Goal: Task Accomplishment & Management: Manage account settings

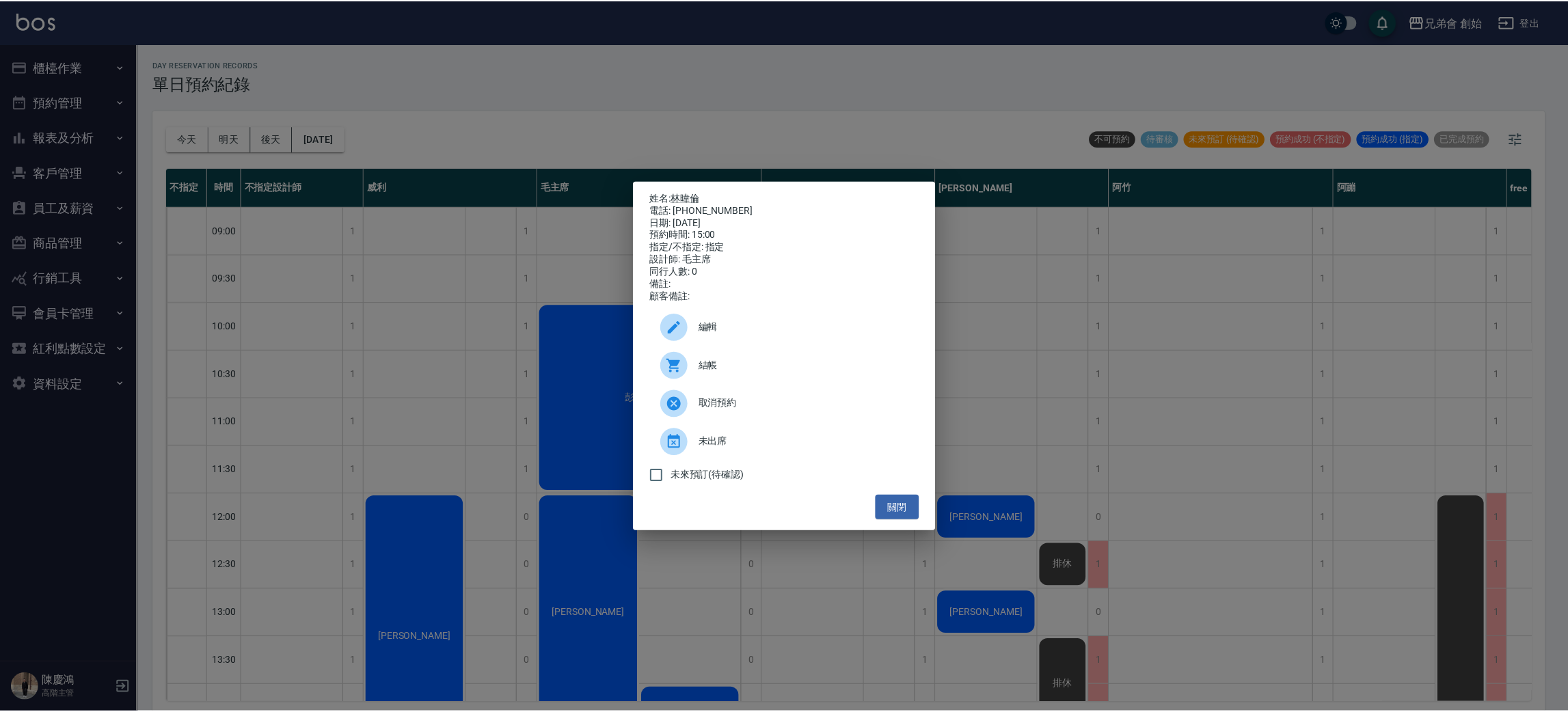
scroll to position [410, 0]
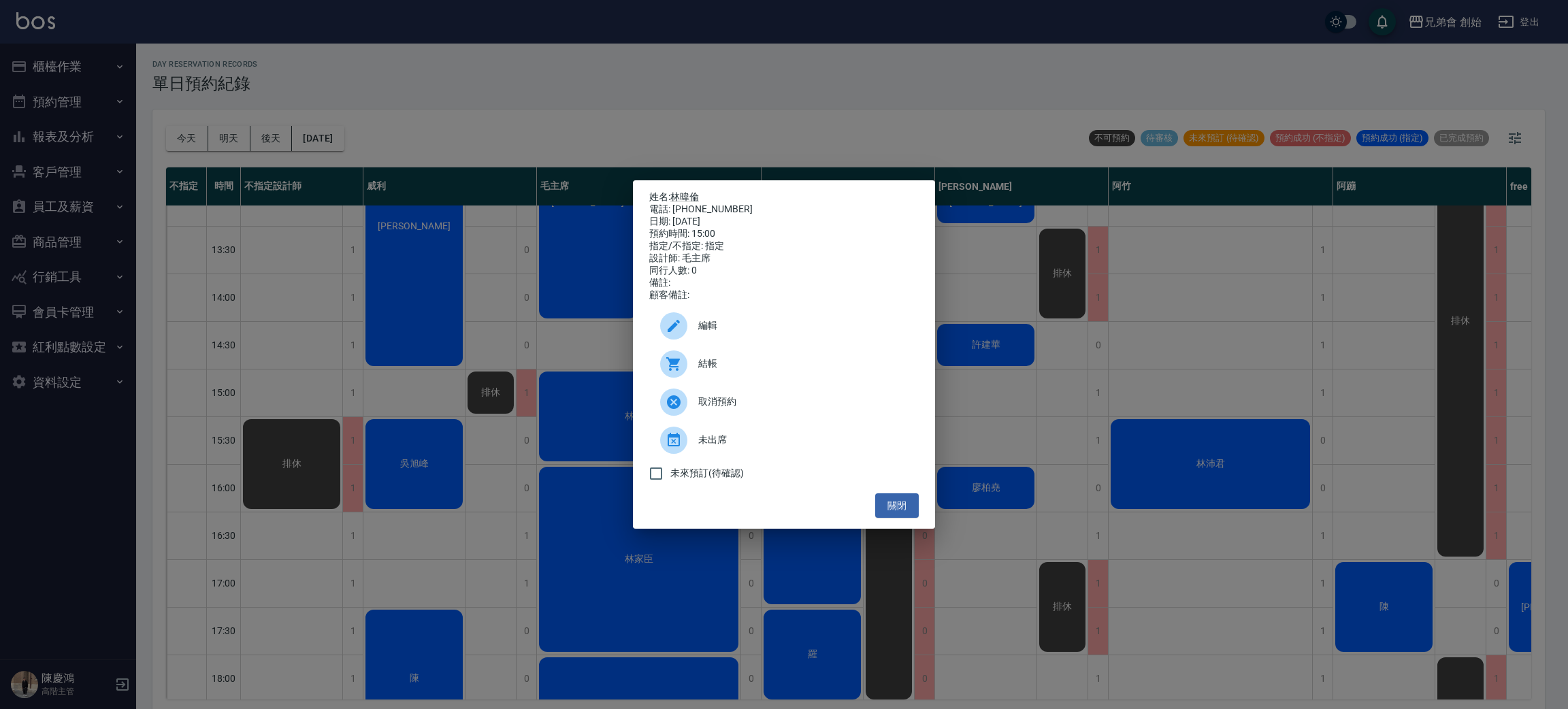
click at [1132, 510] on div "姓名: 林暐倫 電話: 0989113949 日期: 2025/09/10 預約時間: 15:00 指定/不指定: 指定 設計師: 毛主席 同行人數: 0 備…" at bounding box center [784, 354] width 1568 height 709
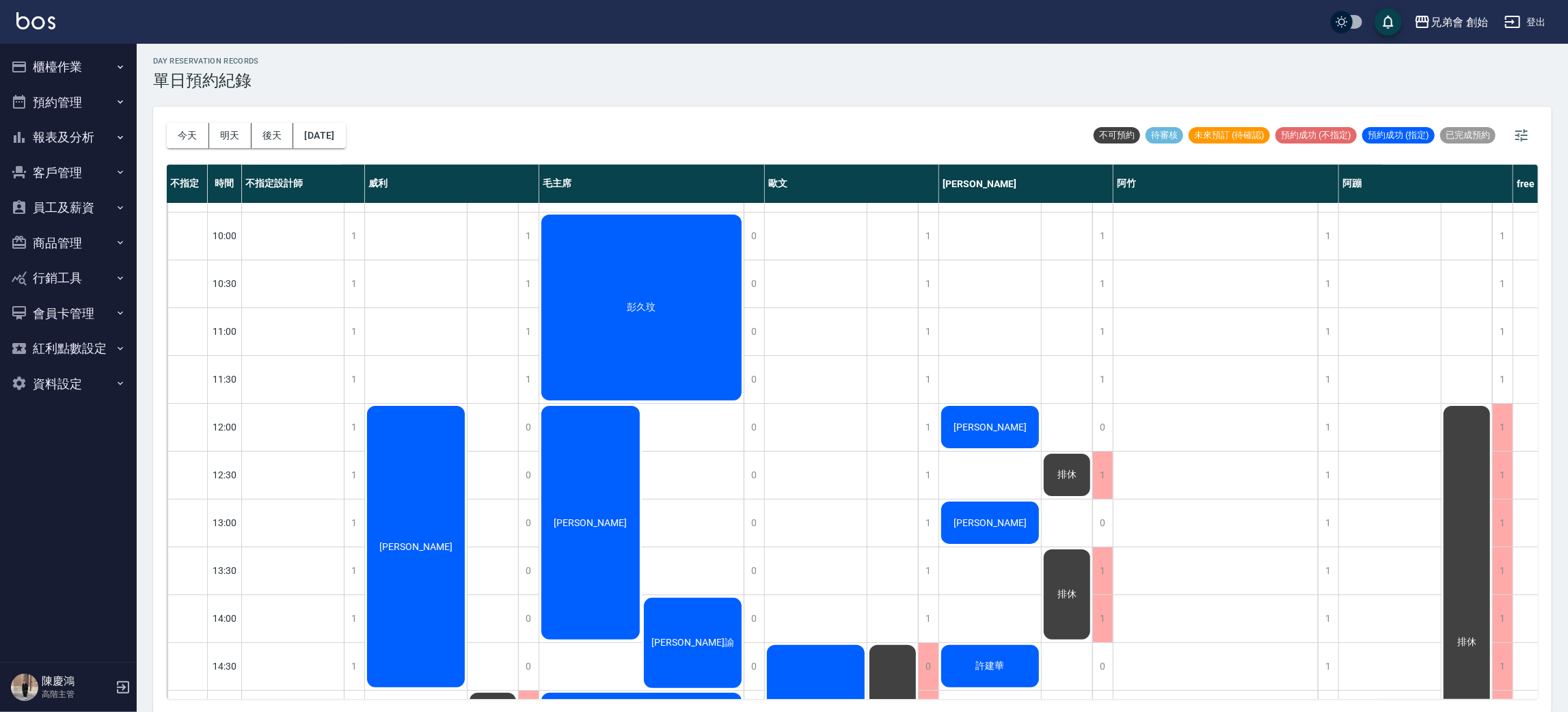
scroll to position [0, 0]
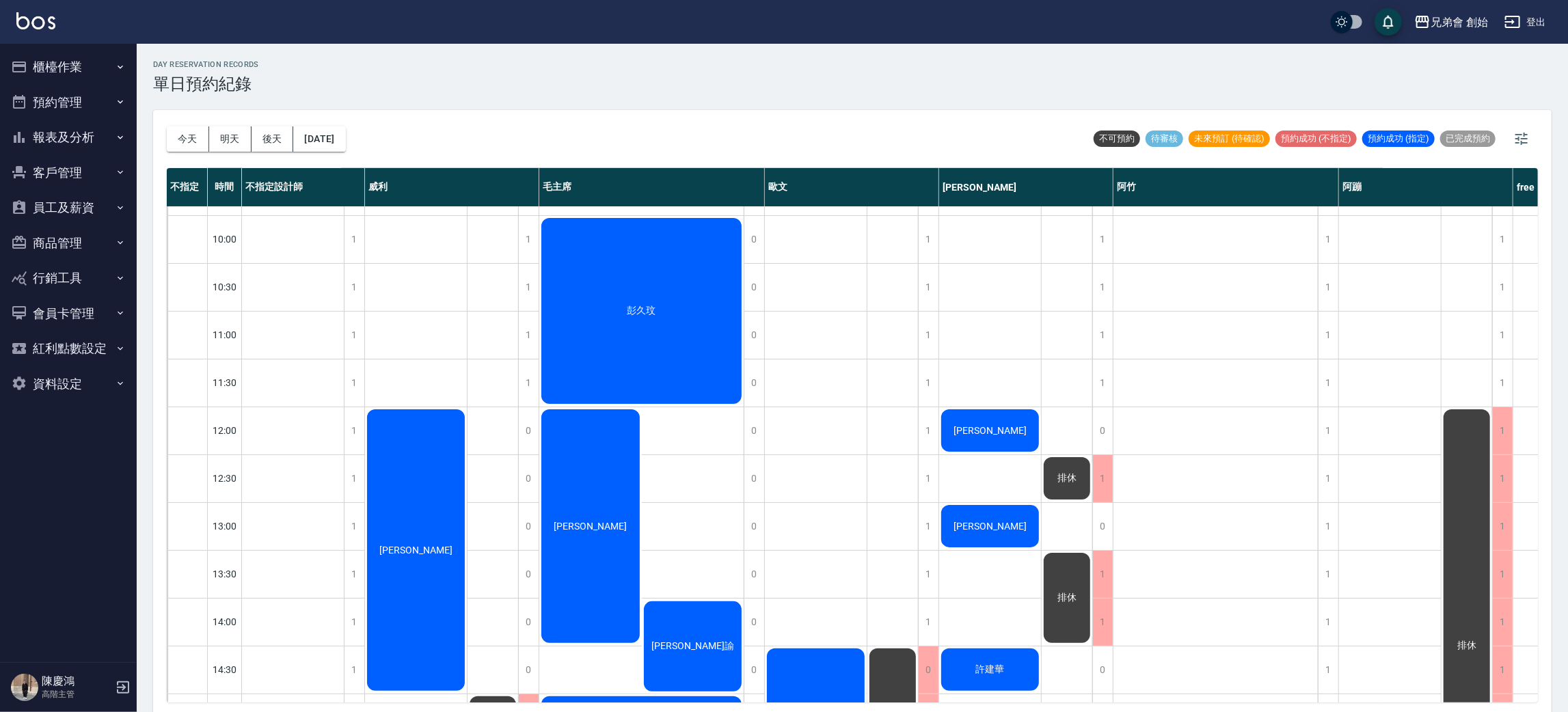
drag, startPoint x: 209, startPoint y: 118, endPoint x: 162, endPoint y: 152, distance: 58.0
click at [190, 140] on div "今天 明天 後天 2025/09/10" at bounding box center [256, 139] width 179 height 58
click at [161, 152] on div "今天 明天 後天 2025/09/10 不可預約 待審核 未來預訂 (待確認) 預約成功 (不指定) 預約成功 (指定) 已完成預約 不指定 時間 不指定設計…" at bounding box center [852, 413] width 1398 height 606
click at [192, 143] on button "今天" at bounding box center [188, 139] width 43 height 25
click at [236, 121] on div "今天 明天 後天 2025/09/10" at bounding box center [256, 139] width 179 height 58
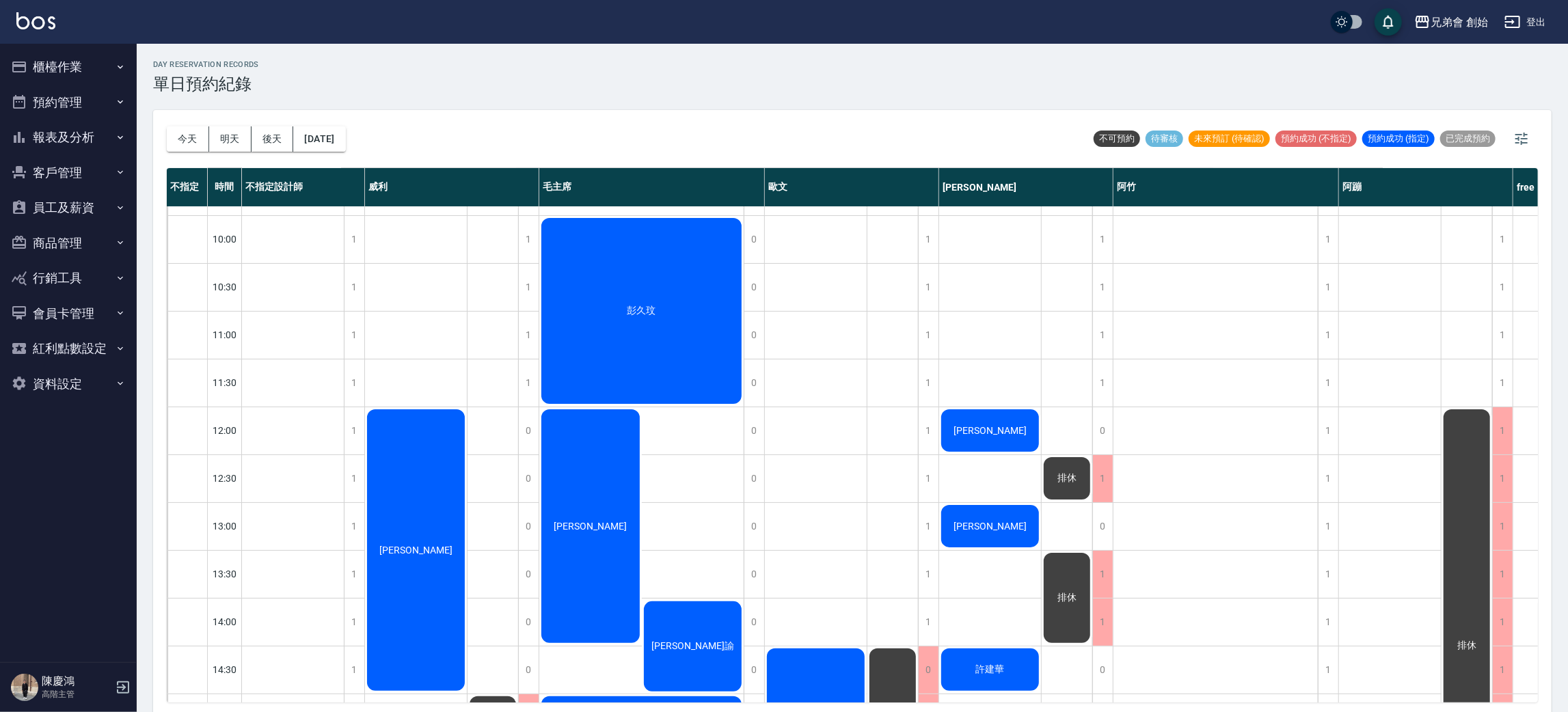
click at [222, 152] on div "今天 明天 後天 2025/09/10" at bounding box center [256, 139] width 179 height 58
click at [229, 143] on button "明天" at bounding box center [230, 139] width 43 height 25
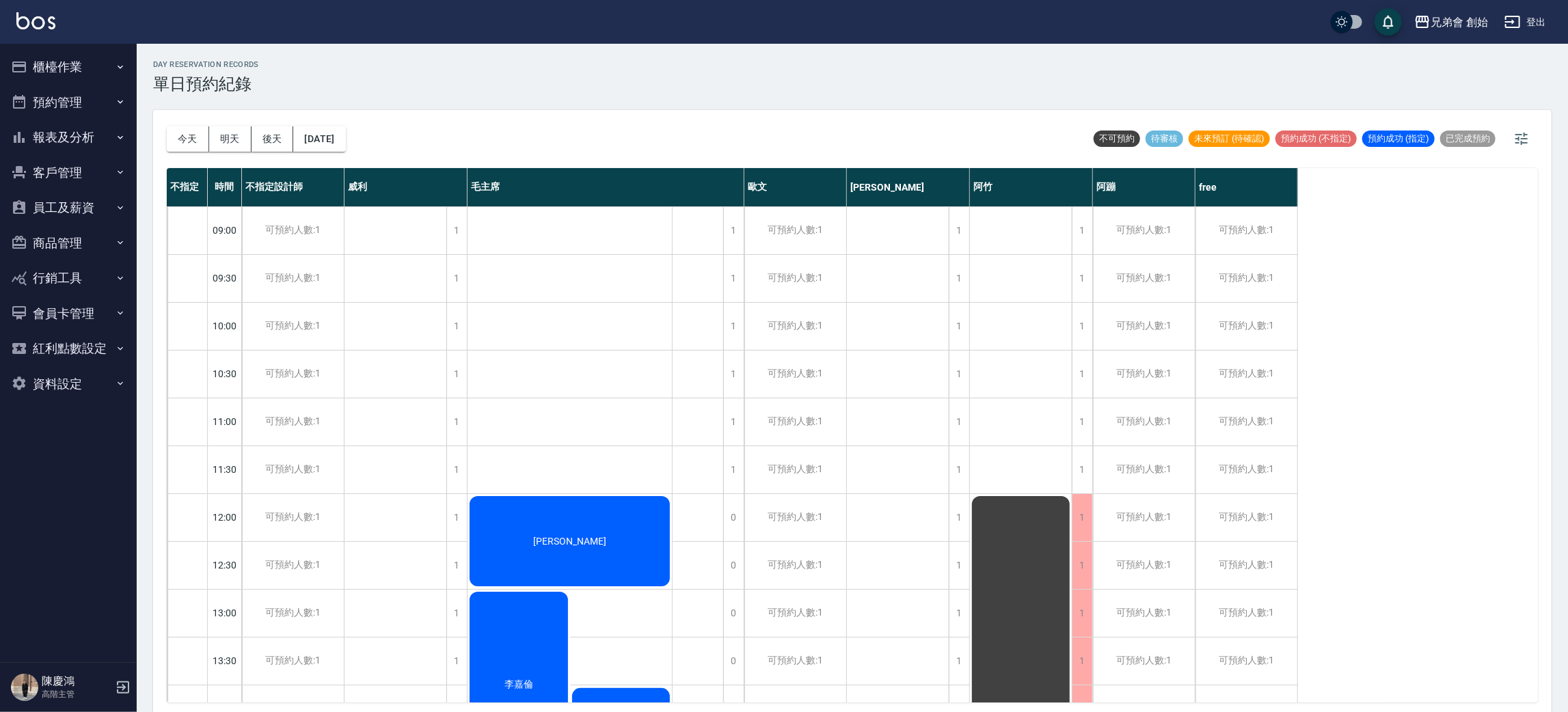
scroll to position [512, 0]
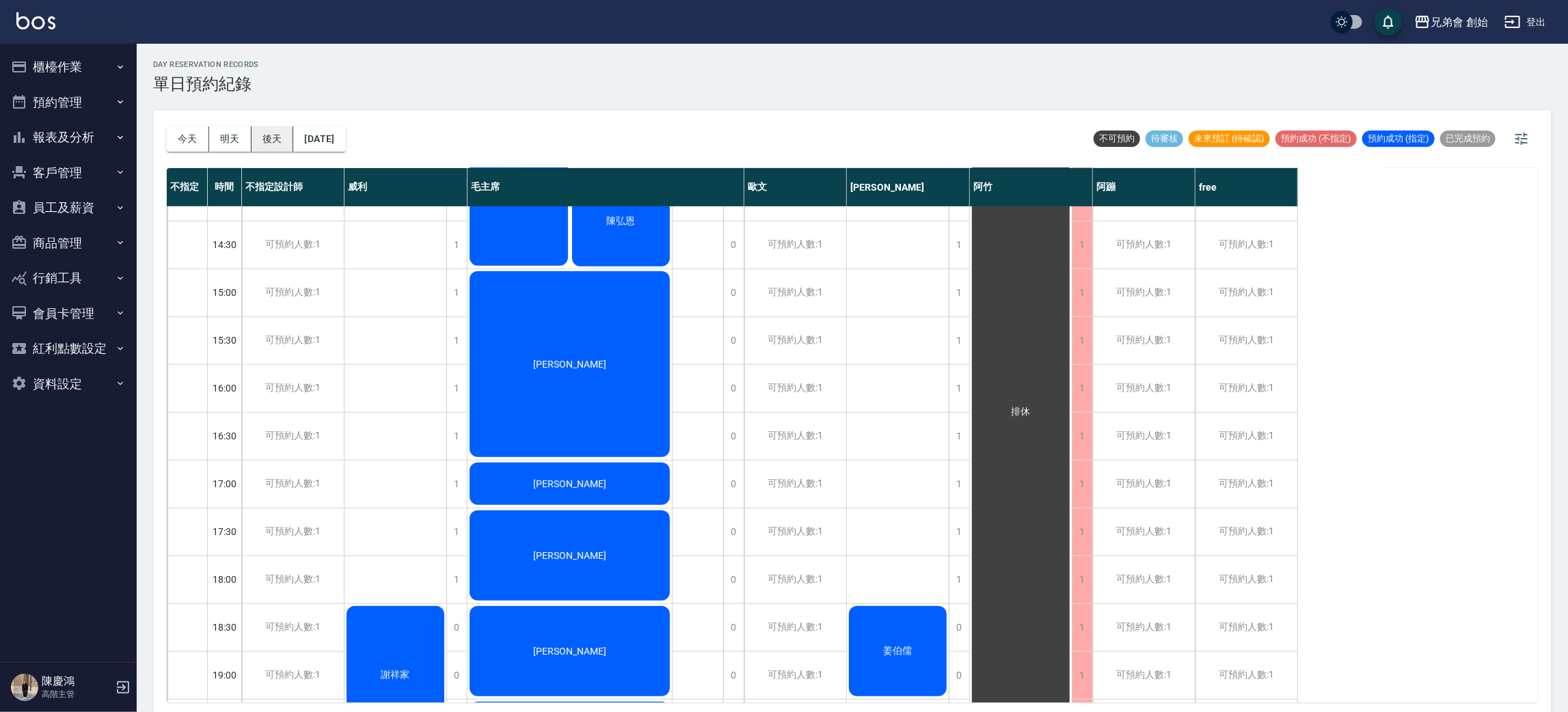
click at [281, 137] on button "後天" at bounding box center [273, 139] width 43 height 25
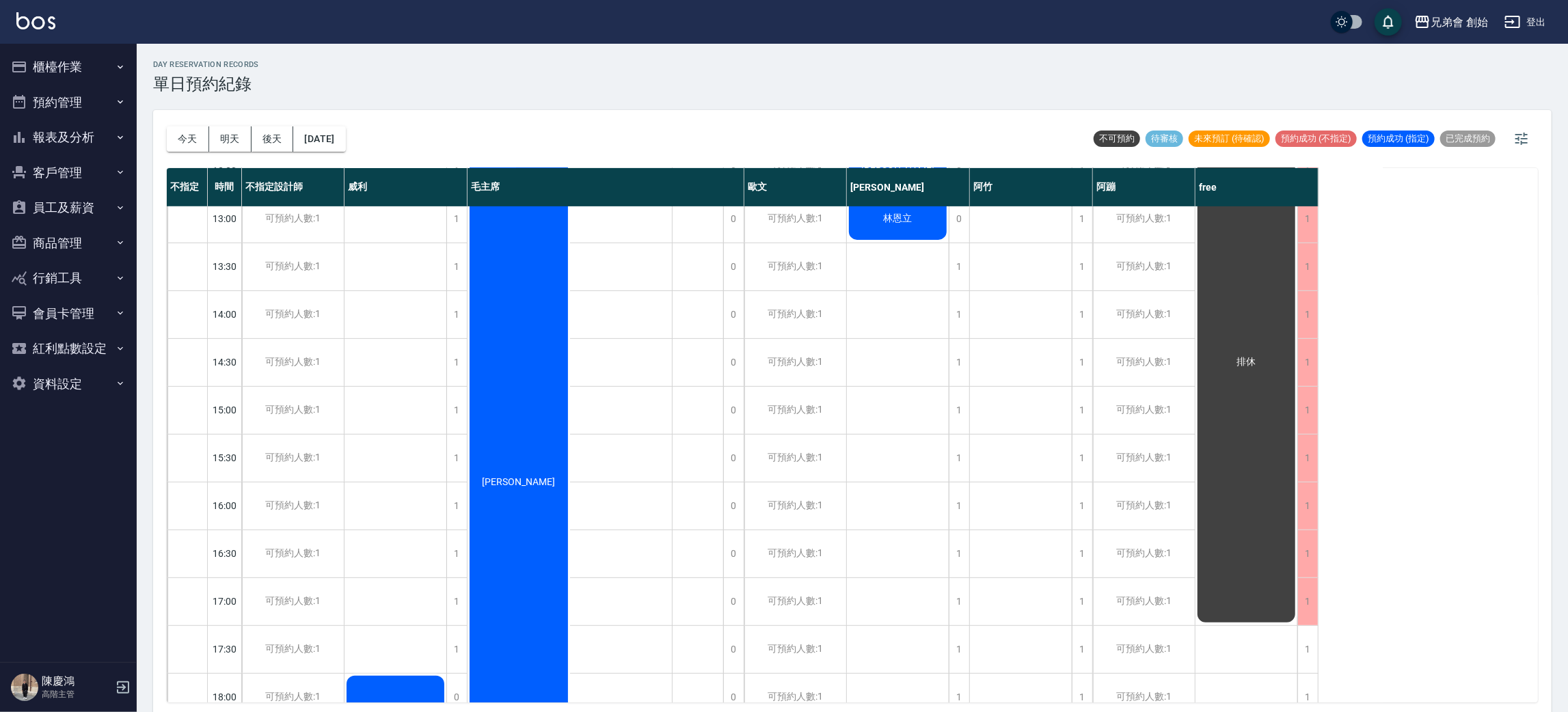
scroll to position [497, 0]
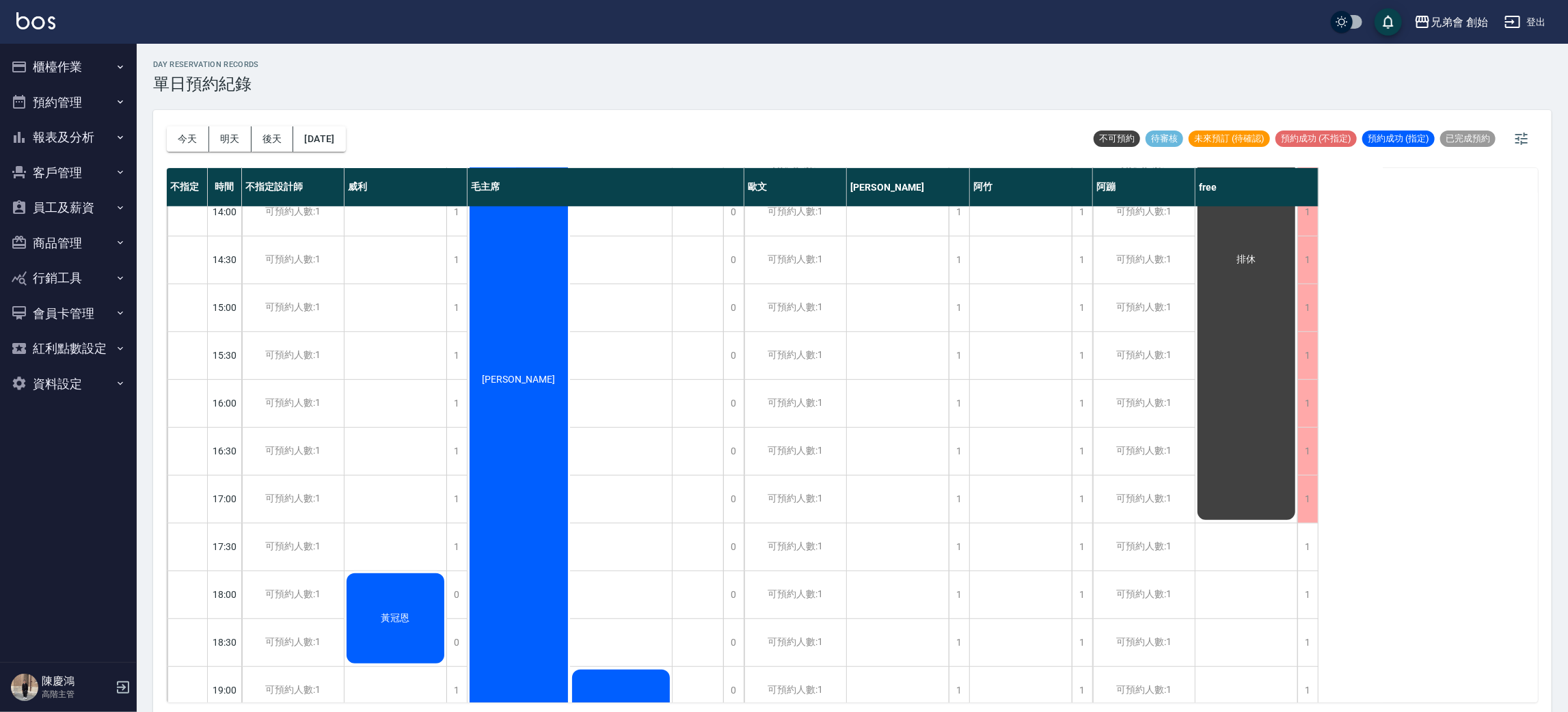
click at [256, 158] on div "今天 明天 後天 2025/09/12" at bounding box center [256, 139] width 179 height 58
click at [276, 135] on button "後天" at bounding box center [273, 139] width 43 height 25
click at [323, 131] on button "2025/09/12" at bounding box center [318, 139] width 51 height 25
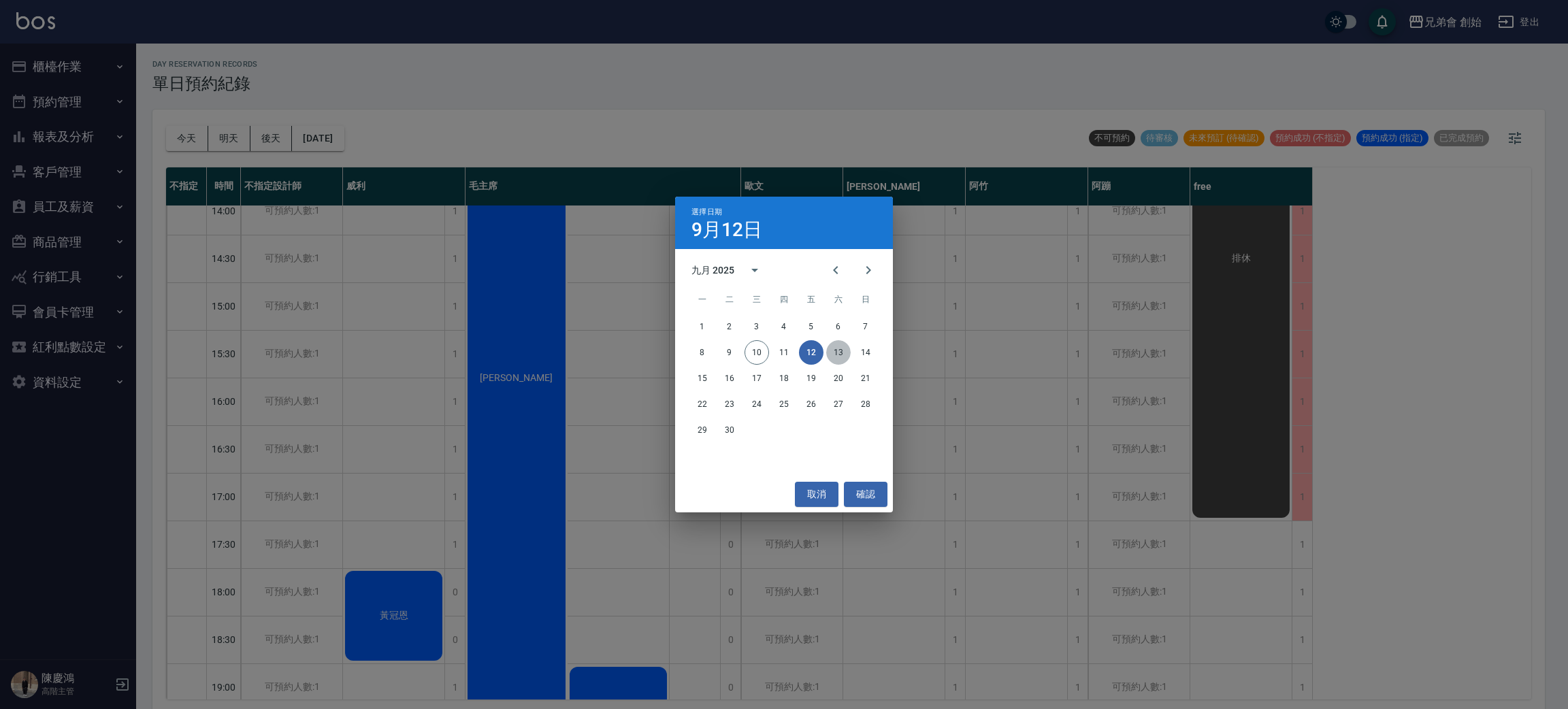
click at [837, 357] on button "13" at bounding box center [837, 352] width 24 height 24
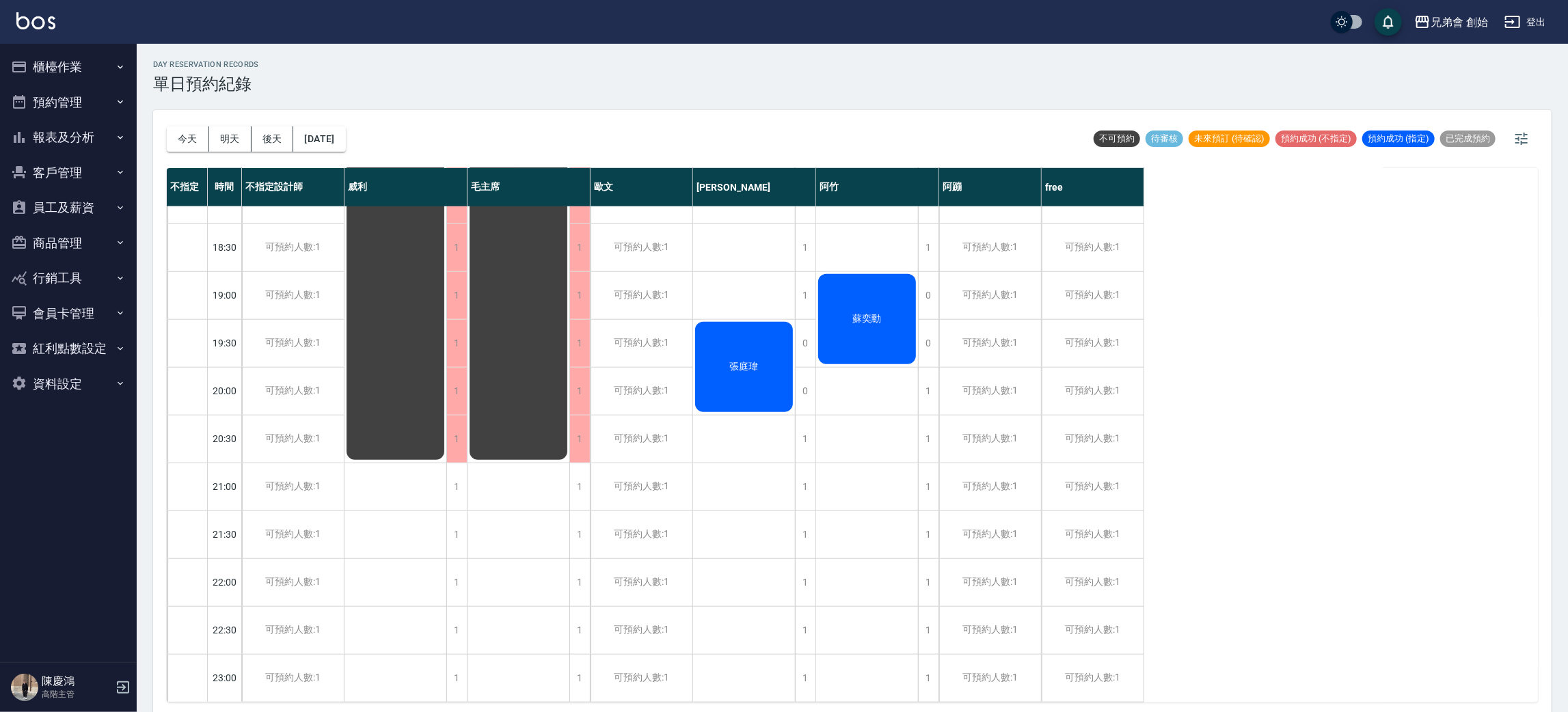
scroll to position [4, 0]
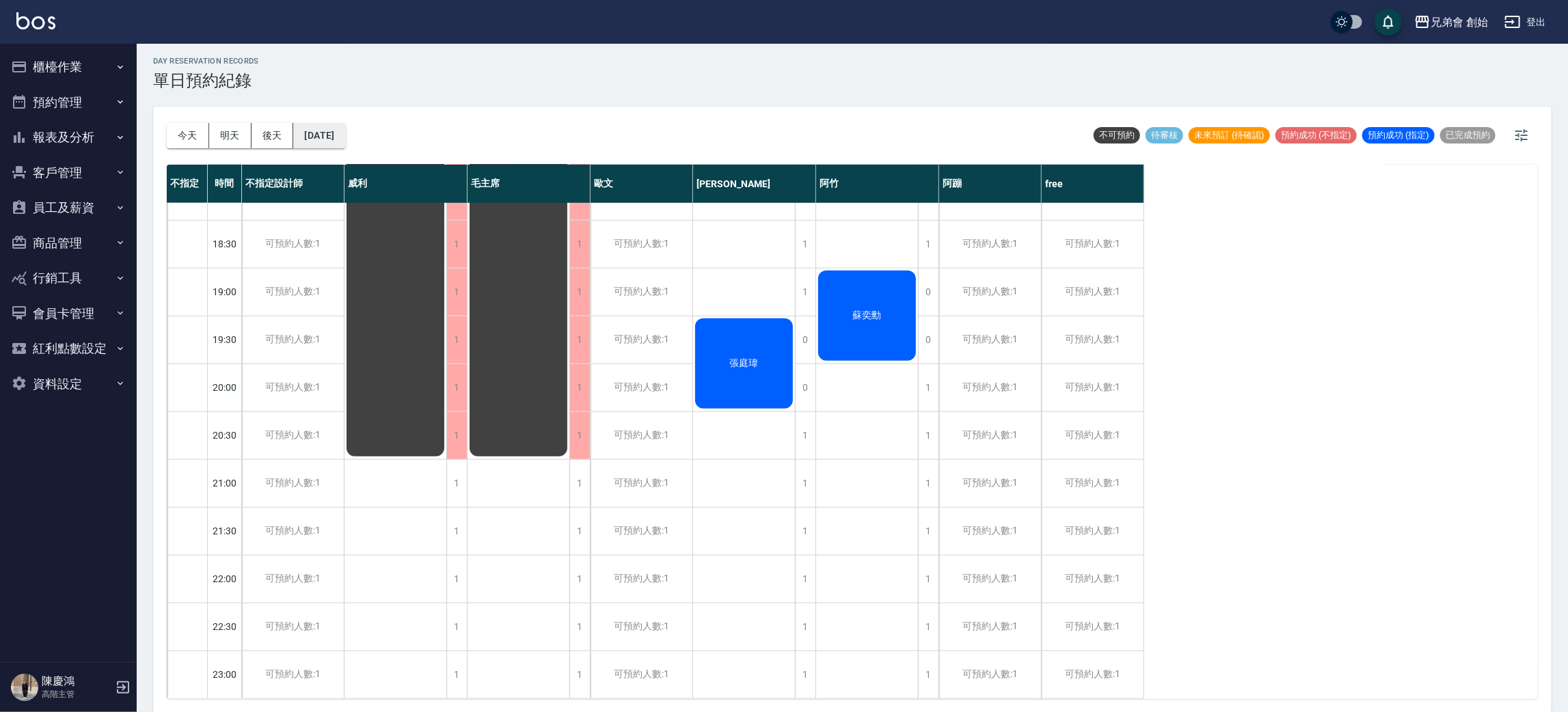
click at [344, 135] on button "2025/09/13" at bounding box center [318, 136] width 51 height 25
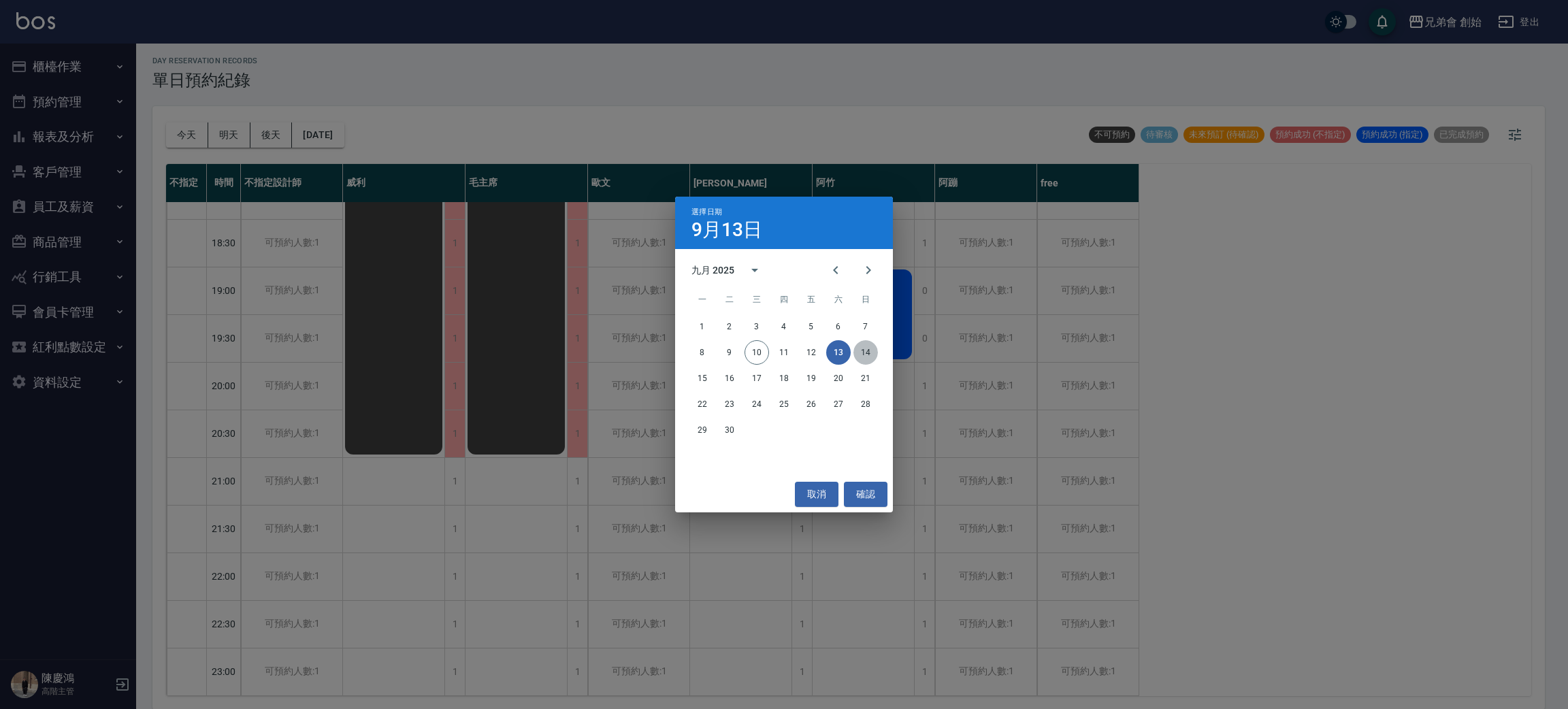
click at [856, 355] on button "14" at bounding box center [865, 352] width 24 height 24
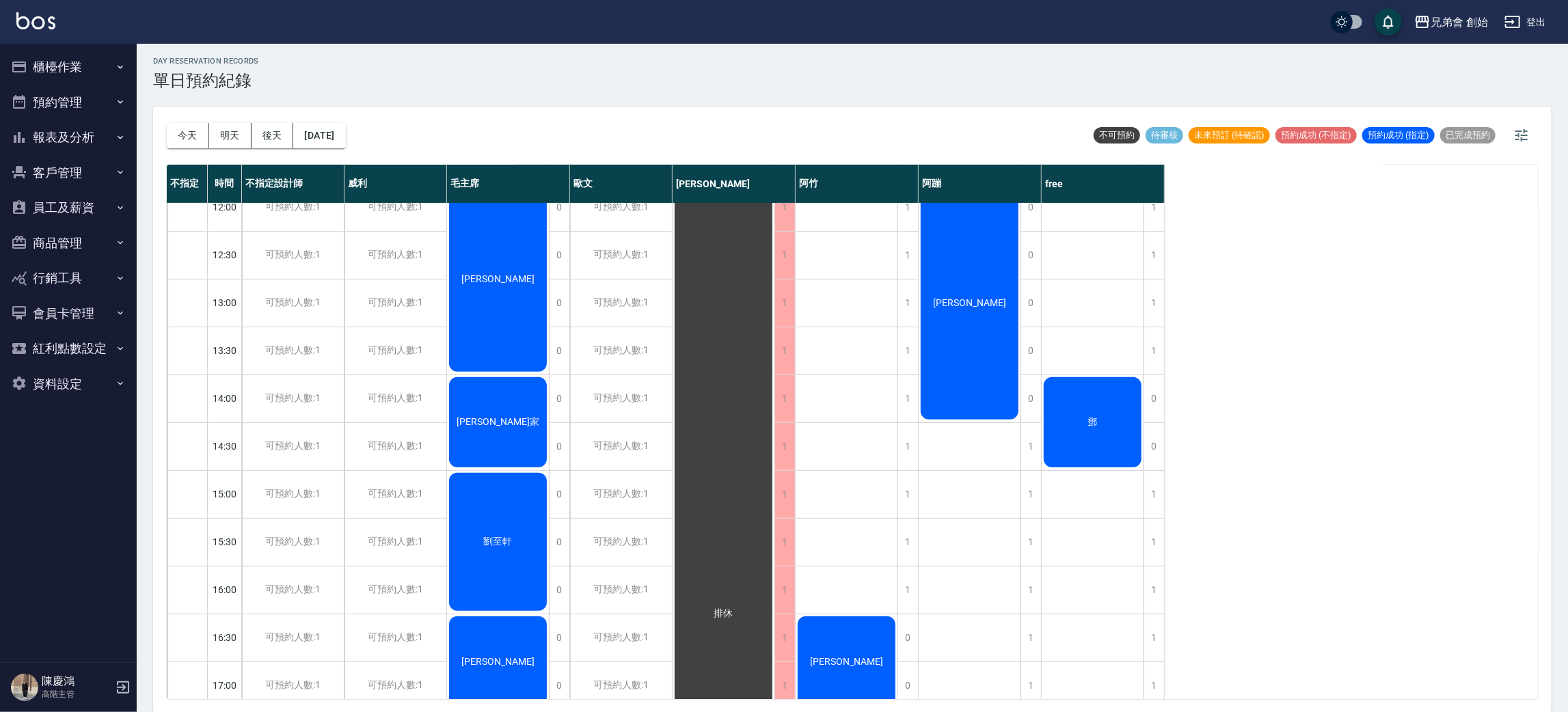
scroll to position [205, 0]
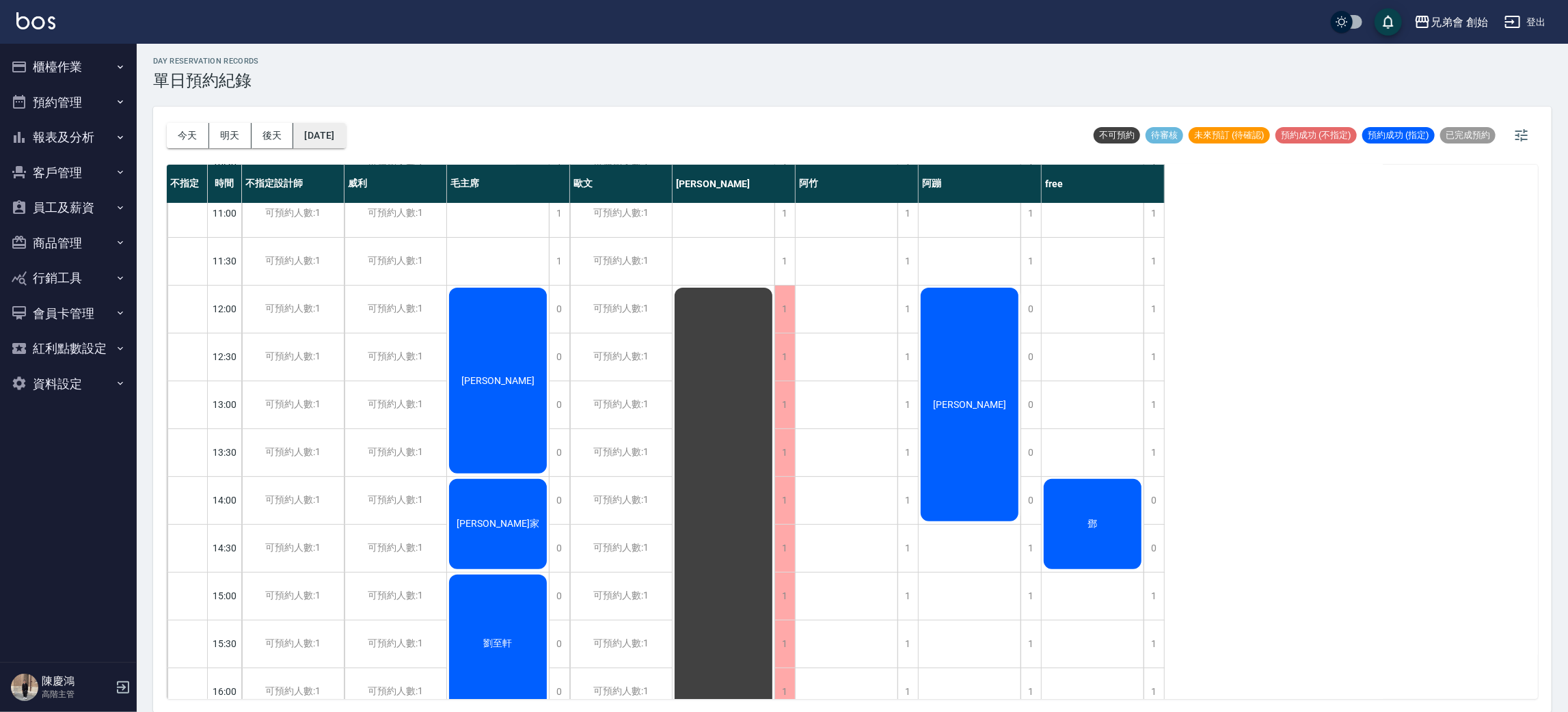
click at [322, 123] on button "2025/09/14" at bounding box center [318, 136] width 51 height 25
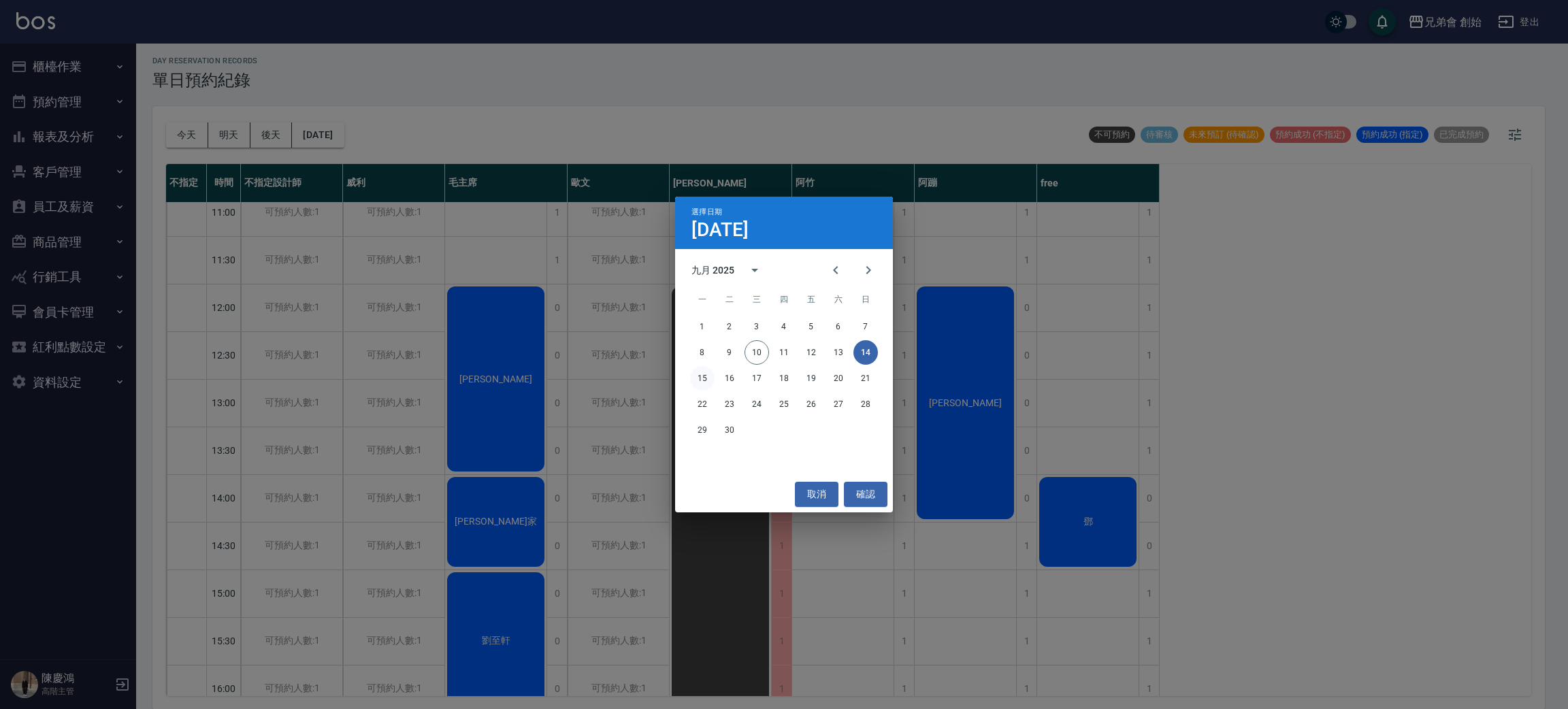
click at [706, 383] on button "15" at bounding box center [702, 378] width 24 height 24
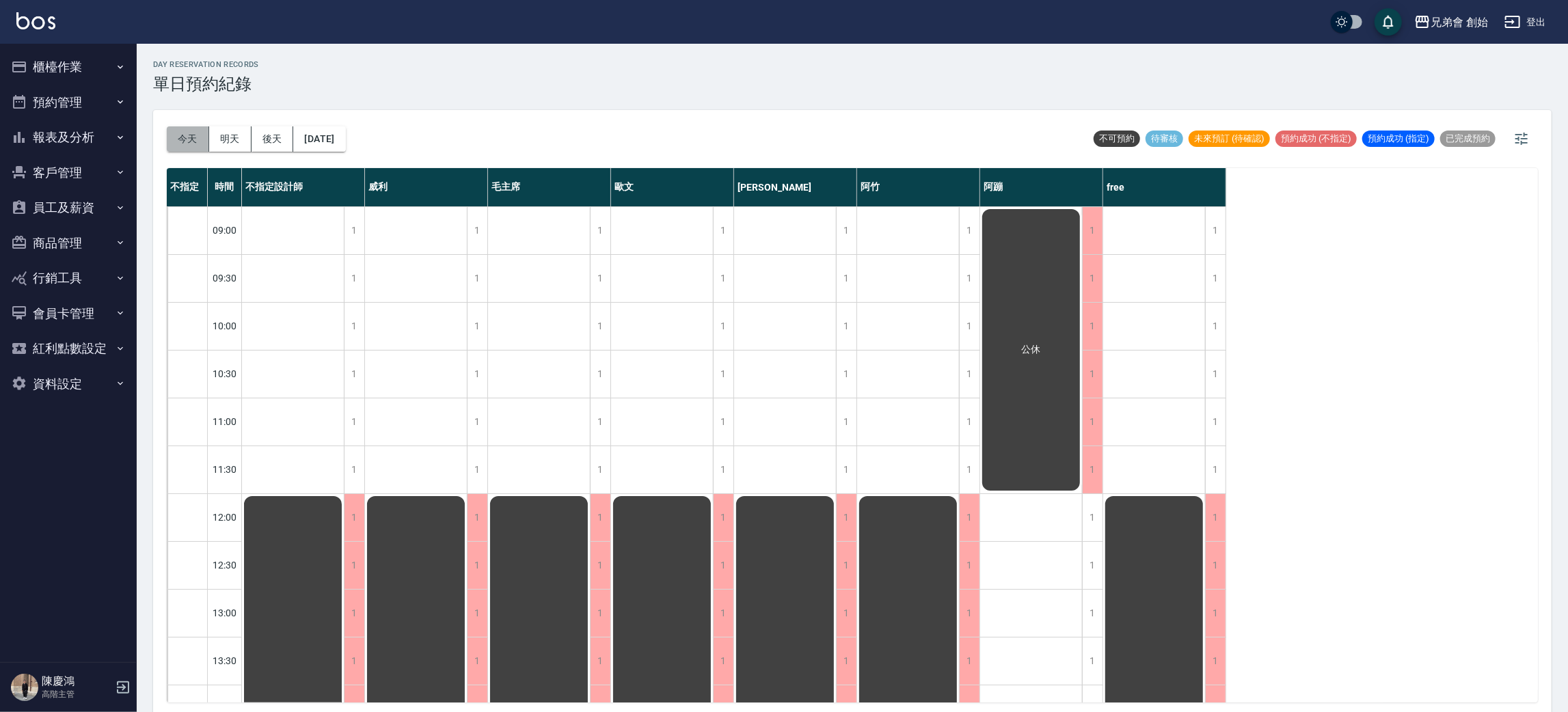
click at [183, 142] on button "今天" at bounding box center [188, 139] width 43 height 25
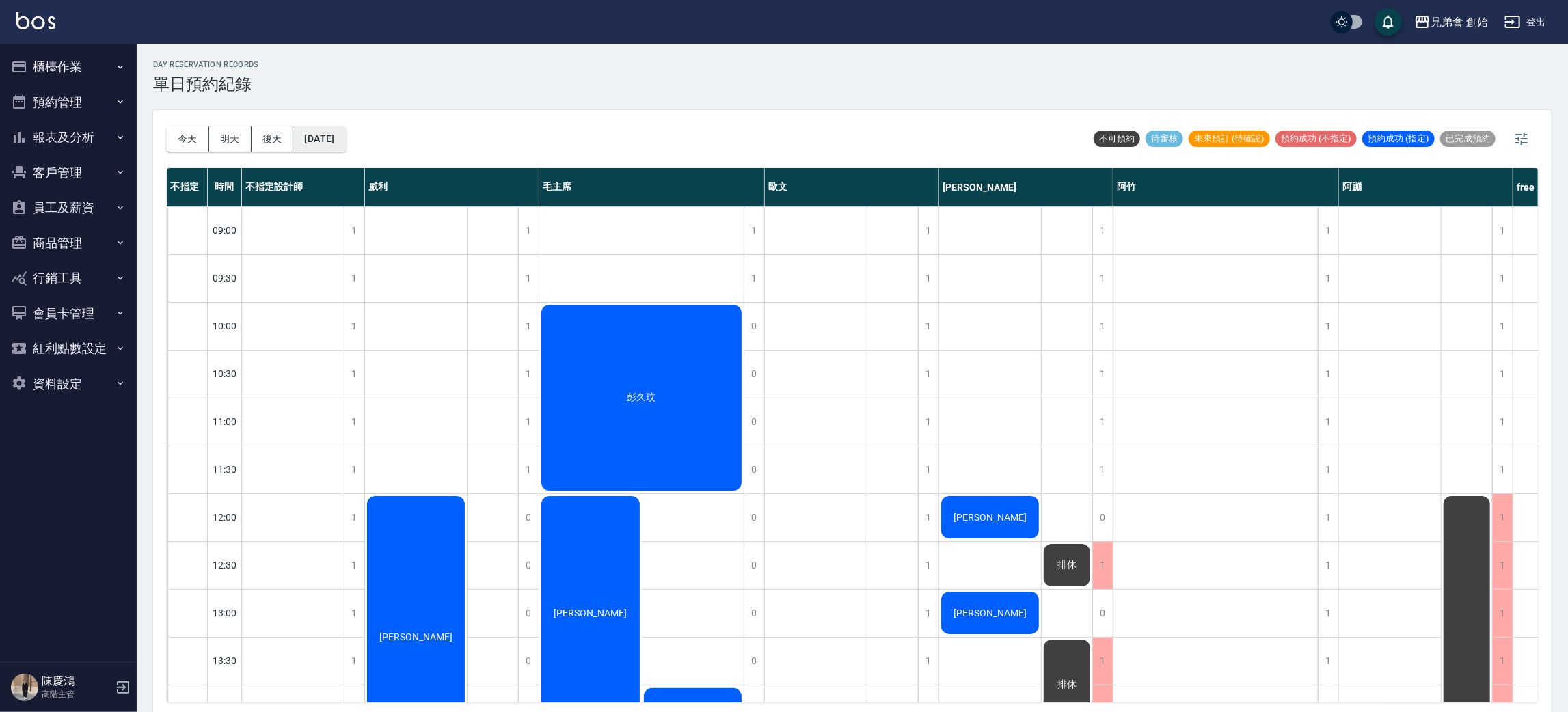
click at [343, 142] on button "2025/09/10" at bounding box center [318, 139] width 51 height 25
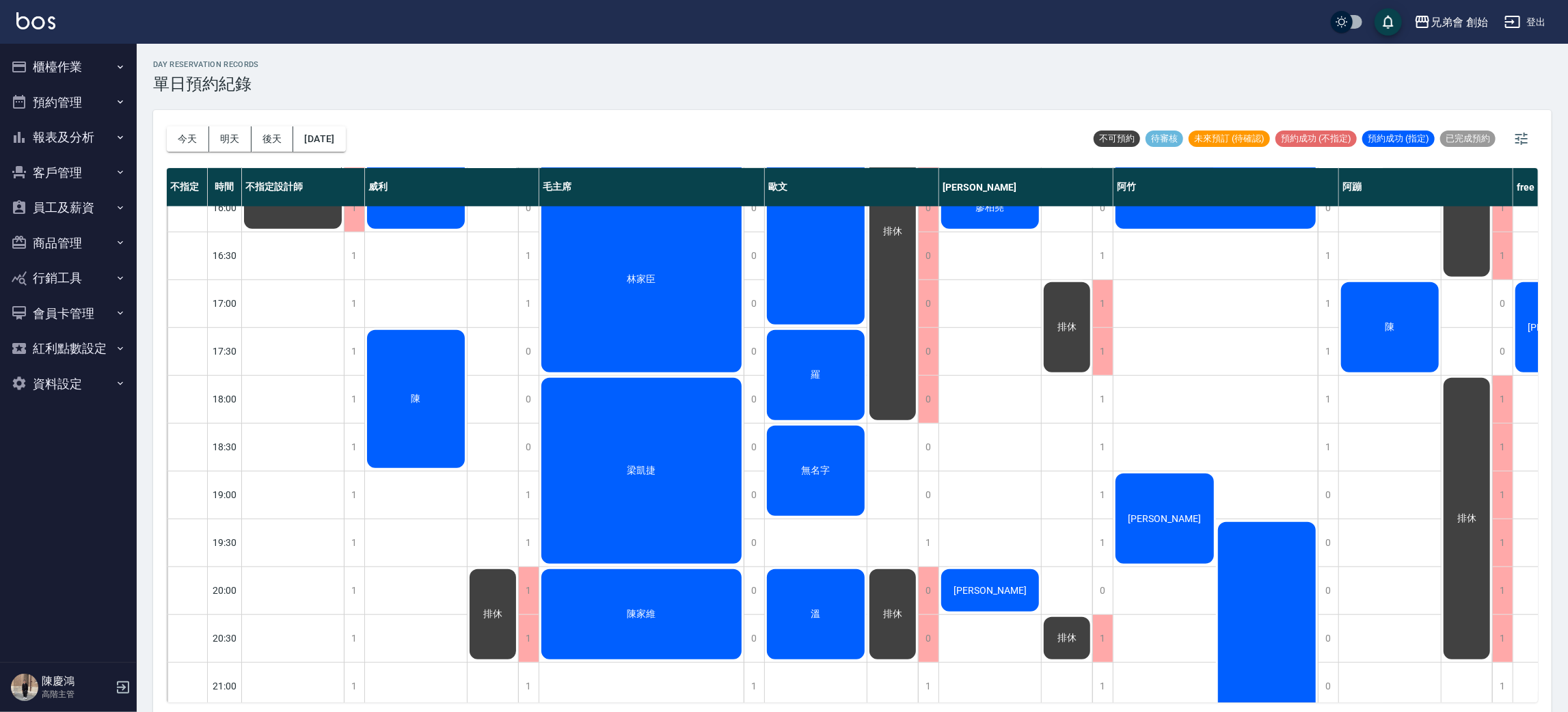
scroll to position [694, 0]
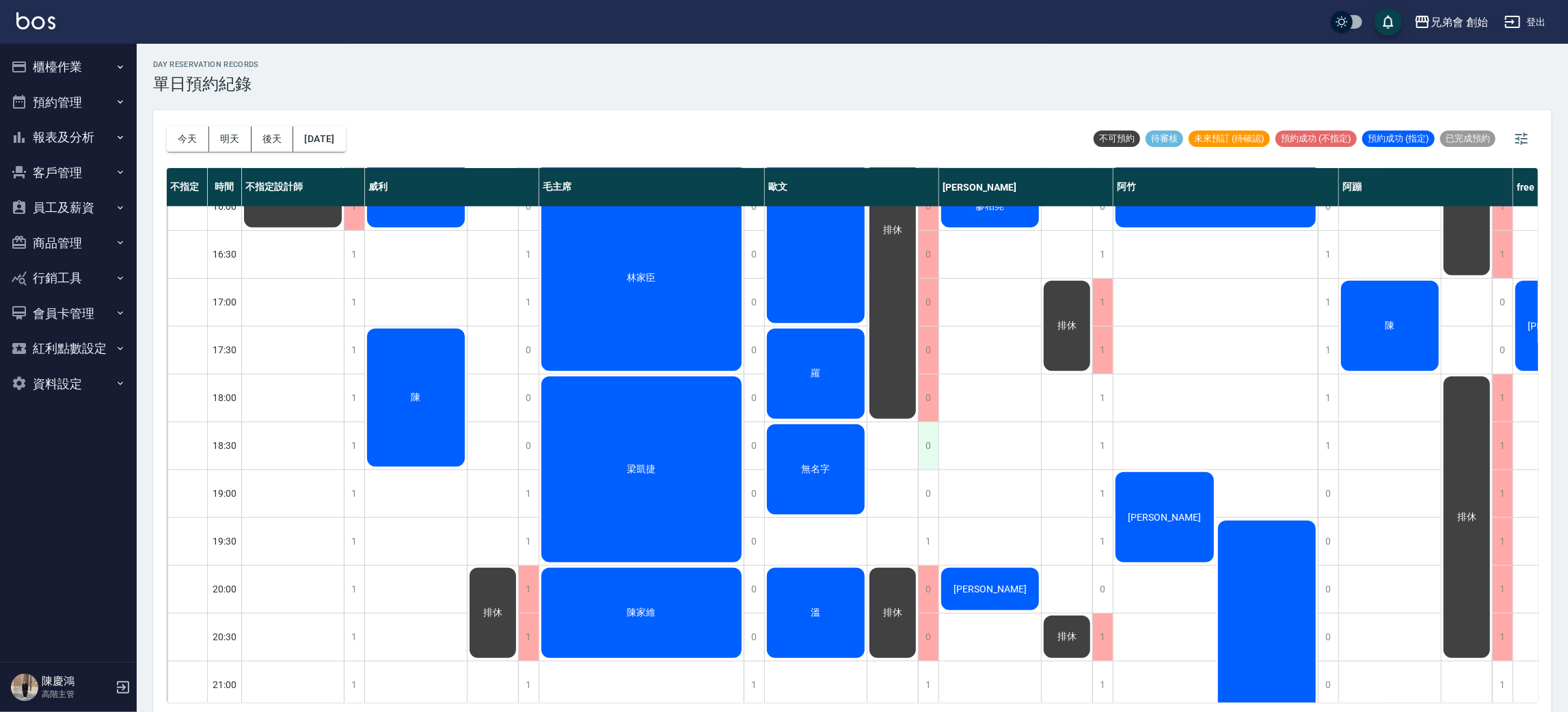
click at [927, 452] on div "0" at bounding box center [927, 446] width 20 height 48
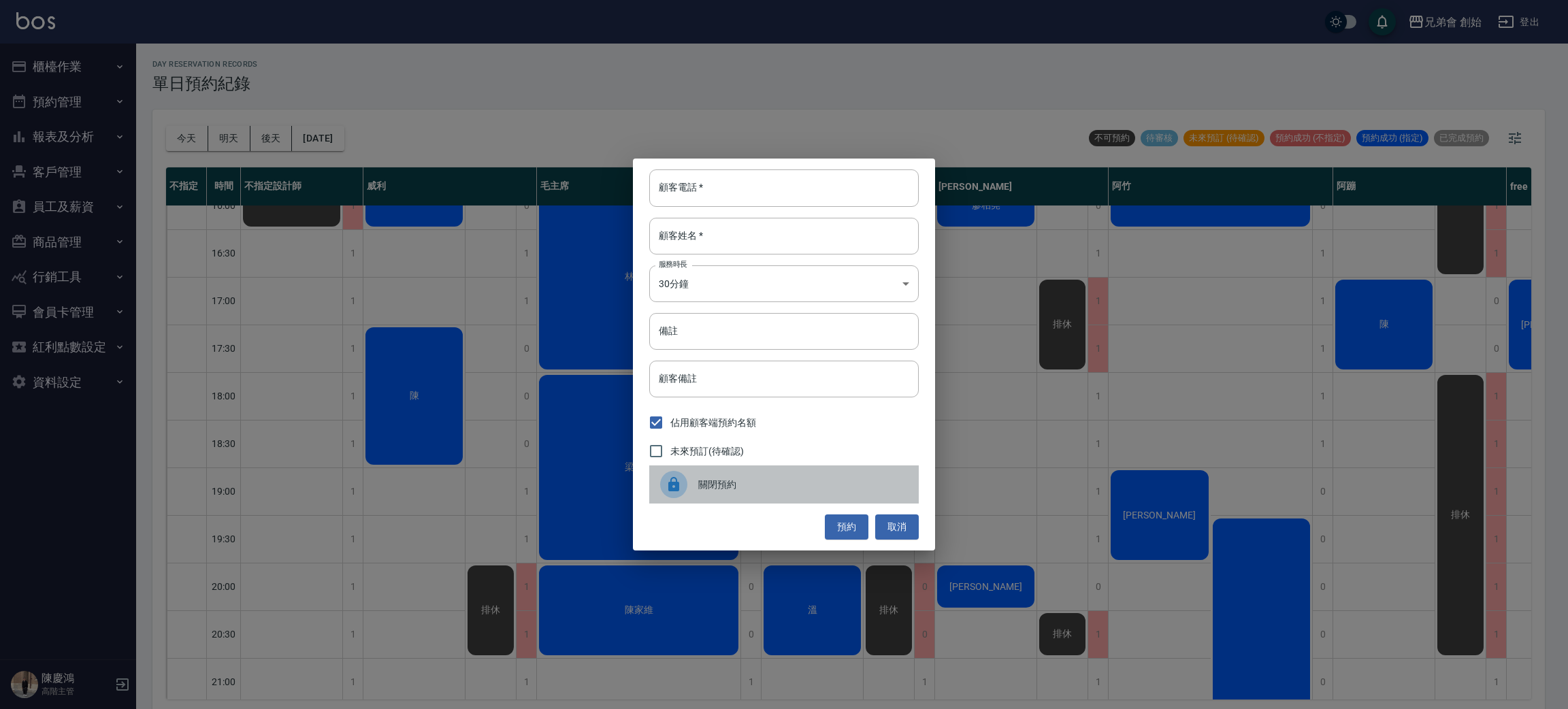
click at [747, 478] on span "關閉預約" at bounding box center [802, 485] width 210 height 15
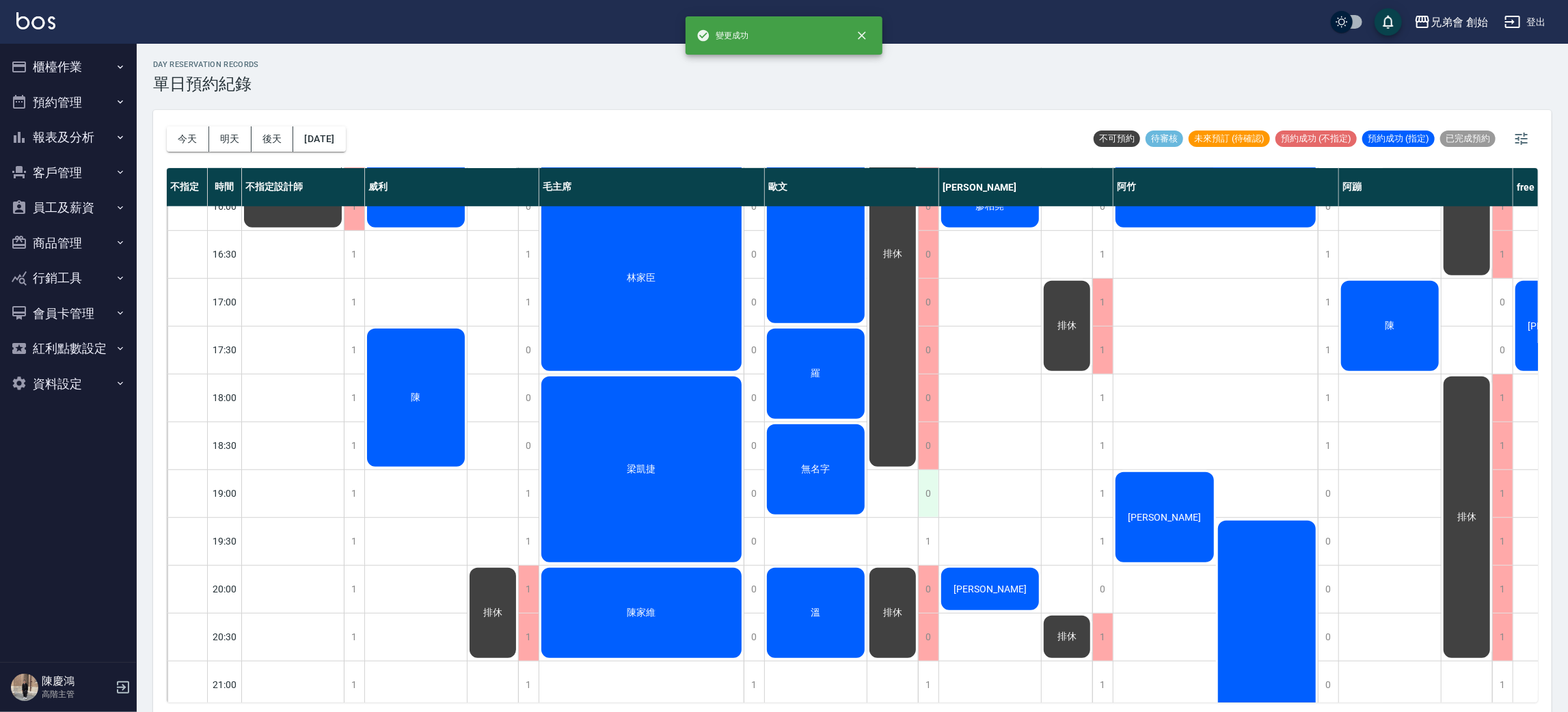
click at [917, 488] on div "0" at bounding box center [927, 493] width 20 height 48
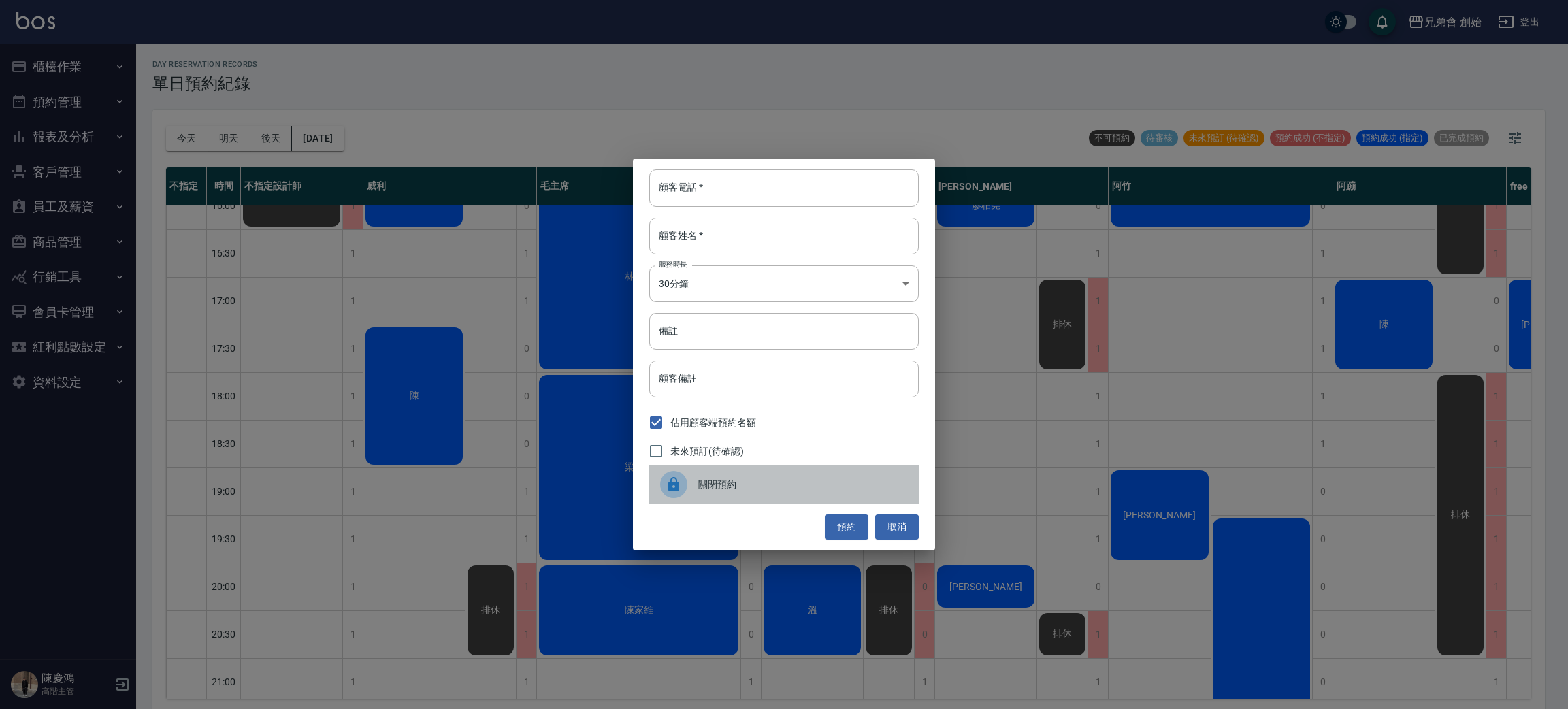
click at [799, 485] on span "關閉預約" at bounding box center [802, 485] width 210 height 15
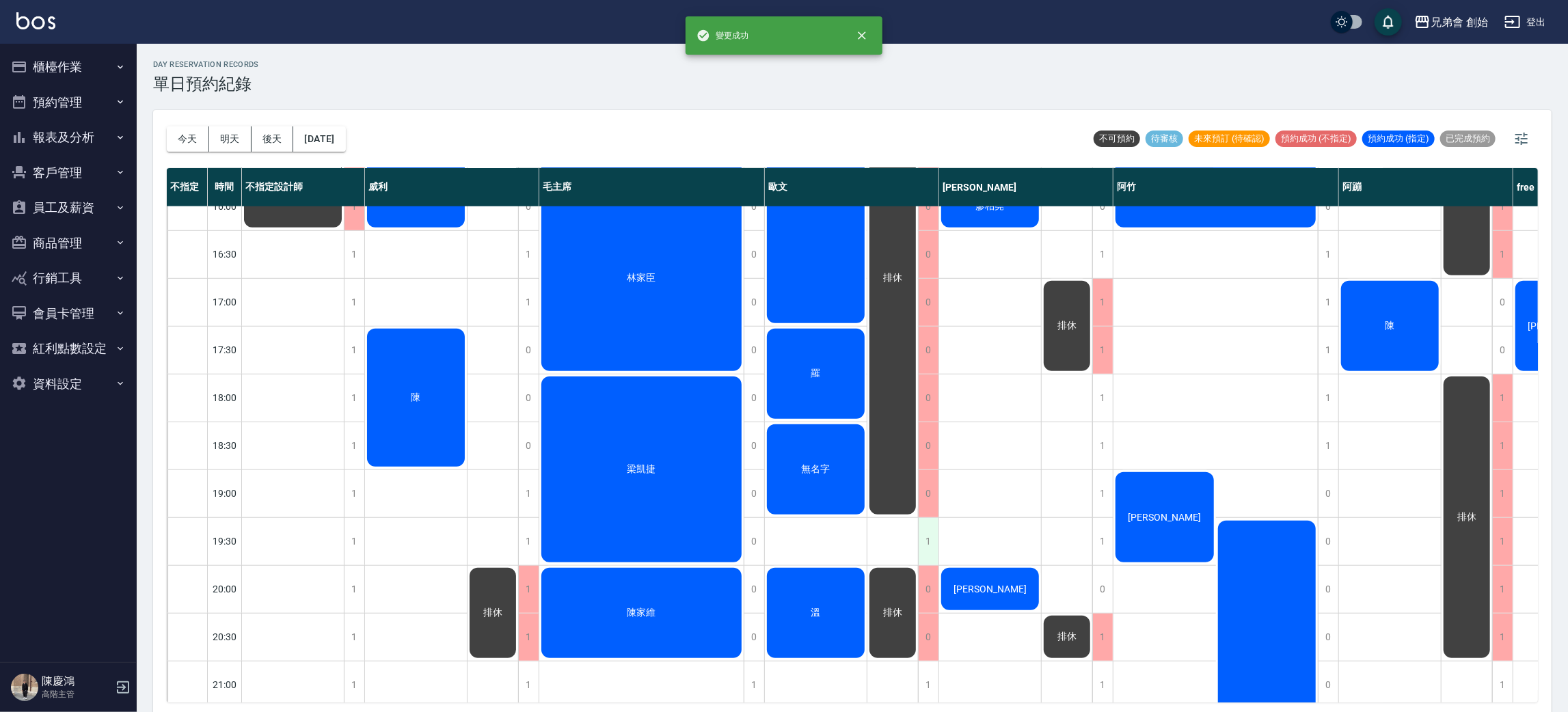
click at [917, 537] on div "1" at bounding box center [927, 541] width 20 height 48
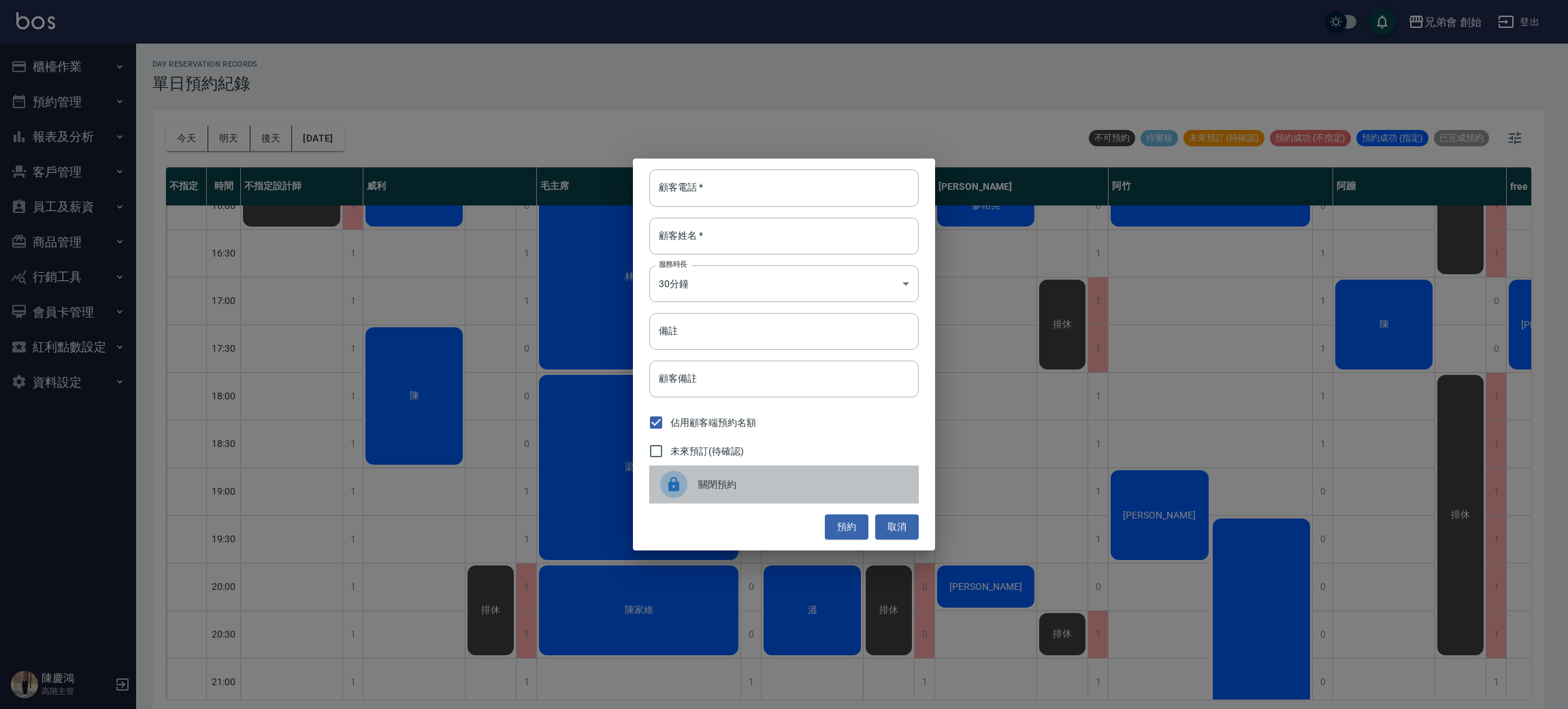
click at [754, 493] on div "關閉預約" at bounding box center [783, 484] width 270 height 38
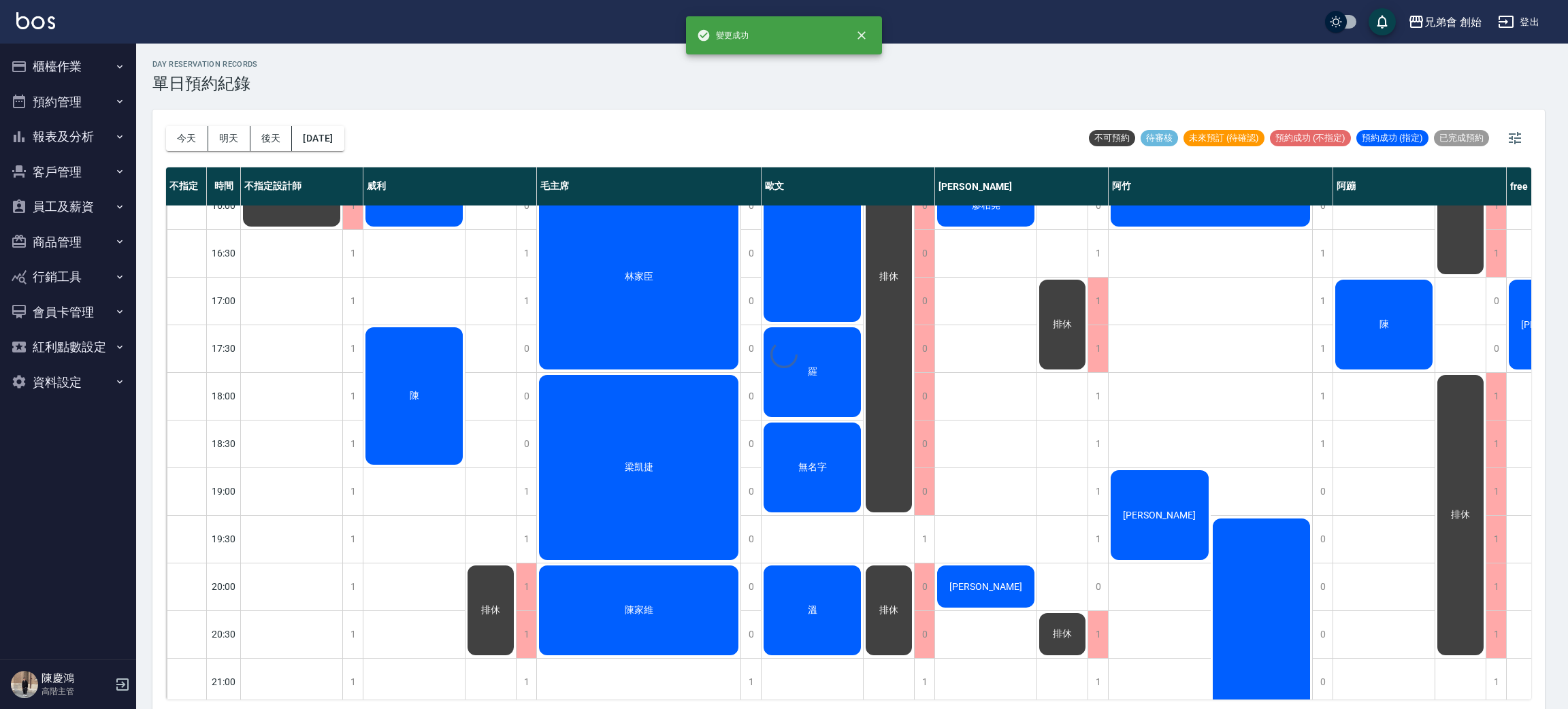
click at [754, 493] on div "顧客電話   * 顧客電話   * 顧客姓名   * 顧客姓名   * 服務時長 30分鐘 1 服務時長 備註 備註 顧客備註 顧客備註 佔用顧客端預約名額 …" at bounding box center [784, 354] width 302 height 392
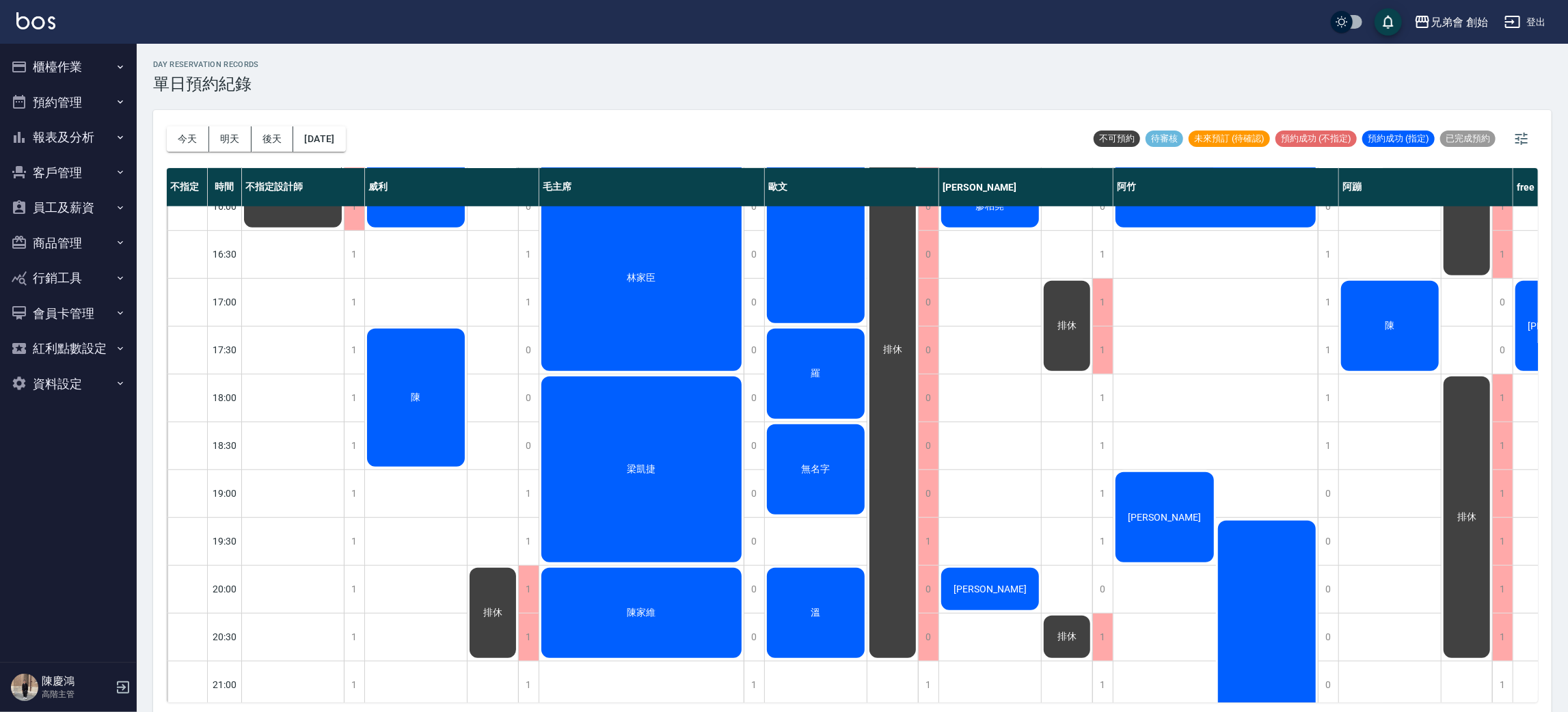
click at [823, 490] on div "無名字" at bounding box center [816, 469] width 102 height 94
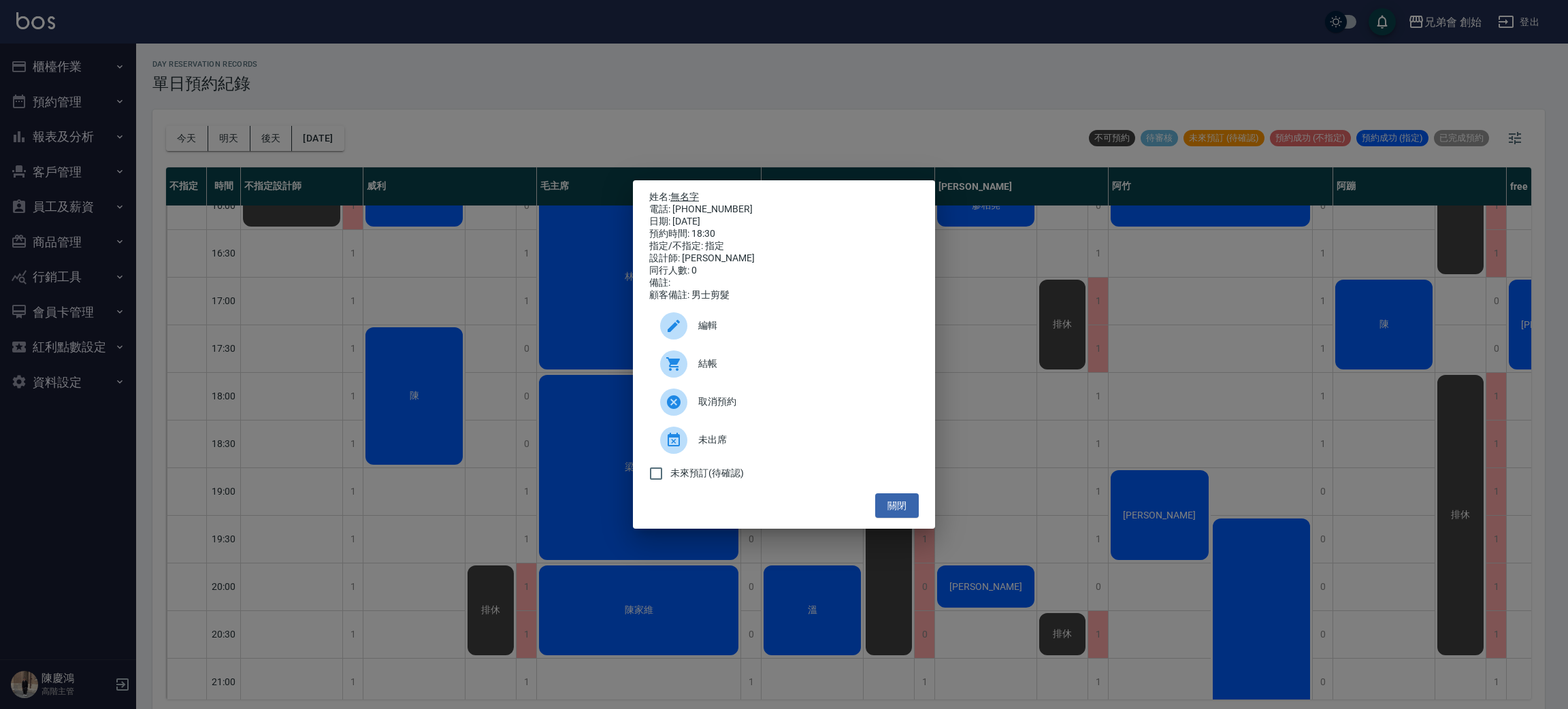
click at [685, 192] on link "無名字" at bounding box center [684, 196] width 29 height 11
click at [532, 32] on div "姓名: 無名字 電話: 0921698296 日期: 2025/09/10 預約時間: 18:30 指定/不指定: 指定 設計師: 歐文 同行人數: 0 備註…" at bounding box center [784, 354] width 1568 height 709
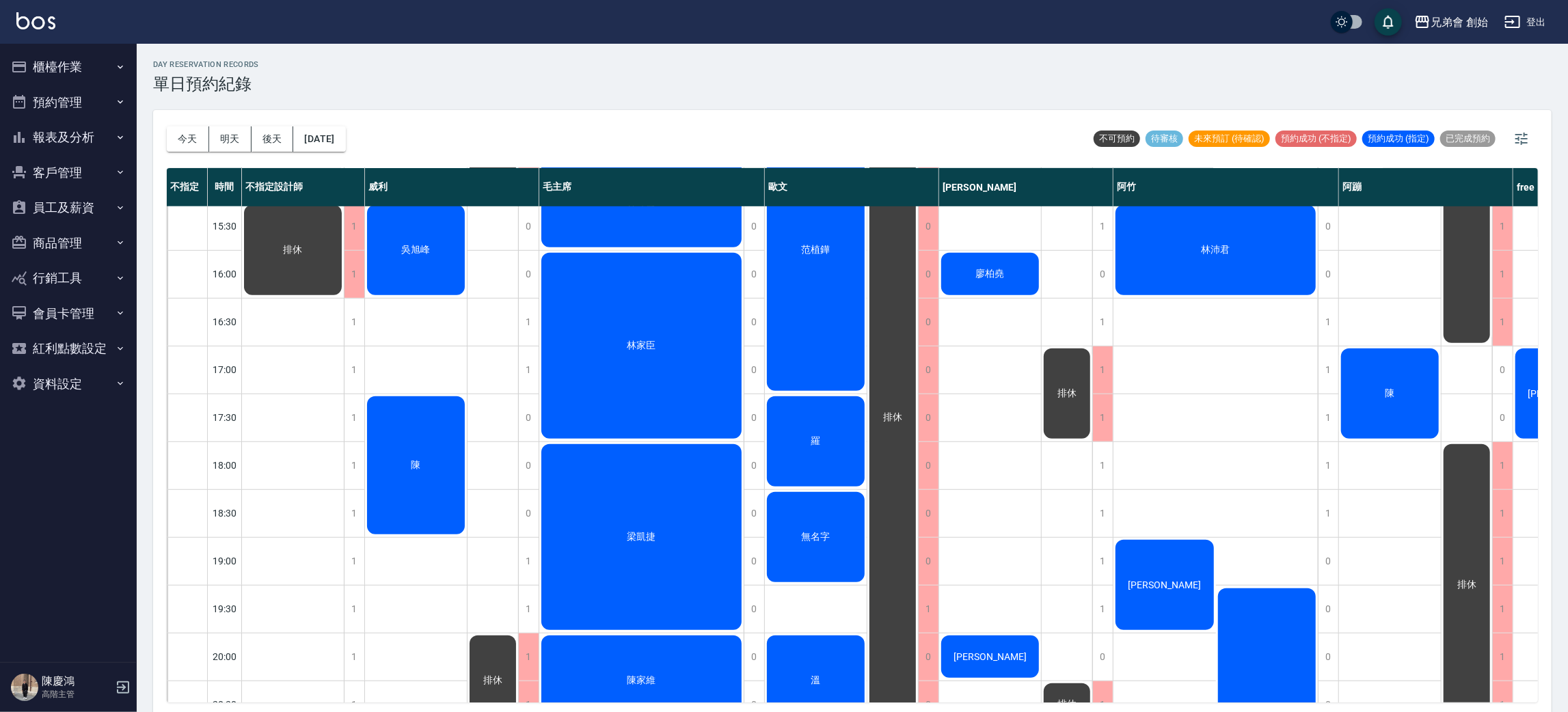
scroll to position [698, 0]
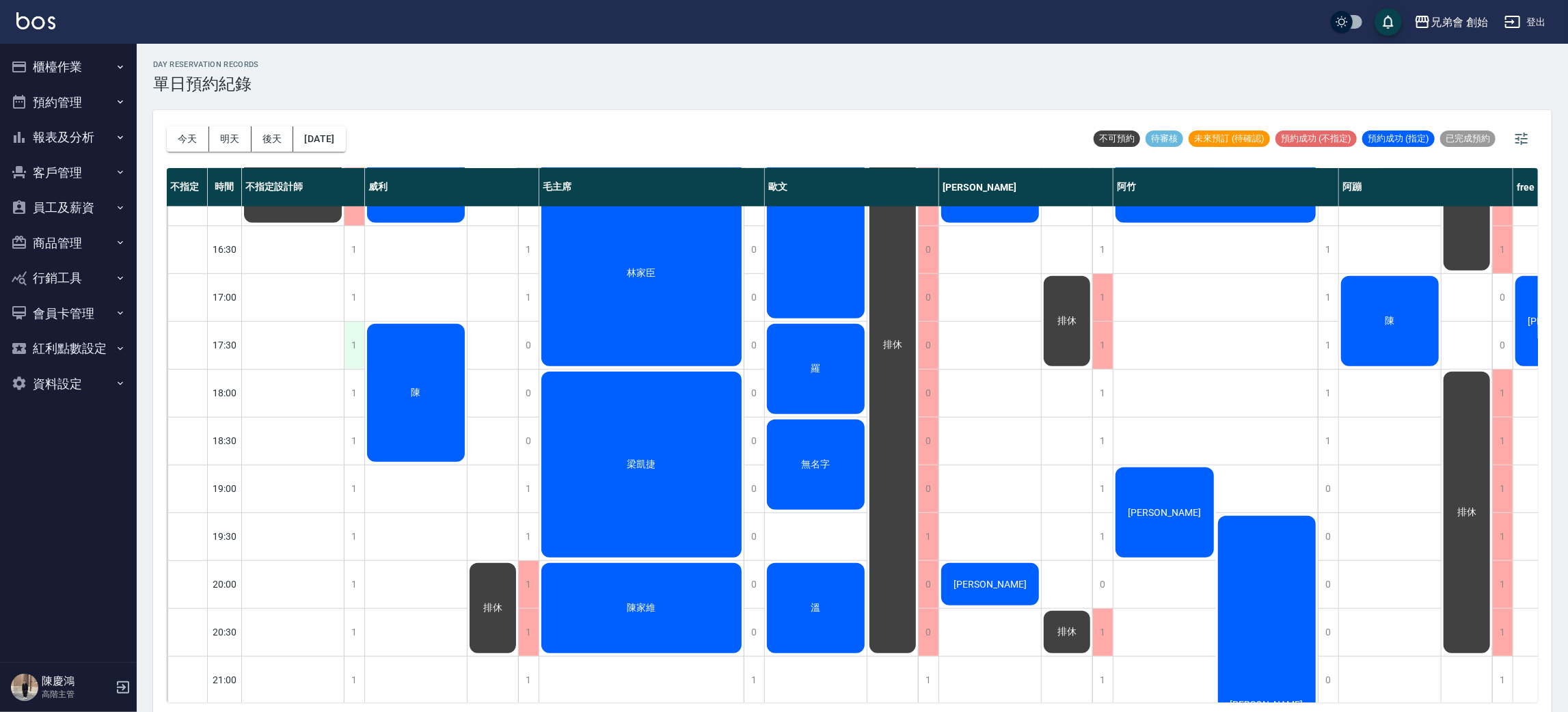
click at [356, 350] on div "1" at bounding box center [353, 345] width 20 height 48
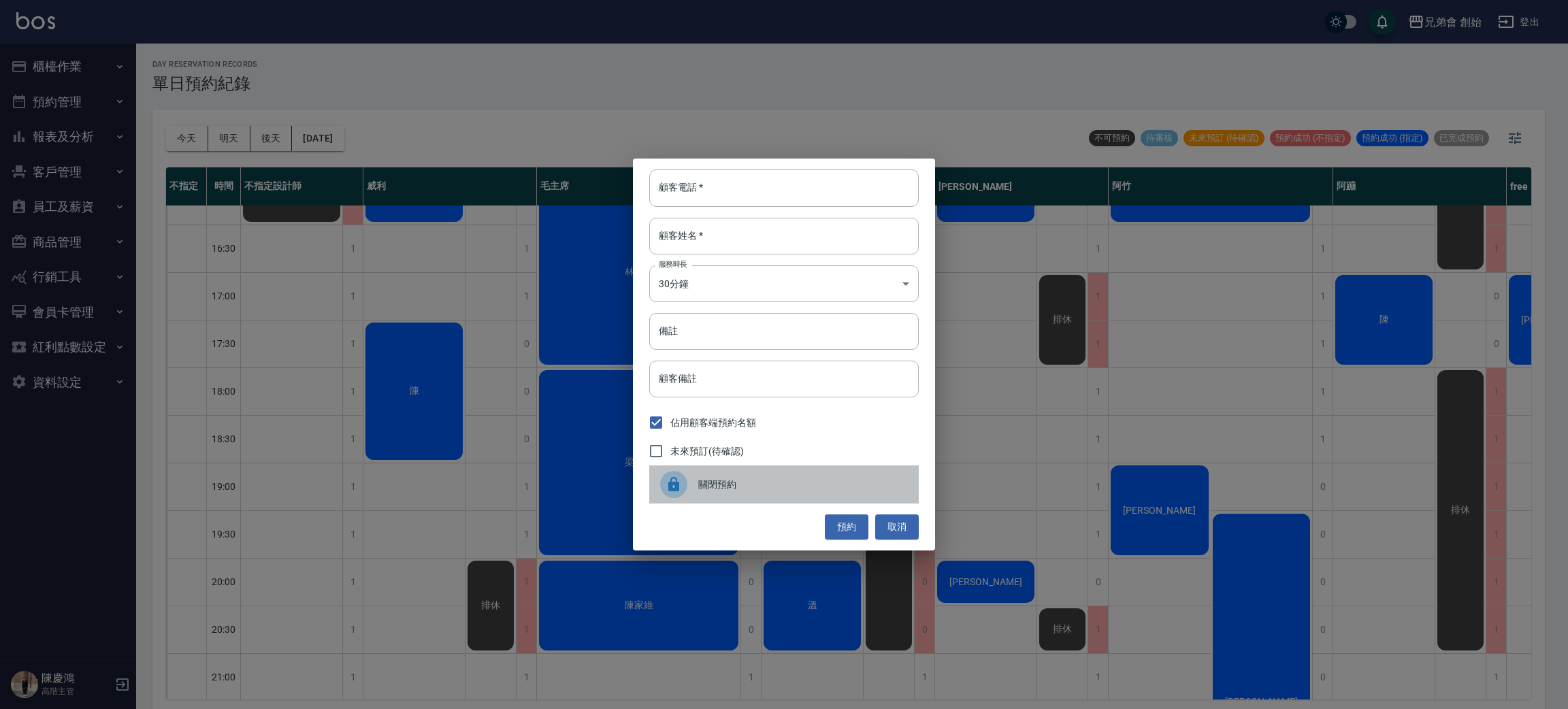
click at [696, 482] on div at bounding box center [679, 485] width 38 height 27
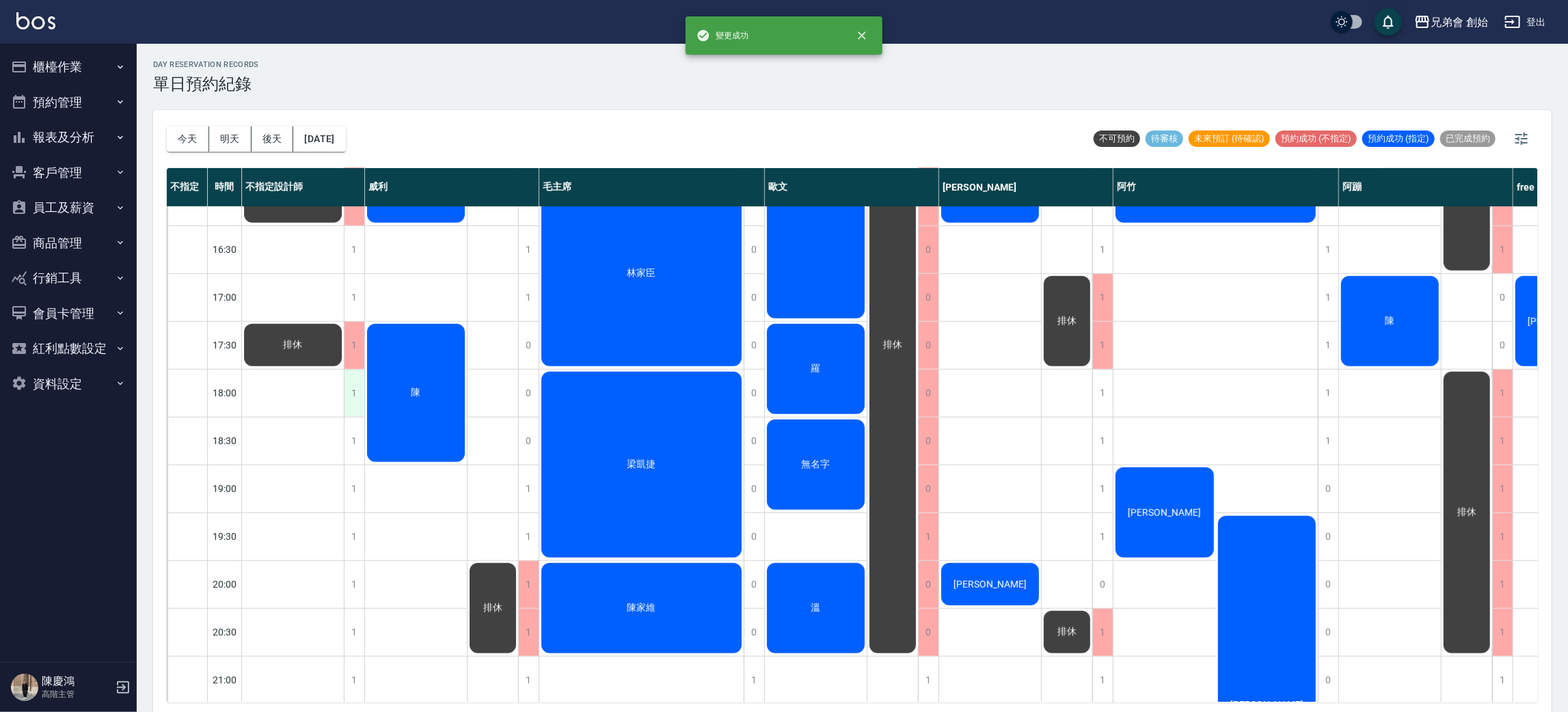
click at [351, 403] on div "1" at bounding box center [353, 393] width 20 height 48
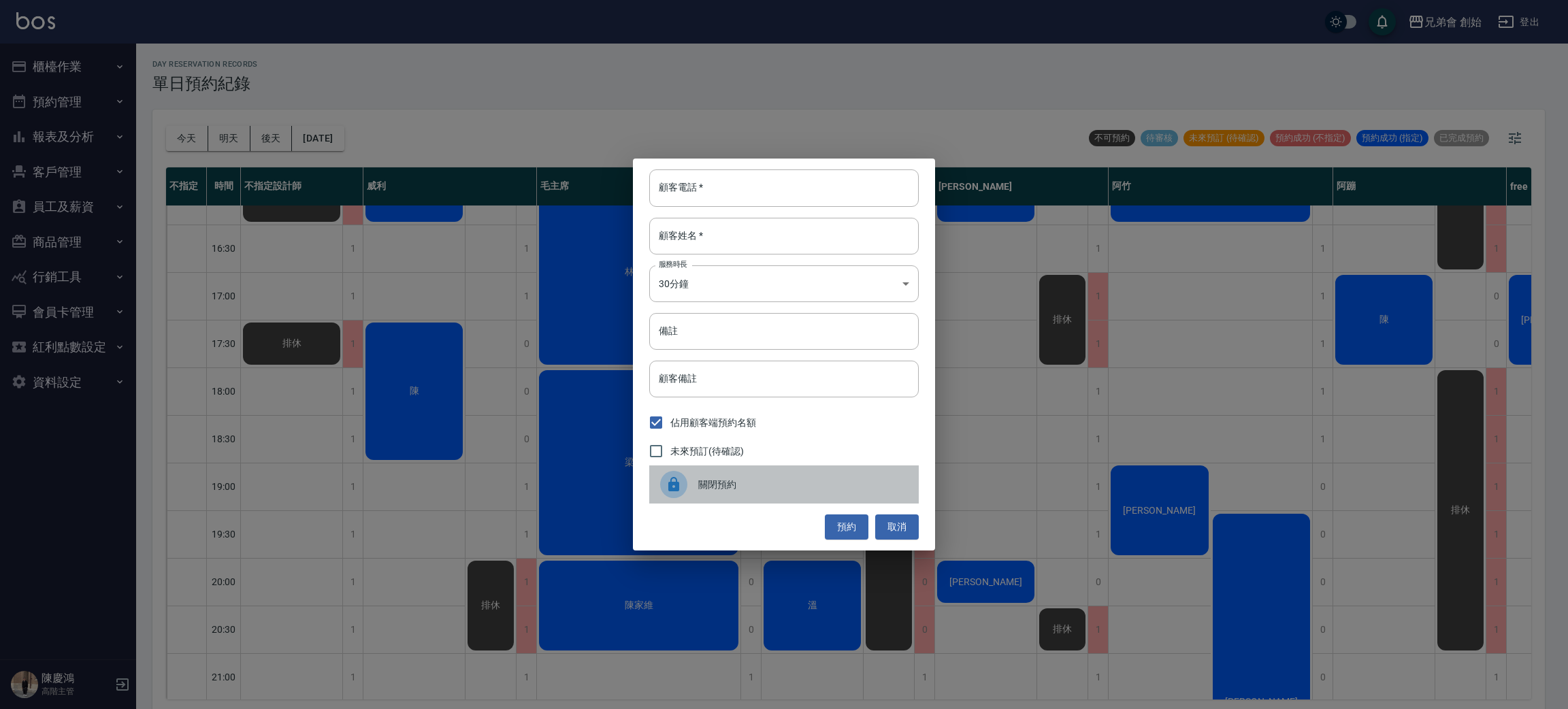
click at [700, 500] on div "關閉預約" at bounding box center [783, 484] width 270 height 38
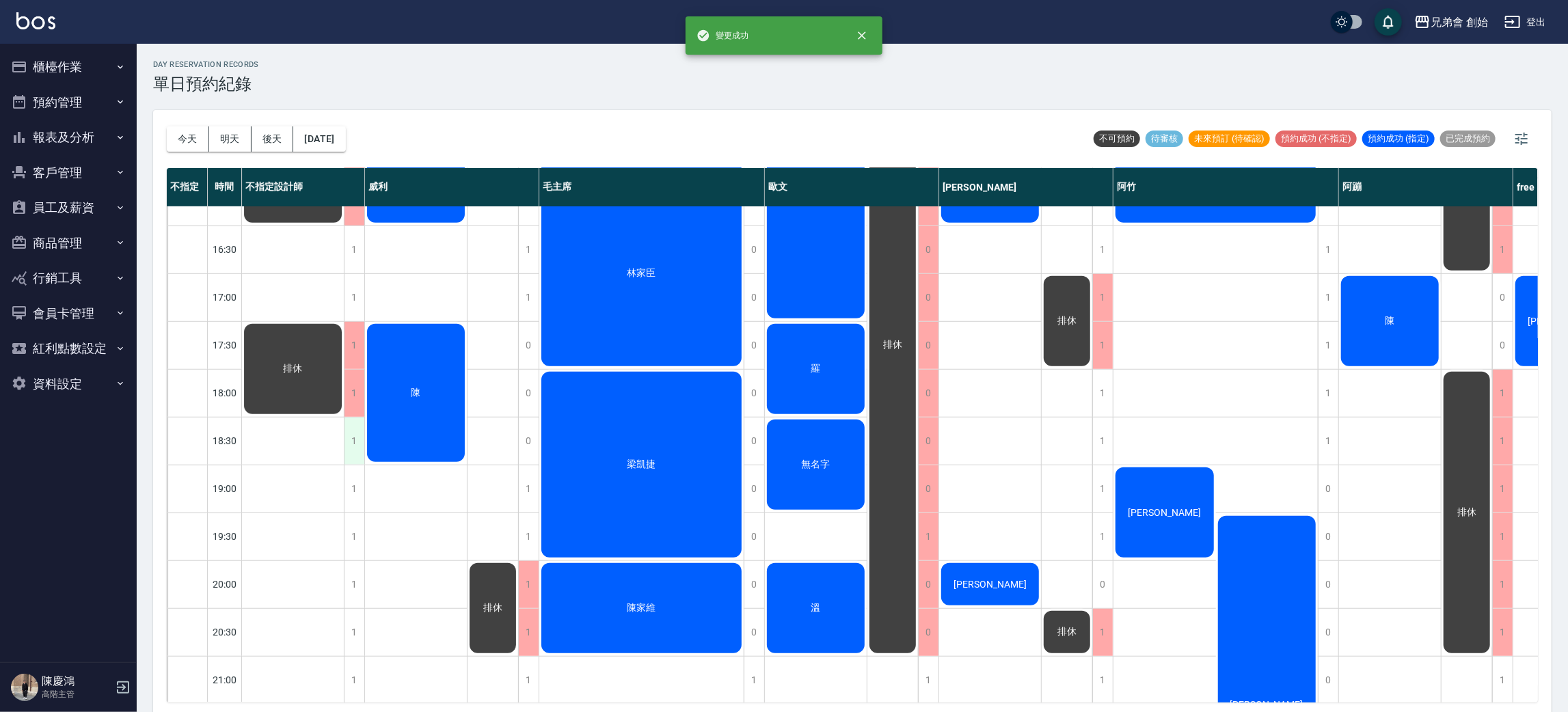
click at [357, 444] on div "1" at bounding box center [353, 441] width 20 height 48
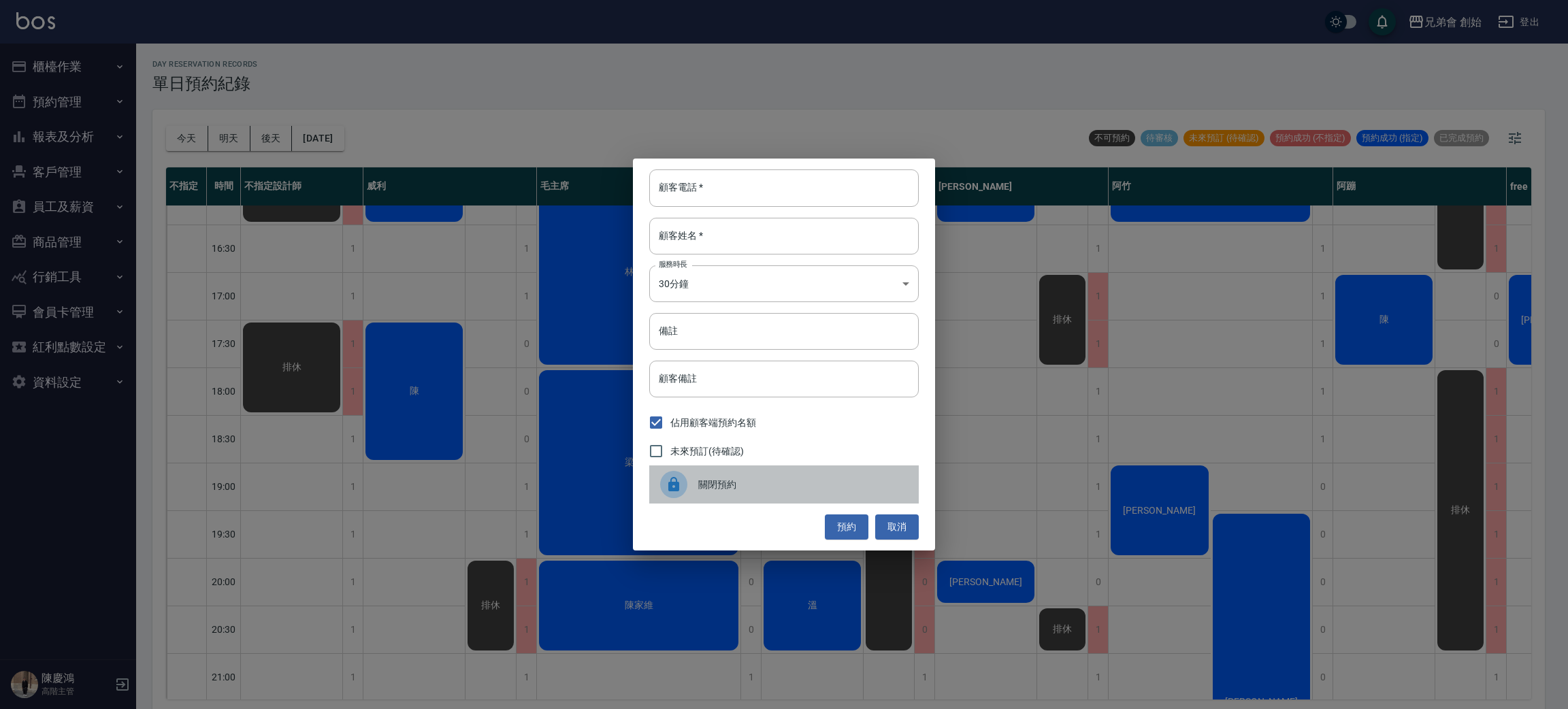
click at [692, 493] on div at bounding box center [679, 485] width 38 height 27
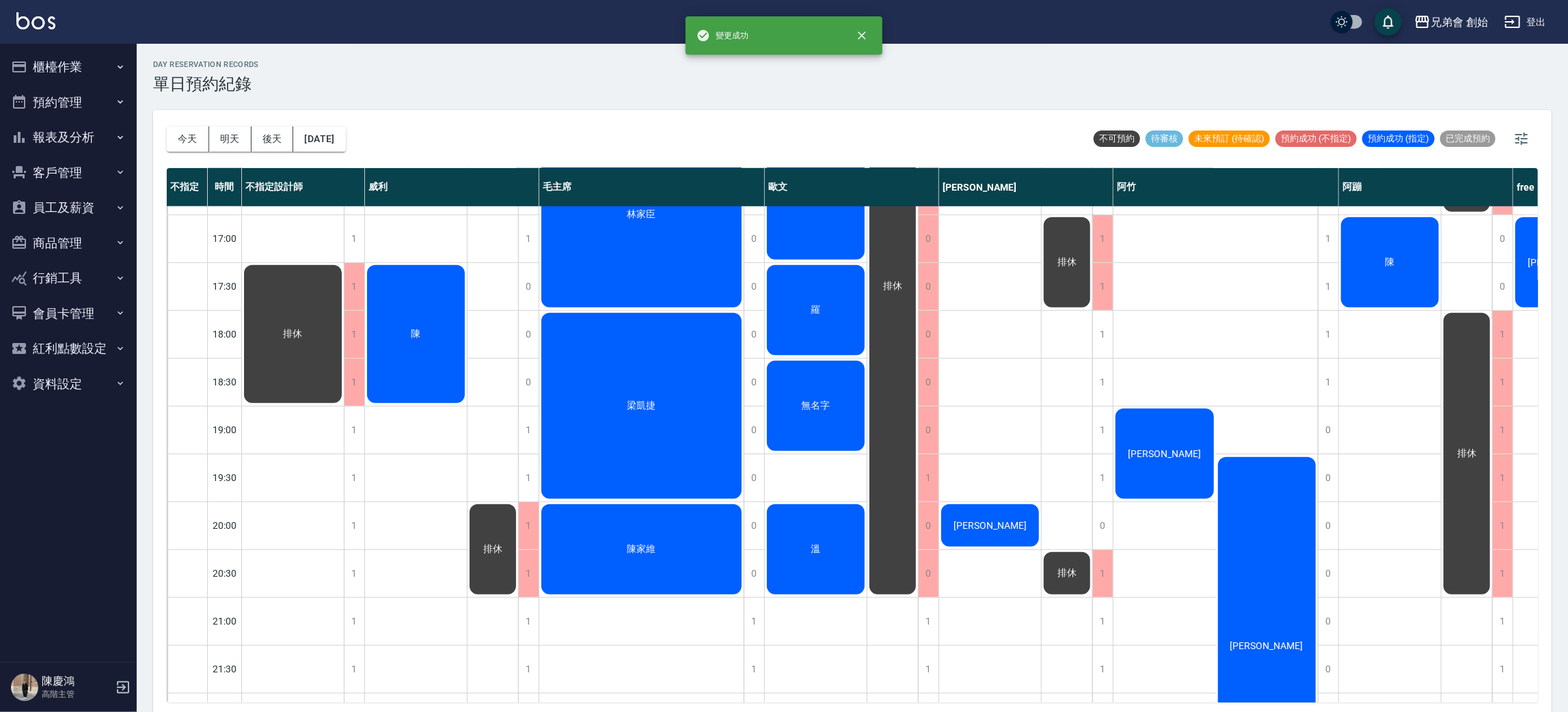
scroll to position [761, 0]
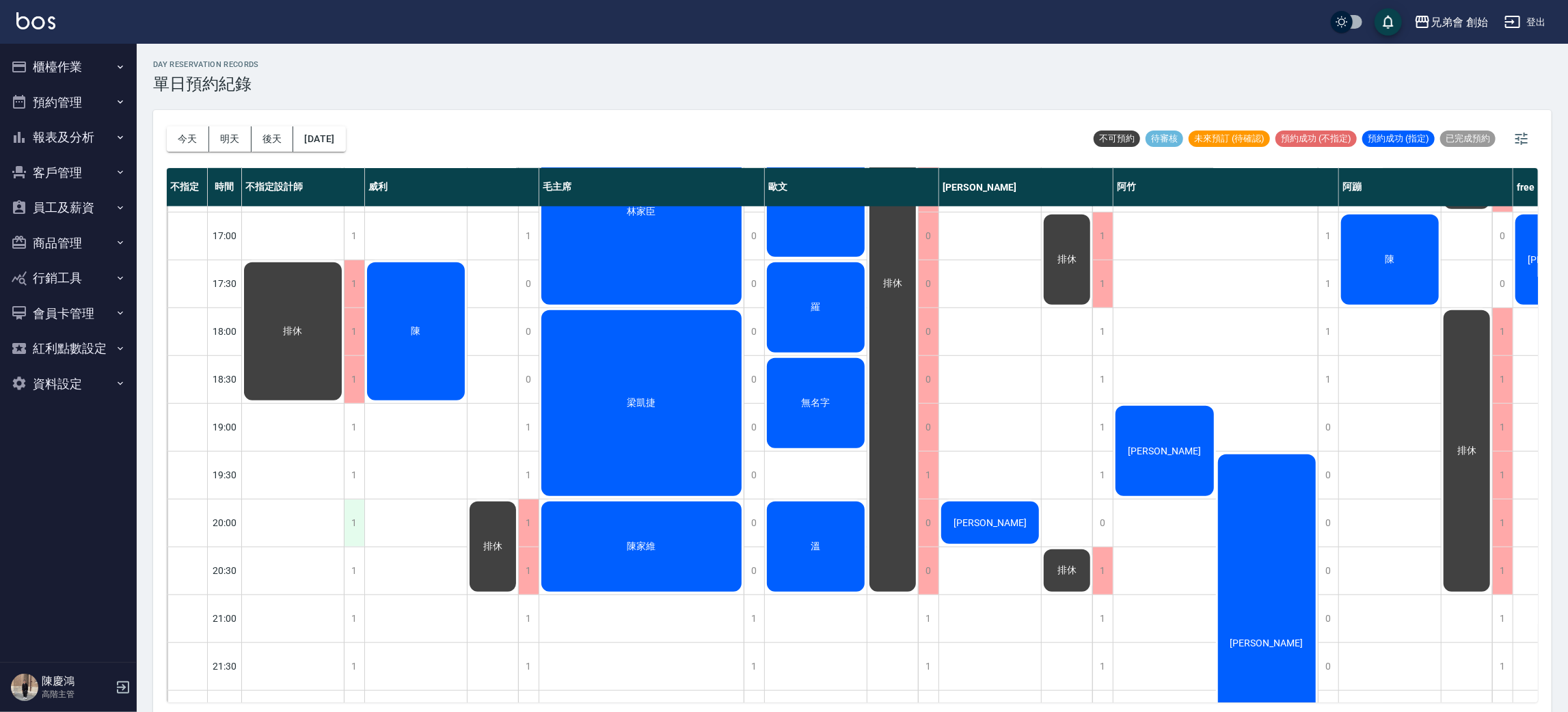
click at [351, 524] on div "1" at bounding box center [353, 523] width 20 height 48
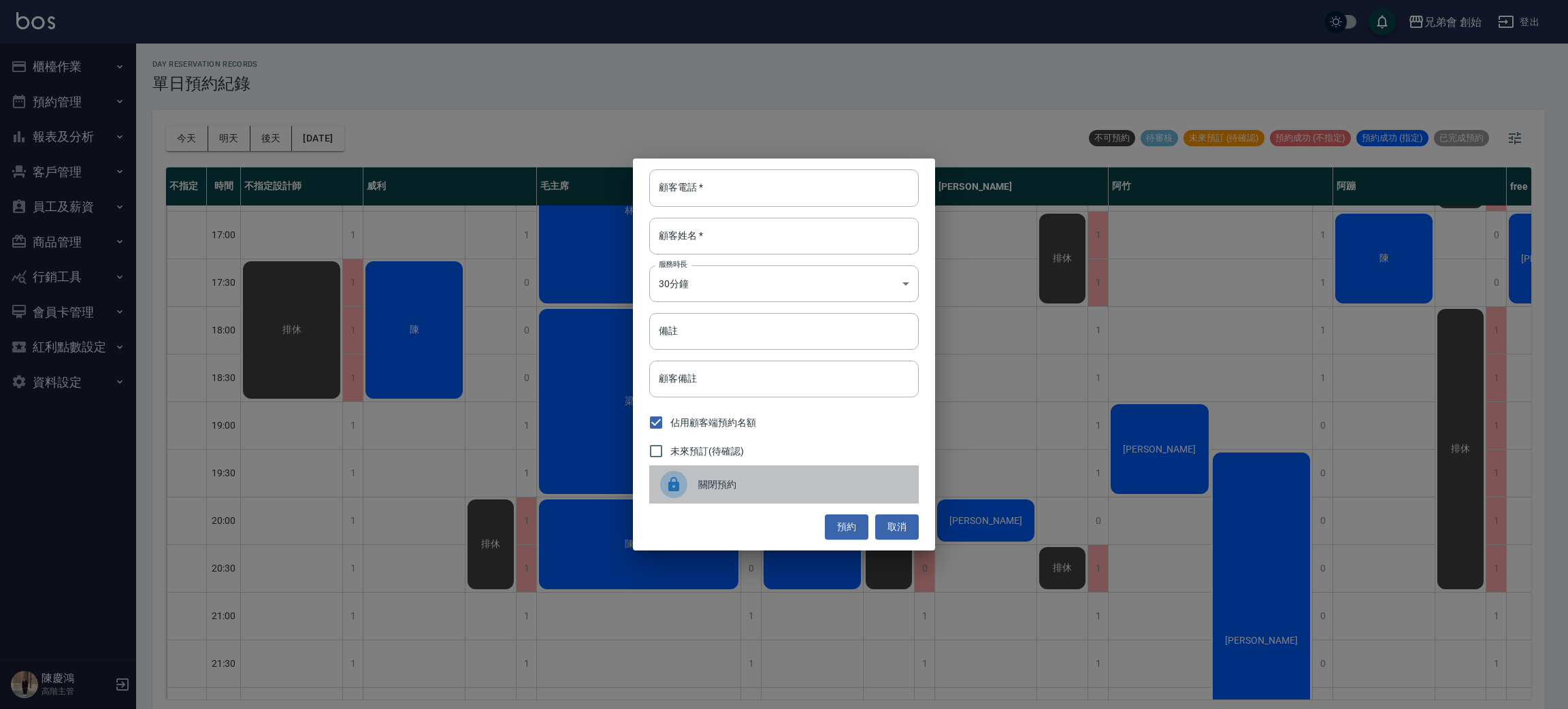
click at [717, 489] on span "關閉預約" at bounding box center [802, 485] width 210 height 15
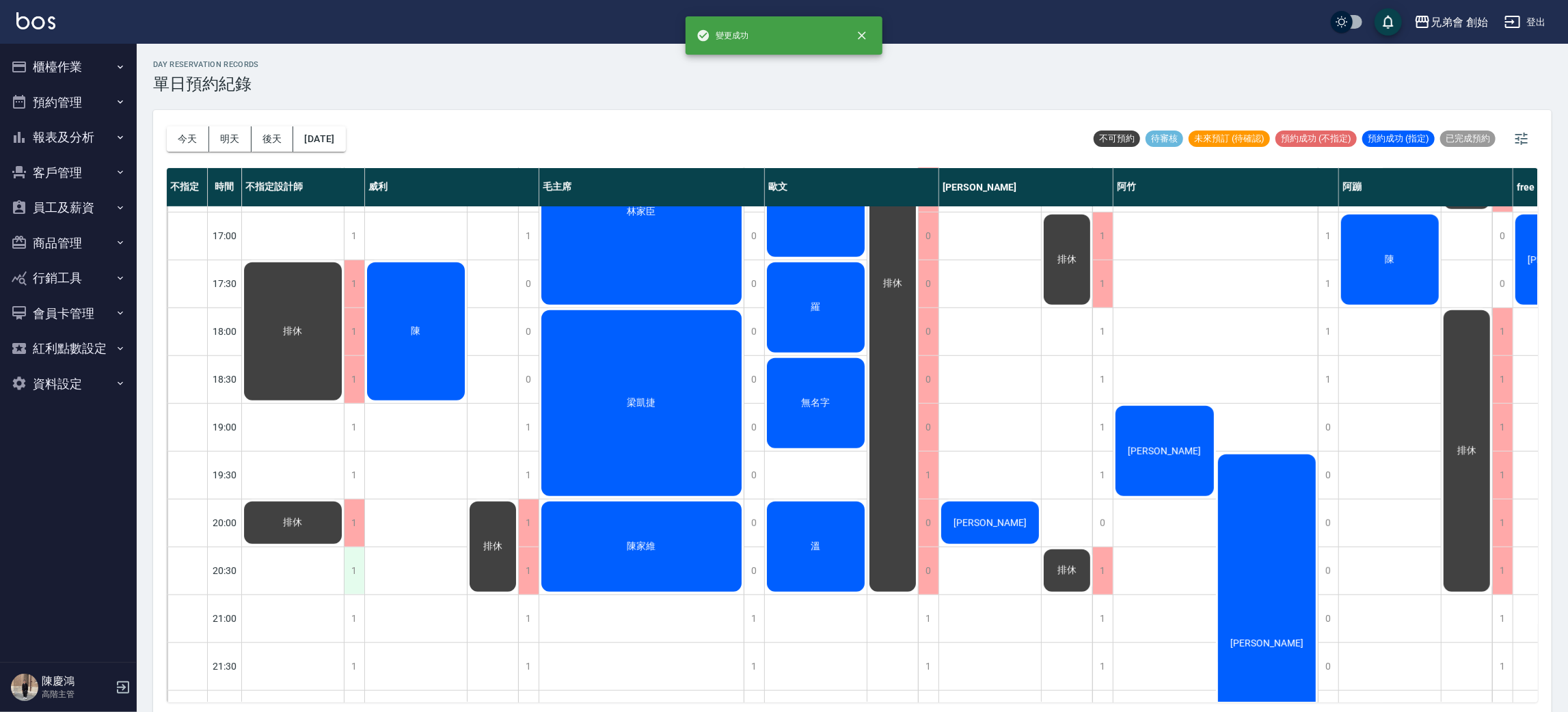
click at [353, 570] on div "1" at bounding box center [353, 571] width 20 height 48
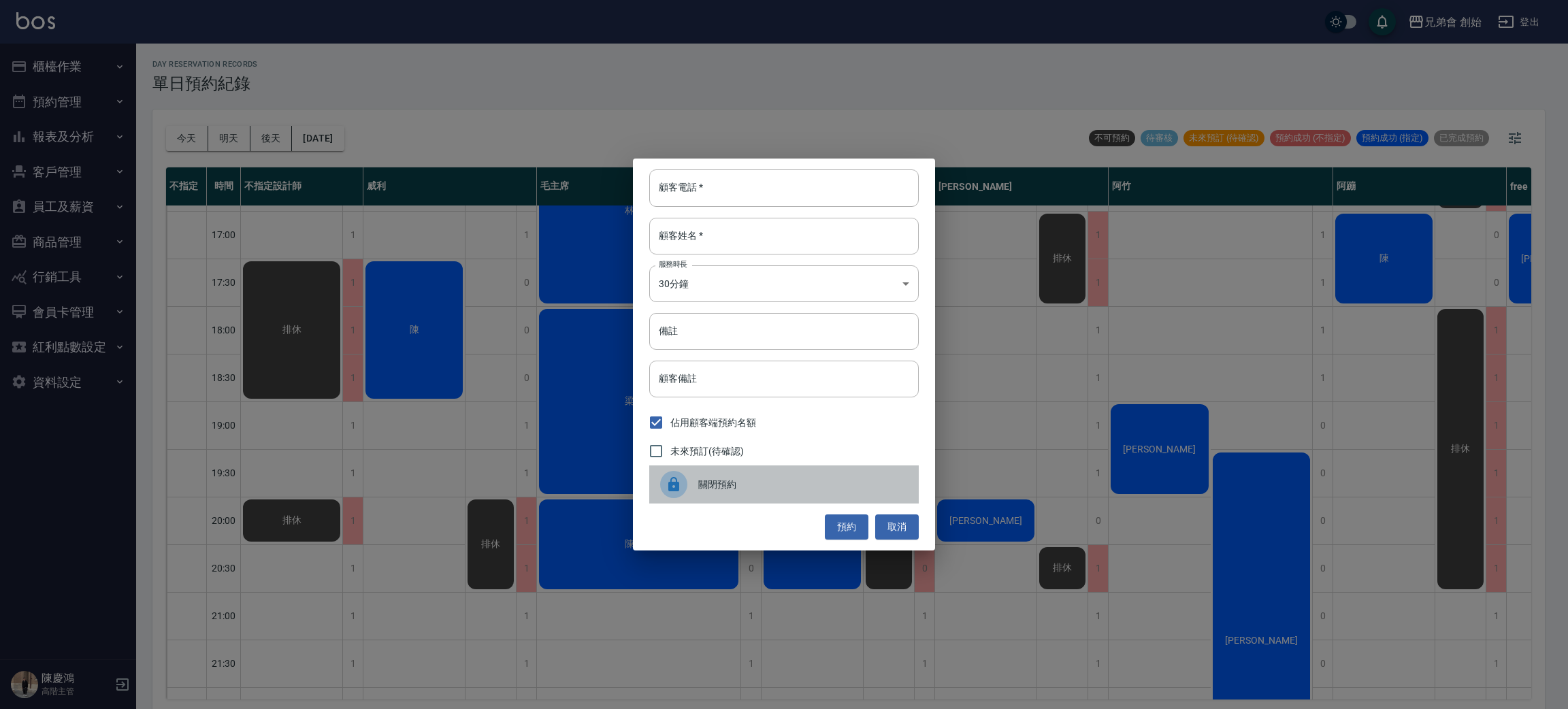
click at [717, 481] on span "關閉預約" at bounding box center [802, 485] width 210 height 15
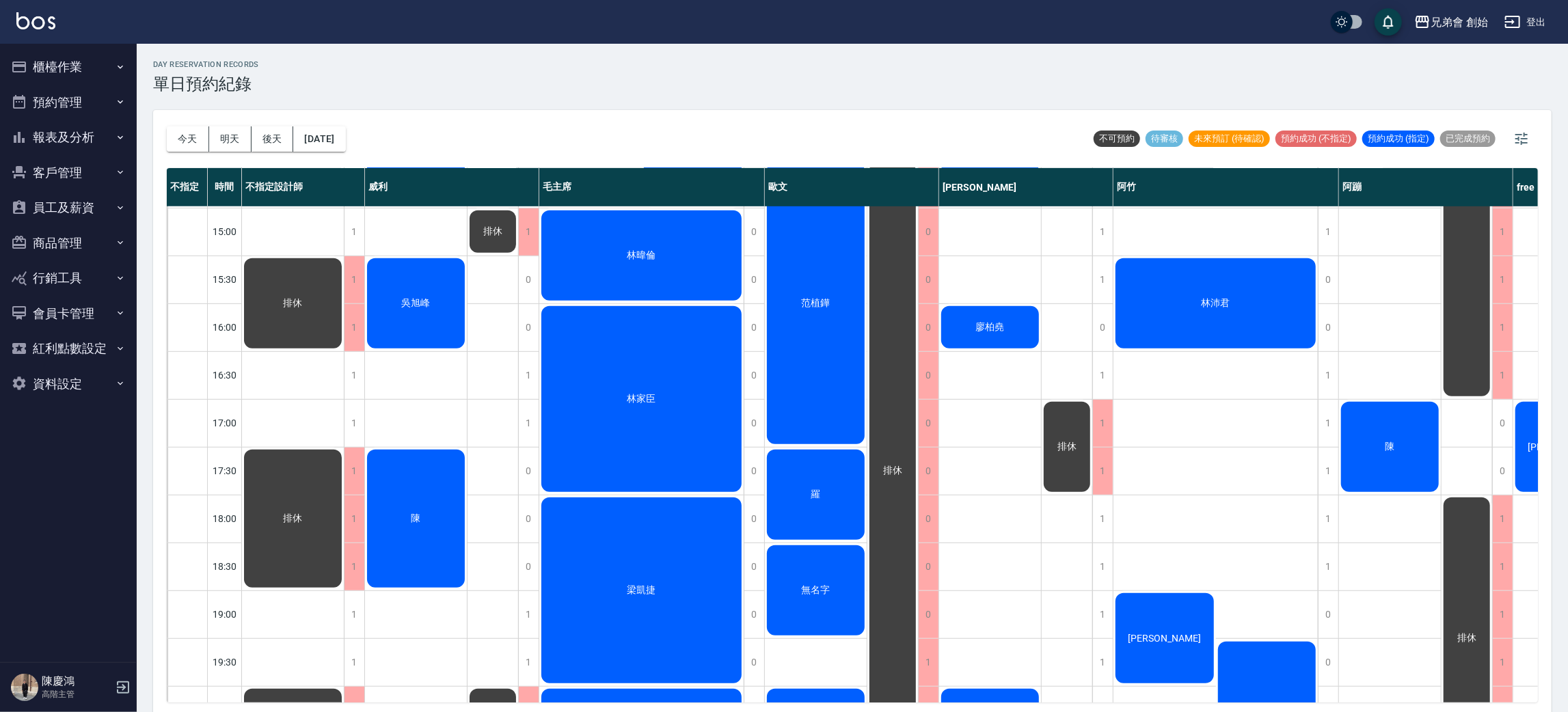
scroll to position [573, 105]
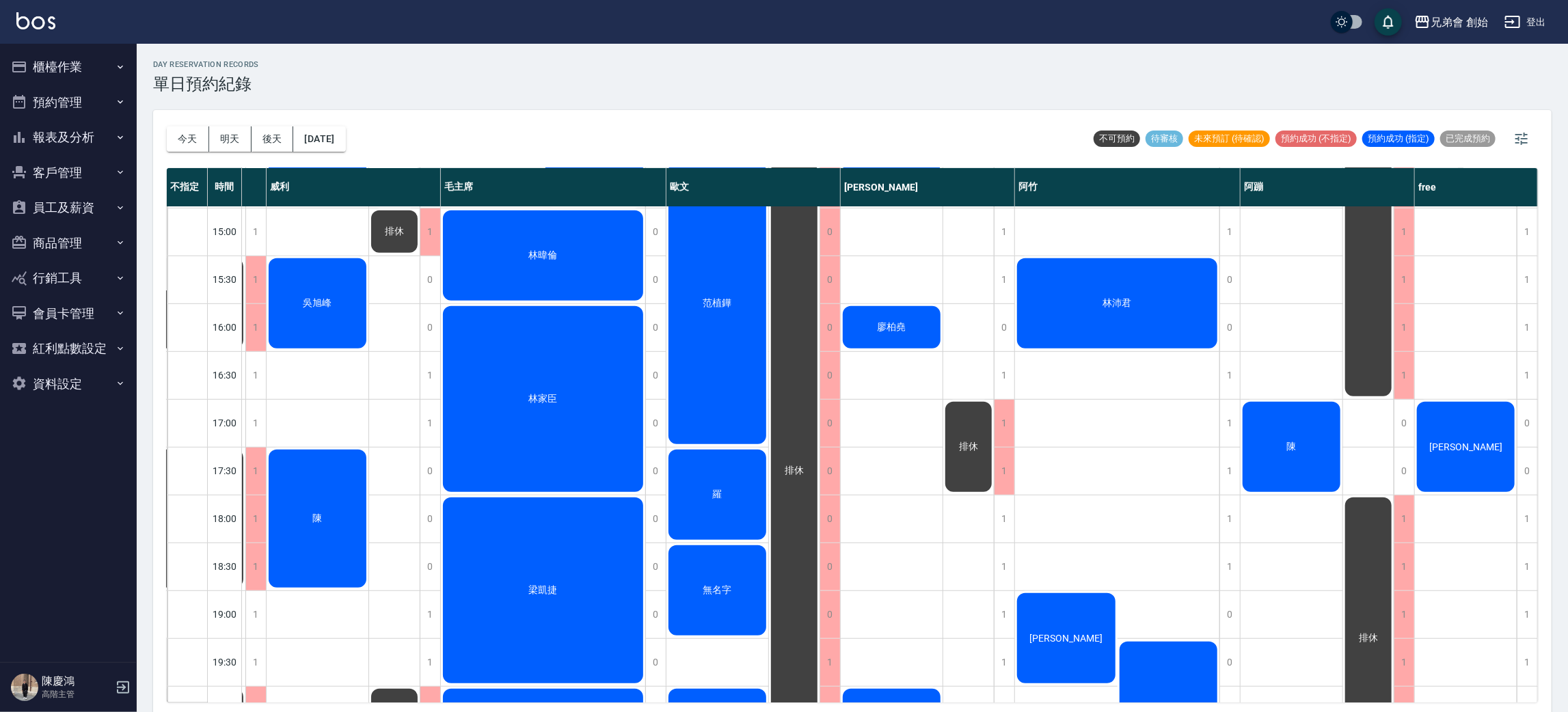
click at [1474, 434] on div "[PERSON_NAME]" at bounding box center [1465, 447] width 102 height 94
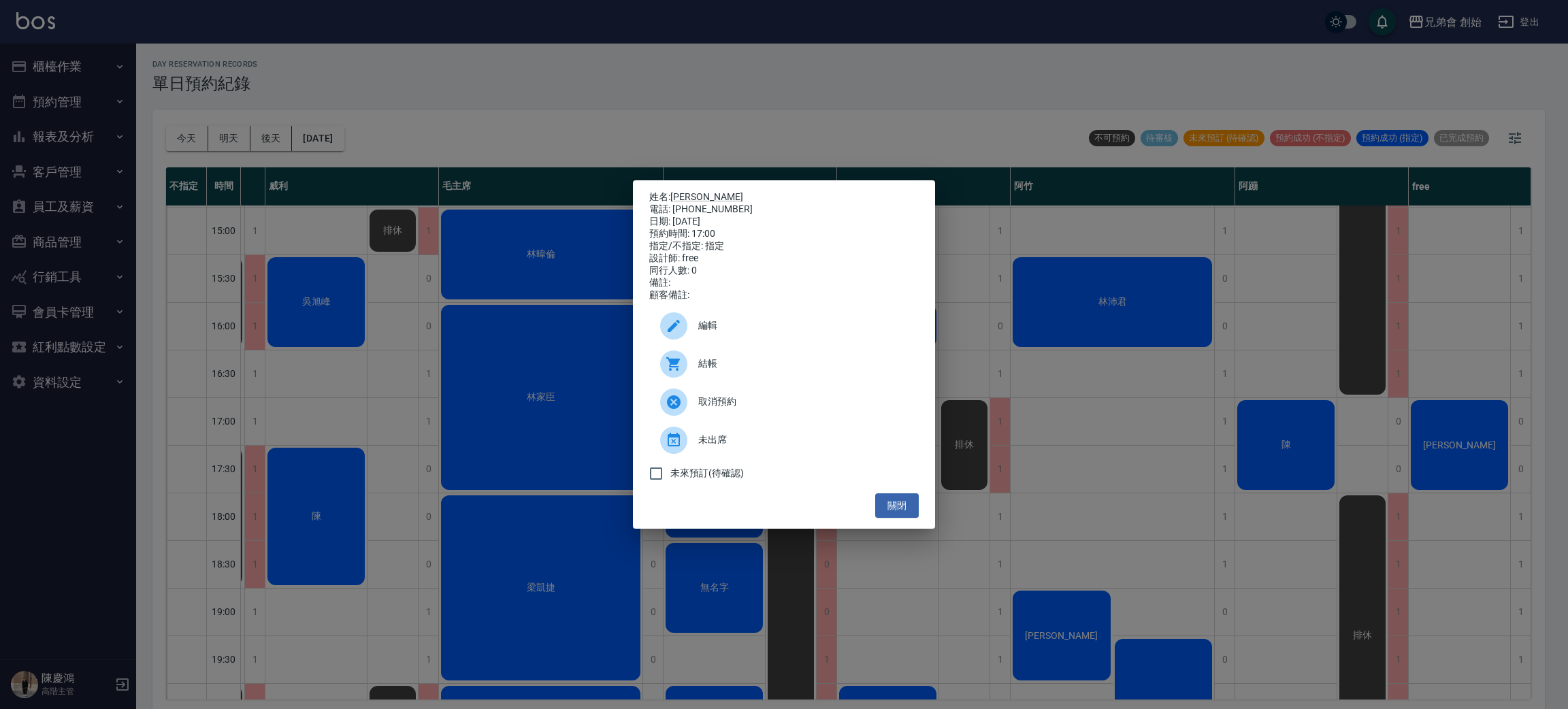
click at [1220, 525] on div "姓名: 姜志杰 電話: 0966322511 日期: 2025/09/10 預約時間: 17:00 指定/不指定: 指定 設計師: free 同行人數: 0 …" at bounding box center [784, 354] width 1568 height 709
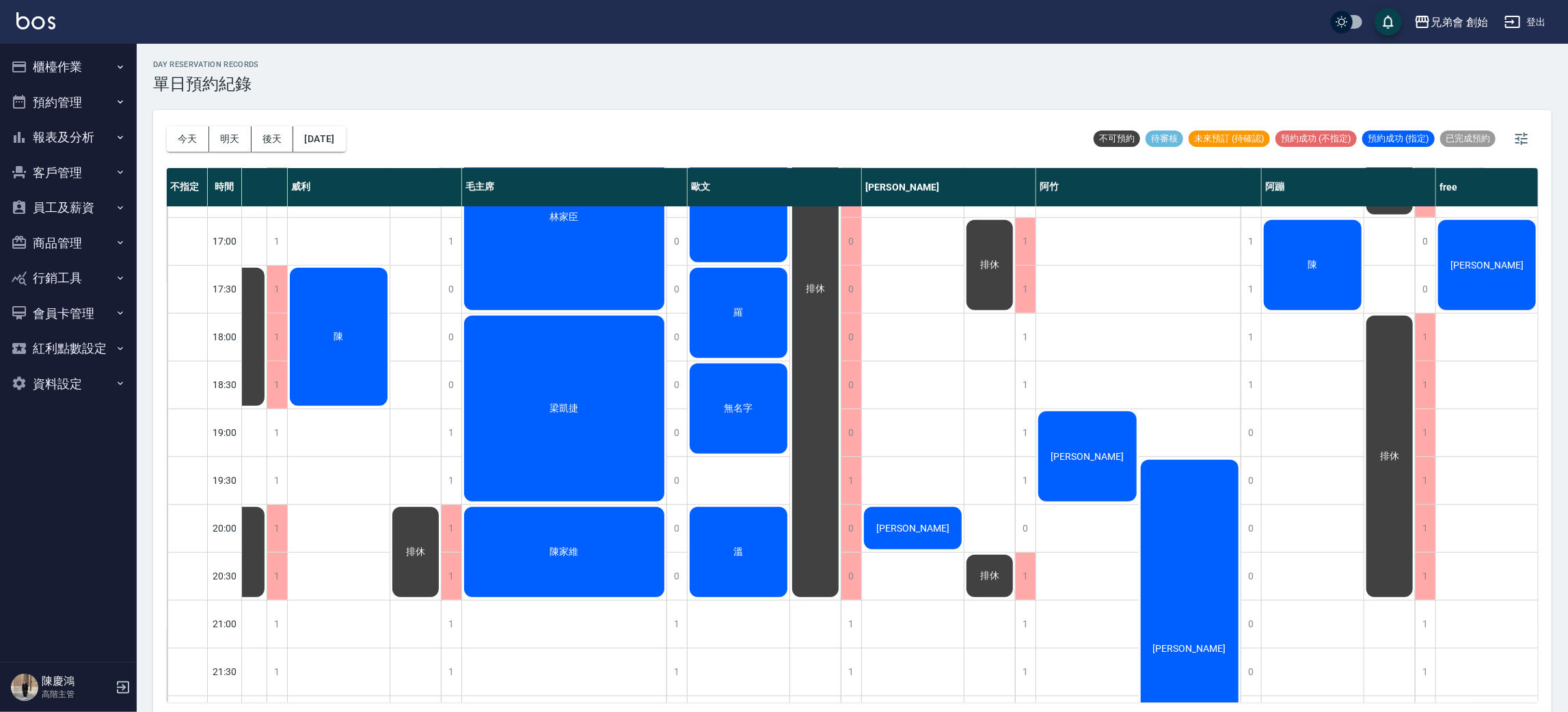
scroll to position [752, 78]
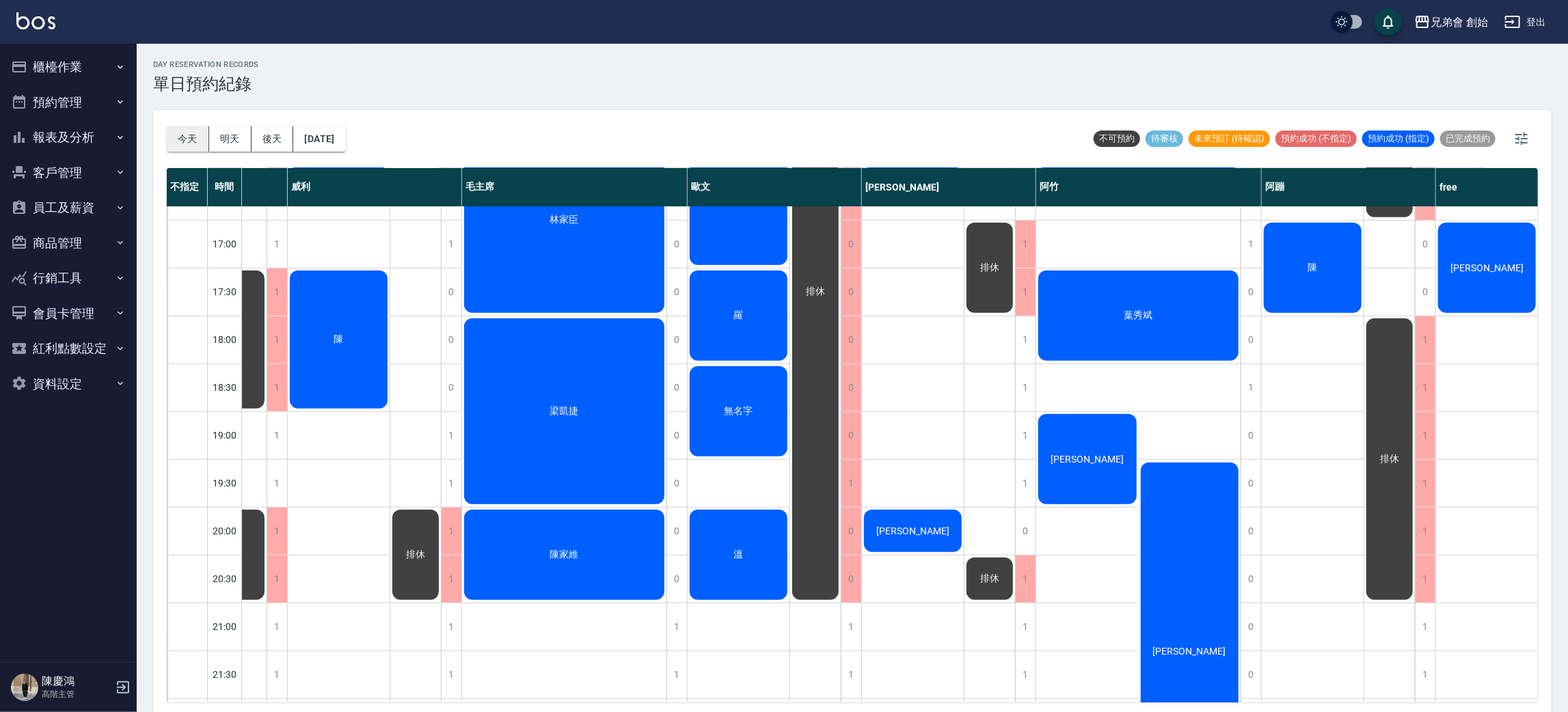
click at [186, 137] on button "今天" at bounding box center [188, 139] width 43 height 25
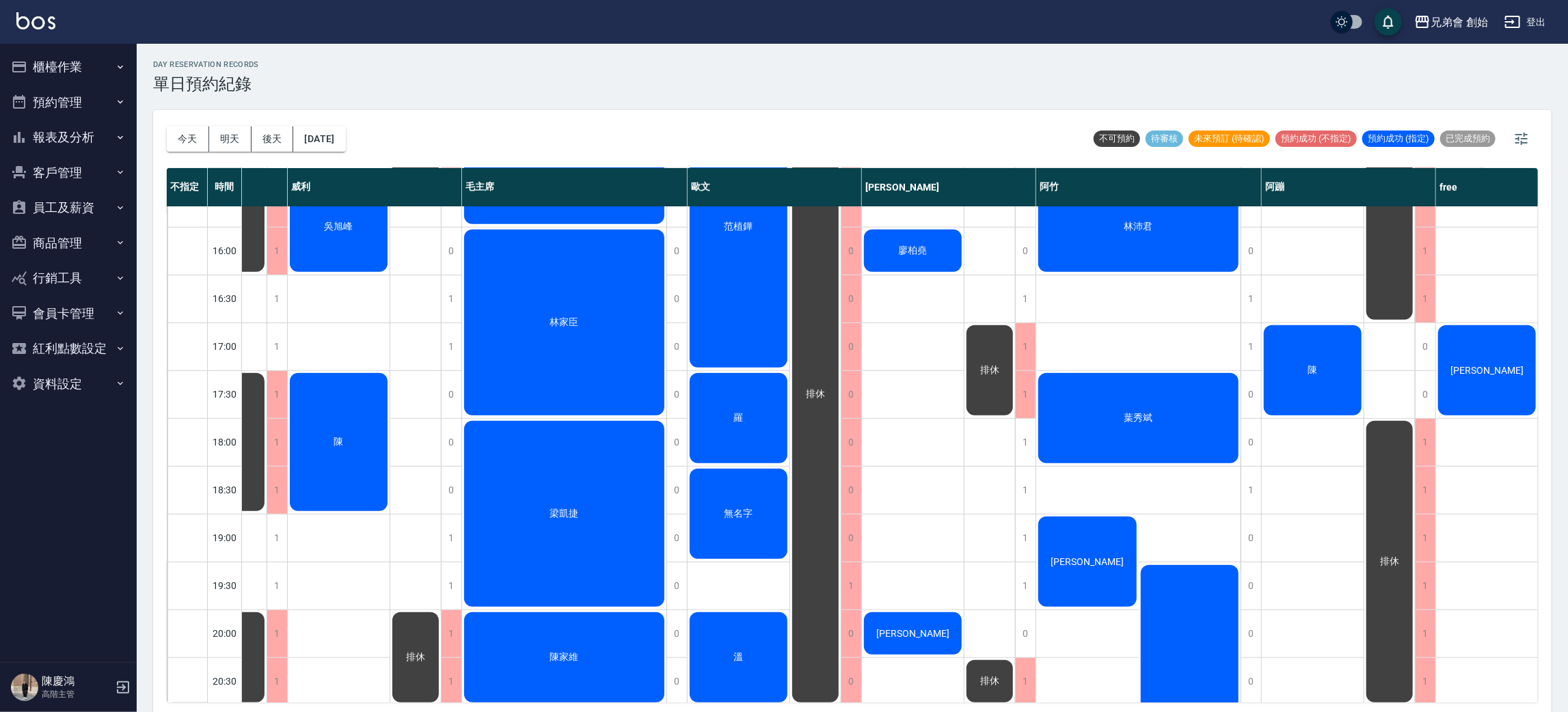
click at [185, 124] on div "今天 明天 後天 2025/09/10" at bounding box center [256, 139] width 179 height 58
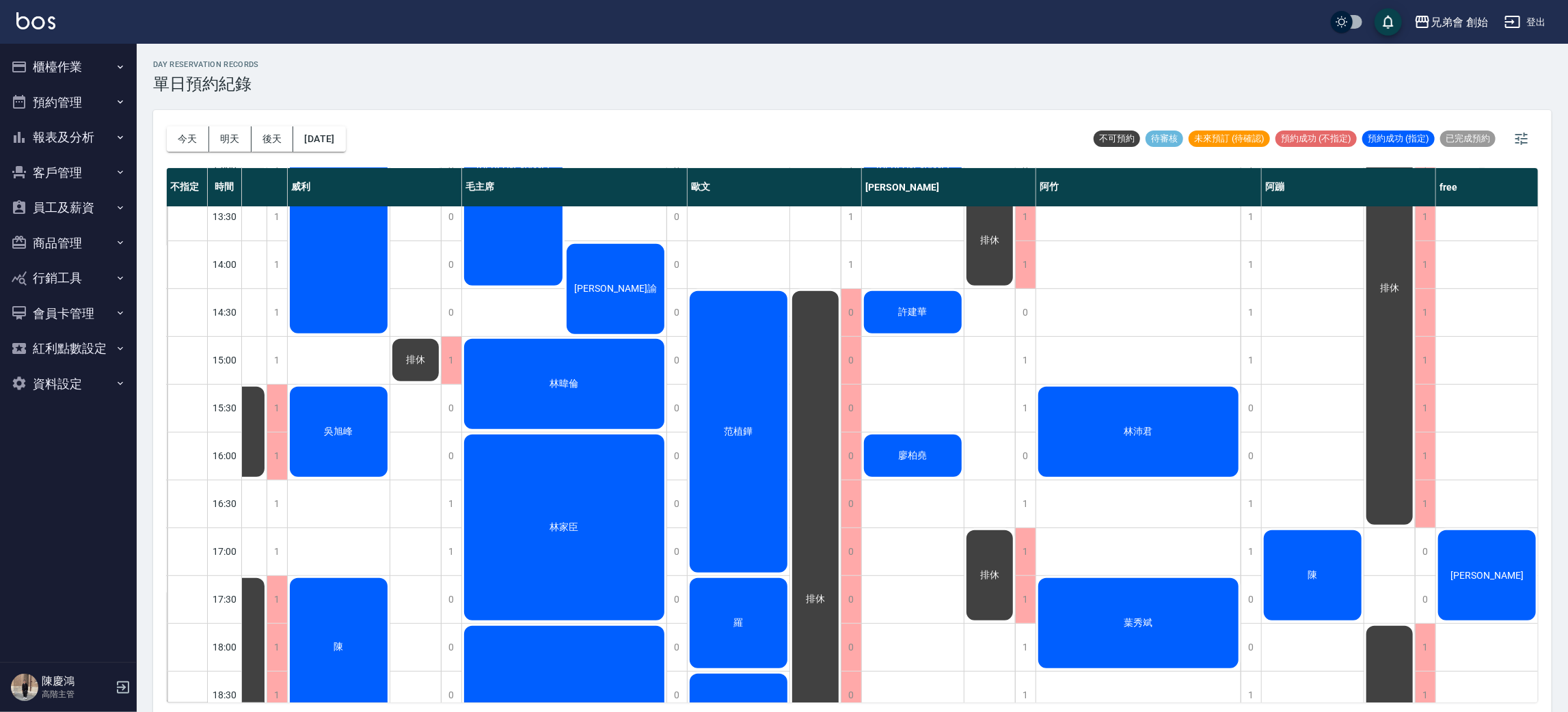
click at [737, 347] on div "范植鏵" at bounding box center [738, 432] width 102 height 286
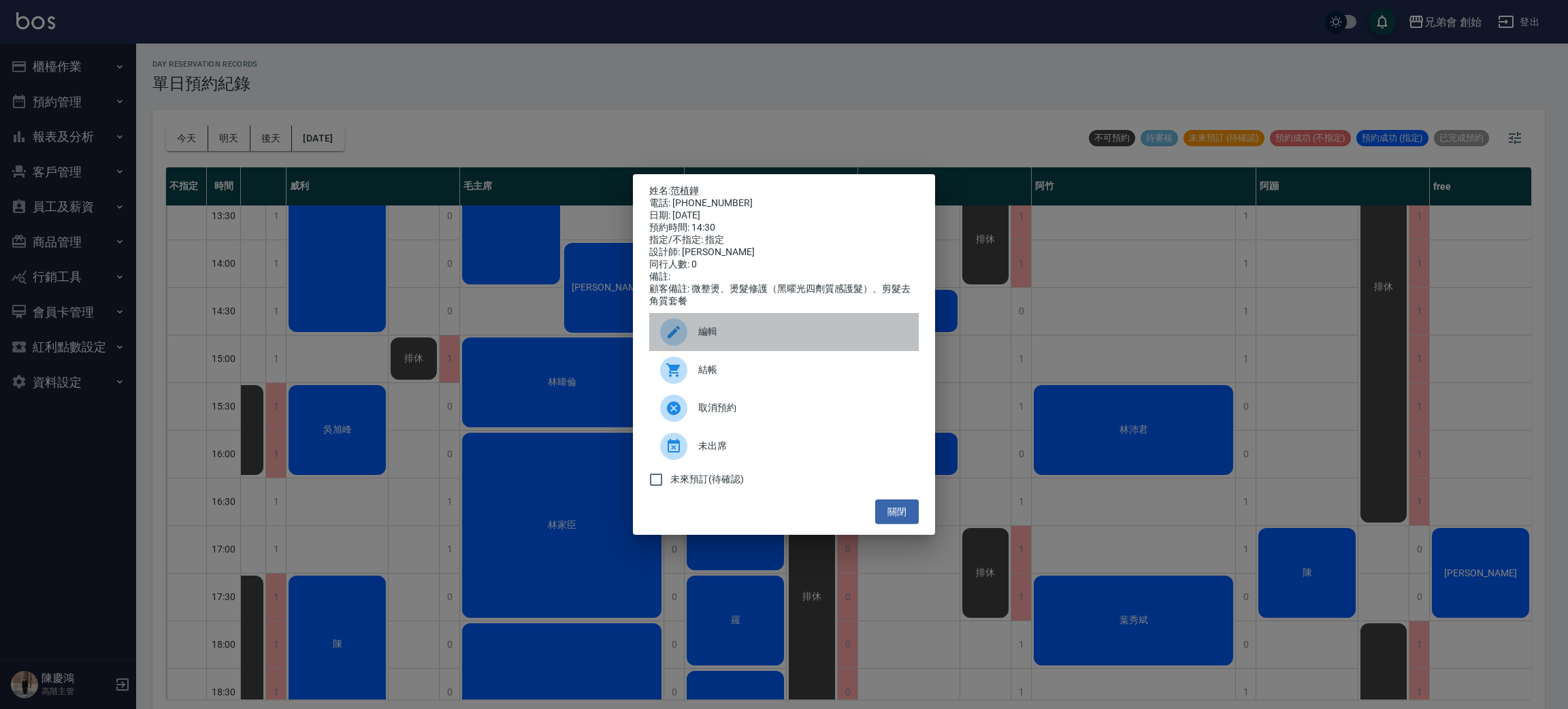
click at [732, 339] on span "編輯" at bounding box center [802, 332] width 210 height 15
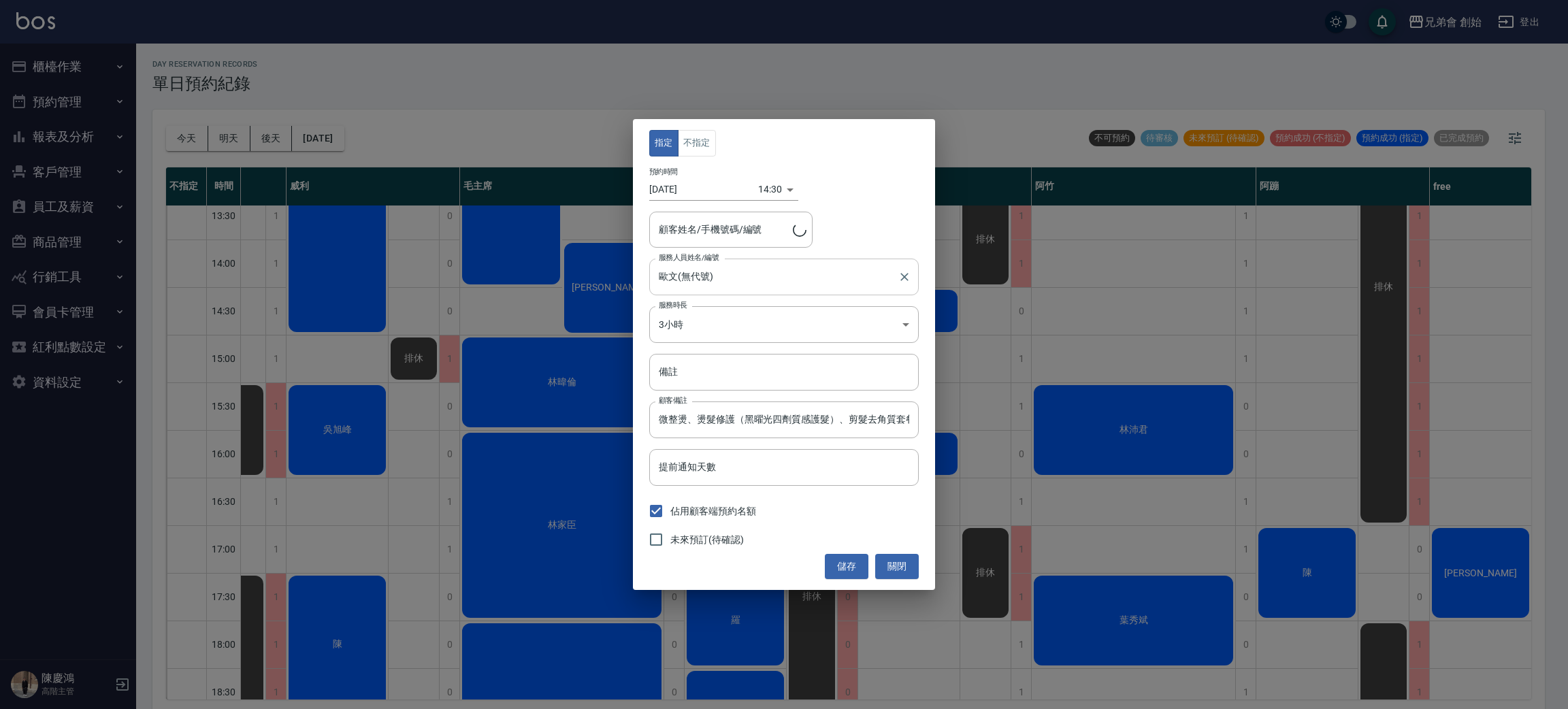
type input "范植鏵/0975259153"
click at [685, 383] on input "備註" at bounding box center [783, 372] width 270 height 37
type input "3300"
click at [843, 566] on button "儲存" at bounding box center [846, 567] width 44 height 25
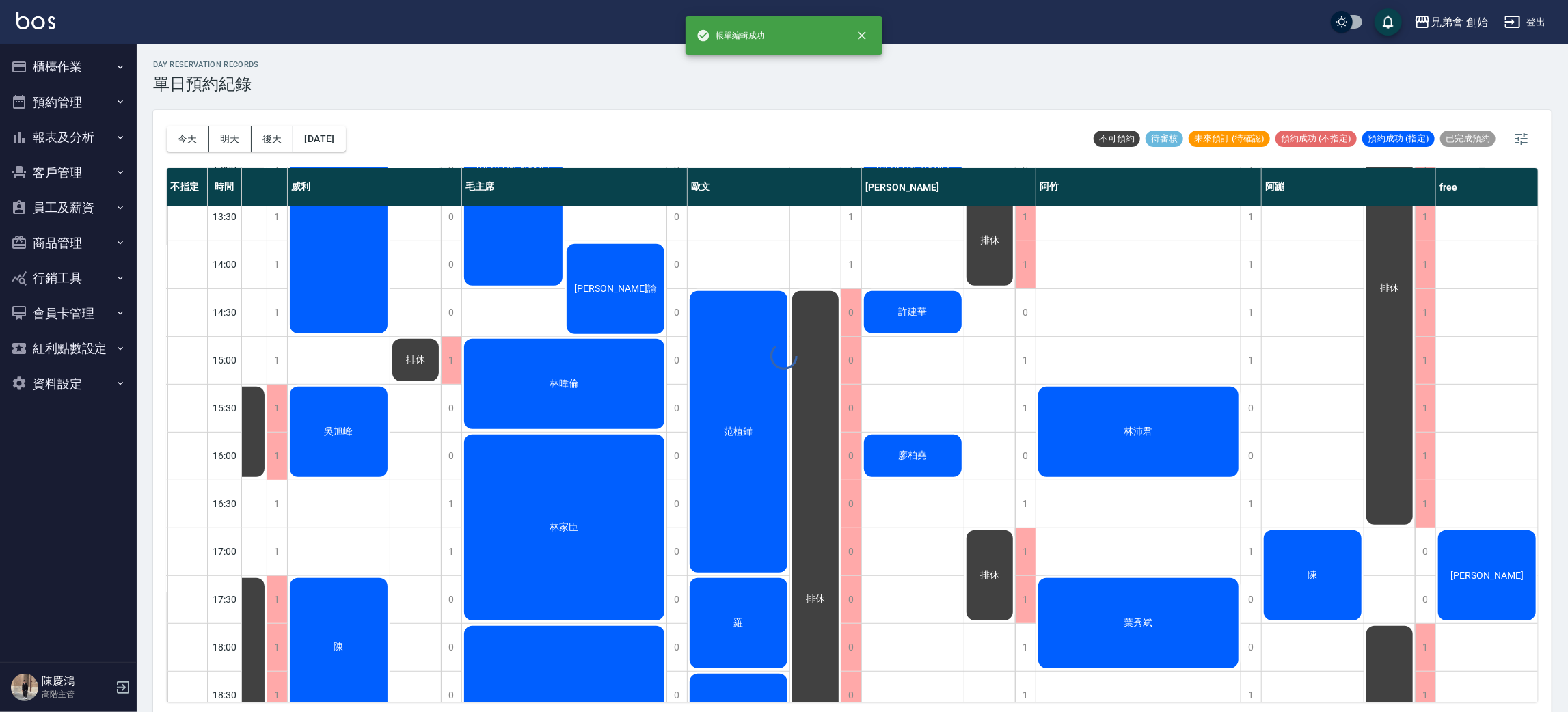
click at [718, 486] on div "范植鏵" at bounding box center [738, 432] width 102 height 286
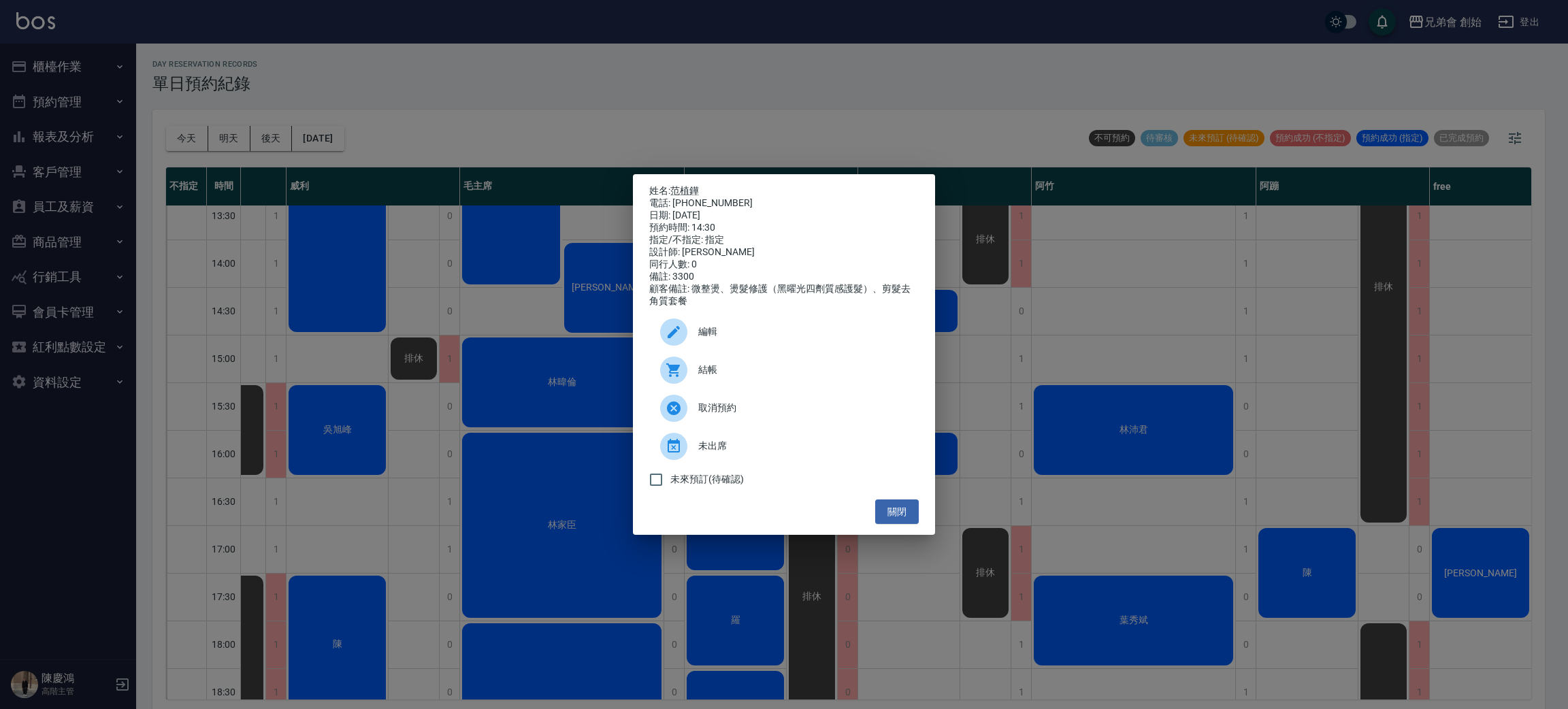
click at [542, 408] on div "姓名: 范植鏵 電話: 0975259153 日期: 2025/09/10 預約時間: 14:30 指定/不指定: 指定 設計師: 歐文 同行人數: 0 備註…" at bounding box center [784, 354] width 1568 height 709
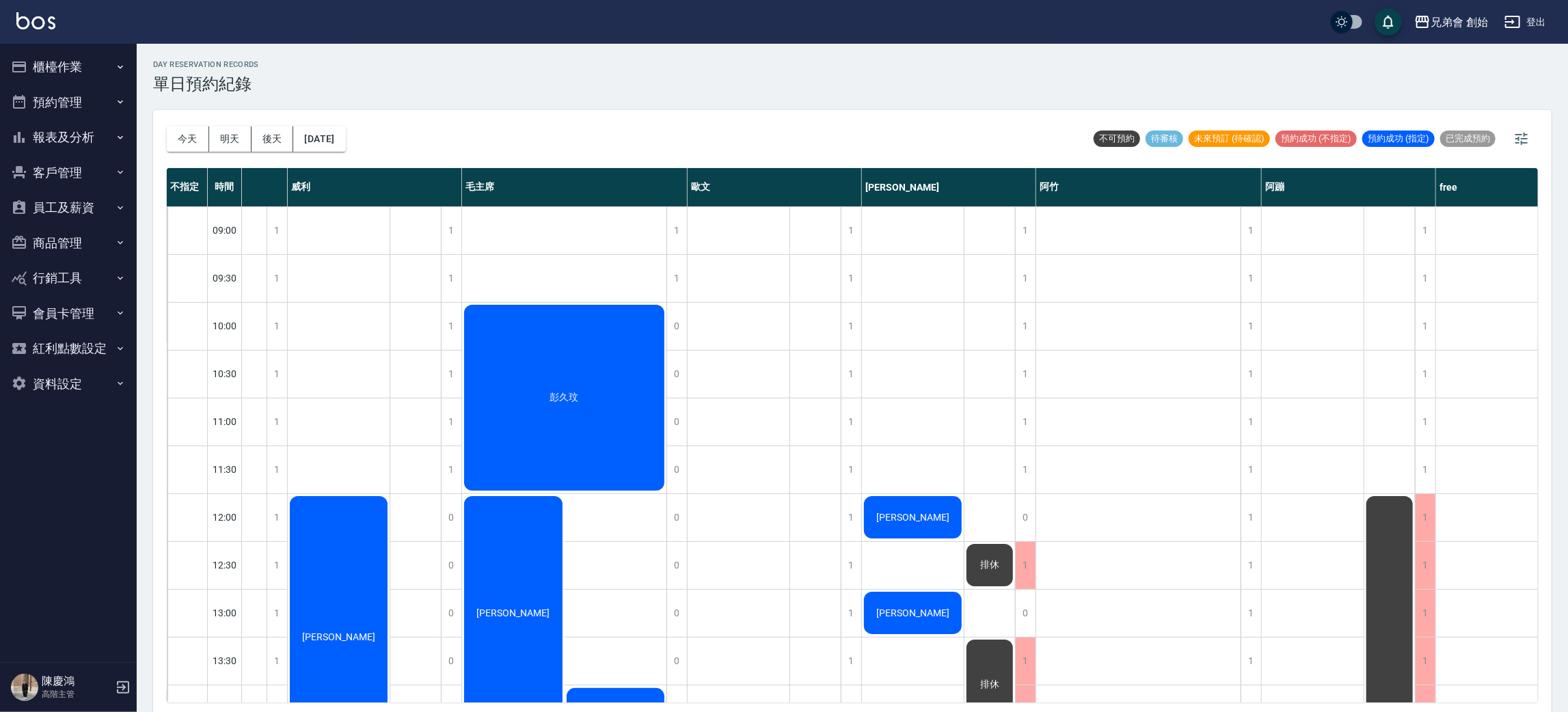
scroll to position [46, 105]
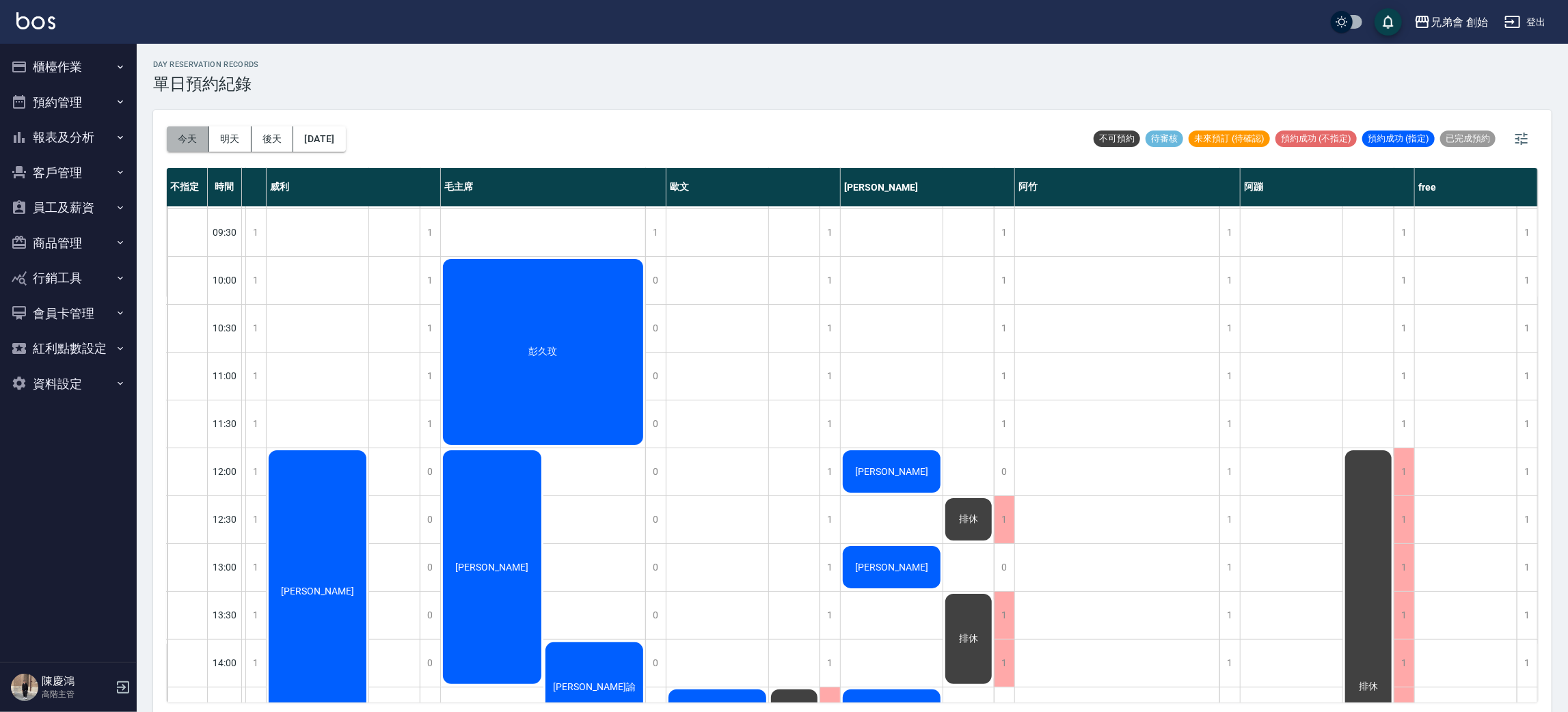
click at [182, 139] on button "今天" at bounding box center [188, 139] width 43 height 25
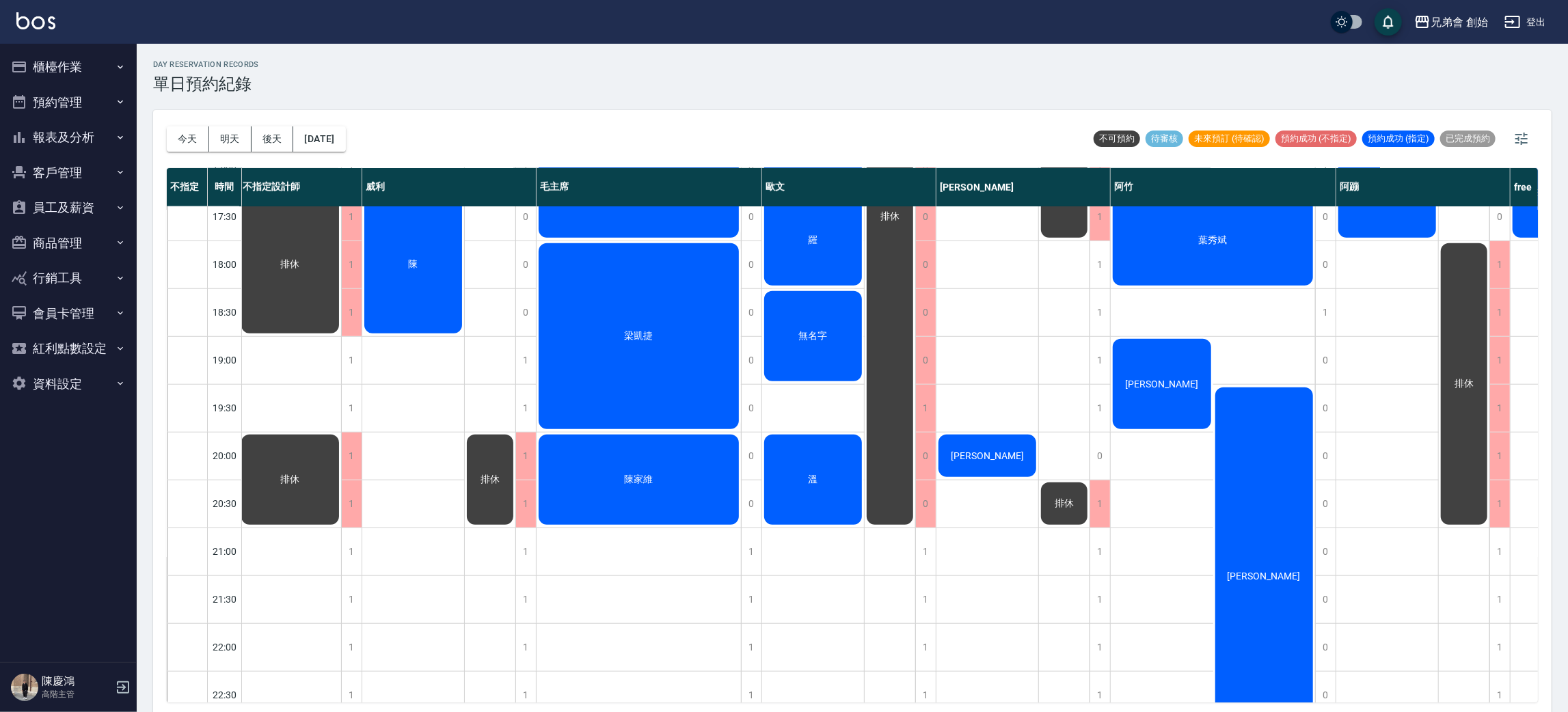
scroll to position [828, 4]
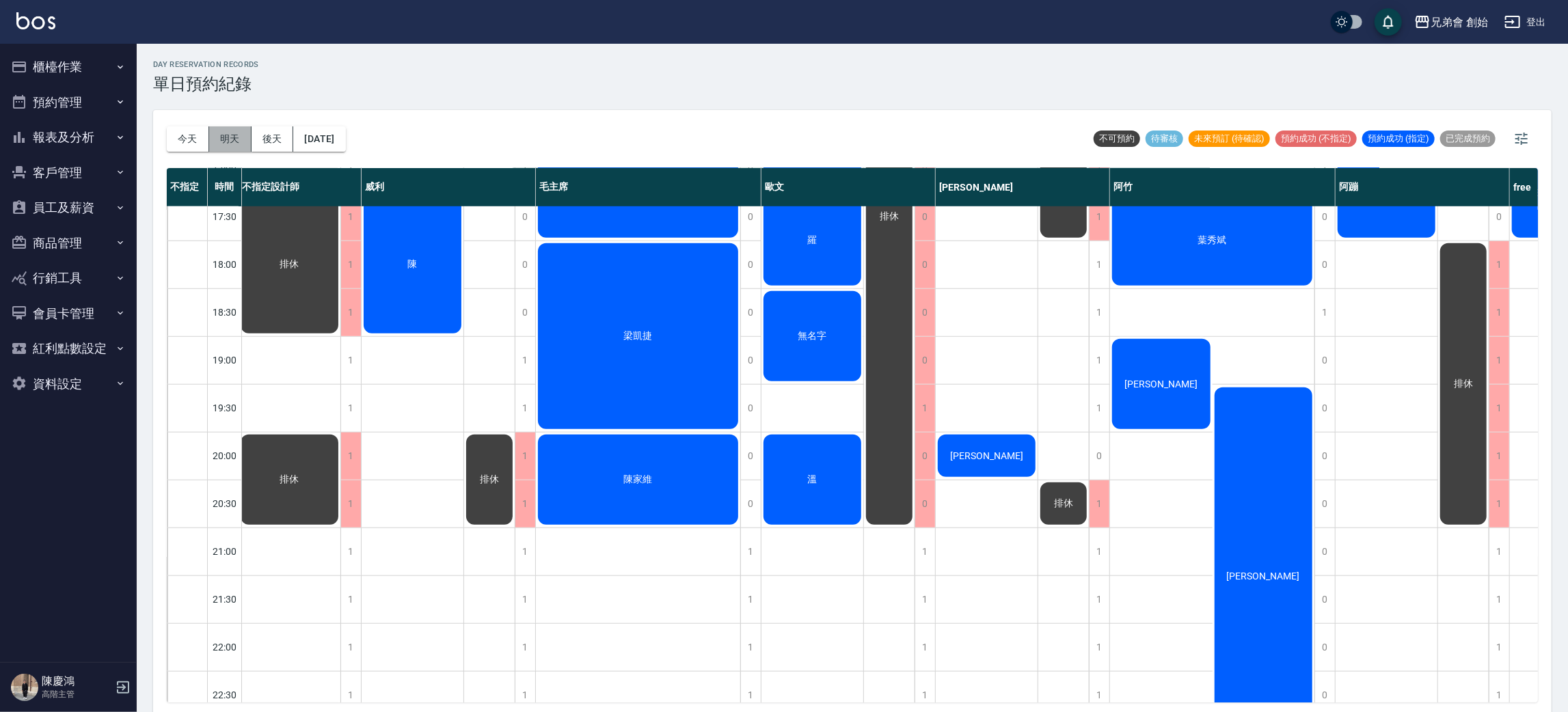
click at [214, 142] on button "明天" at bounding box center [230, 139] width 43 height 25
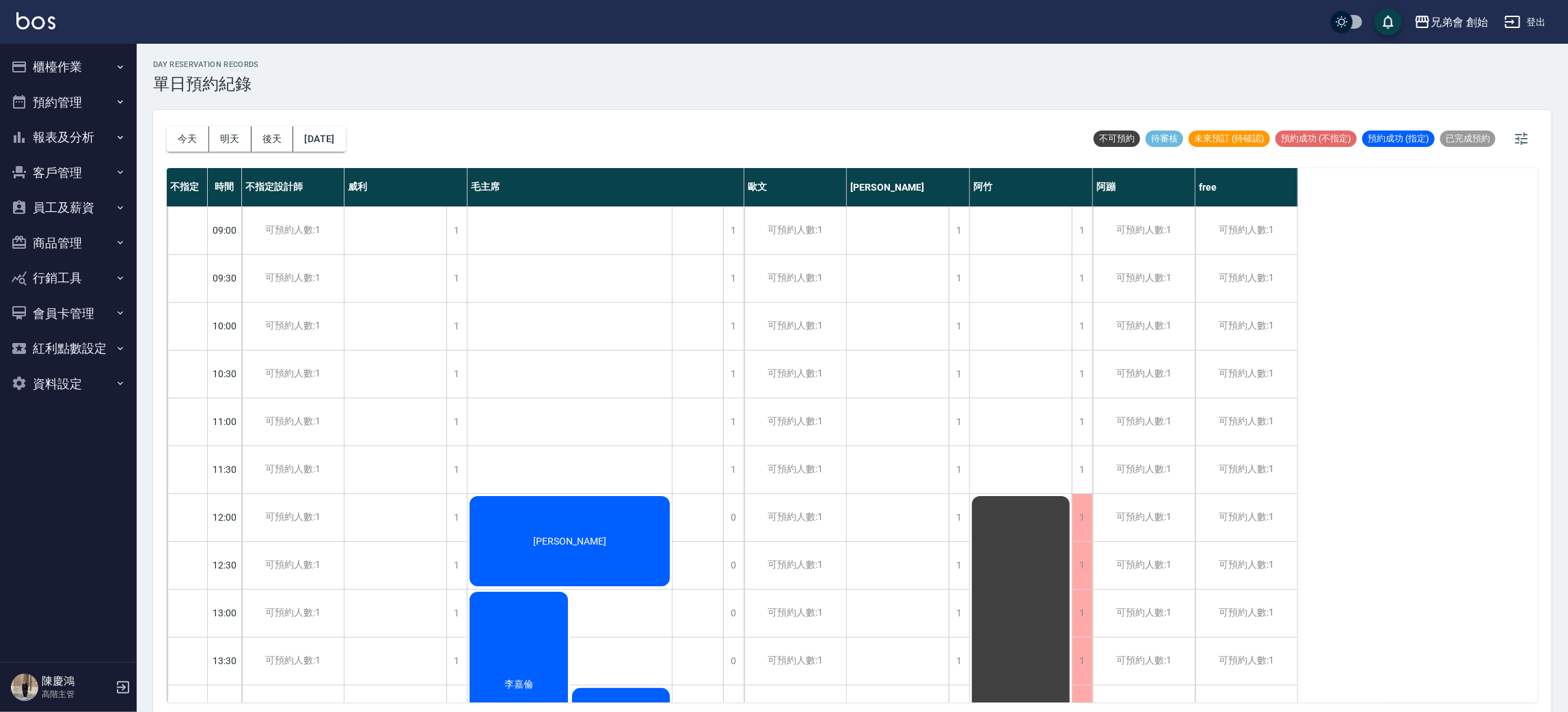
drag, startPoint x: 986, startPoint y: 362, endPoint x: 995, endPoint y: 360, distance: 9.2
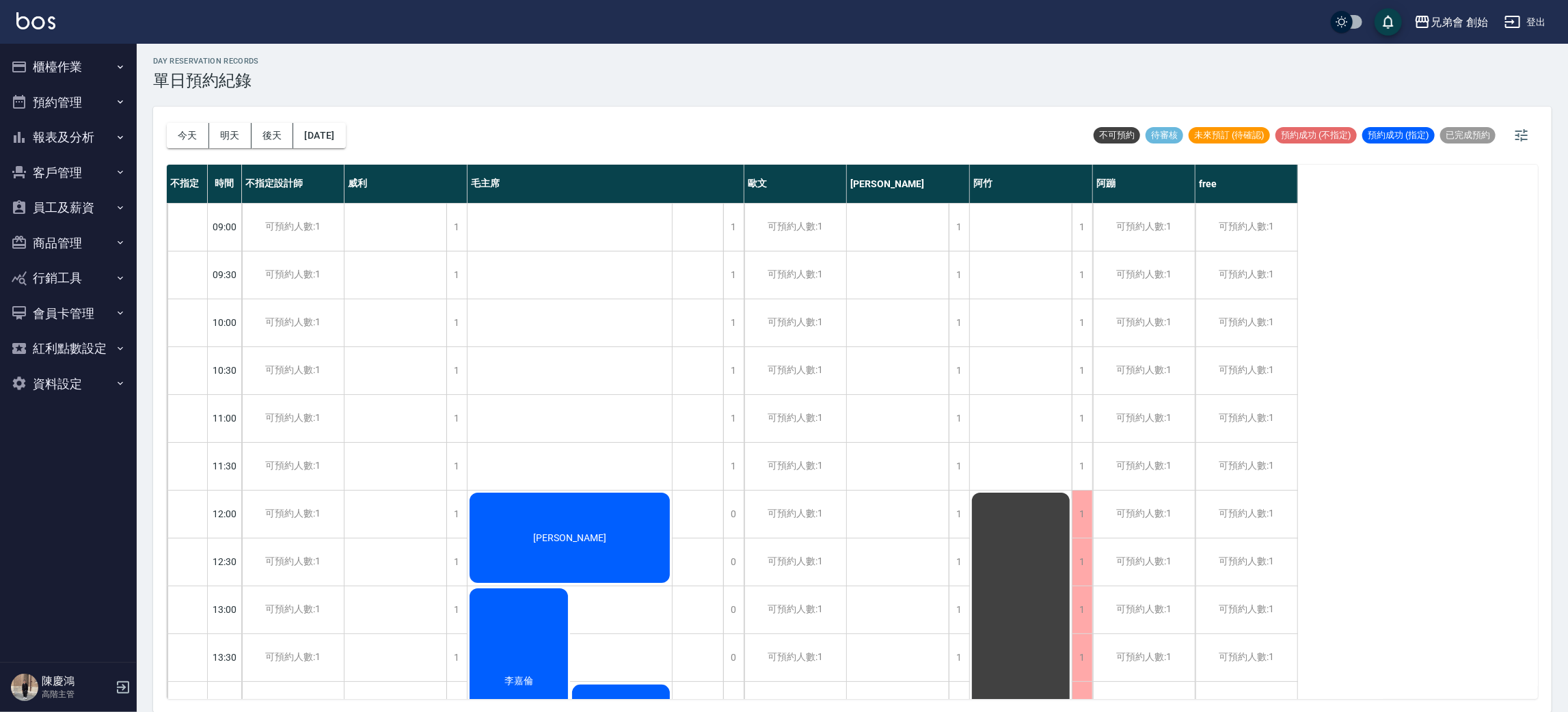
scroll to position [907, 0]
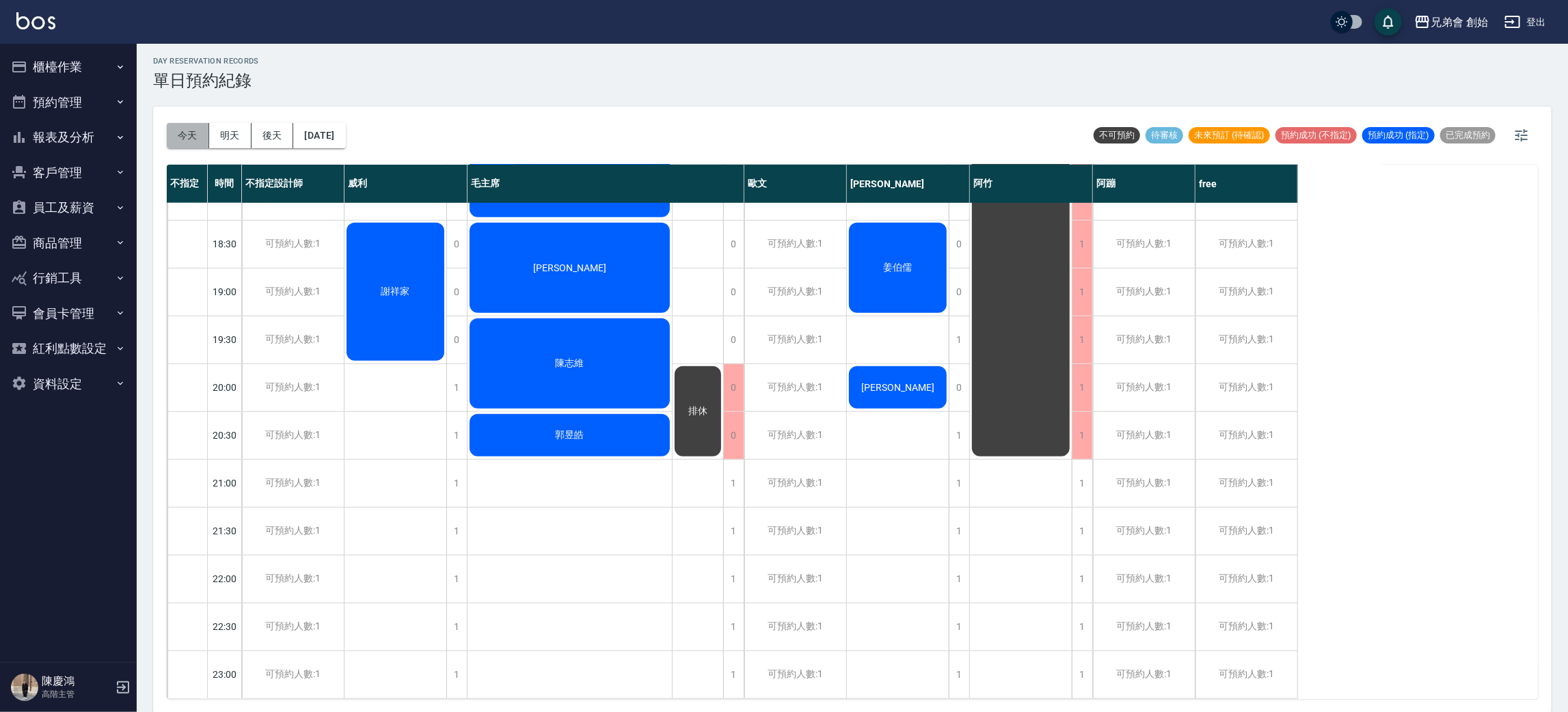
click at [202, 127] on button "今天" at bounding box center [188, 136] width 43 height 25
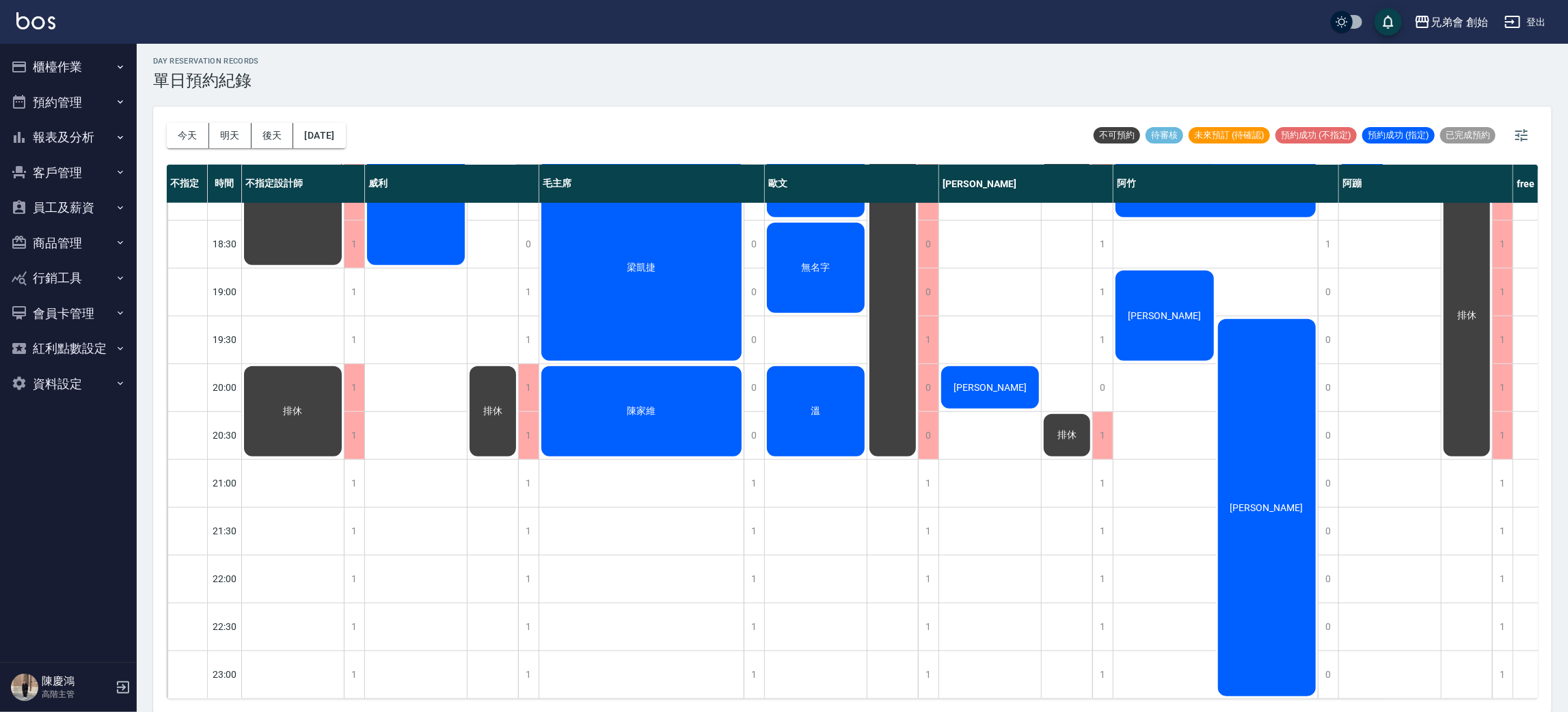
scroll to position [702, 0]
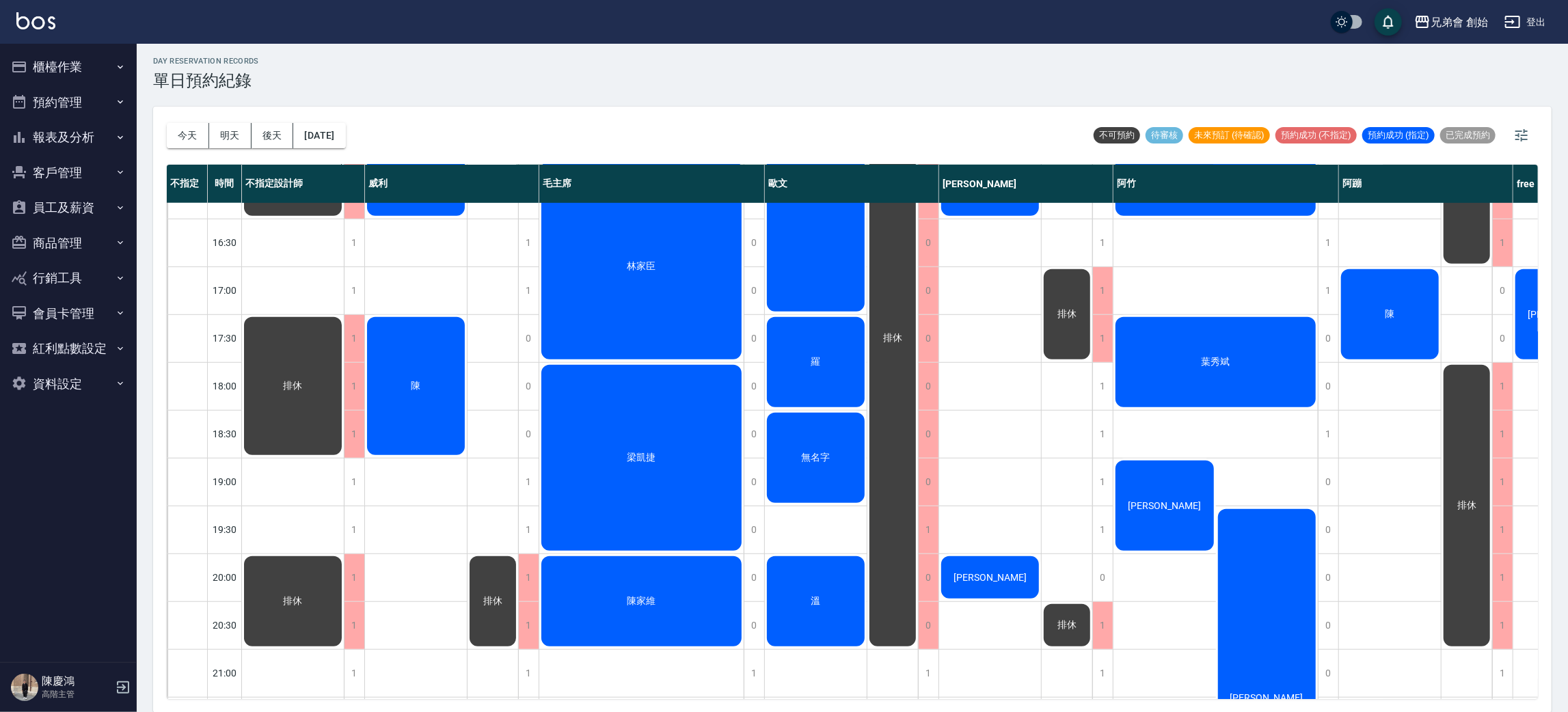
click at [819, 429] on div "無名字" at bounding box center [816, 458] width 102 height 94
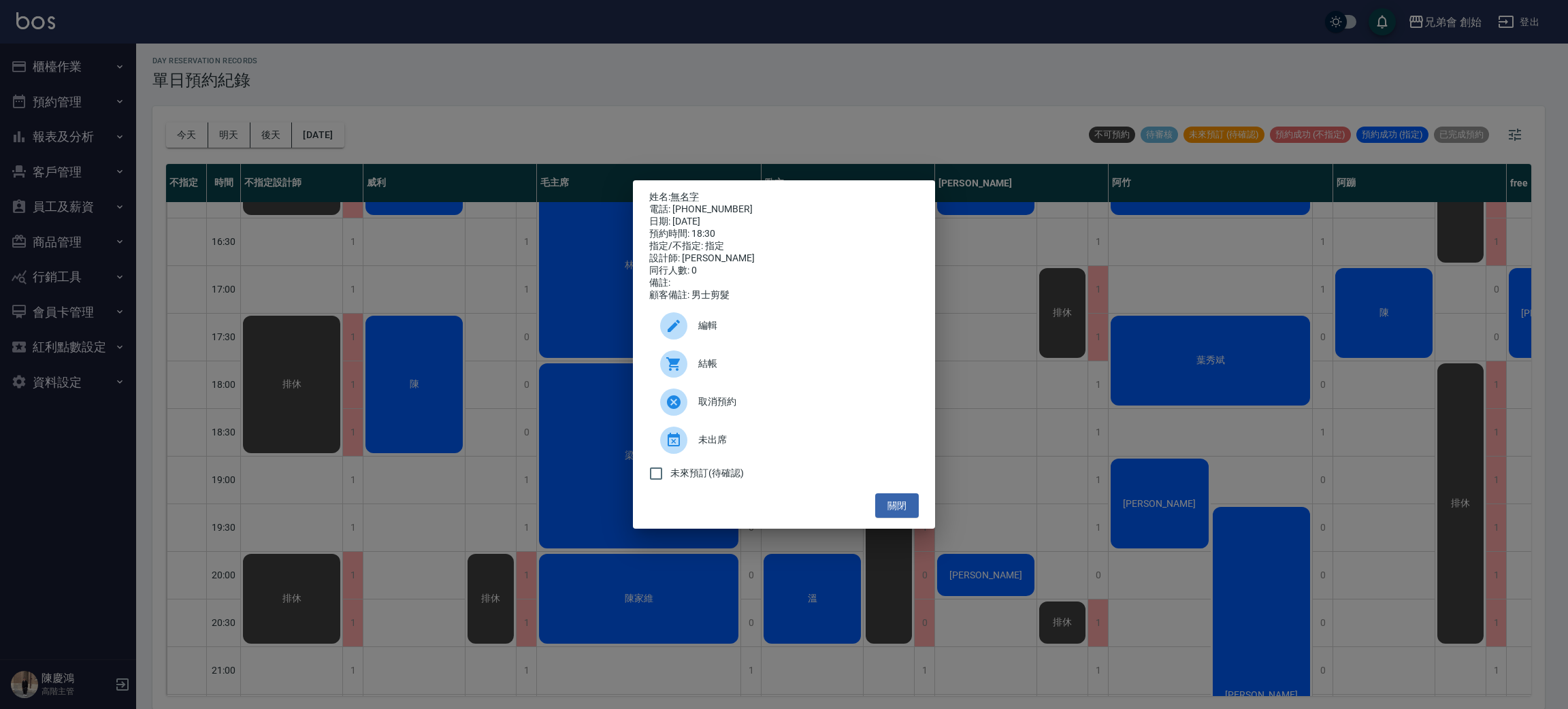
drag, startPoint x: 320, startPoint y: 354, endPoint x: 335, endPoint y: 357, distance: 15.3
click at [326, 357] on div "姓名: 無名字 電話: [PHONE_NUMBER] 日期: [DATE] 預約時間: 18:30 指定/不指定: 指定 設計師: [PERSON_NAME]…" at bounding box center [784, 354] width 1568 height 709
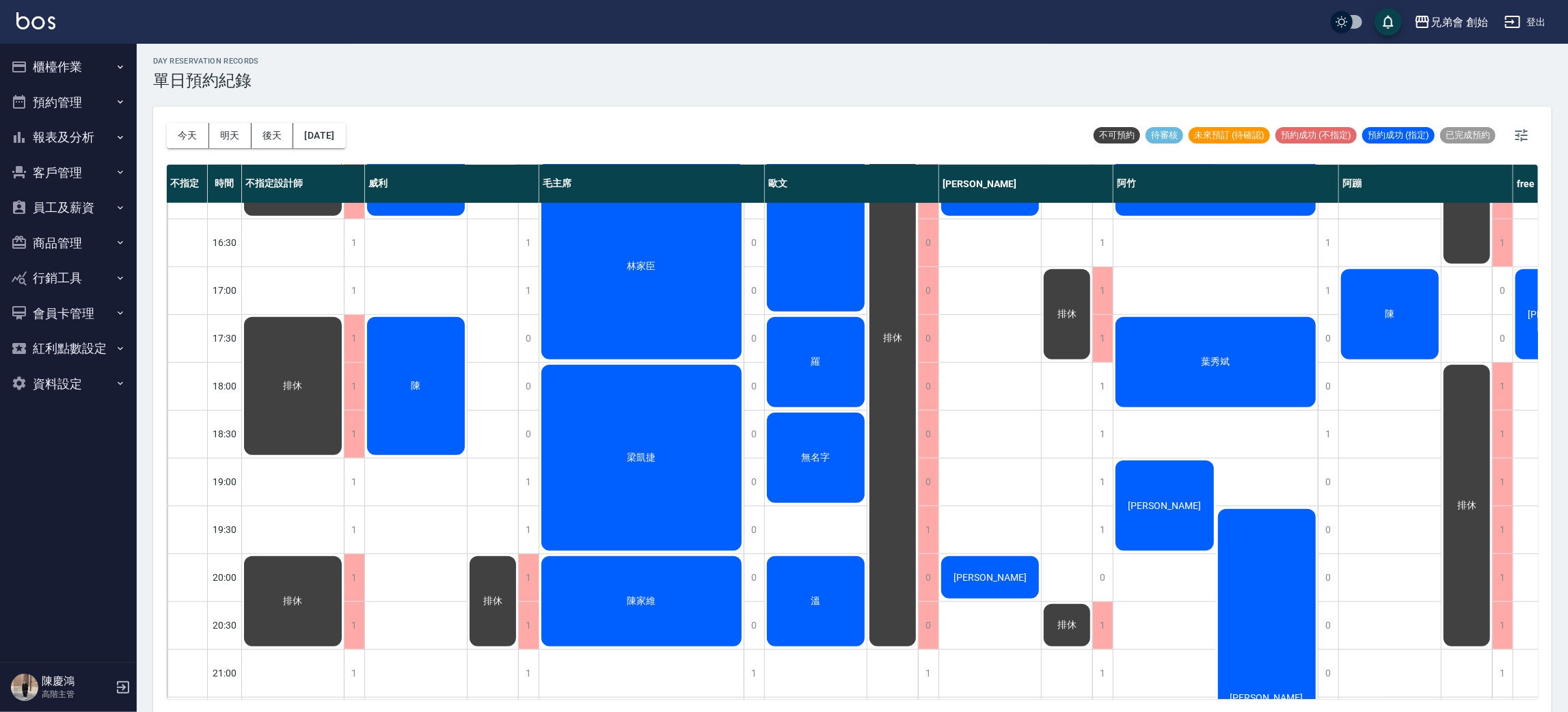
click at [834, 597] on div "溫" at bounding box center [816, 601] width 102 height 94
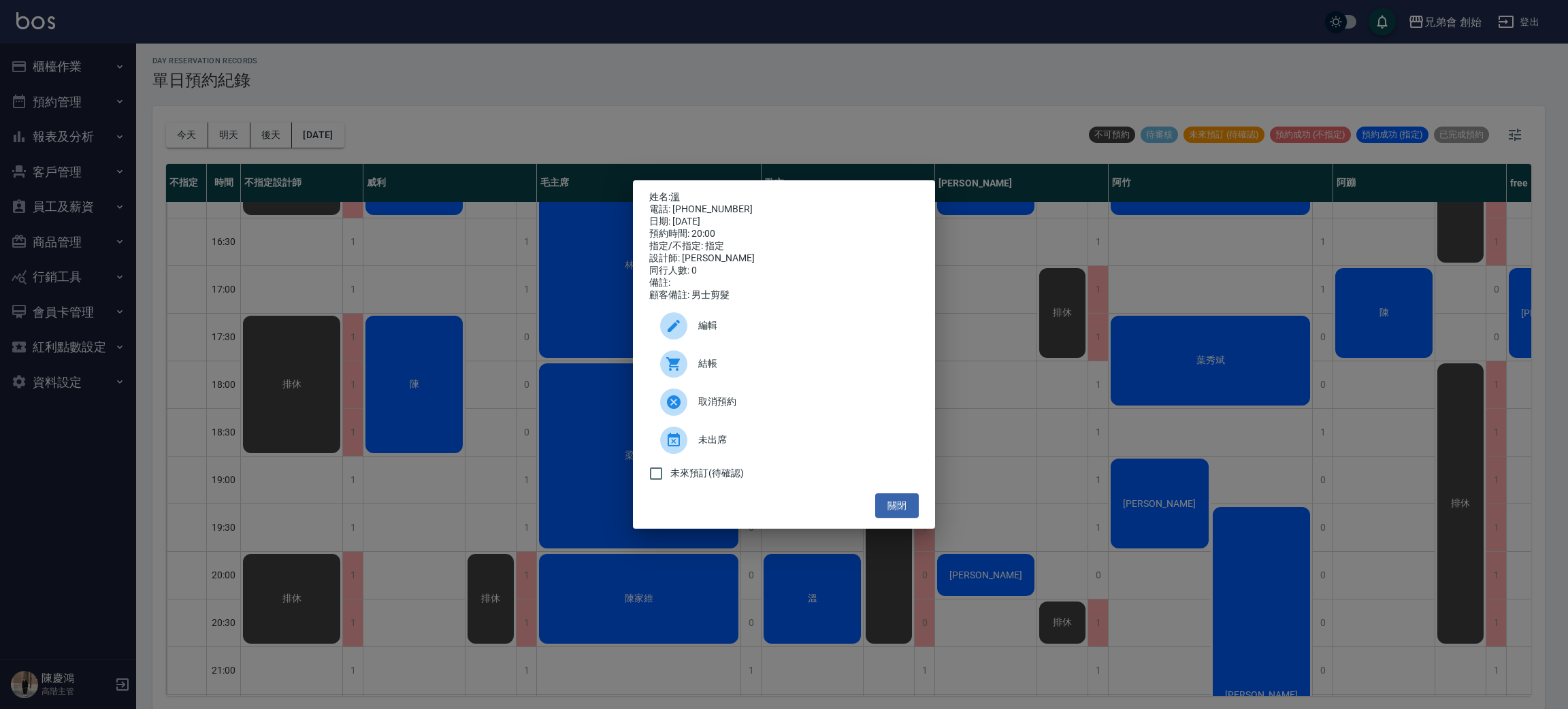
click at [341, 460] on div "姓名: 溫 電話: 0935621566 日期: 2025/09/10 預約時間: 20:00 指定/不指定: 指定 設計師: 歐文 同行人數: 0 備註: …" at bounding box center [784, 354] width 1568 height 709
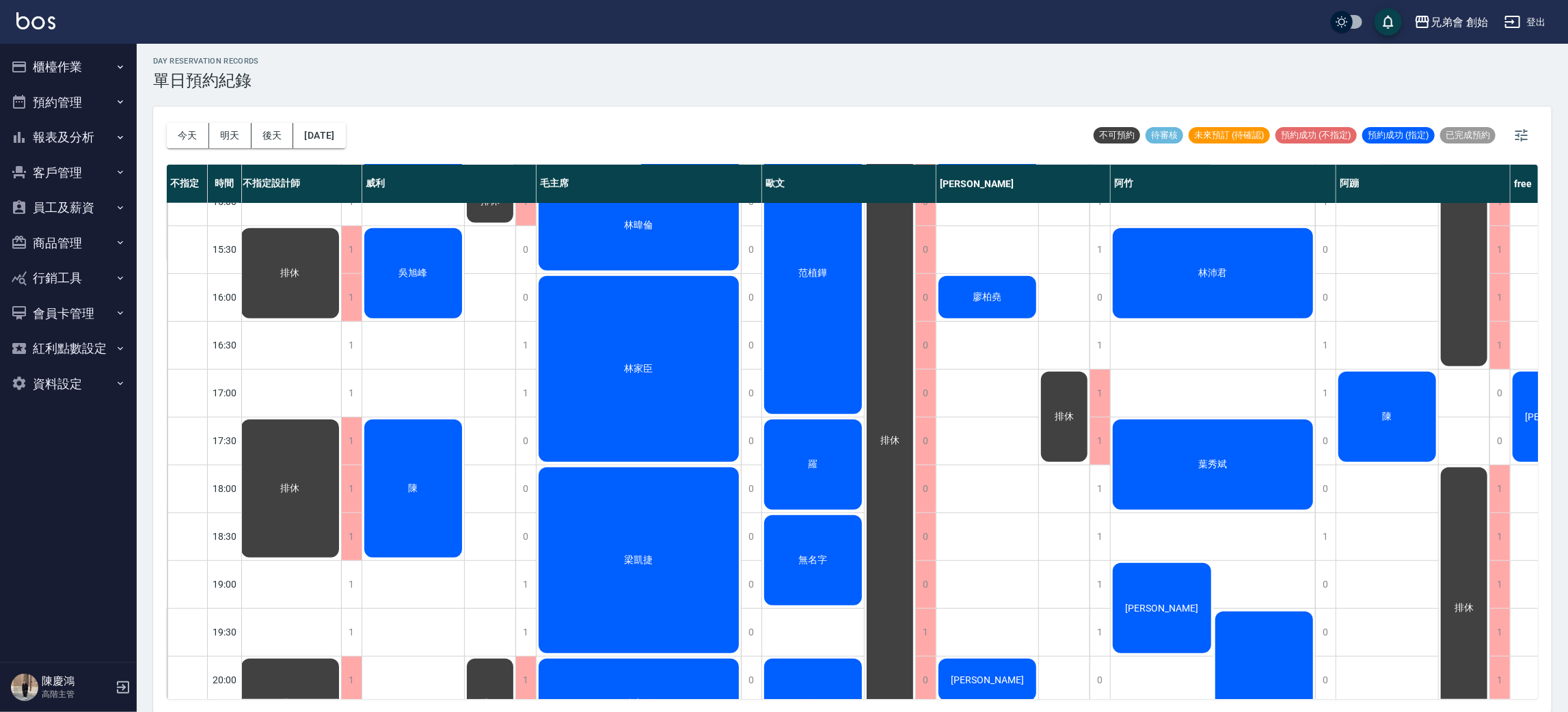
scroll to position [599, 105]
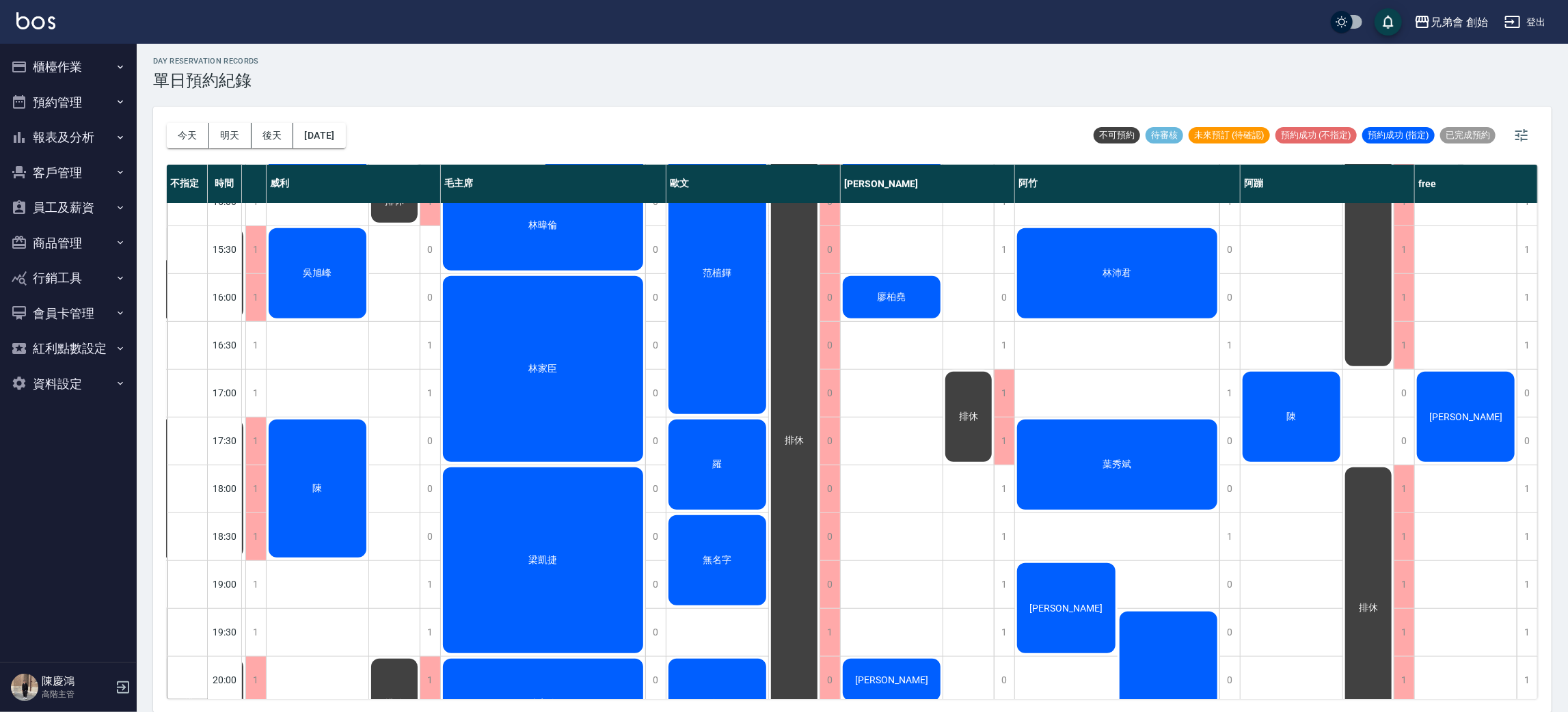
drag, startPoint x: 1431, startPoint y: 395, endPoint x: 1431, endPoint y: 404, distance: 9.0
click at [1431, 404] on div "[PERSON_NAME]" at bounding box center [1465, 417] width 102 height 94
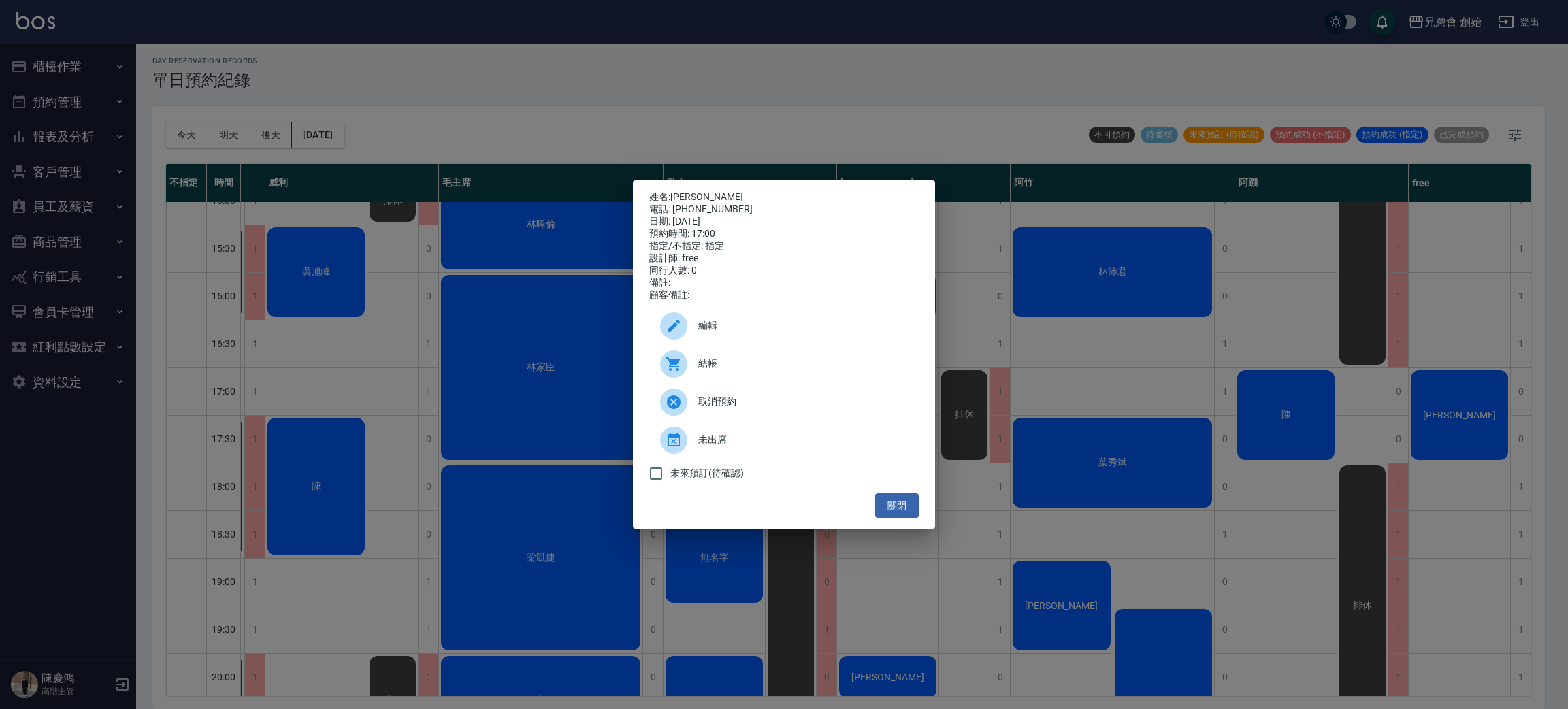
click at [1430, 401] on div "姓名: 姜志杰 電話: 0966322511 日期: 2025/09/10 預約時間: 17:00 指定/不指定: 指定 設計師: free 同行人數: 0 …" at bounding box center [784, 354] width 1568 height 709
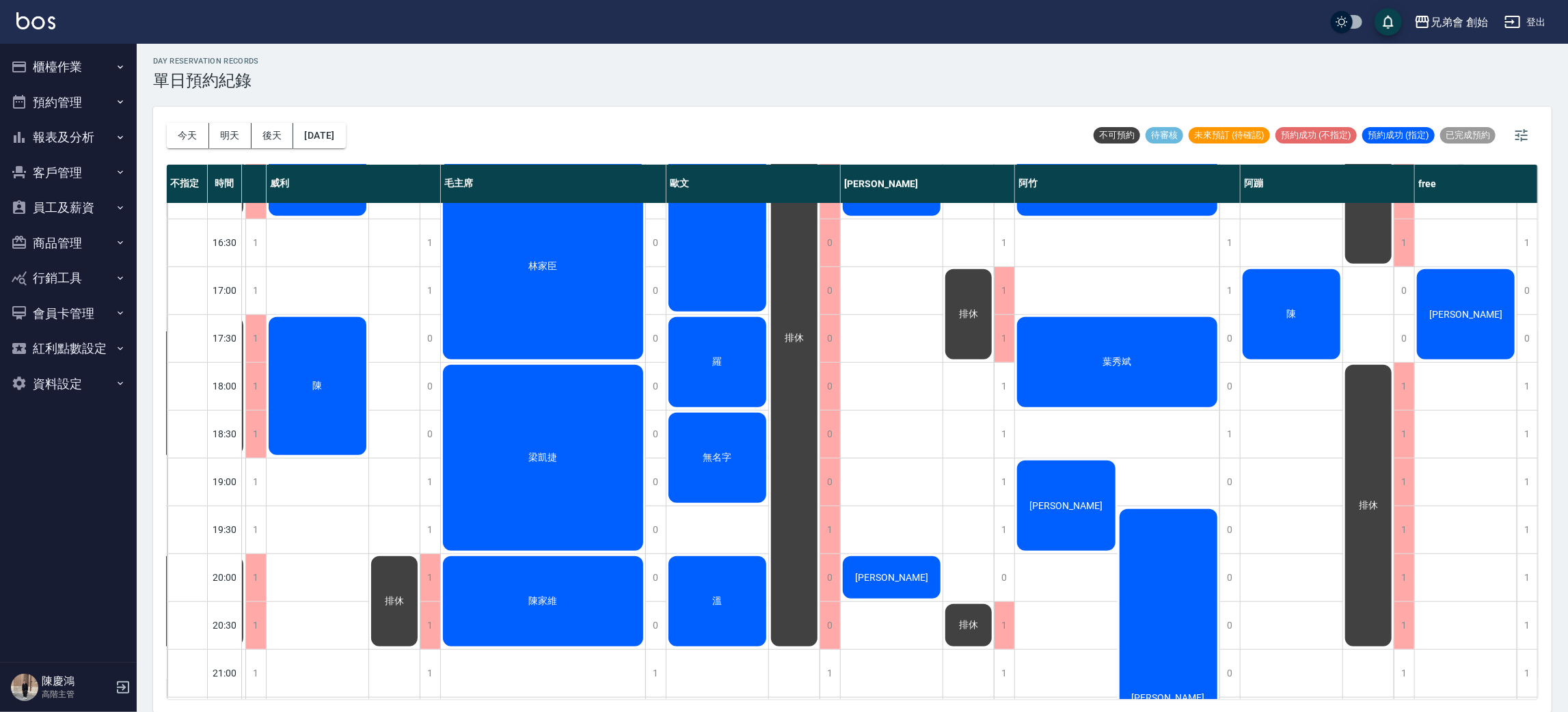
scroll to position [599, 98]
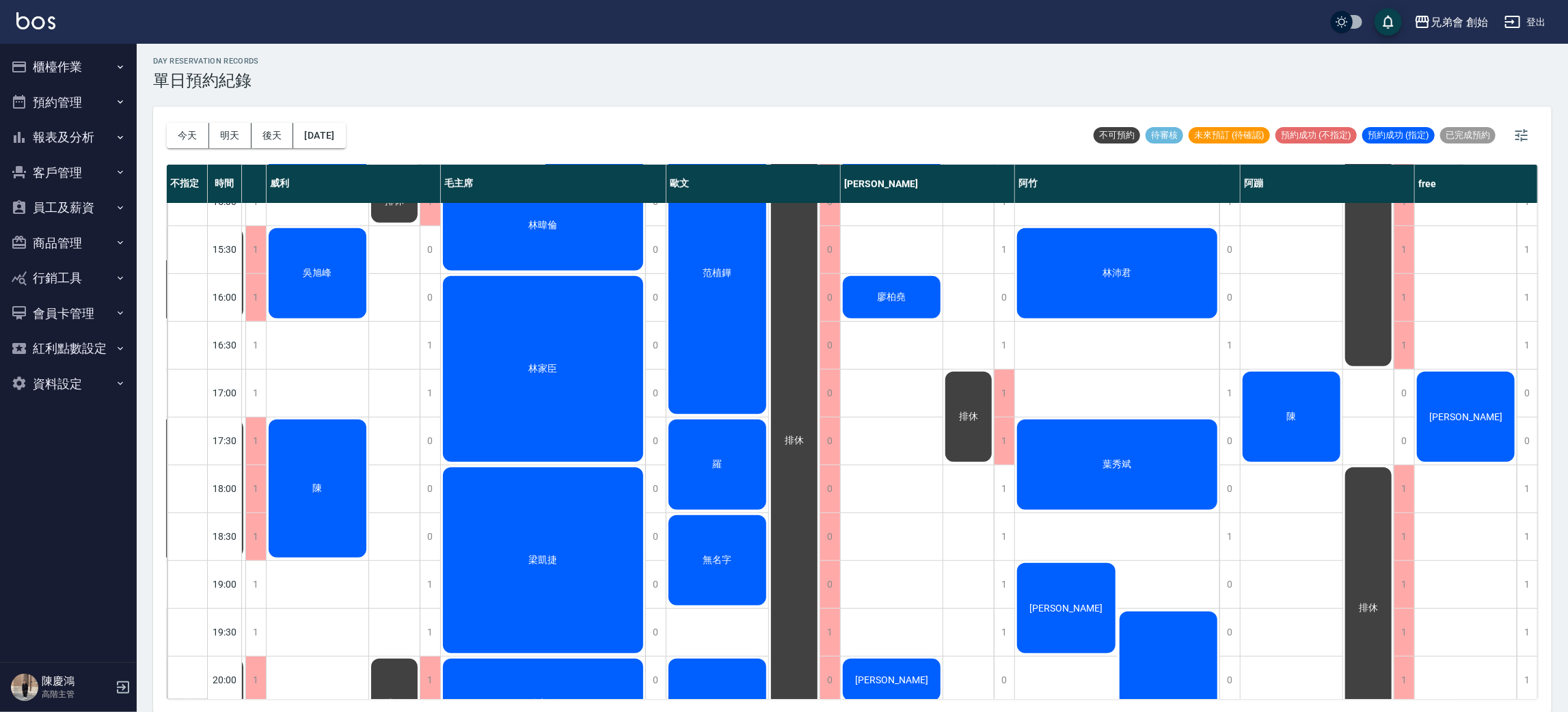
click at [584, 344] on div "林家臣" at bounding box center [543, 369] width 204 height 190
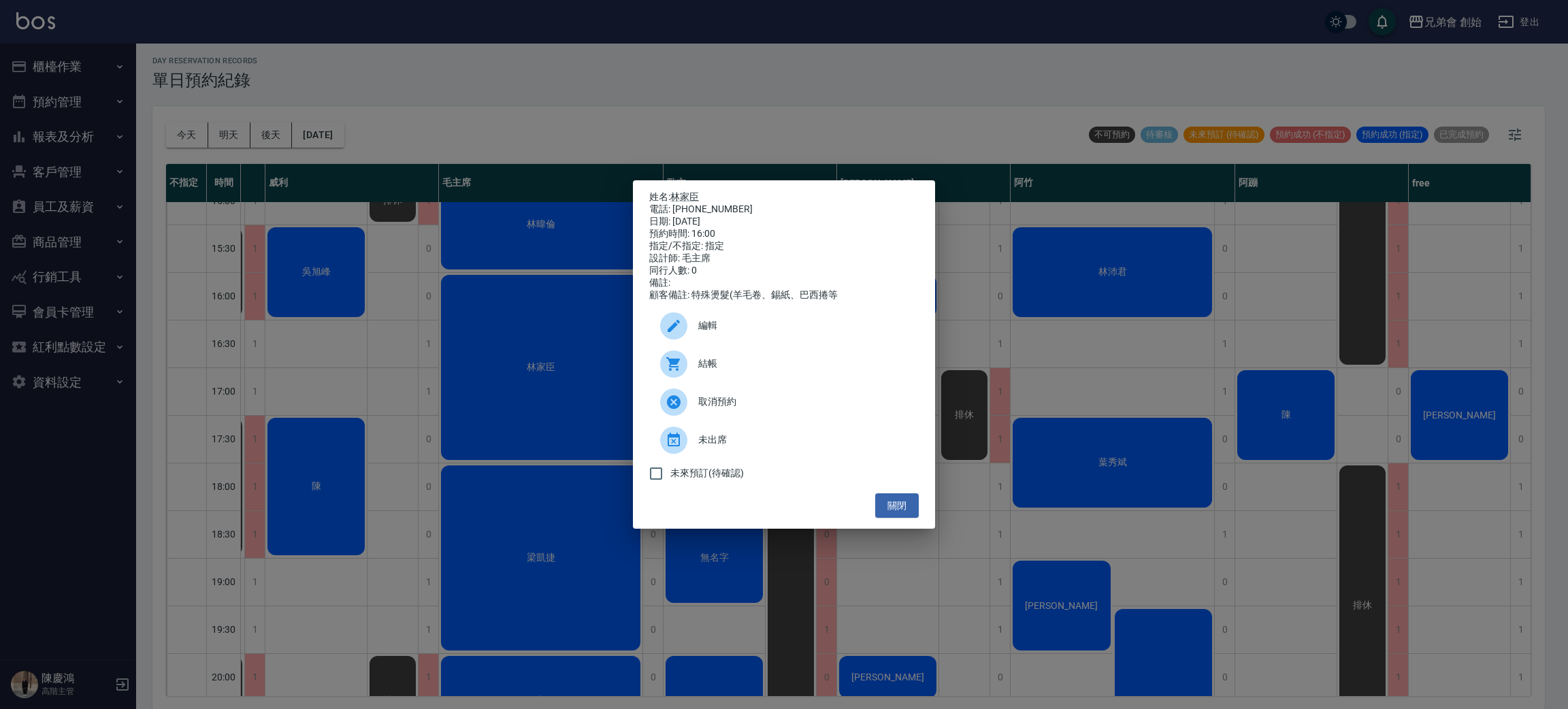
click at [509, 300] on div "姓名: 林家臣 電話: 0971218193 日期: 2025/09/10 預約時間: 16:00 指定/不指定: 指定 設計師: 毛主席 同行人數: 0 備…" at bounding box center [784, 354] width 1568 height 709
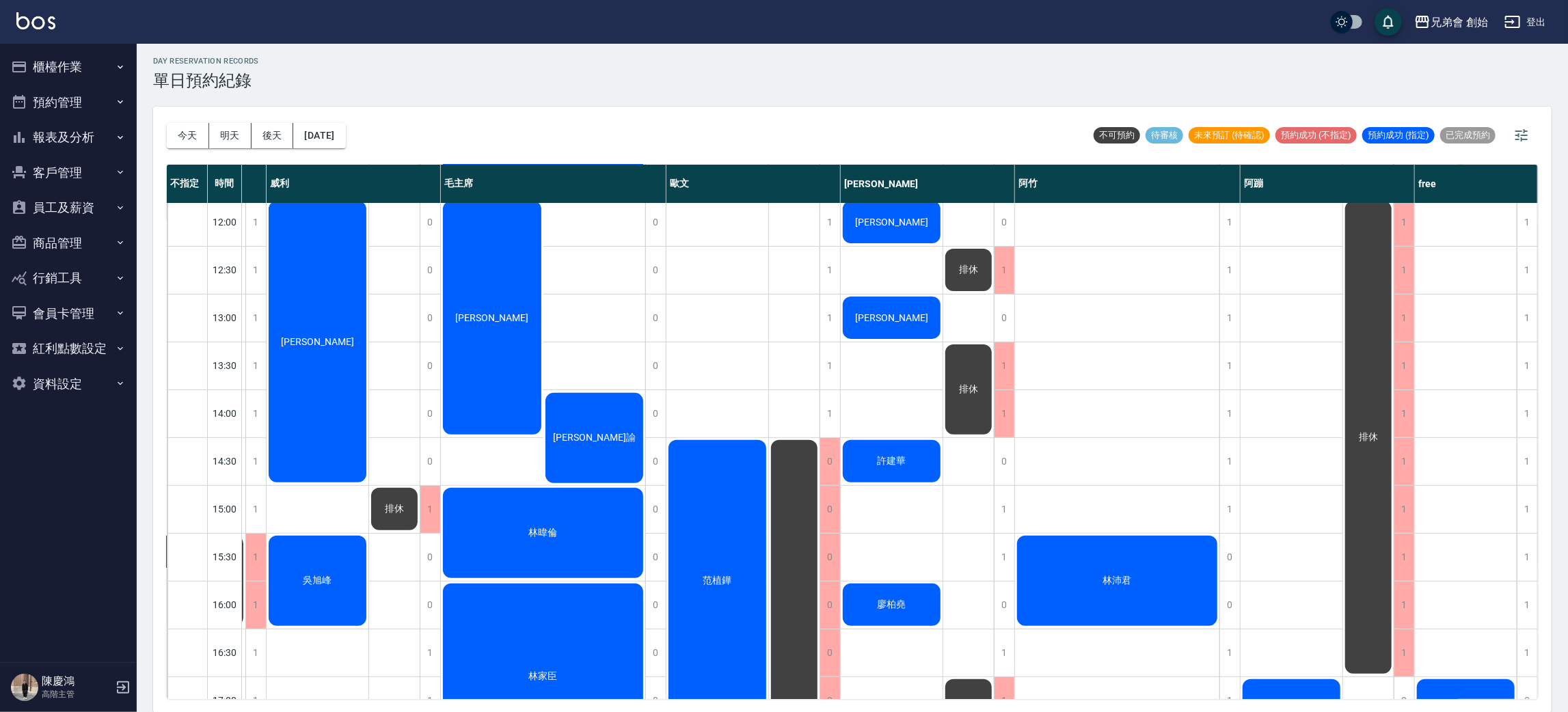
scroll to position [189, 98]
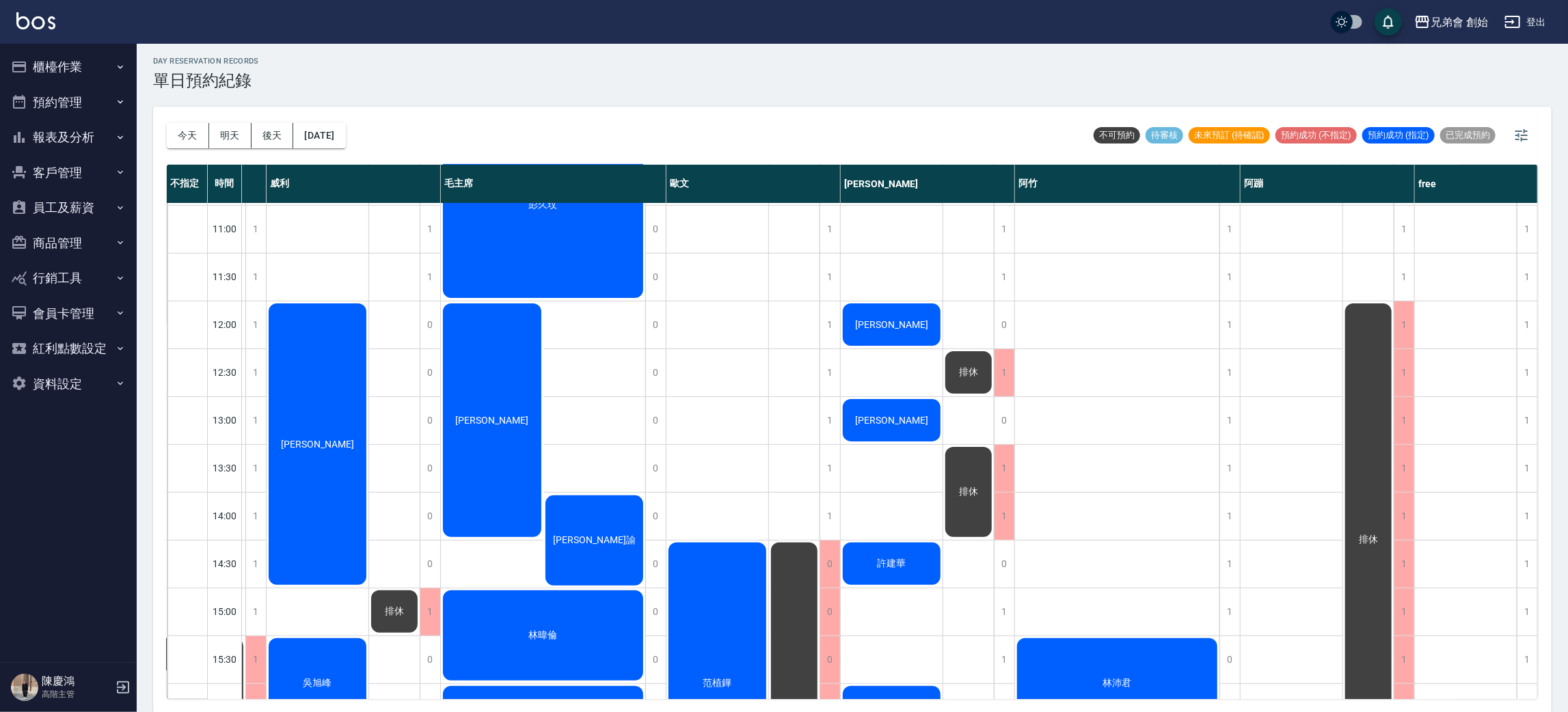
click at [69, 142] on button "報表及分析" at bounding box center [68, 137] width 125 height 36
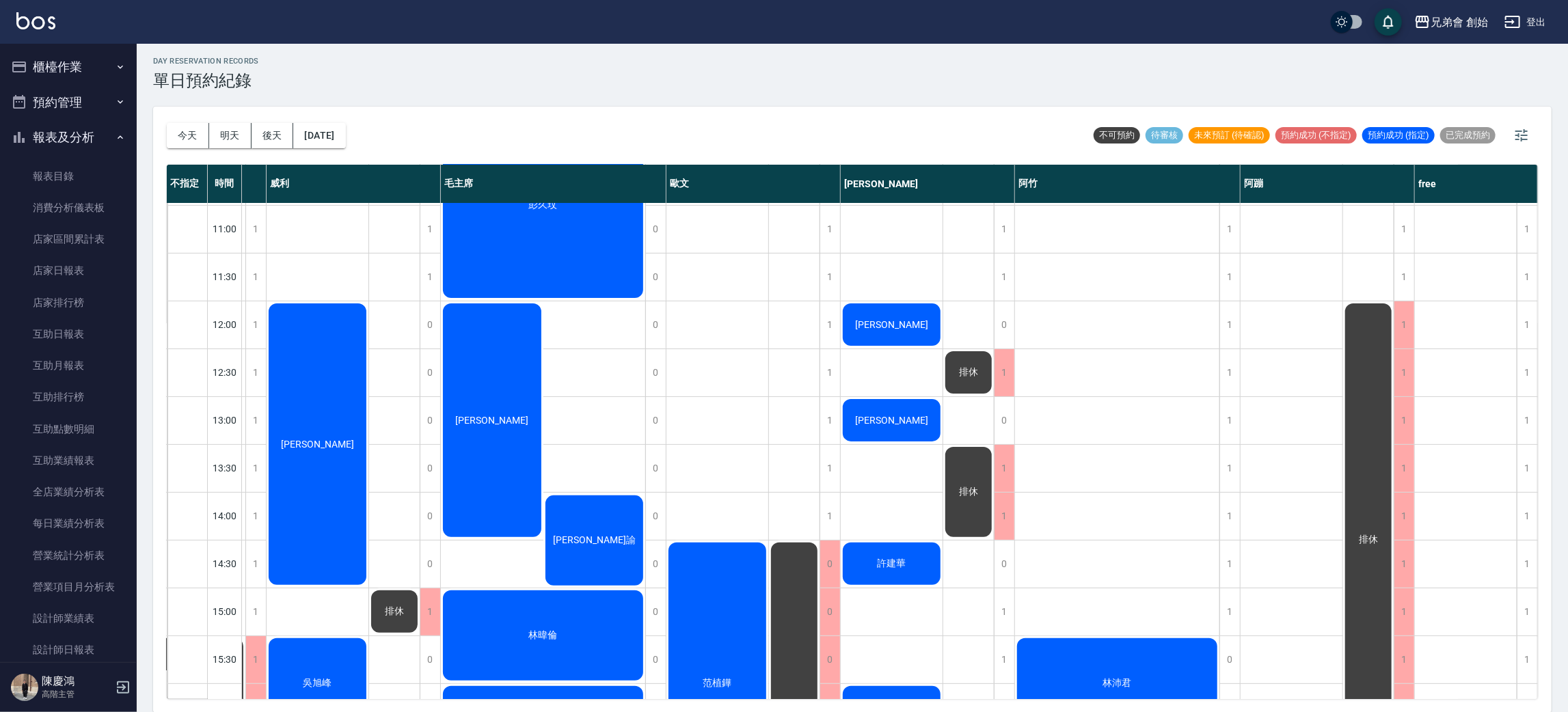
click at [69, 135] on button "報表及分析" at bounding box center [68, 137] width 125 height 36
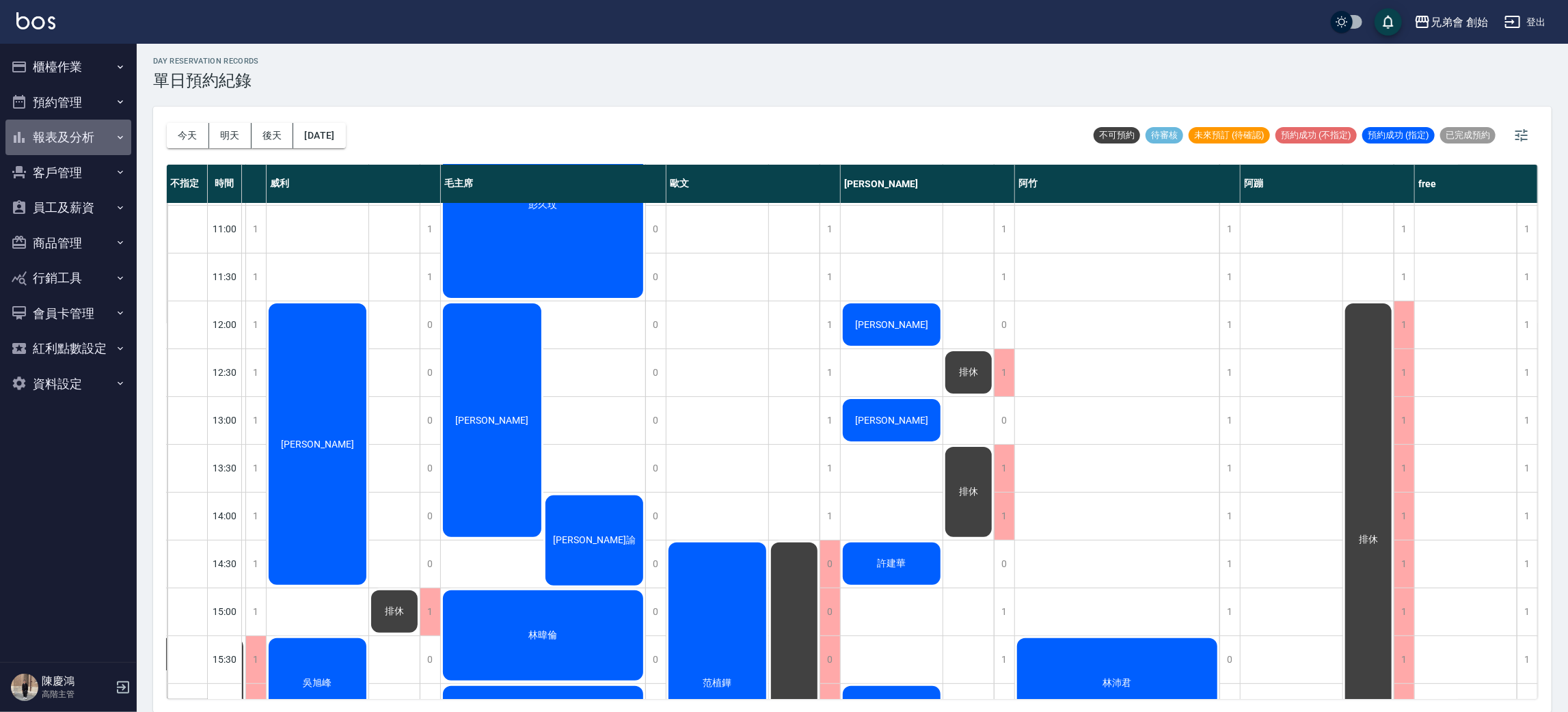
click at [69, 121] on button "報表及分析" at bounding box center [68, 137] width 125 height 36
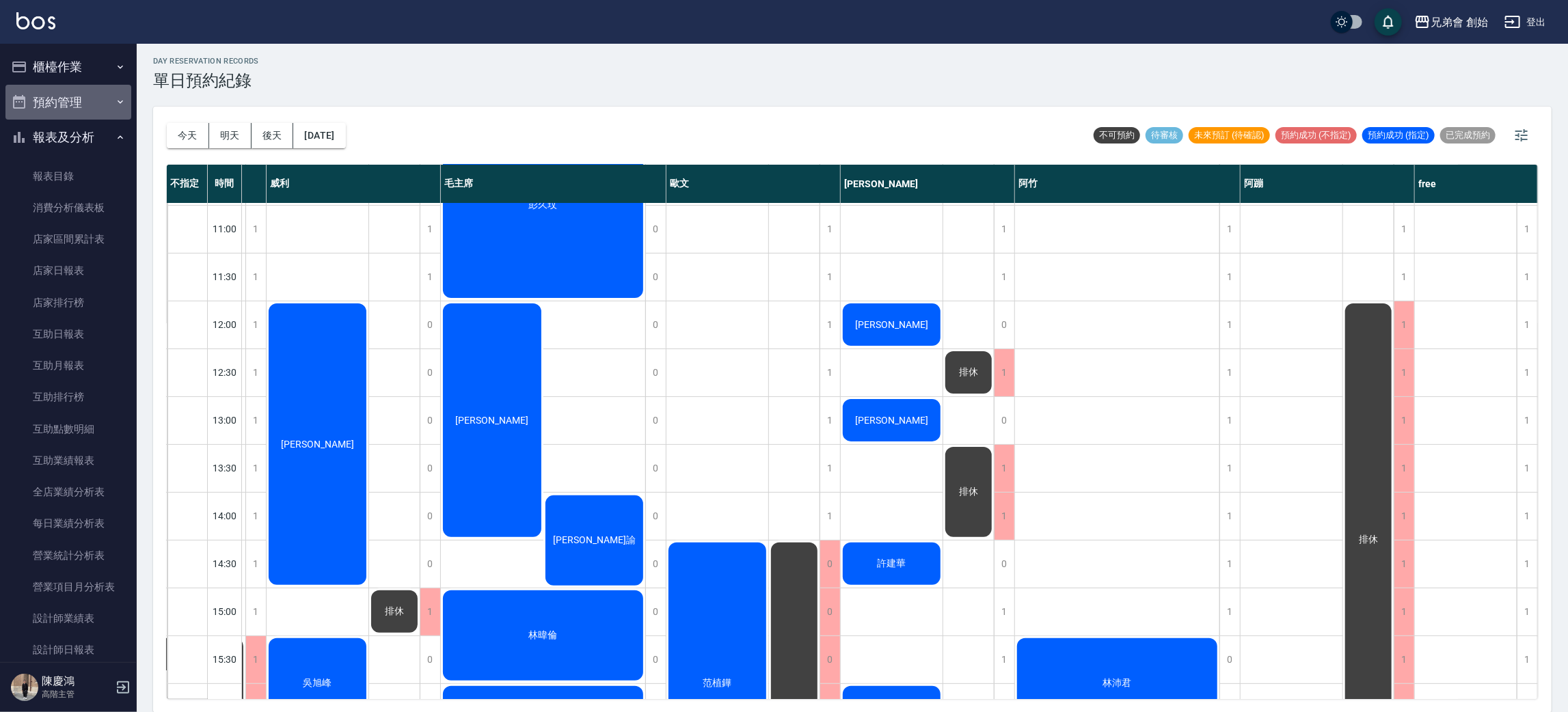
click at [73, 107] on button "預約管理" at bounding box center [68, 102] width 125 height 36
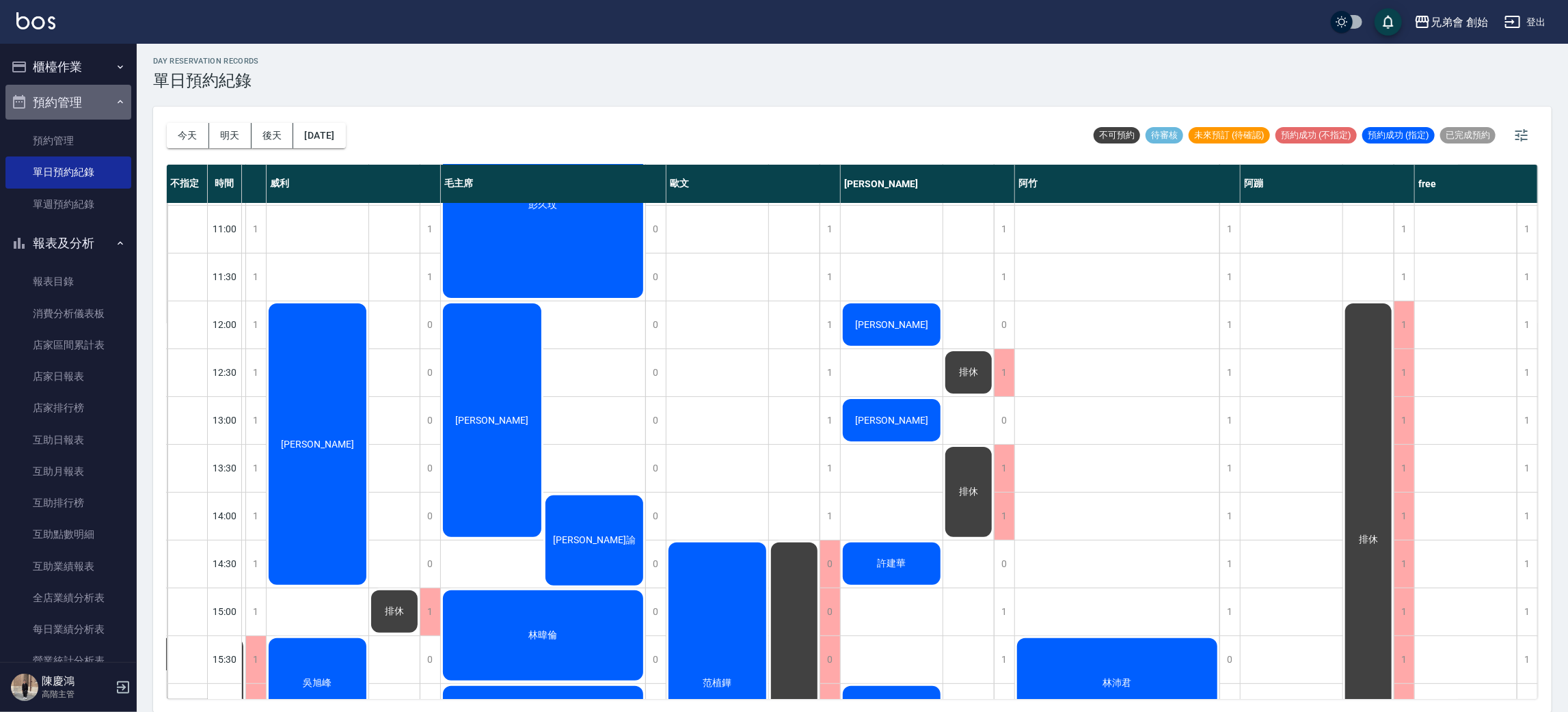
click at [73, 107] on button "預約管理" at bounding box center [68, 102] width 125 height 36
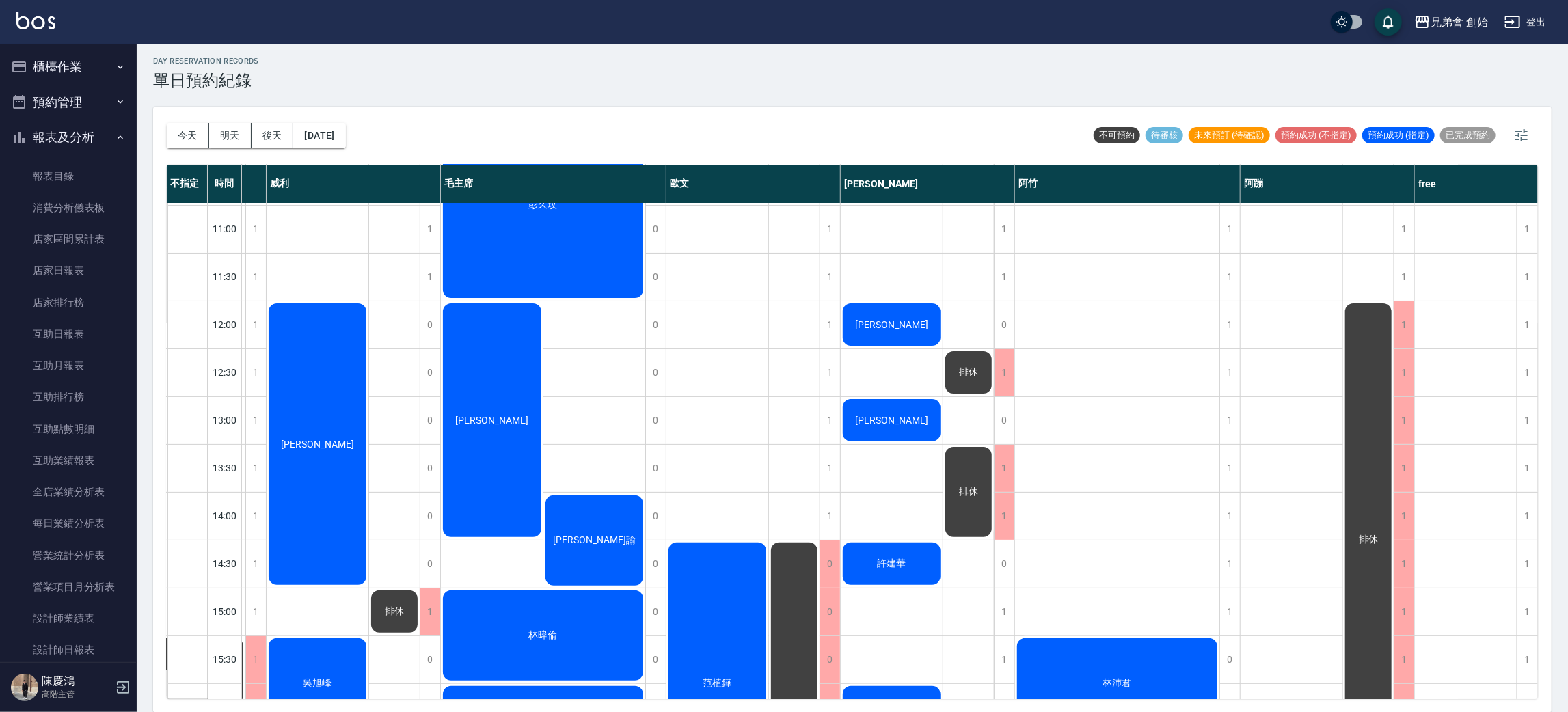
click at [65, 139] on button "報表及分析" at bounding box center [68, 137] width 125 height 36
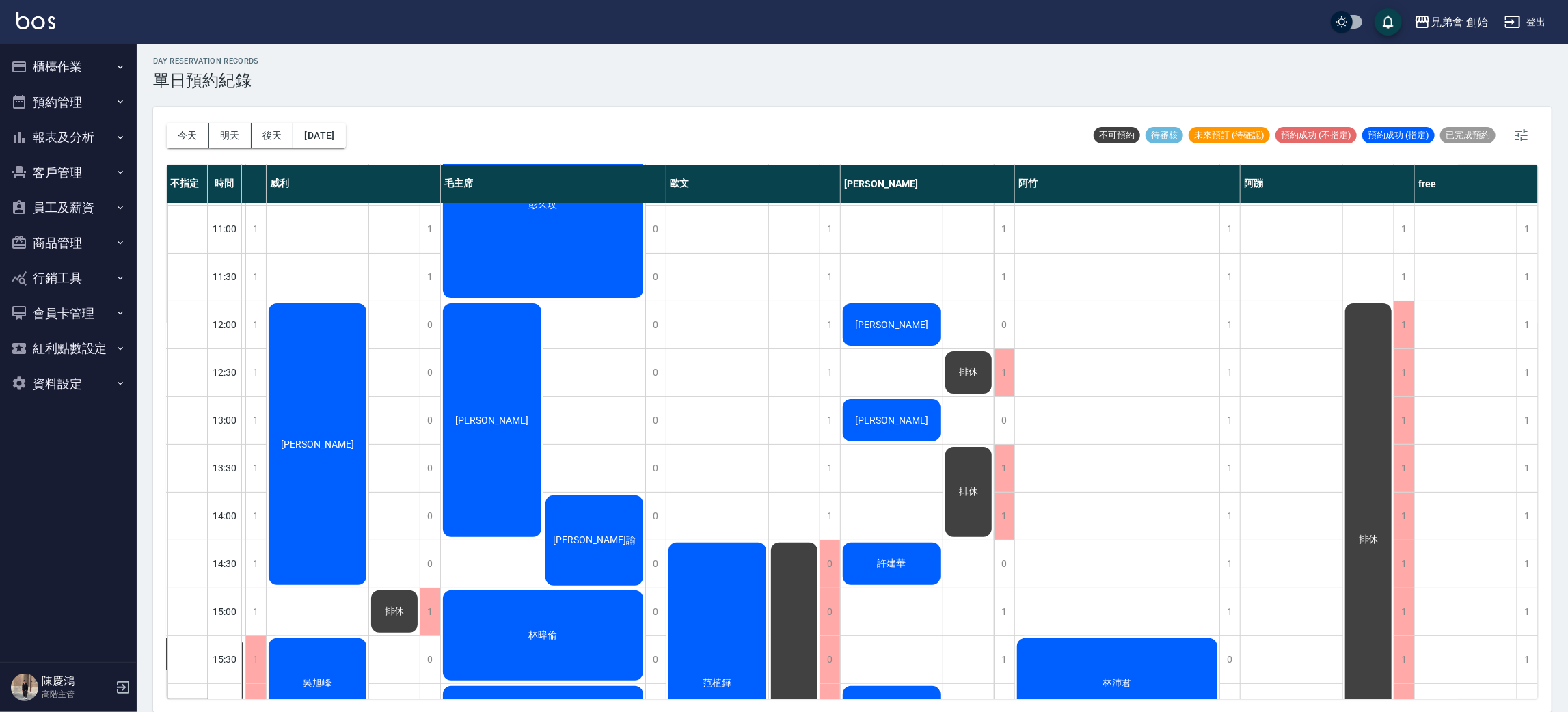
click at [59, 76] on button "櫃檯作業" at bounding box center [68, 67] width 125 height 36
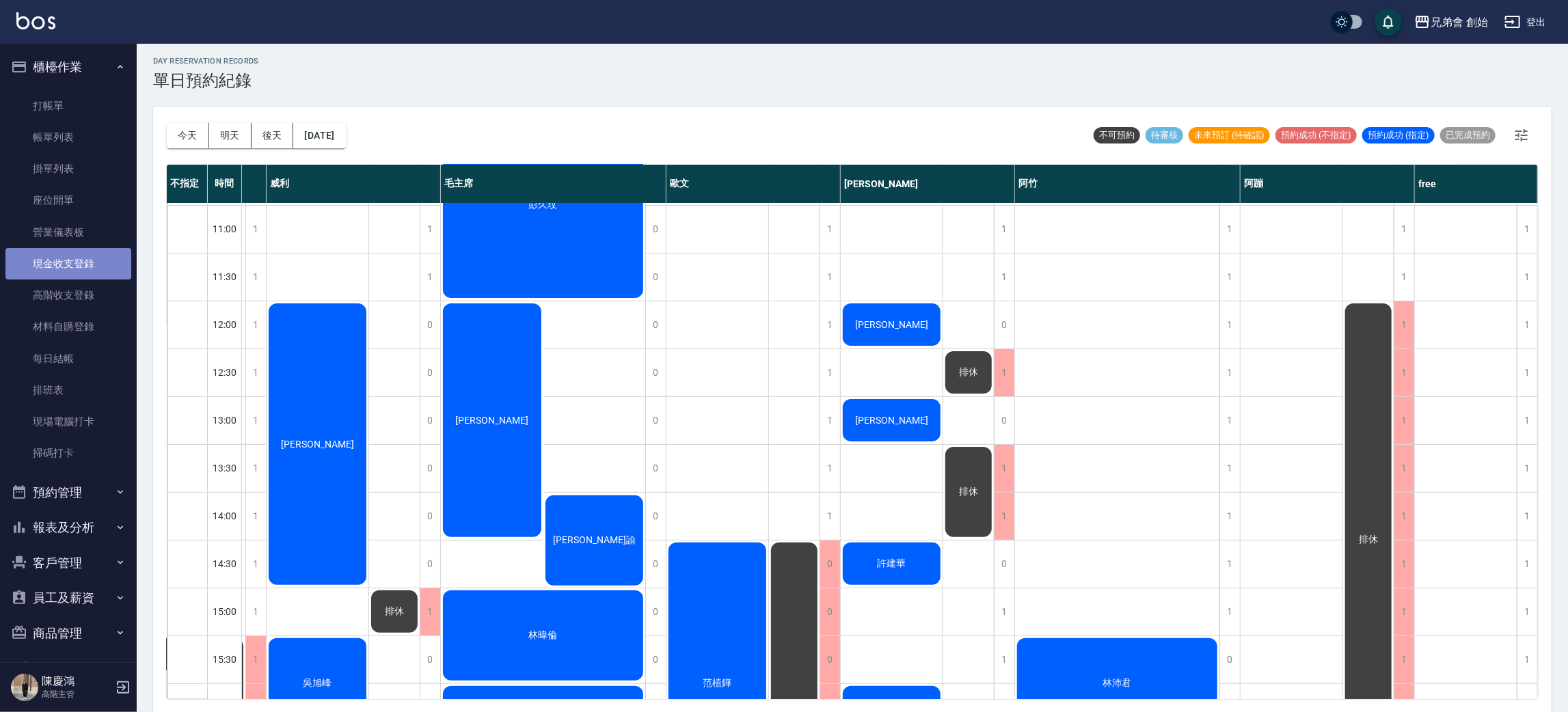
click at [103, 271] on link "現金收支登錄" at bounding box center [68, 263] width 125 height 31
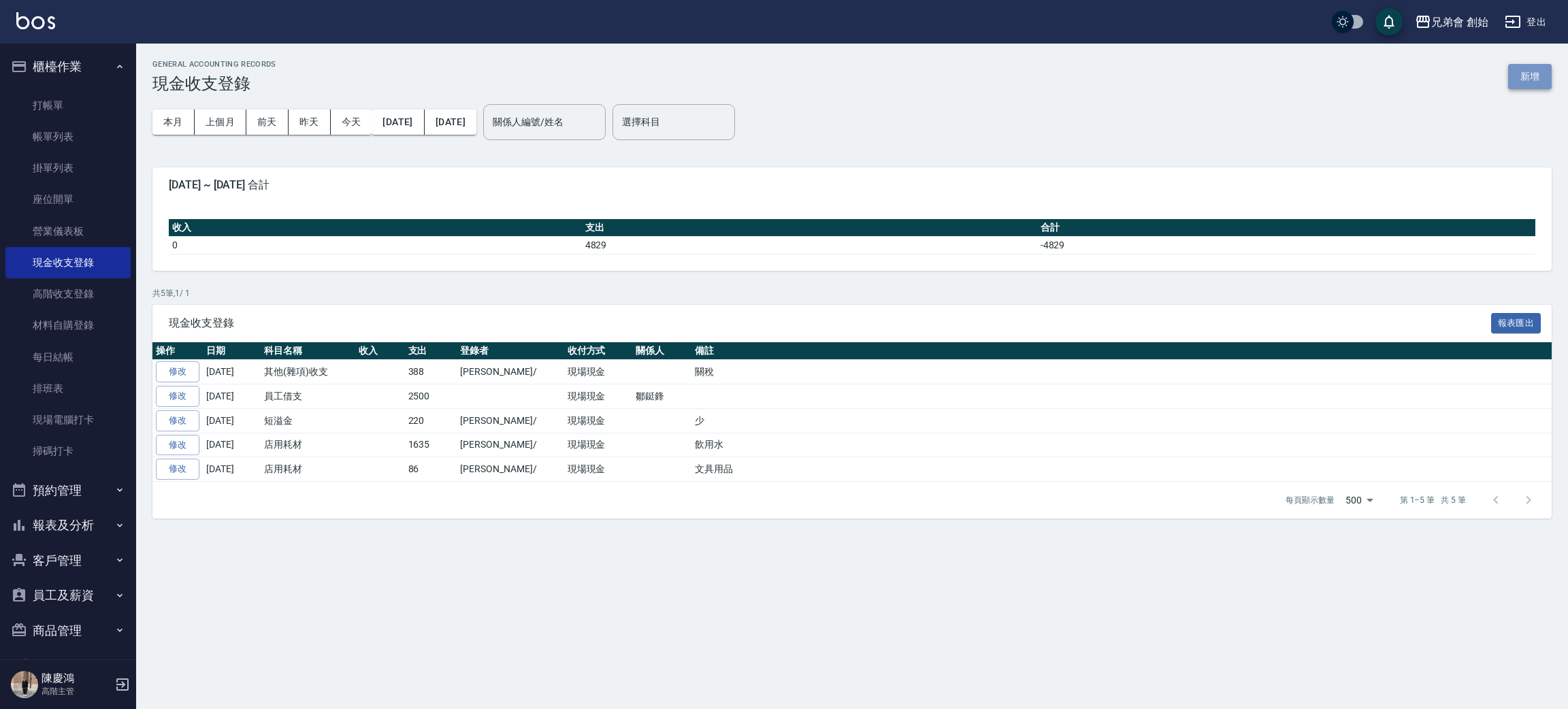
click at [1537, 73] on button "新增" at bounding box center [1529, 76] width 44 height 25
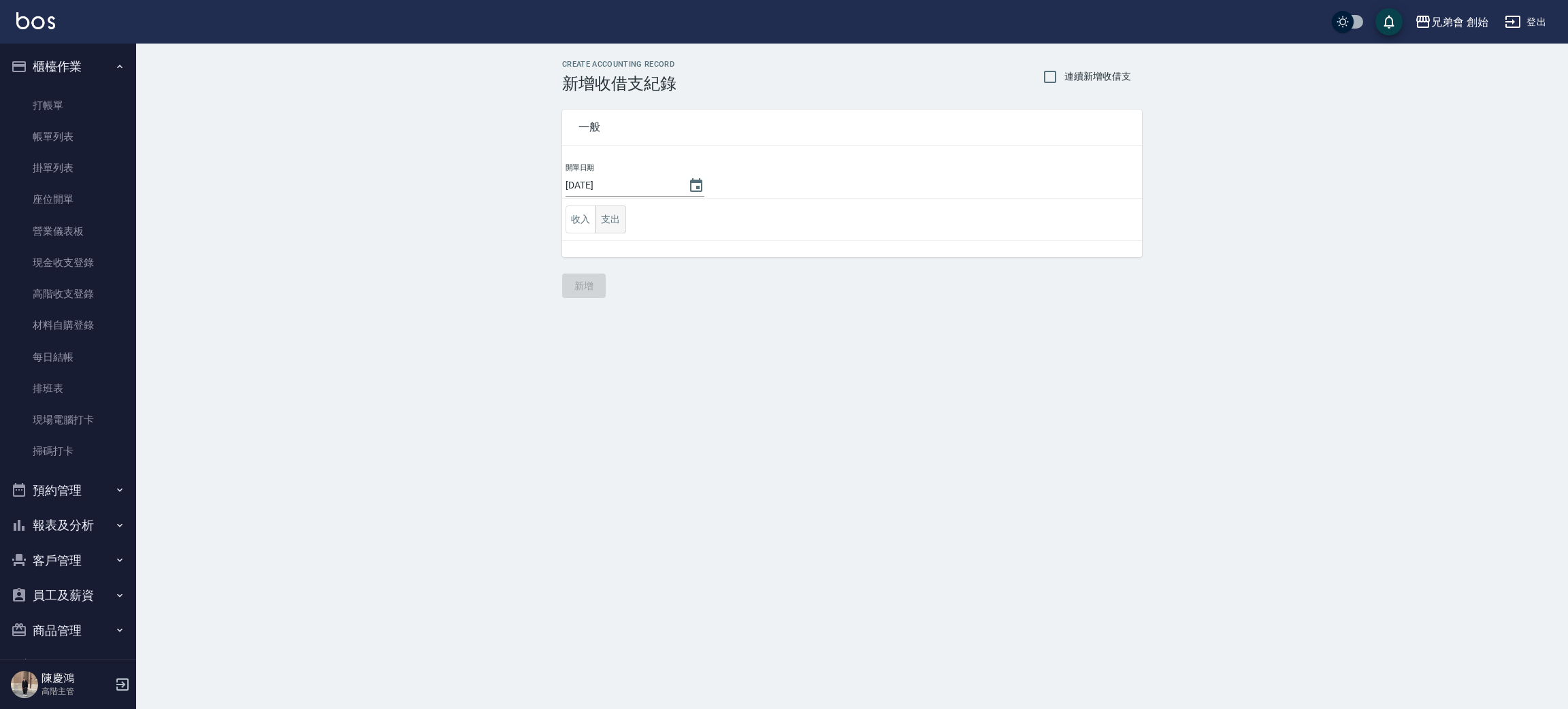
click at [599, 228] on button "支出" at bounding box center [611, 220] width 31 height 28
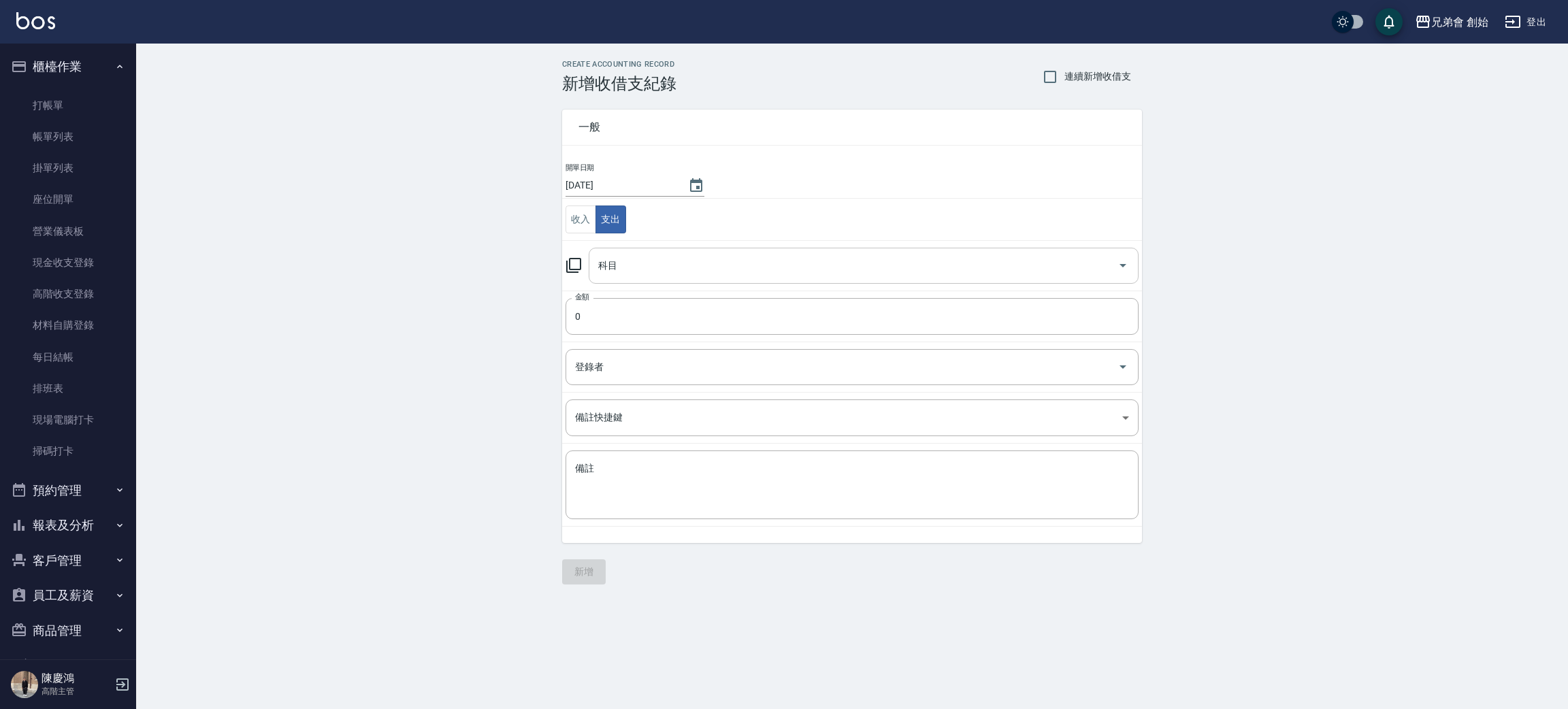
click at [652, 265] on input "科目" at bounding box center [853, 266] width 517 height 24
click at [381, 349] on div "CREATE ACCOUNTING RECORD 新增收借支紀錄 連續新增收借支 一般 開單日期 2025/09/10 收入 支出 科目 科目 金額 0 金額…" at bounding box center [852, 322] width 1432 height 557
click at [607, 328] on input "0" at bounding box center [852, 316] width 573 height 37
type input "643"
click at [638, 265] on input "科目" at bounding box center [853, 266] width 517 height 24
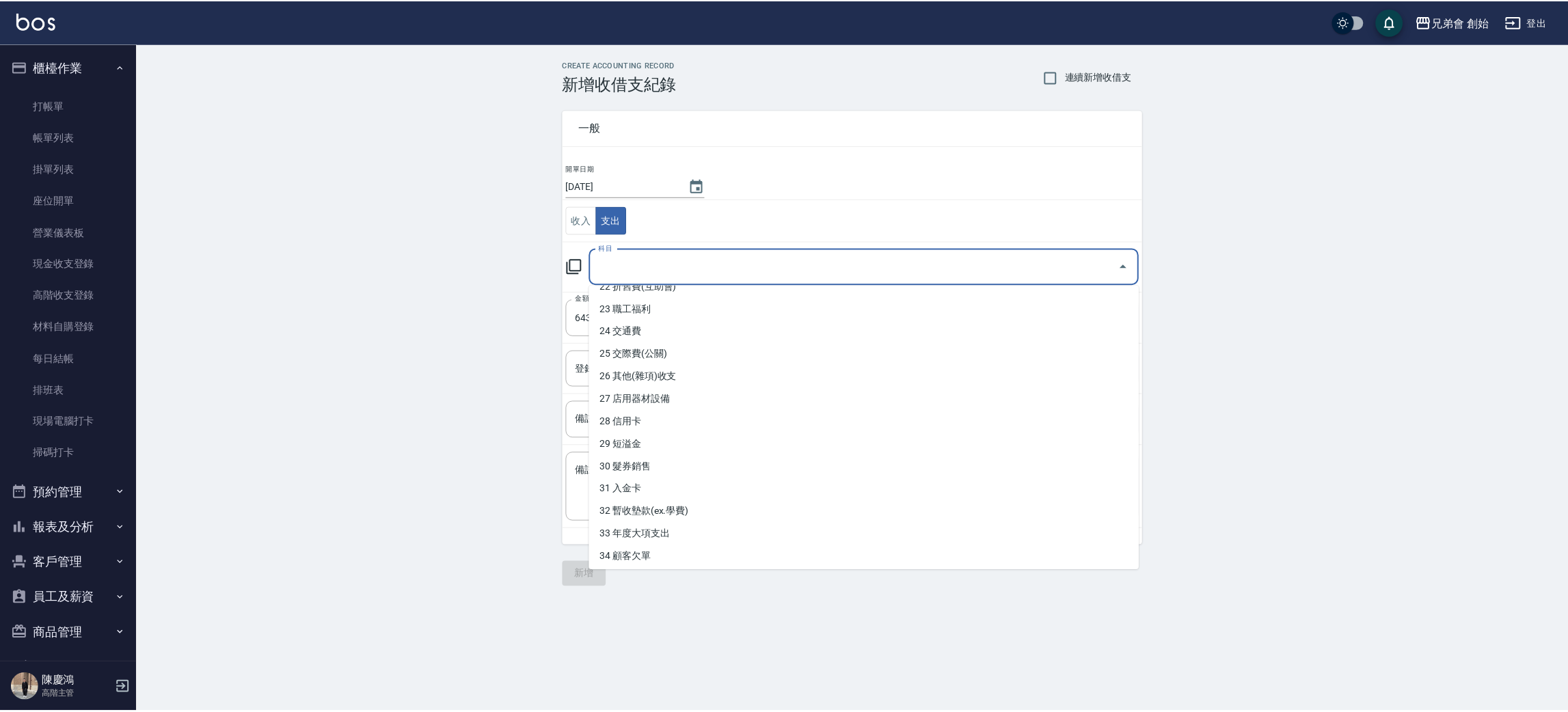
scroll to position [582, 0]
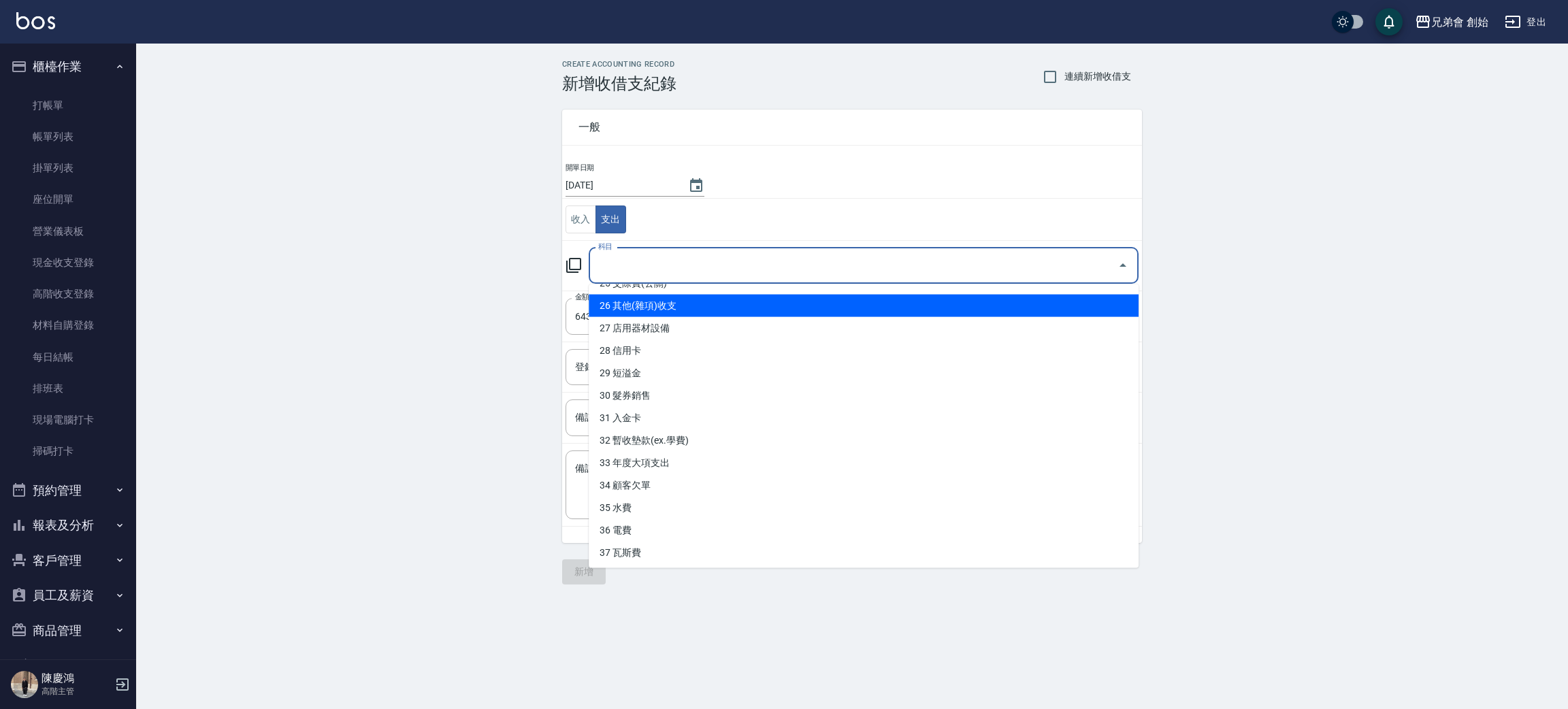
click at [672, 300] on li "26 其他(雜項)收支" at bounding box center [863, 306] width 550 height 22
type input "26 其他(雜項)收支"
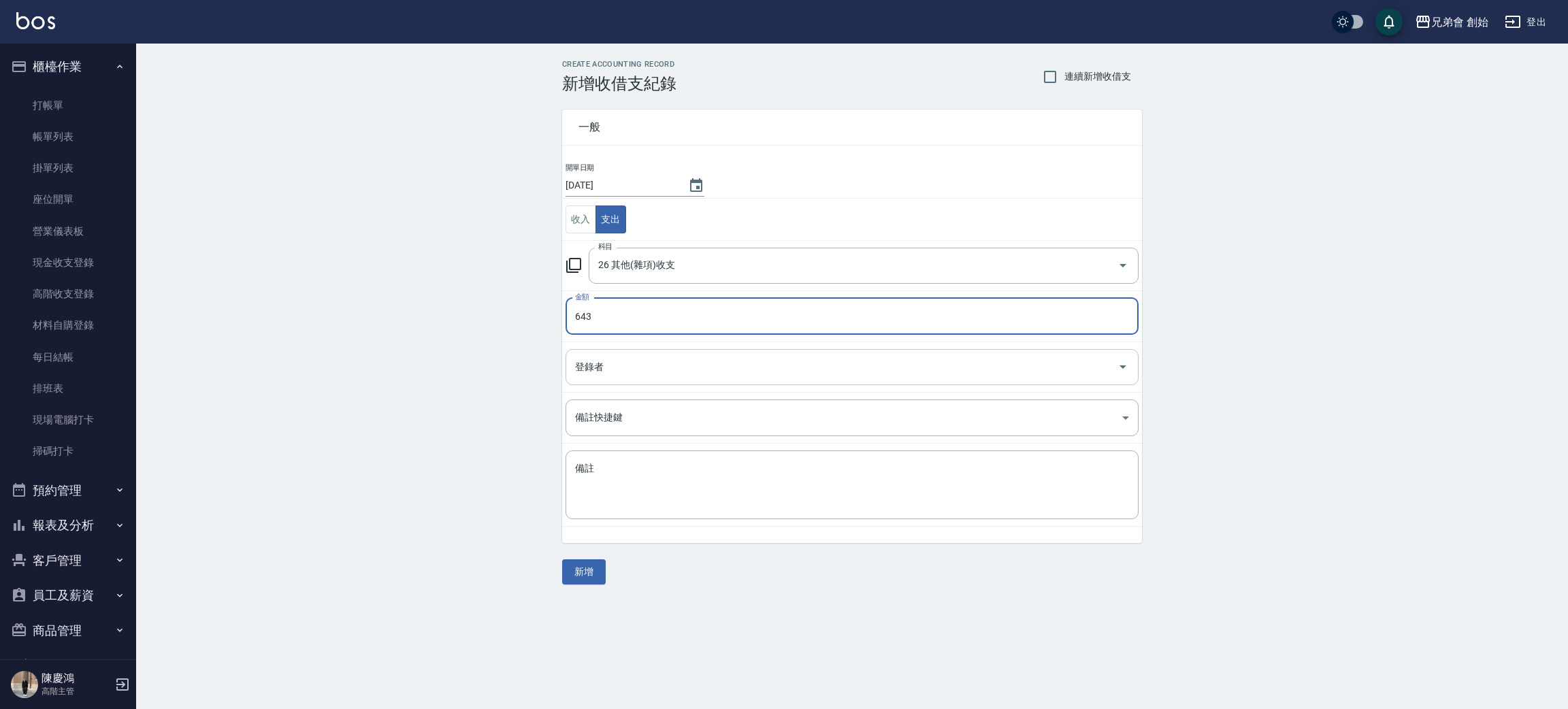
click at [629, 364] on input "登錄者" at bounding box center [841, 367] width 540 height 24
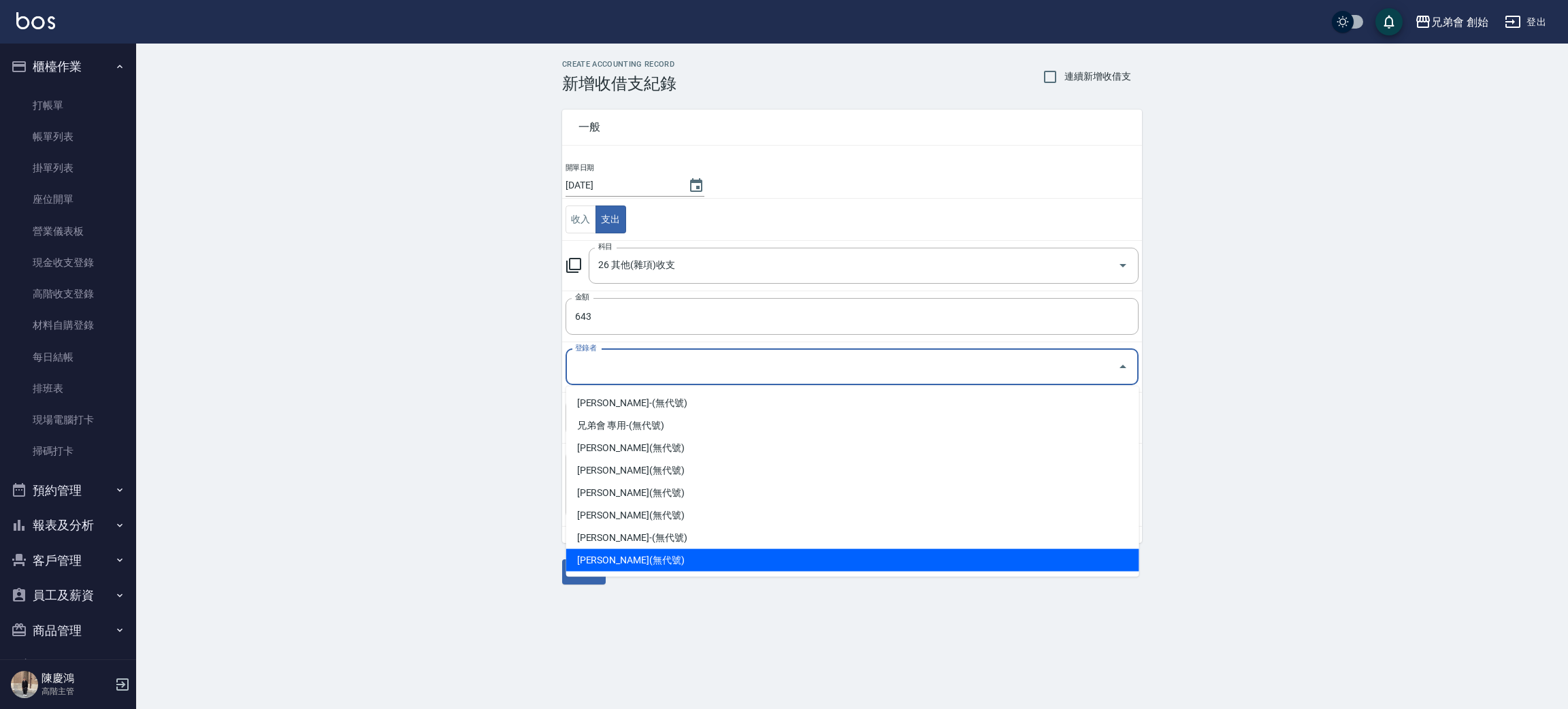
click at [634, 551] on li "陳慶鴻-(無代號)" at bounding box center [853, 560] width 573 height 22
type input "陳慶鴻-(無代號)"
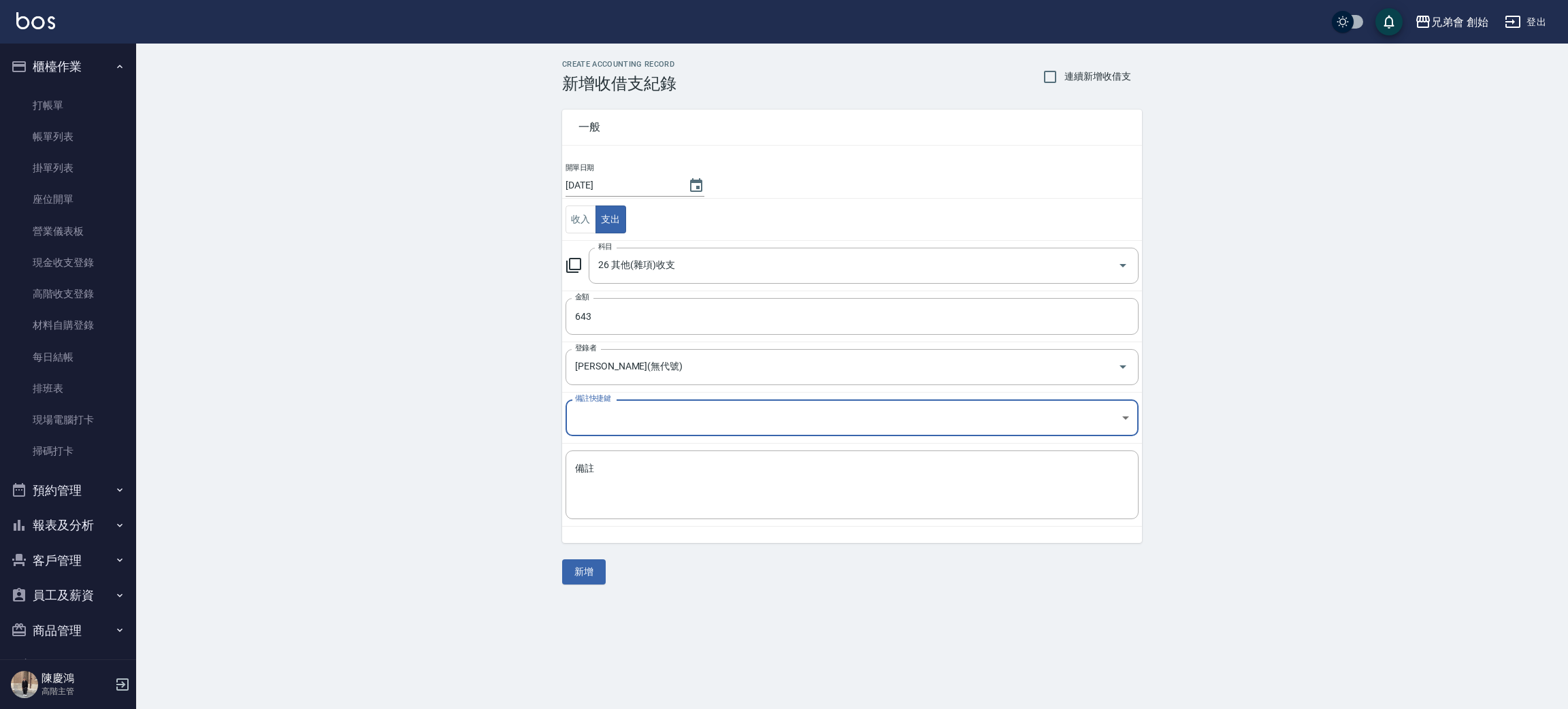
click at [625, 413] on body "兄弟會 創始 登出 櫃檯作業 打帳單 帳單列表 掛單列表 座位開單 營業儀表板 現金收支登錄 高階收支登錄 材料自購登錄 每日結帳 排班表 現場電腦打卡 掃碼…" at bounding box center [784, 354] width 1568 height 709
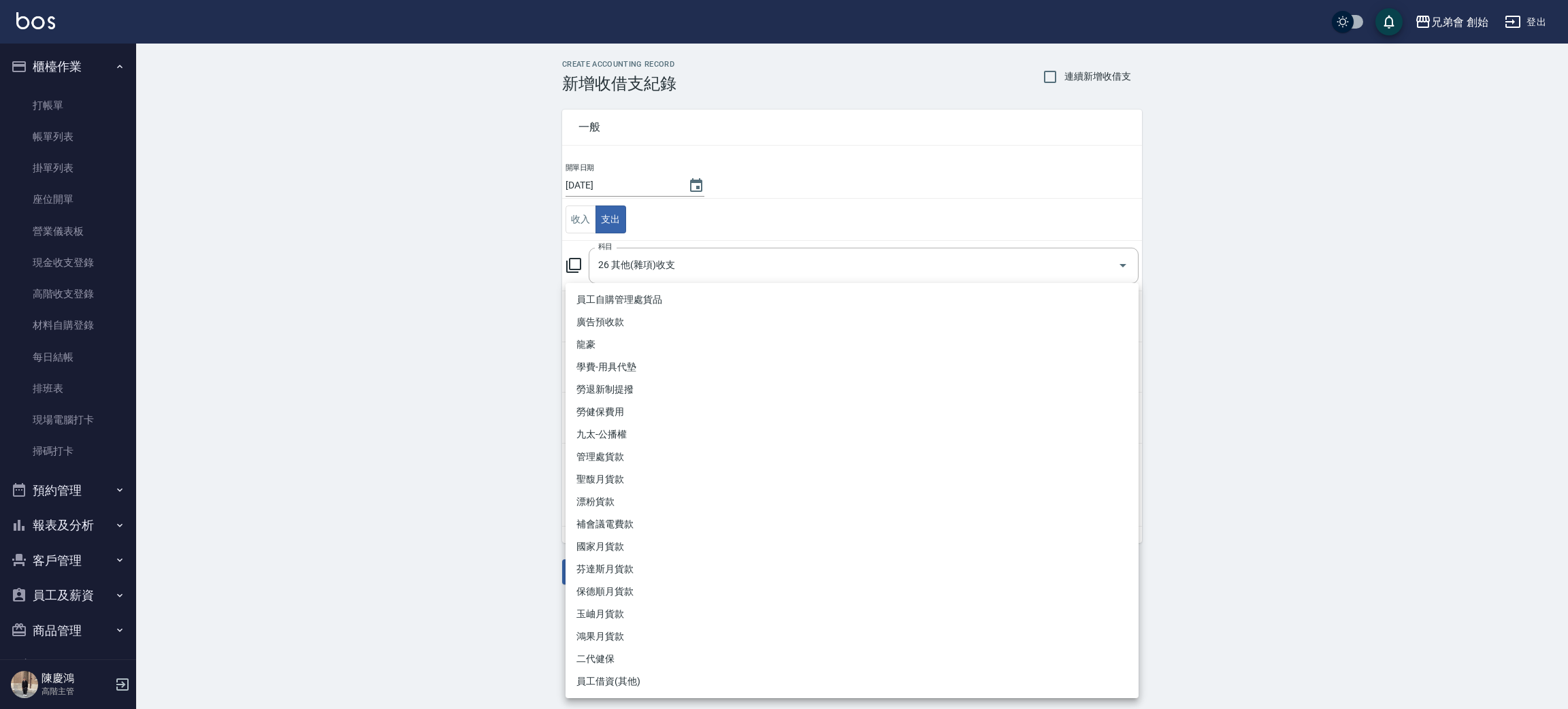
click at [330, 297] on div at bounding box center [784, 354] width 1568 height 709
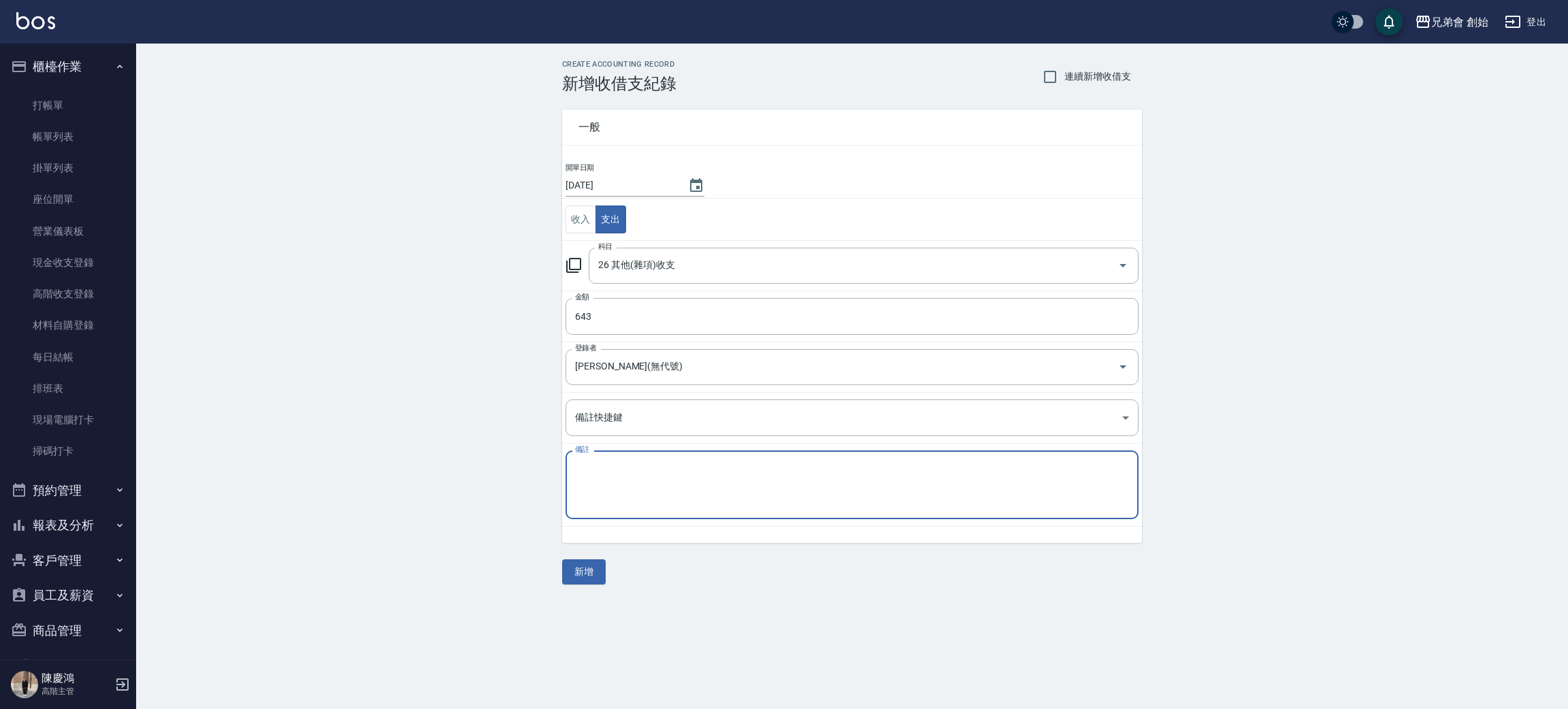
click at [644, 482] on textarea "備註" at bounding box center [852, 486] width 554 height 46
type textarea "關税"
click at [589, 555] on div "一般 開單日期 2025/09/10 收入 支出 科目 26 其他(雜項)收支 科目 金額 643 金額 登錄者 陳慶鴻-(無代號) 登錄者 備註快捷鍵 ​ …" at bounding box center [852, 339] width 580 height 491
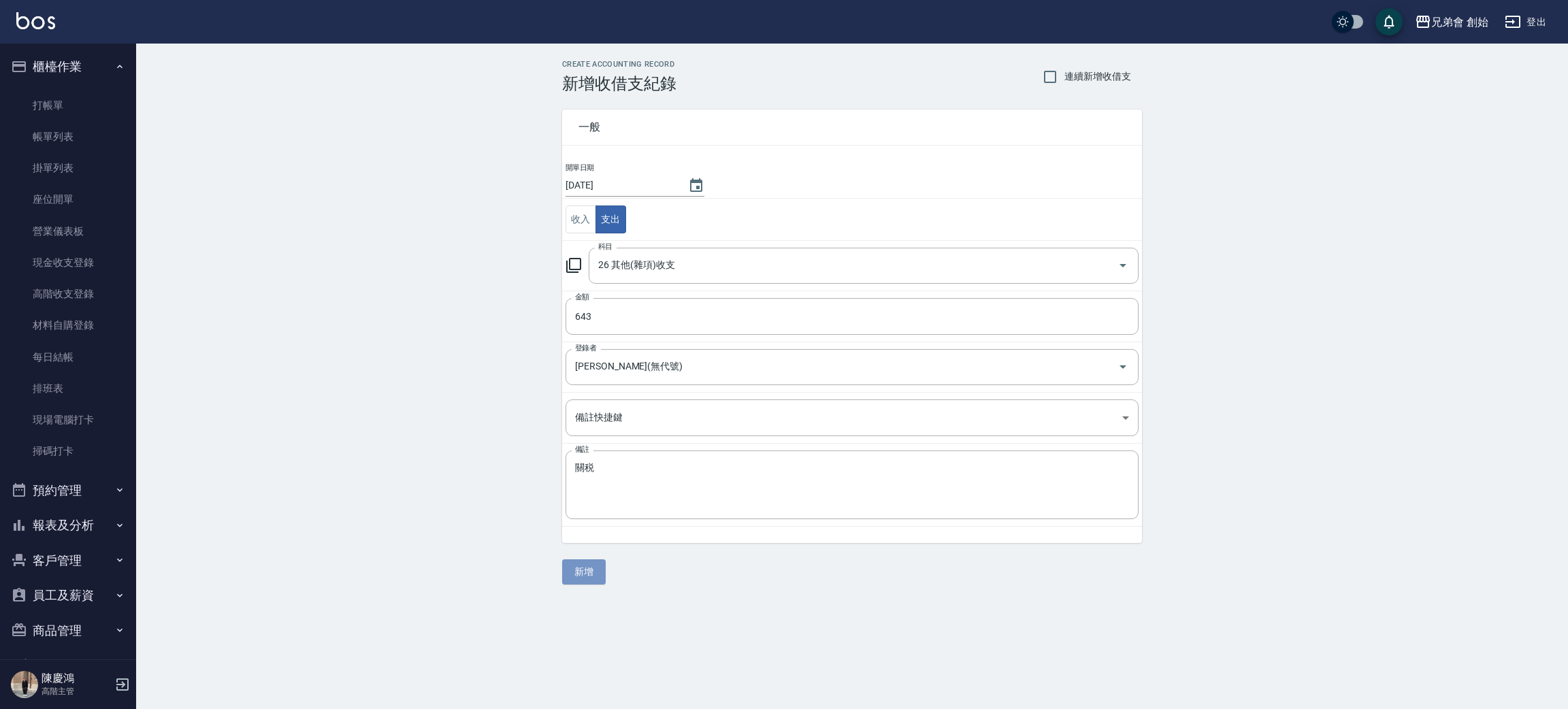
click at [589, 575] on button "新增" at bounding box center [583, 573] width 44 height 25
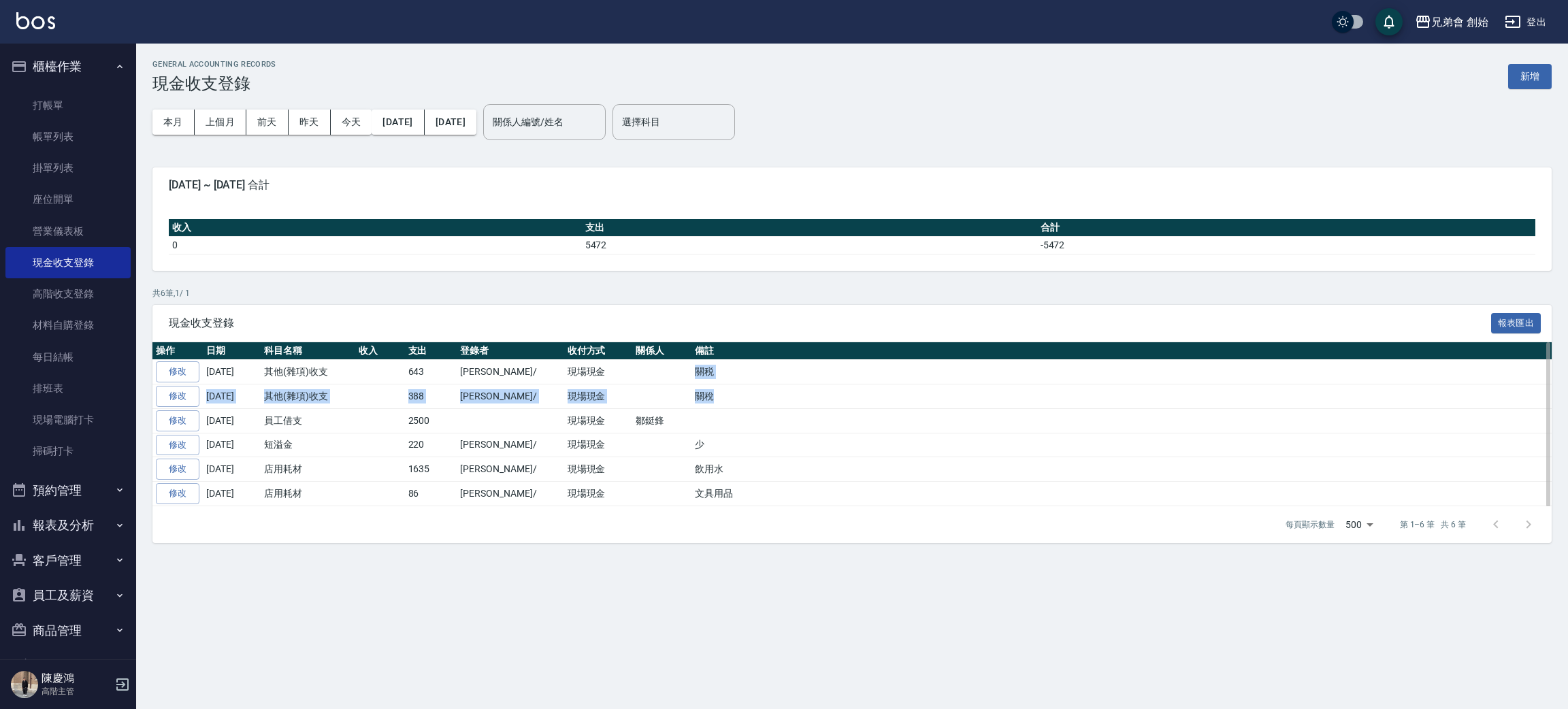
drag, startPoint x: 643, startPoint y: 371, endPoint x: 695, endPoint y: 408, distance: 63.8
click at [695, 408] on tbody "修改 2025-09-10 其他(雜項)收支 643 陳慶鴻/ 現場現金 關税 修改 2025-09-05 其他(雜項)收支 388 陳育宏/ 現場現金 關稅…" at bounding box center [852, 432] width 1399 height 146
click at [695, 408] on td "關稅" at bounding box center [1121, 397] width 860 height 24
drag, startPoint x: 260, startPoint y: 363, endPoint x: 373, endPoint y: 387, distance: 115.5
click at [373, 387] on tbody "修改 2025-09-10 其他(雜項)收支 643 陳慶鴻/ 現場現金 關税 修改 2025-09-05 其他(雜項)收支 388 陳育宏/ 現場現金 關稅…" at bounding box center [852, 432] width 1399 height 146
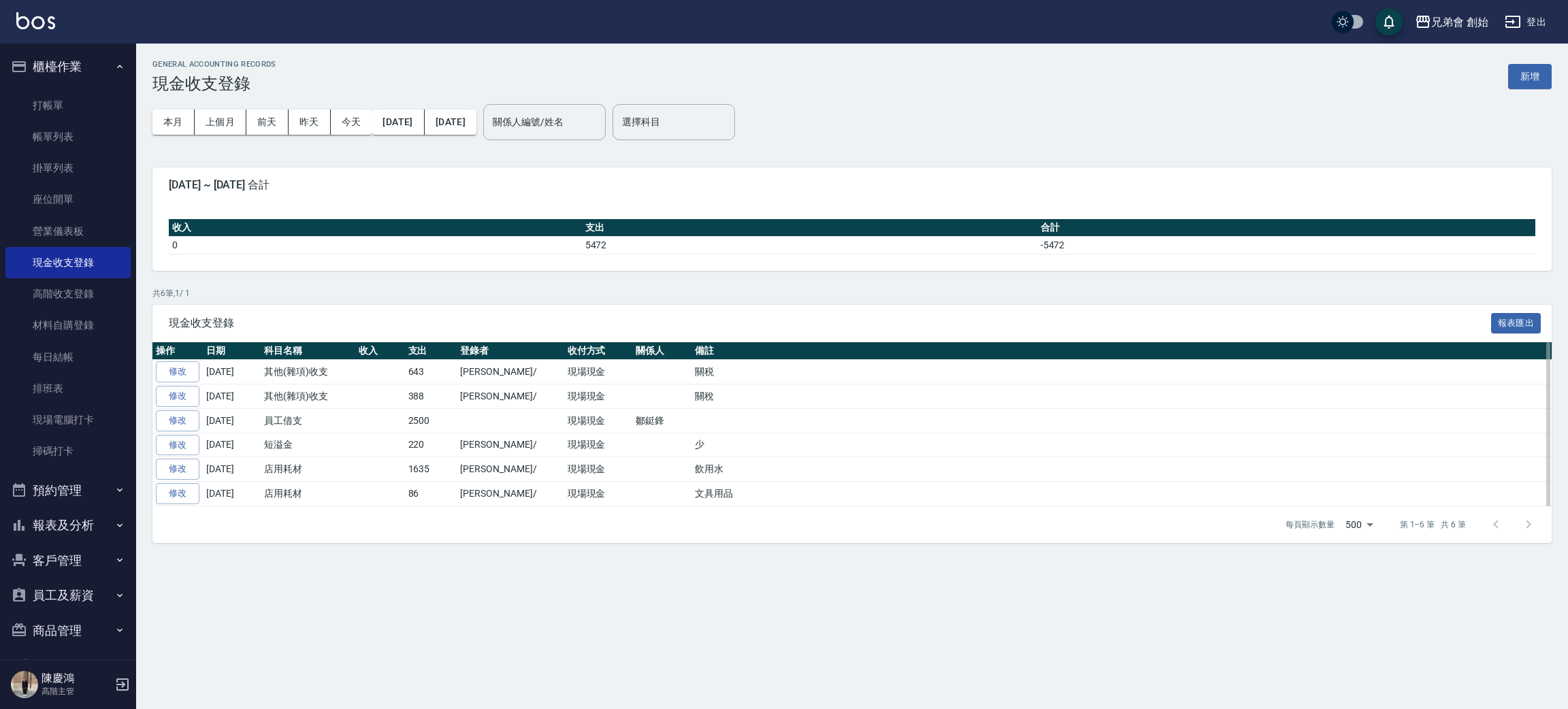
click at [373, 387] on td at bounding box center [379, 397] width 49 height 24
drag, startPoint x: 526, startPoint y: 357, endPoint x: 562, endPoint y: 392, distance: 50.2
click at [559, 384] on table "操作 日期 科目名稱 收入 支出 登錄者 收付方式 關係人 備註 修改 2025-09-10 其他(雜項)收支 643 陳慶鴻/ 現場現金 關税 修改 202…" at bounding box center [852, 425] width 1399 height 164
click at [565, 411] on td "現場現金" at bounding box center [597, 420] width 69 height 24
drag, startPoint x: 394, startPoint y: 363, endPoint x: 431, endPoint y: 388, distance: 44.7
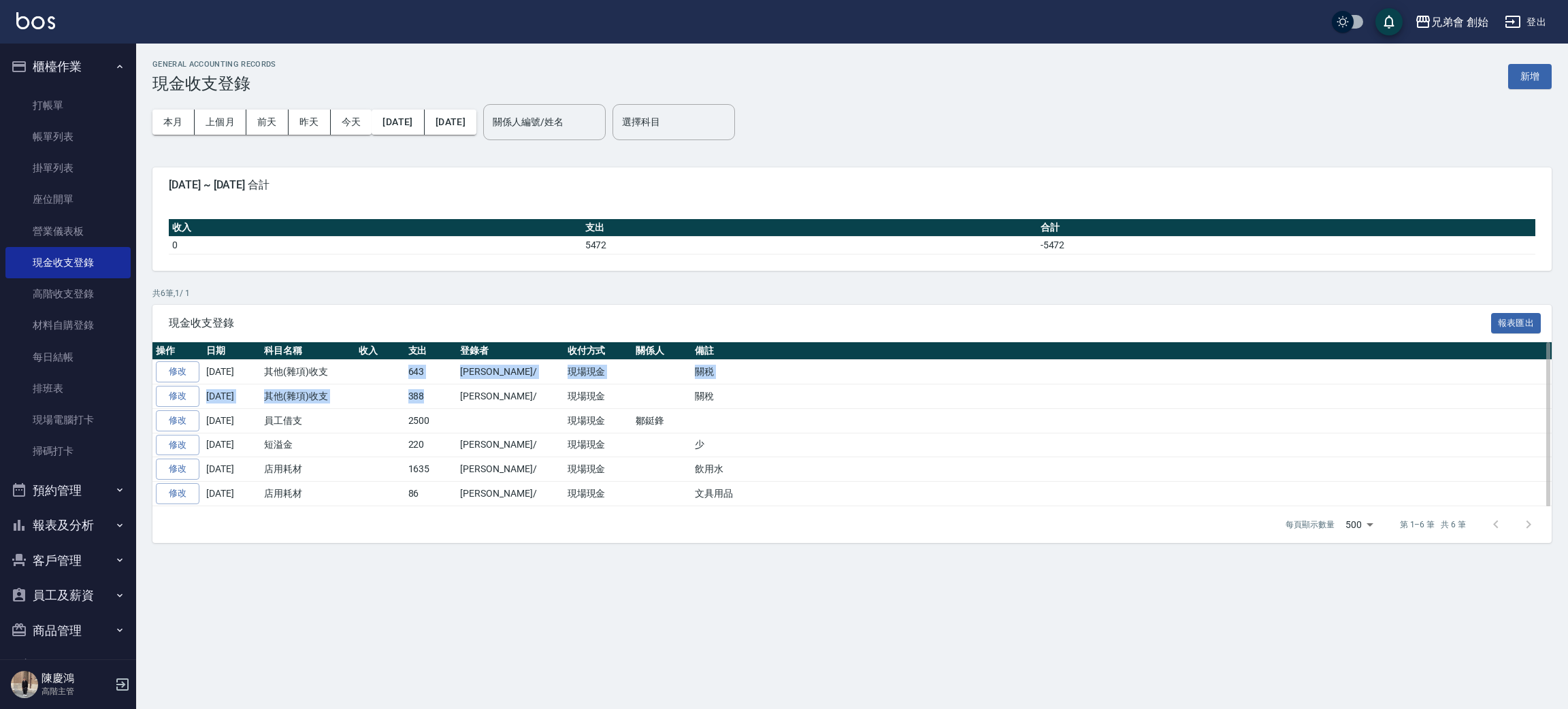
click at [431, 388] on tbody "修改 2025-09-10 其他(雜項)收支 643 陳慶鴻/ 現場現金 關税 修改 2025-09-05 其他(雜項)收支 388 陳育宏/ 現場現金 關稅…" at bounding box center [852, 432] width 1399 height 146
click at [440, 397] on td "388" at bounding box center [431, 397] width 52 height 24
drag, startPoint x: 455, startPoint y: 375, endPoint x: 495, endPoint y: 382, distance: 40.6
click at [495, 382] on tr "修改 2025-09-10 其他(雜項)收支 643 陳慶鴻/ 現場現金 關税" at bounding box center [852, 371] width 1399 height 24
click at [495, 382] on td "陳慶鴻/" at bounding box center [509, 371] width 106 height 24
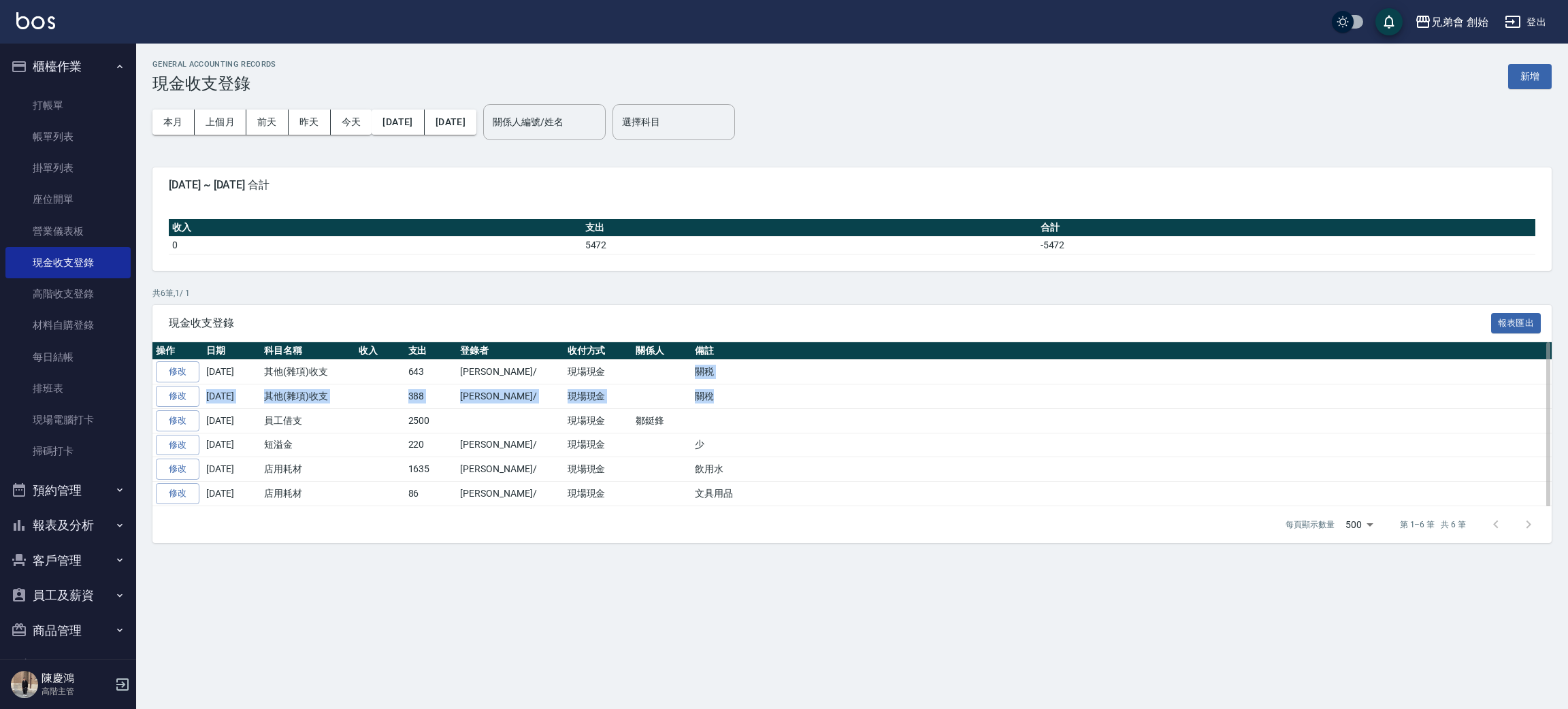
drag, startPoint x: 649, startPoint y: 364, endPoint x: 697, endPoint y: 391, distance: 55.1
click at [697, 391] on tbody "修改 2025-09-10 其他(雜項)收支 643 陳慶鴻/ 現場現金 關税 修改 2025-09-05 其他(雜項)收支 388 陳育宏/ 現場現金 關稅…" at bounding box center [852, 432] width 1399 height 146
click at [697, 391] on td "關稅" at bounding box center [1121, 397] width 860 height 24
drag, startPoint x: 407, startPoint y: 371, endPoint x: 439, endPoint y: 371, distance: 32.0
click at [439, 371] on td "643" at bounding box center [431, 371] width 52 height 24
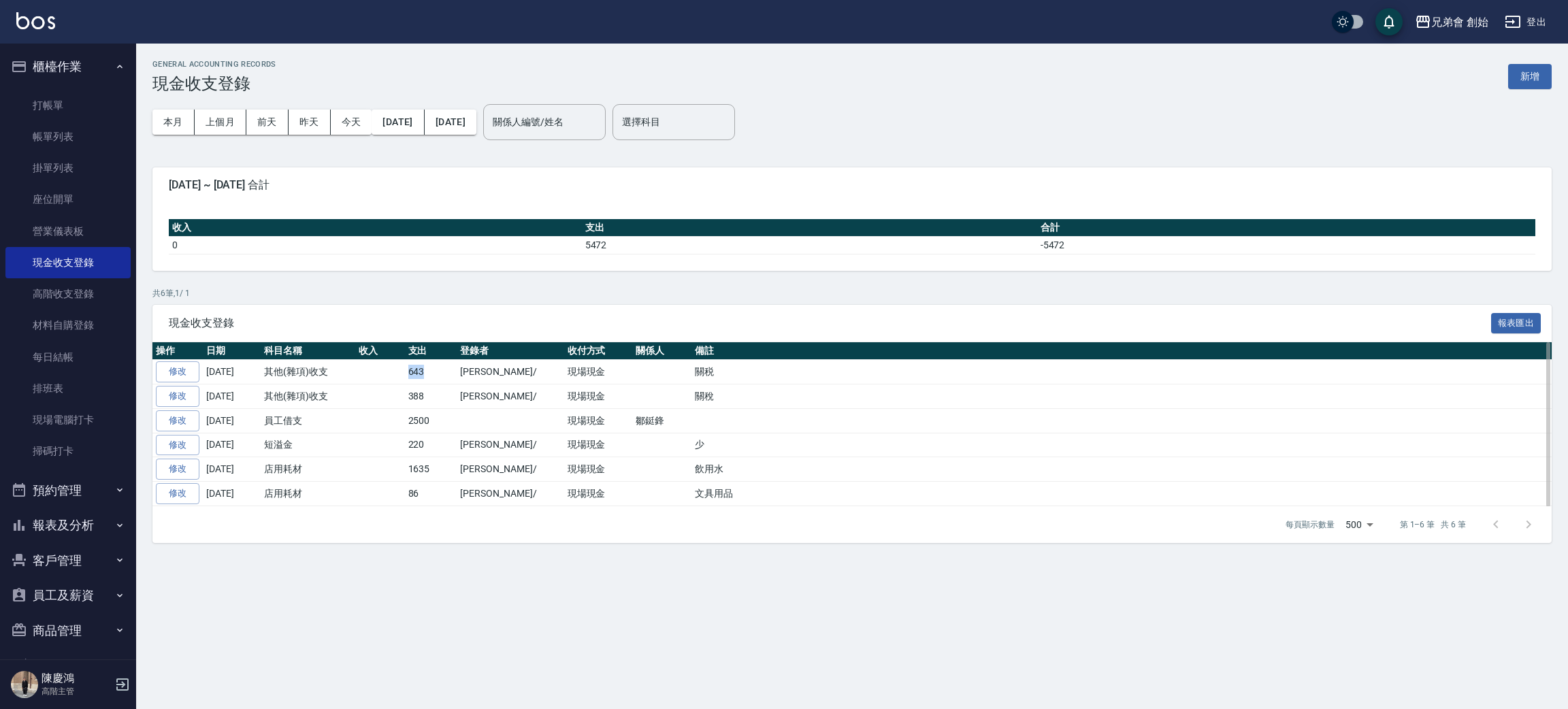
click at [439, 371] on td "643" at bounding box center [431, 371] width 52 height 24
click at [114, 63] on icon "button" at bounding box center [119, 66] width 11 height 11
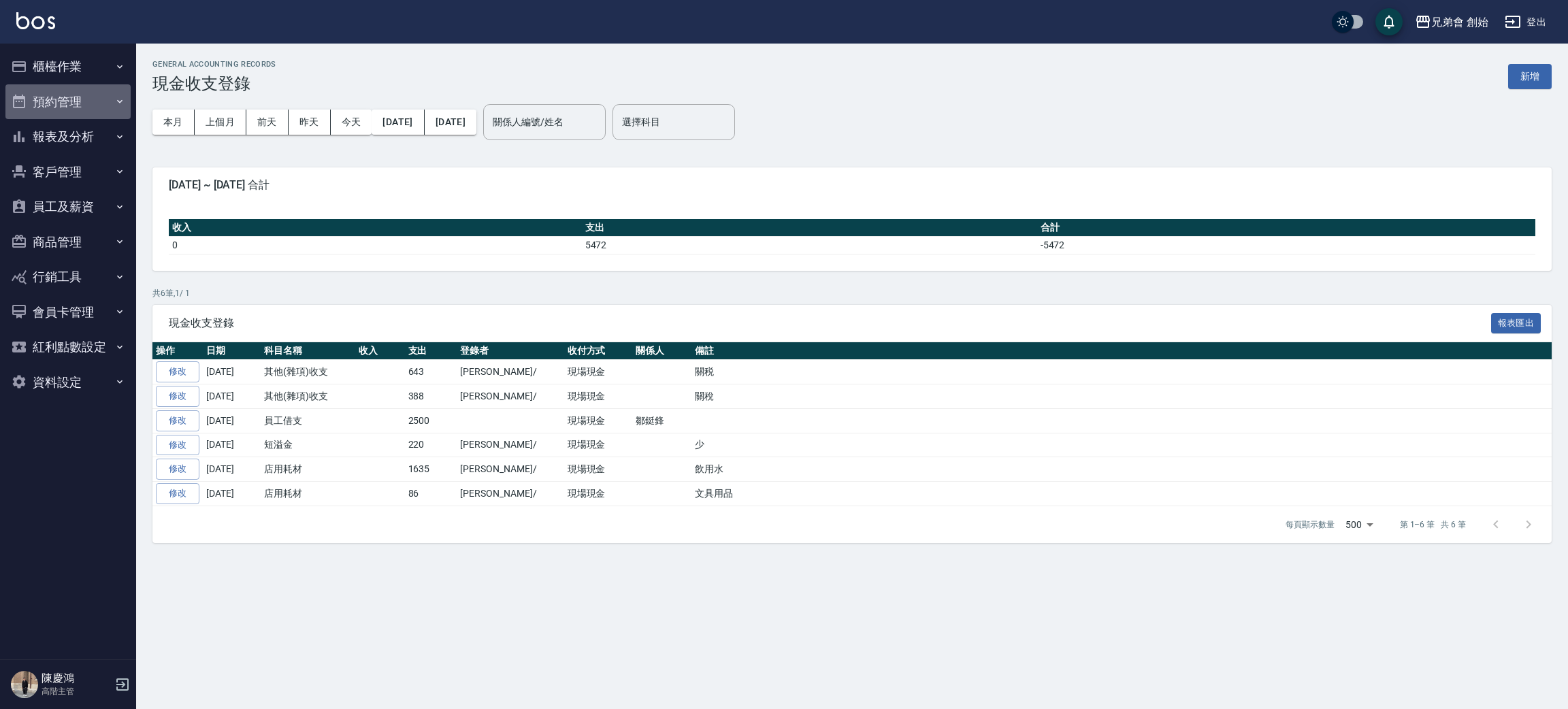
click at [101, 104] on button "預約管理" at bounding box center [68, 102] width 125 height 36
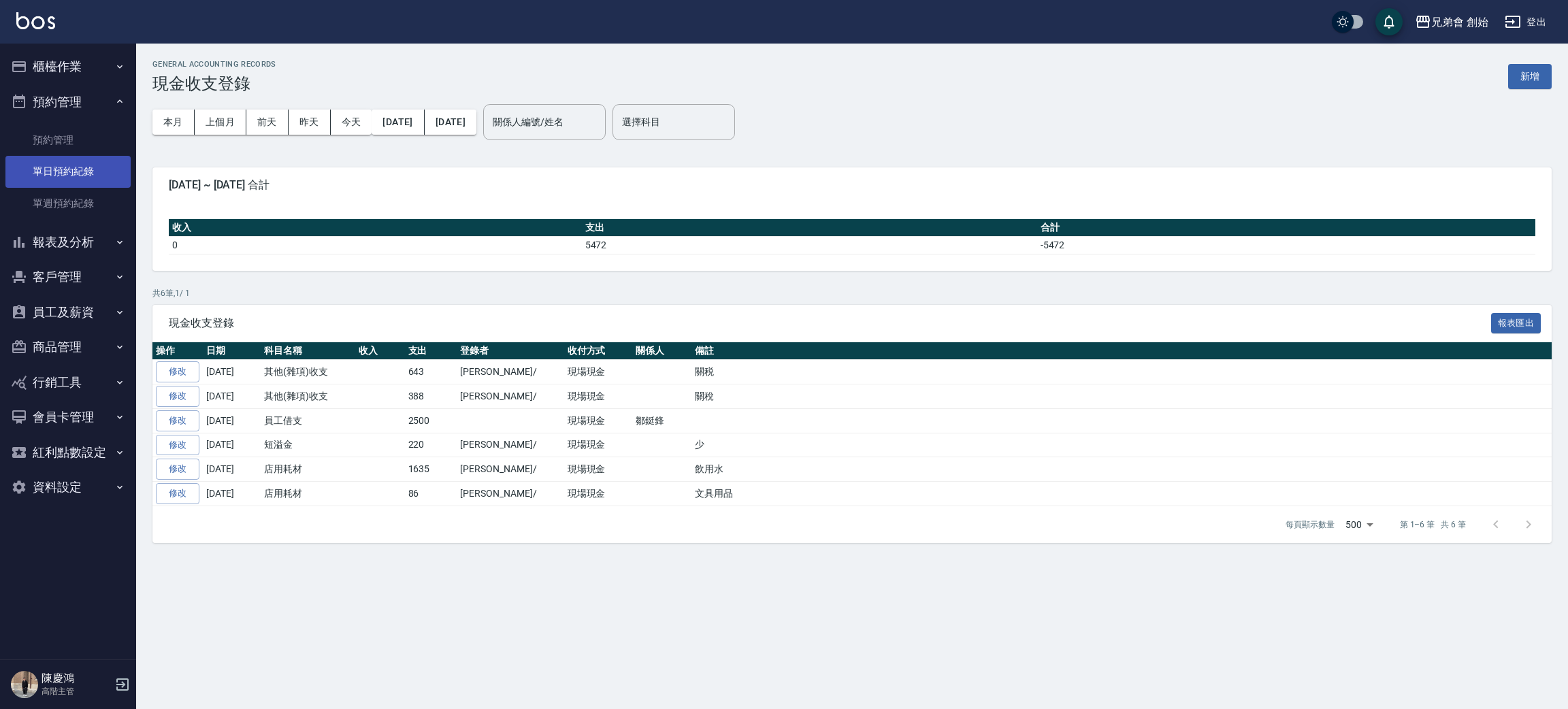
click at [108, 166] on link "單日預約紀錄" at bounding box center [68, 171] width 125 height 31
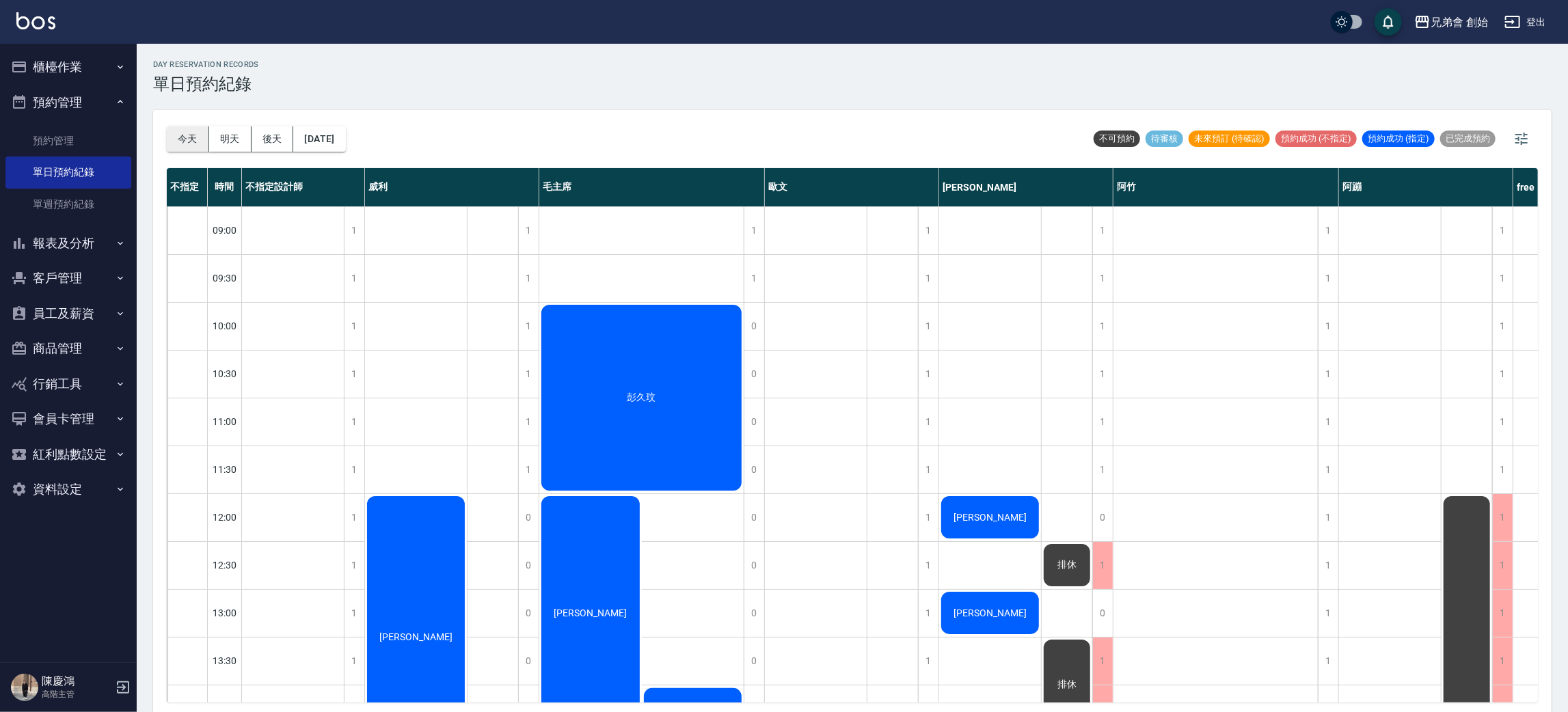
click at [180, 133] on button "今天" at bounding box center [188, 139] width 43 height 25
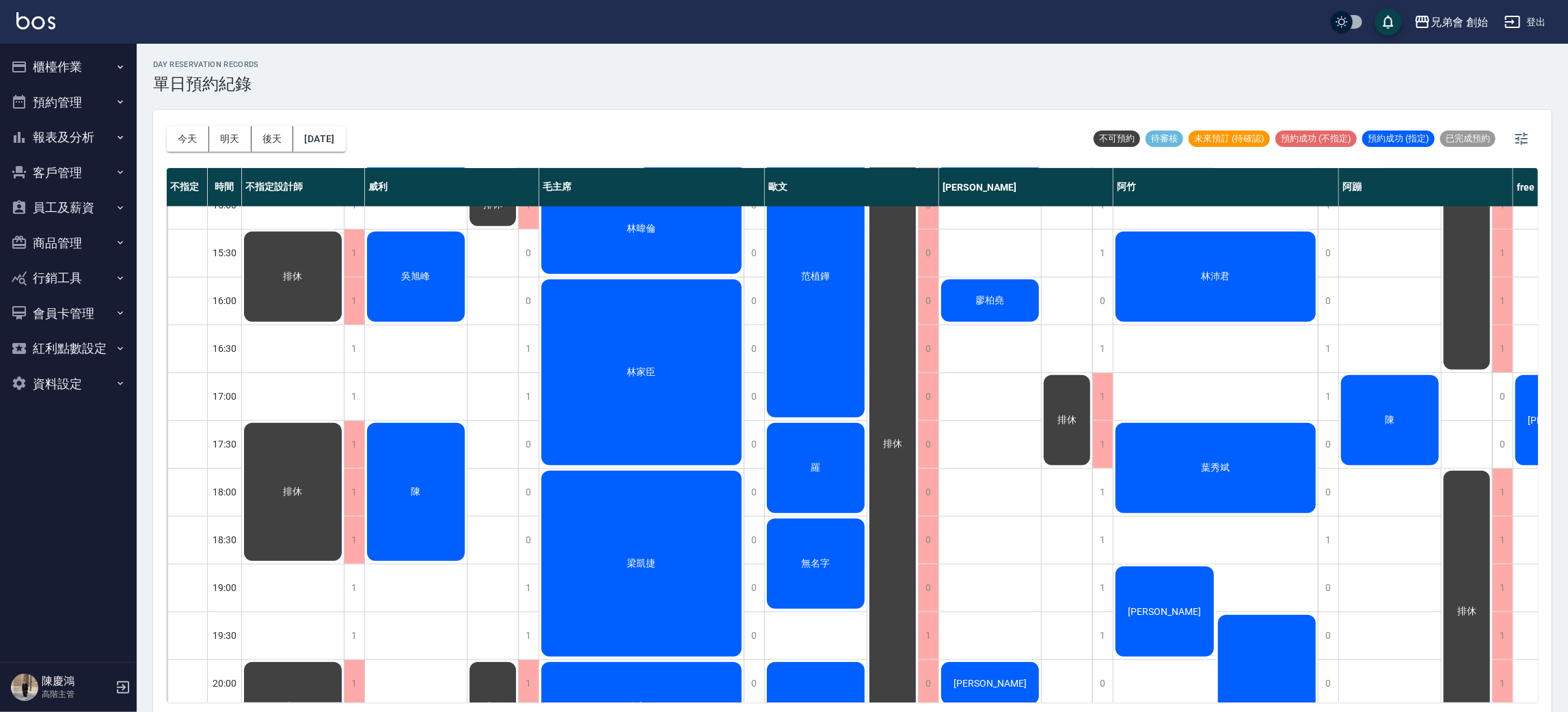
scroll to position [702, 0]
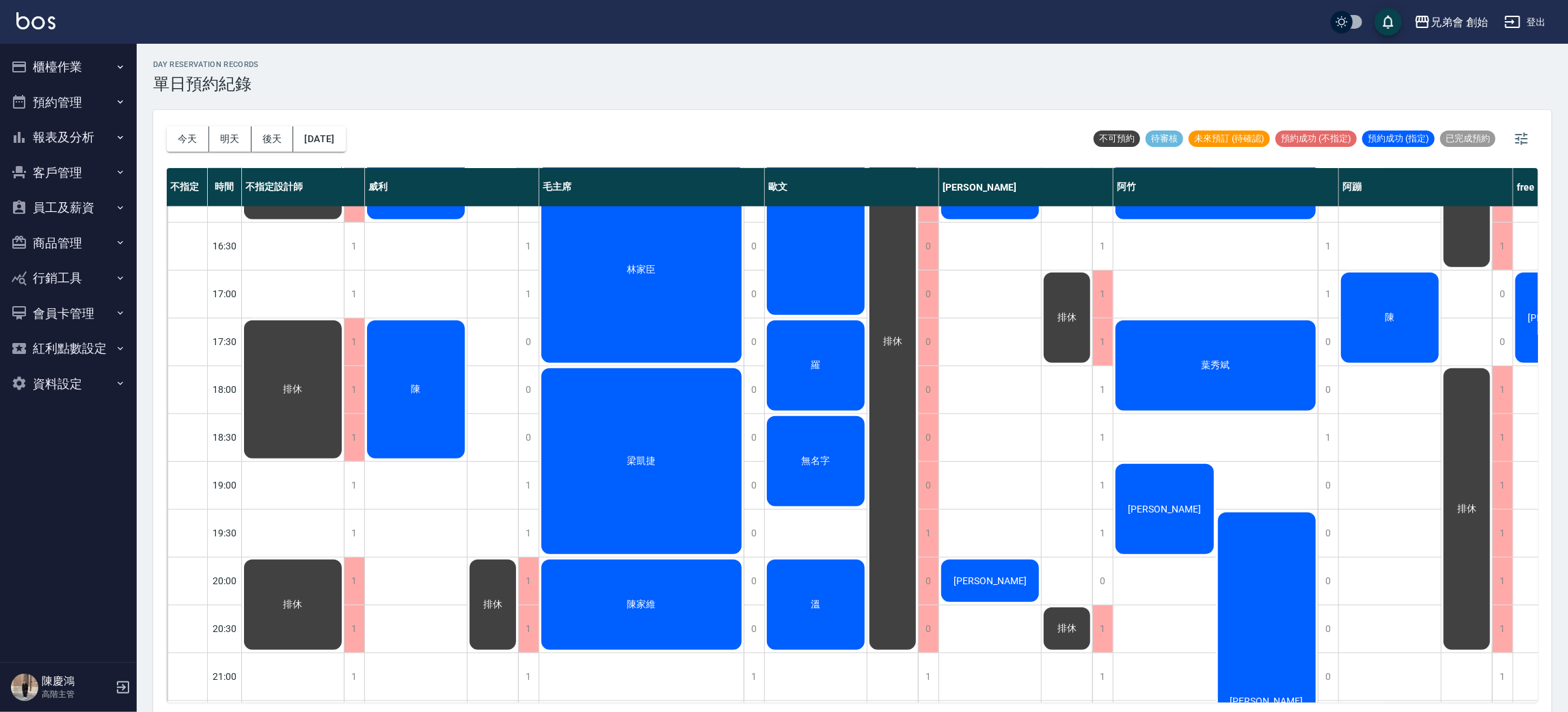
click at [825, 466] on span "無名字" at bounding box center [816, 461] width 34 height 13
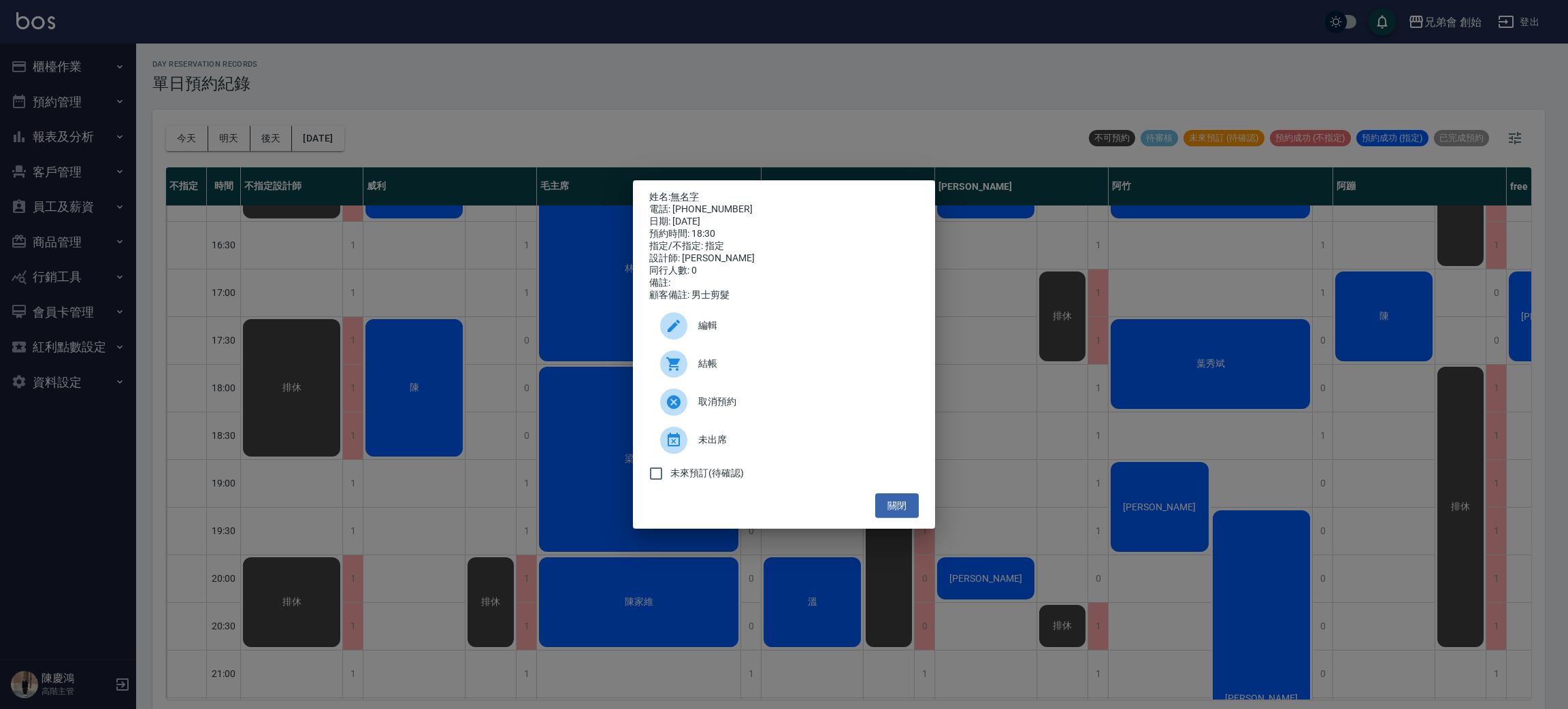
click at [366, 275] on div "姓名: 無名字 電話: [PHONE_NUMBER] 日期: [DATE] 預約時間: 18:30 指定/不指定: 指定 設計師: [PERSON_NAME]…" at bounding box center [784, 354] width 1568 height 709
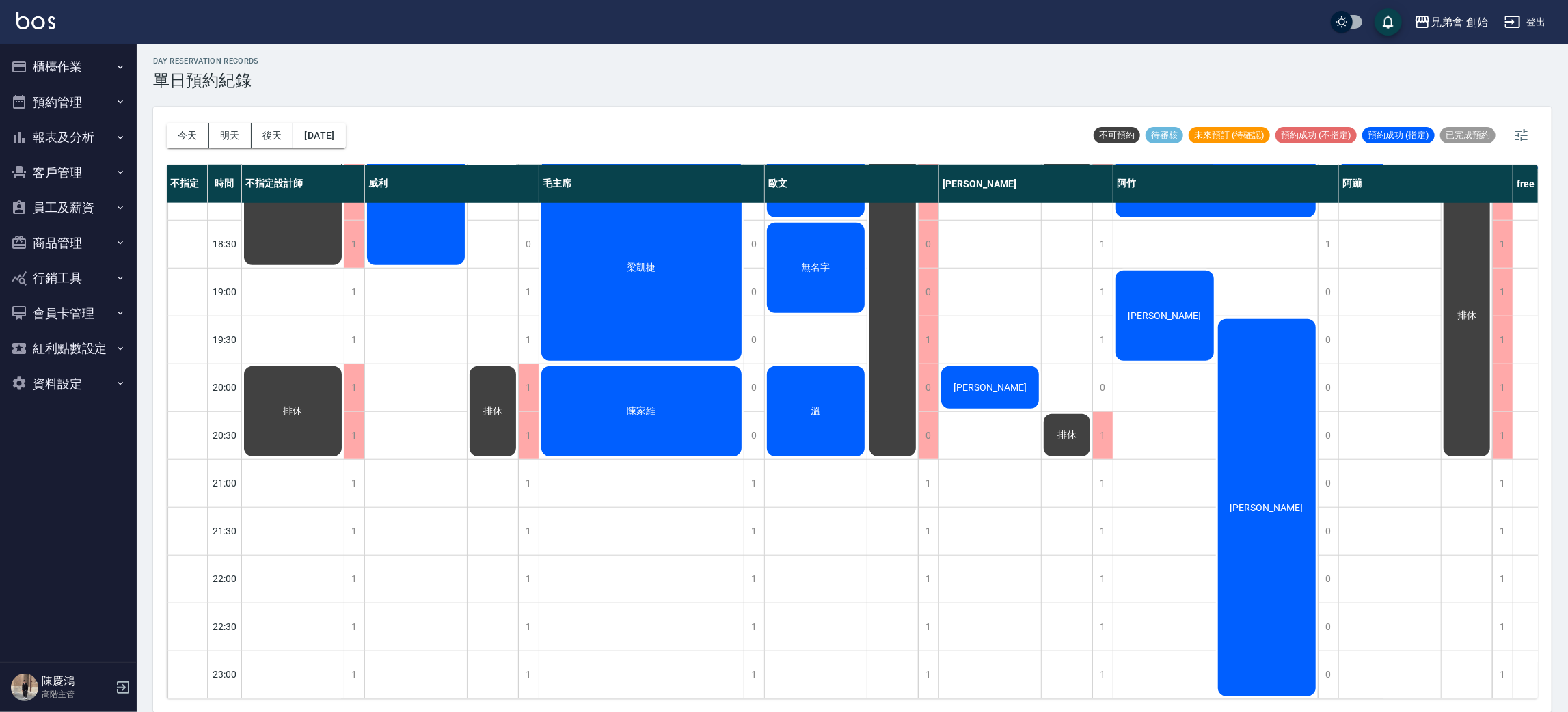
scroll to position [394, 0]
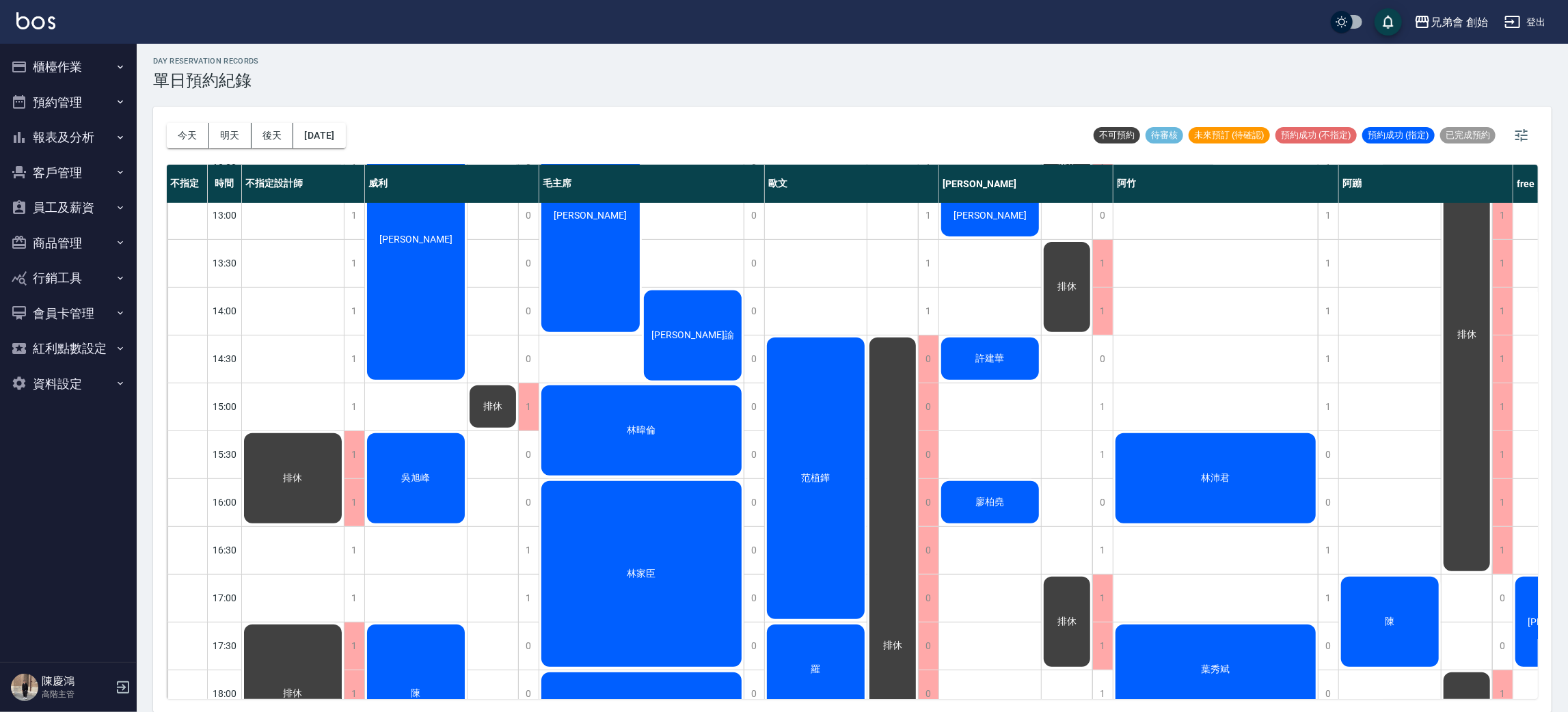
click at [1531, 615] on div "[PERSON_NAME]" at bounding box center [1563, 622] width 102 height 94
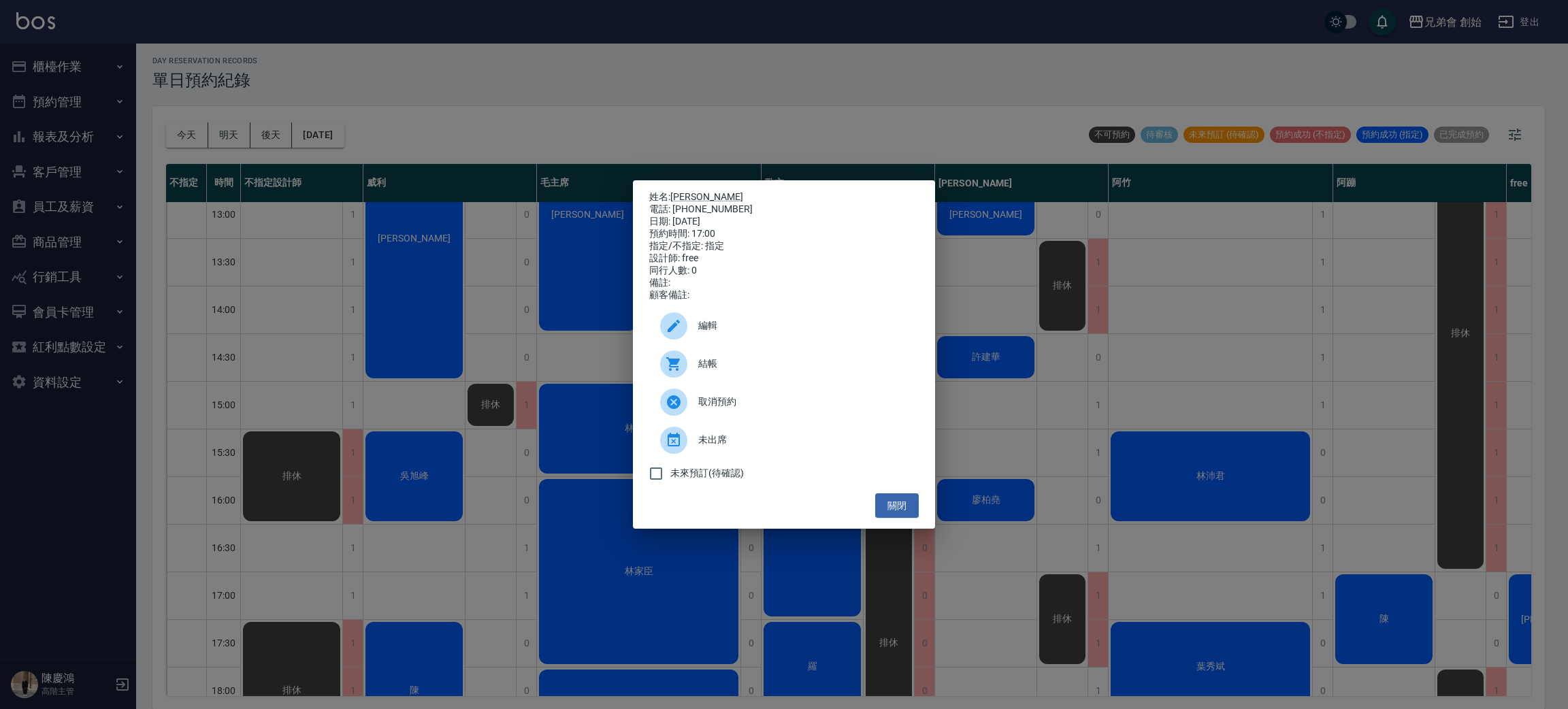
click at [728, 397] on div "取消預約" at bounding box center [783, 401] width 270 height 38
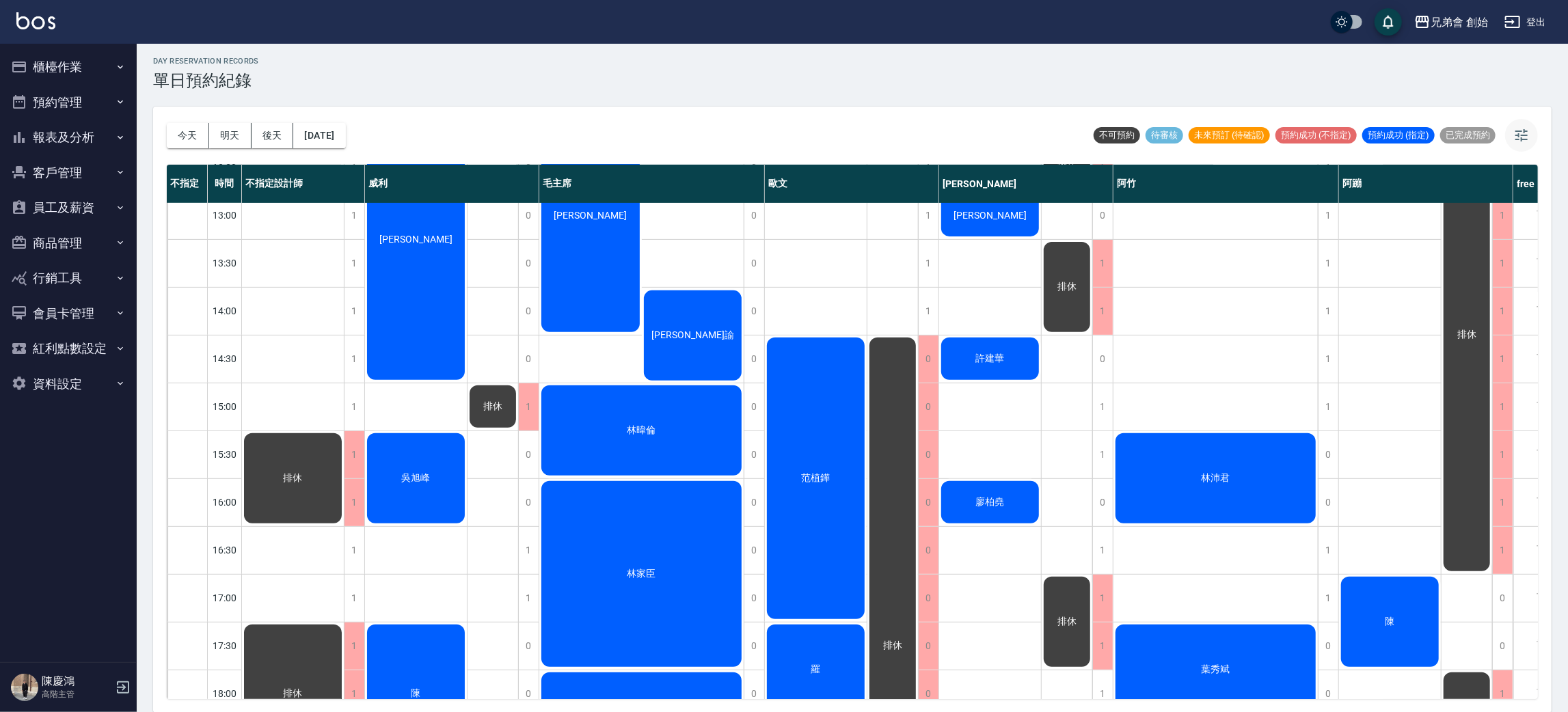
click at [1515, 134] on icon "button" at bounding box center [1520, 135] width 17 height 17
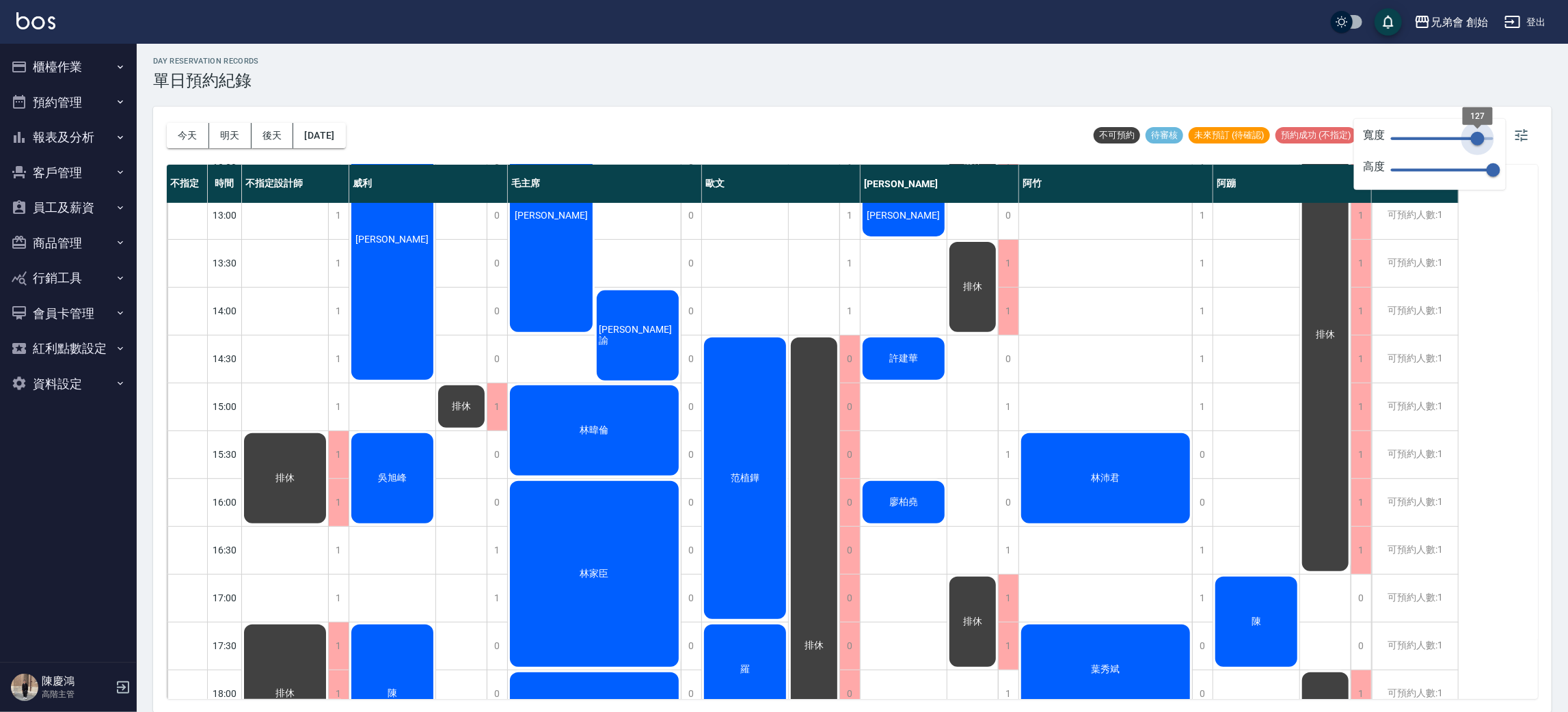
type input "123"
drag, startPoint x: 1486, startPoint y: 135, endPoint x: 1475, endPoint y: 148, distance: 17.0
click at [1475, 146] on span "127" at bounding box center [1478, 139] width 14 height 14
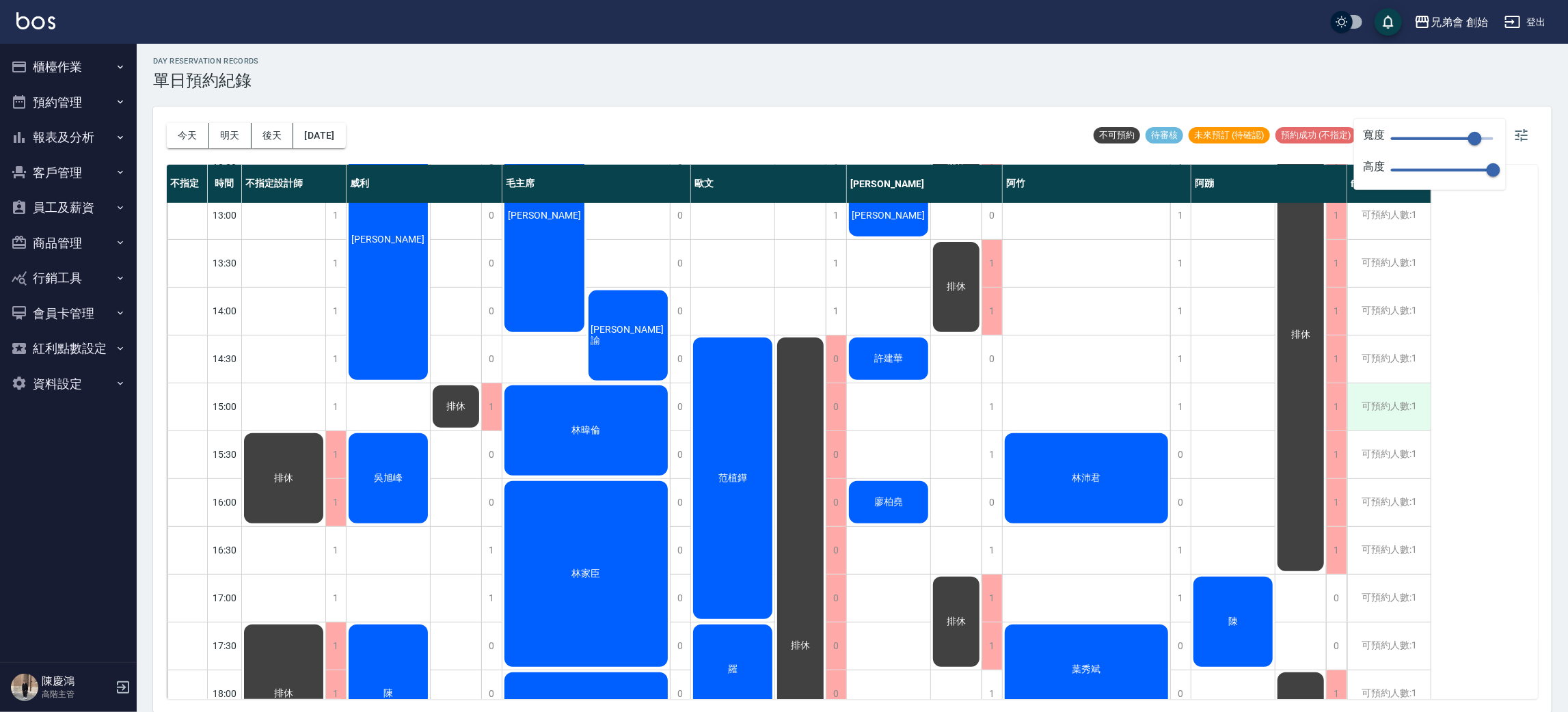
click at [1373, 405] on div "可預約人數:1" at bounding box center [1388, 407] width 83 height 48
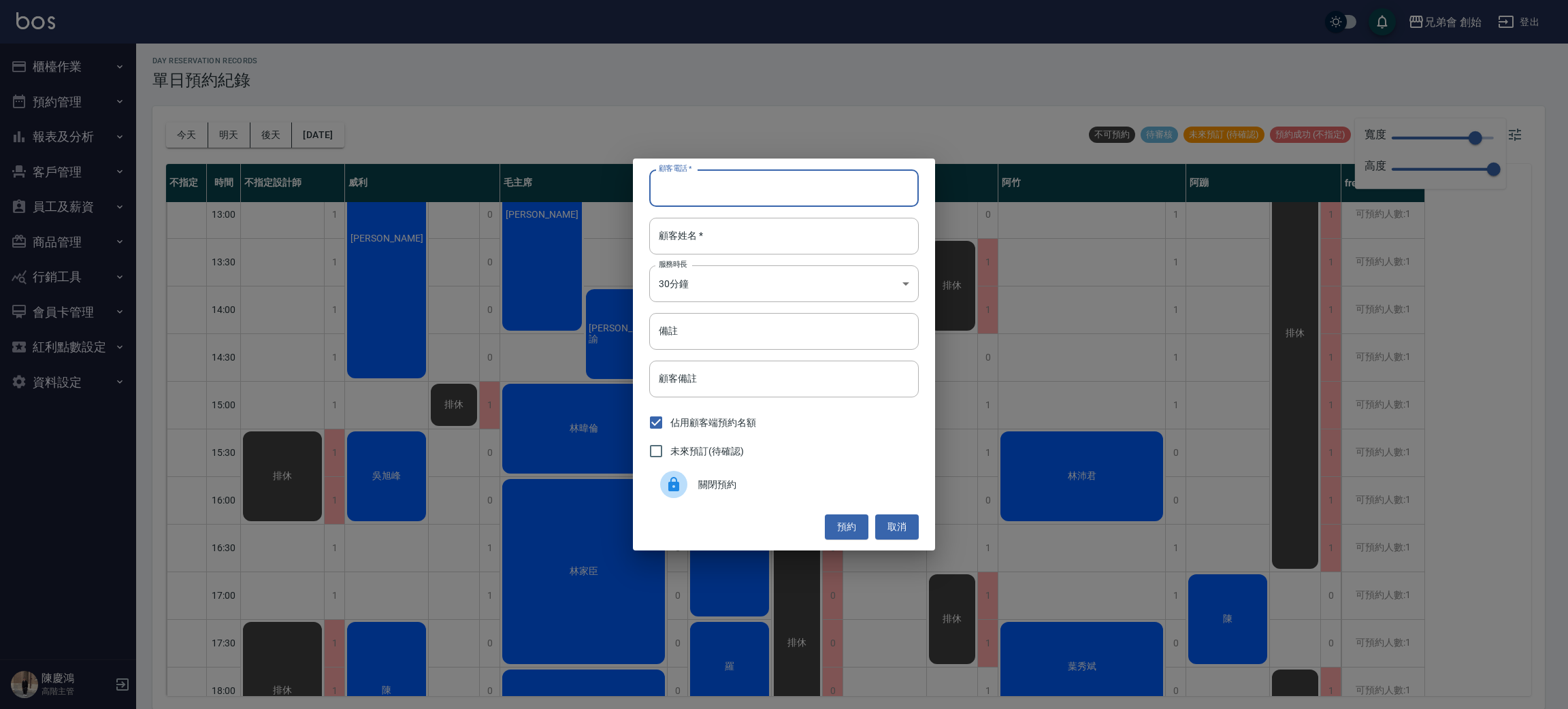
click at [746, 206] on input "顧客電話   *" at bounding box center [783, 188] width 270 height 37
drag, startPoint x: 746, startPoint y: 206, endPoint x: 782, endPoint y: 83, distance: 128.2
click at [782, 83] on div "顧客電話   * 顧客電話   * 顧客姓名   * 顧客姓名   * 服務時長 30分鐘 1 服務時長 備註 備註 顧客備註 顧客備註 佔用顧客端預約名額 …" at bounding box center [784, 354] width 1568 height 709
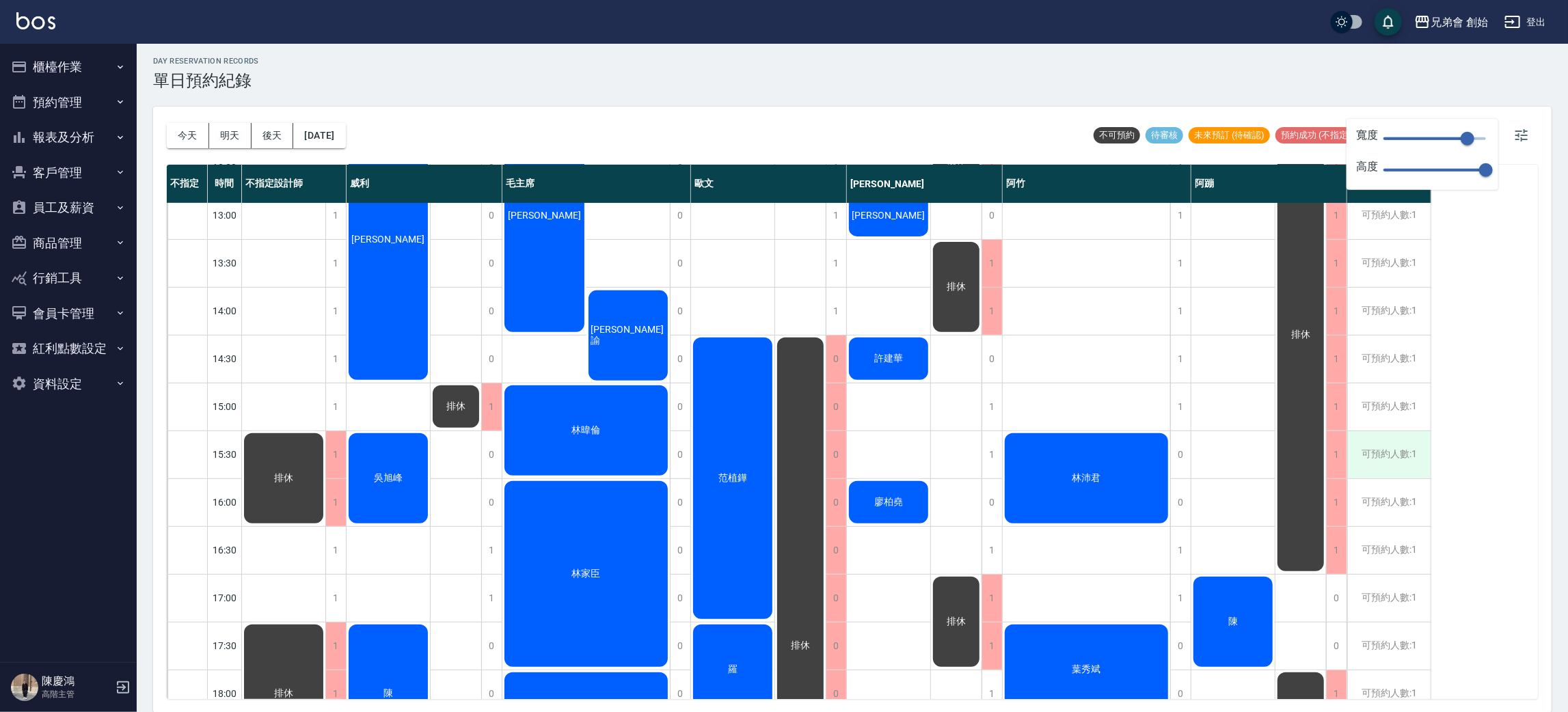
click at [1394, 444] on div "可預約人數:1" at bounding box center [1388, 455] width 83 height 48
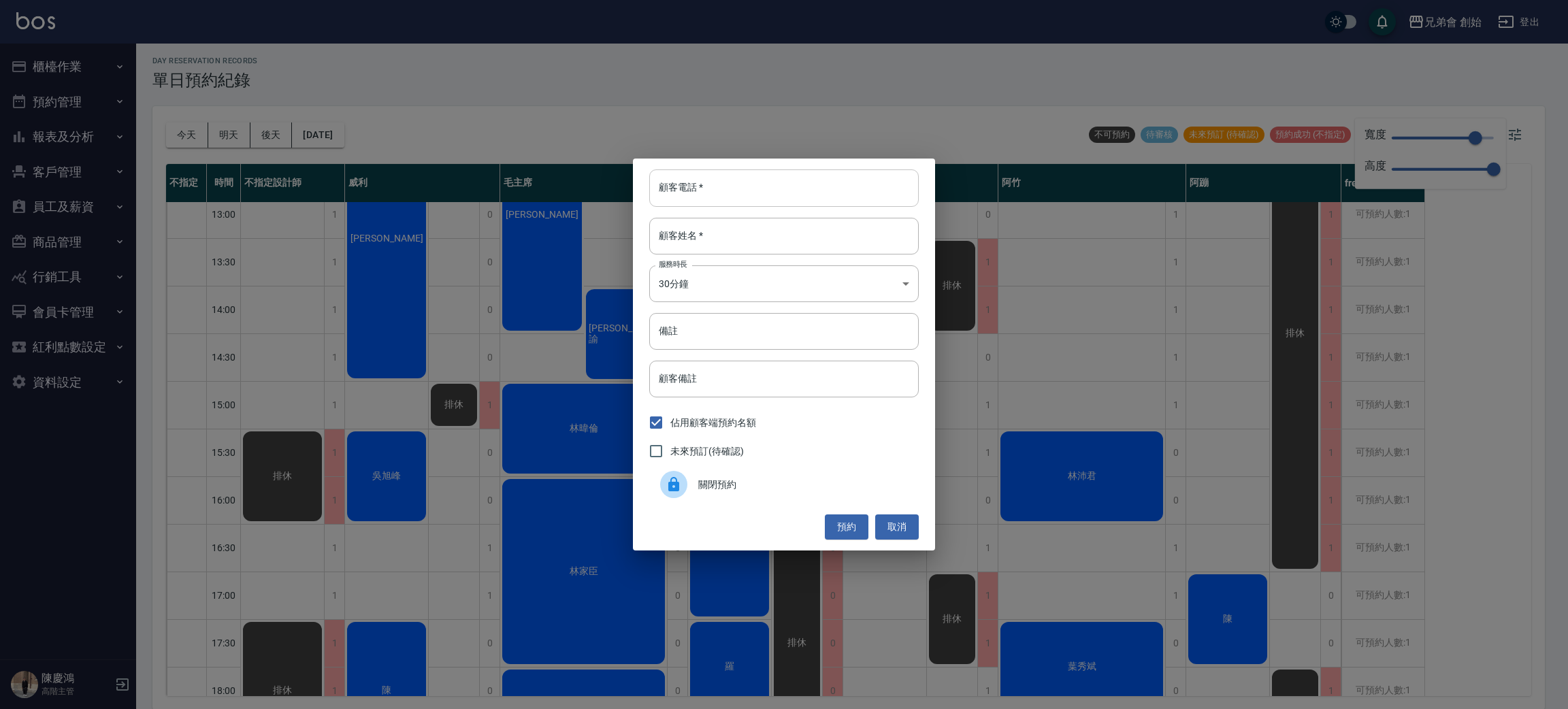
click at [811, 201] on input "顧客電話   *" at bounding box center [783, 188] width 270 height 37
type input "0966322511"
drag, startPoint x: 763, startPoint y: 231, endPoint x: 765, endPoint y: 252, distance: 21.1
click at [763, 231] on input "顧客姓名   *" at bounding box center [783, 236] width 270 height 37
type input "800"
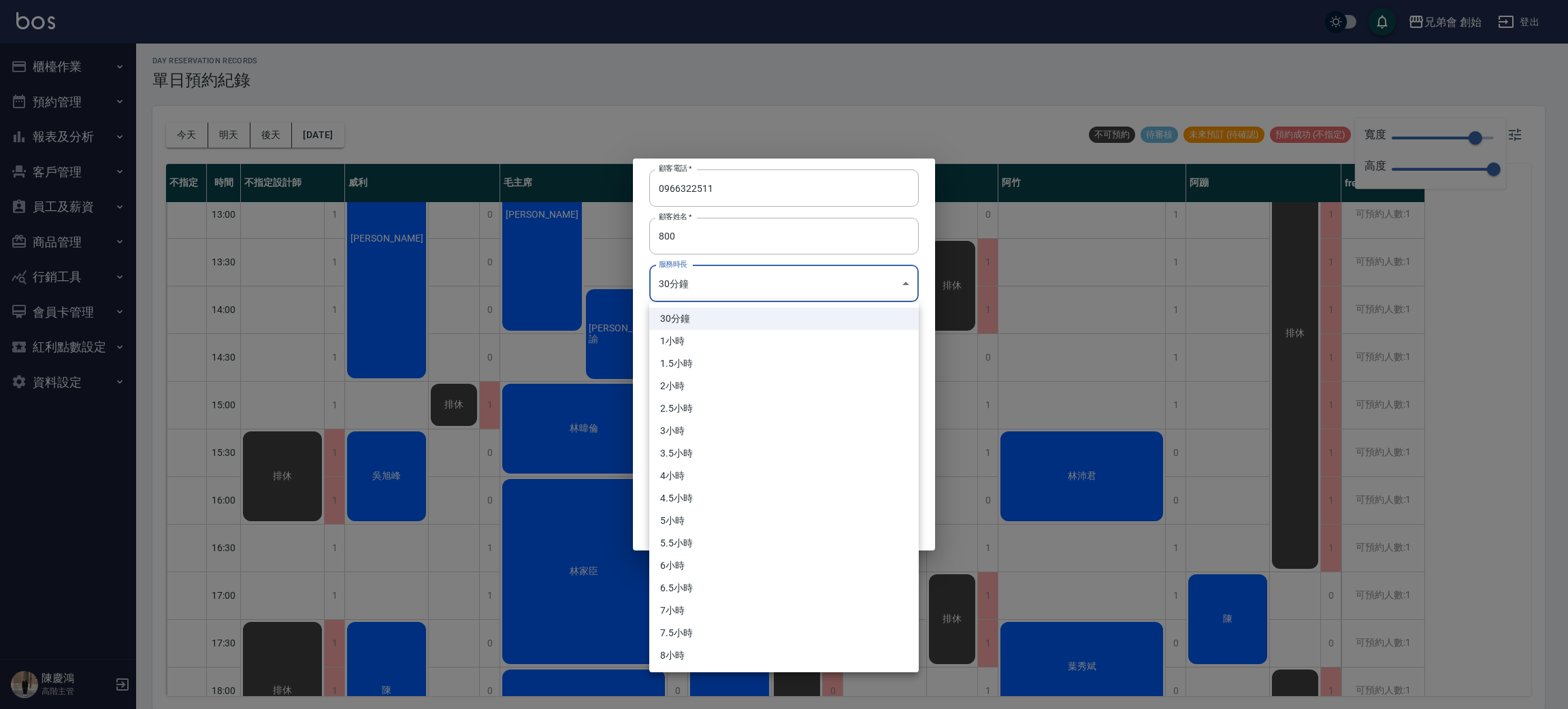
click at [766, 298] on body "兄弟會 創始 登出 櫃檯作業 打帳單 帳單列表 掛單列表 座位開單 營業儀表板 現金收支登錄 高階收支登錄 材料自購登錄 每日結帳 排班表 現場電腦打卡 掃碼…" at bounding box center [784, 353] width 1568 height 714
click at [736, 335] on li "1小時" at bounding box center [783, 340] width 270 height 22
type input "2"
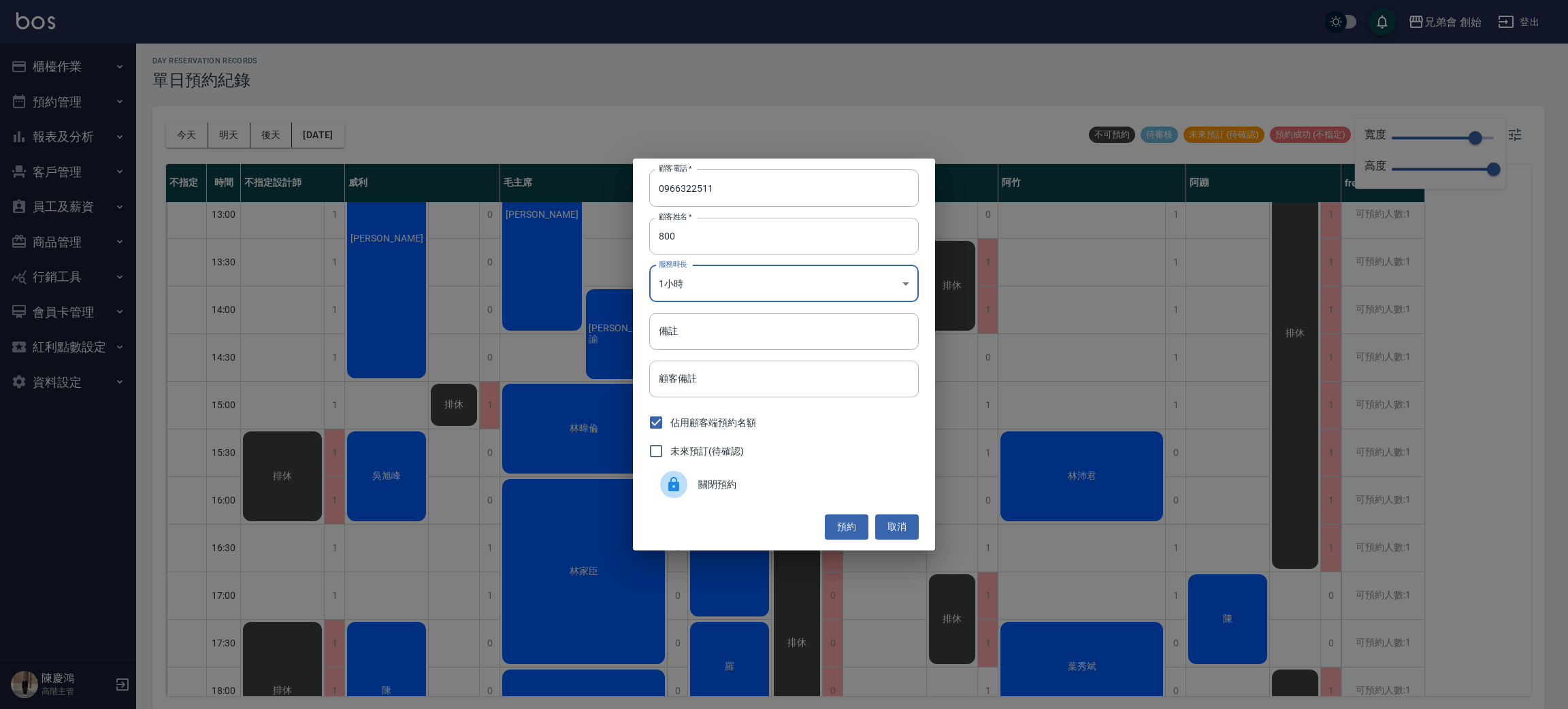
click at [857, 535] on button "預約" at bounding box center [846, 527] width 44 height 25
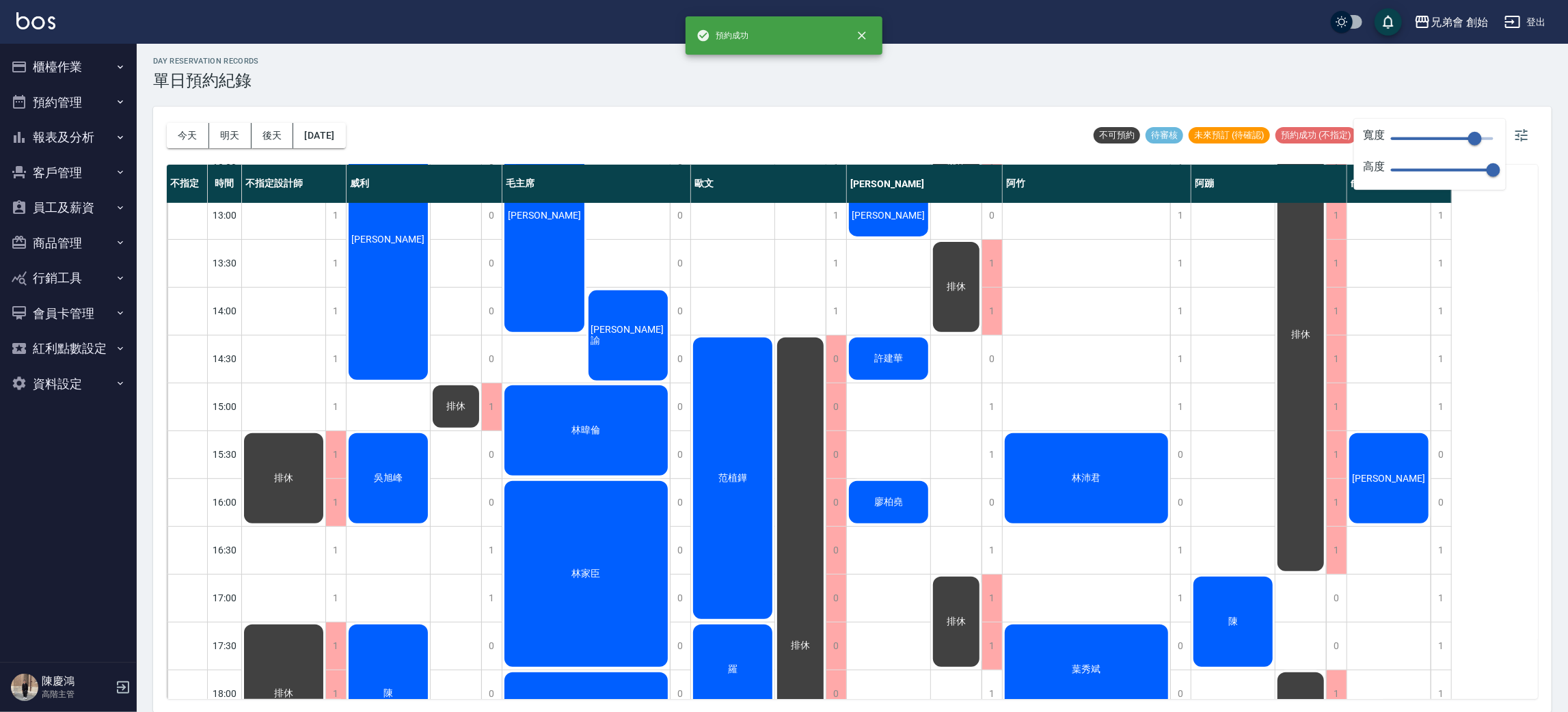
click at [1386, 462] on div "[PERSON_NAME]" at bounding box center [1388, 478] width 83 height 94
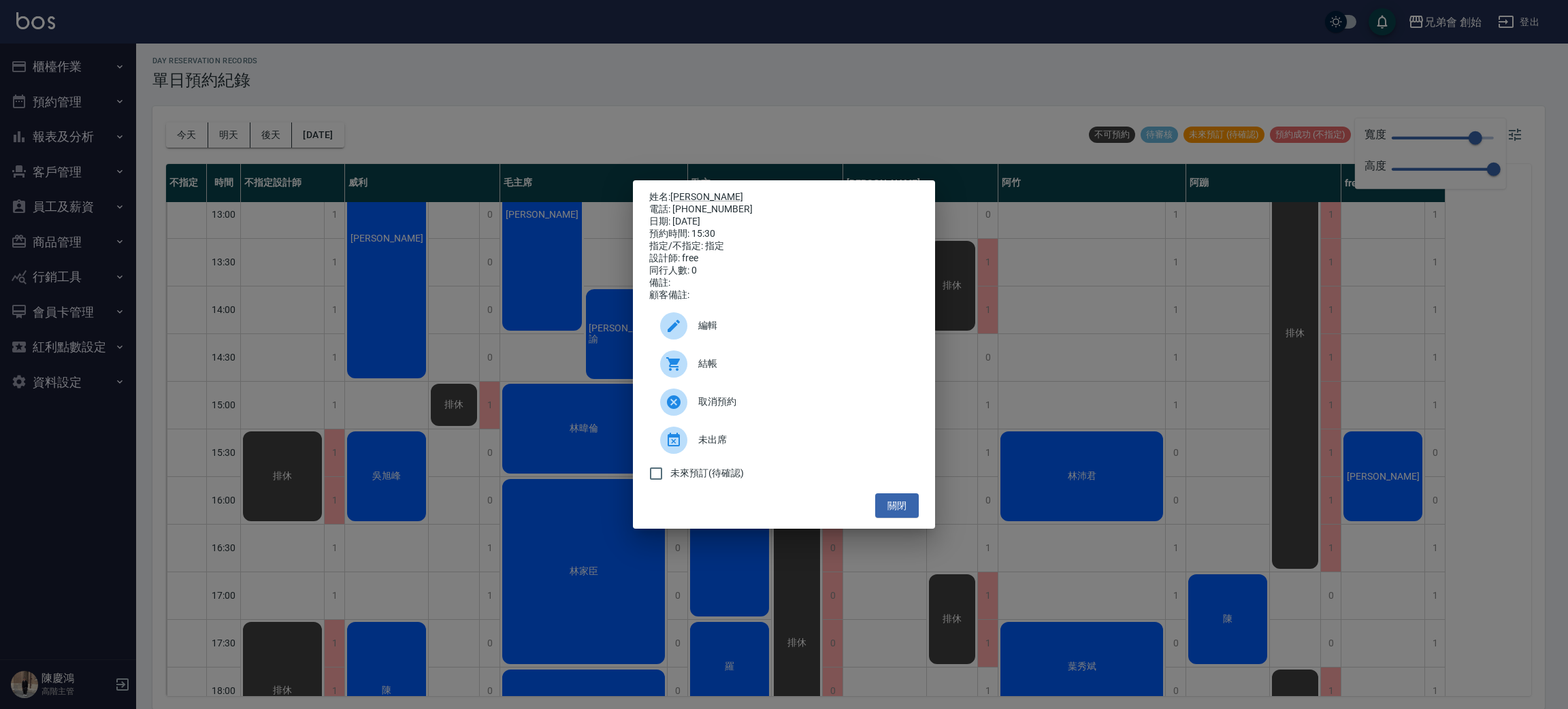
click at [732, 371] on span "結帳" at bounding box center [802, 364] width 210 height 15
click at [887, 93] on div "姓名: 姜志杰 電話: 0966322511 日期: 2025/09/10 預約時間: 15:30 指定/不指定: 指定 設計師: free 同行人數: 0 …" at bounding box center [784, 354] width 1568 height 709
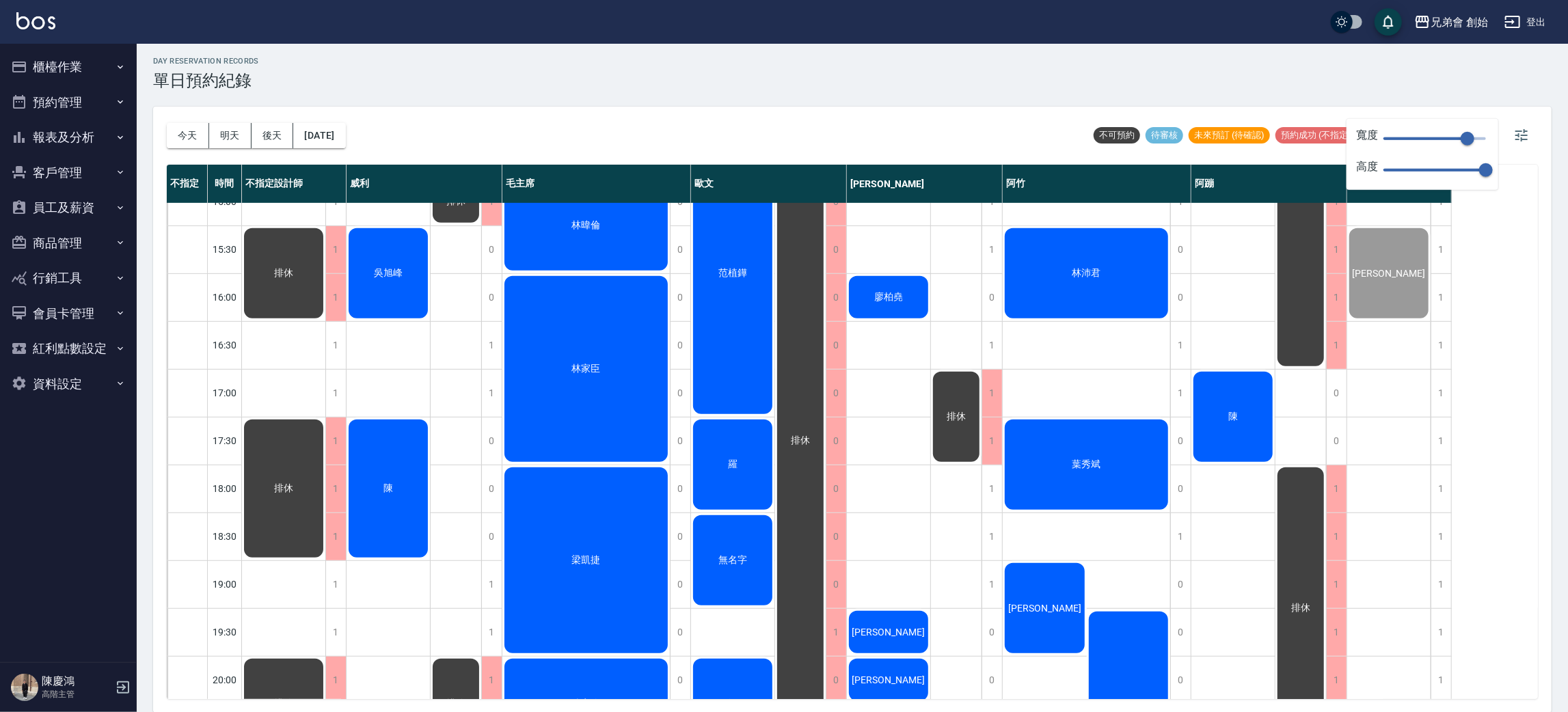
scroll to position [702, 0]
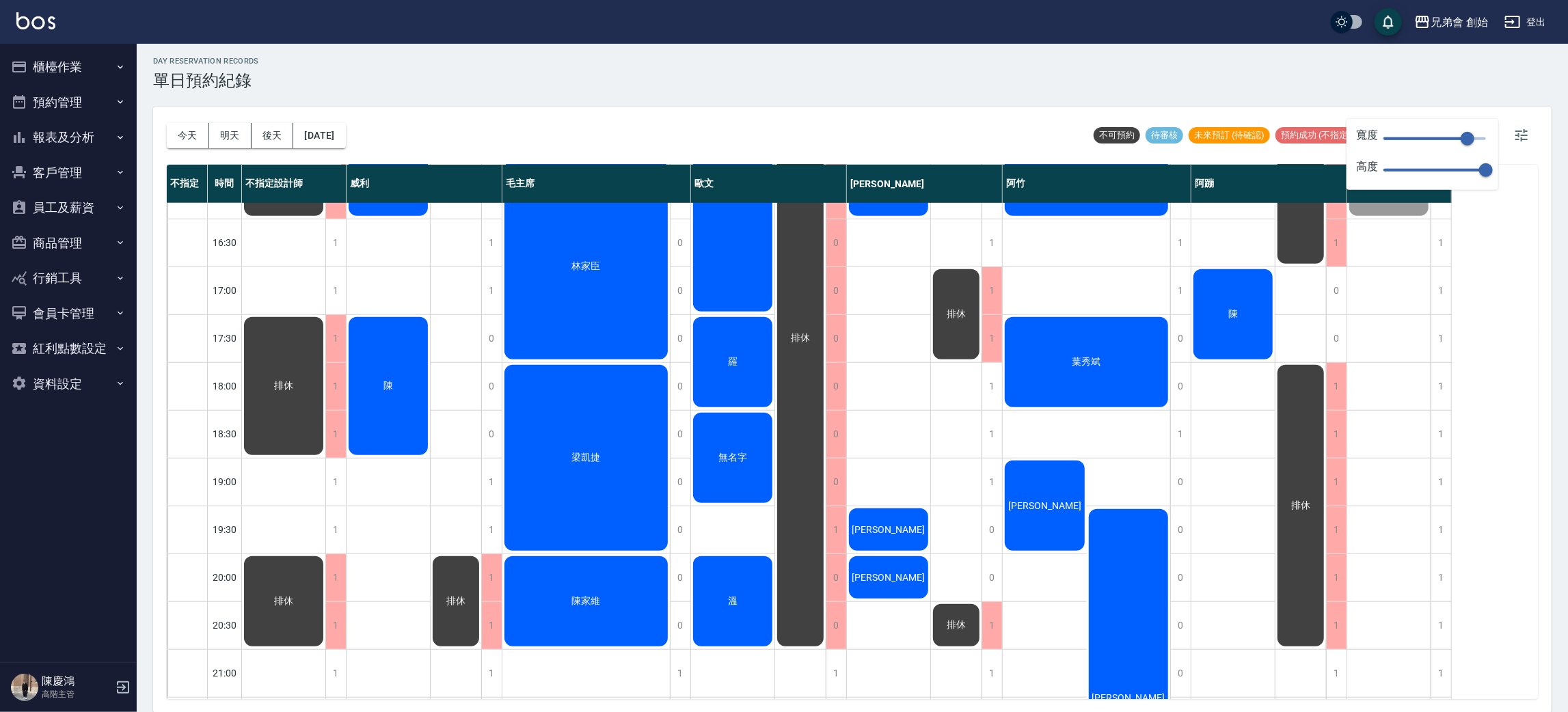
click at [392, 373] on div "陳" at bounding box center [388, 386] width 83 height 142
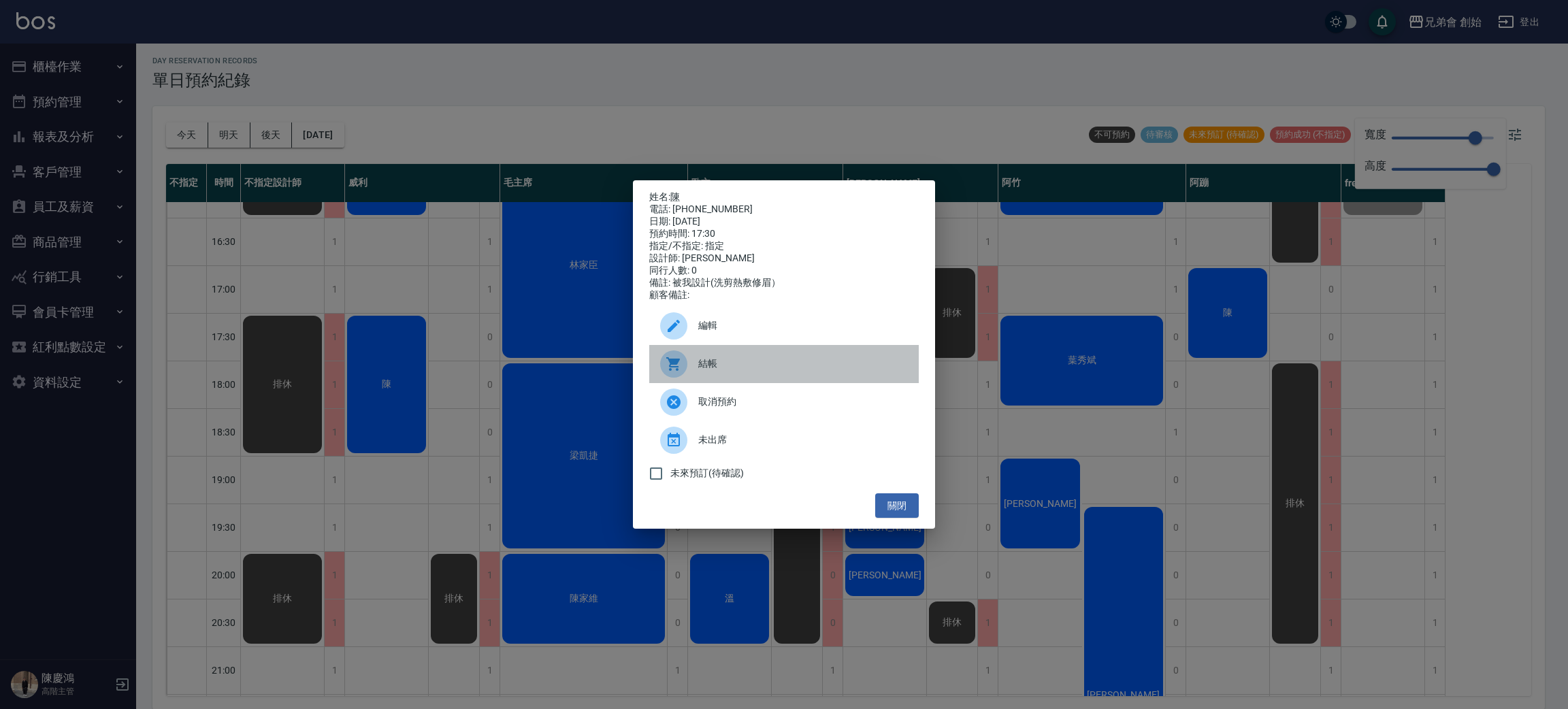
click at [758, 369] on span "結帳" at bounding box center [802, 364] width 210 height 15
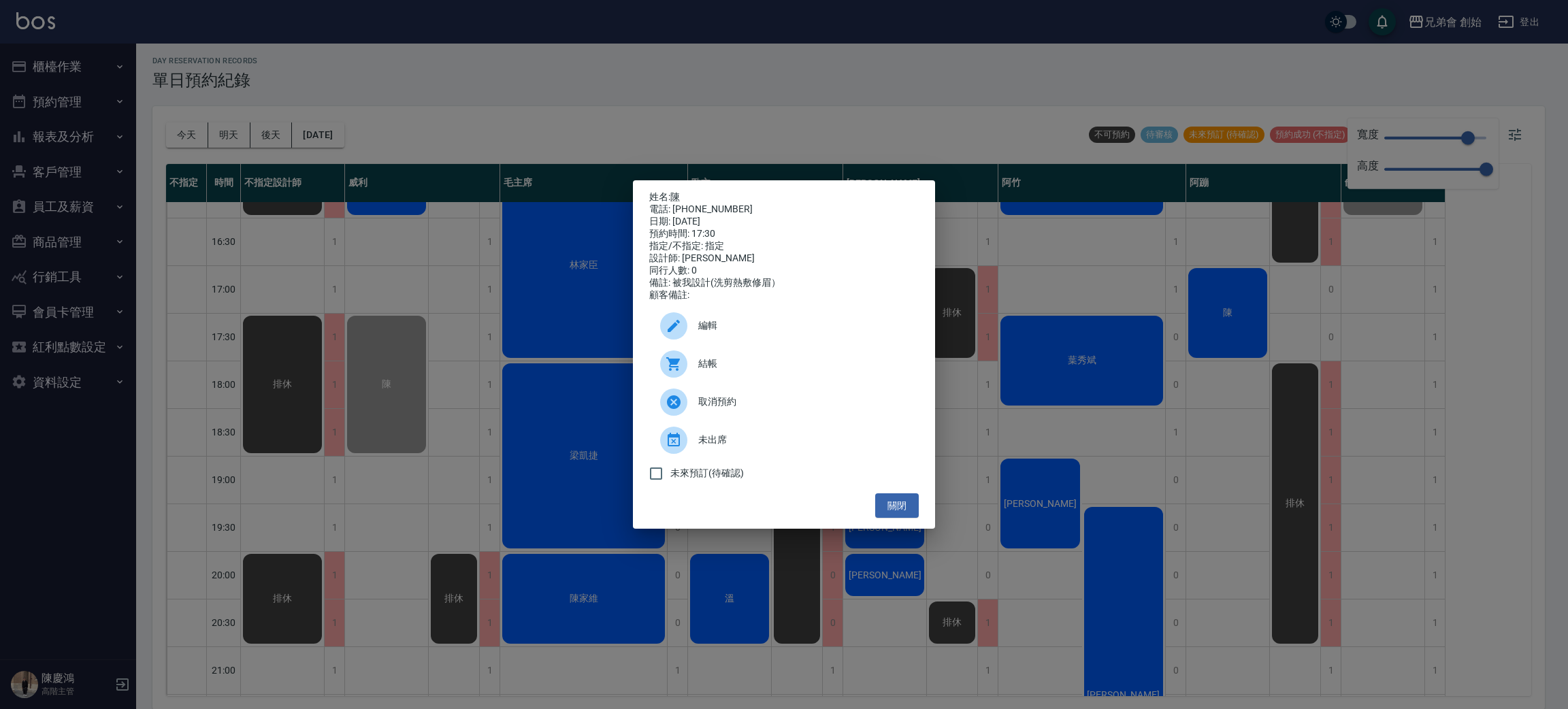
click at [600, 53] on div "姓名: 陳 電話: 0988022561 日期: 2025/09/10 預約時間: 17:30 指定/不指定: 指定 設計師: 威利 同行人數: 0 備註: …" at bounding box center [784, 354] width 1568 height 709
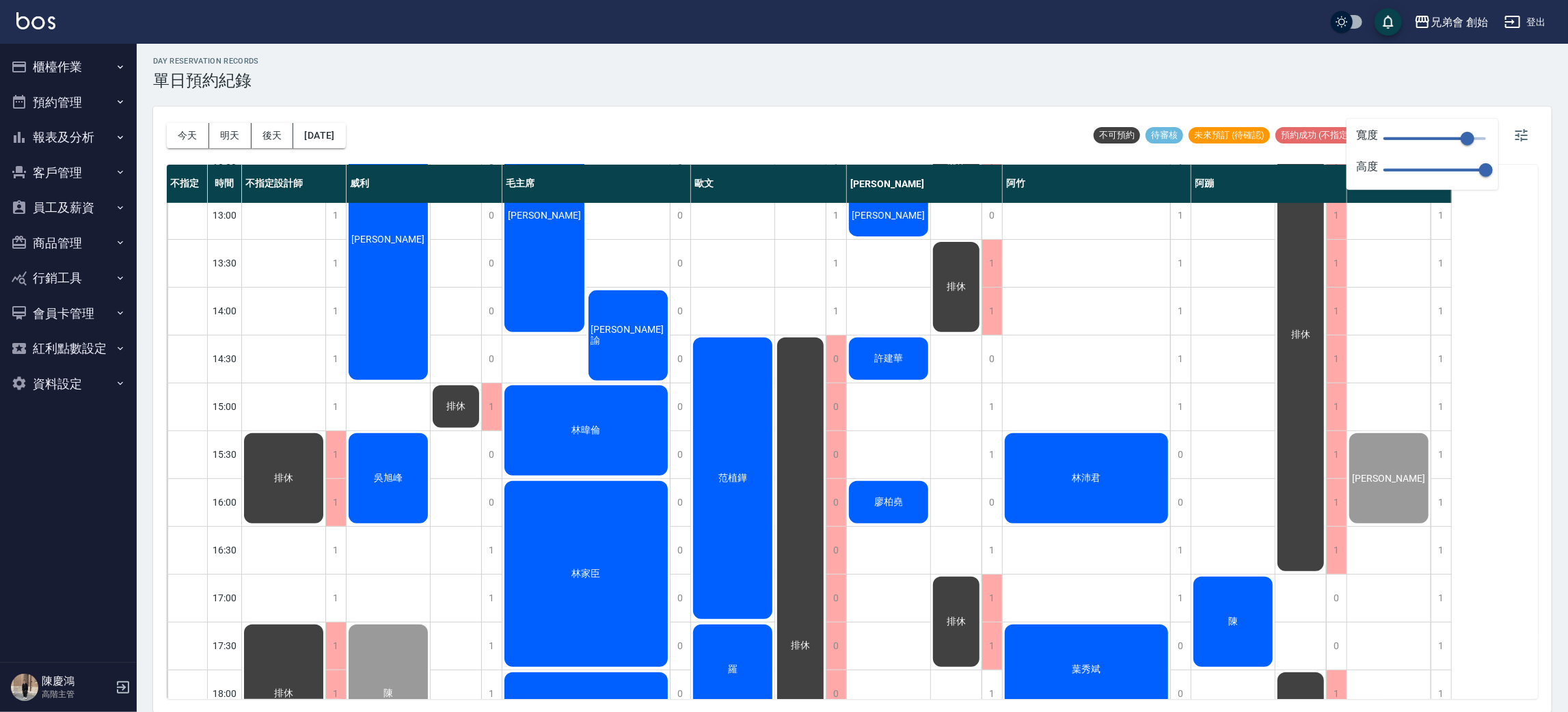
scroll to position [292, 0]
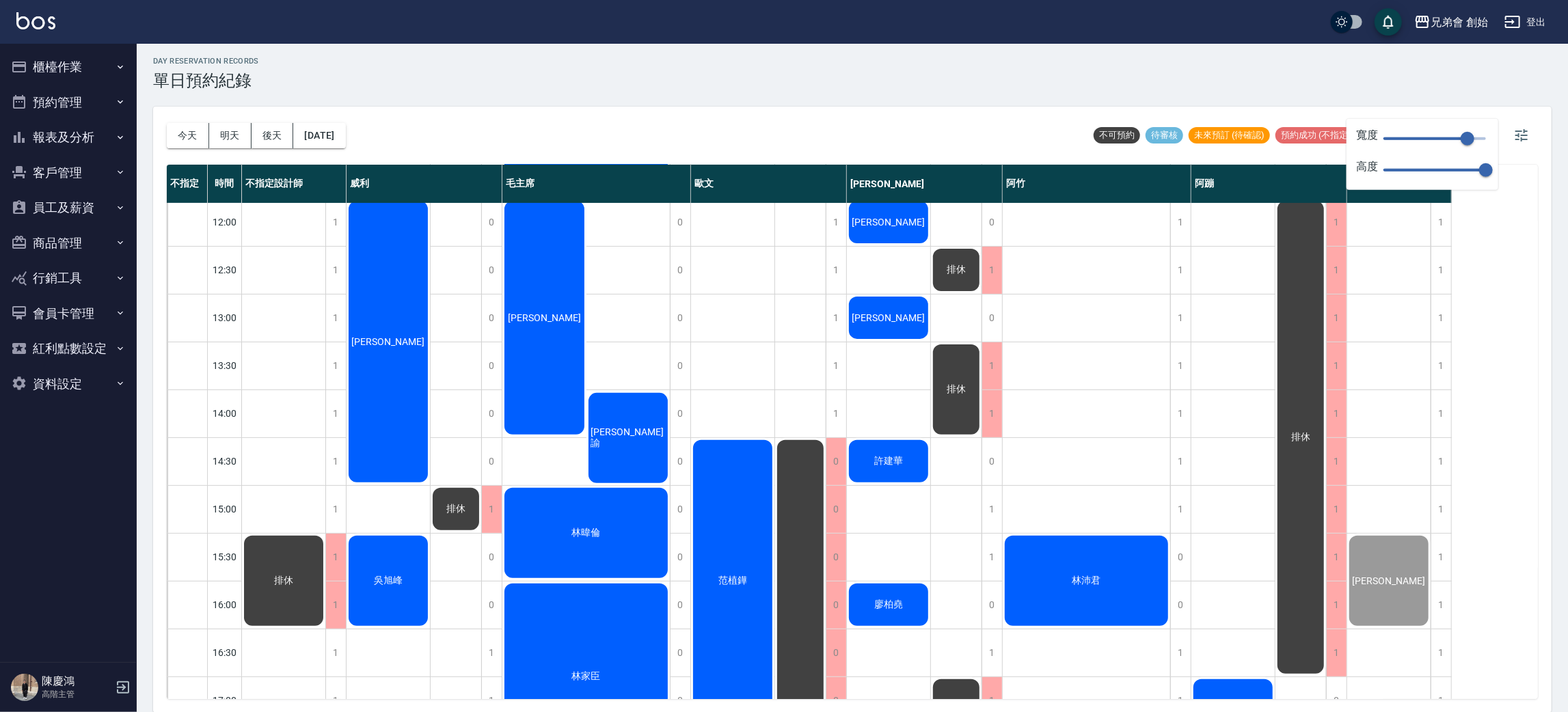
click at [398, 338] on span "楊庭碩" at bounding box center [388, 341] width 79 height 11
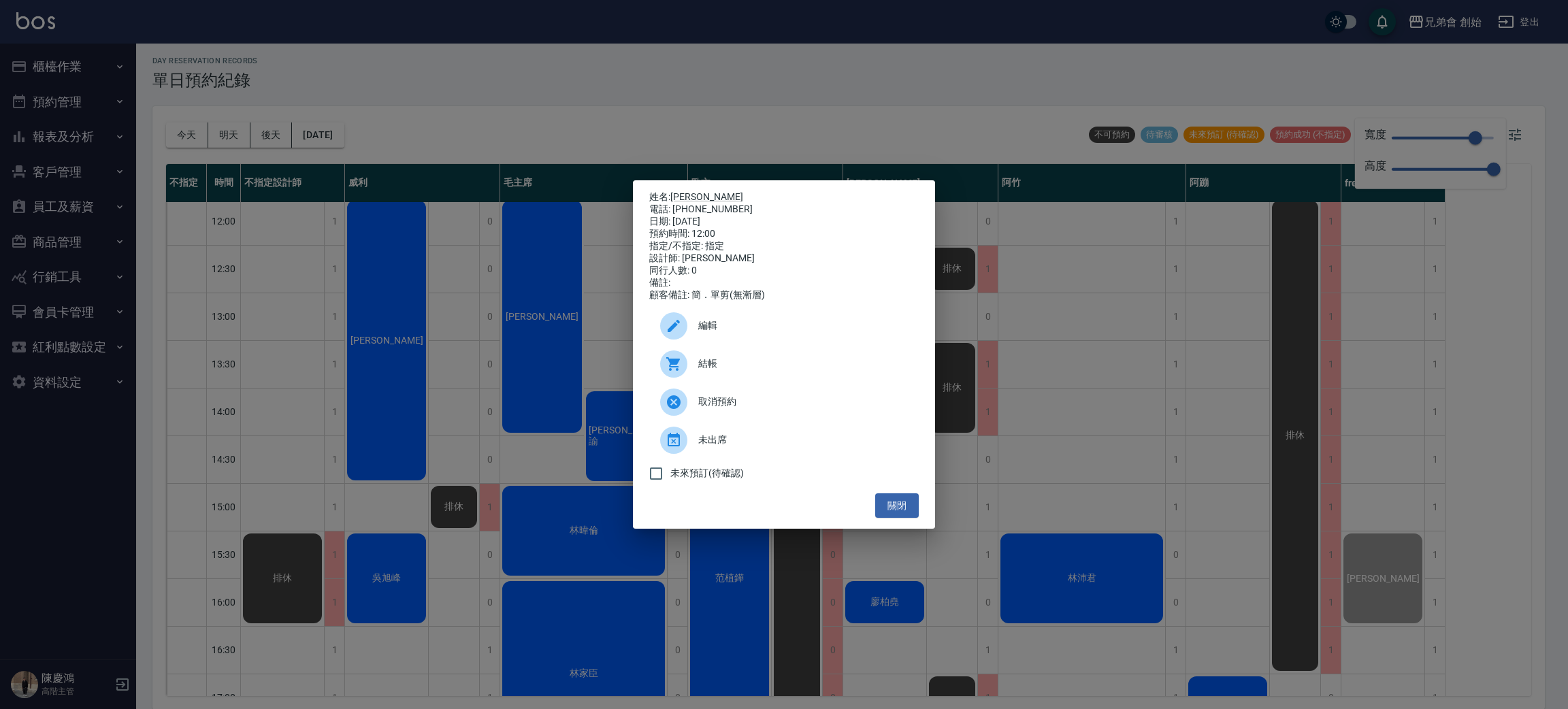
click at [810, 254] on div "設計師: 威利" at bounding box center [783, 258] width 270 height 13
click at [813, 274] on div "同行人數: 0" at bounding box center [783, 271] width 270 height 13
click at [787, 210] on div "電話: 0917881975" at bounding box center [783, 209] width 270 height 13
click at [805, 234] on div "預約時間: 12:00" at bounding box center [783, 234] width 270 height 13
click at [401, 538] on div "姓名: 楊庭碩 電話: 0917881975 日期: 2025/09/10 預約時間: 12:00 指定/不指定: 指定 設計師: 威利 同行人數: 0 備註…" at bounding box center [784, 354] width 1568 height 709
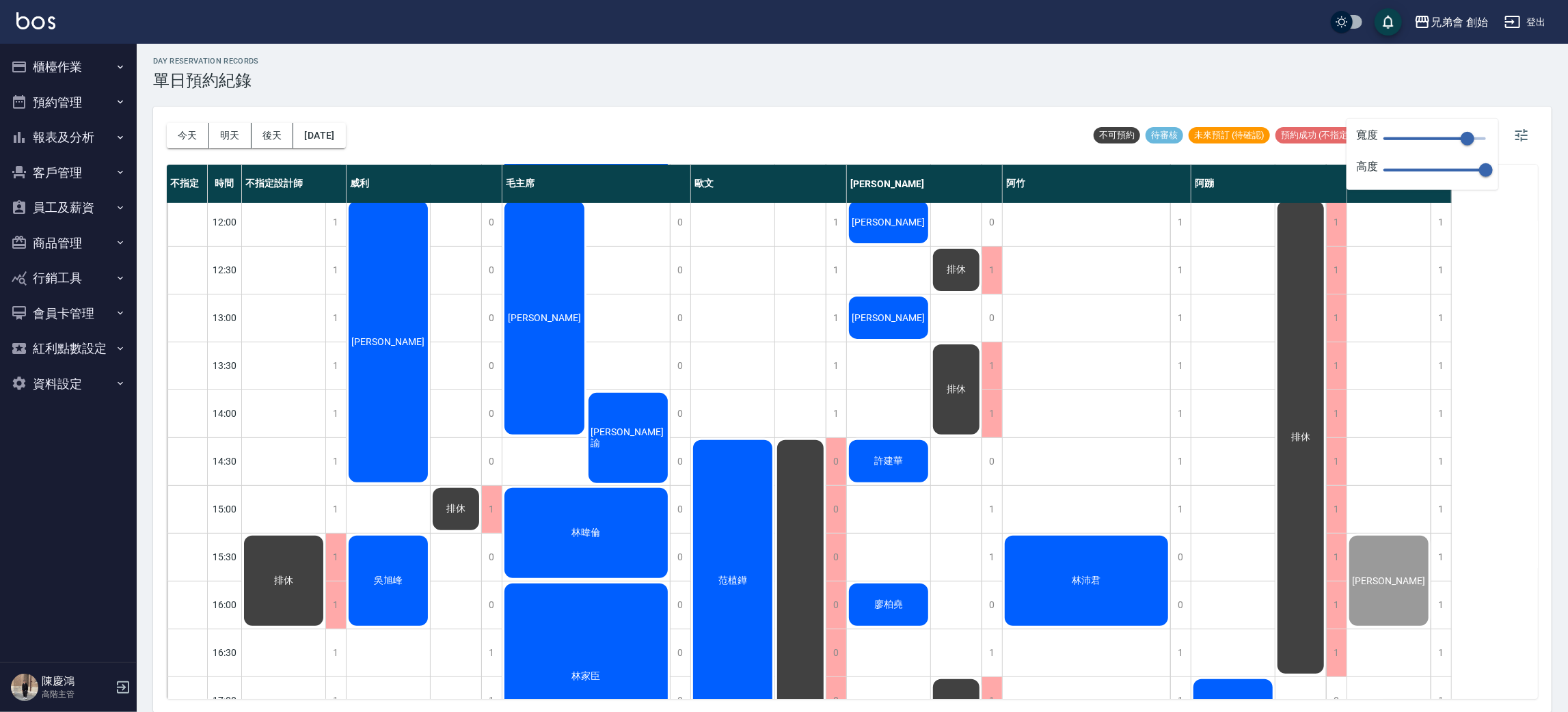
click at [386, 613] on div "吳旭峰" at bounding box center [388, 581] width 83 height 94
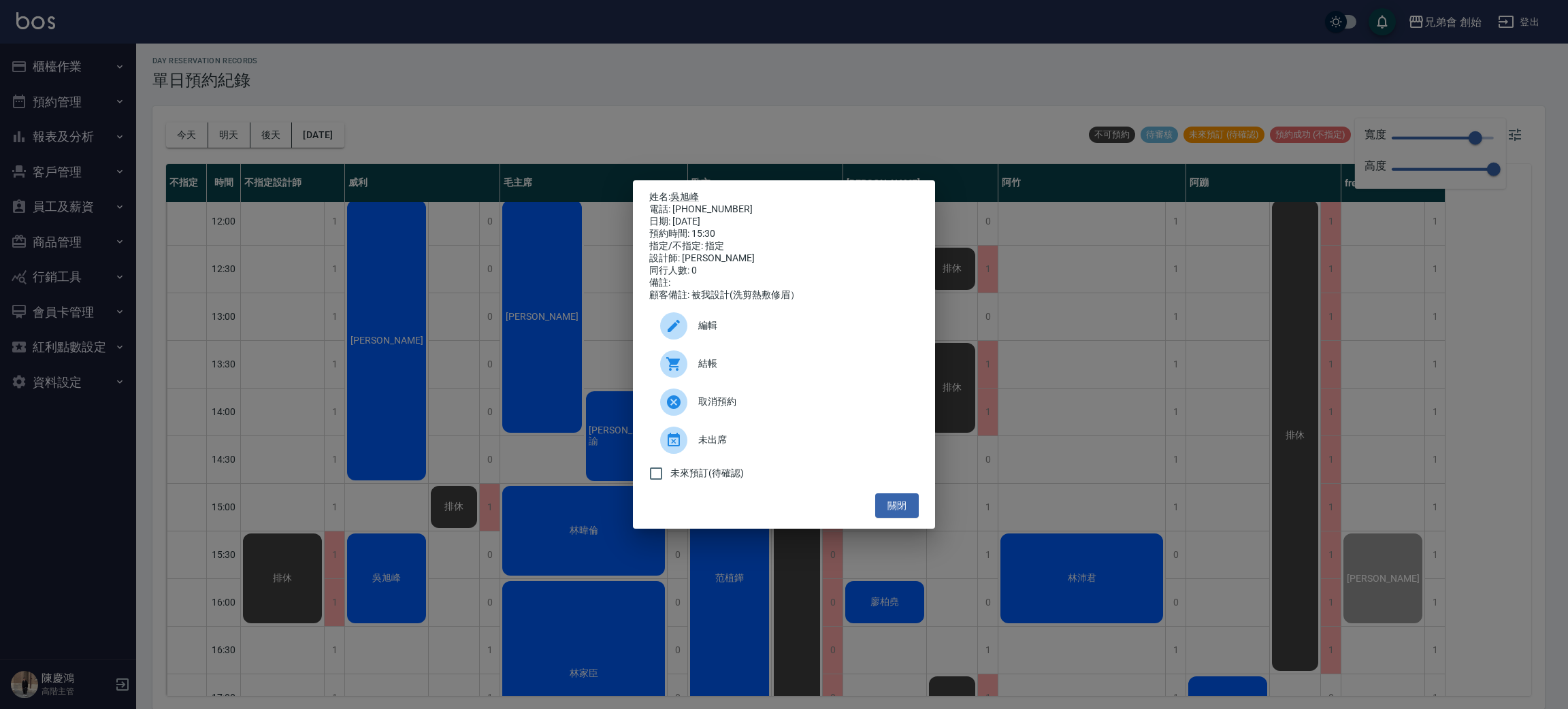
click at [738, 370] on span "結帳" at bounding box center [802, 364] width 210 height 15
drag, startPoint x: 651, startPoint y: 92, endPoint x: 625, endPoint y: 222, distance: 132.6
click at [651, 89] on div "姓名: 吳旭峰 電話: 0972988964 日期: 2025/09/10 預約時間: 15:30 指定/不指定: 指定 設計師: 威利 同行人數: 0 備註…" at bounding box center [784, 354] width 1568 height 709
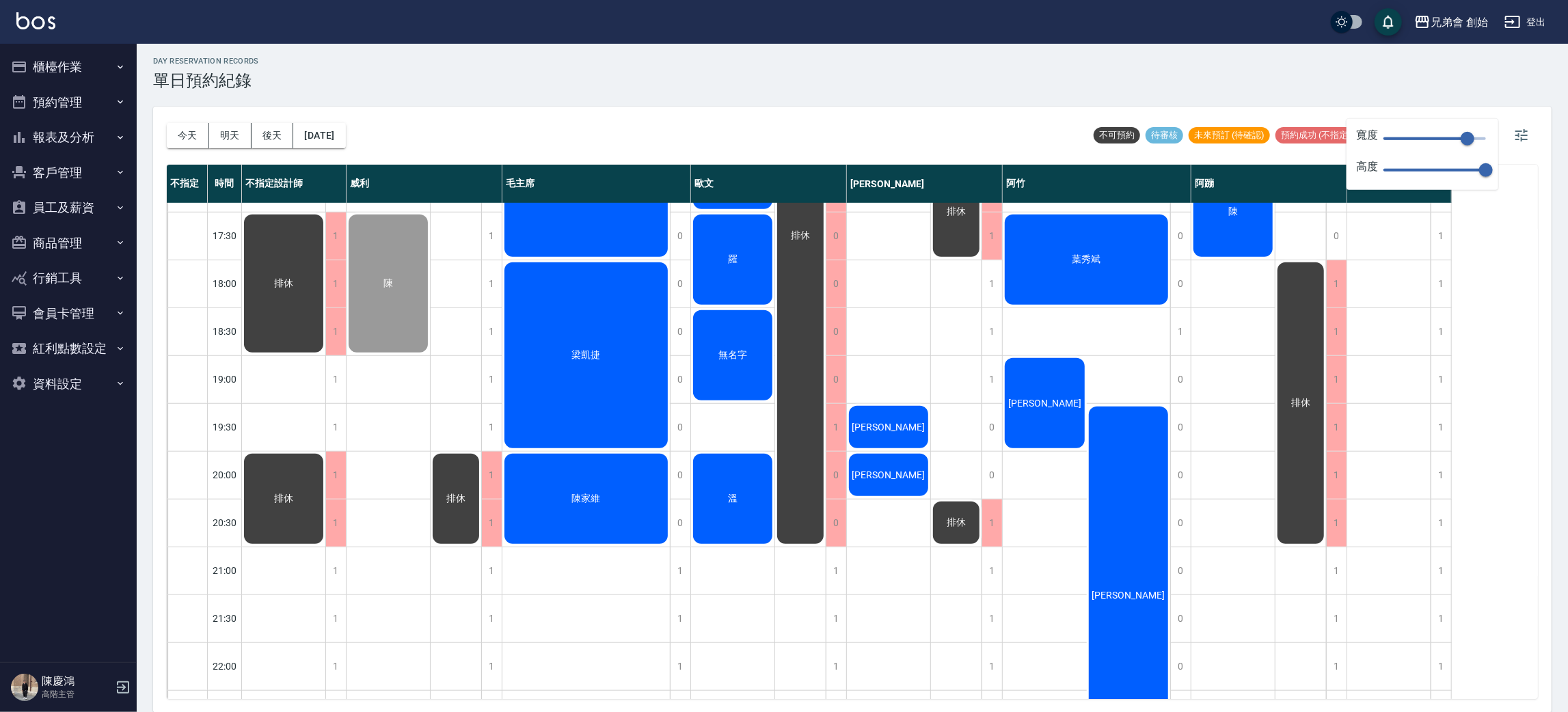
scroll to position [702, 0]
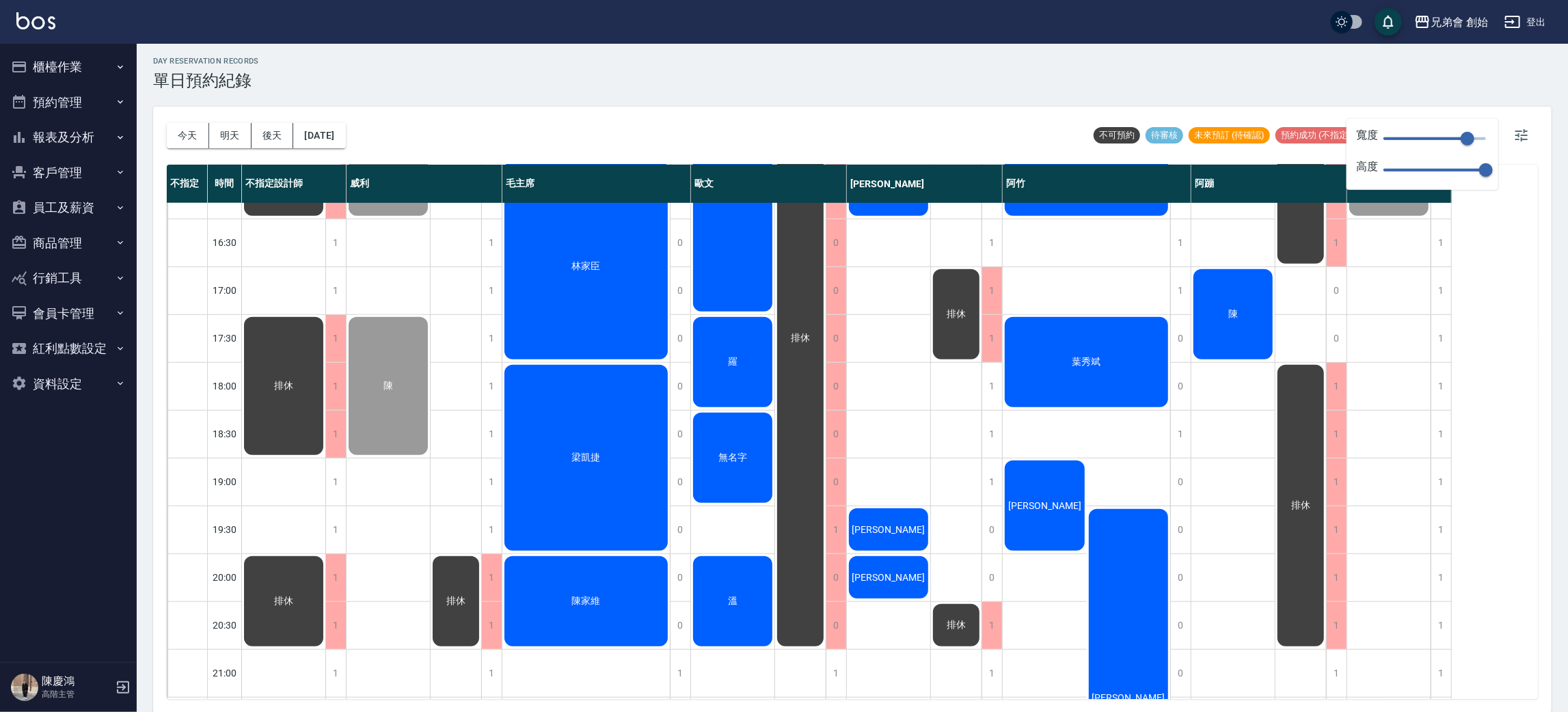
click at [584, 301] on div "林家臣" at bounding box center [585, 267] width 167 height 190
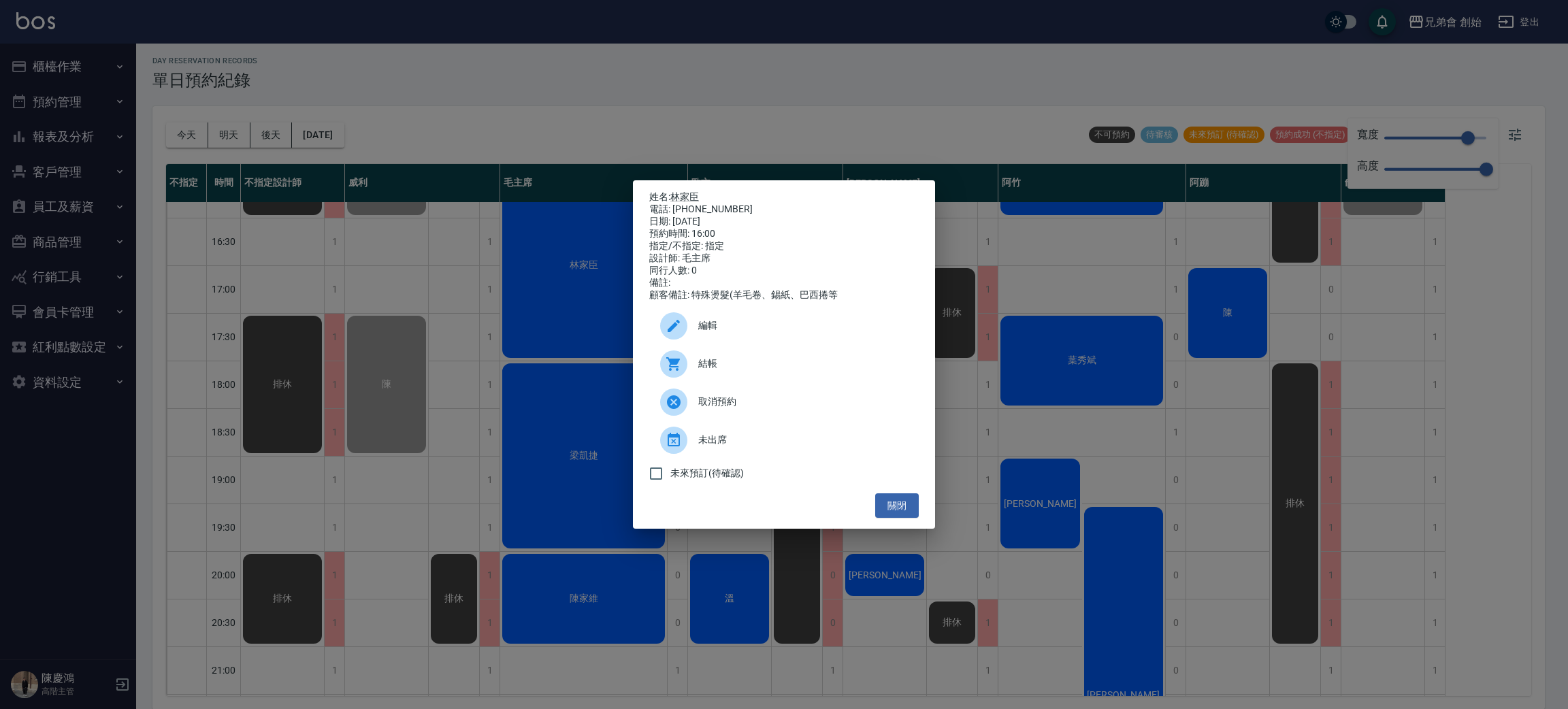
click at [1356, 479] on div "姓名: 林家臣 電話: 0971218193 日期: 2025/09/10 預約時間: 16:00 指定/不指定: 指定 設計師: 毛主席 同行人數: 0 備…" at bounding box center [784, 354] width 1568 height 709
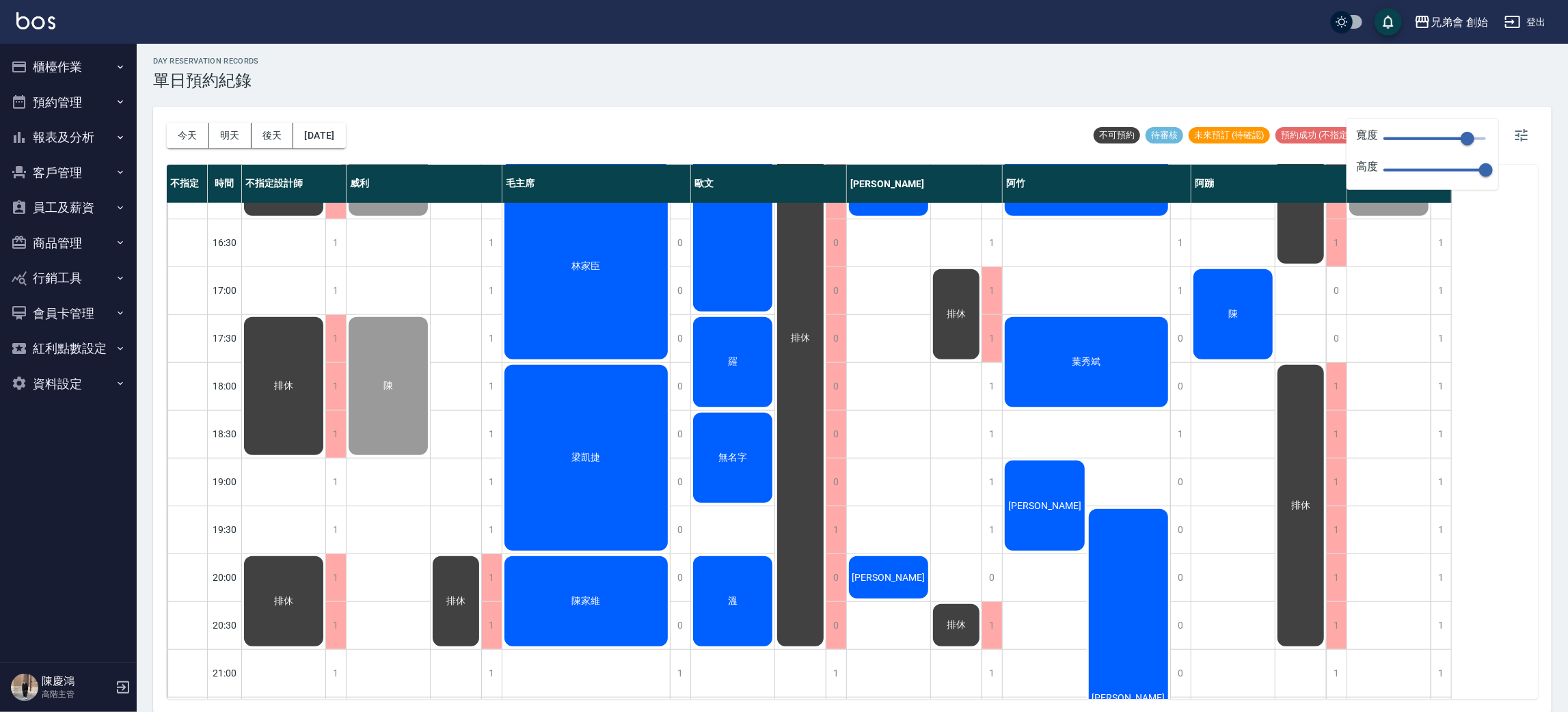
click at [67, 97] on button "預約管理" at bounding box center [68, 102] width 125 height 36
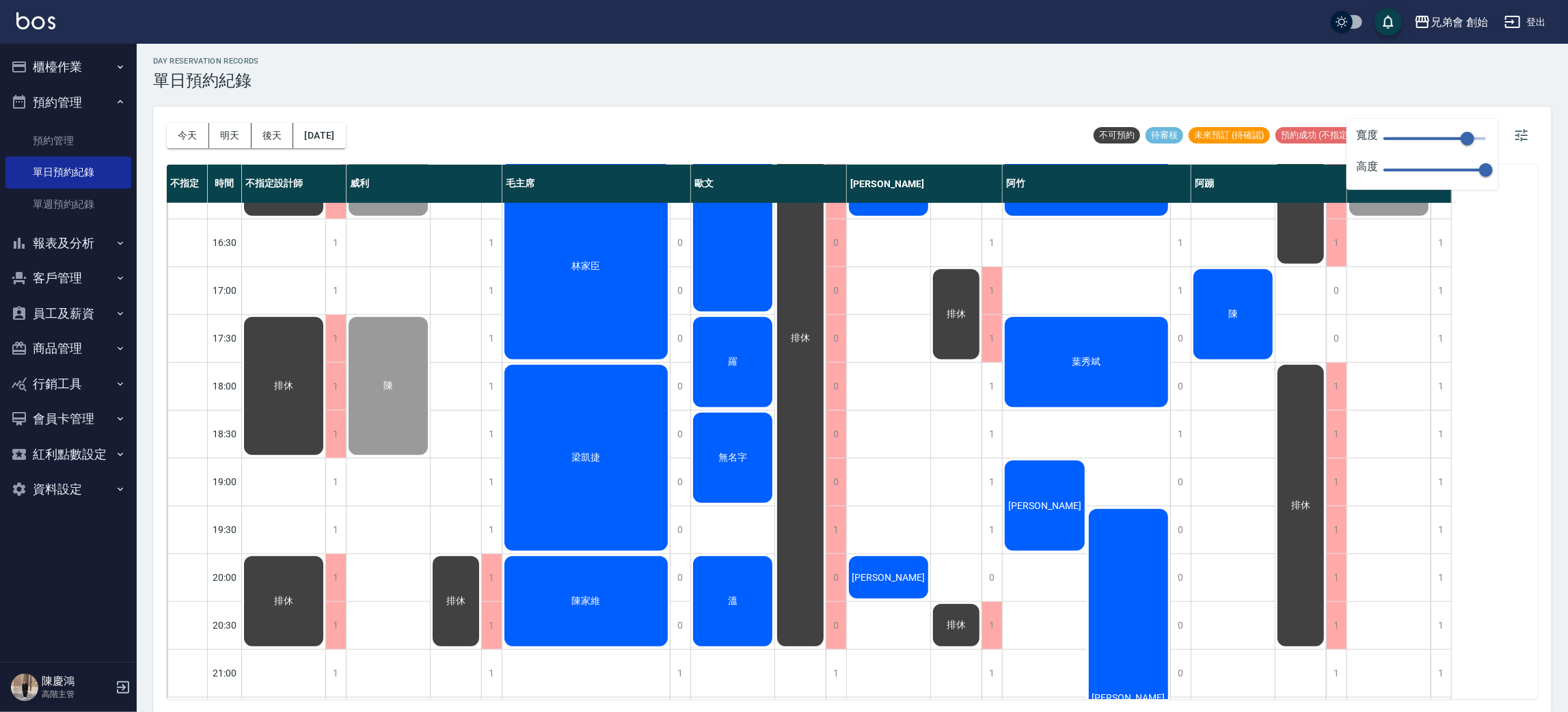
click at [93, 110] on button "預約管理" at bounding box center [68, 102] width 125 height 36
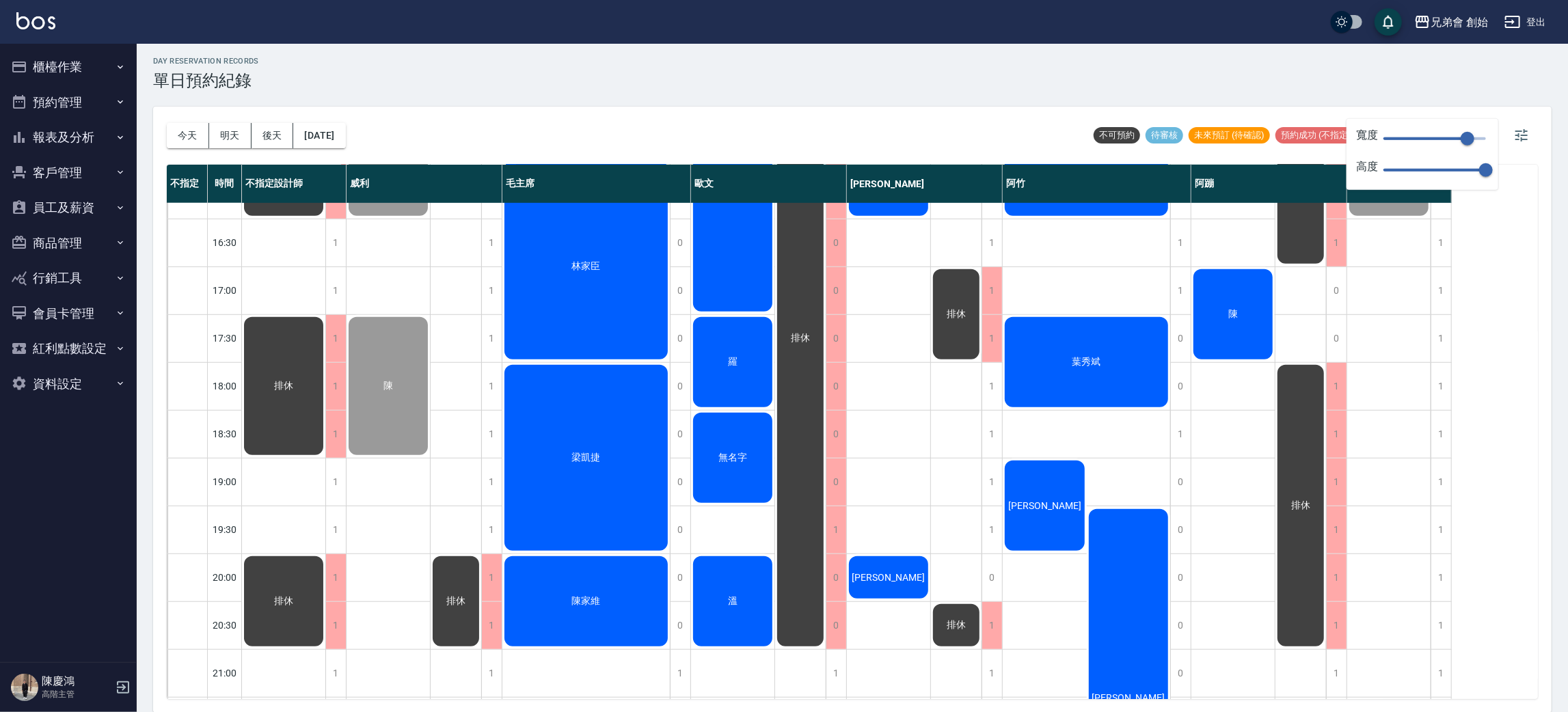
click at [100, 145] on button "報表及分析" at bounding box center [68, 137] width 125 height 36
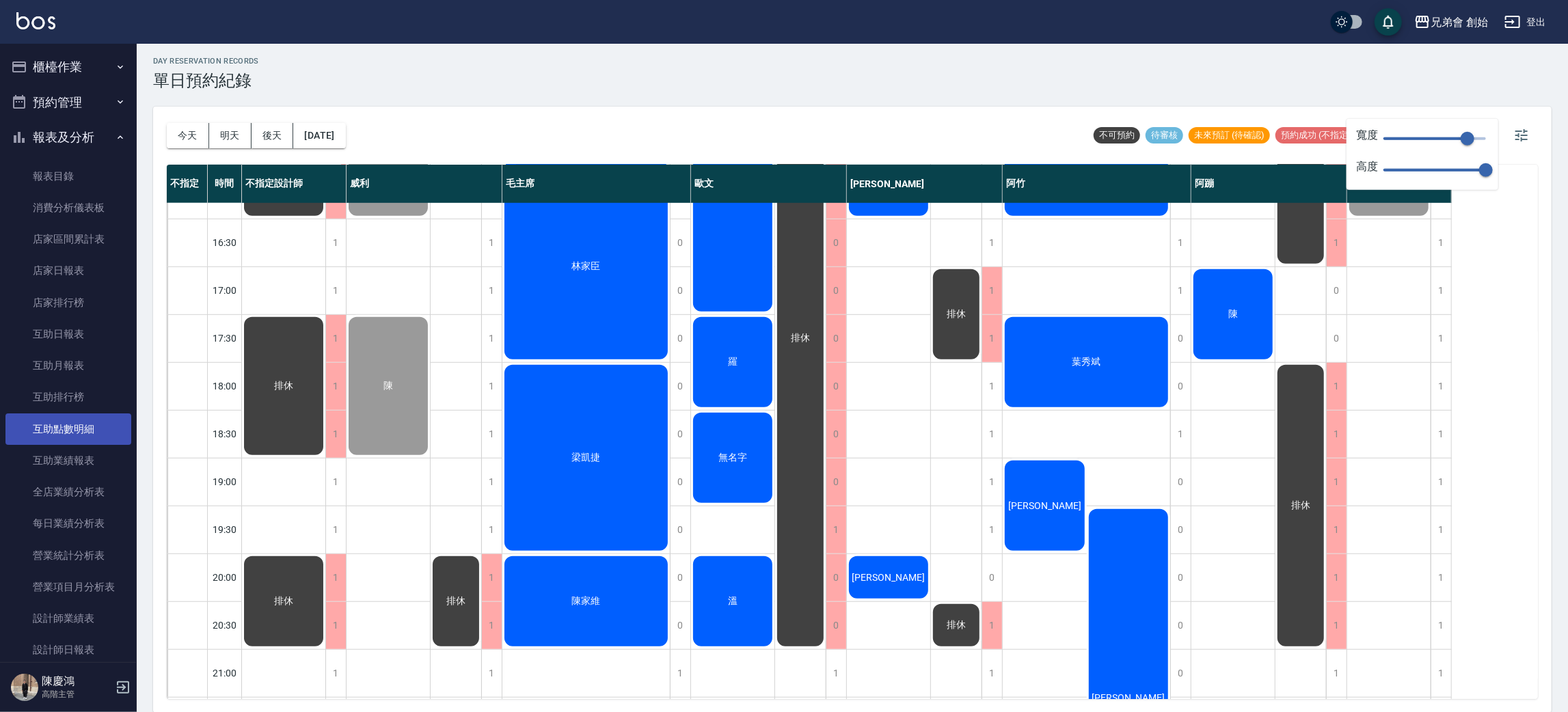
click at [124, 420] on nav "櫃檯作業 打帳單 帳單列表 掛單列表 座位開單 營業儀表板 現金收支登錄 高階收支登錄 材料自購登錄 每日結帳 排班表 現場電腦打卡 掃碼打卡 預約管理 預約…" at bounding box center [68, 353] width 137 height 619
click at [117, 421] on link "互助點數明細" at bounding box center [68, 429] width 125 height 31
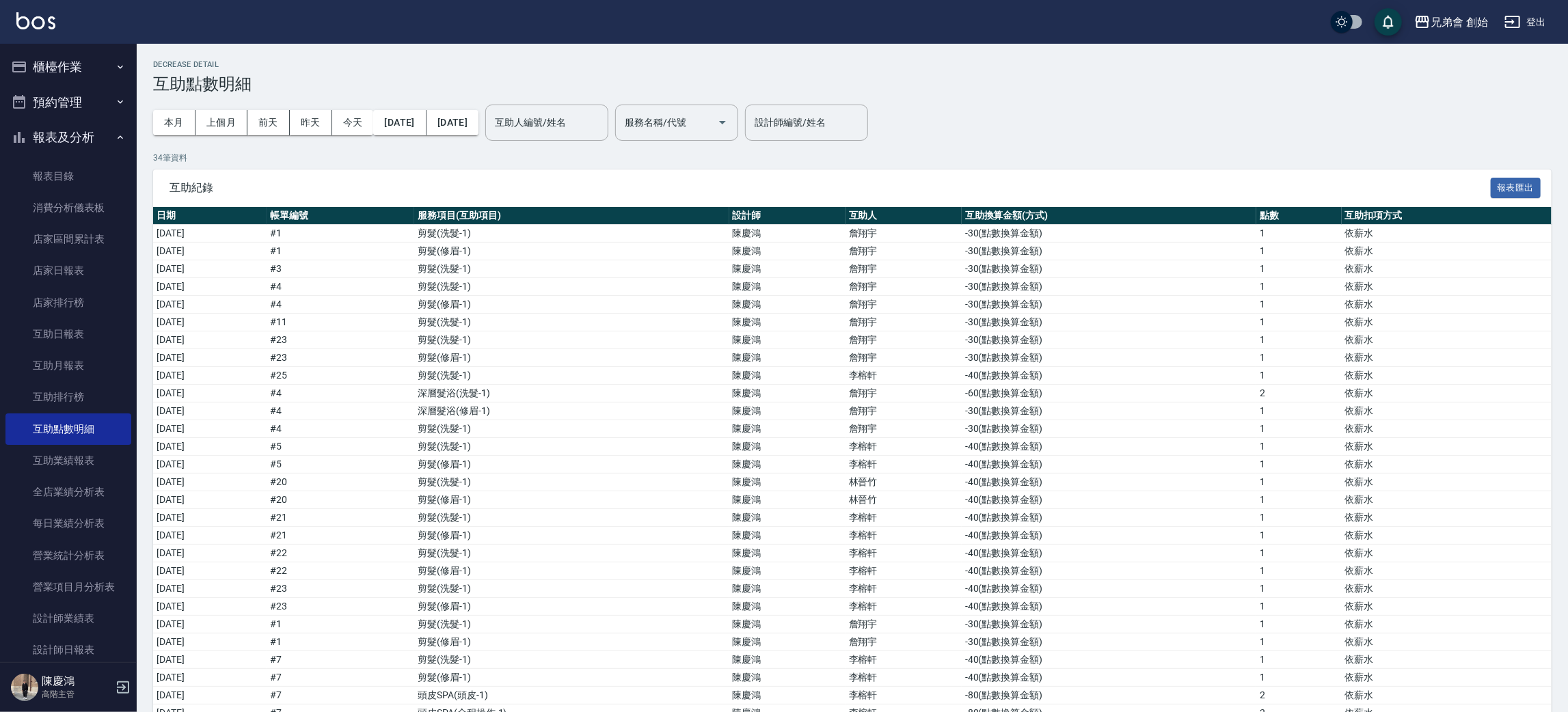
click at [175, 105] on div "本月 上個月 前天 昨天 今天 2025/09/01 2025/09/10" at bounding box center [316, 122] width 325 height 58
click at [170, 124] on button "本月" at bounding box center [175, 122] width 43 height 25
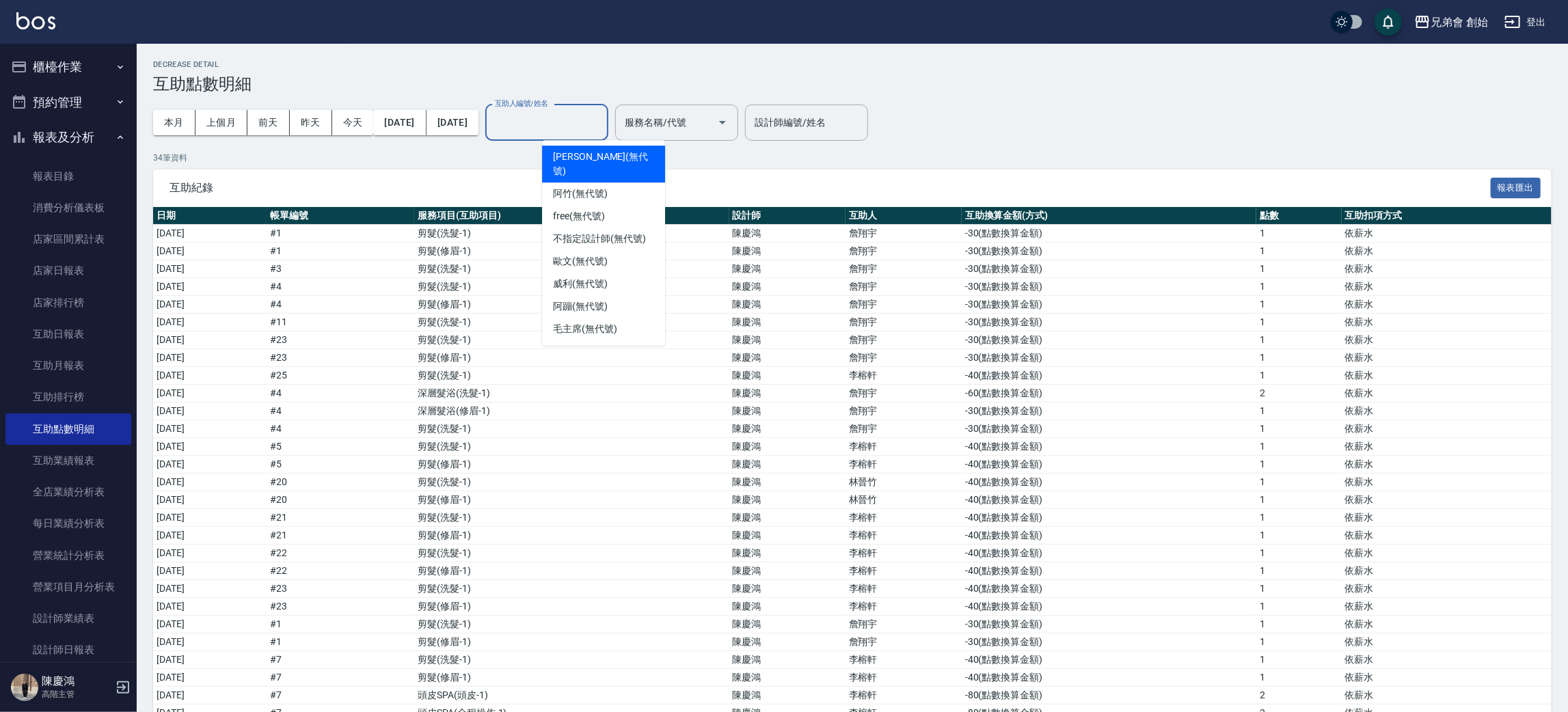
click at [602, 133] on input "互助人編號/姓名" at bounding box center [547, 122] width 111 height 24
click at [617, 183] on div "阿竹 (無代號)" at bounding box center [603, 193] width 123 height 22
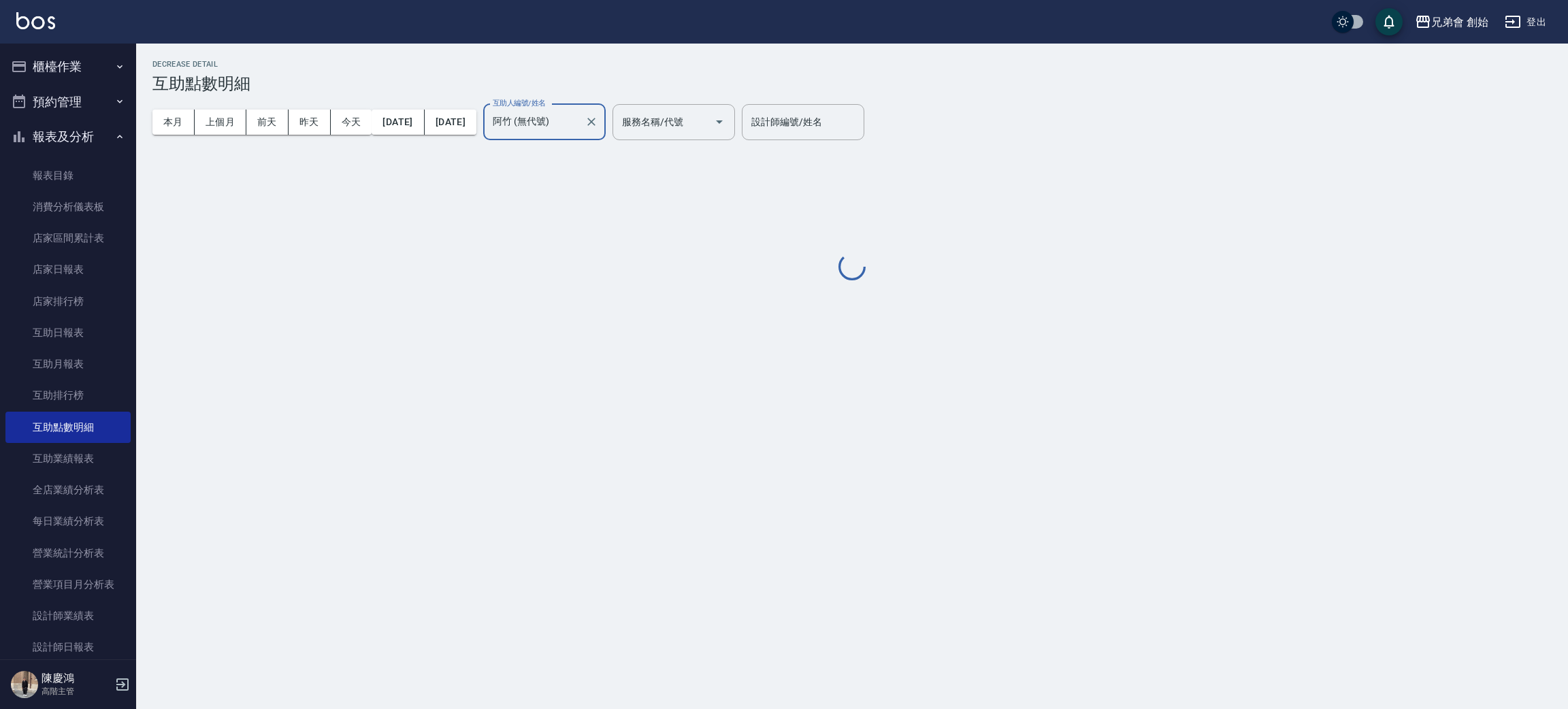
click at [601, 134] on div "阿竹 (無代號) 互助人編號/姓名" at bounding box center [544, 122] width 123 height 36
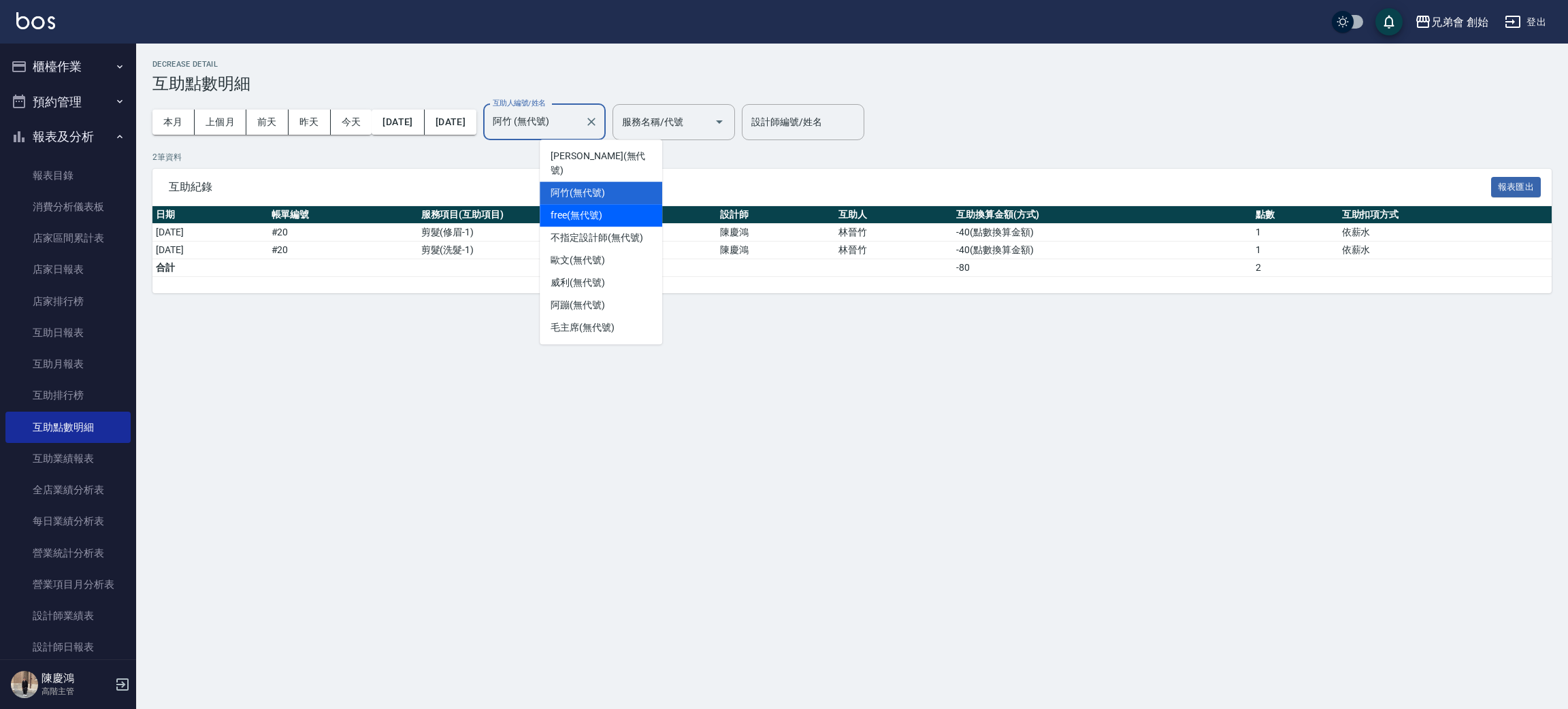
click at [578, 204] on div "free (無代號)" at bounding box center [600, 215] width 123 height 22
type input "free(無代號)"
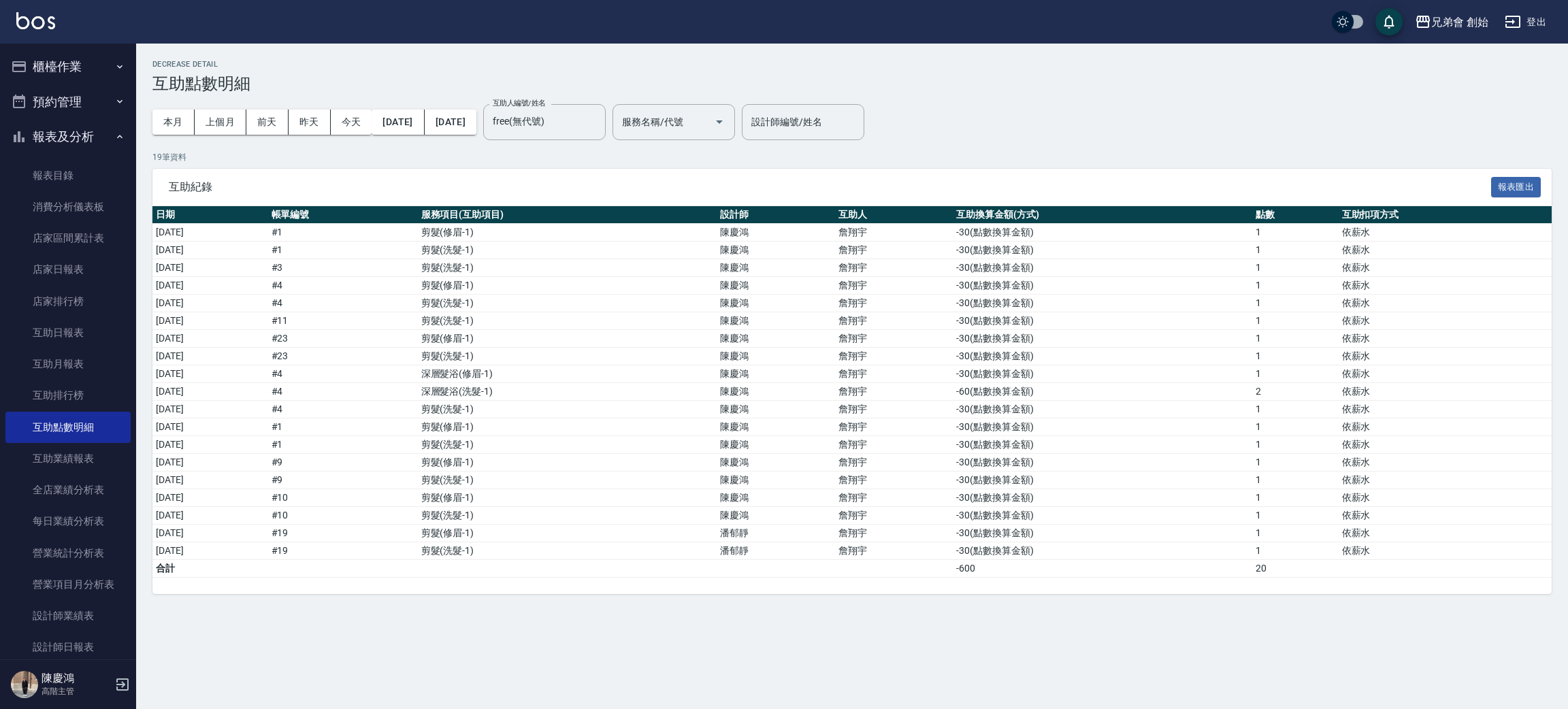
click at [149, 122] on div "Decrease Detail 互助點數明細 本月 上個月 前天 昨天 今天 2025/09/01 2025/09/30 互助人編號/姓名 free(無代號)…" at bounding box center [852, 327] width 1432 height 534
drag, startPoint x: 651, startPoint y: 118, endPoint x: 472, endPoint y: 103, distance: 179.6
click at [598, 117] on icon "Clear" at bounding box center [592, 122] width 14 height 14
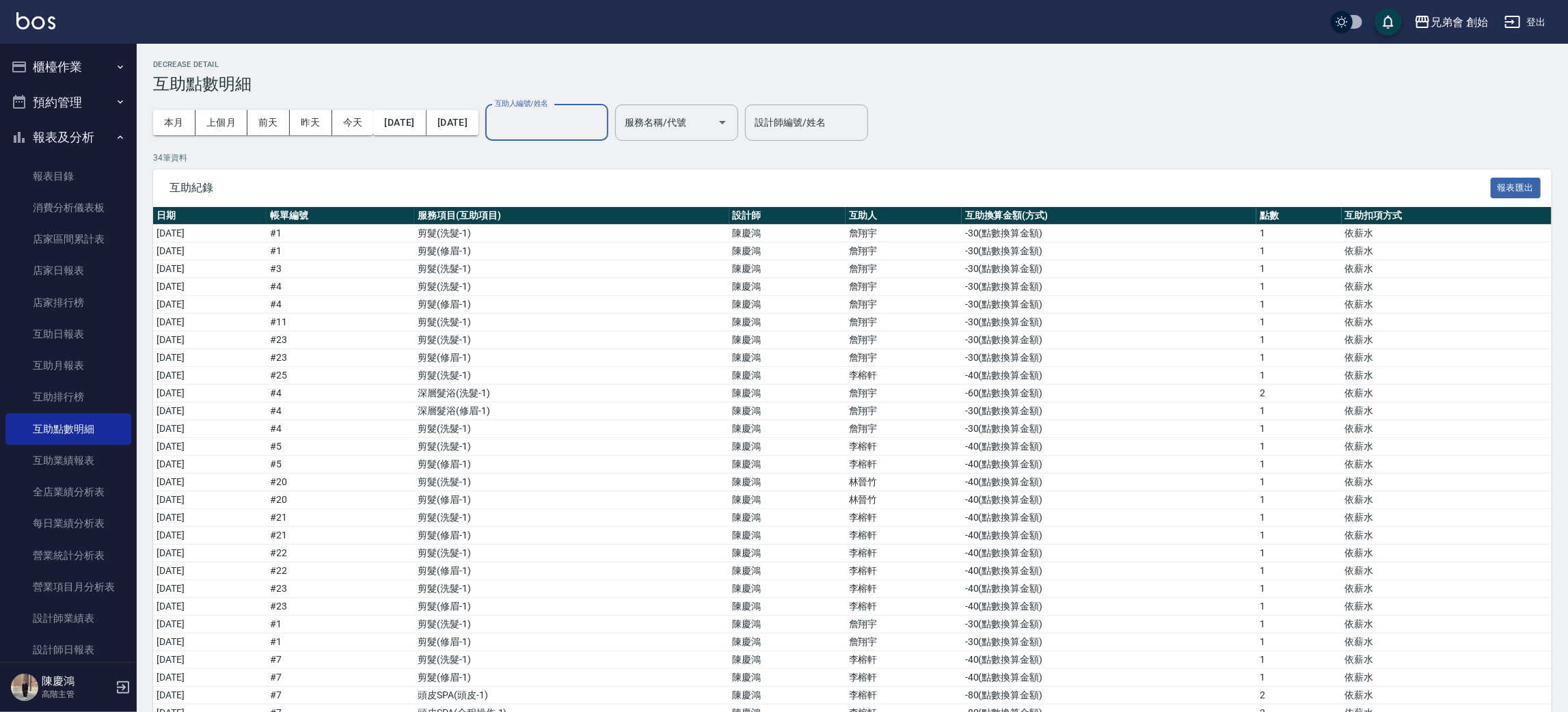
drag, startPoint x: 101, startPoint y: 117, endPoint x: 101, endPoint y: 134, distance: 17.0
click at [101, 115] on button "預約管理" at bounding box center [68, 102] width 125 height 36
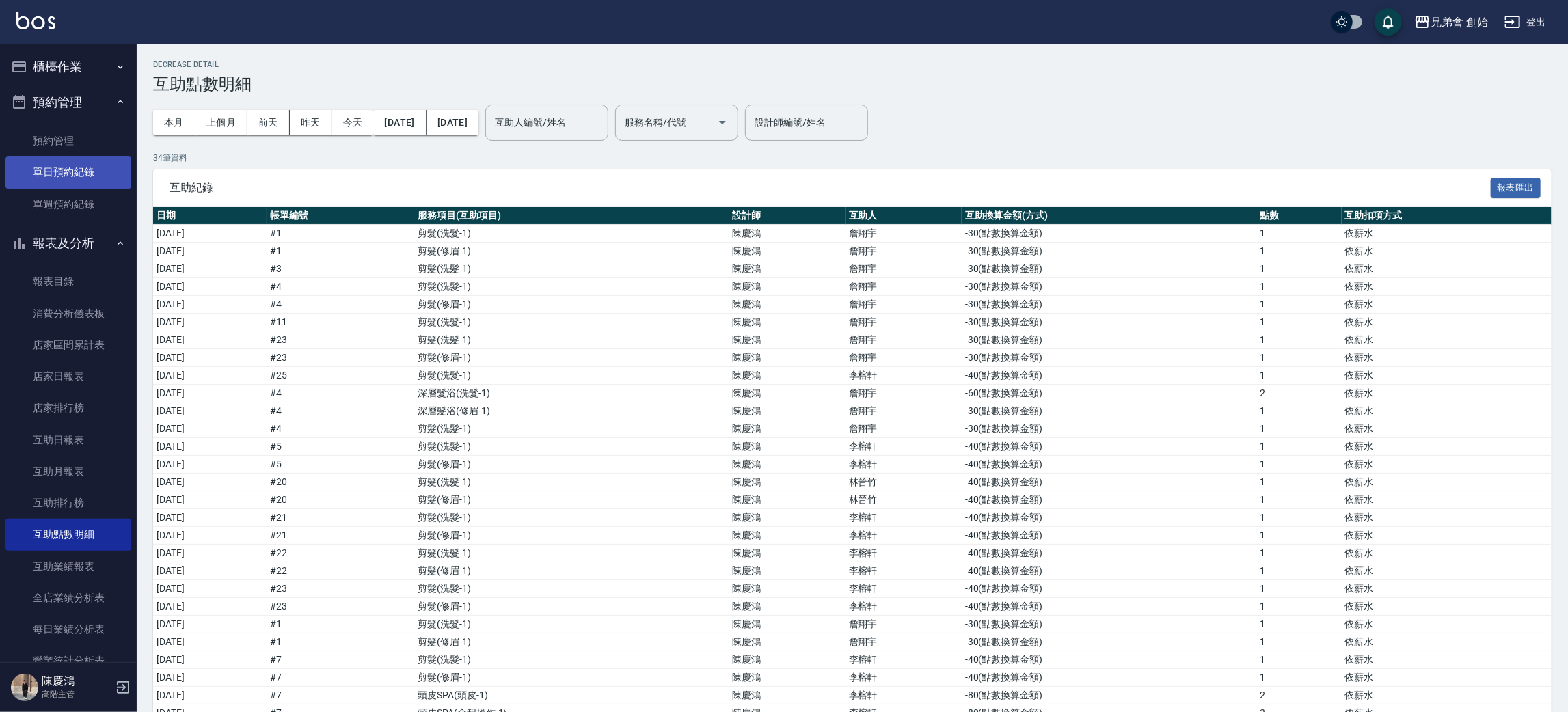
click at [93, 182] on link "單日預約紀錄" at bounding box center [68, 172] width 125 height 31
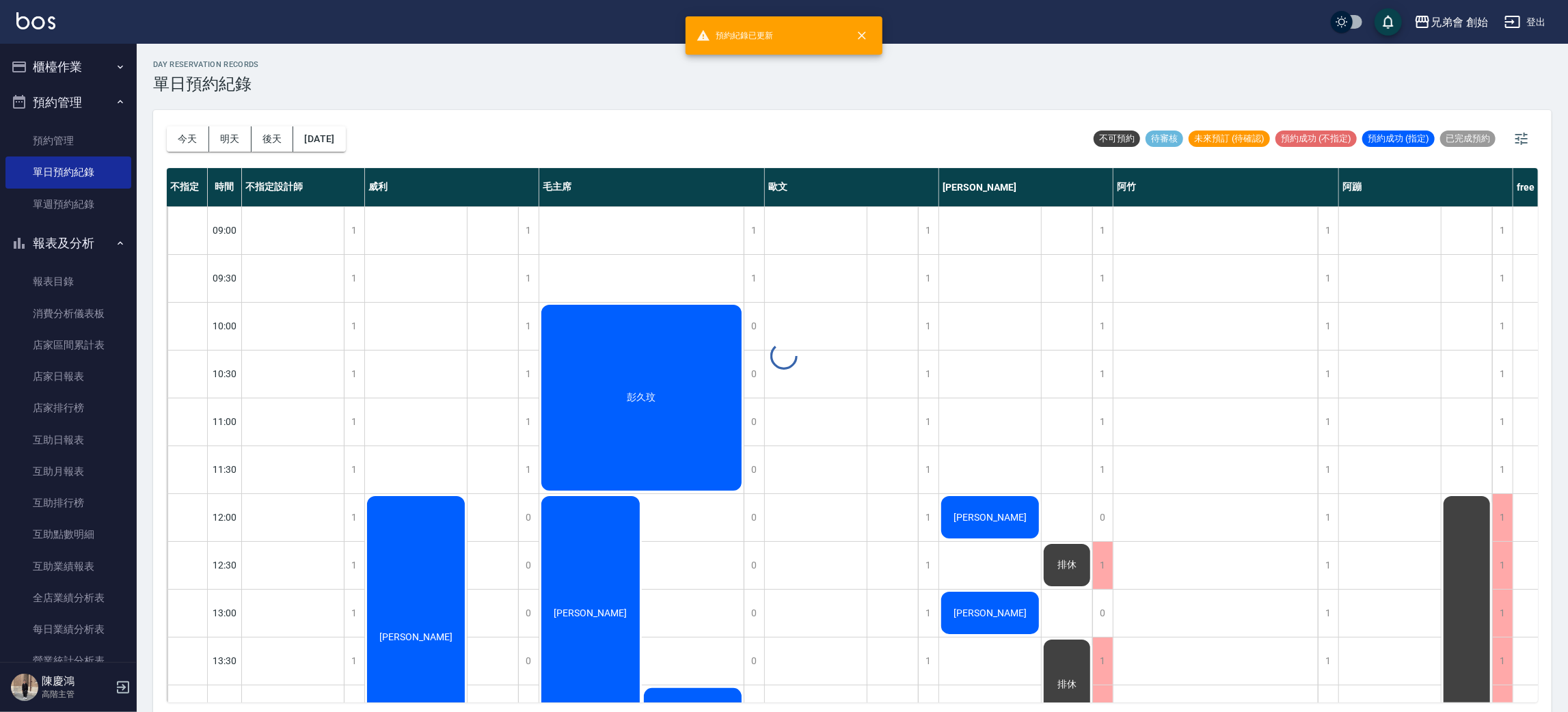
click at [200, 152] on div "今天 明天 後天 2025/09/10" at bounding box center [256, 139] width 179 height 58
click at [236, 152] on div "今天 明天 後天 2025/09/10" at bounding box center [256, 139] width 179 height 58
click at [228, 135] on button "明天" at bounding box center [230, 139] width 43 height 25
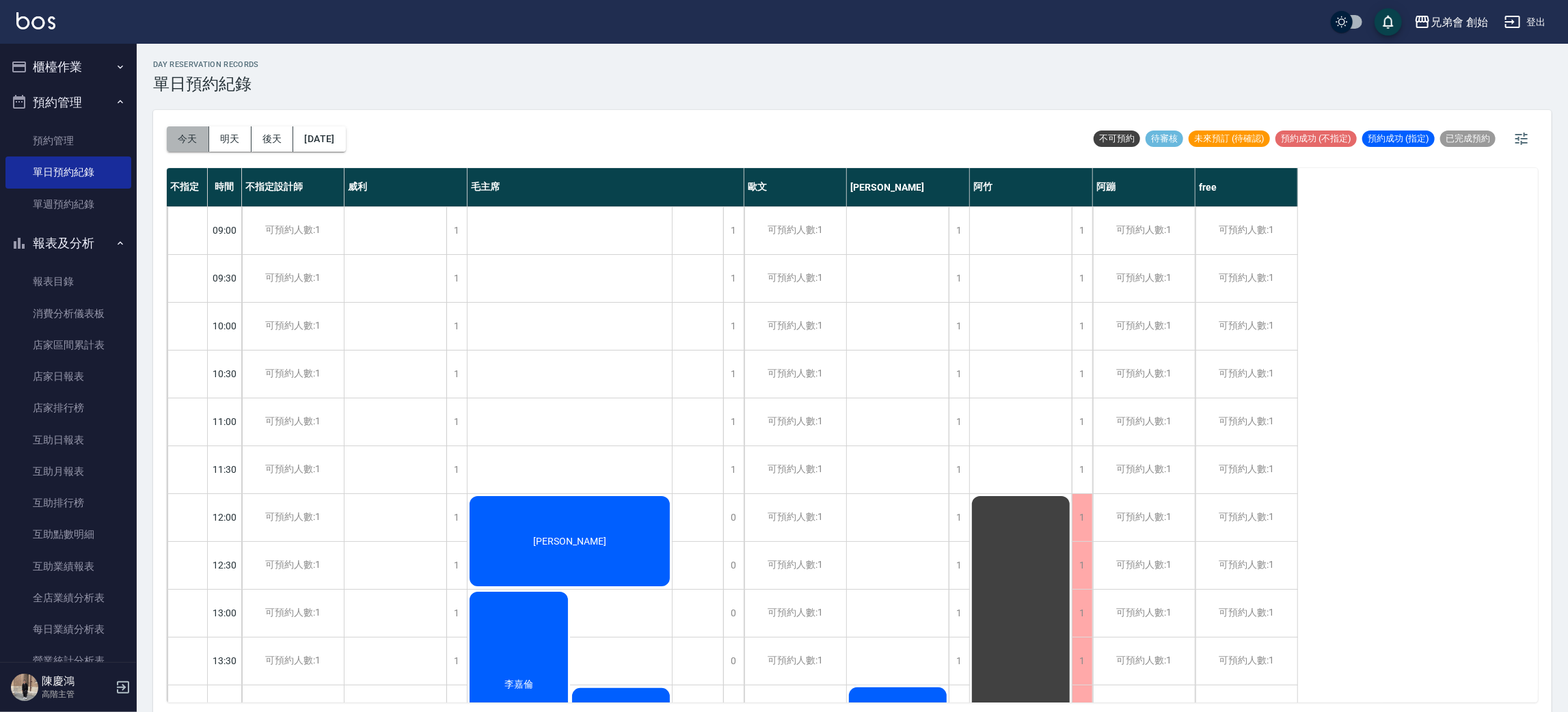
click at [206, 138] on button "今天" at bounding box center [188, 139] width 43 height 25
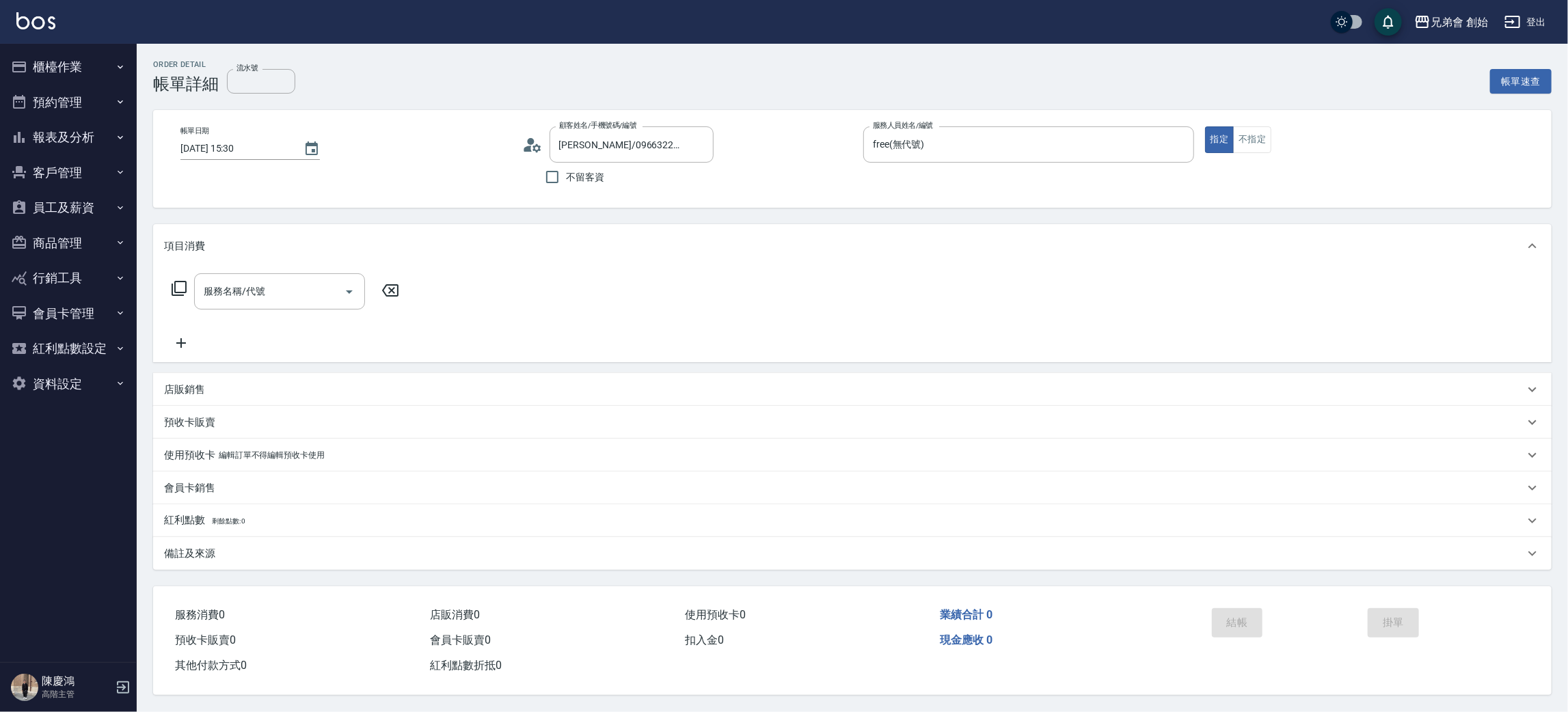
click at [287, 311] on div "服務名稱/代號 服務名稱/代號" at bounding box center [285, 313] width 244 height 78
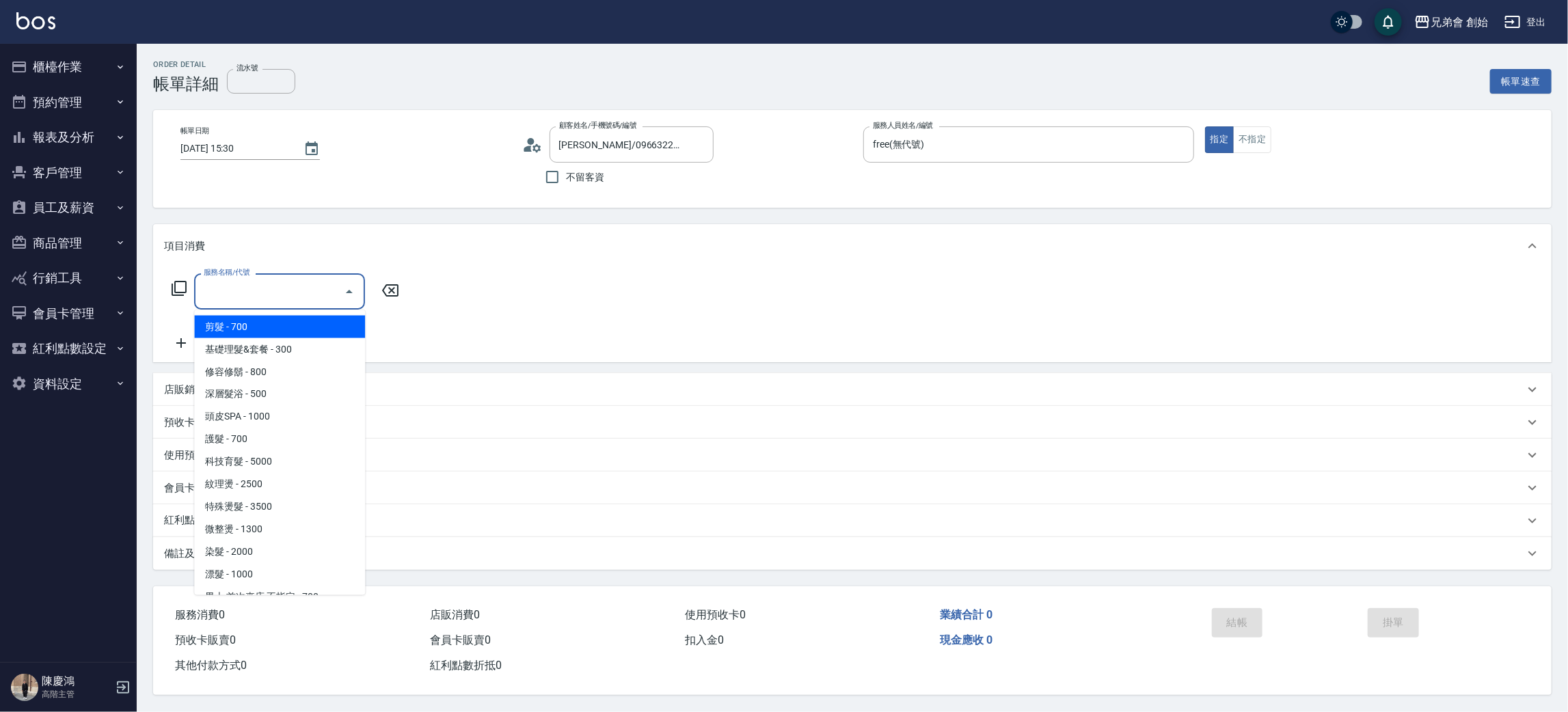
drag, startPoint x: 304, startPoint y: 298, endPoint x: 285, endPoint y: 346, distance: 51.6
click at [305, 298] on input "服務名稱/代號" at bounding box center [269, 291] width 138 height 24
click at [292, 324] on span "剪髮 - 700" at bounding box center [280, 326] width 171 height 22
type input "剪髮(A01)"
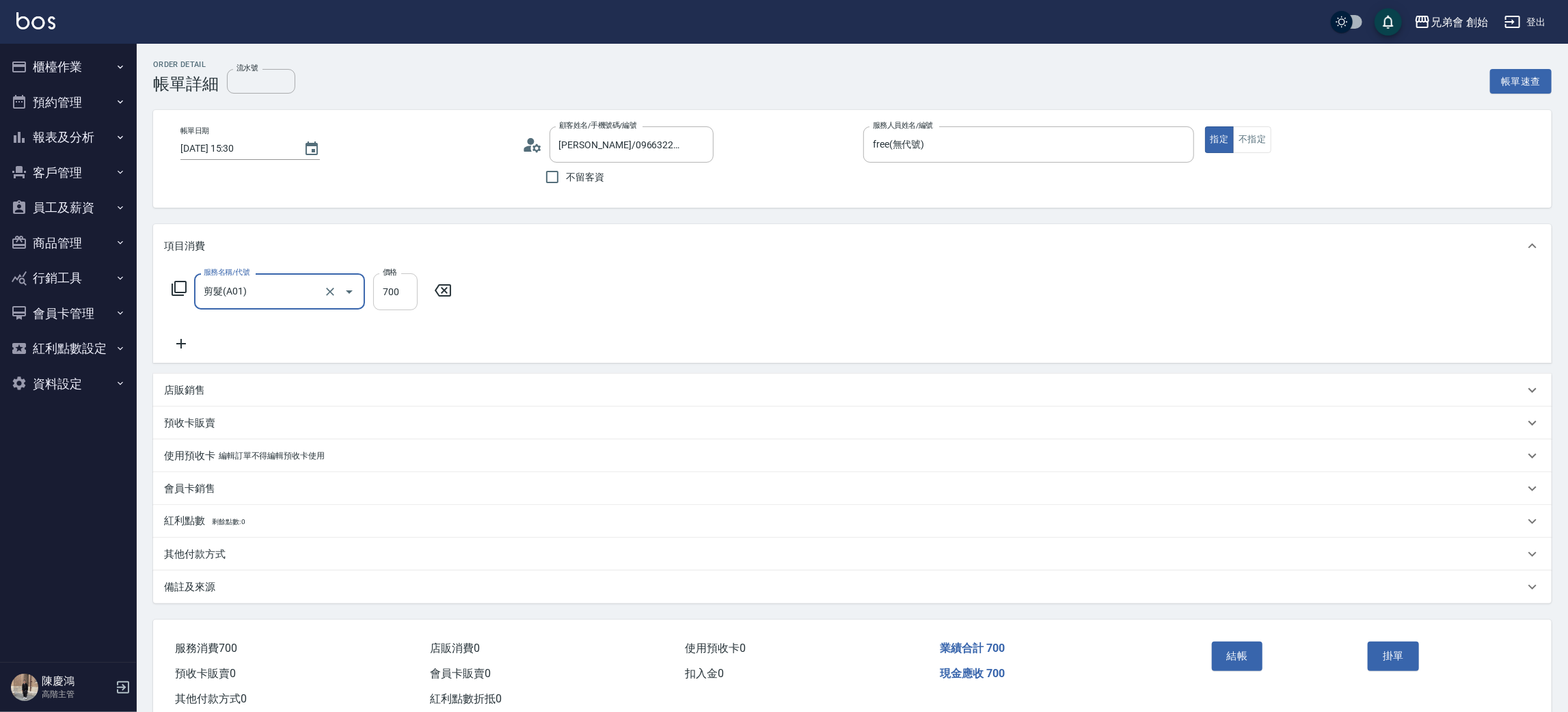
click at [415, 299] on input "700" at bounding box center [395, 292] width 45 height 37
type input "300"
click at [1240, 657] on button "結帳" at bounding box center [1237, 657] width 51 height 29
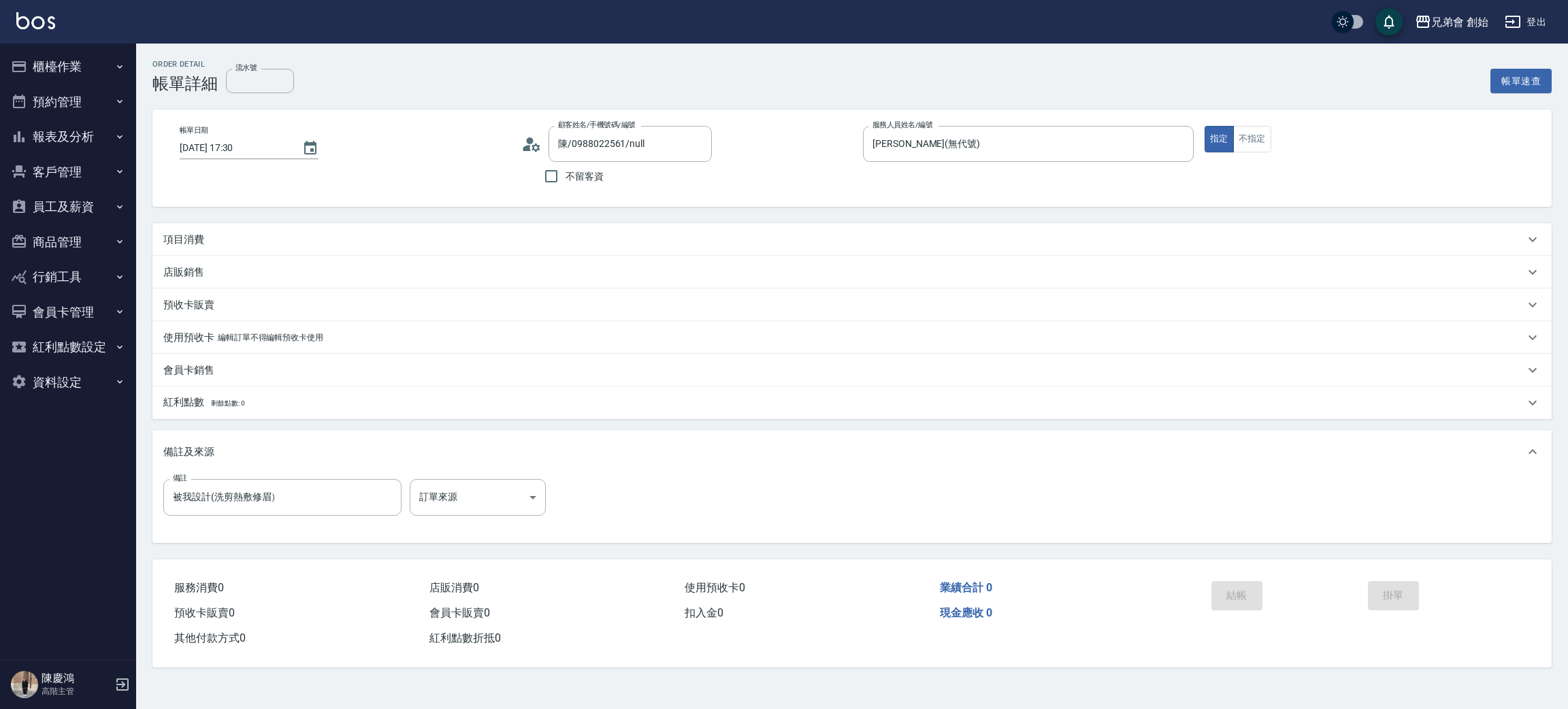
click at [532, 85] on div "Order detail 帳單詳細 流水號 流水號 帳單速查" at bounding box center [852, 76] width 1399 height 33
click at [475, 220] on div "Order detail 帳單詳細 流水號 流水號 帳單速查 帳單日期 [DATE] 17:30 顧客姓名/手機號碼/編號 陳/0988022561/null…" at bounding box center [852, 364] width 1432 height 640
click at [305, 238] on div "項目消費" at bounding box center [844, 240] width 1361 height 15
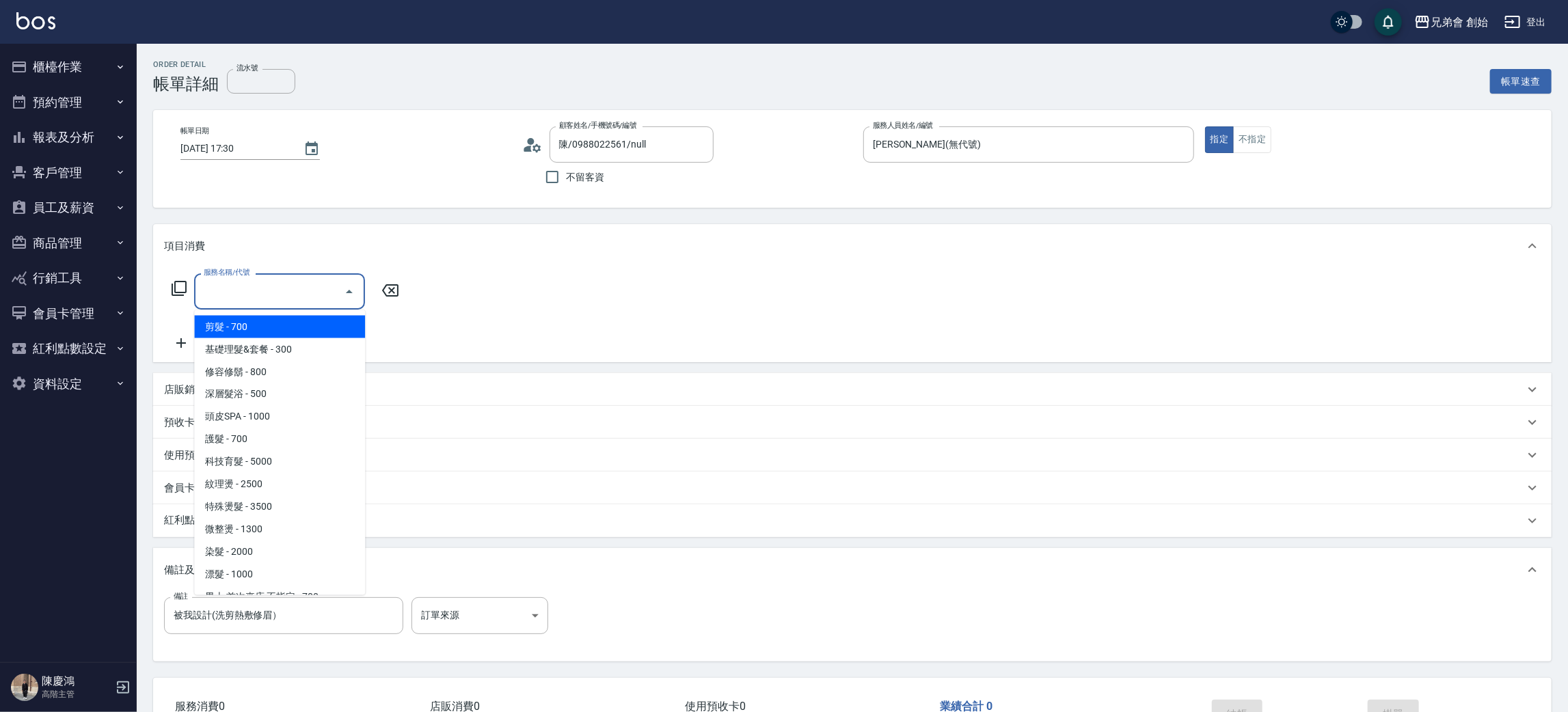
click at [301, 303] on input "服務名稱/代號" at bounding box center [269, 291] width 138 height 24
click at [301, 322] on span "剪髮 - 700" at bounding box center [280, 326] width 171 height 22
type input "剪髮(A01)"
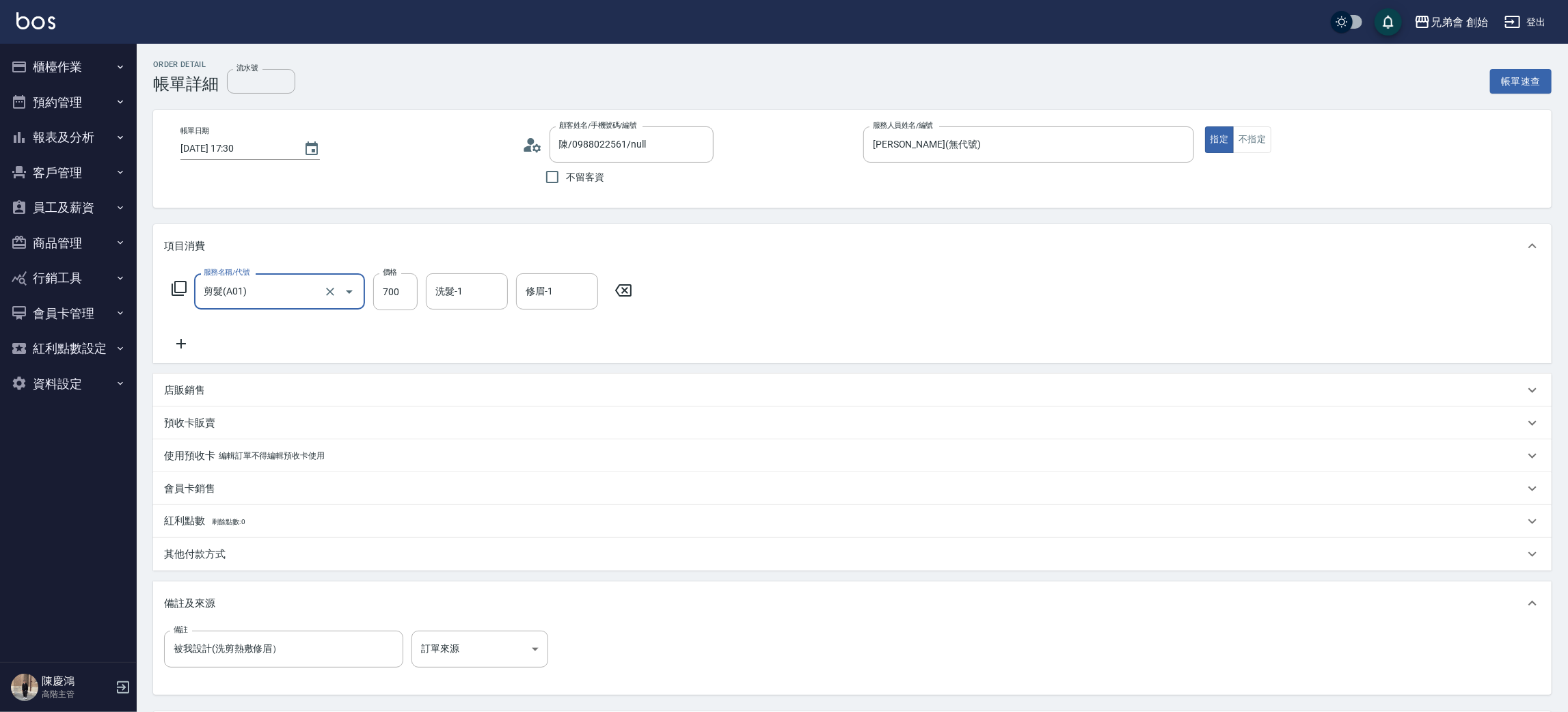
click at [220, 560] on p "其他付款方式" at bounding box center [194, 555] width 61 height 15
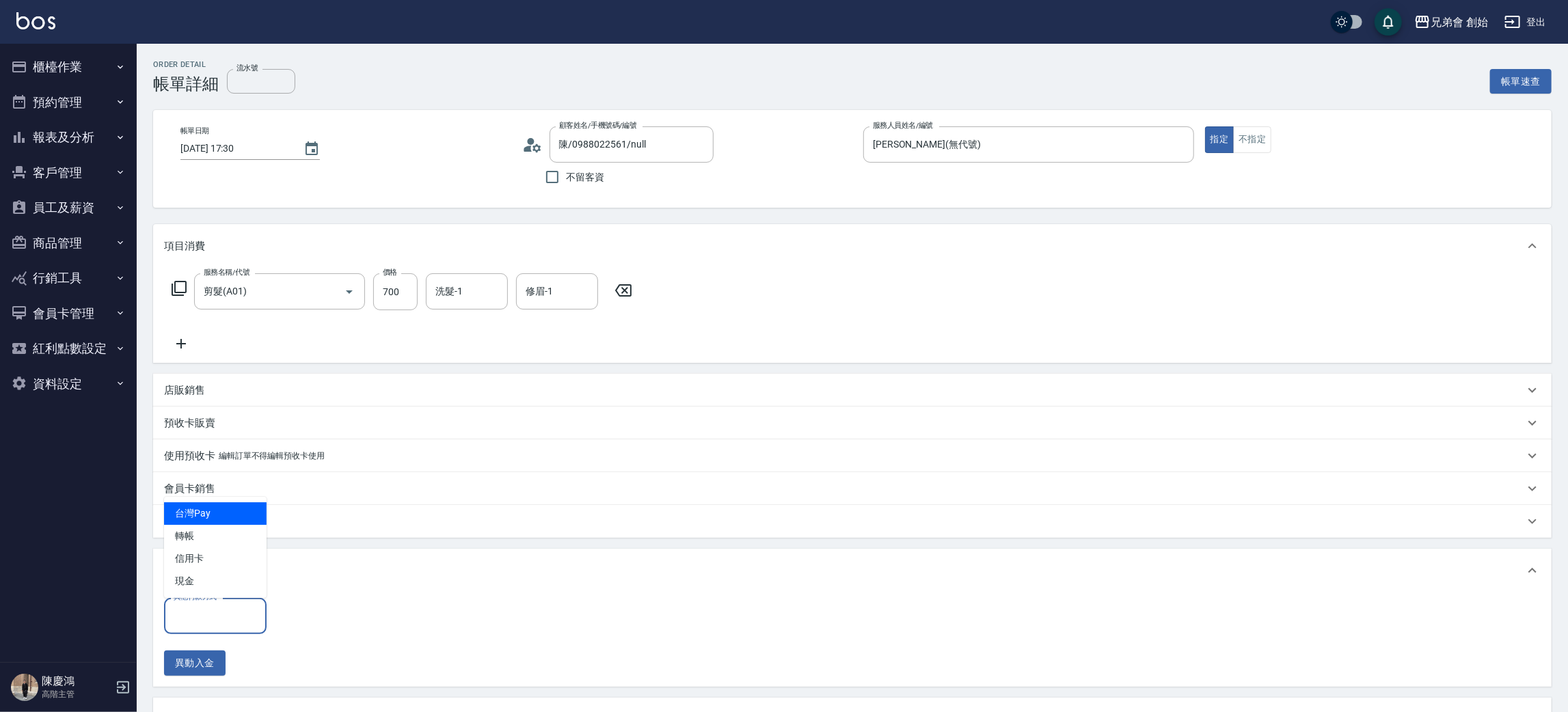
click at [218, 617] on input "其他付款方式" at bounding box center [215, 616] width 90 height 24
click at [227, 540] on span "轉帳" at bounding box center [216, 536] width 103 height 22
type input "轉帳"
drag, startPoint x: 315, startPoint y: 609, endPoint x: 314, endPoint y: 599, distance: 10.0
click at [315, 609] on input "0" at bounding box center [326, 617] width 103 height 37
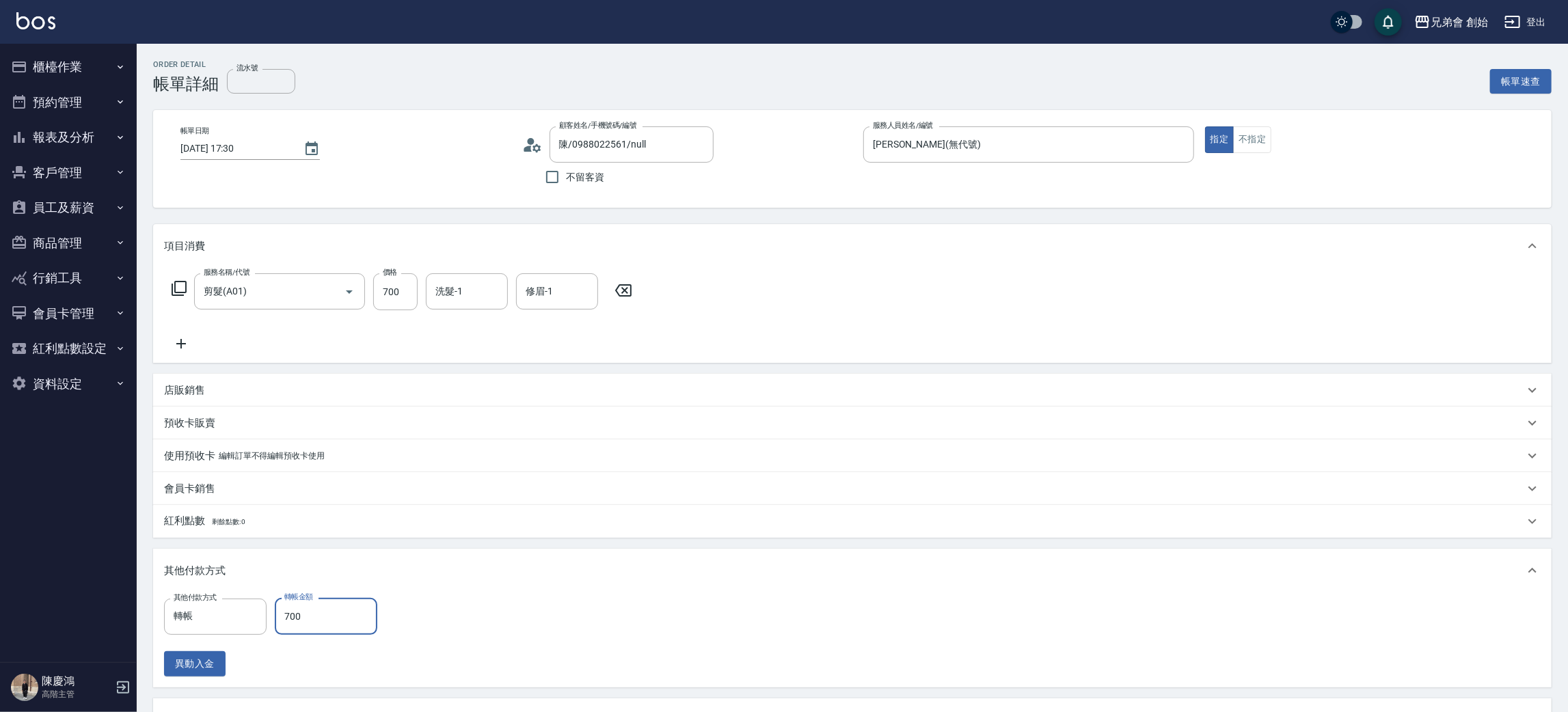
type input "700"
click at [804, 625] on div "其他付款方式 轉帳 其他付款方式 轉帳金額 700 轉帳金額 異動入金" at bounding box center [851, 637] width 1376 height 79
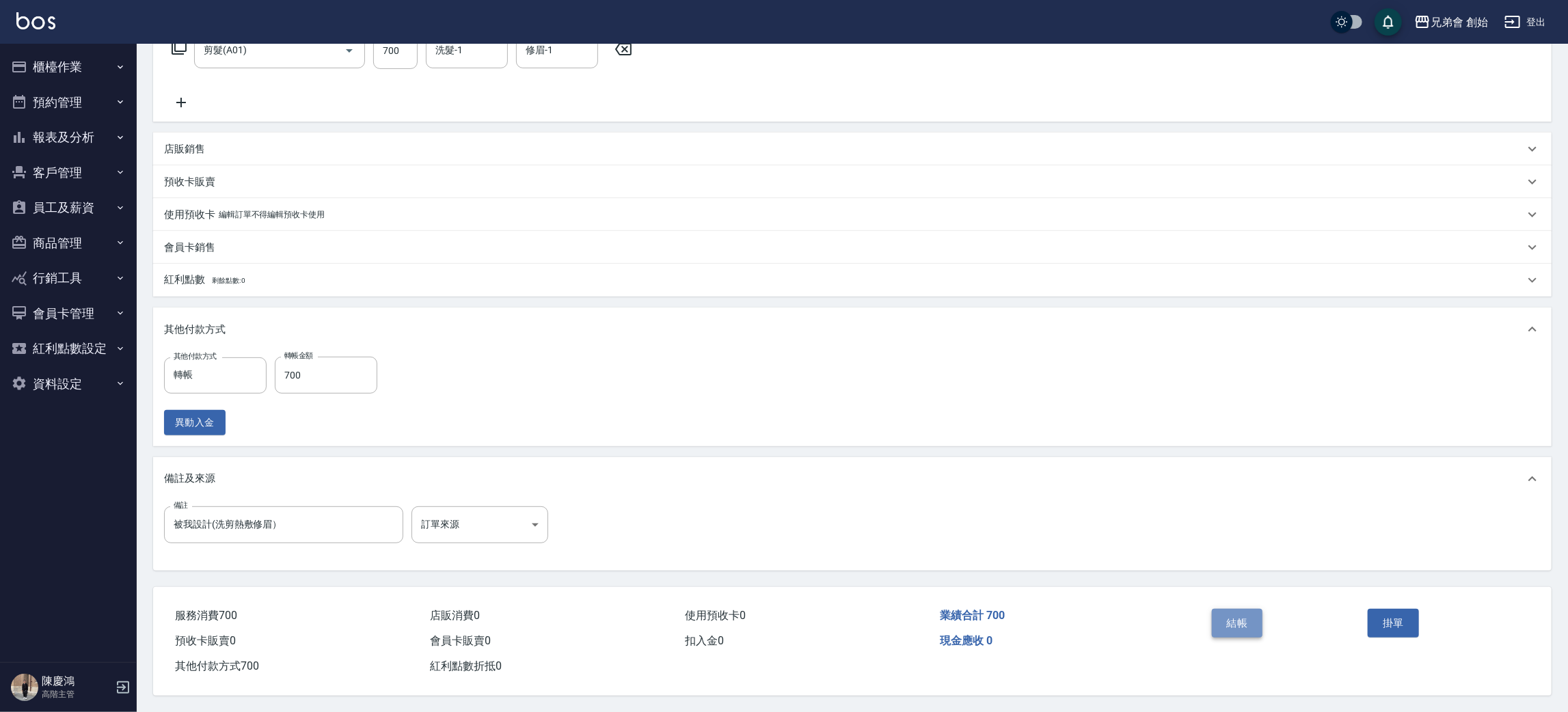
click at [1240, 622] on button "結帳" at bounding box center [1237, 624] width 51 height 29
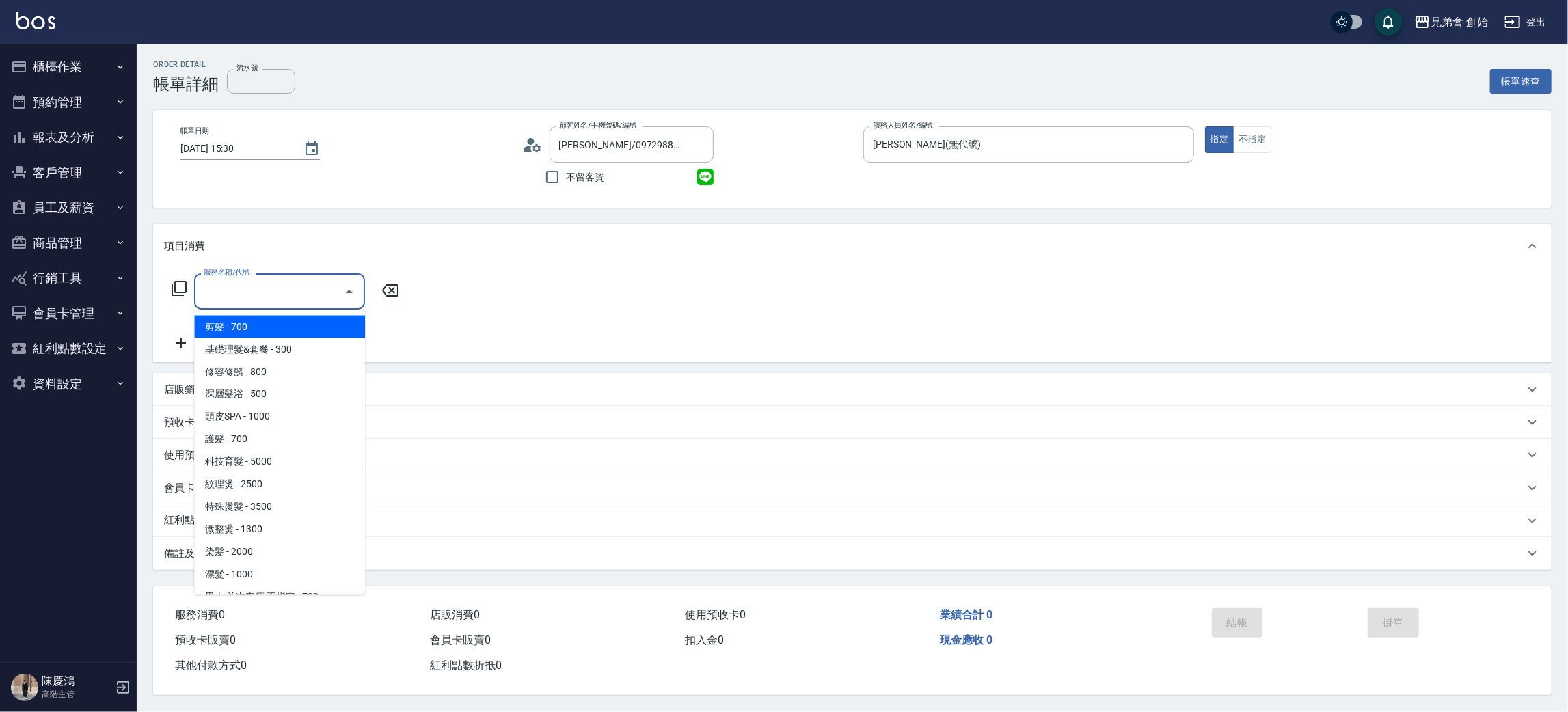
click at [257, 322] on span "剪髮 - 700" at bounding box center [280, 326] width 171 height 22
type input "剪髮(A01)"
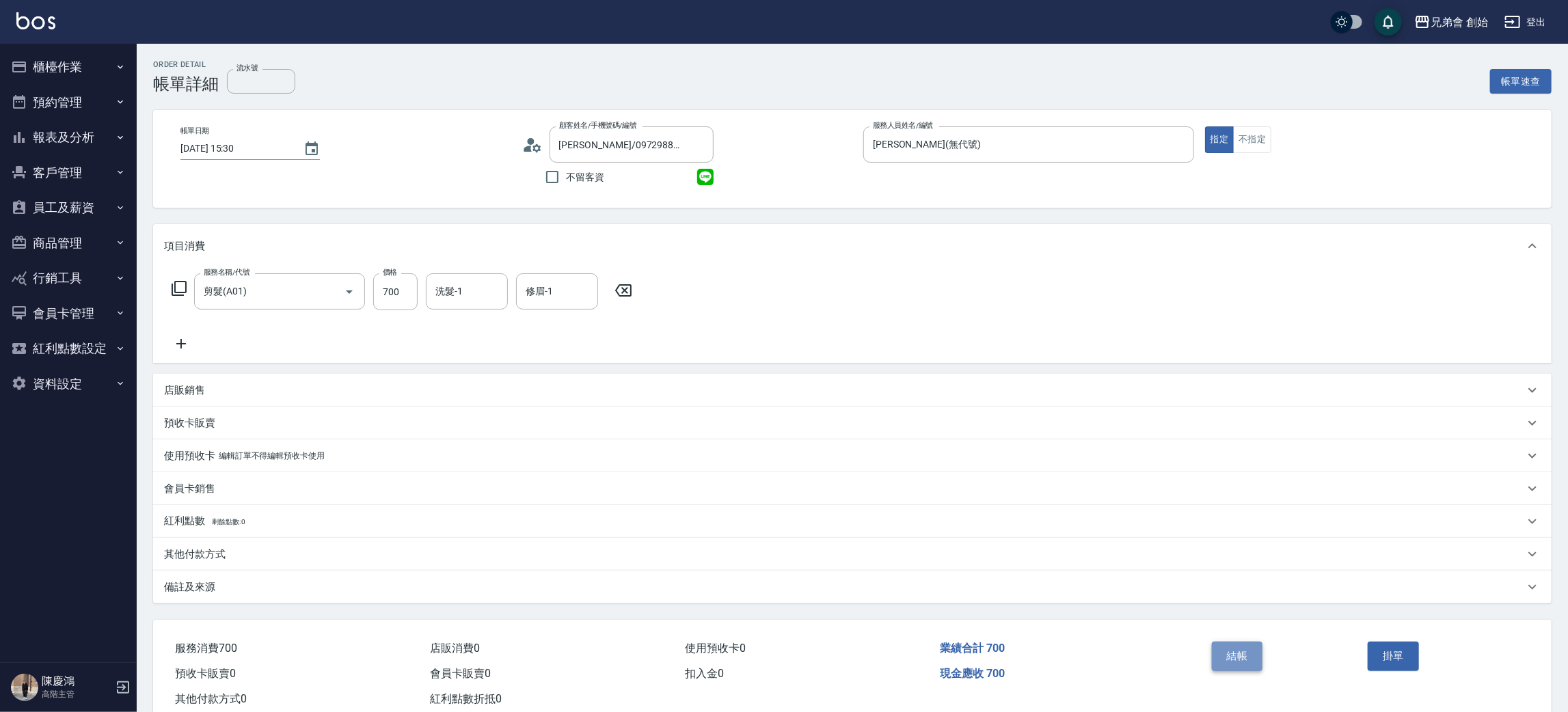
click at [1240, 655] on button "結帳" at bounding box center [1237, 657] width 51 height 29
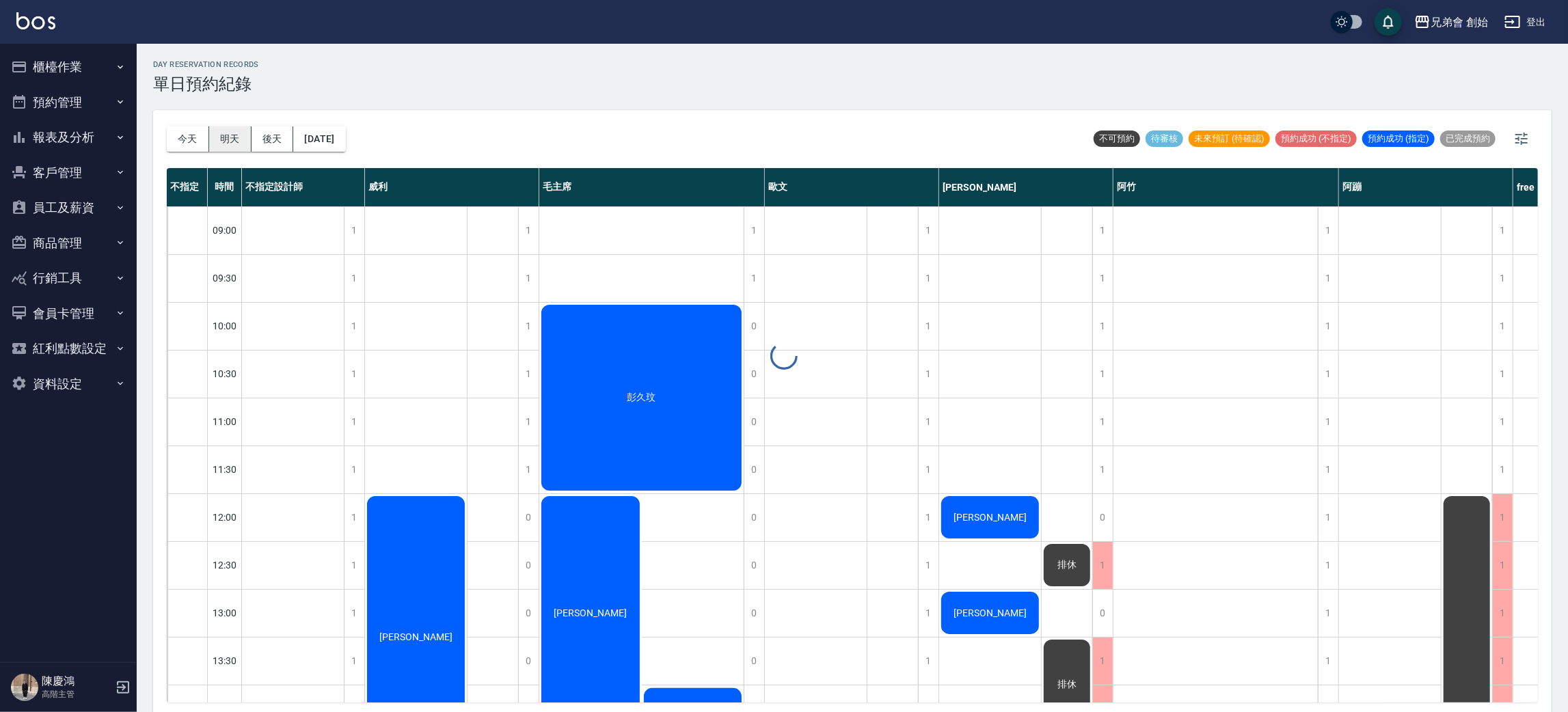
click at [231, 135] on button "明天" at bounding box center [230, 139] width 43 height 25
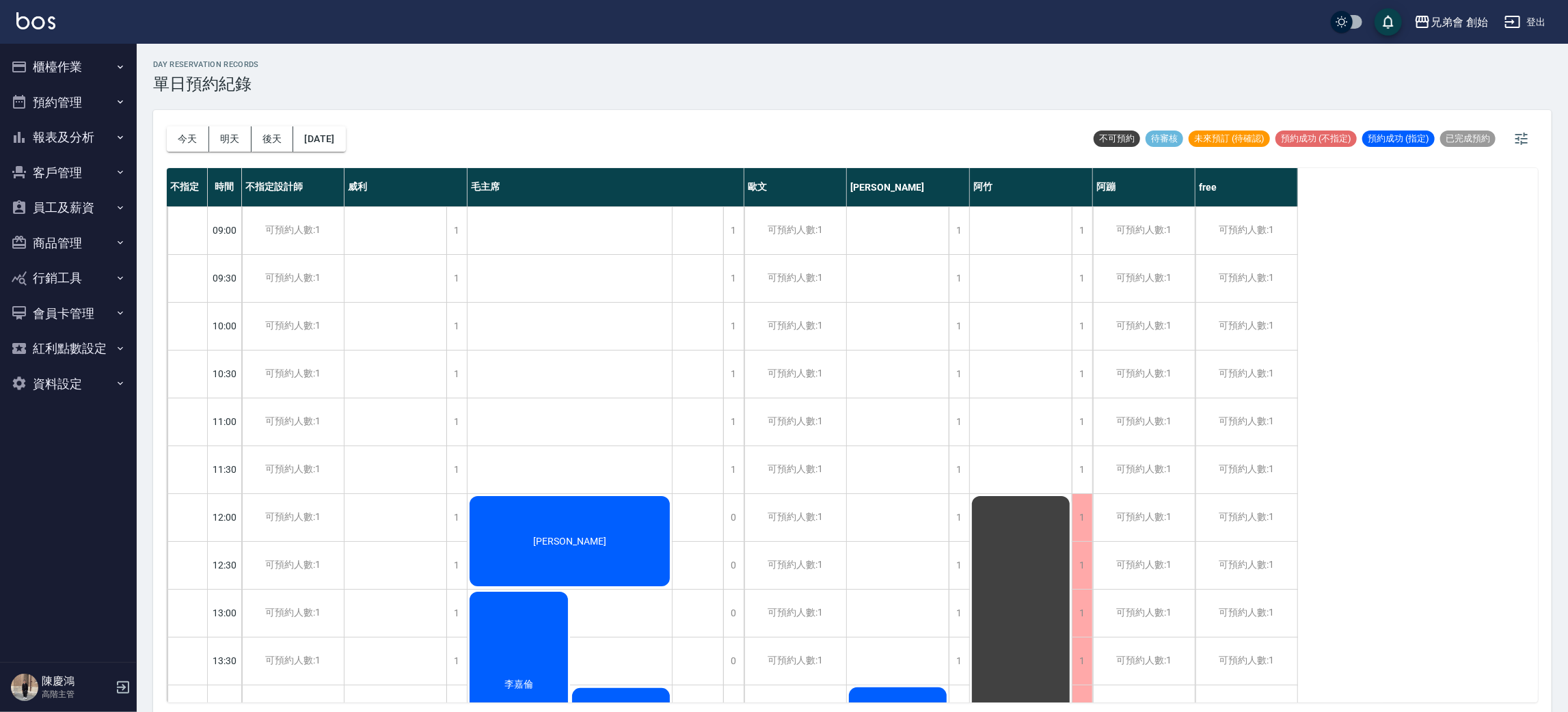
scroll to position [410, 0]
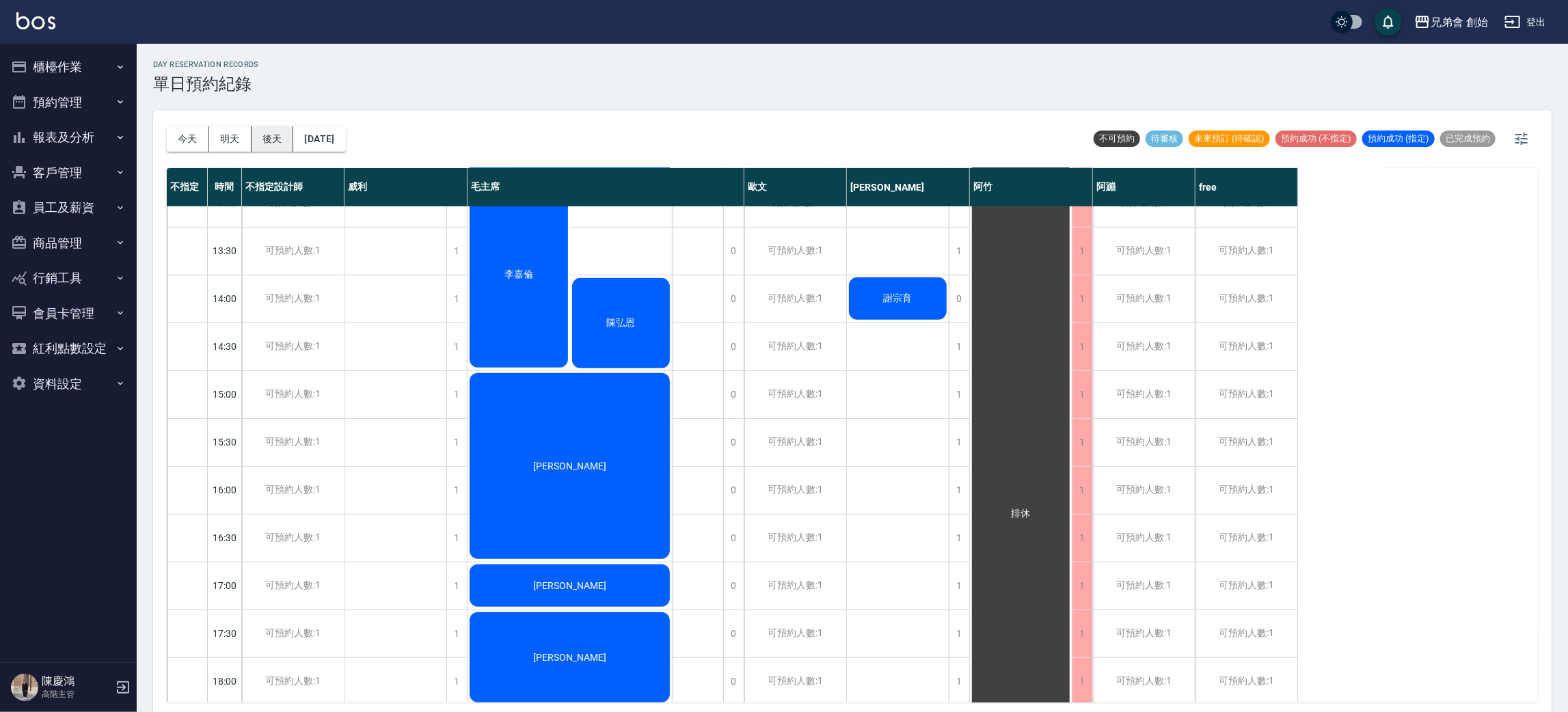
click at [261, 143] on button "後天" at bounding box center [273, 139] width 43 height 25
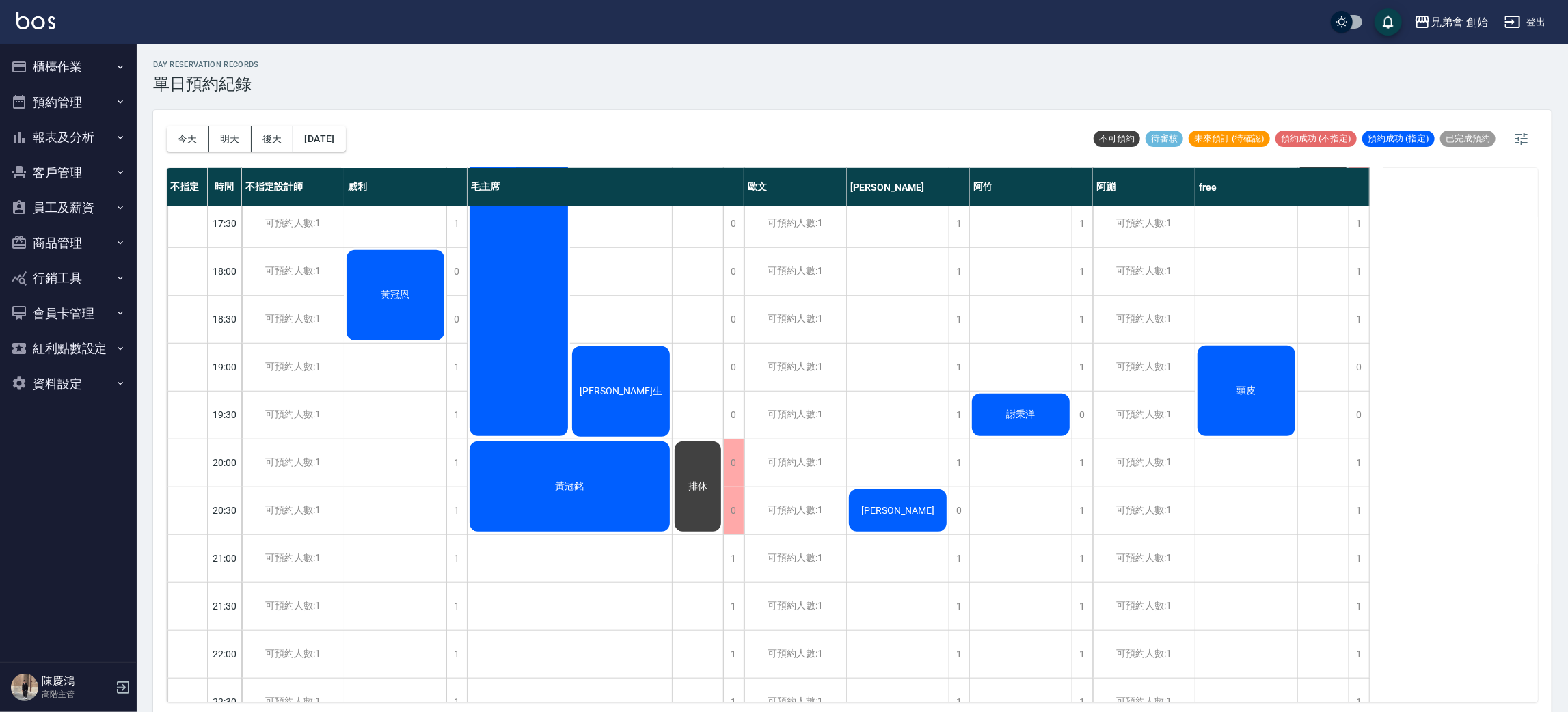
scroll to position [907, 0]
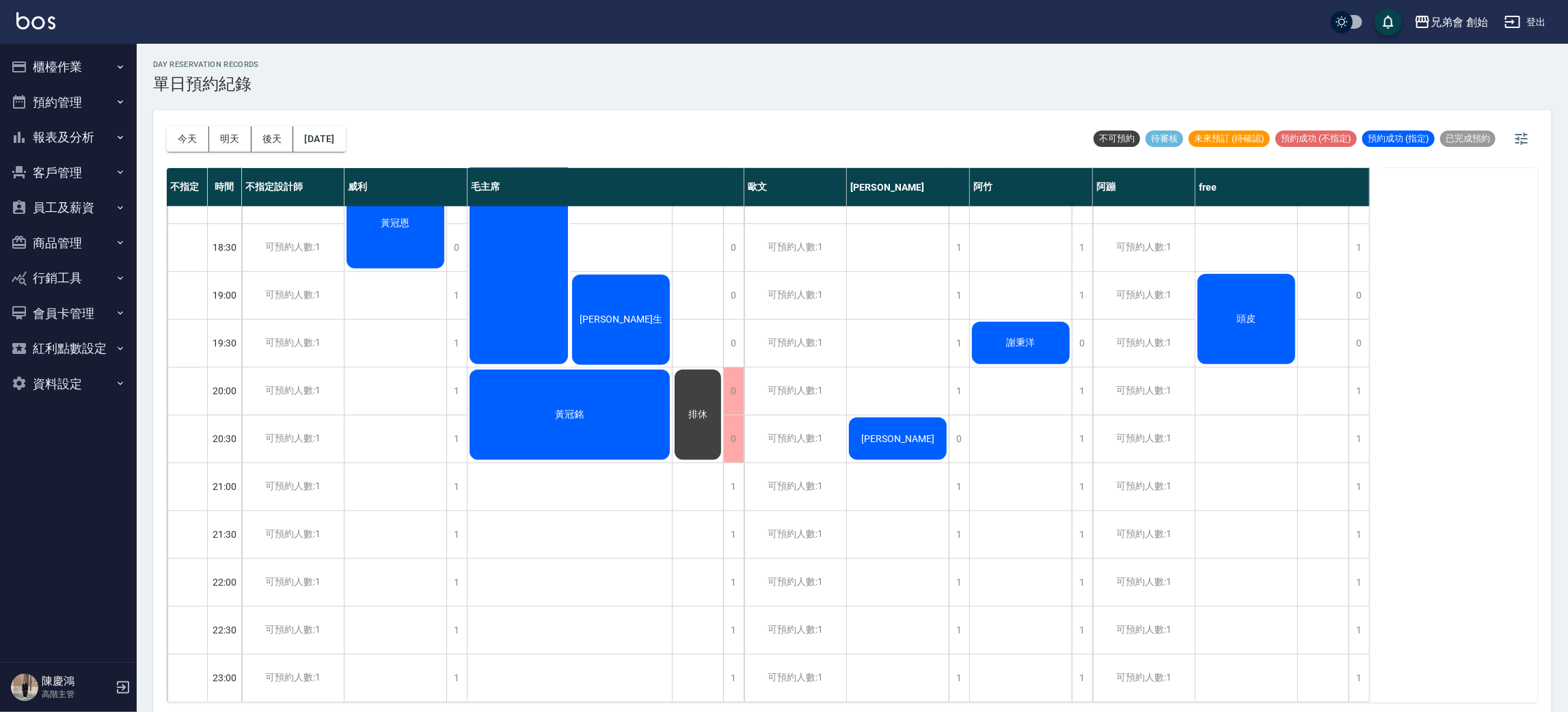
click at [1268, 289] on div "頭皮" at bounding box center [1246, 319] width 102 height 94
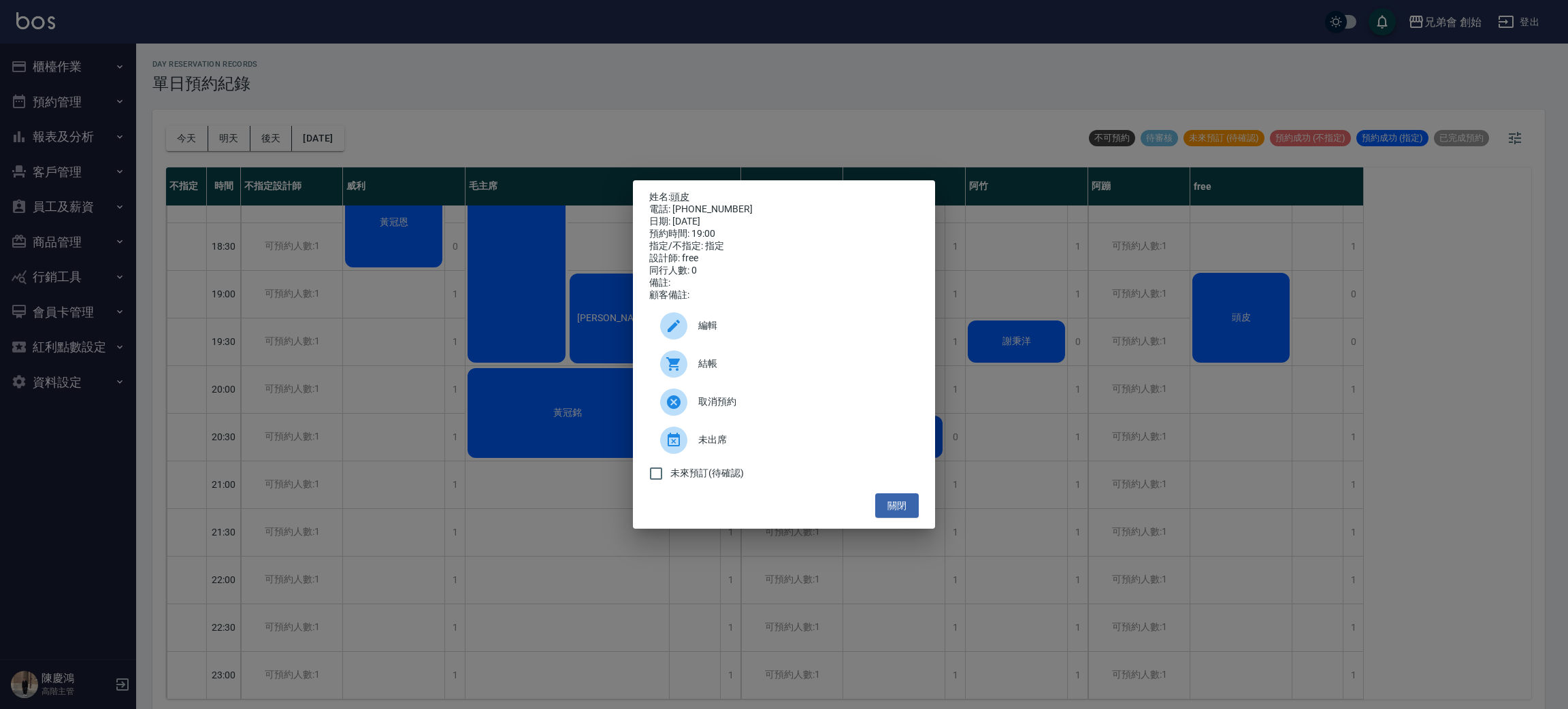
click at [799, 330] on span "編輯" at bounding box center [802, 325] width 210 height 15
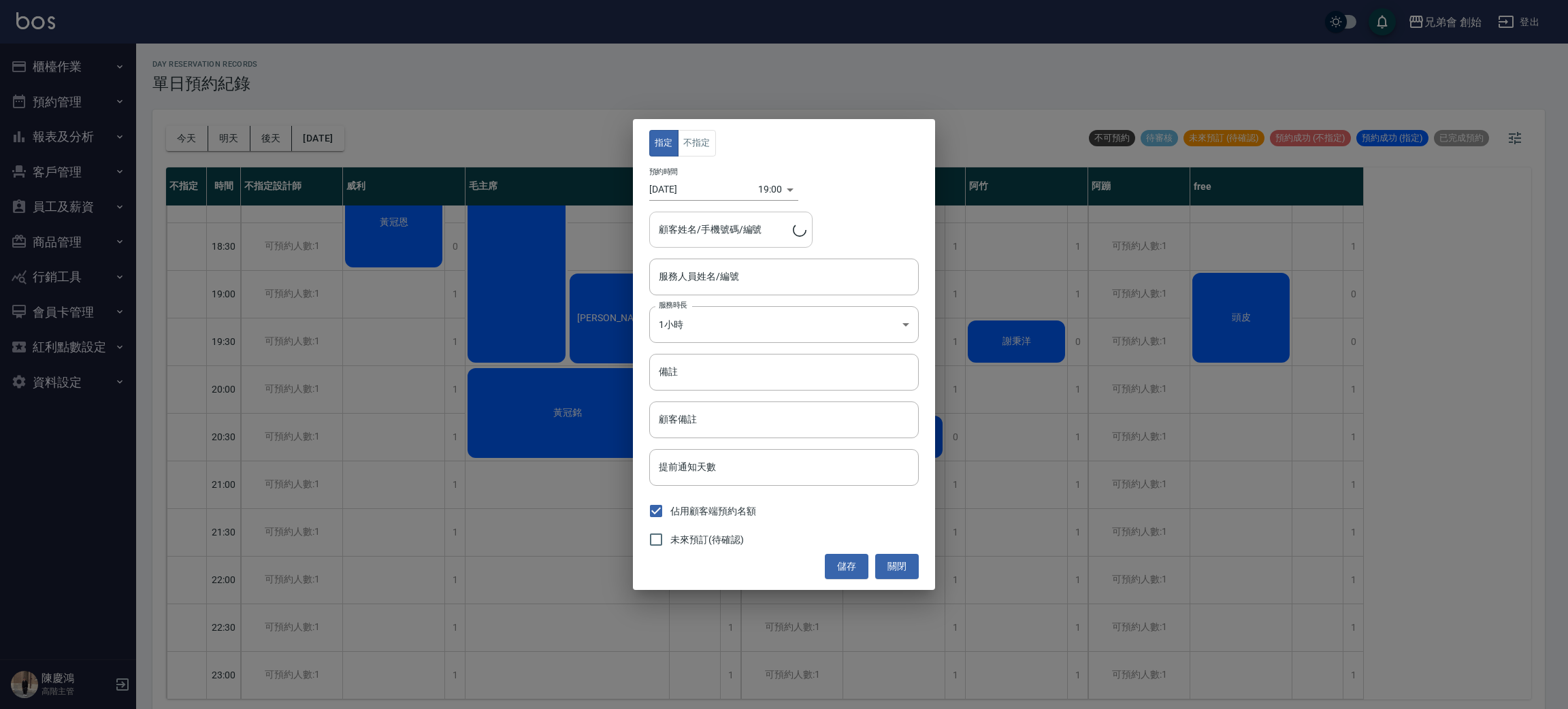
type input "頭皮/0968139787"
type input "free(無代號)"
click at [675, 227] on input "頭皮/0968139787" at bounding box center [720, 229] width 131 height 24
click at [677, 268] on span "頭皮 / 0968139787" at bounding box center [730, 265] width 163 height 22
click at [1458, 371] on div "指定 不指定 預約時間 [DATE] 19:00 1757674800000 顧客姓名/手機號碼/編號 頭皮/0968139787 顧客姓名/手機號碼/編號 …" at bounding box center [784, 354] width 1568 height 709
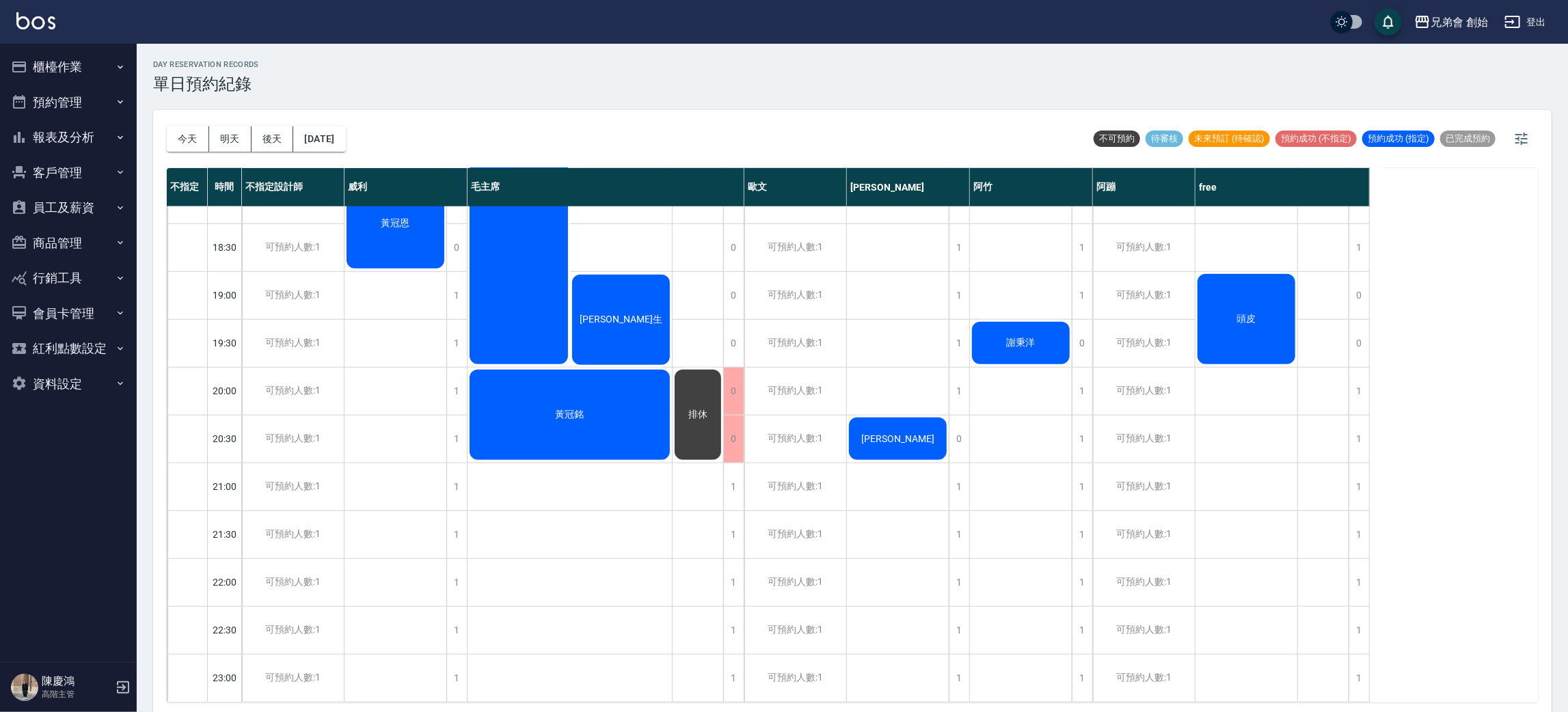
click at [1243, 320] on div "頭皮" at bounding box center [1246, 319] width 102 height 94
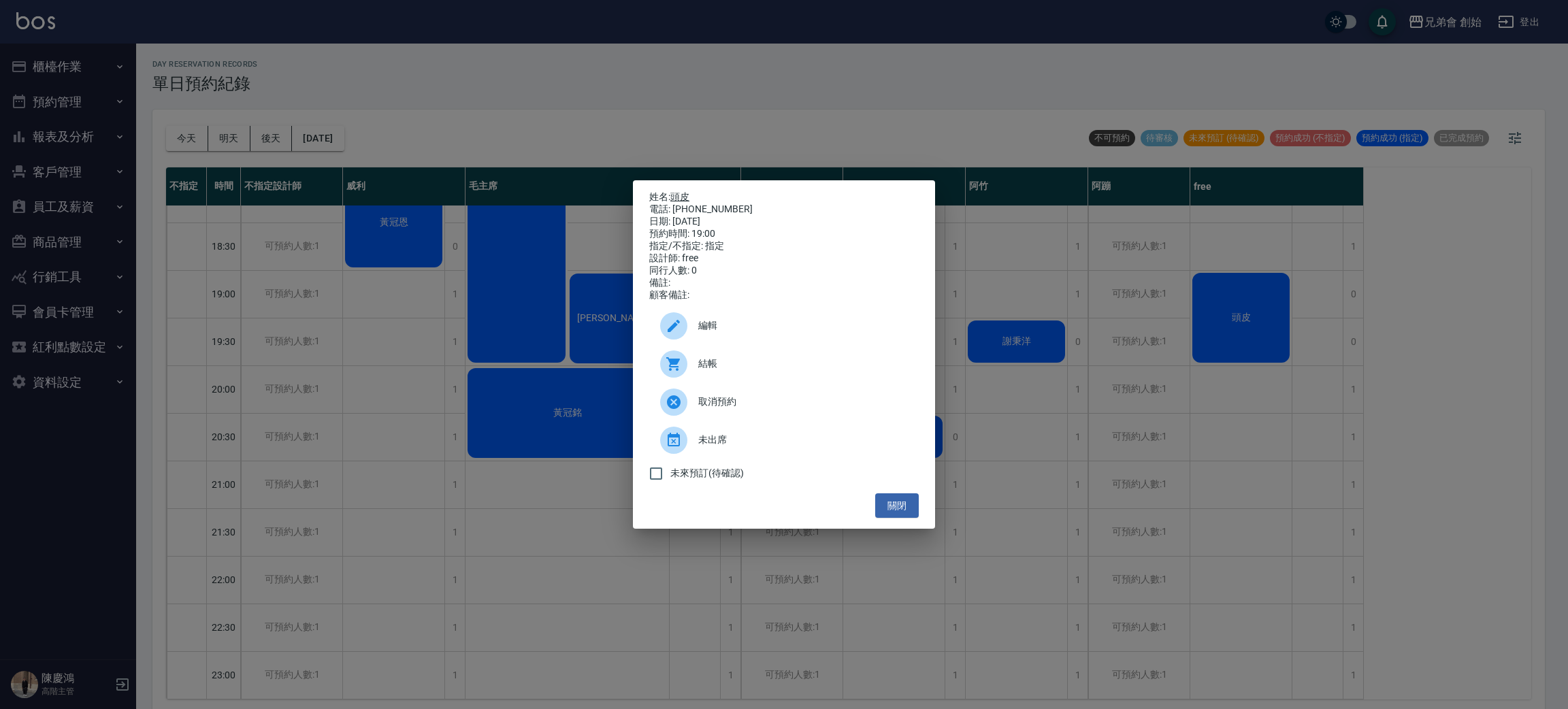
click at [680, 192] on link "頭皮" at bounding box center [680, 196] width 19 height 11
click at [463, 81] on div "姓名: 頭皮 電話: [PHONE_NUMBER] 日期: [DATE] 預約時間: 19:00 指定/不指定: 指定 設計師: free 同行人數: 0 備…" at bounding box center [784, 354] width 1568 height 709
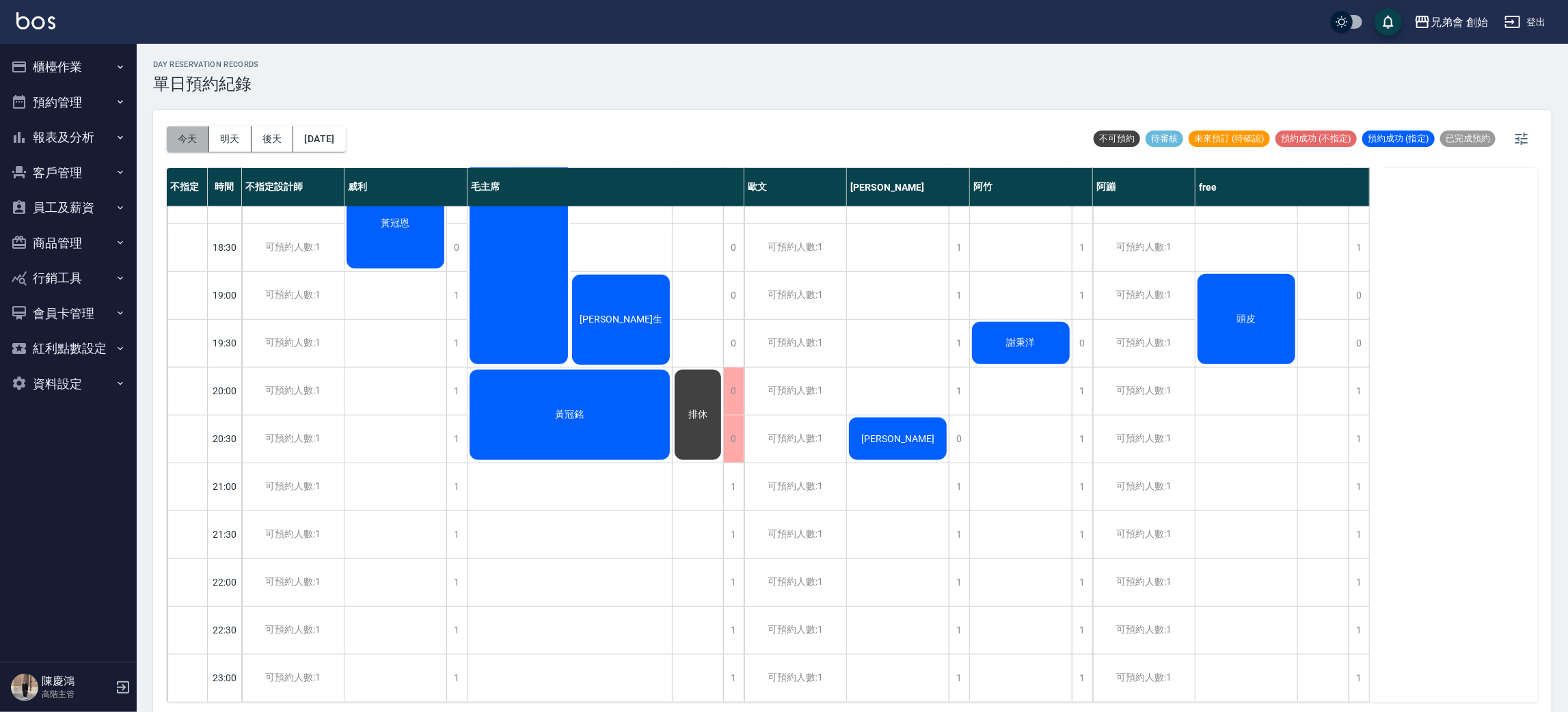
click at [188, 146] on button "今天" at bounding box center [188, 139] width 43 height 25
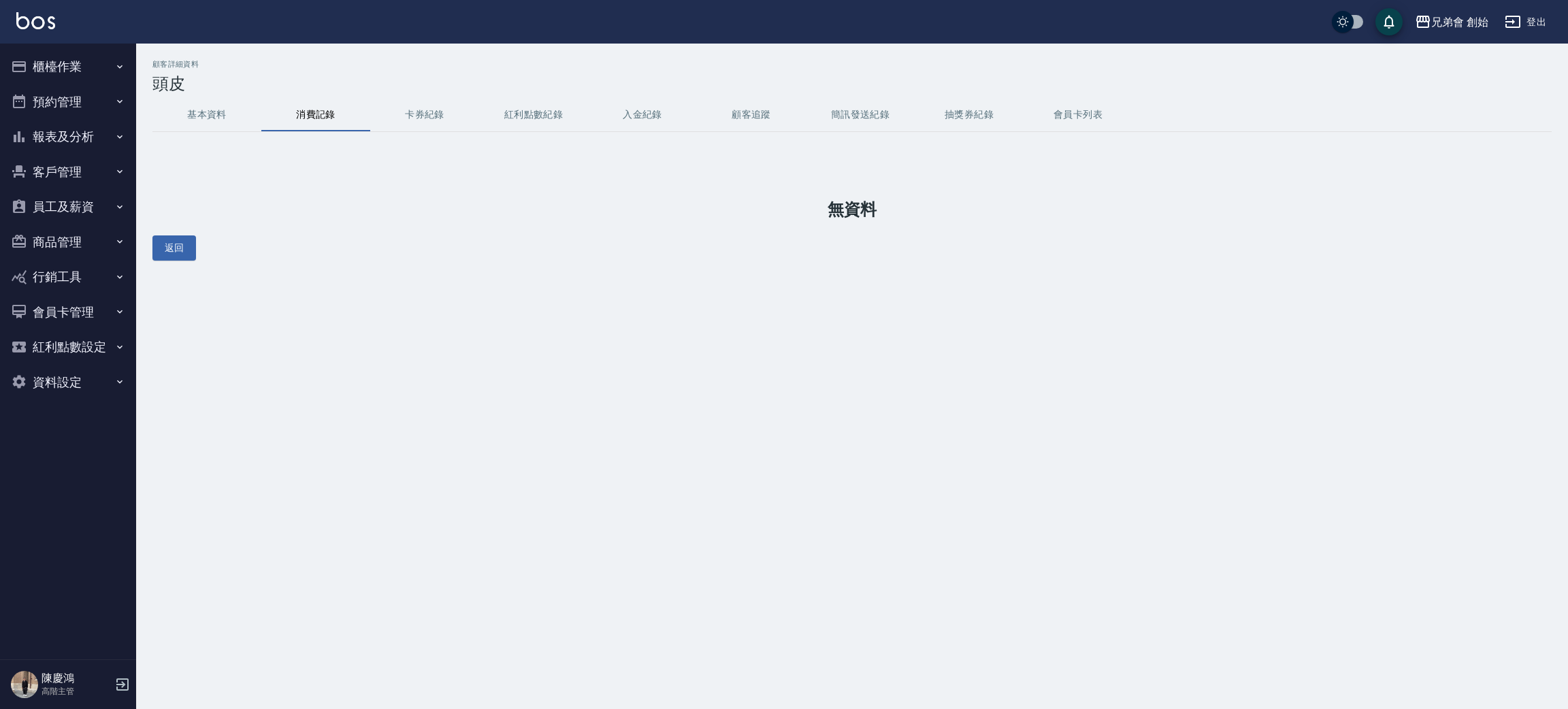
click at [181, 96] on div "顧客詳細資料 頭皮 基本資料 消費記錄 卡券紀錄 紅利點數紀錄 入金紀錄 顧客追蹤 簡訊發送紀錄 抽獎券紀錄 會員卡列表 無資料 返回" at bounding box center [852, 161] width 1432 height 201
click at [209, 134] on div "顧客詳細資料 頭皮 基本資料 消費記錄 卡券紀錄 紅利點數紀錄 入金紀錄 顧客追蹤 簡訊發送紀錄 抽獎券紀錄 會員卡列表 無資料 返回" at bounding box center [852, 161] width 1432 height 201
click at [209, 133] on div "顧客詳細資料 頭皮 基本資料 消費記錄 卡券紀錄 紅利點數紀錄 入金紀錄 顧客追蹤 簡訊發送紀錄 抽獎券紀錄 會員卡列表 無資料 返回" at bounding box center [852, 161] width 1432 height 201
click at [208, 122] on button "基本資料" at bounding box center [207, 115] width 109 height 33
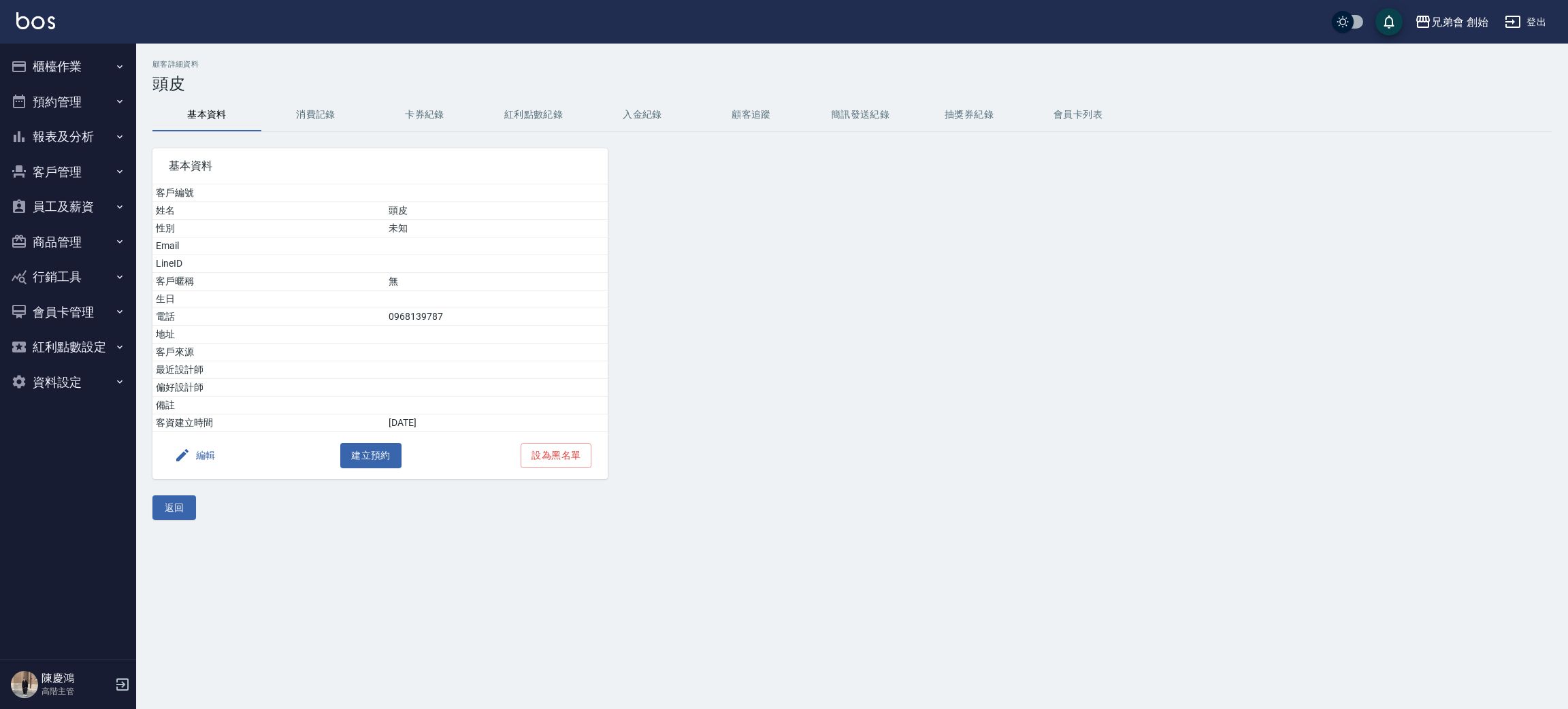
click at [185, 455] on icon "button" at bounding box center [182, 456] width 13 height 13
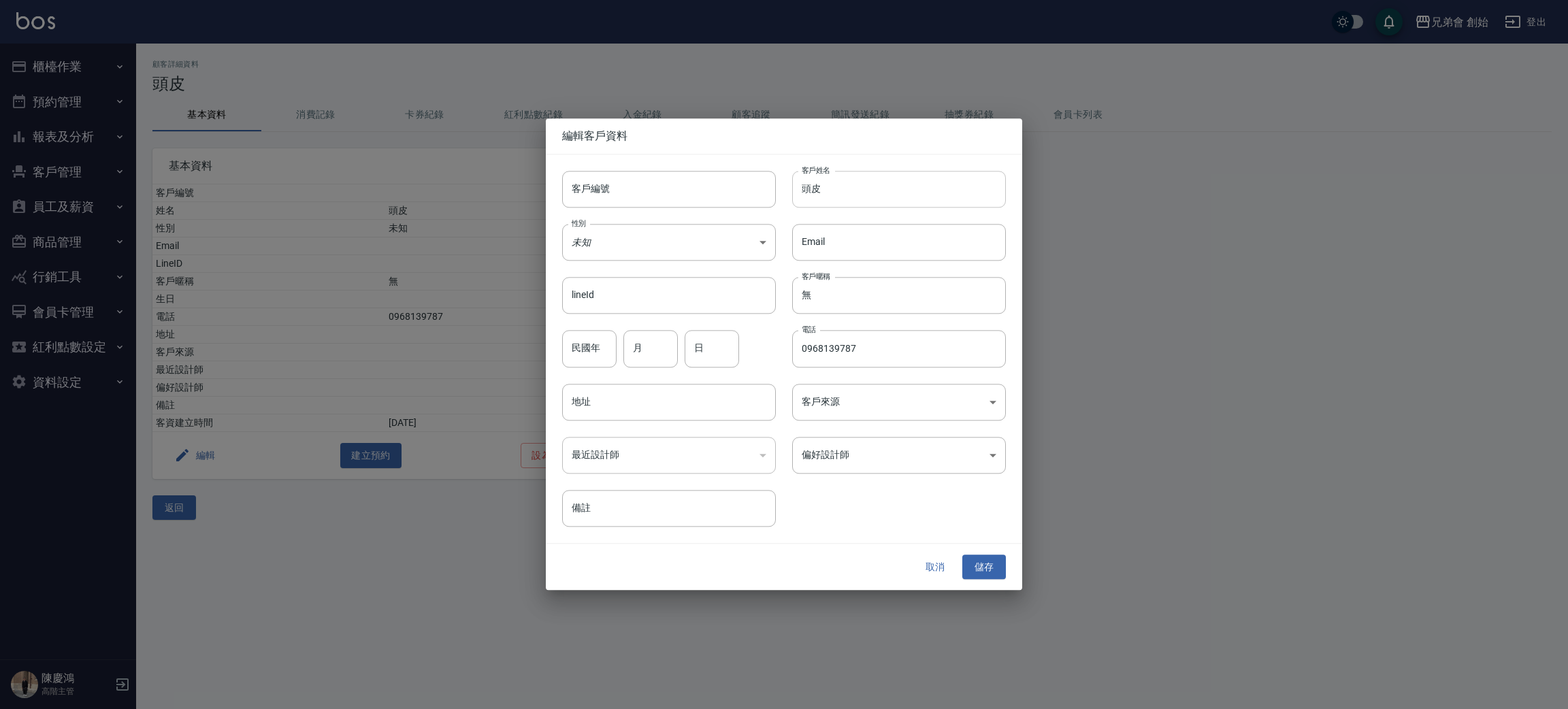
click at [843, 190] on input "頭皮" at bounding box center [898, 190] width 214 height 37
type input "頭"
type input "黃"
click at [999, 564] on button "儲存" at bounding box center [983, 568] width 44 height 25
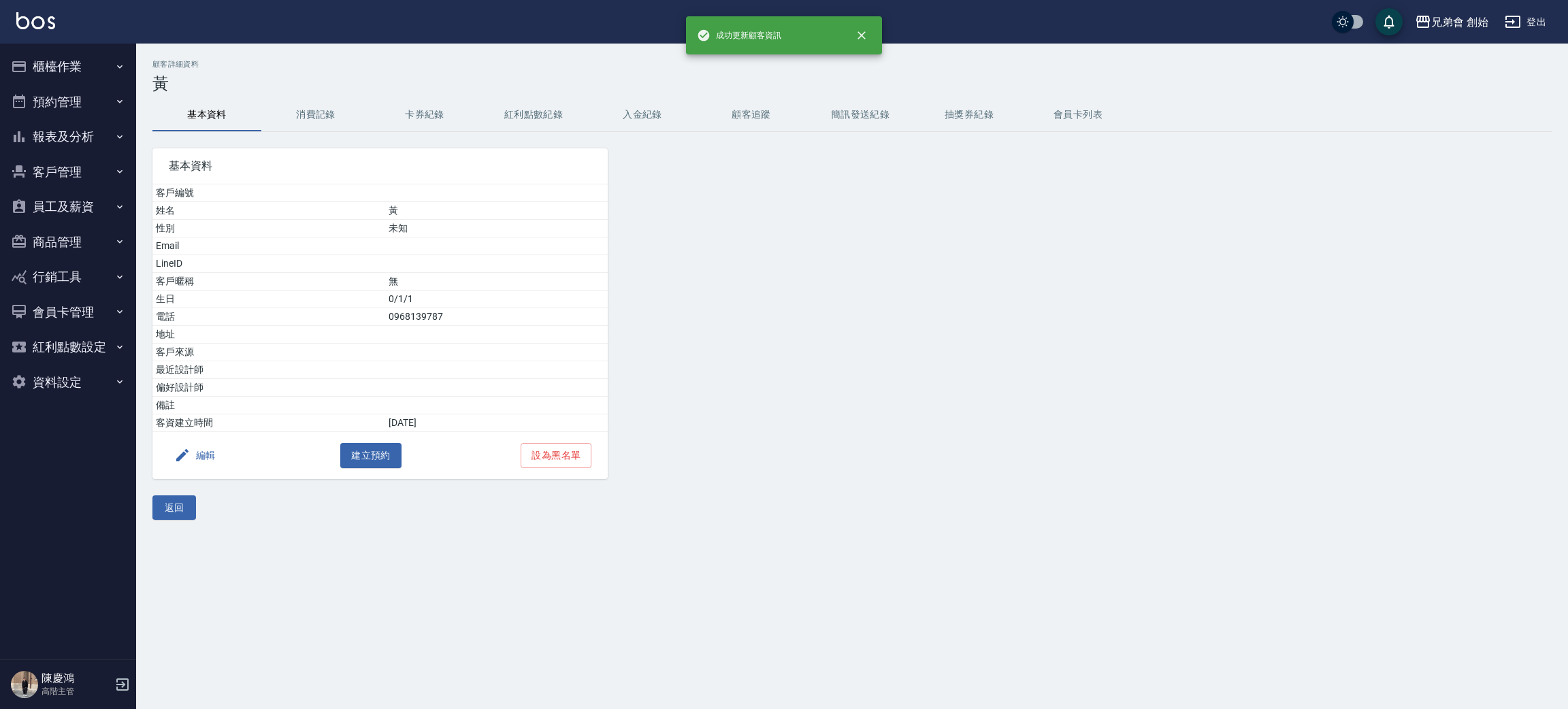
click at [75, 100] on button "預約管理" at bounding box center [68, 102] width 125 height 36
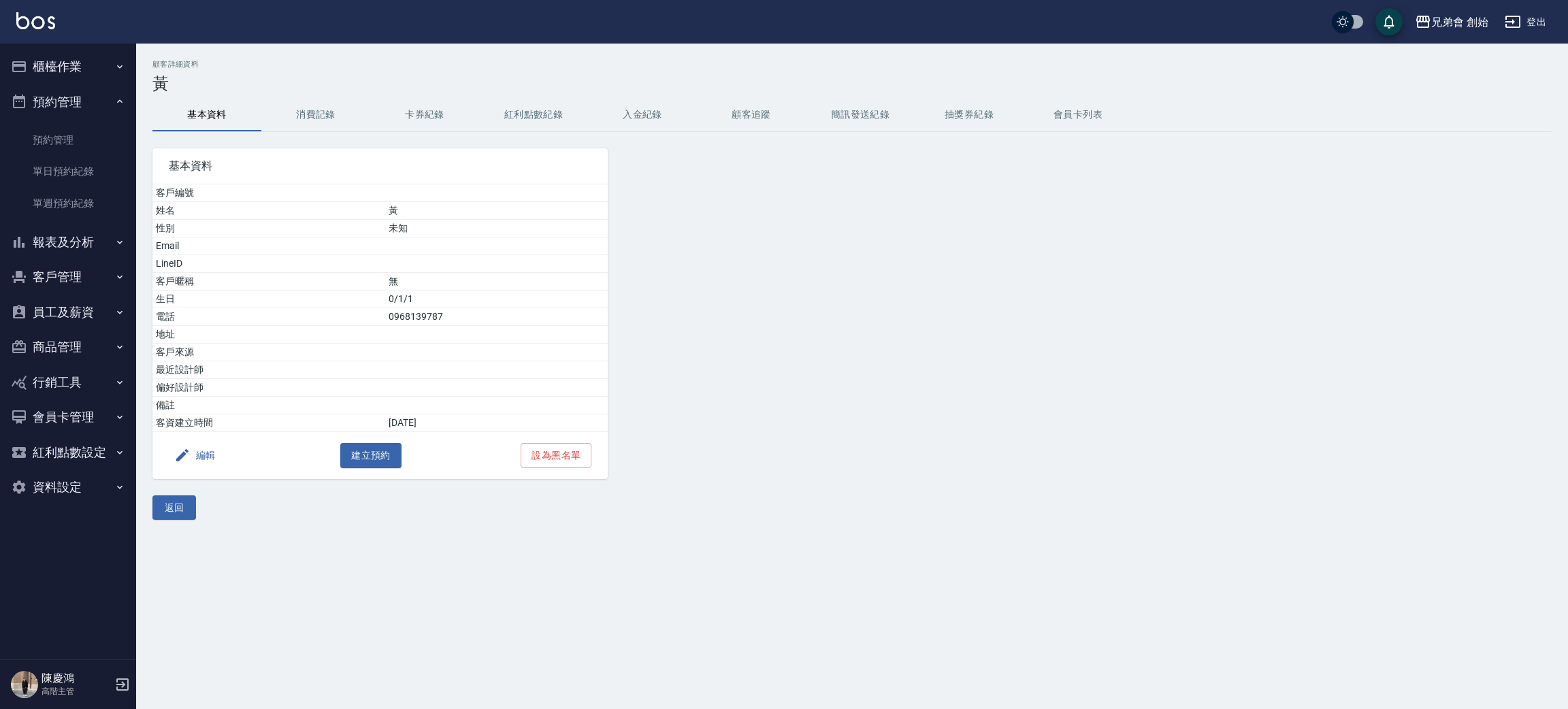
click at [96, 179] on link "單日預約紀錄" at bounding box center [68, 171] width 125 height 31
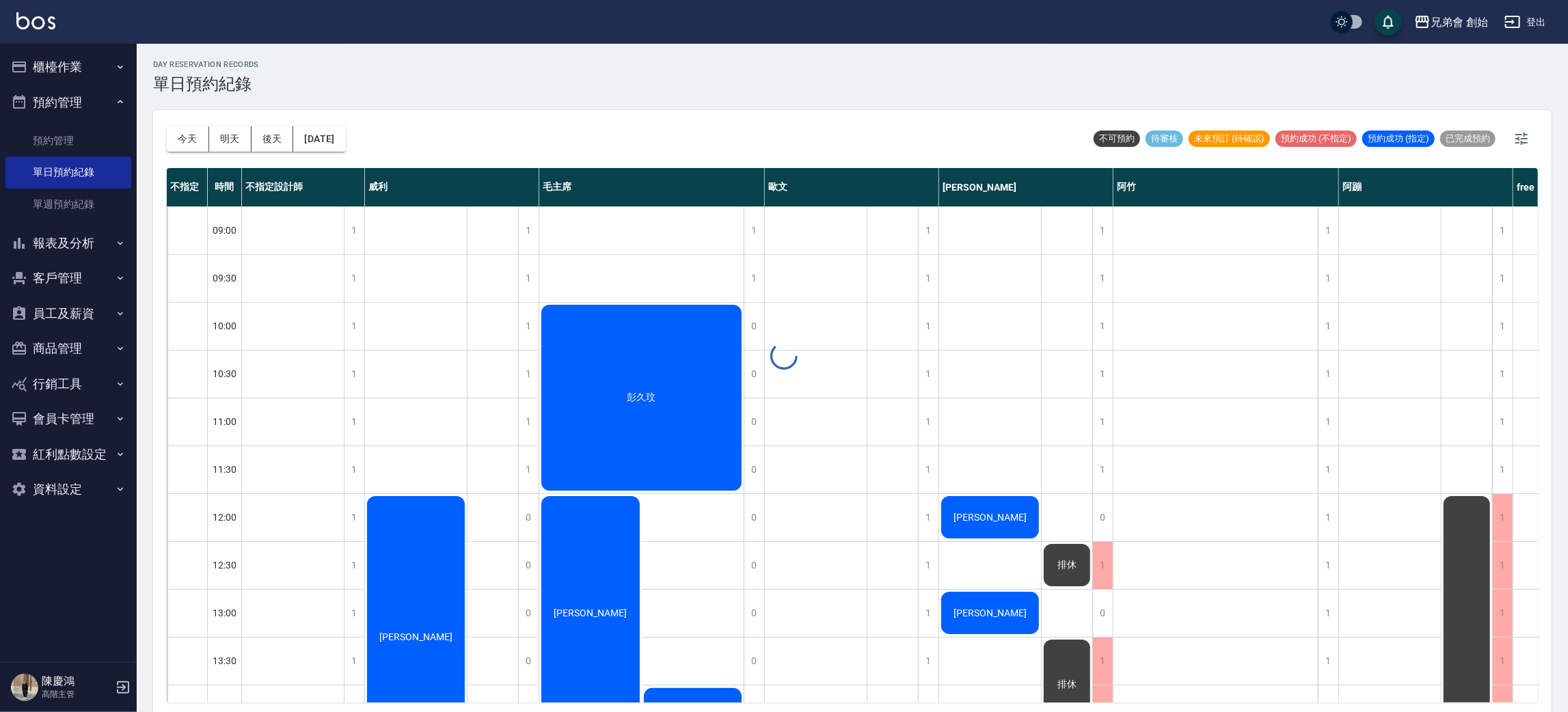
click at [195, 130] on div at bounding box center [784, 356] width 1568 height 712
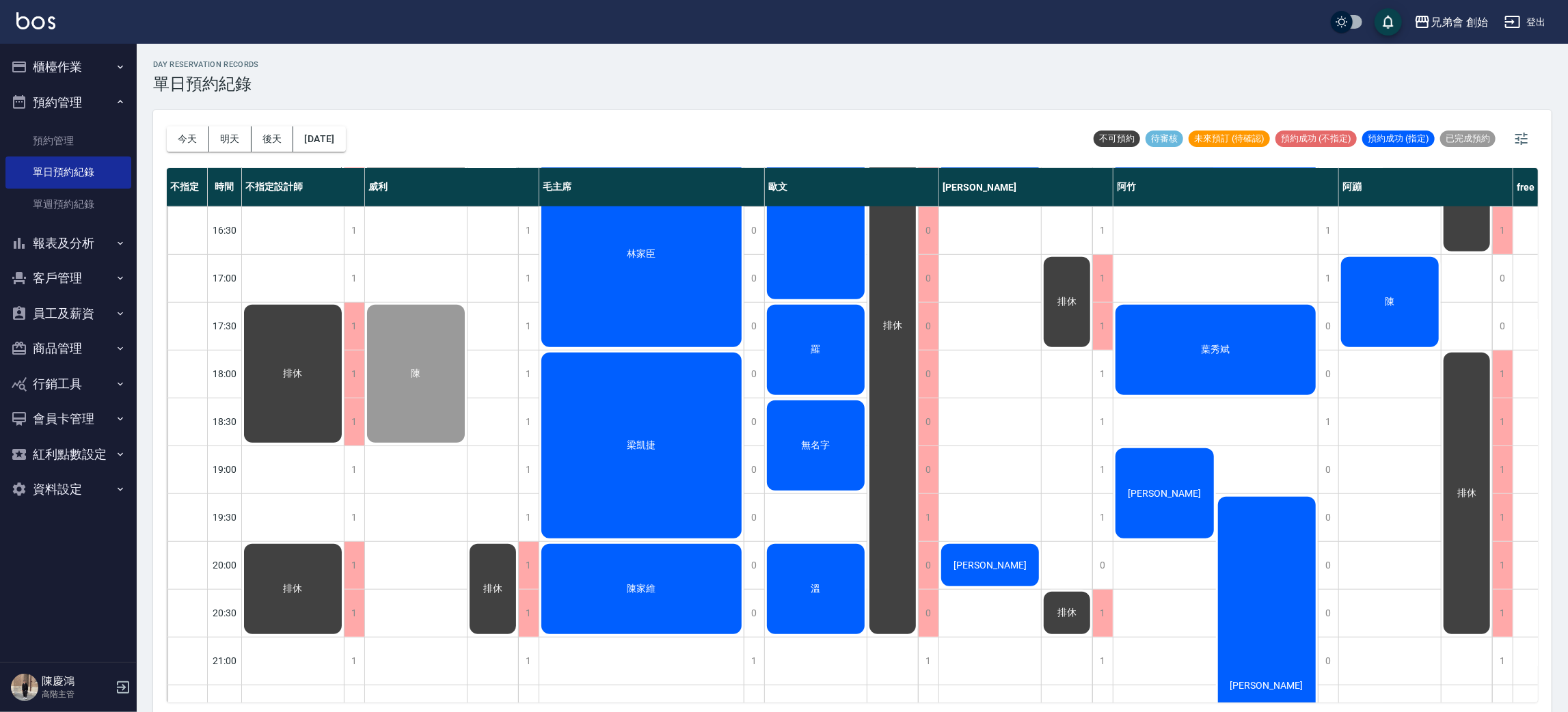
scroll to position [821, 0]
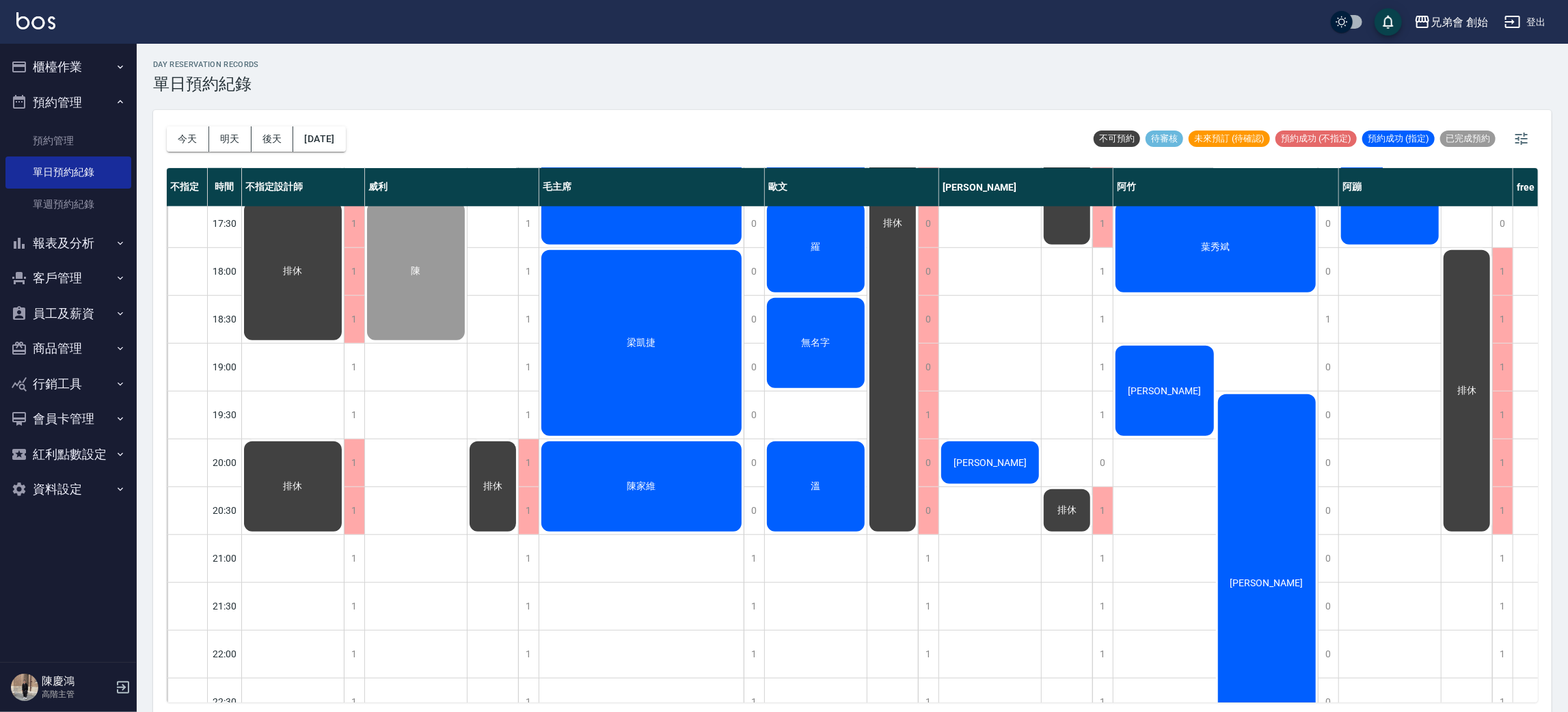
click at [803, 494] on div "溫" at bounding box center [816, 487] width 102 height 94
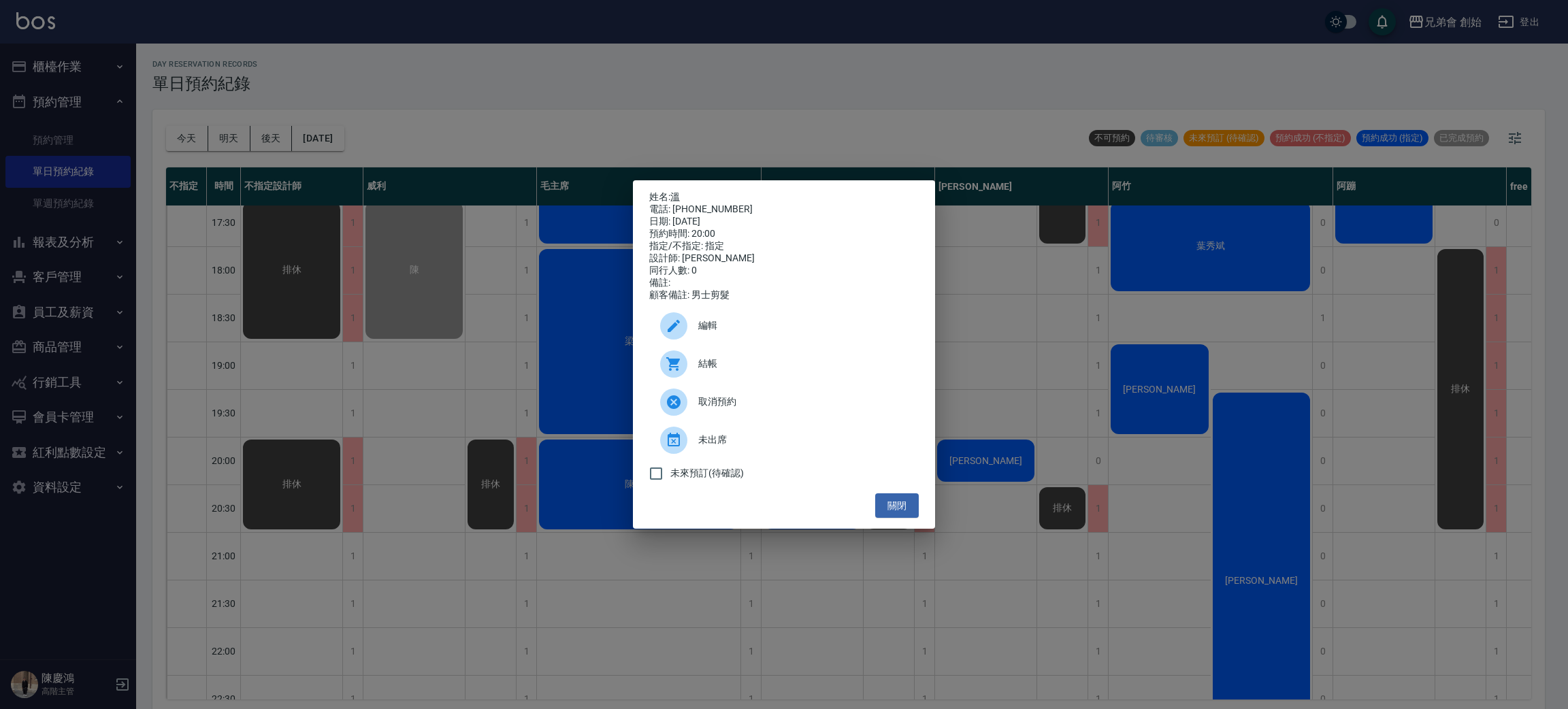
click at [624, 136] on div "姓名: 溫 電話: 0935621566 日期: 2025/09/10 預約時間: 20:00 指定/不指定: 指定 設計師: 歐文 同行人數: 0 備註: …" at bounding box center [784, 354] width 1568 height 709
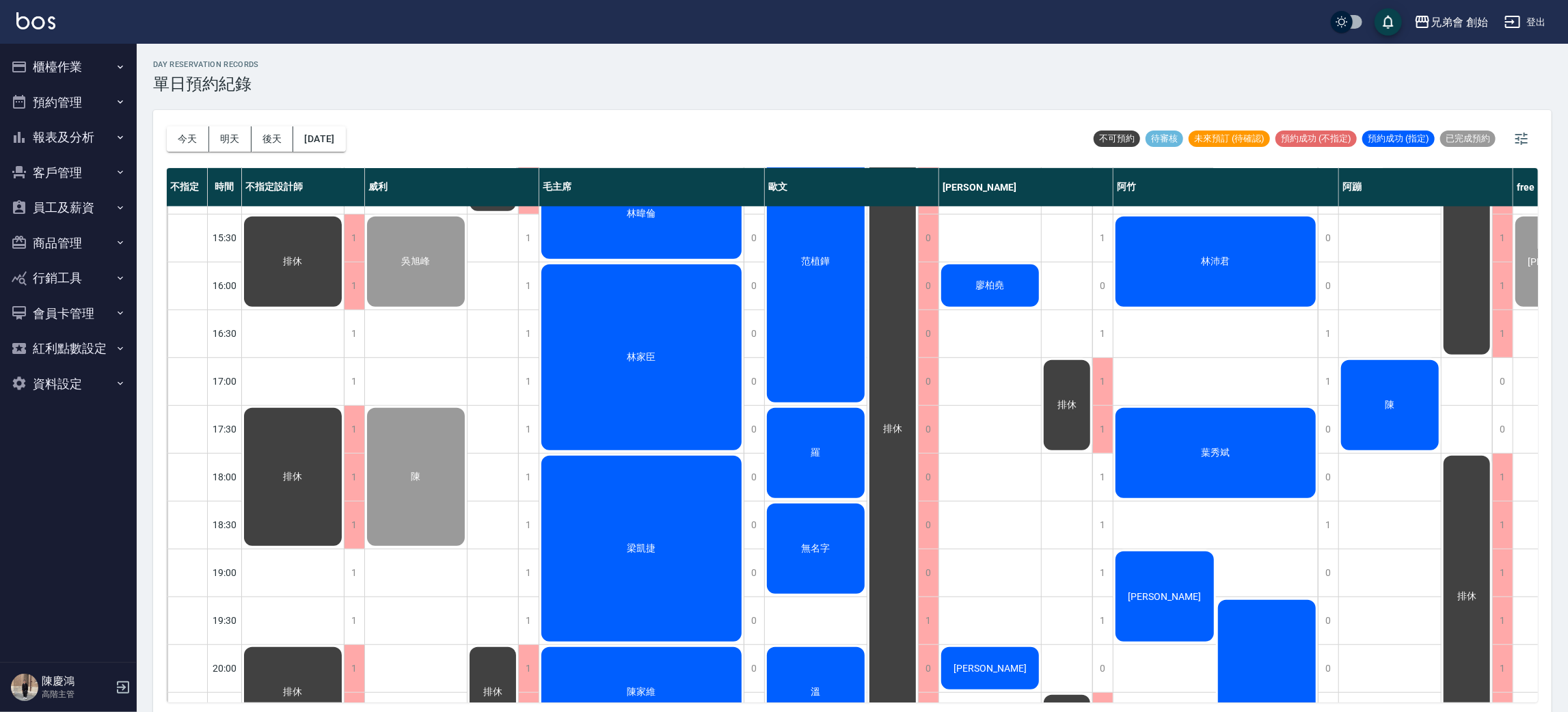
scroll to position [907, 0]
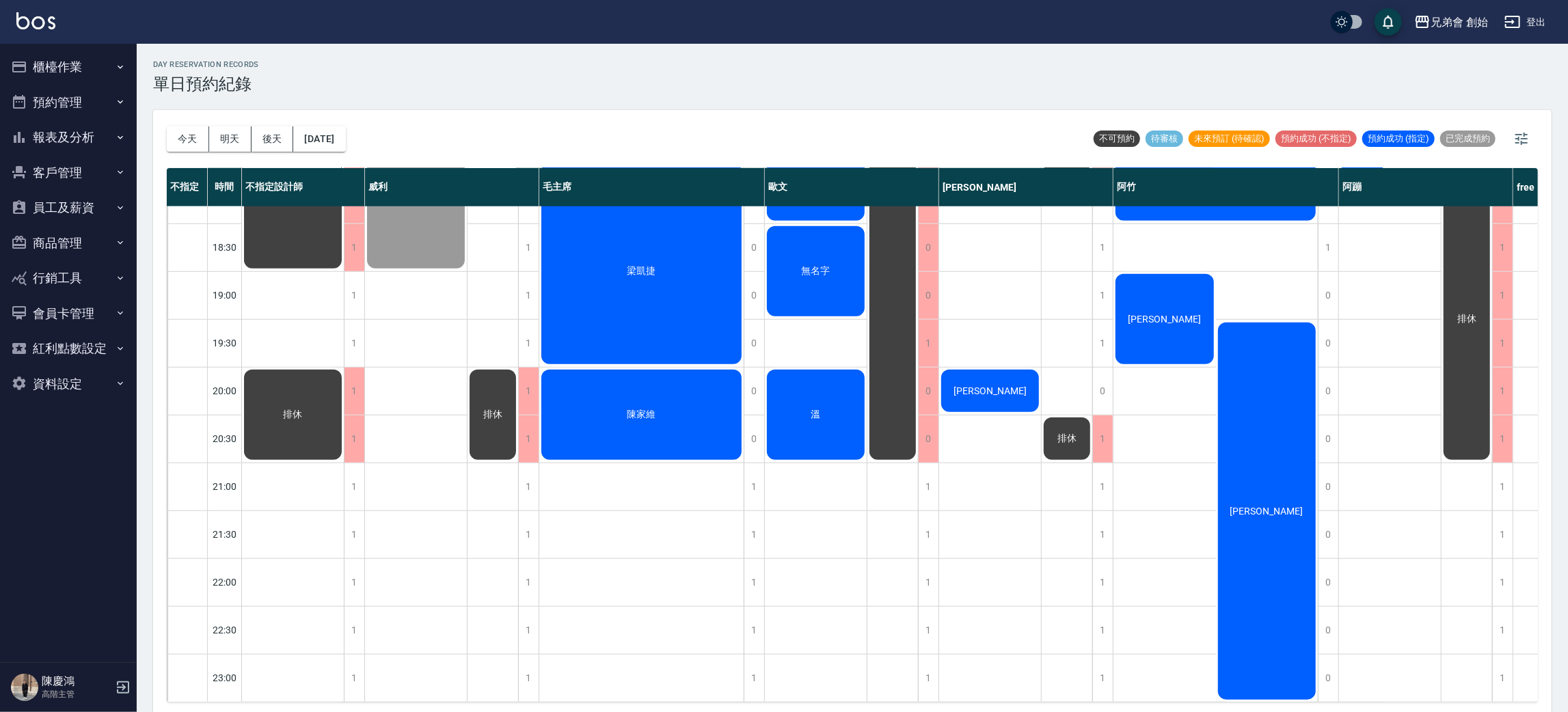
click at [643, 273] on div "梁凱捷" at bounding box center [641, 272] width 204 height 190
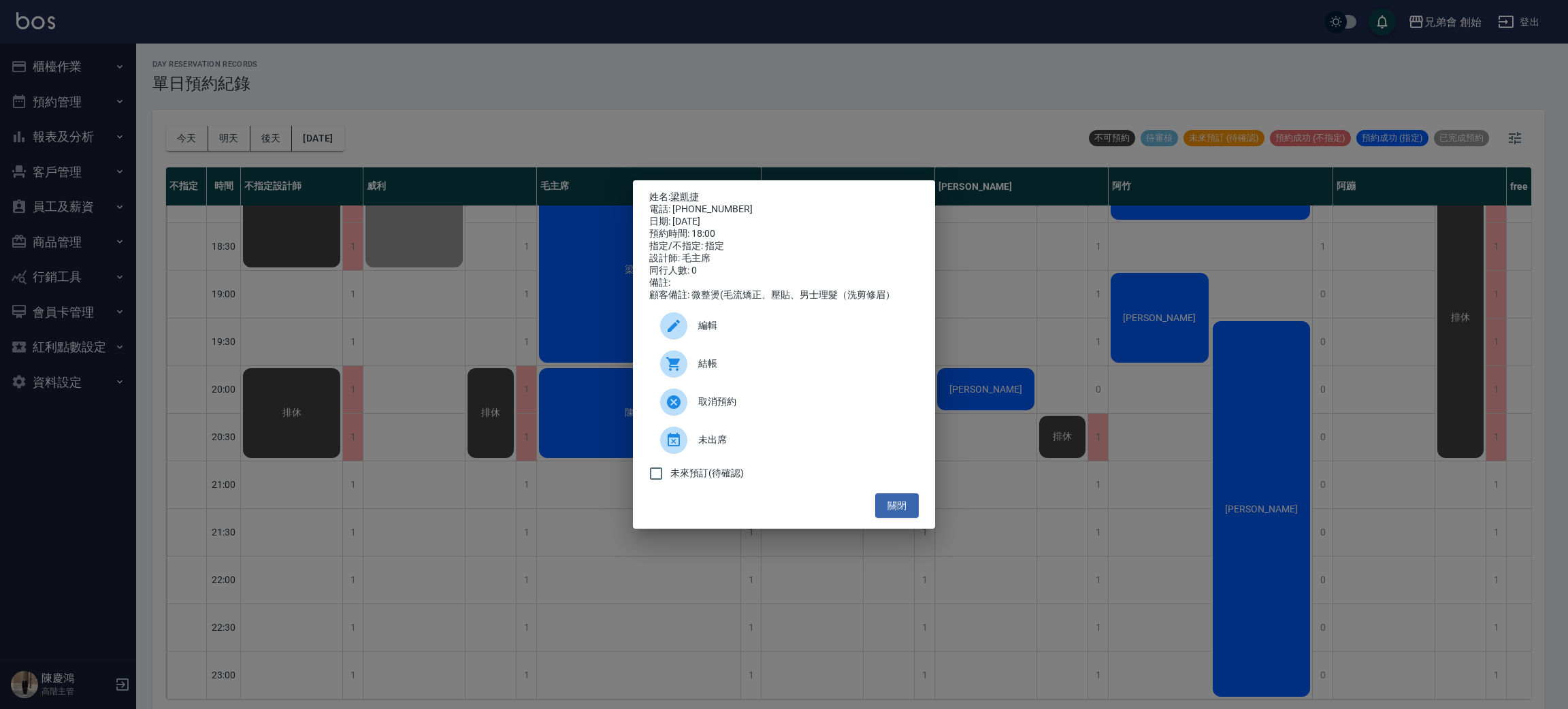
click at [673, 370] on icon at bounding box center [673, 364] width 14 height 14
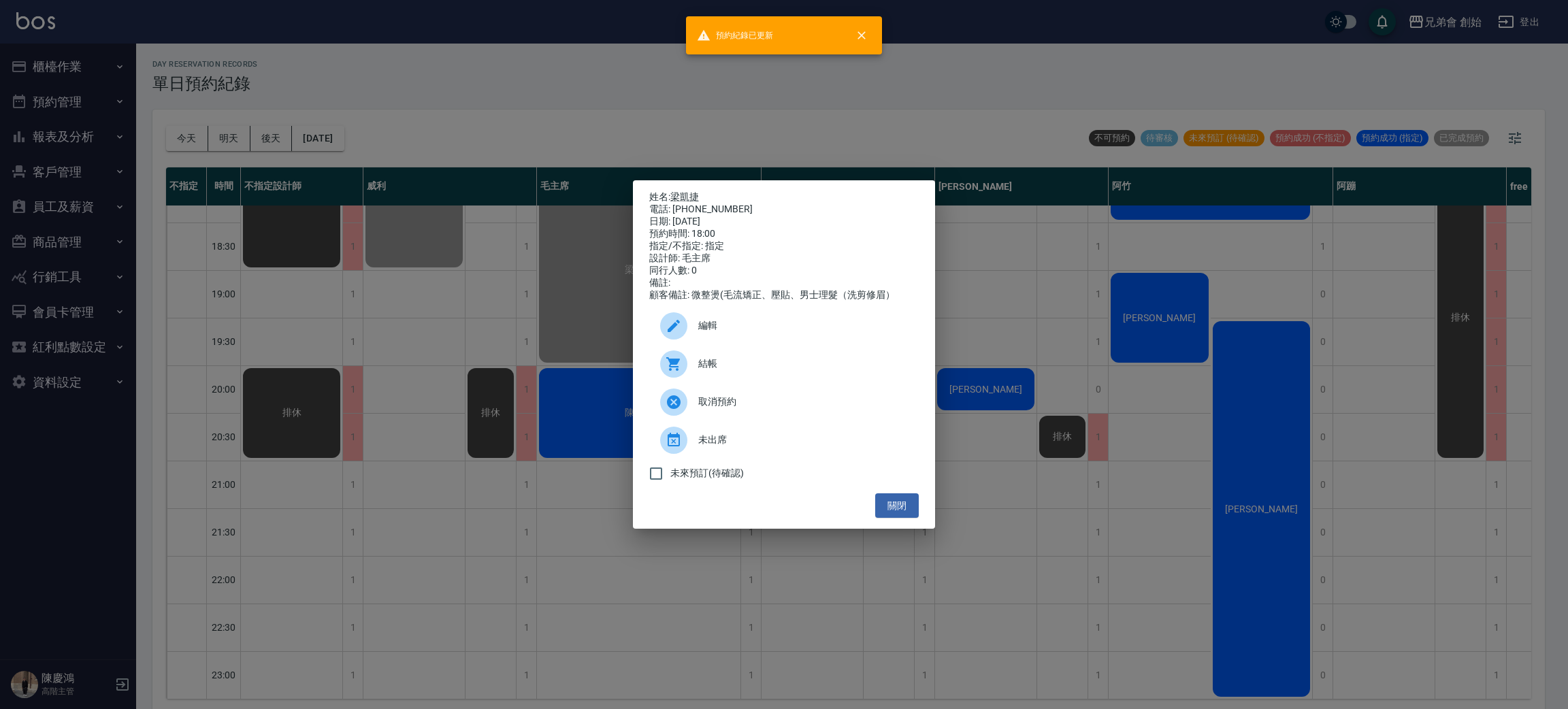
click at [640, 74] on div "姓名: [PERSON_NAME] 電話: [PHONE_NUMBER] 日期: [DATE] 預約時間: 18:00 指定/不指定: 指定 設計師: 毛主席…" at bounding box center [784, 354] width 1568 height 709
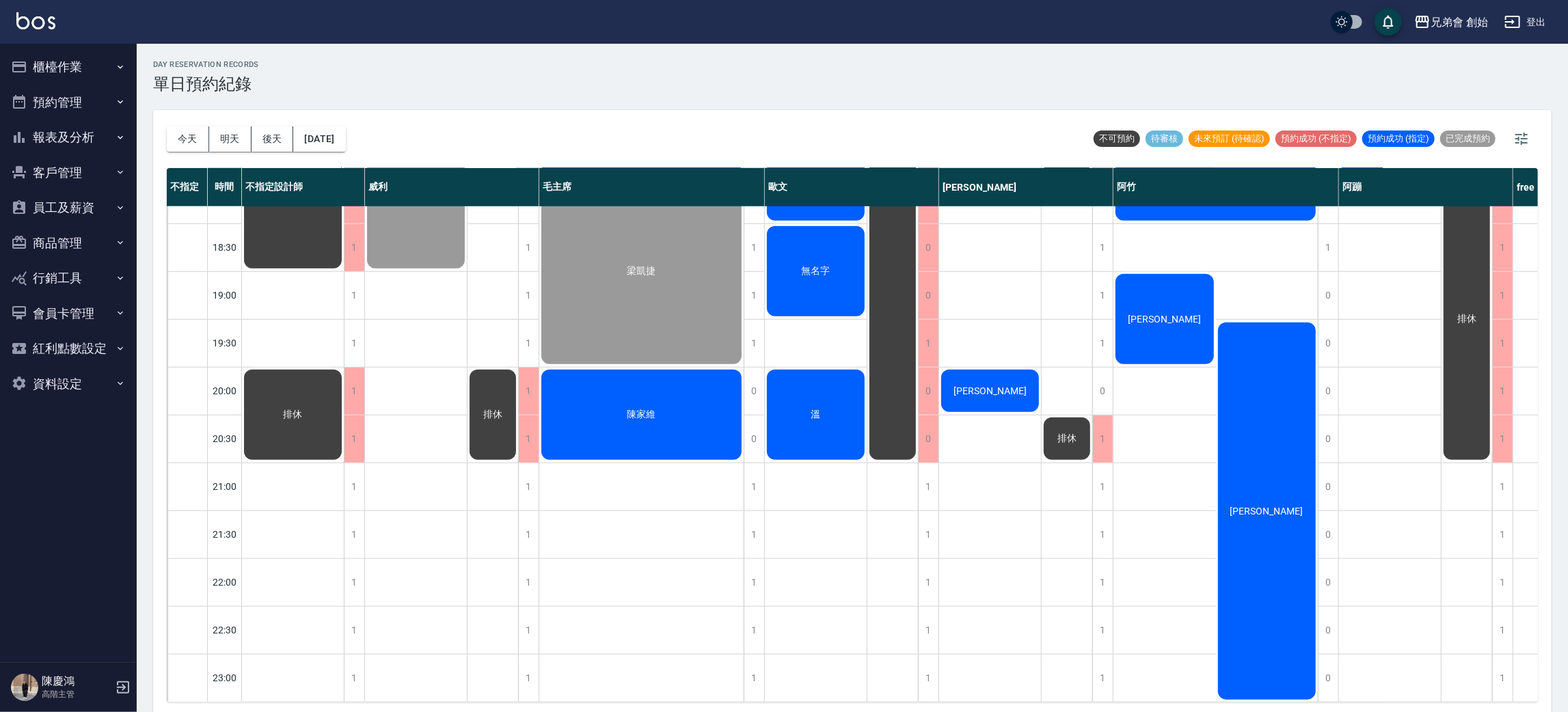
click at [512, 56] on div "day Reservation records 單日預約紀錄 [DATE] [DATE] [DATE] [DATE] 不可預約 待審核 未來預訂 (待確認) …" at bounding box center [852, 380] width 1431 height 673
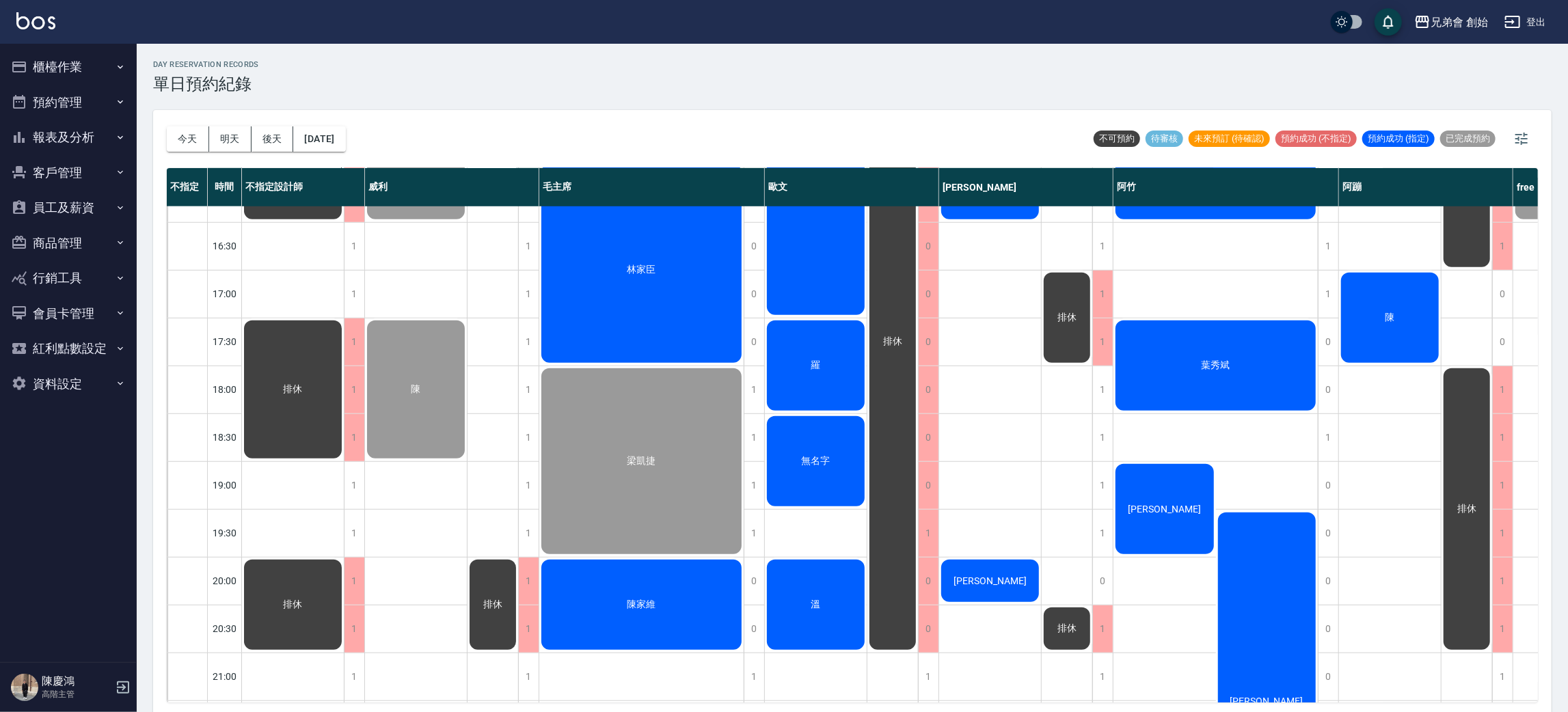
scroll to position [394, 0]
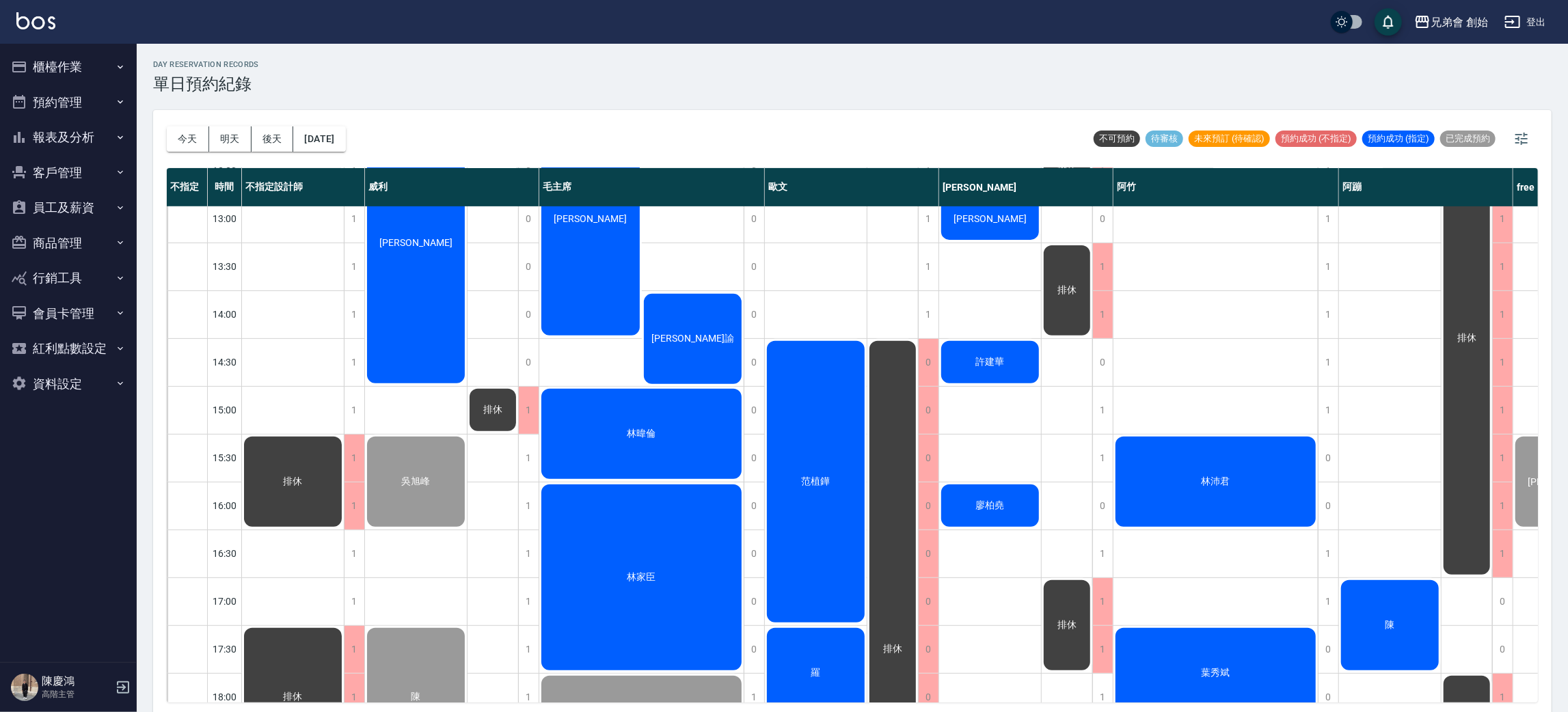
click at [265, 299] on div "排休 排休 排休" at bounding box center [293, 505] width 103 height 1388
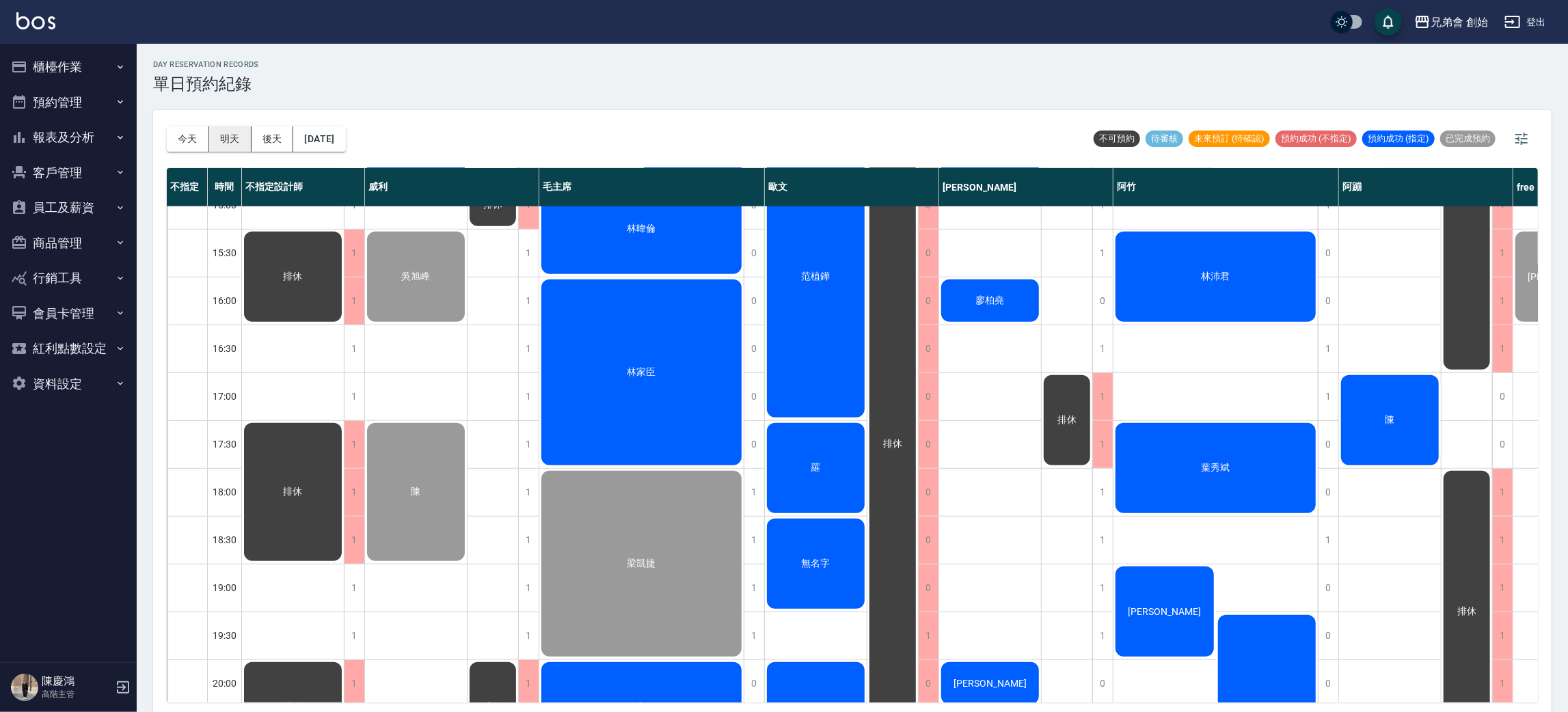
click at [216, 137] on button "明天" at bounding box center [230, 139] width 43 height 25
click at [606, 114] on div at bounding box center [784, 356] width 1568 height 712
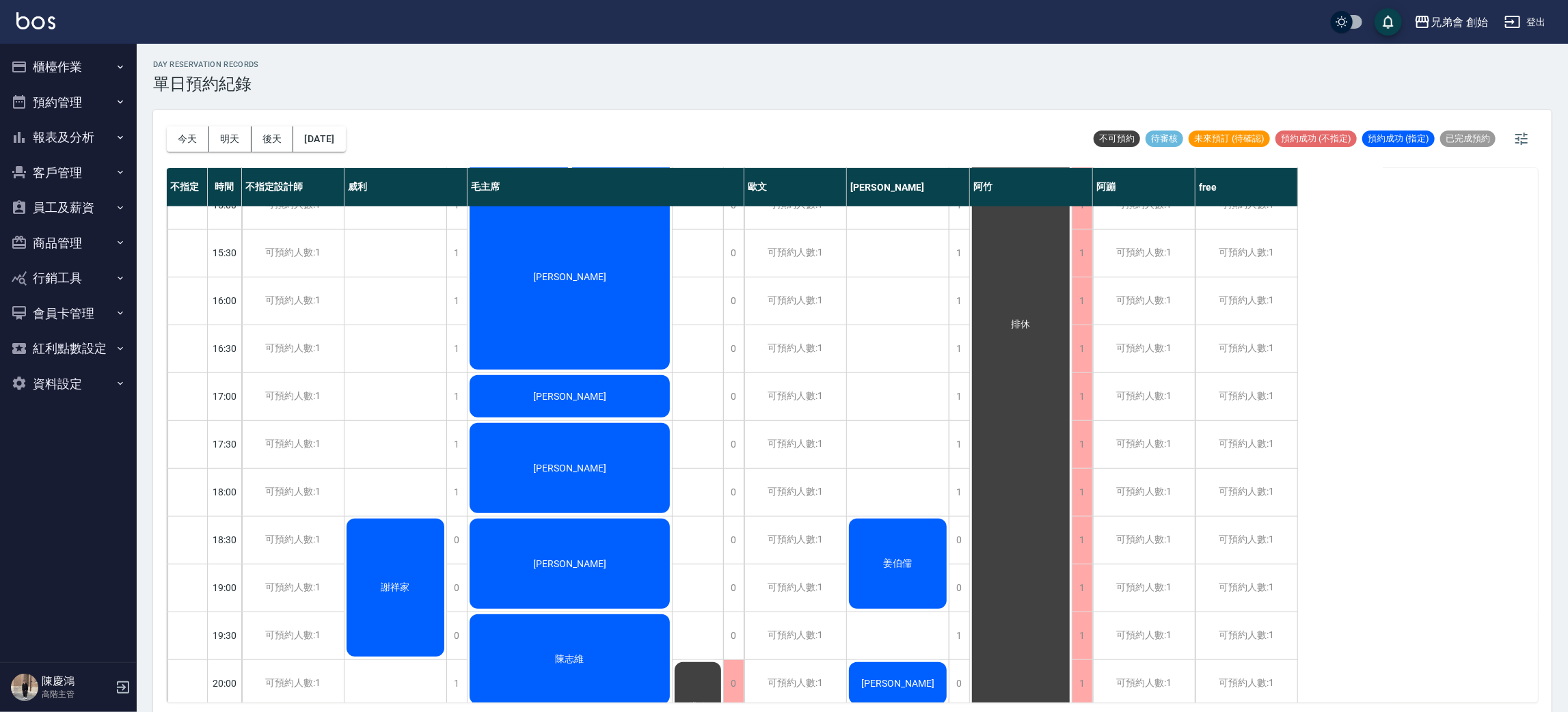
click at [396, 439] on div "謝祥家" at bounding box center [396, 300] width 103 height 1388
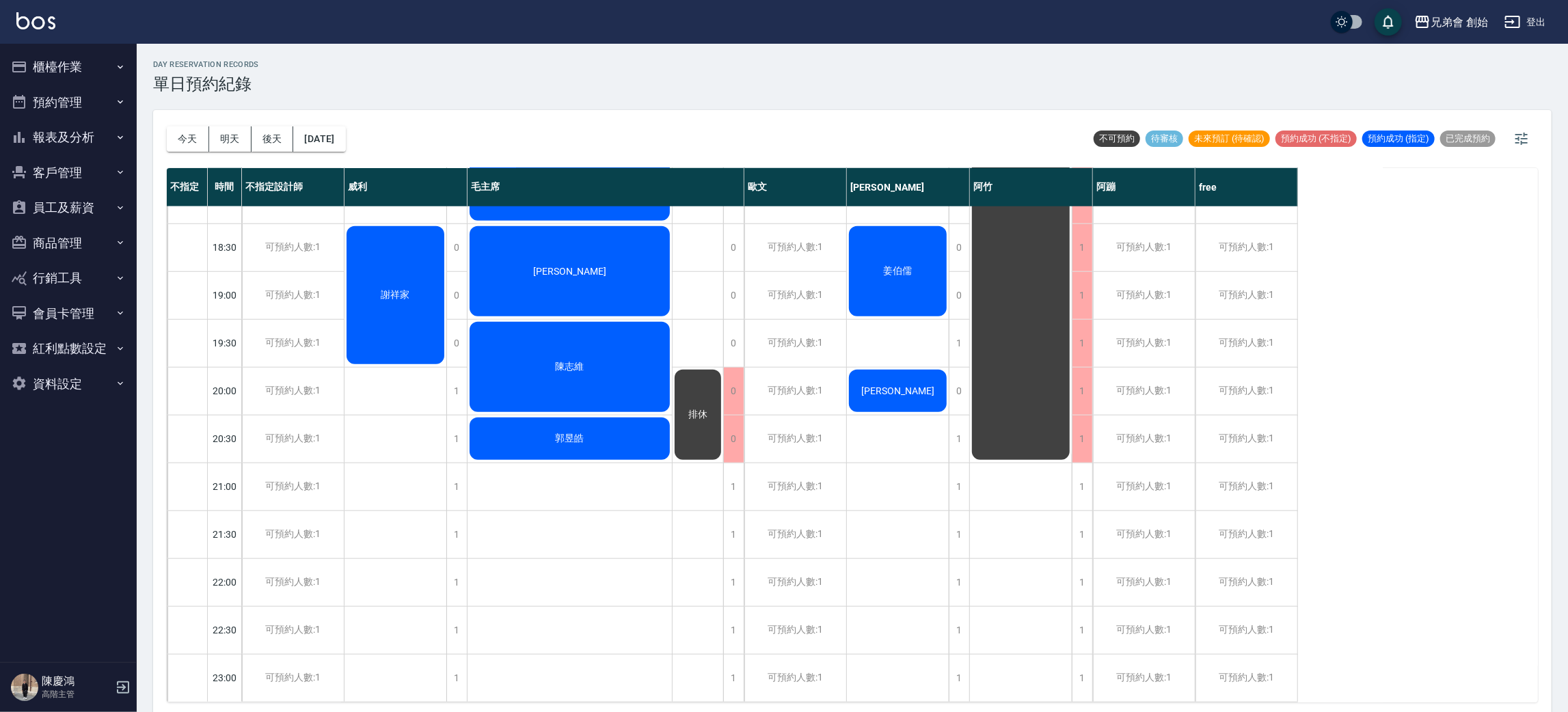
scroll to position [394, 0]
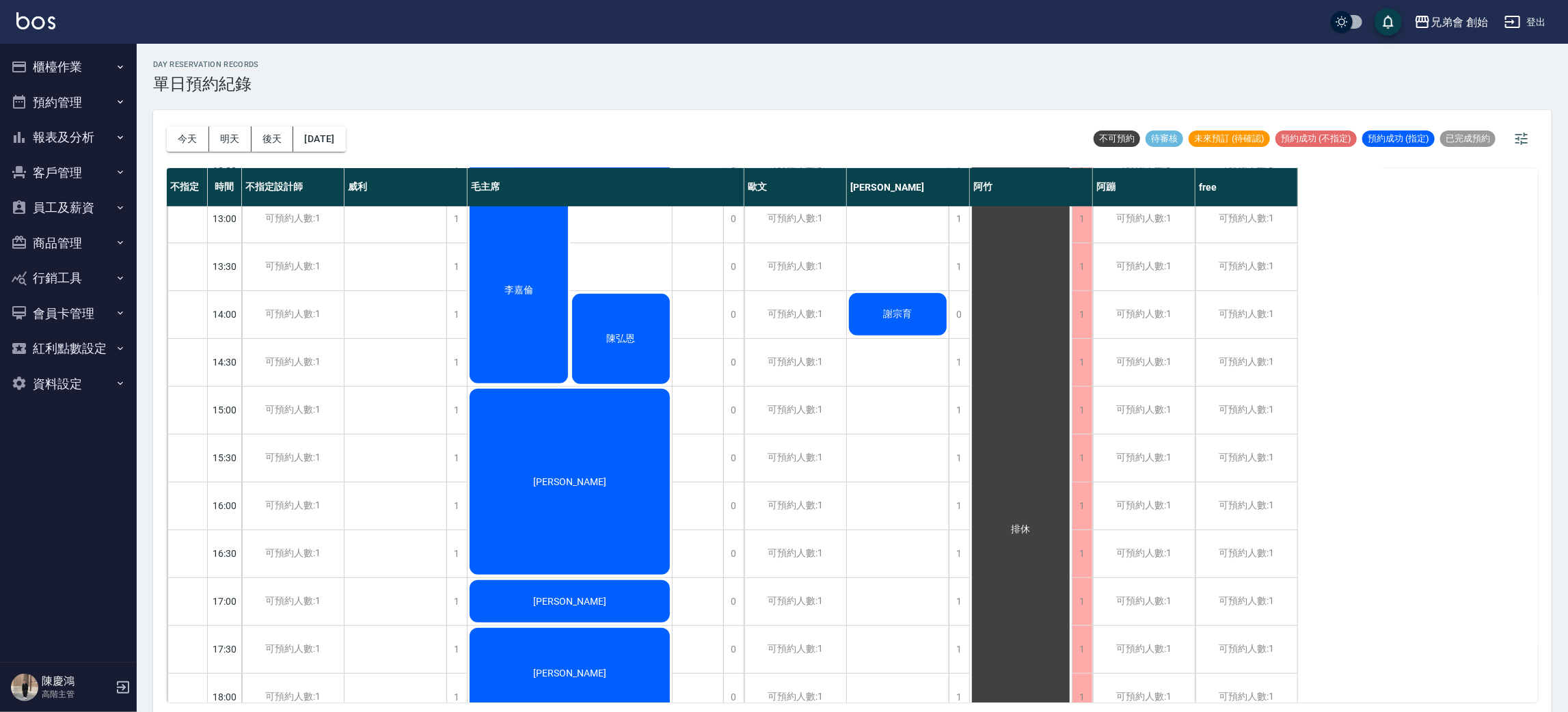
drag, startPoint x: 278, startPoint y: 134, endPoint x: 271, endPoint y: 137, distance: 7.6
click at [281, 134] on button "後天" at bounding box center [273, 139] width 43 height 25
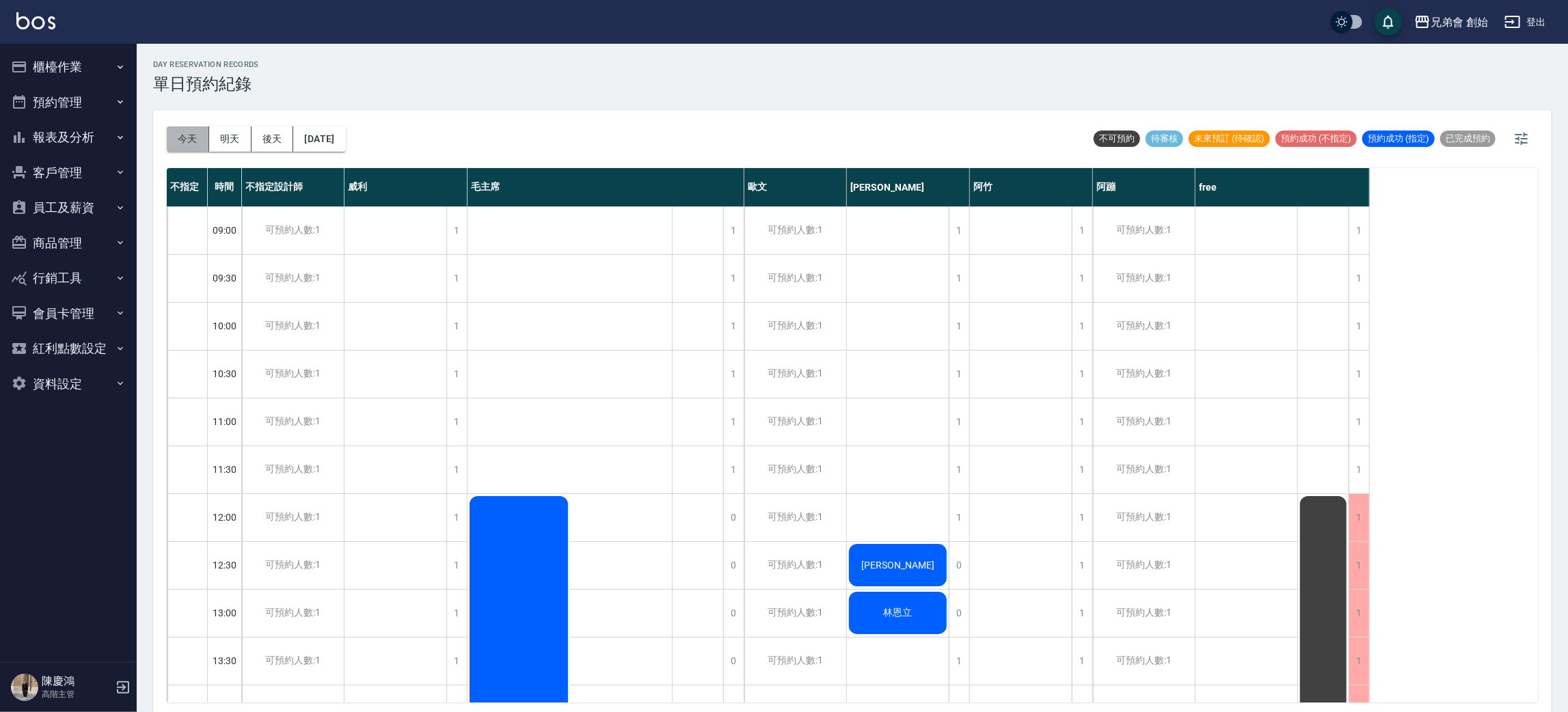
click at [183, 142] on button "今天" at bounding box center [188, 139] width 43 height 25
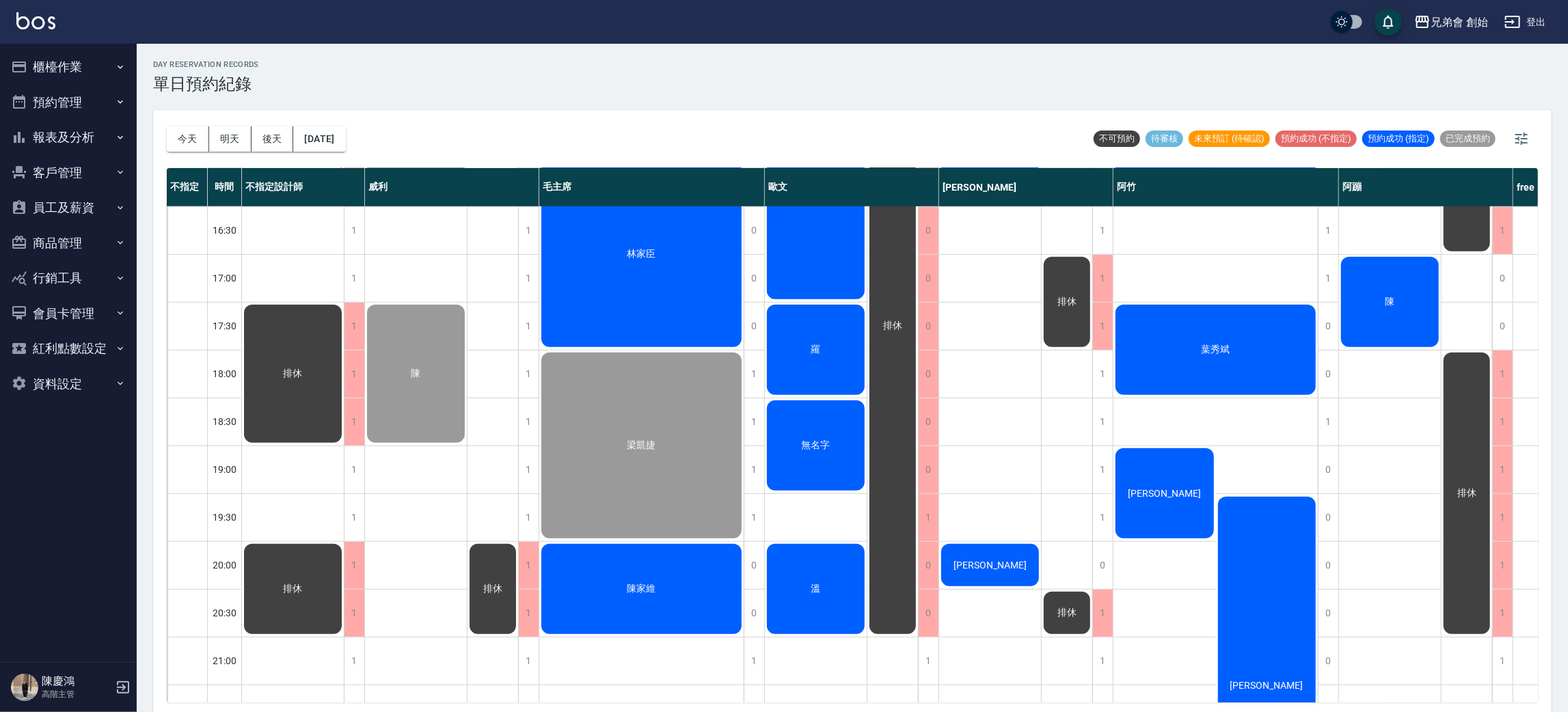
scroll to position [615, 0]
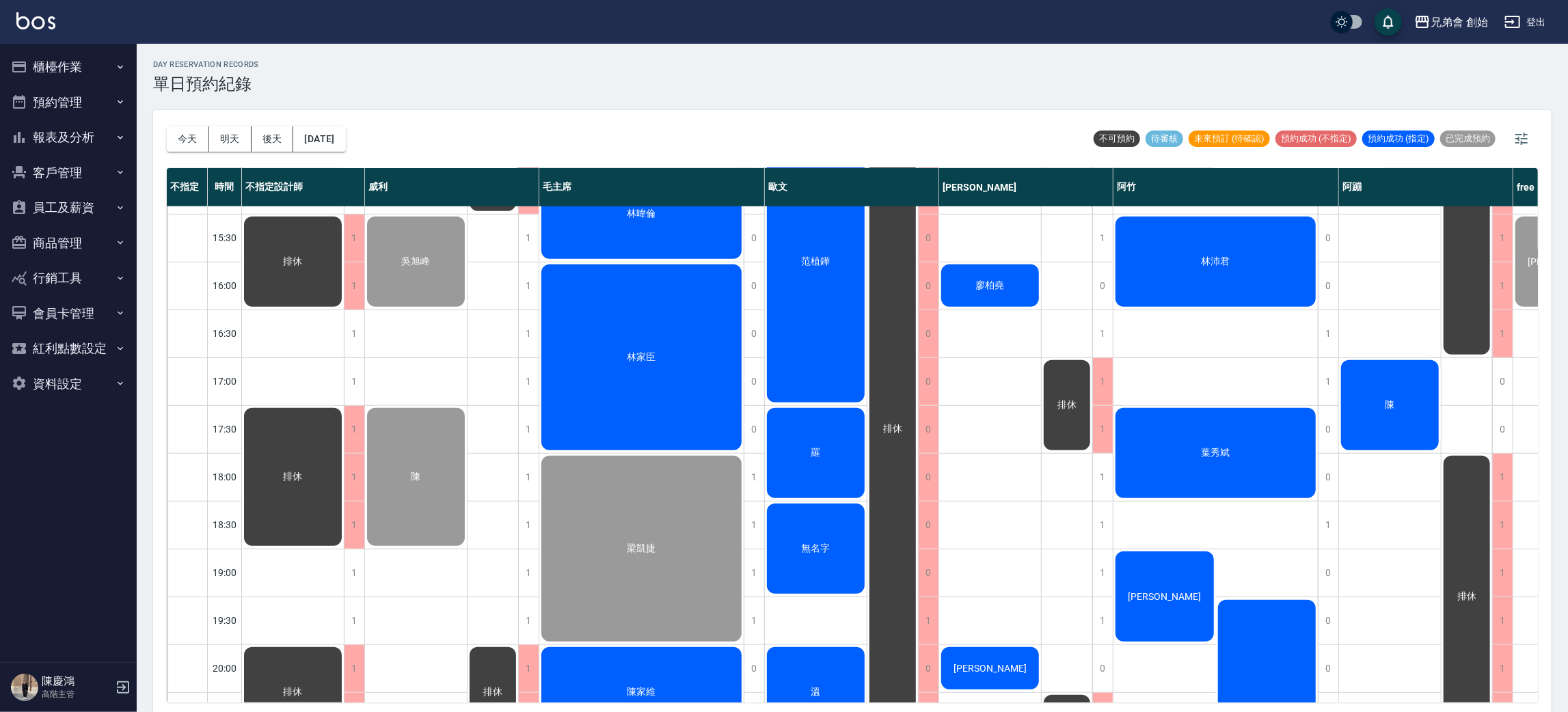
click at [829, 305] on div "范植鏵" at bounding box center [816, 261] width 102 height 286
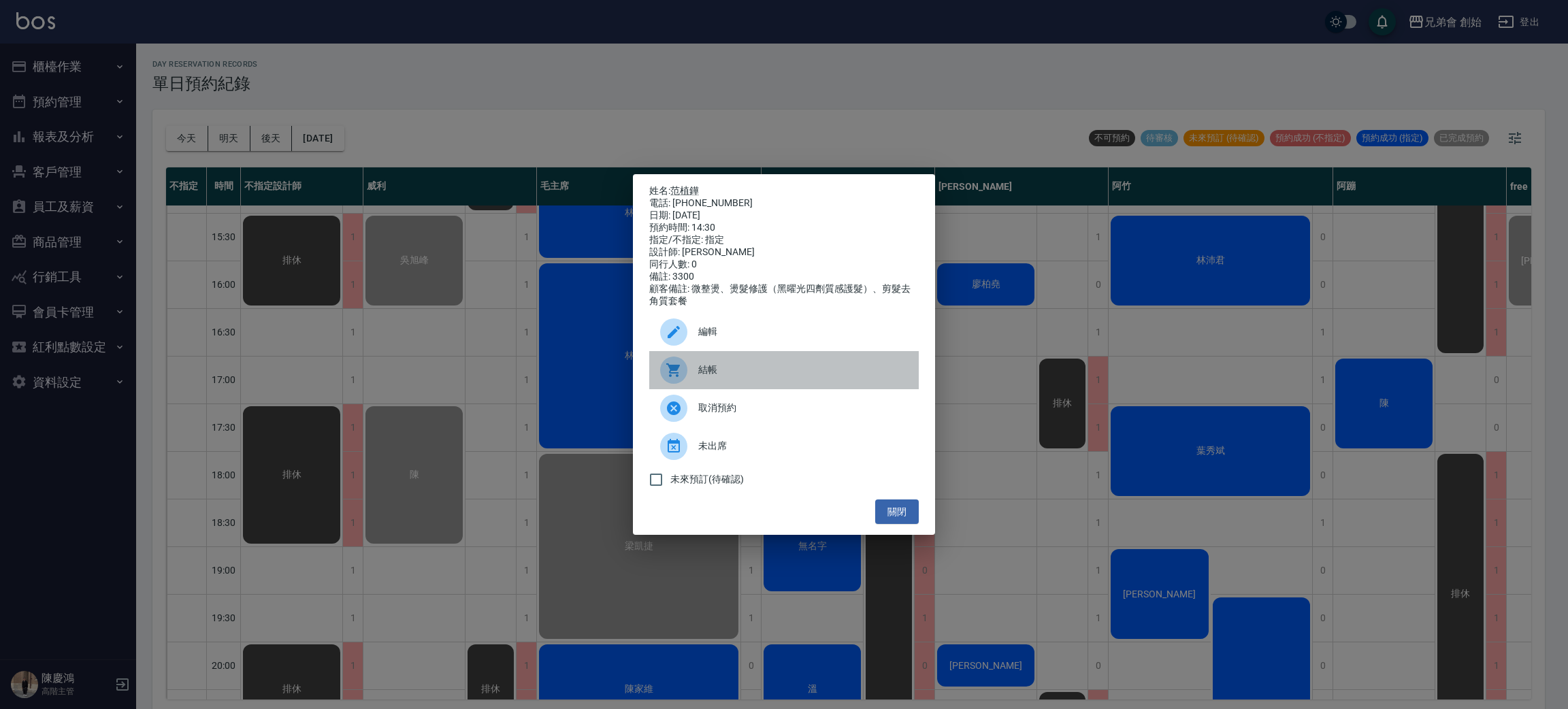
click at [713, 371] on span "結帳" at bounding box center [802, 369] width 210 height 15
click at [534, 72] on div "姓名: 范植鏵 電話: 0975259153 日期: 2025/09/10 預約時間: 14:30 指定/不指定: 指定 設計師: 歐文 同行人數: 0 備註…" at bounding box center [784, 354] width 1568 height 709
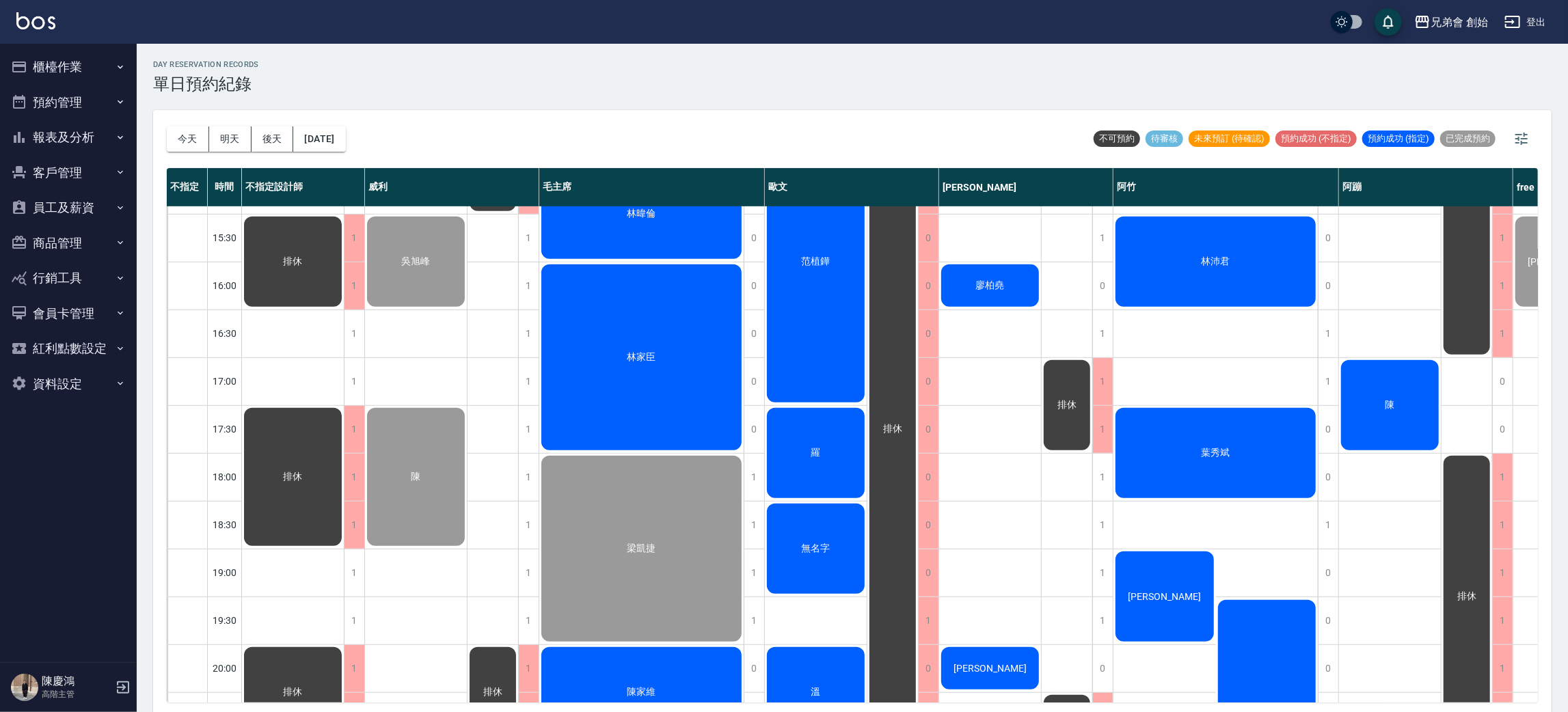
scroll to position [907, 0]
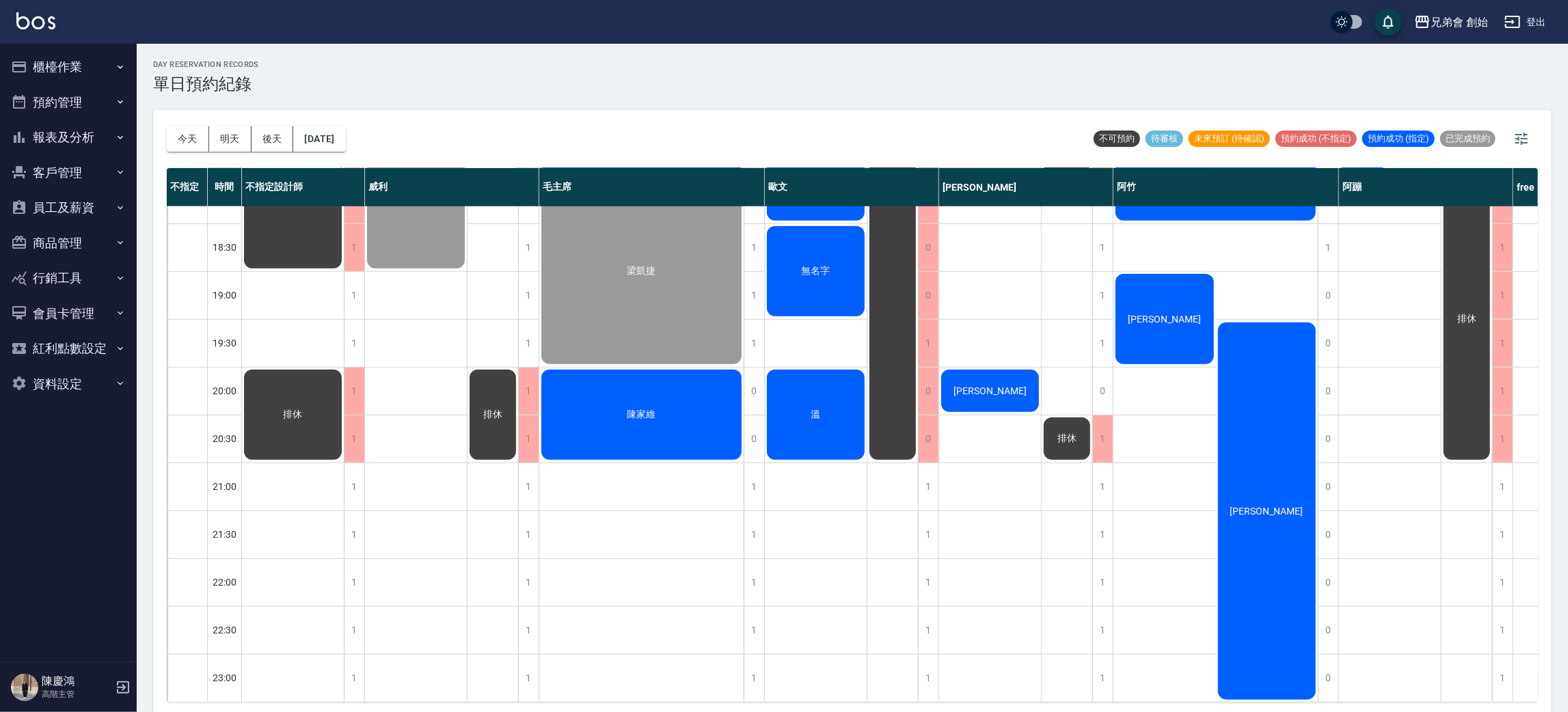
click at [800, 415] on div "溫" at bounding box center [816, 415] width 102 height 94
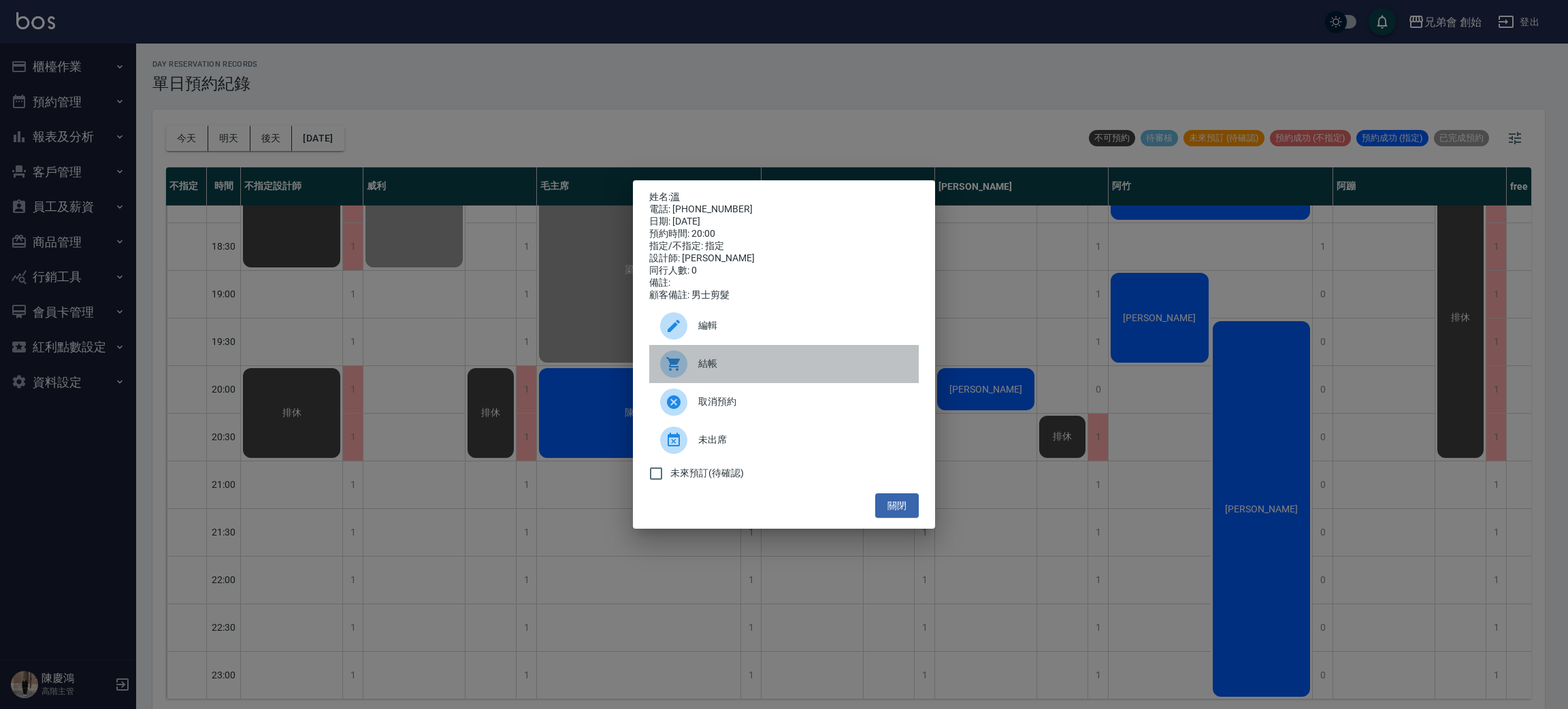
click at [719, 367] on span "結帳" at bounding box center [802, 364] width 210 height 15
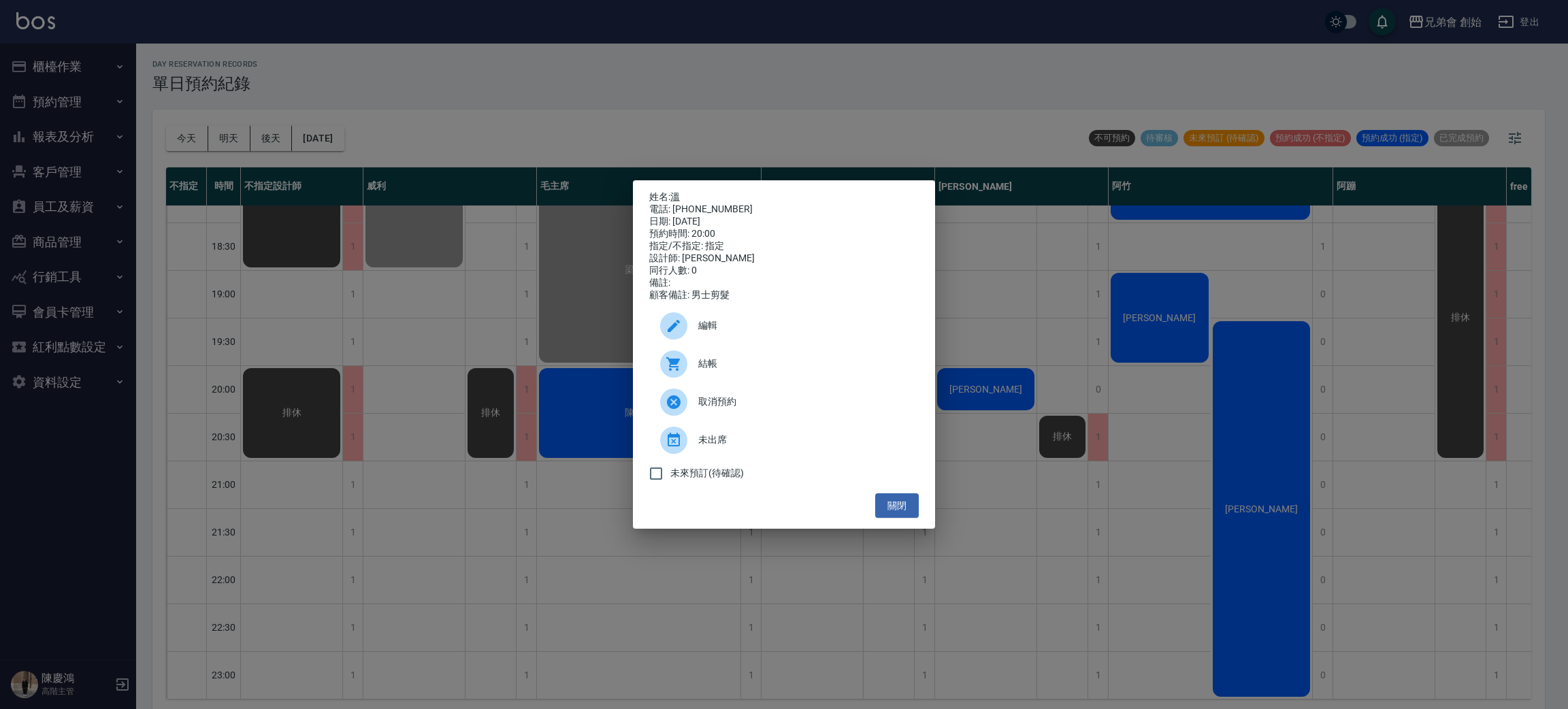
click at [549, 79] on div "姓名: 溫 電話: [PHONE_NUMBER] 日期: [DATE] 預約時間: 20:00 指定/不指定: 指定 設計師: [PERSON_NAME] 同…" at bounding box center [784, 354] width 1568 height 709
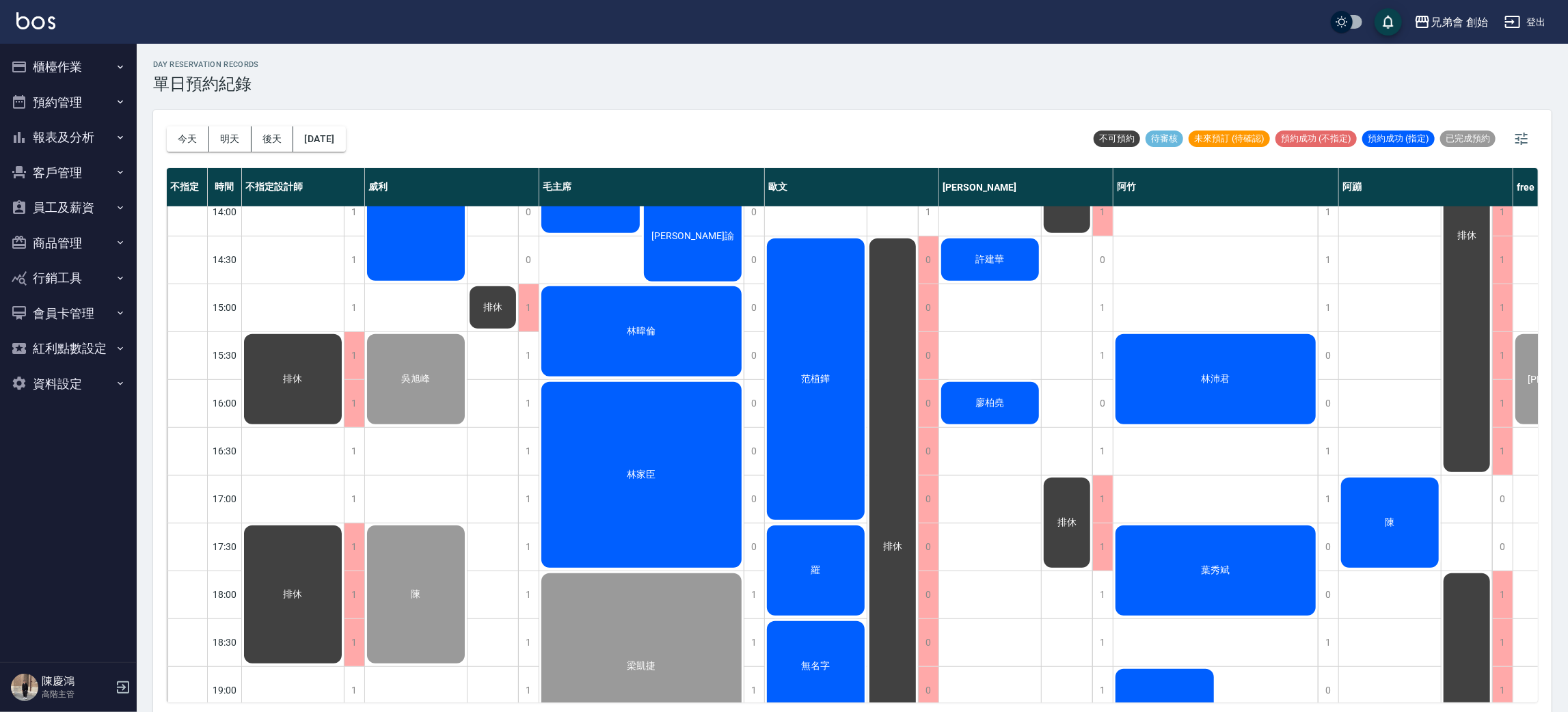
scroll to position [702, 0]
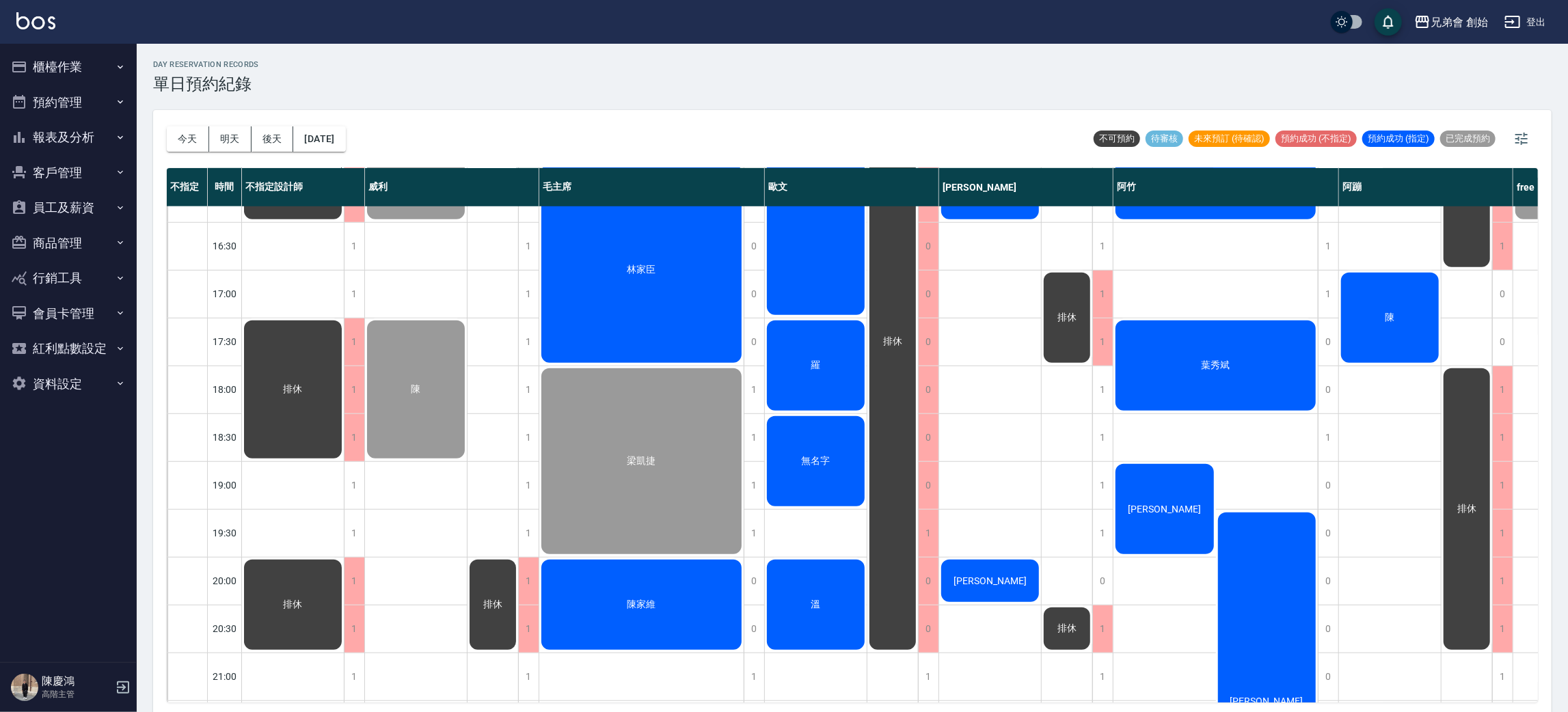
click at [839, 343] on div "羅" at bounding box center [816, 365] width 102 height 94
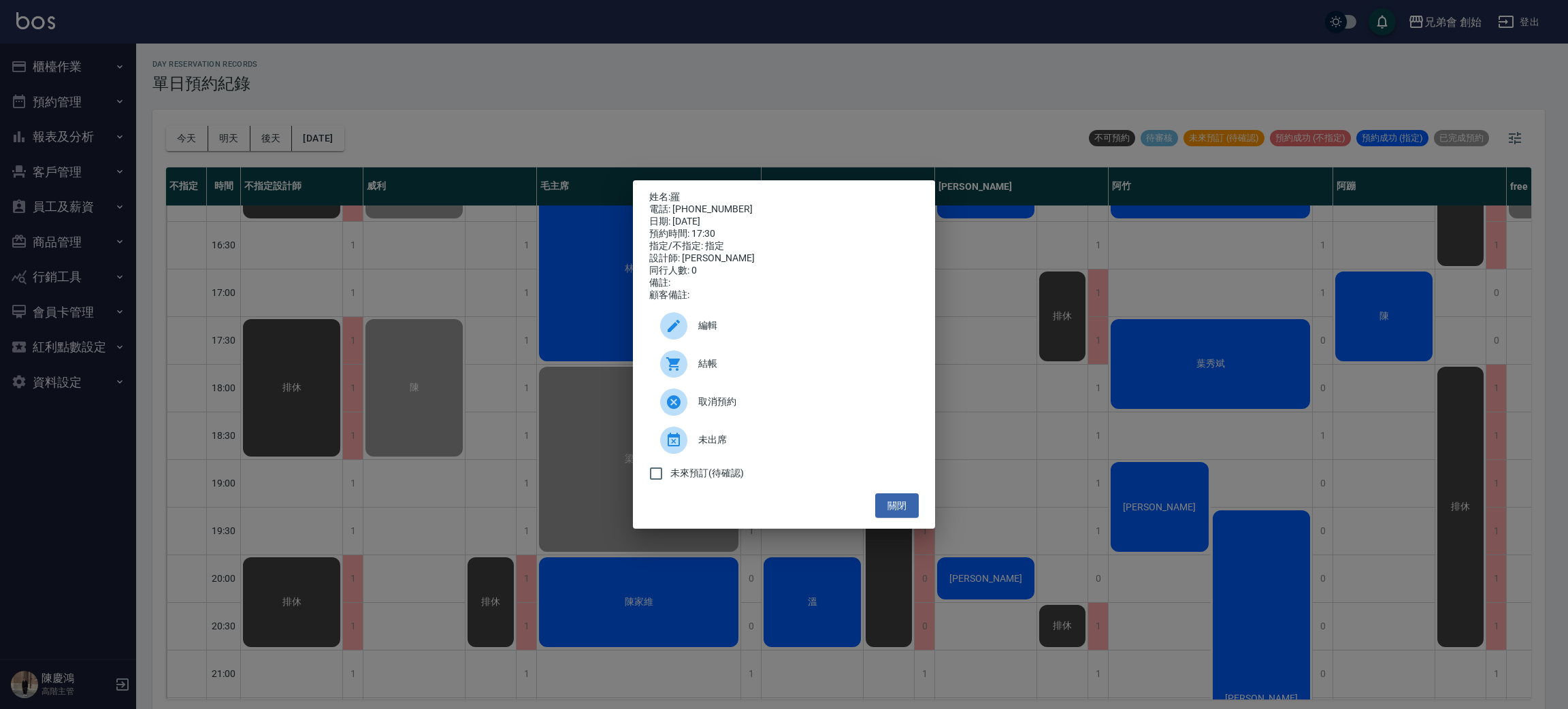
click at [721, 367] on span "結帳" at bounding box center [802, 364] width 210 height 15
click at [552, 120] on div "姓名: 羅 電話: 0975421378 日期: 2025/09/10 預約時間: 17:30 指定/不指定: 指定 設計師: 歐文 同行人數: 0 備註: …" at bounding box center [784, 354] width 1568 height 709
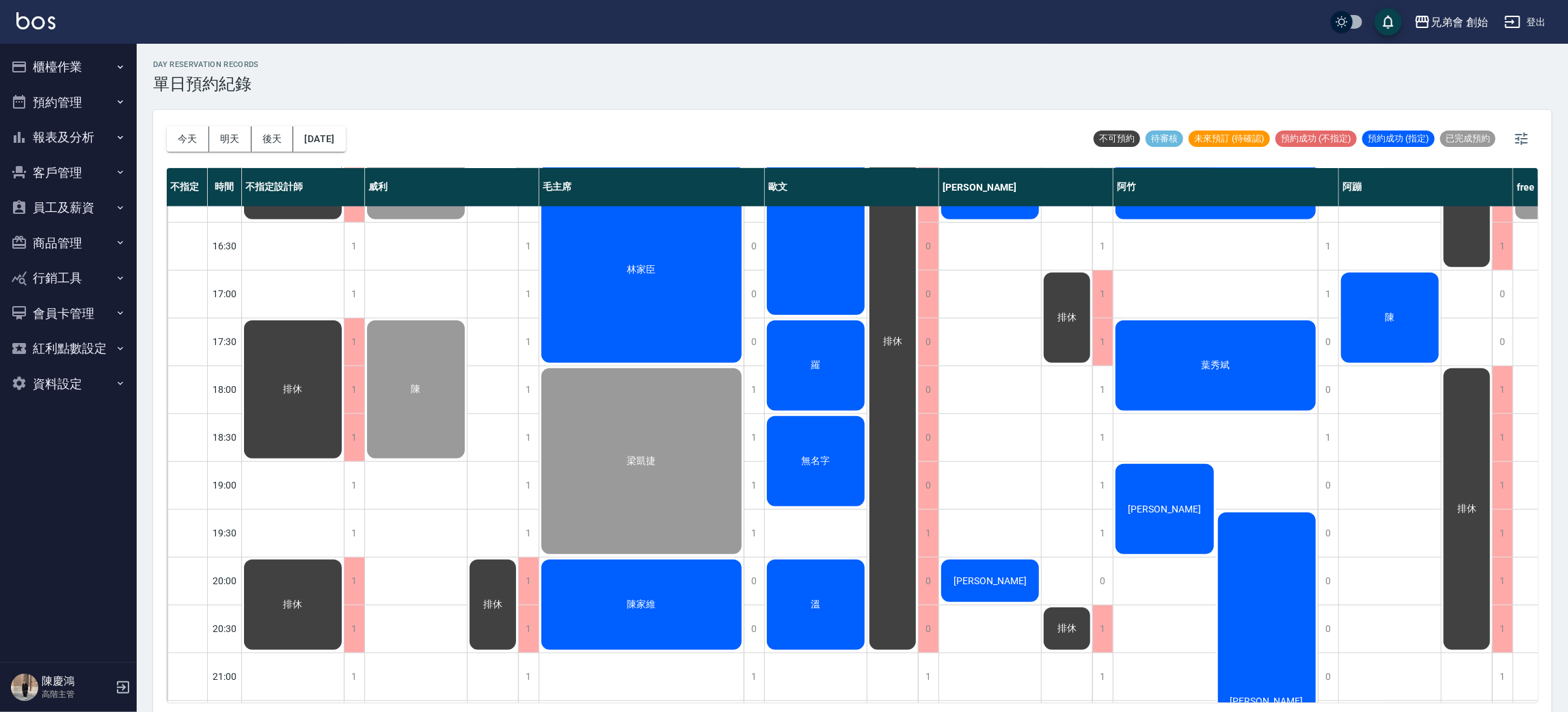
scroll to position [86, 0]
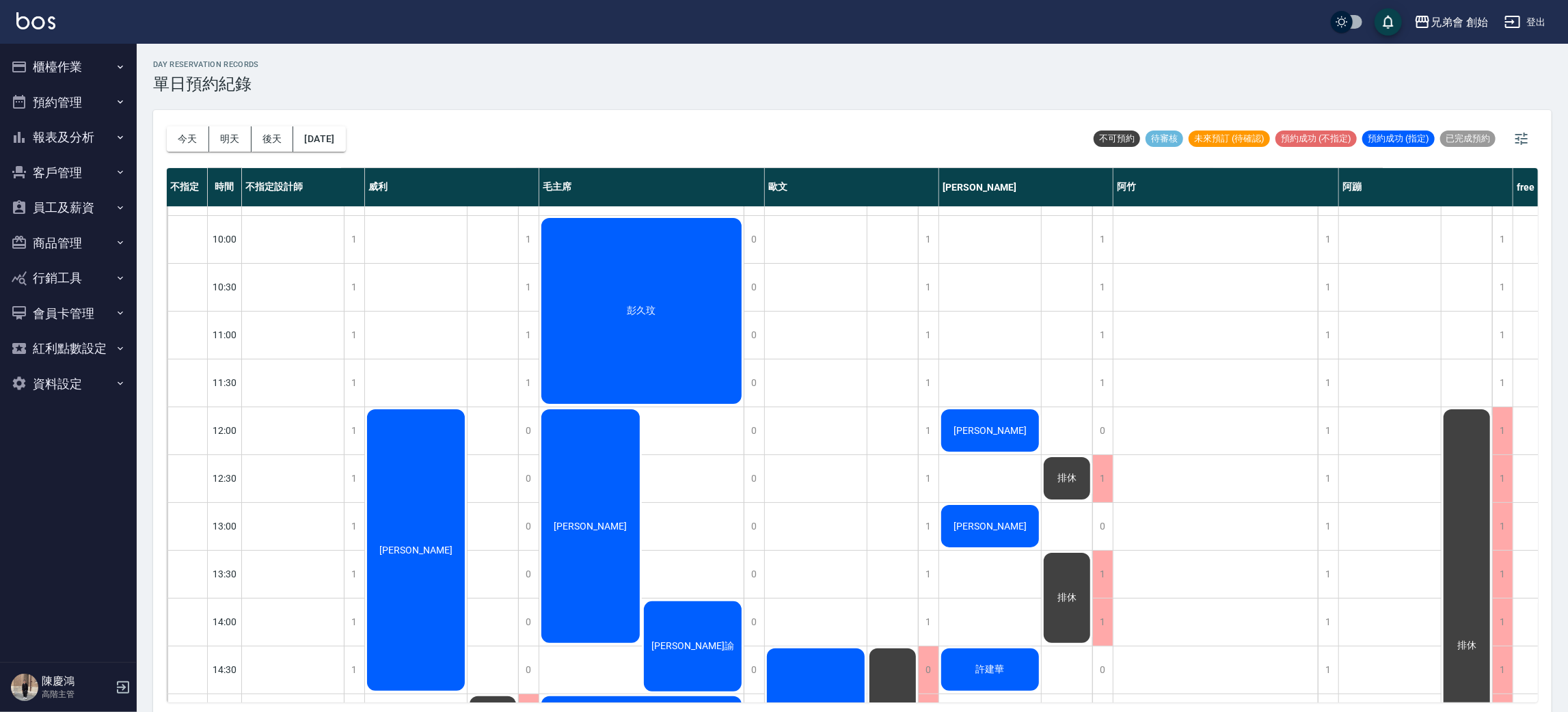
click at [628, 340] on div "彭久玟" at bounding box center [641, 311] width 204 height 190
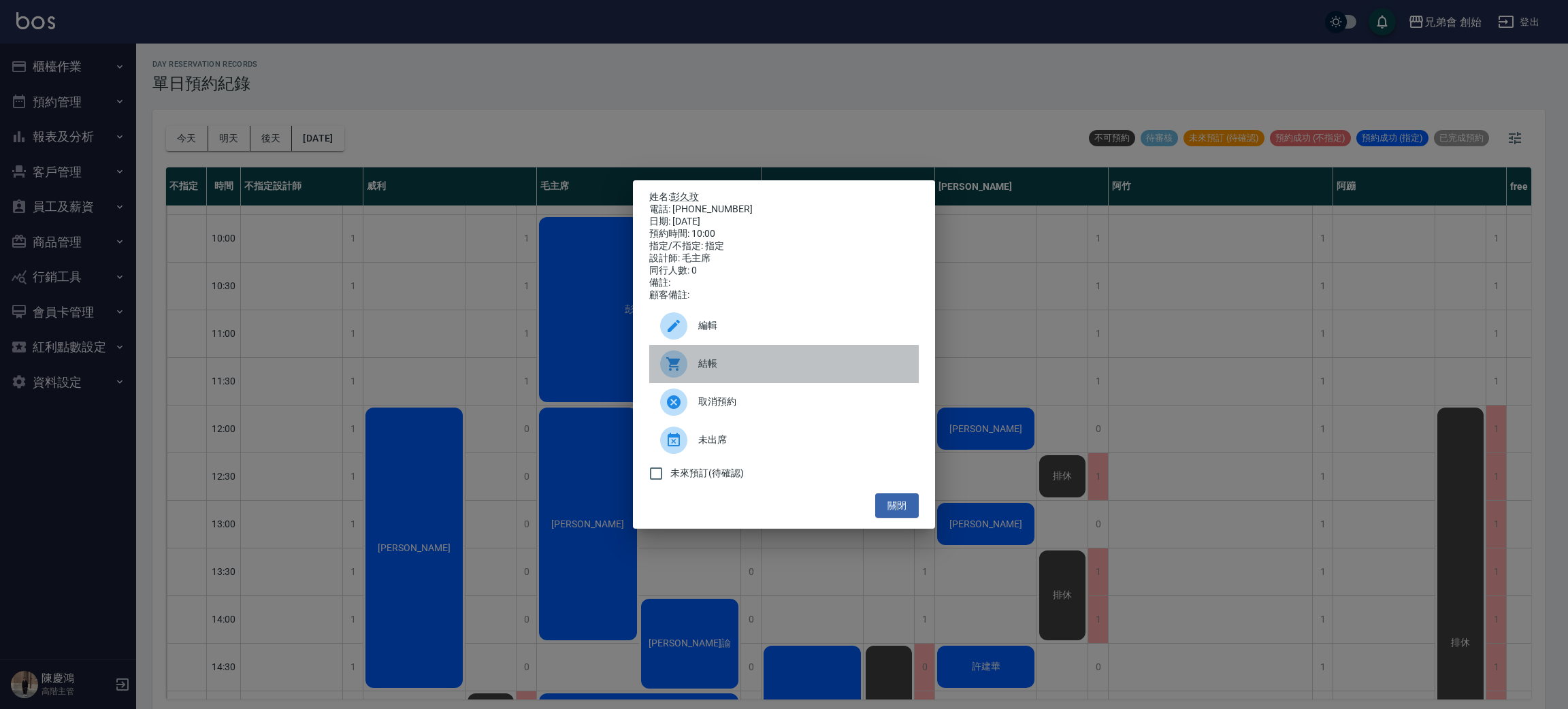
click at [677, 371] on icon at bounding box center [673, 364] width 16 height 16
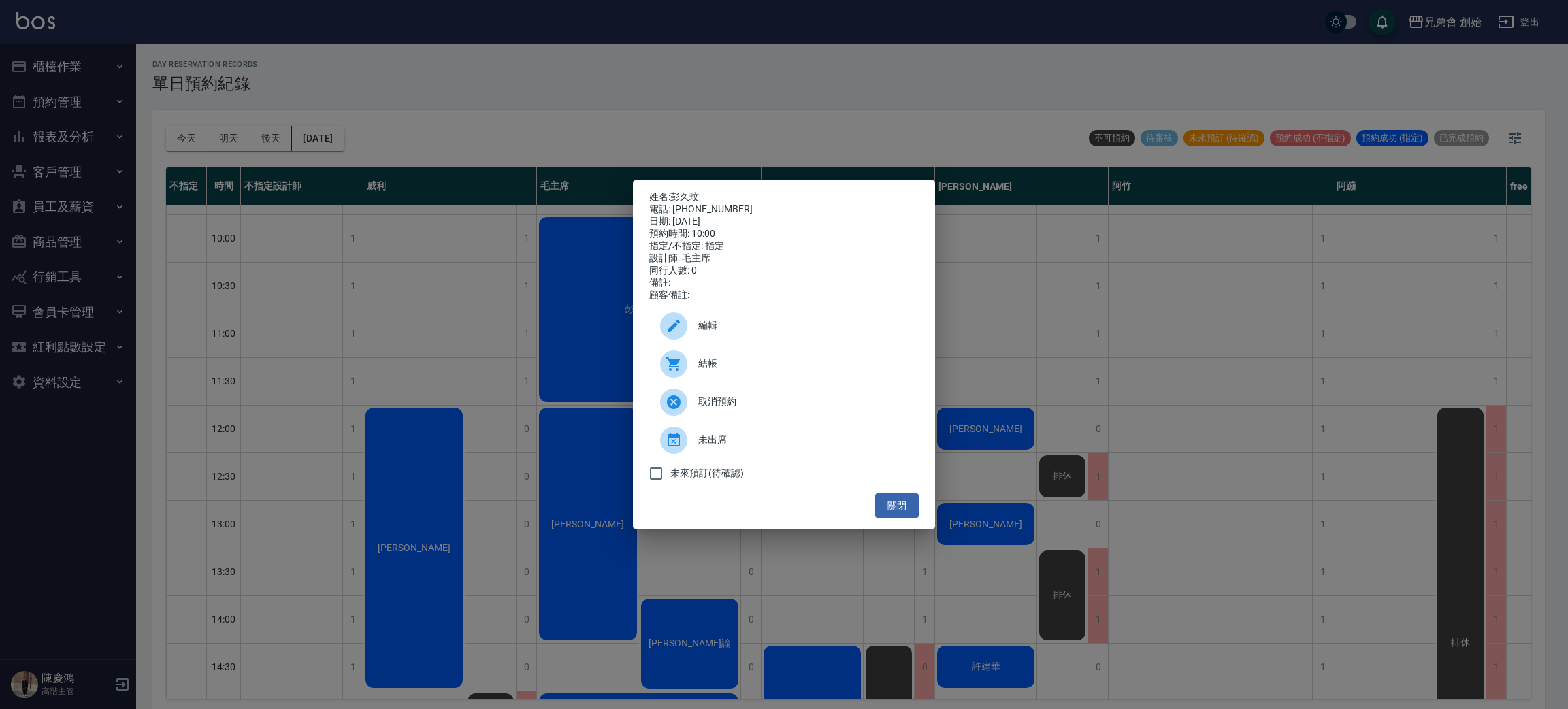
click at [607, 159] on div "姓名: 彭久玟 電話: 0930027271 日期: 2025/09/10 預約時間: 10:00 指定/不指定: 指定 設計師: 毛主席 同行人數: 0 備…" at bounding box center [784, 354] width 1568 height 709
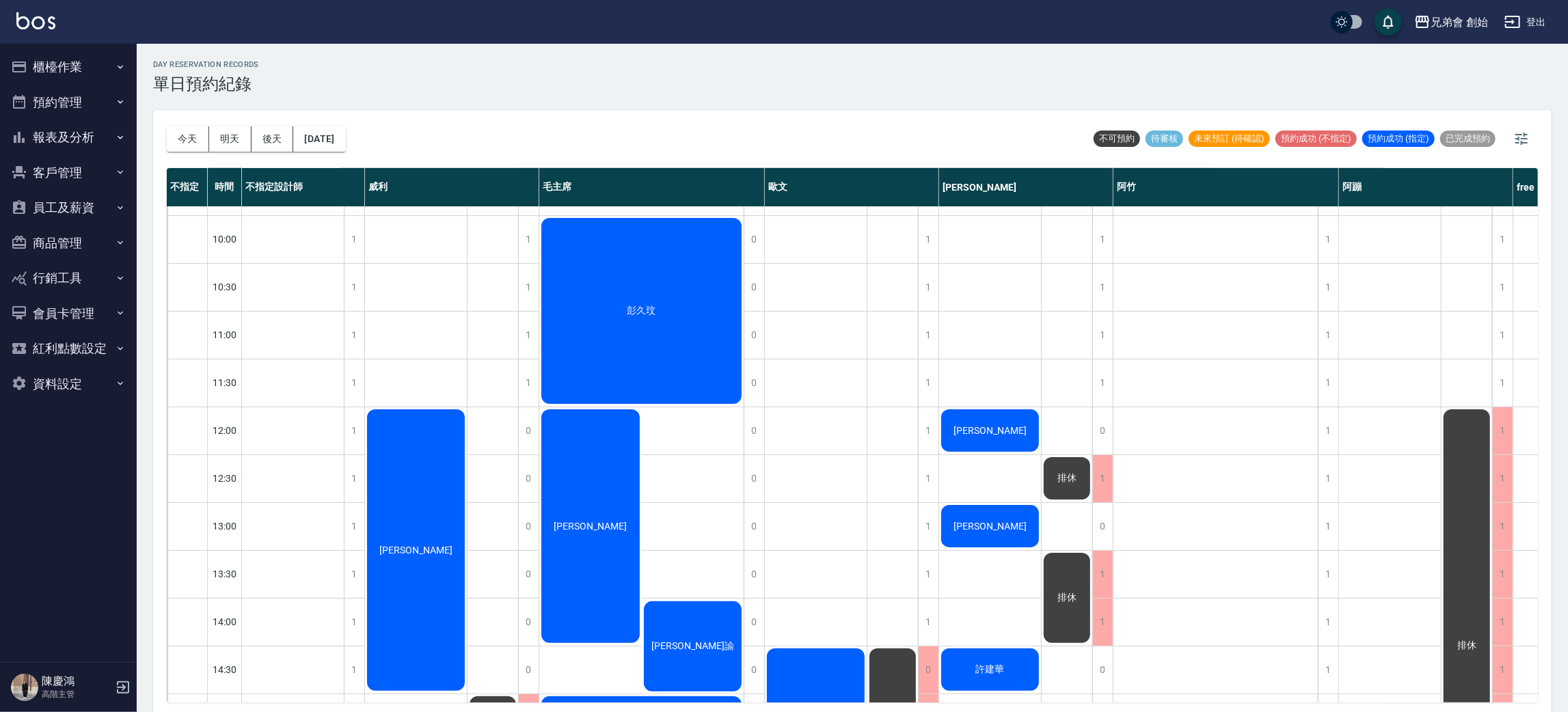
click at [612, 507] on div "李嘉裕" at bounding box center [590, 526] width 103 height 238
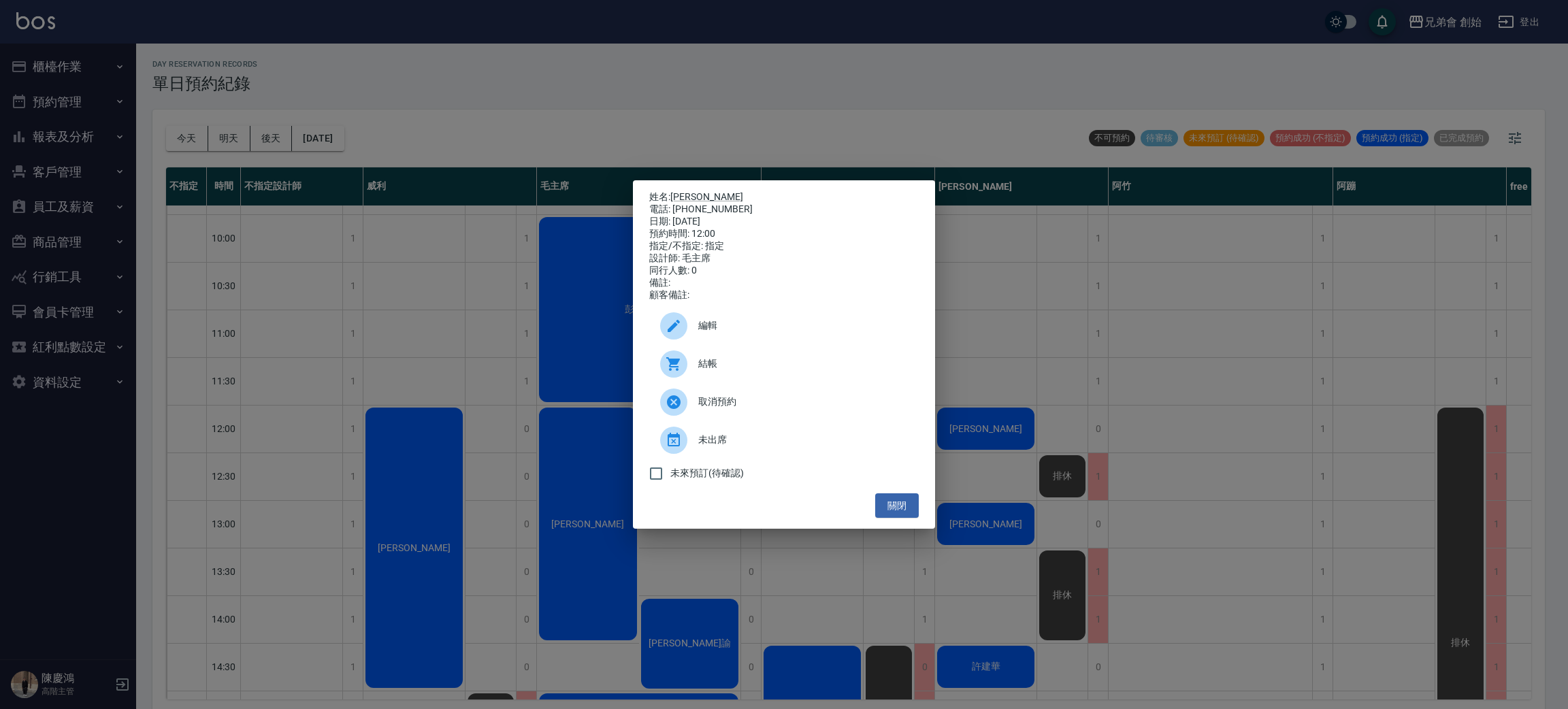
click at [702, 371] on span "結帳" at bounding box center [802, 364] width 210 height 15
click at [623, 116] on div "姓名: 李嘉裕 電話: 0917277328 日期: 2025/09/10 預約時間: 12:00 指定/不指定: 指定 設計師: 毛主席 同行人數: 0 備…" at bounding box center [784, 354] width 1568 height 709
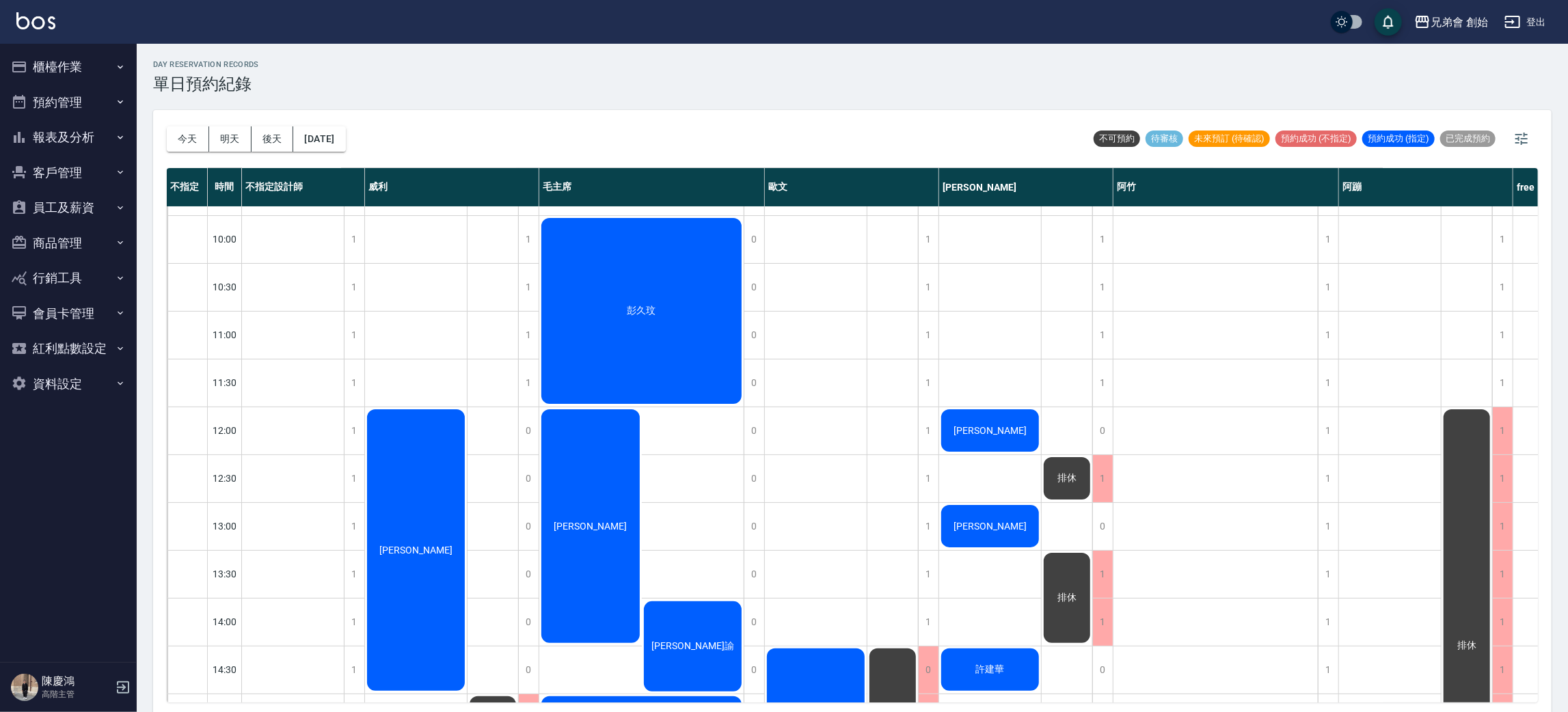
scroll to position [394, 0]
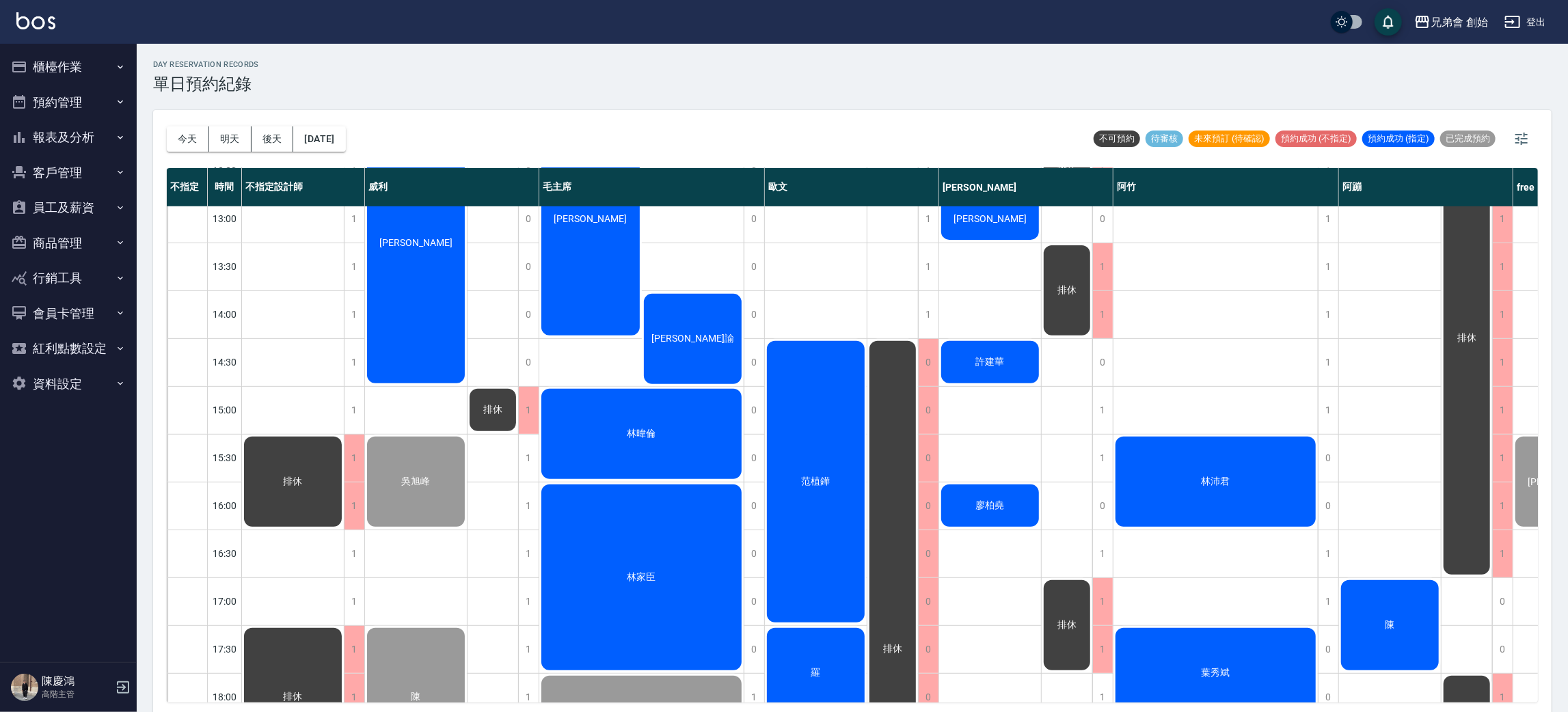
click at [698, 352] on div "安佳諭" at bounding box center [693, 339] width 103 height 94
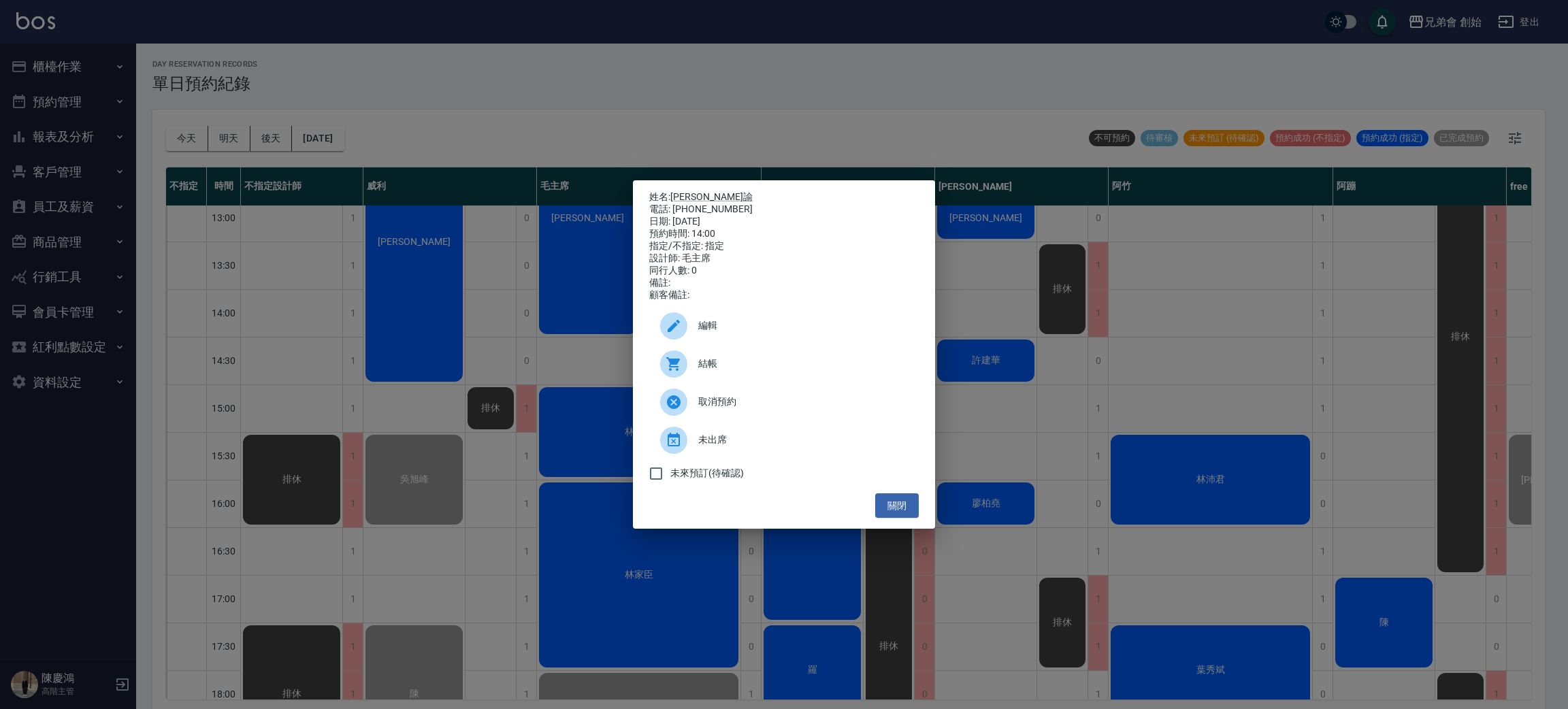
click at [663, 369] on div at bounding box center [674, 364] width 27 height 27
drag, startPoint x: 530, startPoint y: 104, endPoint x: 542, endPoint y: 108, distance: 12.6
click at [532, 107] on div "姓名: 安佳諭 電話: 0981270708 日期: 2025/09/10 預約時間: 14:00 指定/不指定: 指定 設計師: 毛主席 同行人數: 0 備…" at bounding box center [784, 354] width 1568 height 709
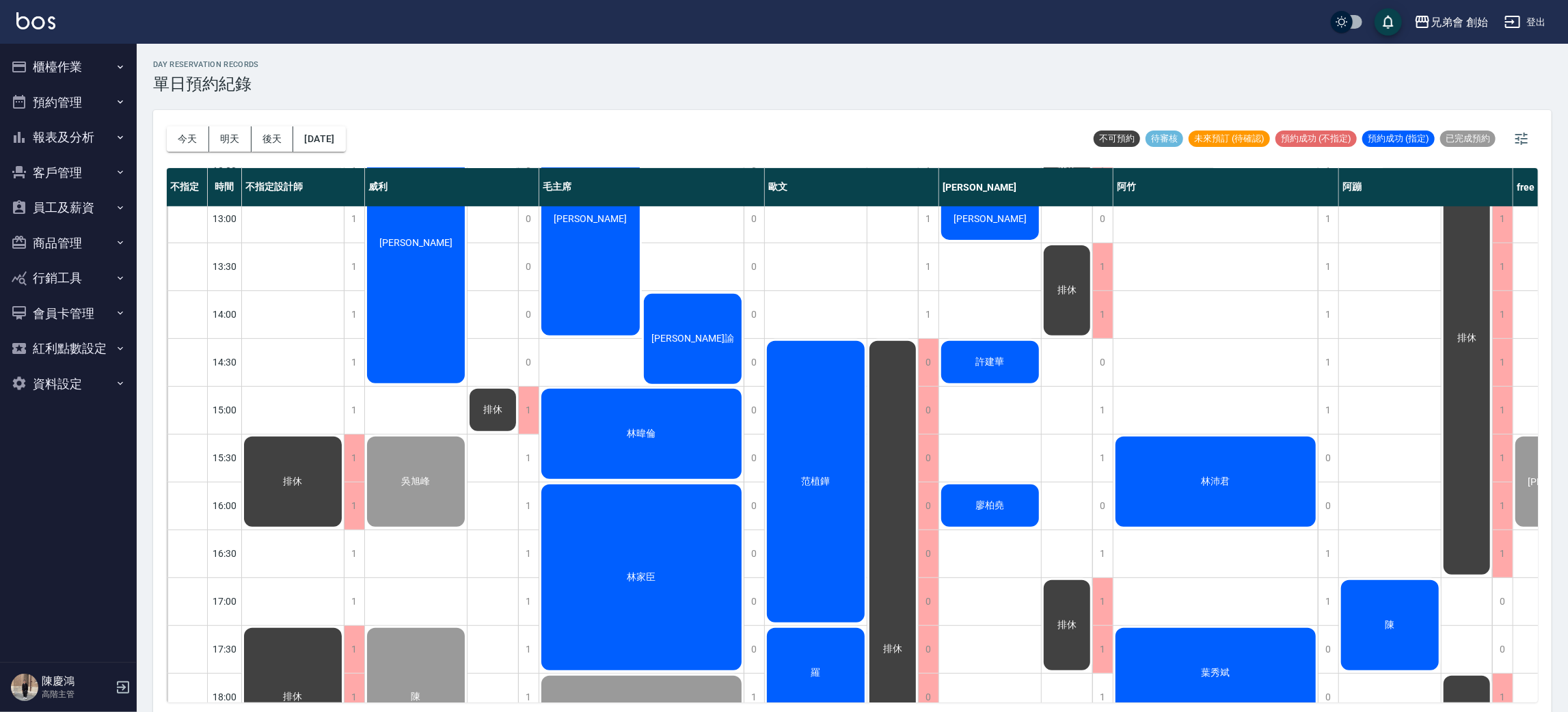
scroll to position [497, 0]
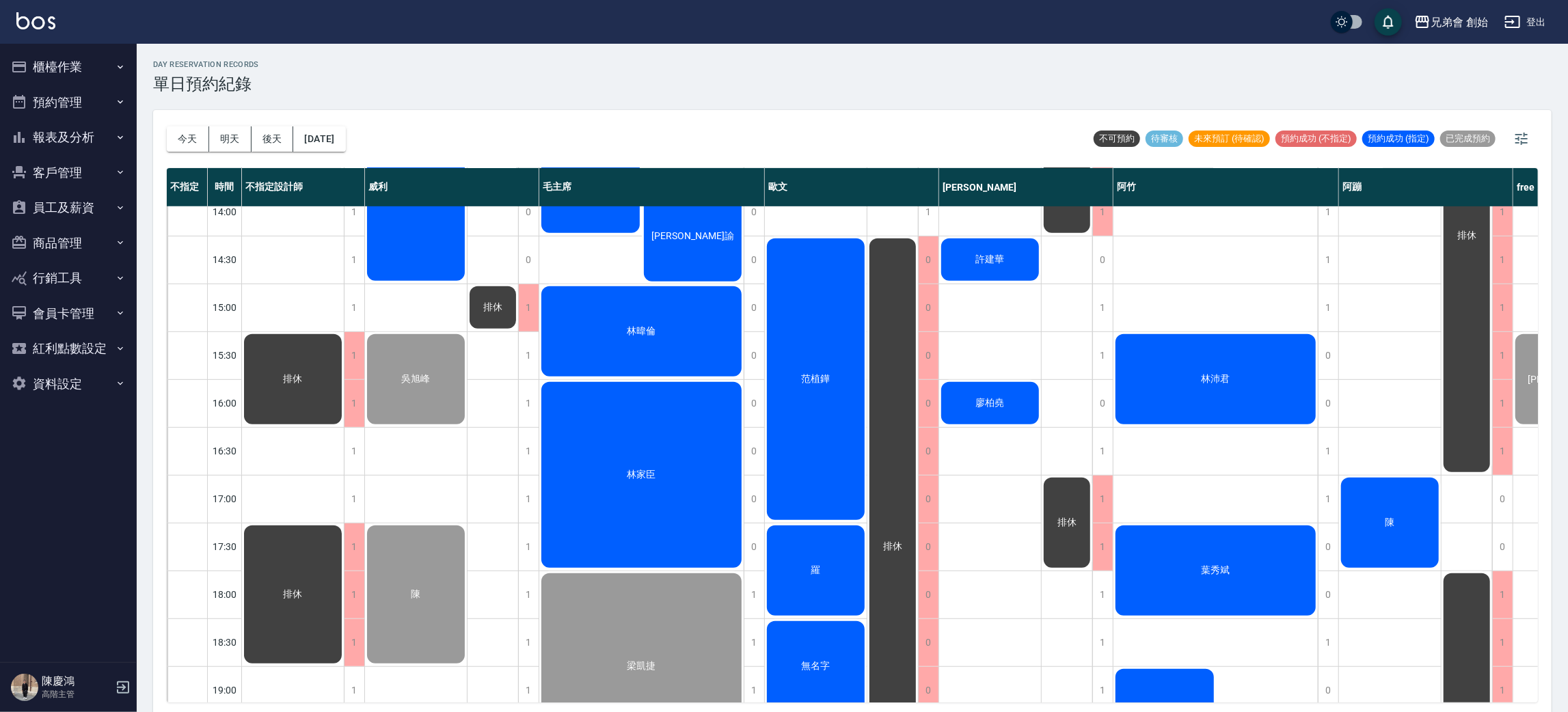
click at [667, 409] on div "林家臣" at bounding box center [641, 475] width 204 height 190
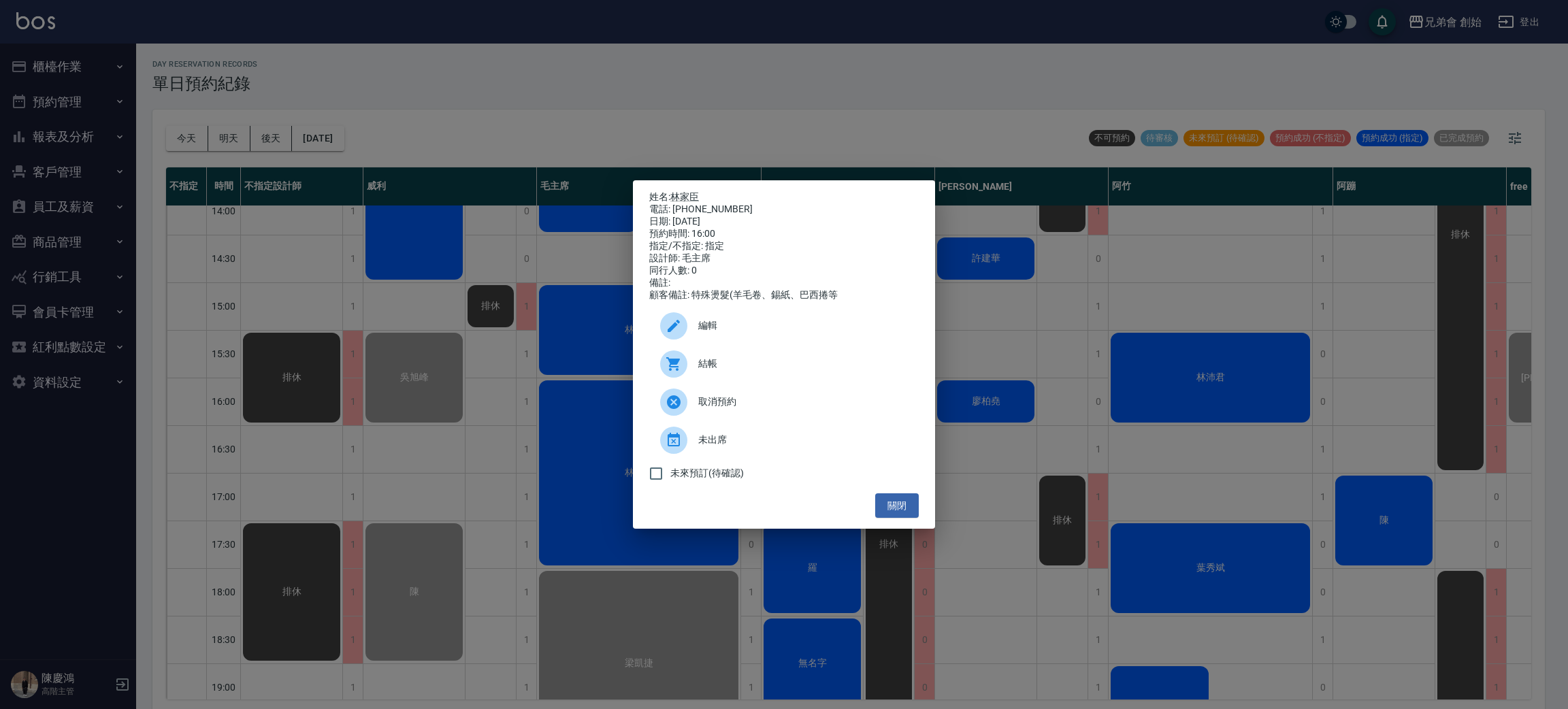
click at [559, 98] on div "姓名: 林家臣 電話: 0971218193 日期: 2025/09/10 預約時間: 16:00 指定/不指定: 指定 設計師: 毛主席 同行人數: 0 備…" at bounding box center [784, 354] width 1568 height 709
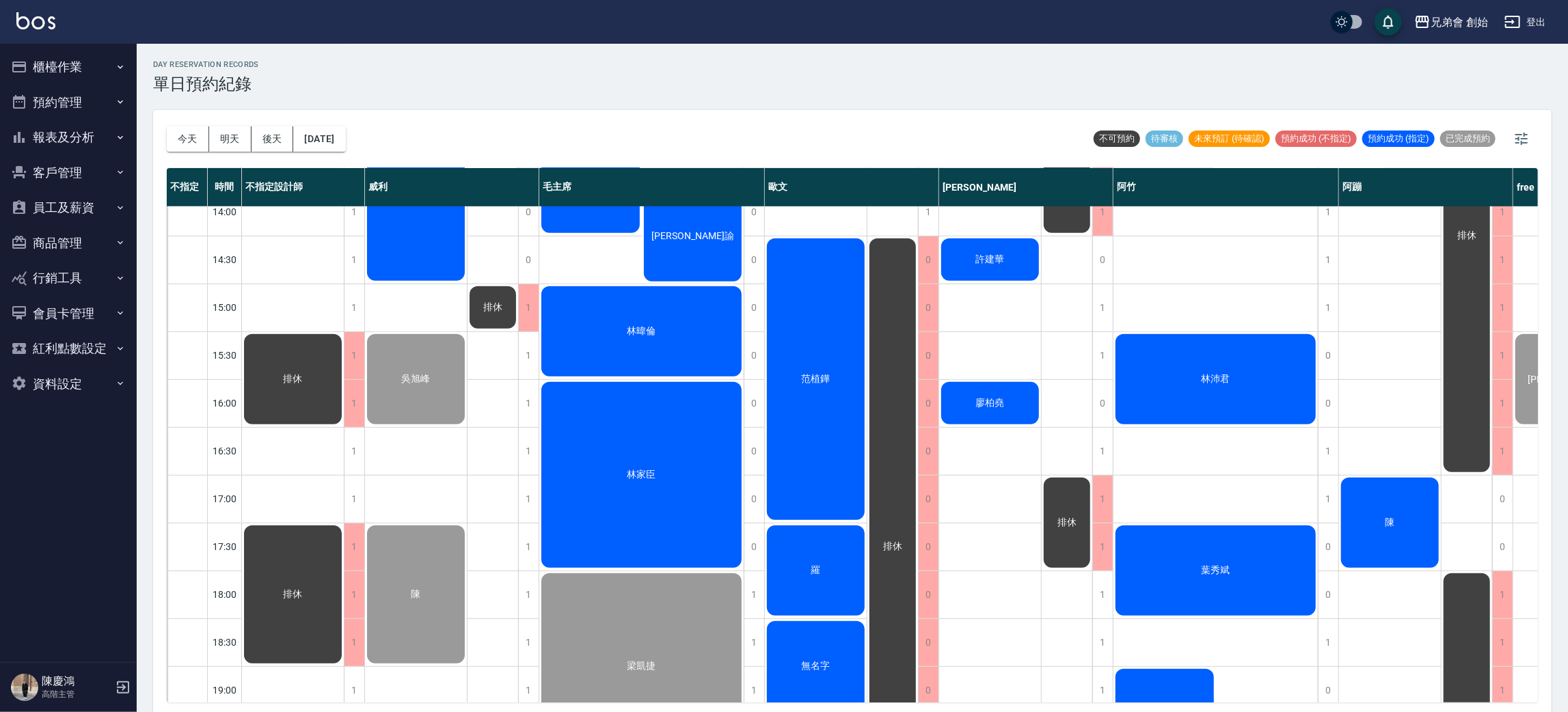
click at [653, 322] on div "林暐倫" at bounding box center [641, 331] width 204 height 94
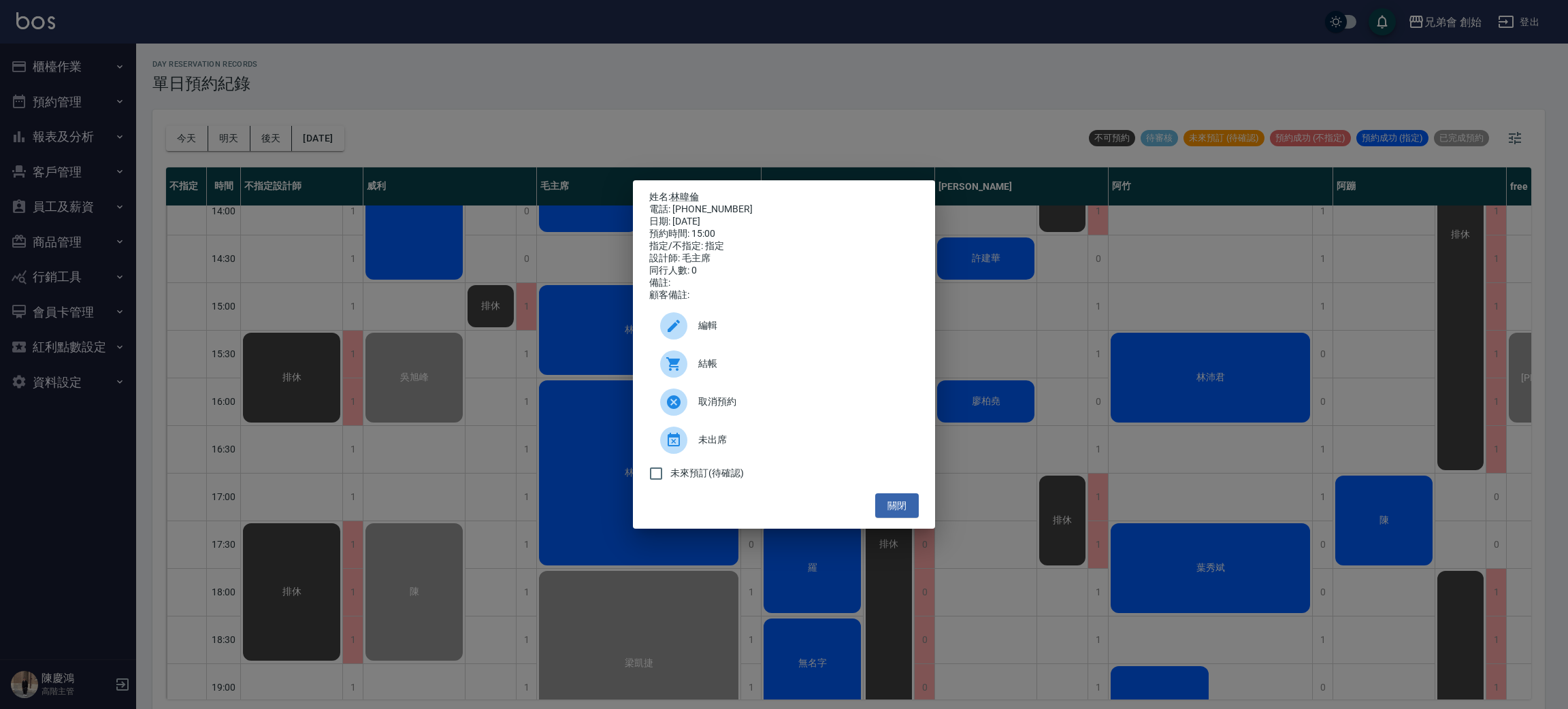
click at [708, 369] on span "結帳" at bounding box center [802, 364] width 210 height 15
drag, startPoint x: 496, startPoint y: 116, endPoint x: 733, endPoint y: 310, distance: 306.3
click at [505, 118] on div "姓名: 林暐倫 電話: 0989113949 日期: 2025/09/10 預約時間: 15:00 指定/不指定: 指定 設計師: 毛主席 同行人數: 0 備…" at bounding box center [784, 354] width 1568 height 709
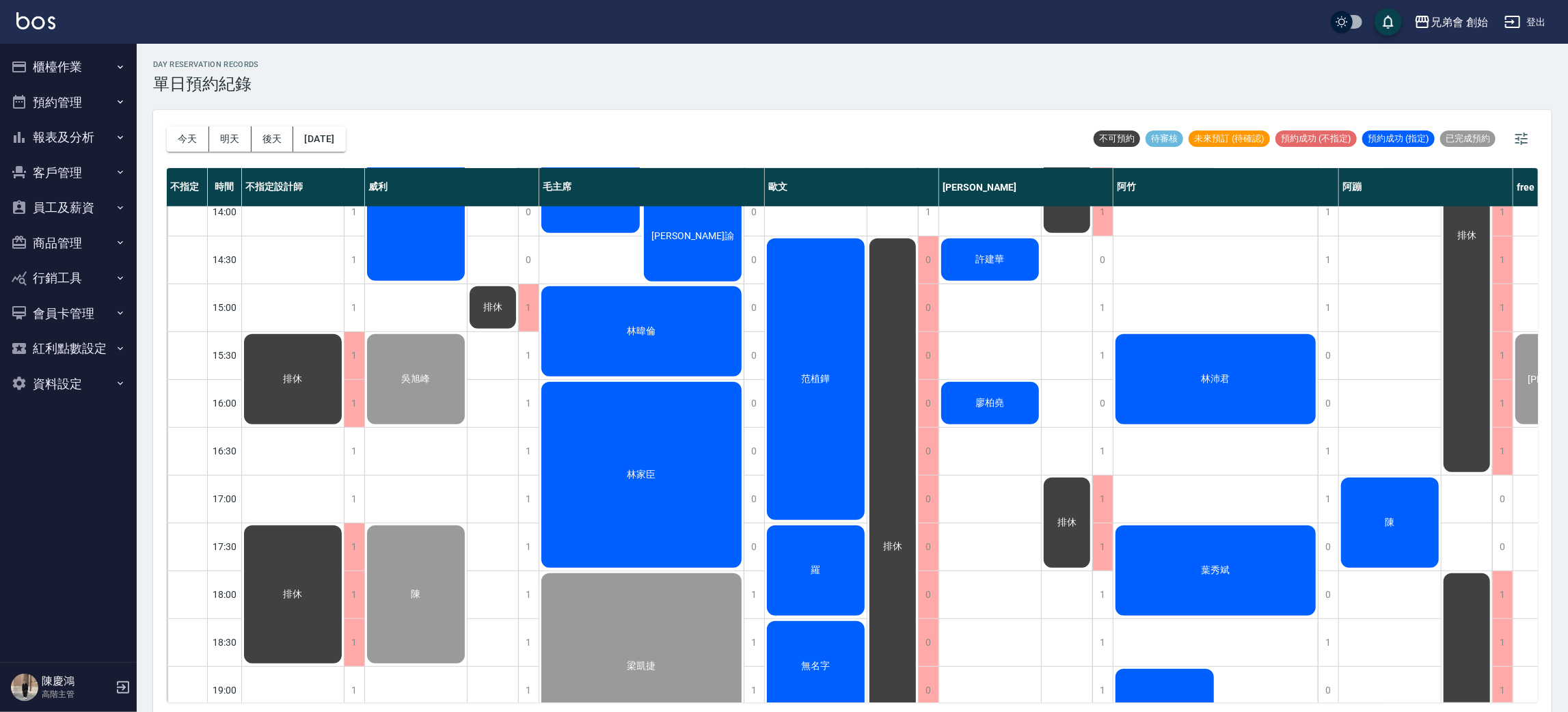
click at [647, 495] on div "林家臣" at bounding box center [641, 475] width 204 height 190
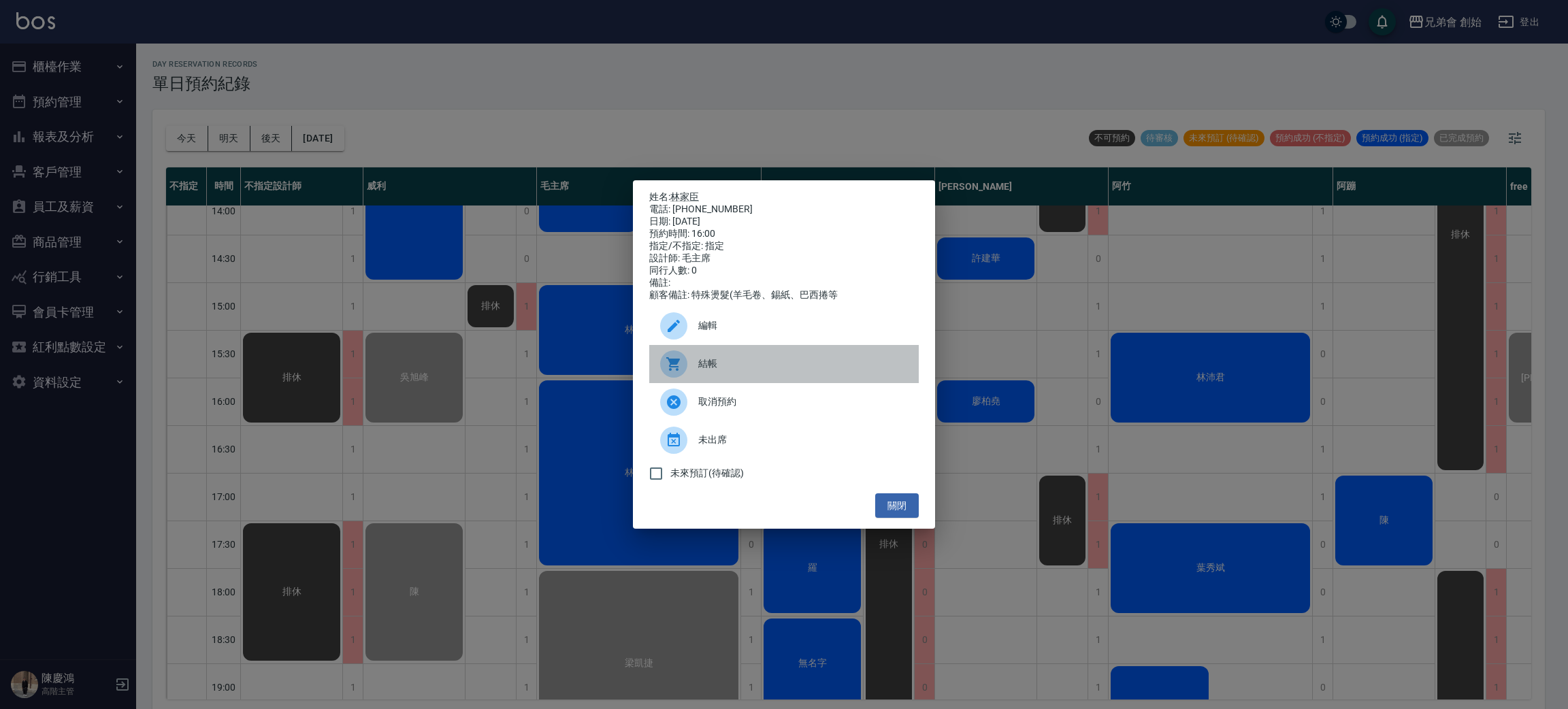
click at [686, 366] on div at bounding box center [679, 364] width 38 height 27
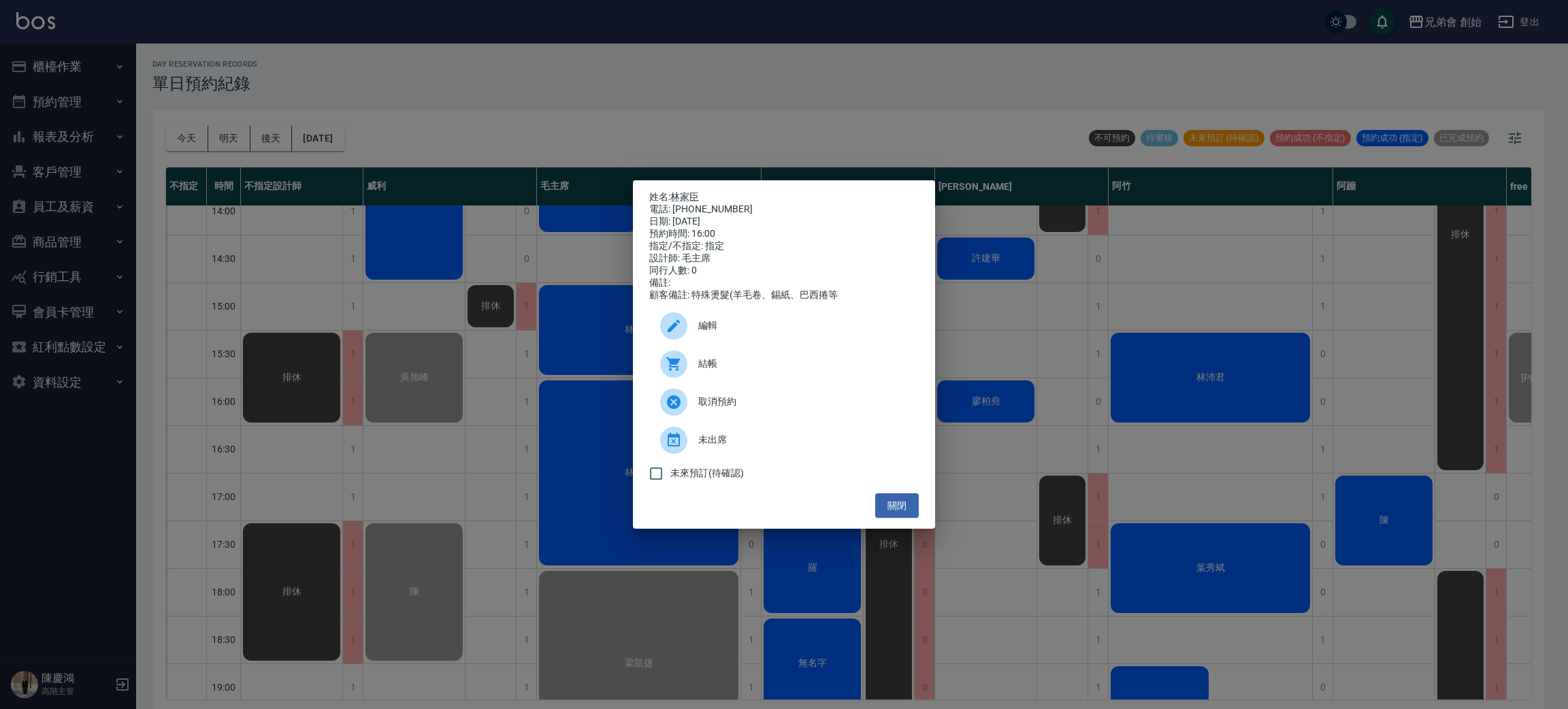
drag, startPoint x: 607, startPoint y: 51, endPoint x: 607, endPoint y: 60, distance: 9.0
click at [607, 56] on div "姓名: 林家臣 電話: 0971218193 日期: 2025/09/10 預約時間: 16:00 指定/不指定: 指定 設計師: 毛主席 同行人數: 0 備…" at bounding box center [784, 354] width 1568 height 709
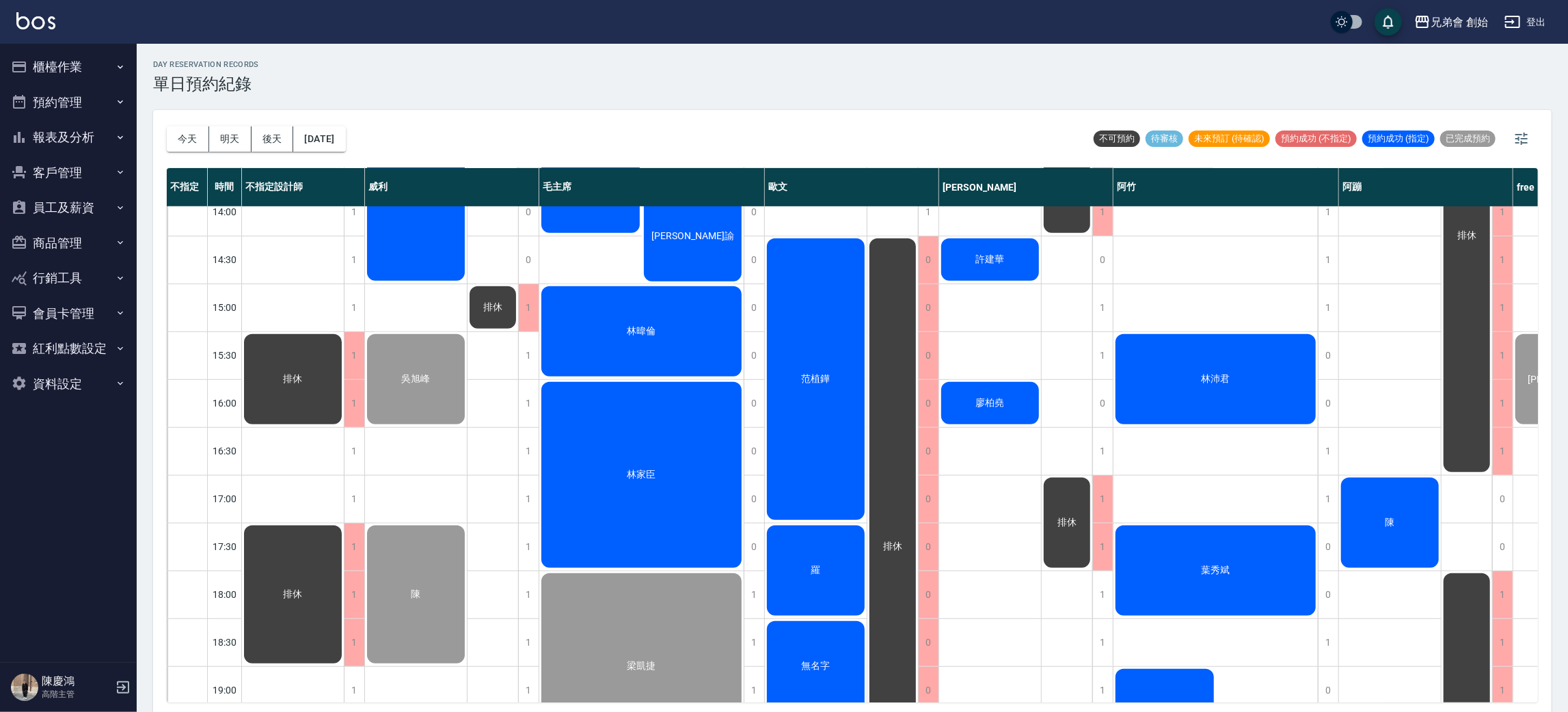
scroll to position [907, 0]
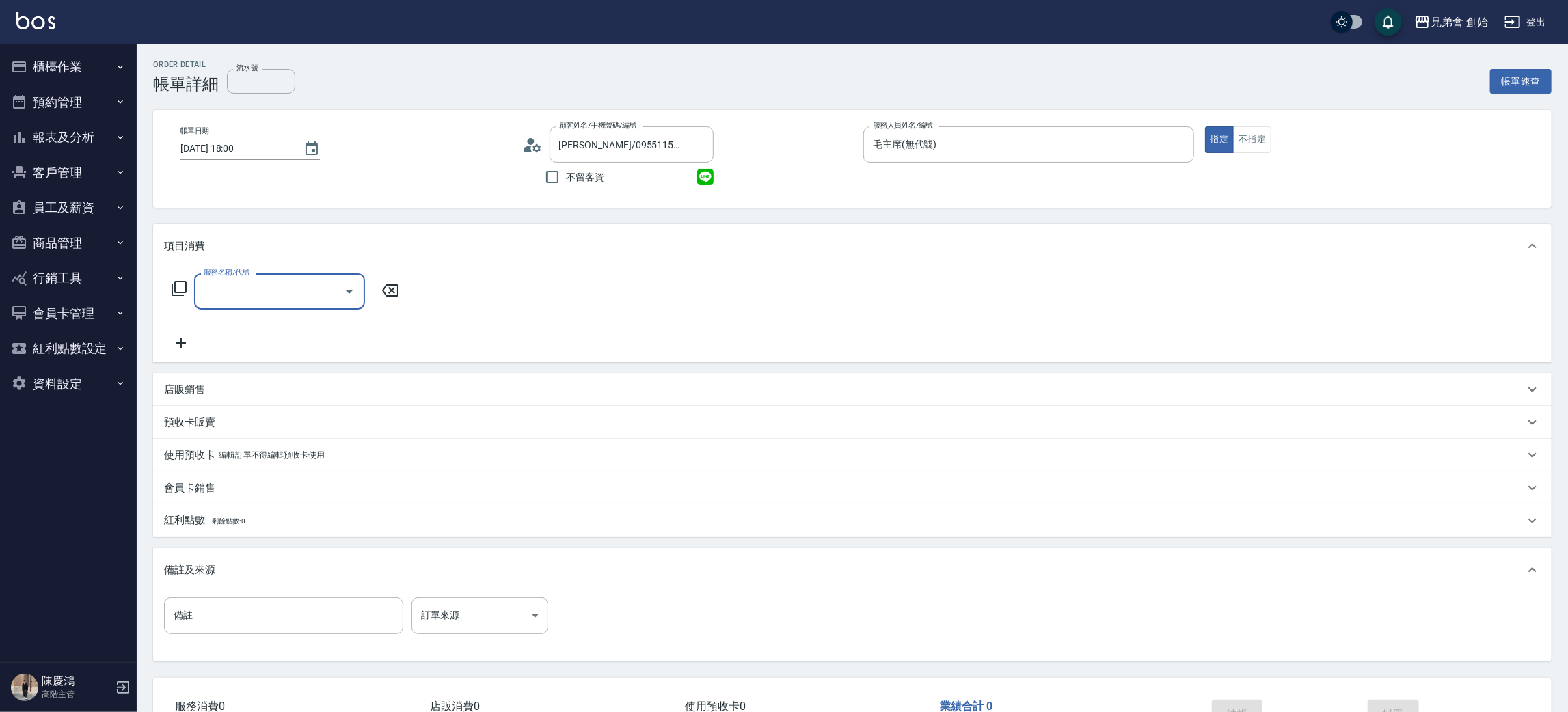
click at [271, 281] on input "服務名稱/代號" at bounding box center [269, 291] width 138 height 24
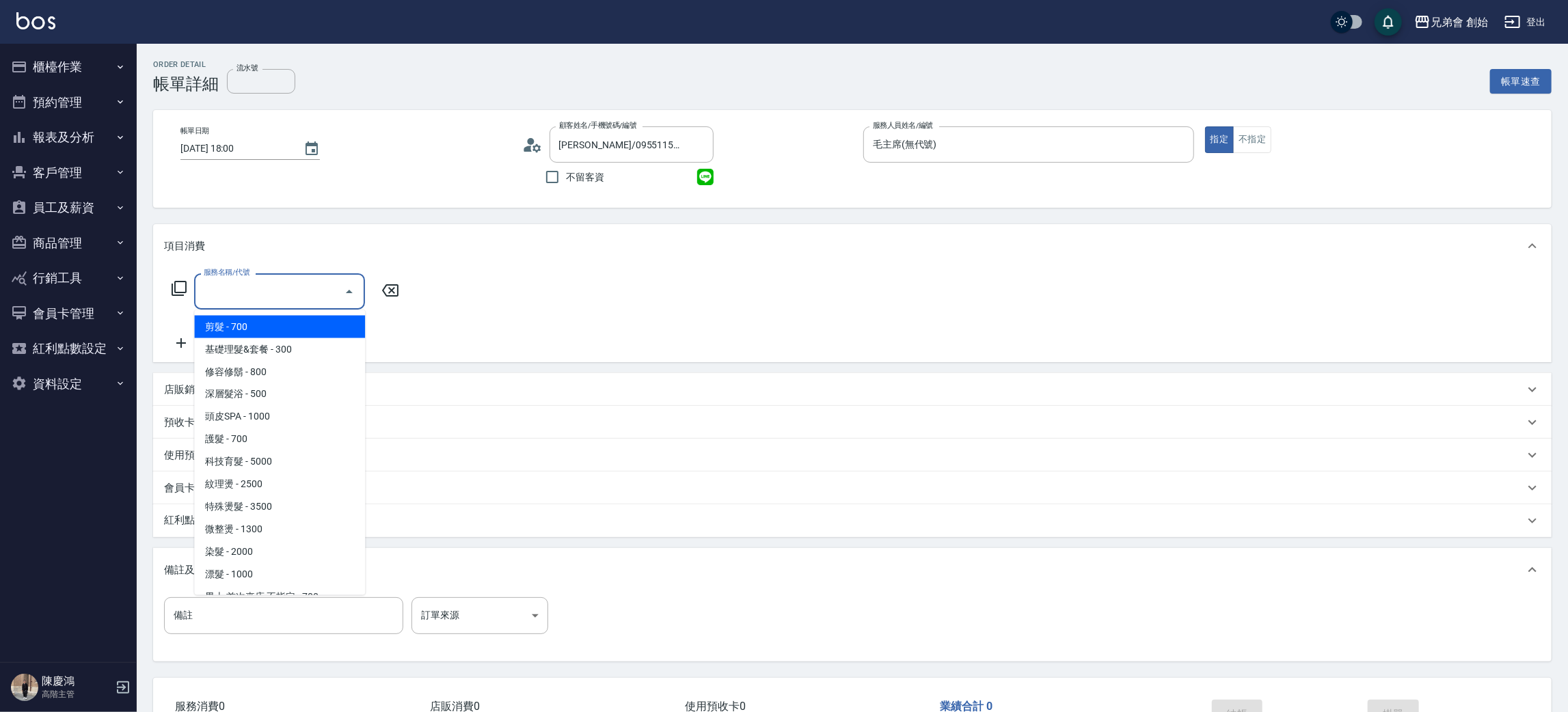
drag, startPoint x: 270, startPoint y: 322, endPoint x: 478, endPoint y: 281, distance: 212.0
click at [276, 322] on span "剪髮 - 700" at bounding box center [280, 326] width 171 height 22
type input "剪髮(A01)"
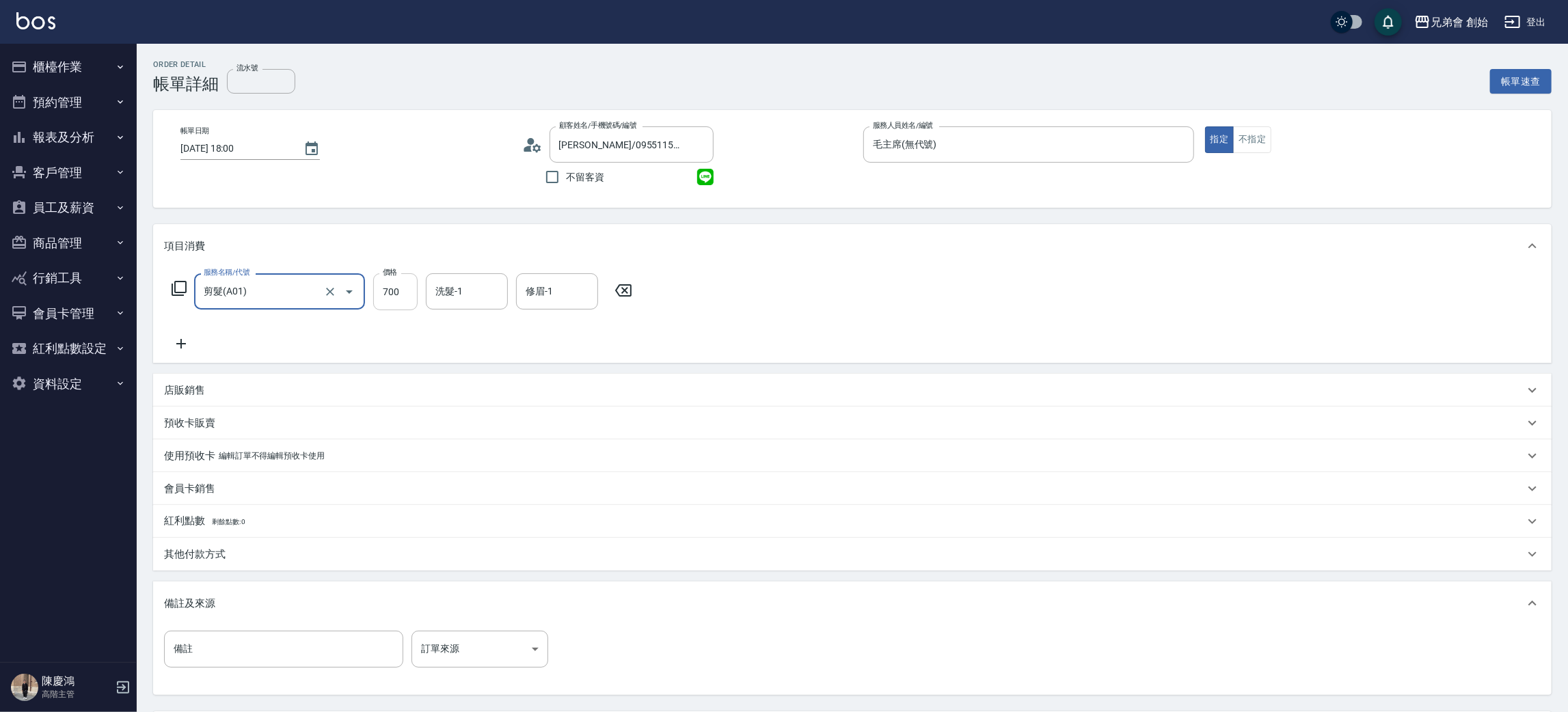
click at [386, 299] on input "700" at bounding box center [395, 292] width 45 height 37
type input "1000"
click at [183, 342] on icon at bounding box center [181, 344] width 34 height 17
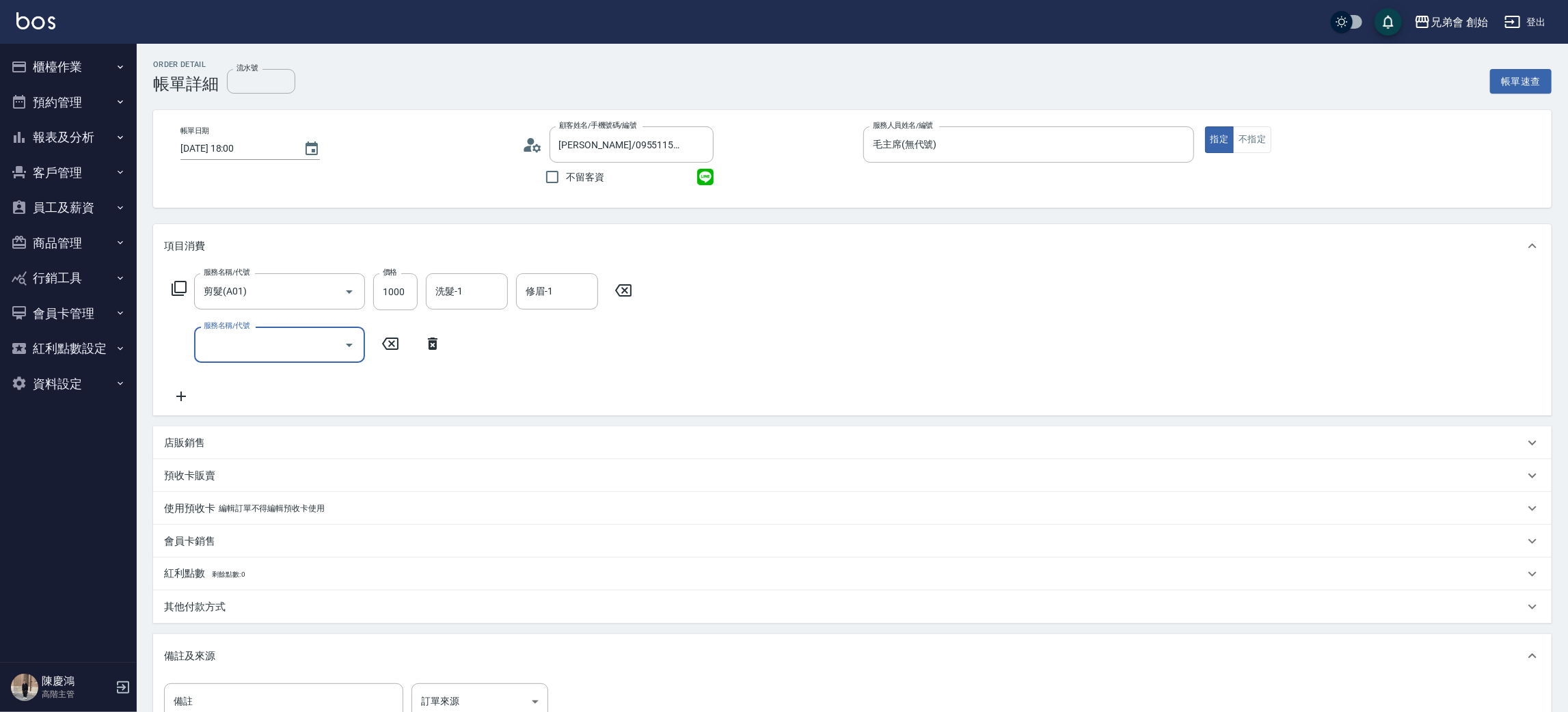
click at [259, 344] on input "服務名稱/代號" at bounding box center [269, 345] width 138 height 24
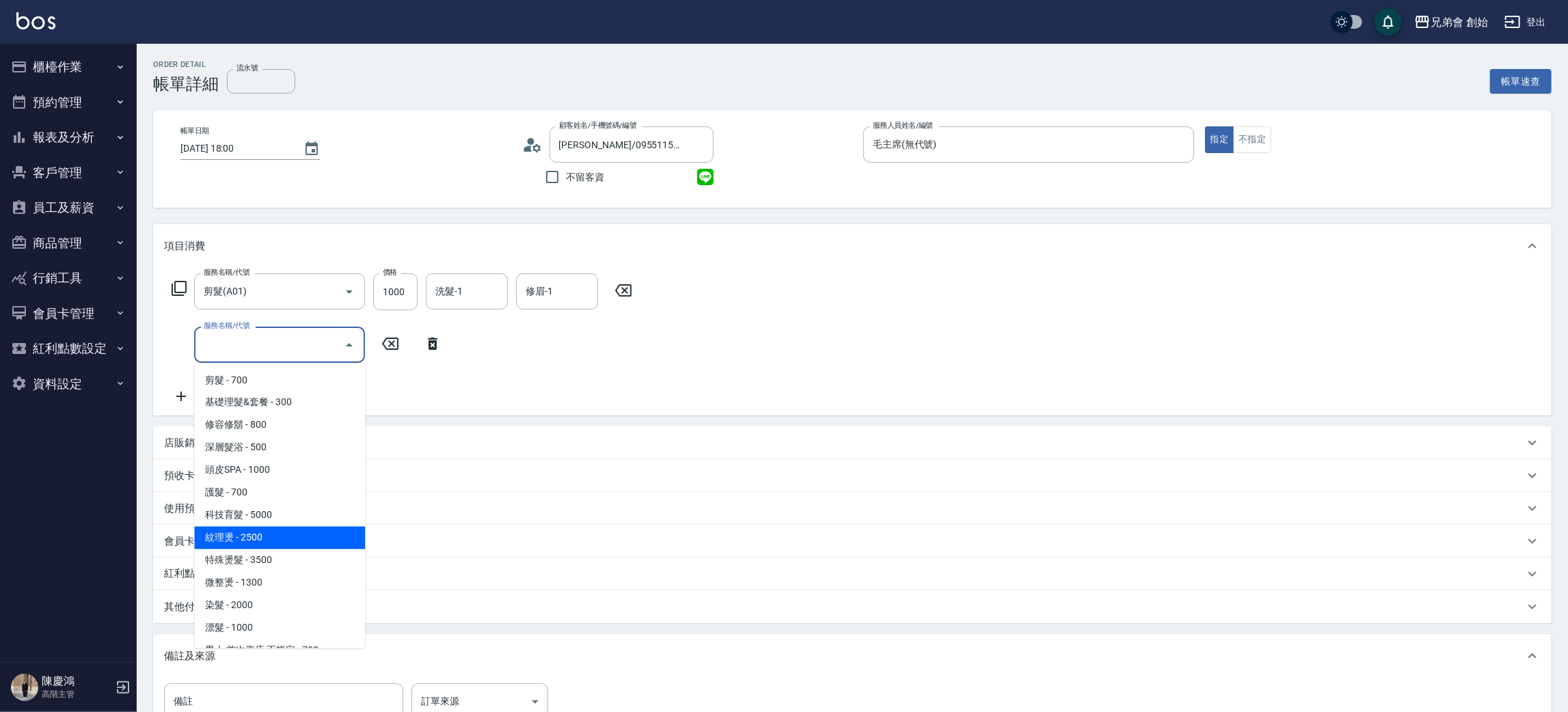
click at [264, 530] on span "紋理燙 - 2500" at bounding box center [280, 538] width 171 height 22
type input "紋理燙(D01)"
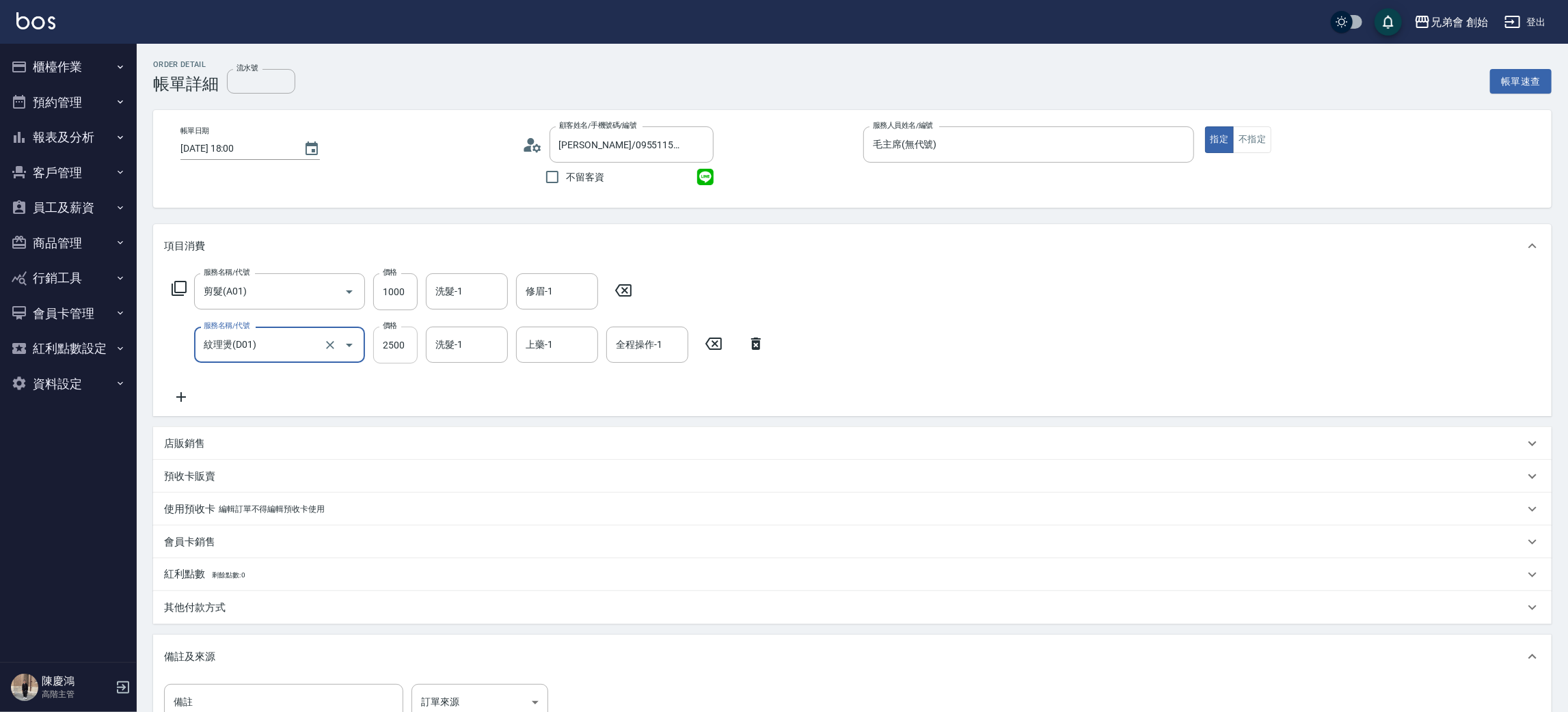
click at [400, 334] on input "2500" at bounding box center [395, 345] width 45 height 37
type input "2250"
click at [437, 288] on div "洗髮-1 洗髮-1" at bounding box center [466, 291] width 82 height 36
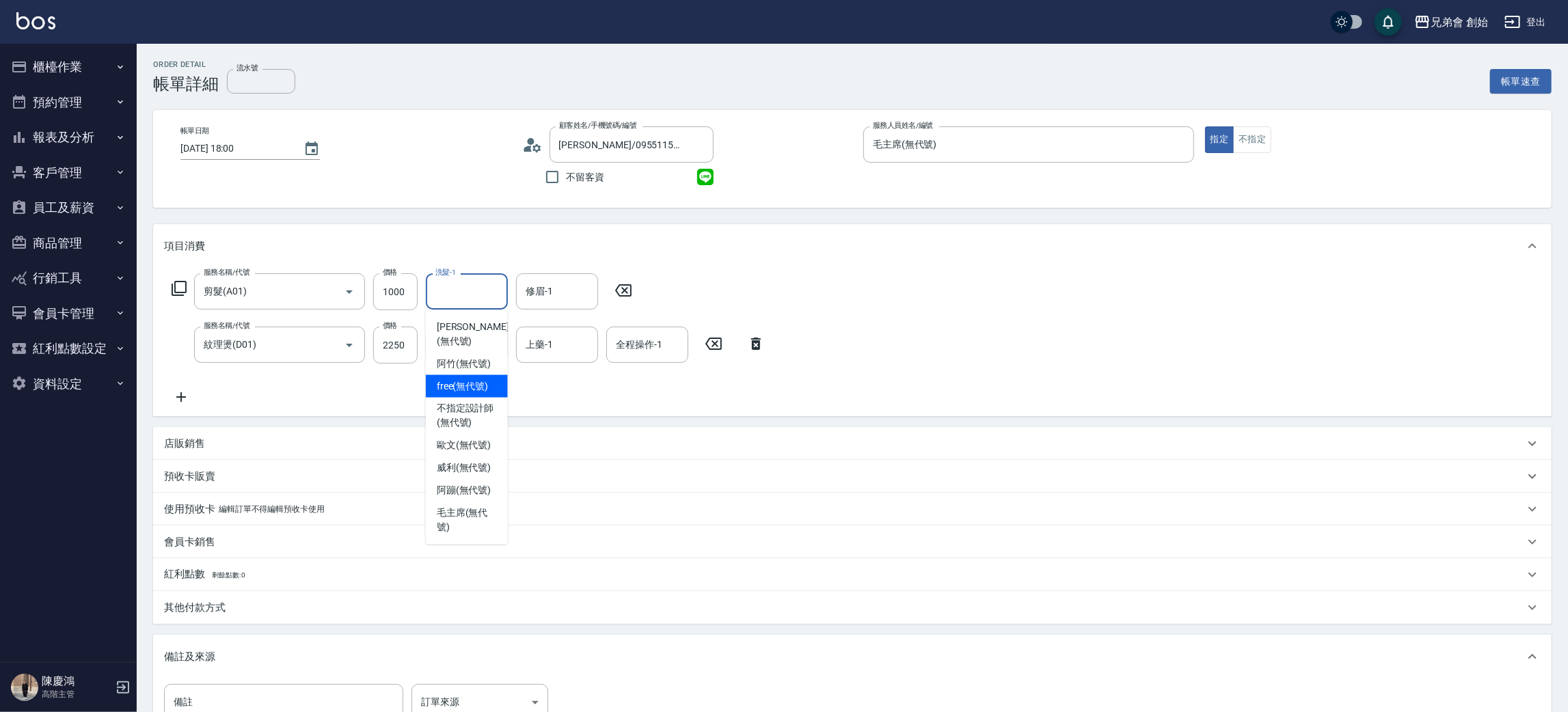
click at [462, 380] on span "free (無代號)" at bounding box center [462, 387] width 51 height 15
type input "free(無代號)"
click at [188, 430] on div "店販銷售" at bounding box center [852, 444] width 1398 height 33
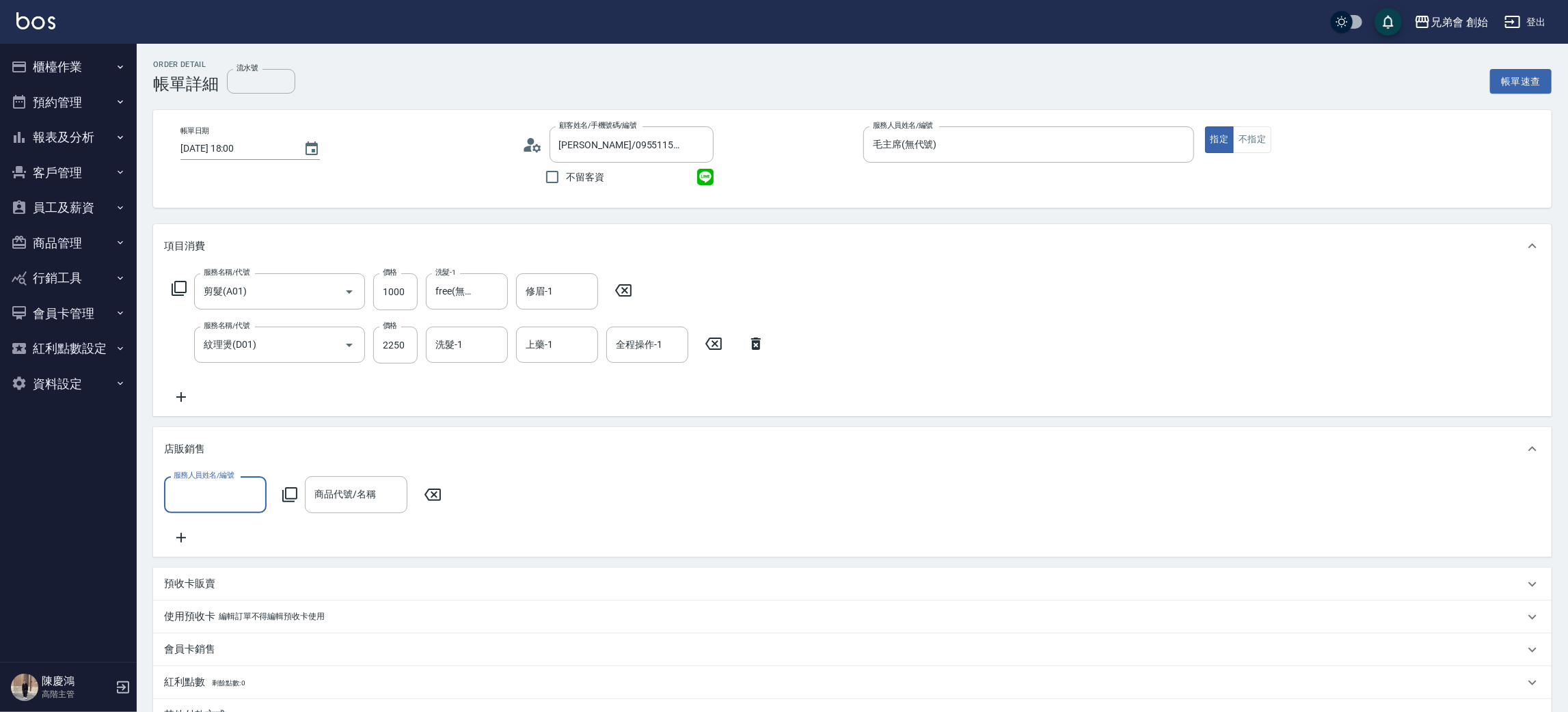
click at [216, 480] on label "服務人員姓名/編號" at bounding box center [204, 475] width 60 height 11
click at [216, 483] on input "服務人員姓名/編號" at bounding box center [215, 494] width 90 height 24
click at [211, 510] on div "服務人員姓名/編號" at bounding box center [216, 494] width 103 height 36
click at [218, 450] on div "毛主席 (無代號)" at bounding box center [216, 459] width 103 height 22
type input "毛主席(無代號)"
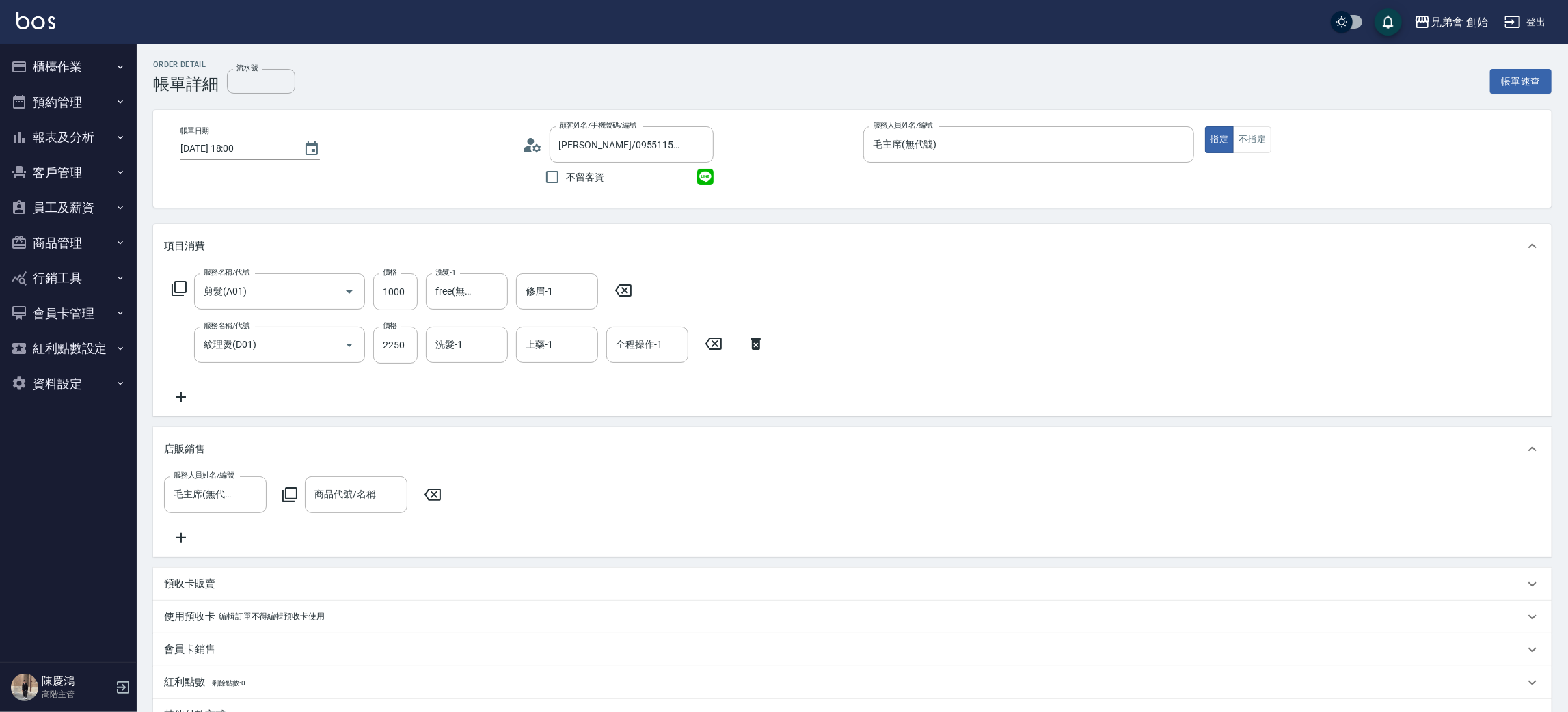
click at [186, 536] on icon at bounding box center [181, 537] width 34 height 17
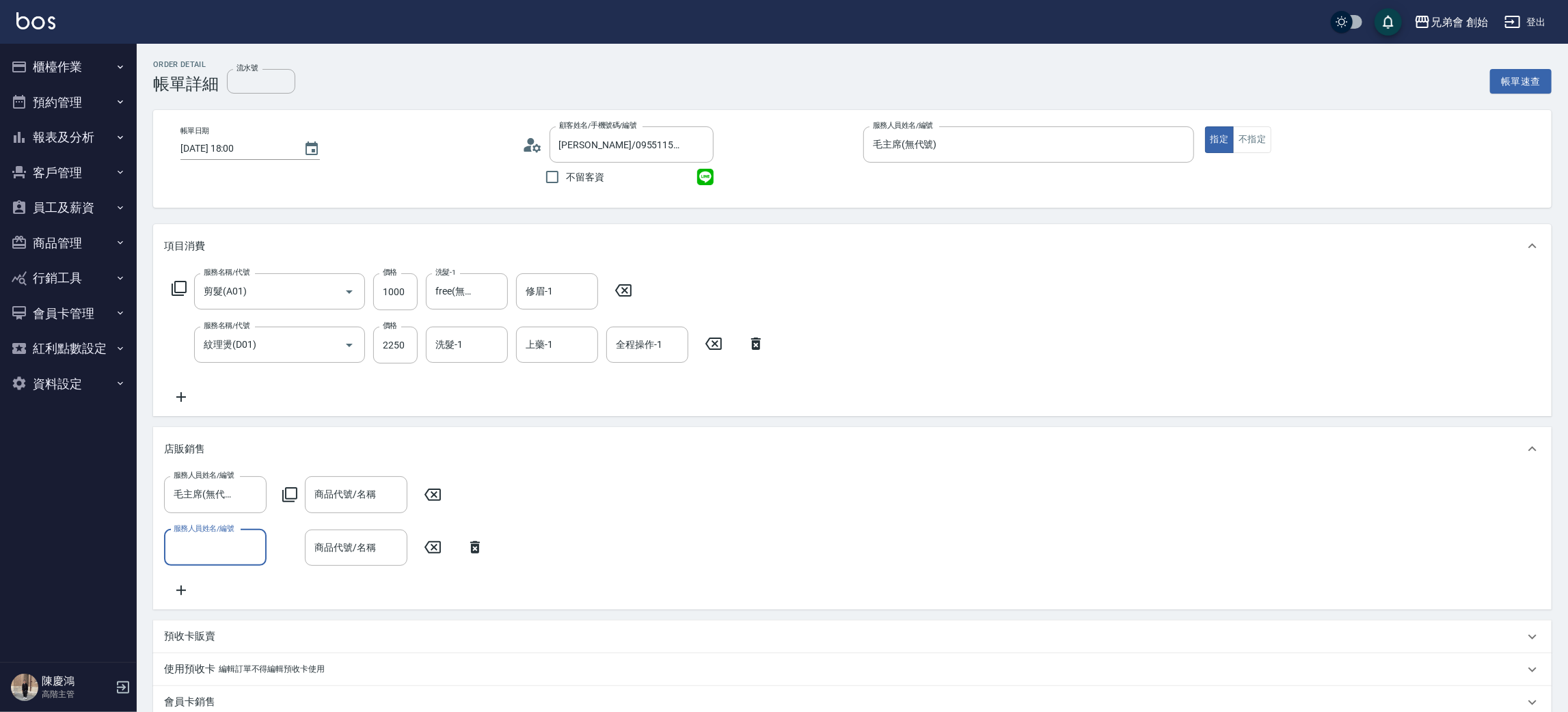
click at [211, 528] on label "服務人員姓名/編號" at bounding box center [204, 528] width 60 height 11
click at [211, 536] on input "服務人員姓名/編號" at bounding box center [215, 548] width 90 height 24
click at [212, 541] on input "服務人員姓名/編號" at bounding box center [215, 548] width 90 height 24
click at [219, 512] on span "毛主席 (無代號)" at bounding box center [207, 512] width 64 height 15
type input "毛主席(無代號)"
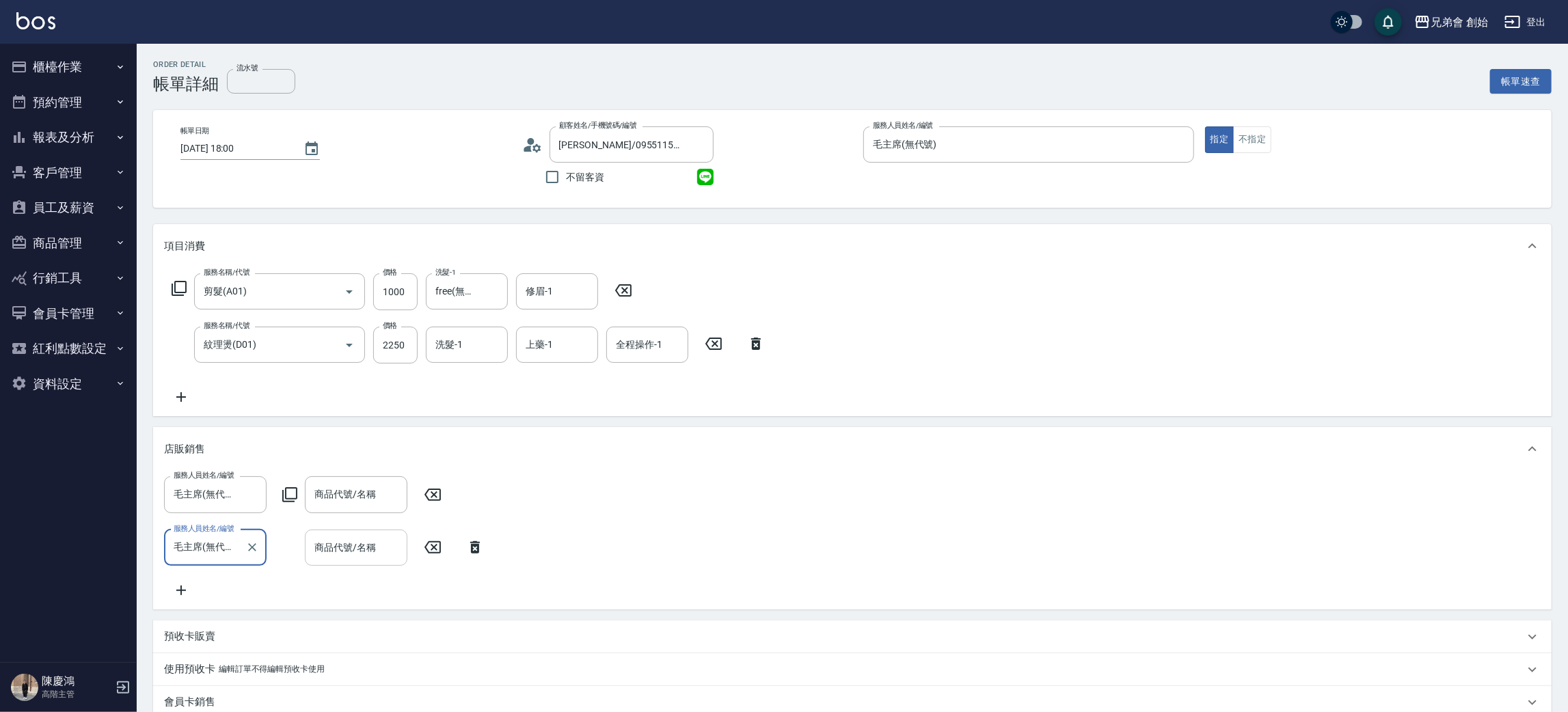
click at [348, 556] on input "商品代號/名稱" at bounding box center [355, 548] width 90 height 24
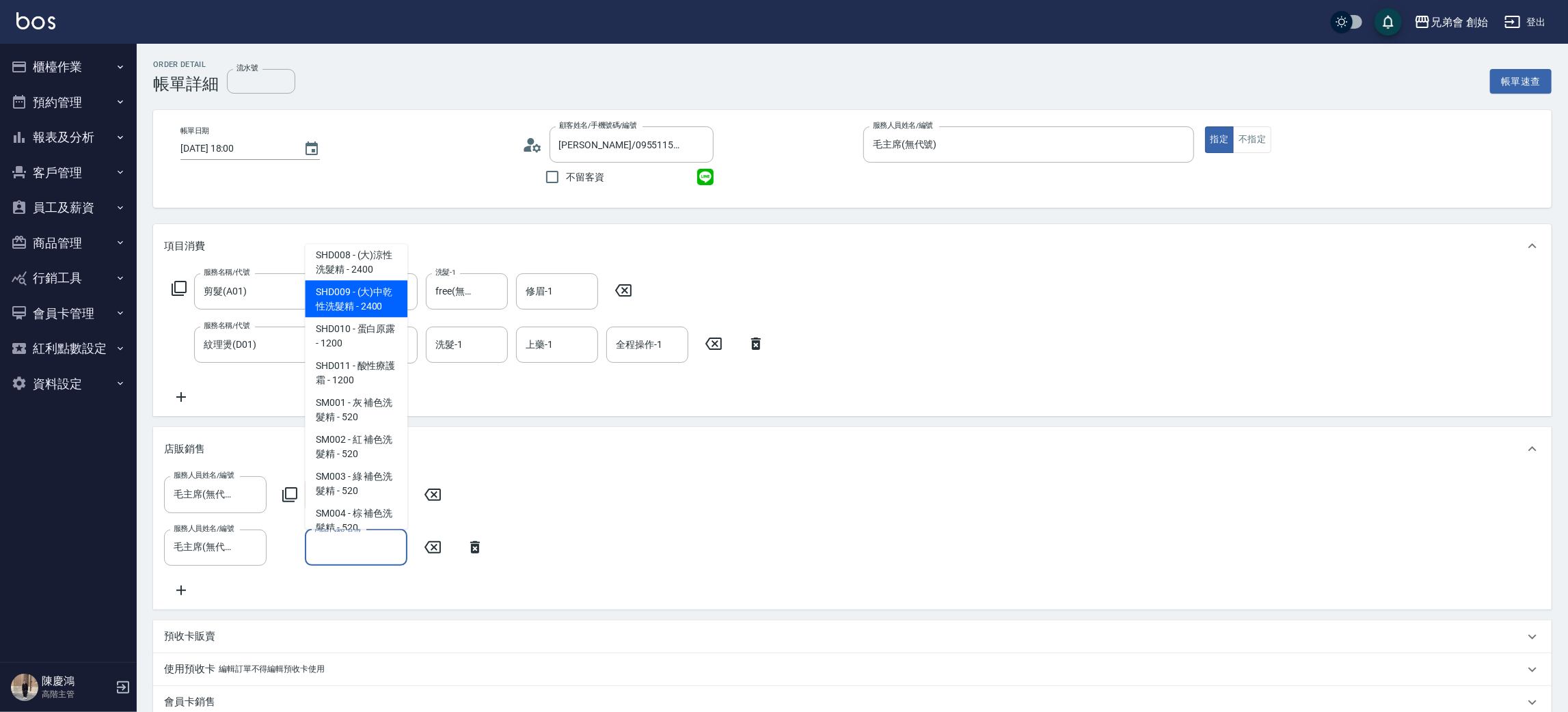
scroll to position [1539, 0]
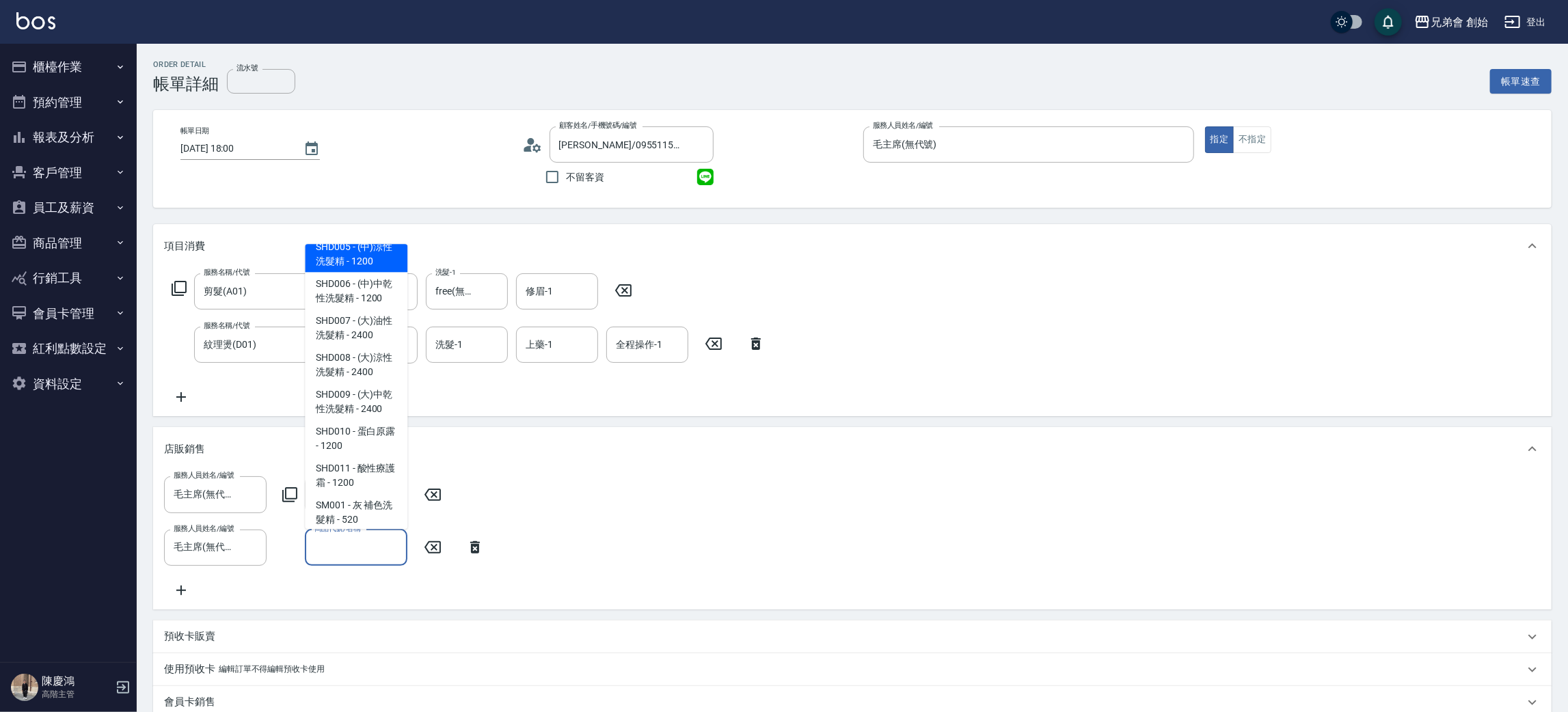
click at [376, 273] on span "SHD005 - (中)涼性洗髮精 - 1200" at bounding box center [356, 254] width 103 height 37
type input "(中)涼性洗髮精"
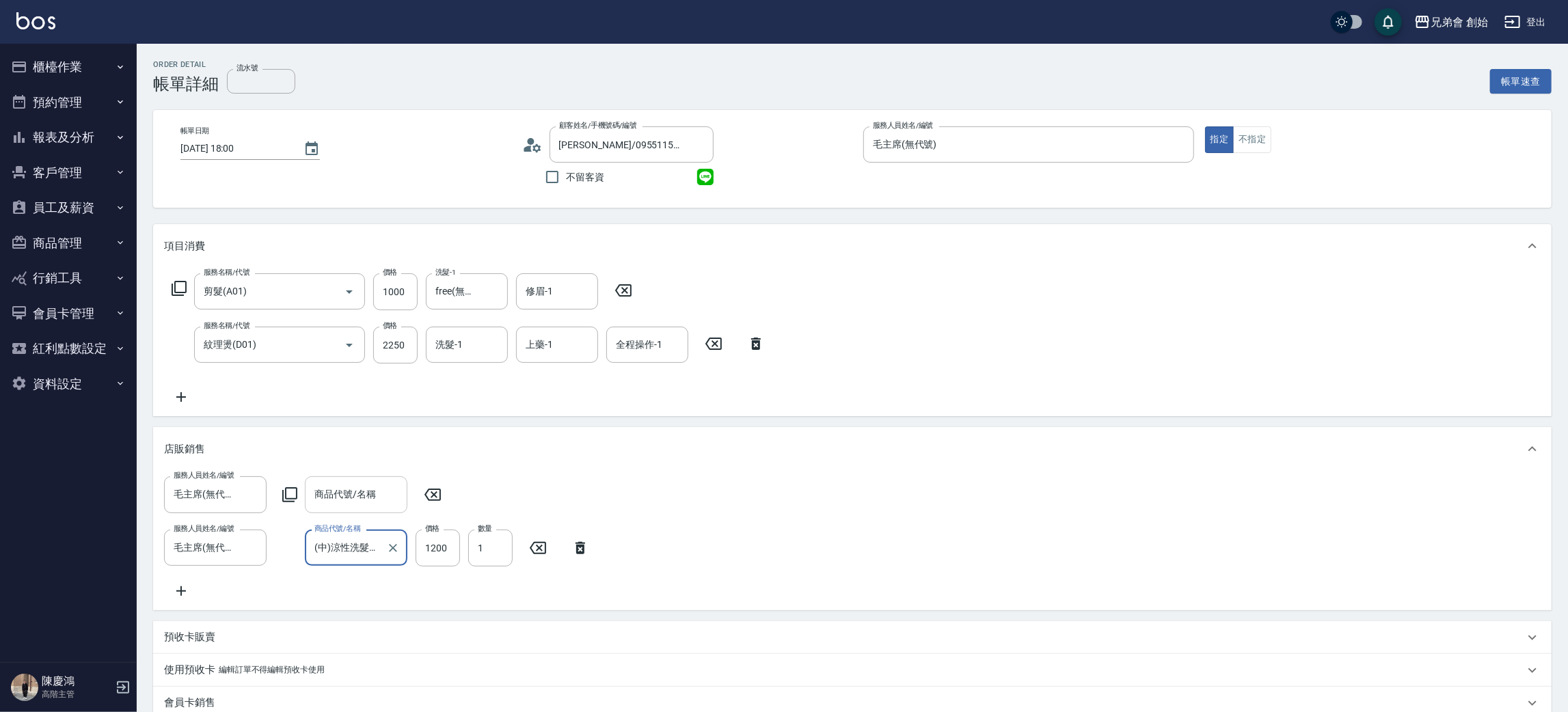
click at [375, 486] on input "商品代號/名稱" at bounding box center [355, 494] width 90 height 24
click at [448, 544] on input "1200" at bounding box center [438, 548] width 45 height 37
click at [432, 553] on input "1200" at bounding box center [438, 548] width 45 height 37
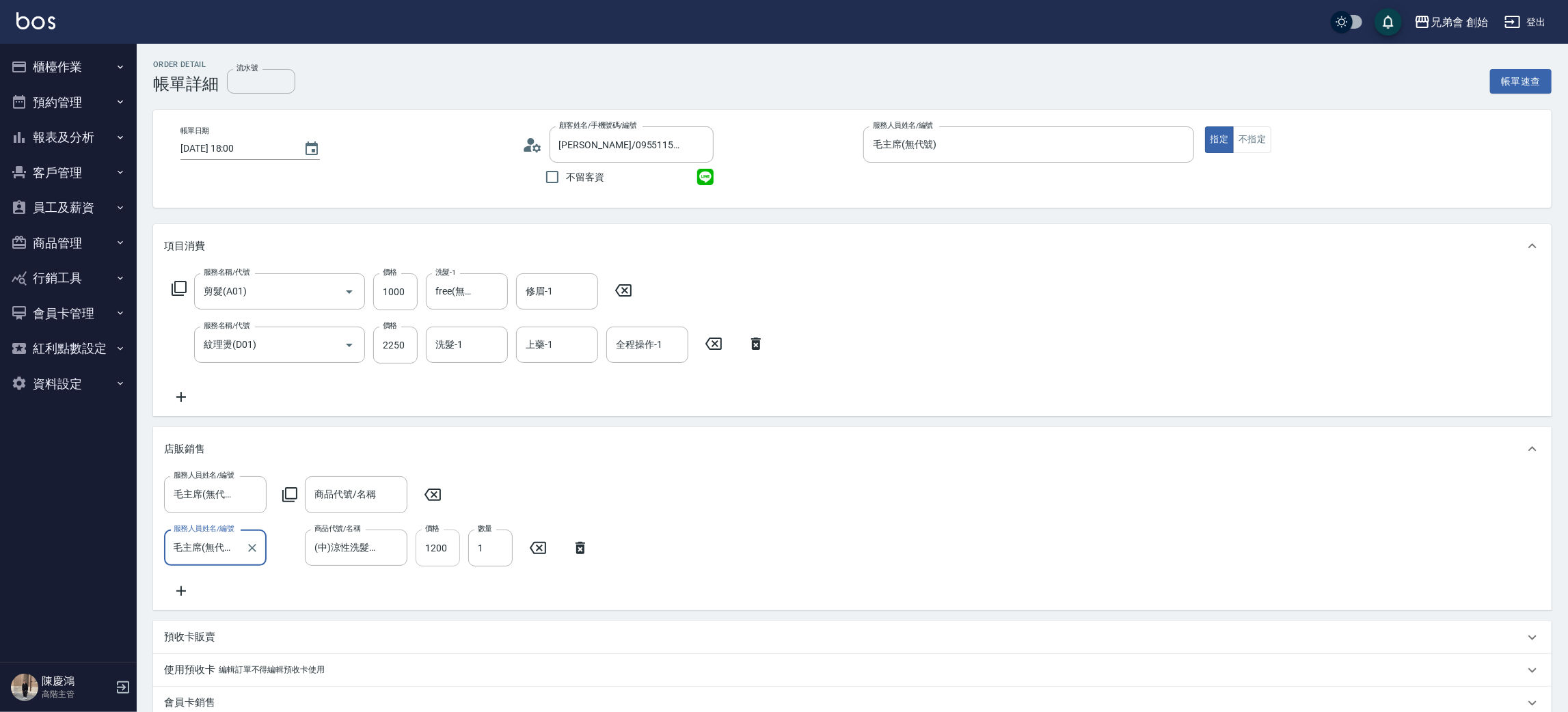
scroll to position [0, 0]
type input "1080"
drag, startPoint x: 348, startPoint y: 475, endPoint x: 348, endPoint y: 486, distance: 11.0
click at [348, 474] on div "服務人員姓名/編號 毛主席(無代號) 服務人員姓名/編號 商品代號/名稱 商品代號/名稱 服務人員姓名/編號 毛主席(無代號) 服務人員姓名/編號 商品代號/…" at bounding box center [852, 540] width 1398 height 139
click at [348, 490] on input "商品代號/名稱" at bounding box center [355, 494] width 90 height 24
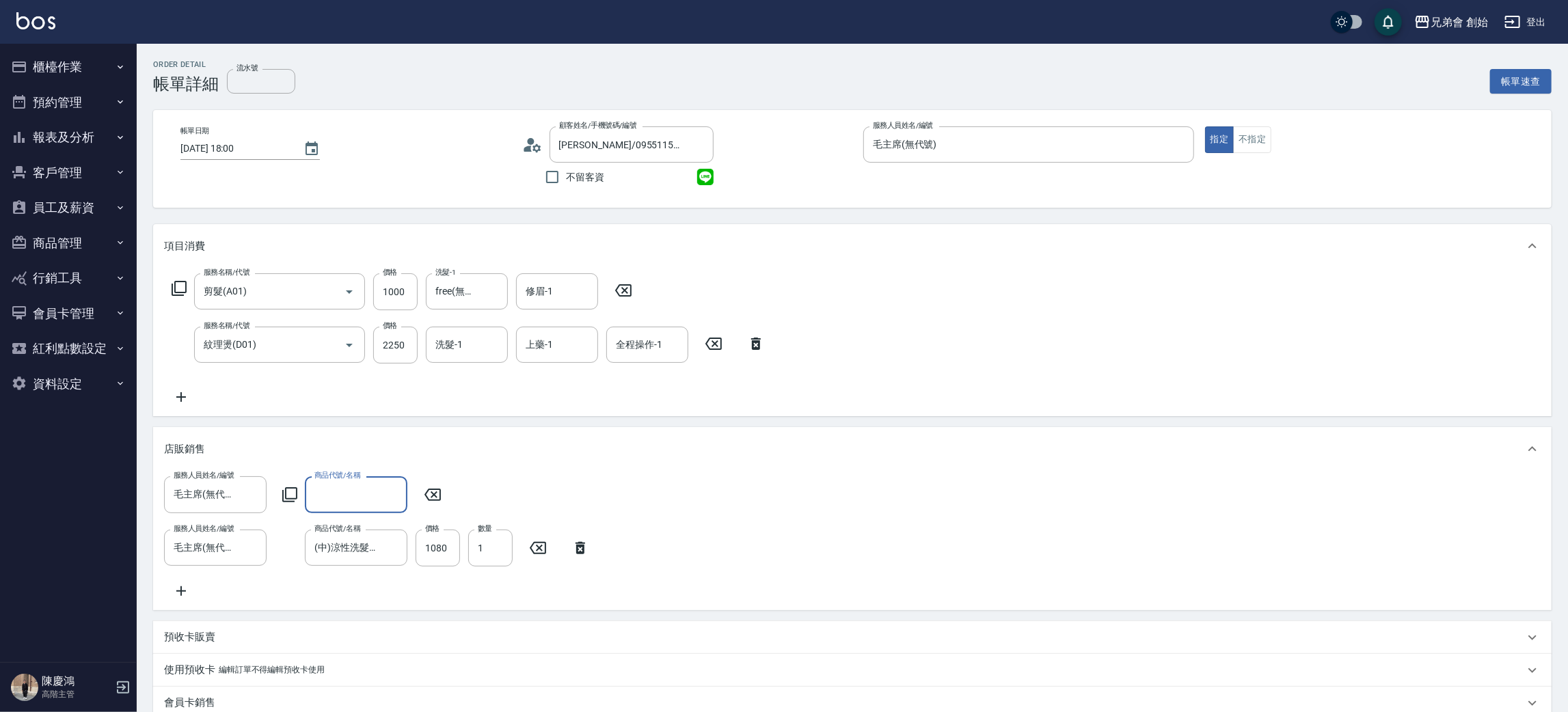
click at [346, 491] on input "商品代號/名稱" at bounding box center [355, 494] width 90 height 24
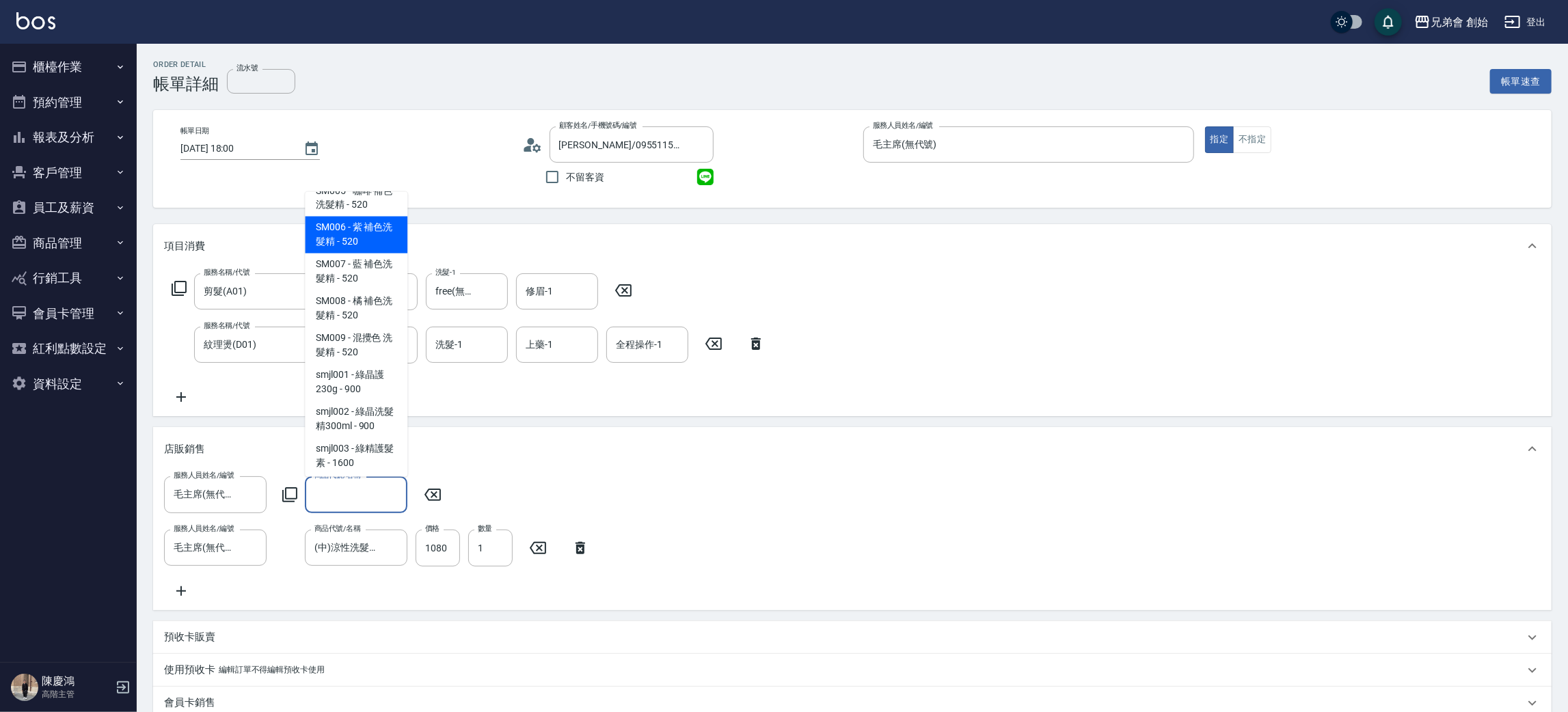
scroll to position [2153, 0]
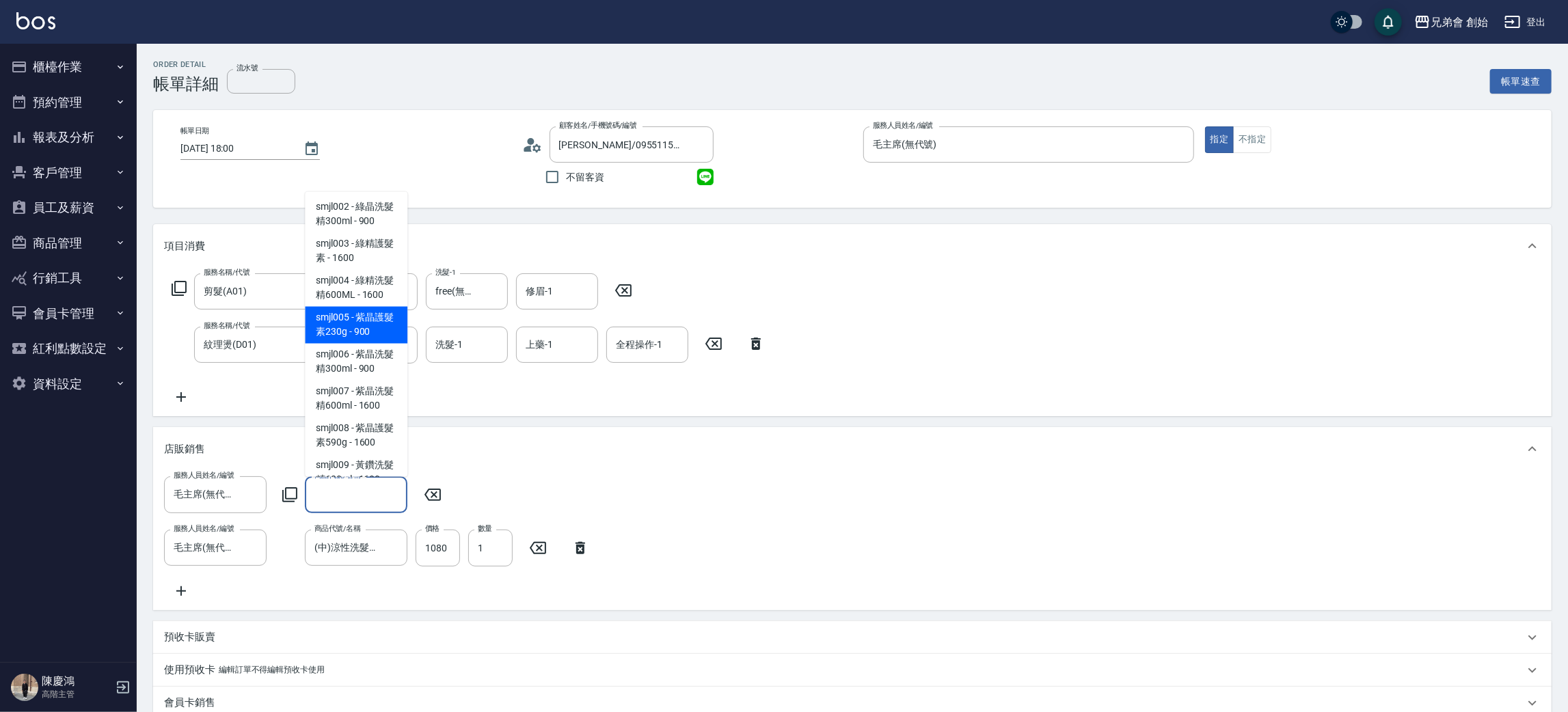
drag, startPoint x: 376, startPoint y: 423, endPoint x: 392, endPoint y: 428, distance: 16.8
click at [376, 344] on span "smjl005 - 紫晶護髮素230g - 900" at bounding box center [356, 325] width 103 height 37
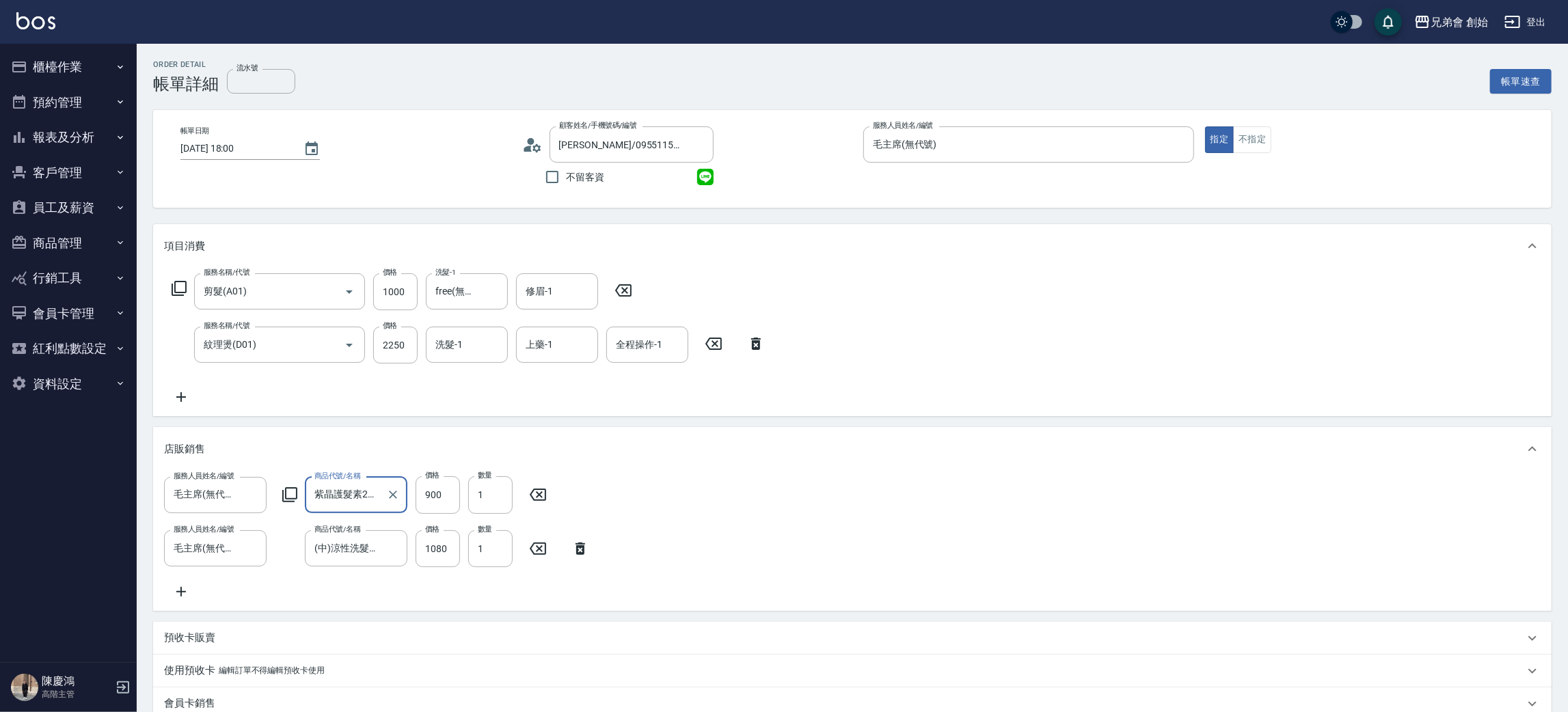
type input "紫晶護髮素230g"
click at [440, 486] on input "900" at bounding box center [438, 495] width 45 height 37
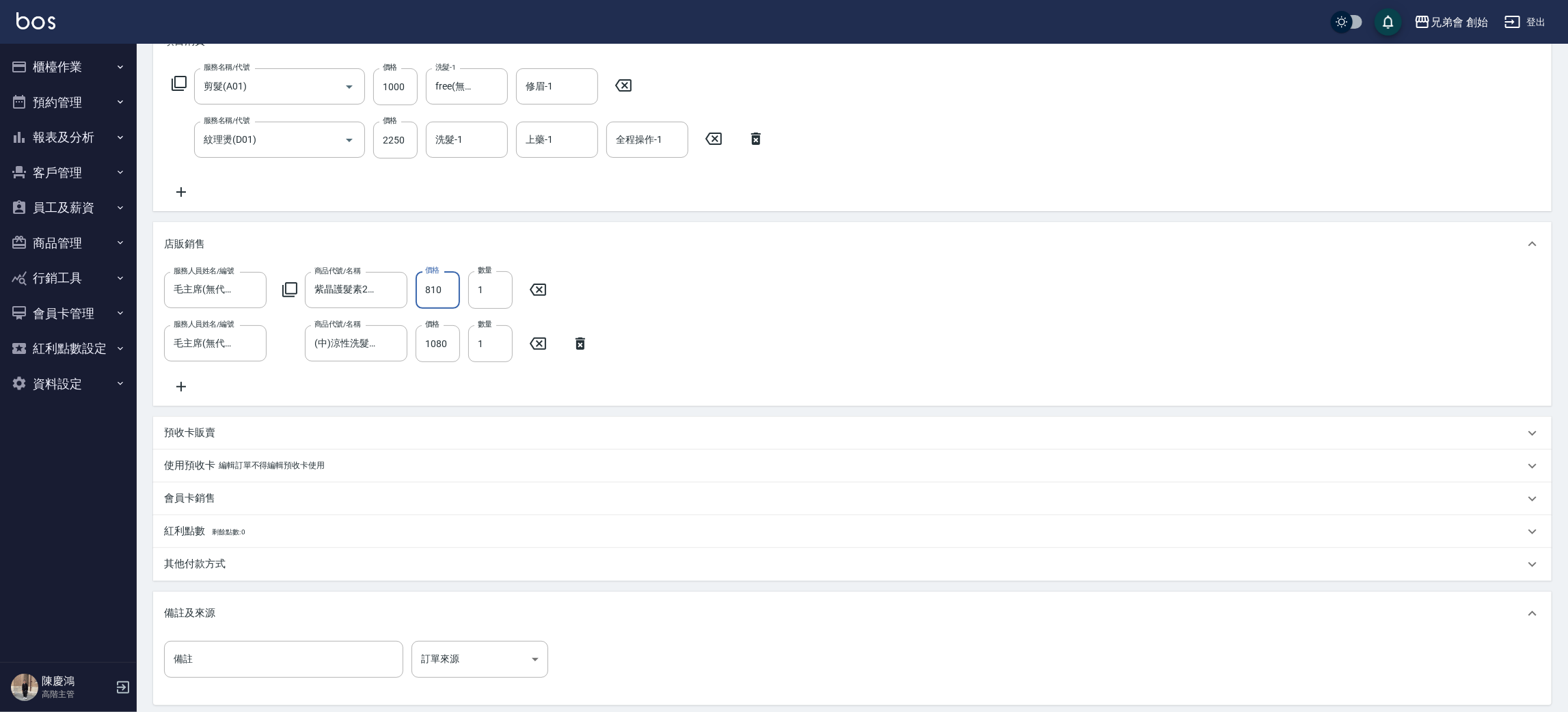
scroll to position [357, 0]
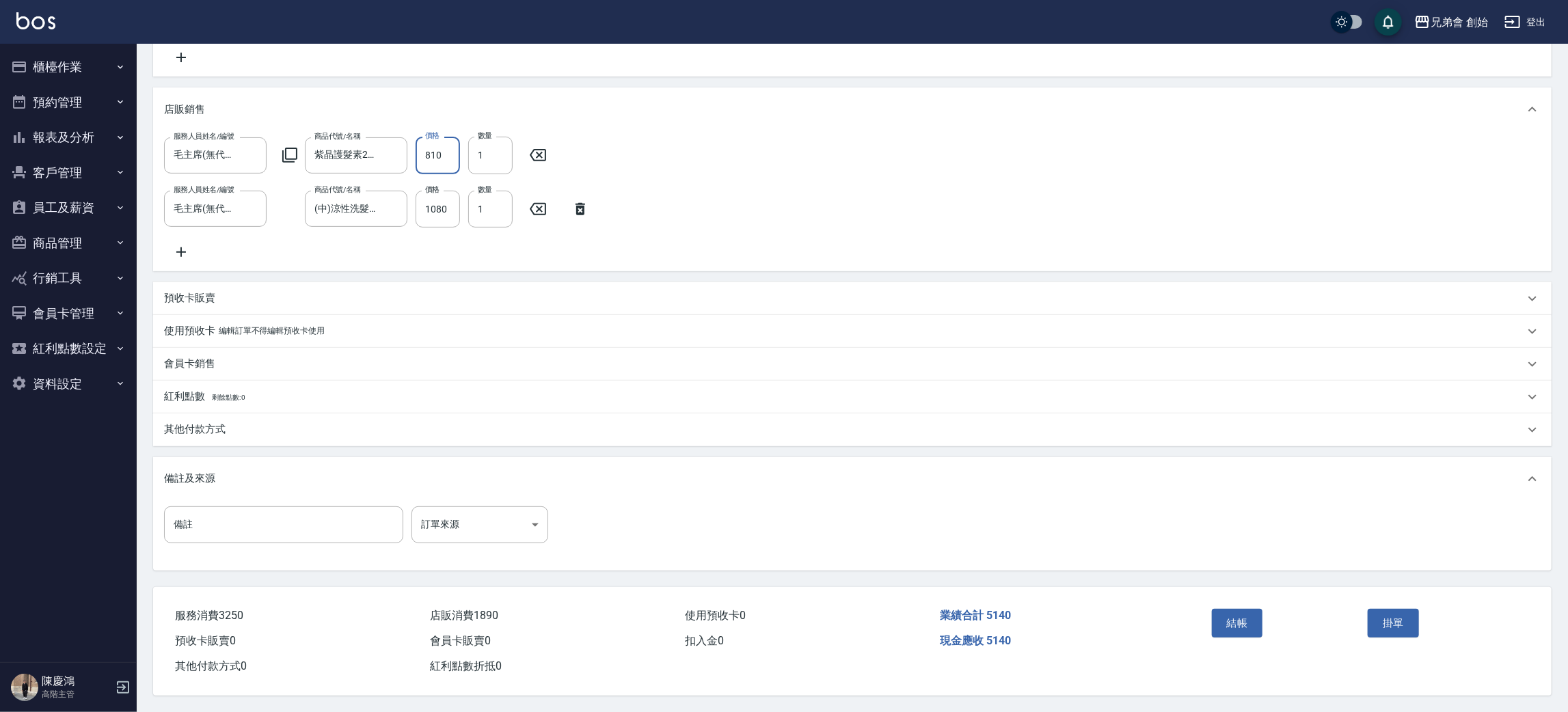
type input "810"
click at [231, 430] on div "其他付款方式" at bounding box center [844, 429] width 1360 height 15
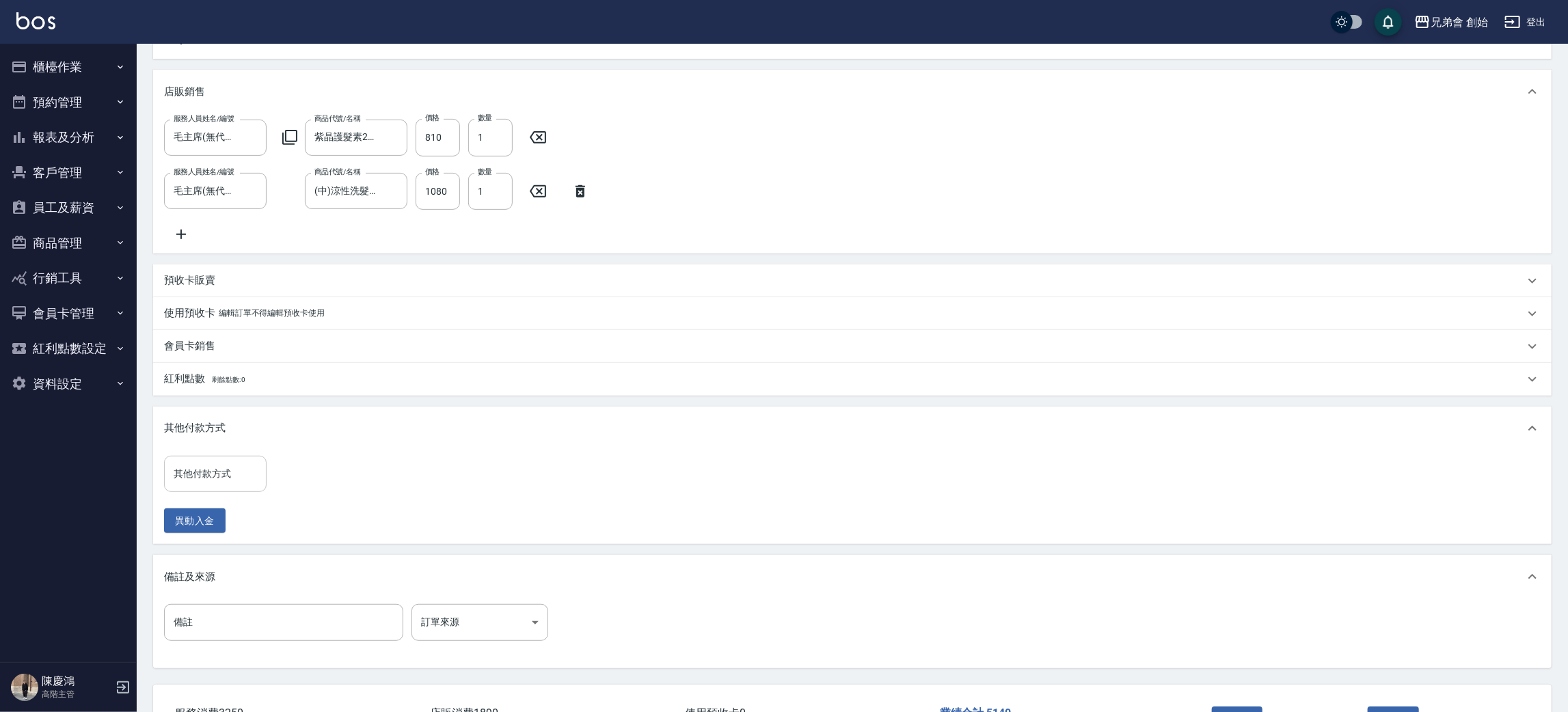
click at [222, 486] on input "其他付款方式" at bounding box center [215, 474] width 90 height 24
click at [212, 566] on span "信用卡" at bounding box center [216, 568] width 103 height 22
type input "信用卡"
click at [318, 489] on input "0" at bounding box center [326, 474] width 103 height 37
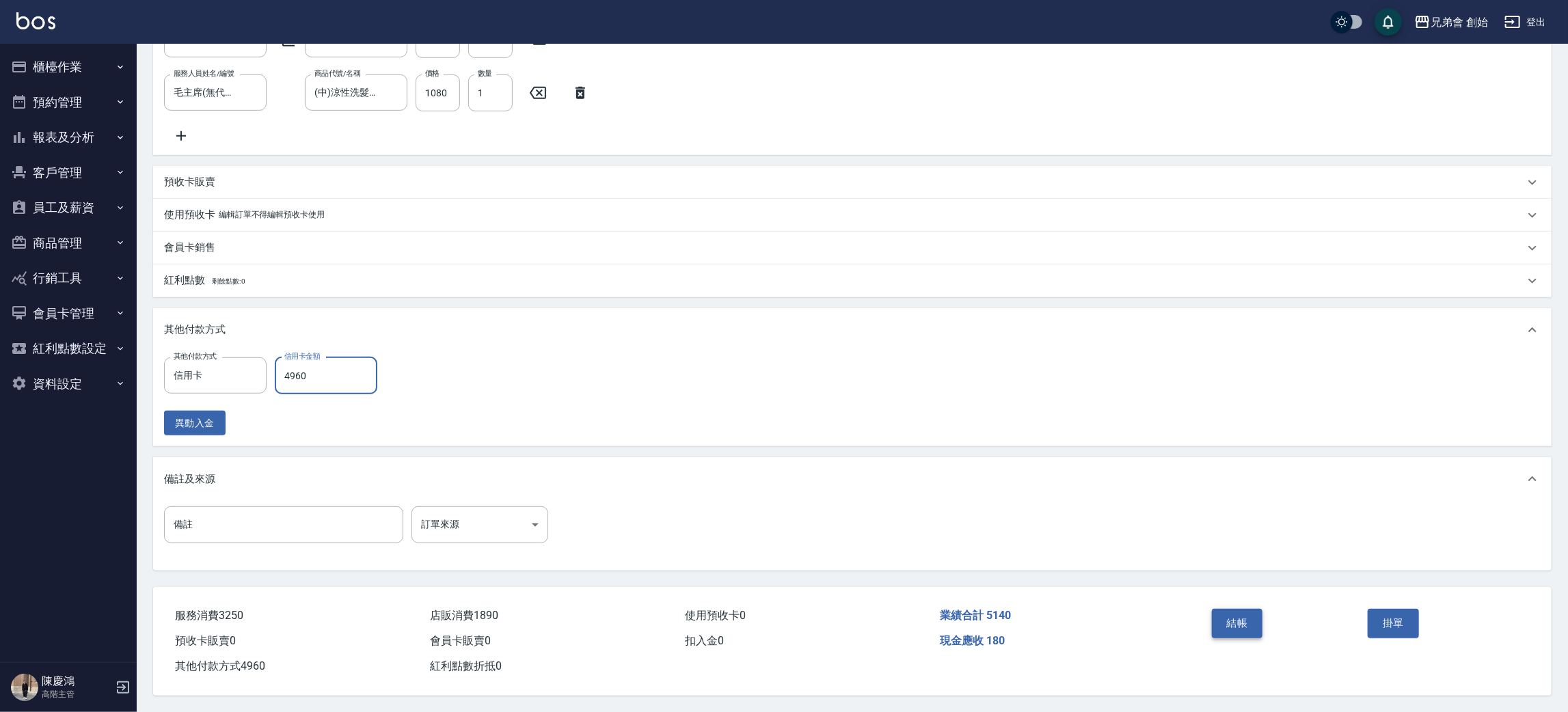
type input "4960"
click at [1231, 621] on button "結帳" at bounding box center [1237, 624] width 51 height 29
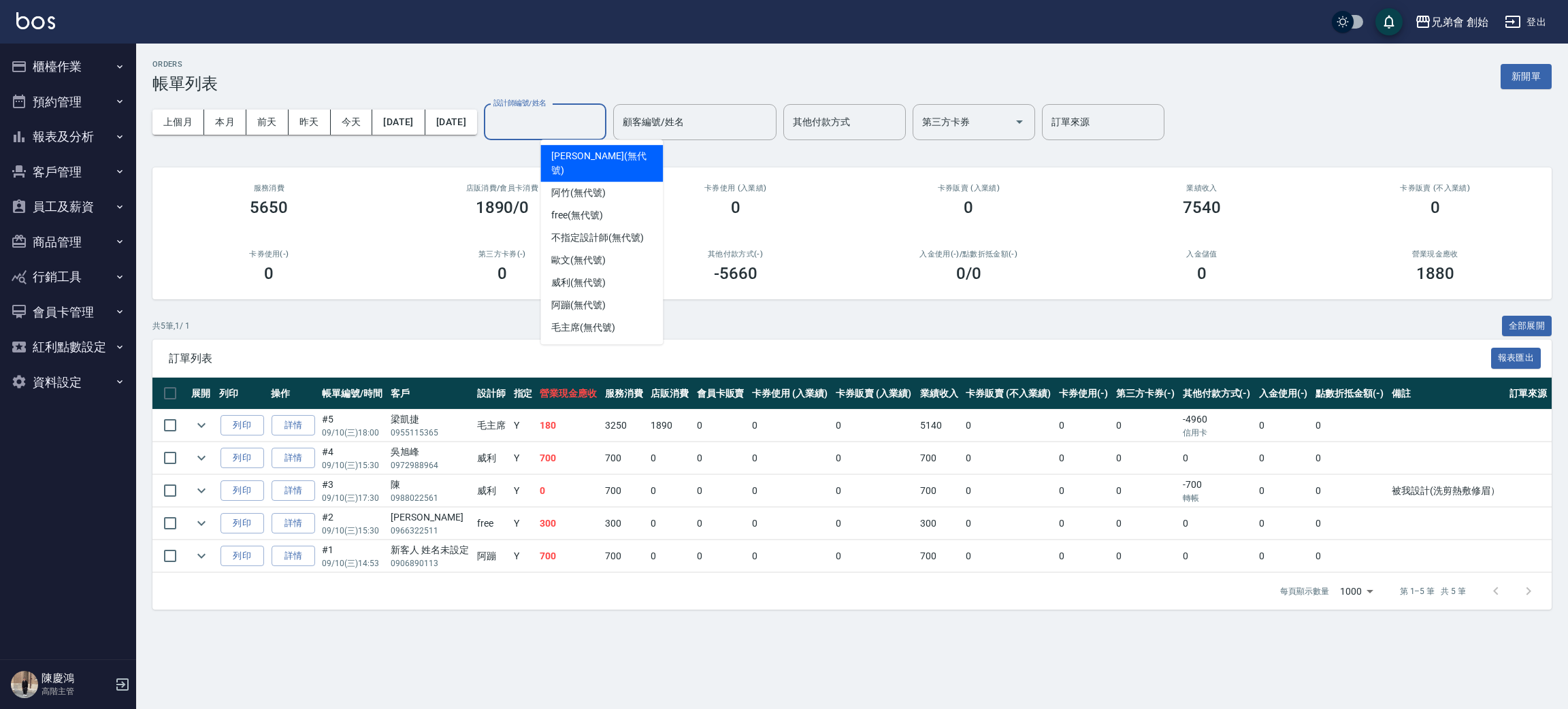
click at [600, 121] on input "設計師編號/姓名" at bounding box center [545, 122] width 110 height 24
click at [622, 272] on div "威利 (無代號)" at bounding box center [601, 282] width 123 height 22
type input "威利(無代號)"
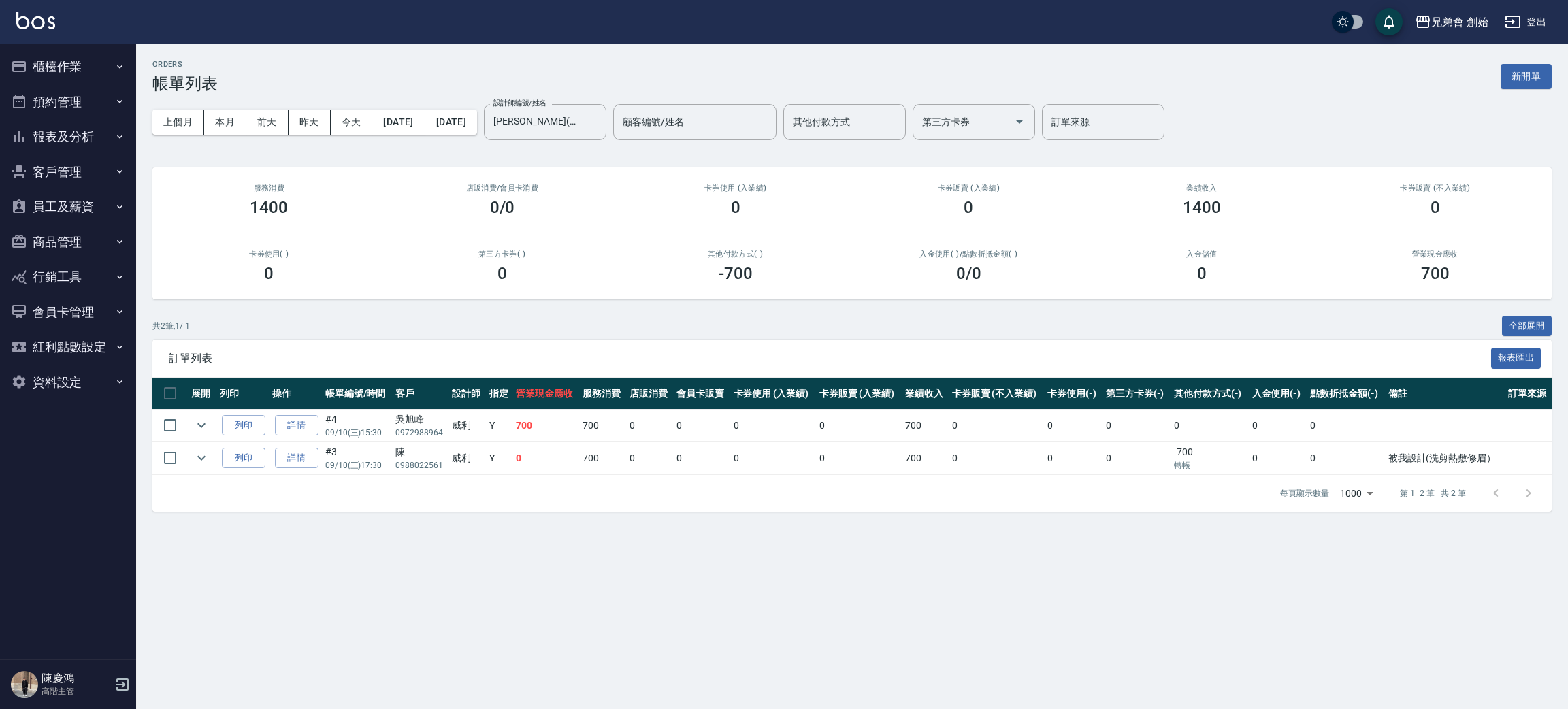
click at [281, 61] on div "ORDERS 帳單列表 新開單" at bounding box center [852, 76] width 1399 height 33
click at [563, 332] on div "共 2 筆, 1 / 1 全部展開" at bounding box center [852, 327] width 1399 height 21
click at [349, 67] on div "ORDERS 帳單列表 新開單" at bounding box center [852, 76] width 1399 height 33
click at [582, 654] on div "ORDERS 帳單列表 新開單 上個月 本月 前天 昨天 今天 2025/09/10 2025/09/10 設計師編號/姓名 威利(無代號) 設計師編號/姓名…" at bounding box center [784, 354] width 1568 height 709
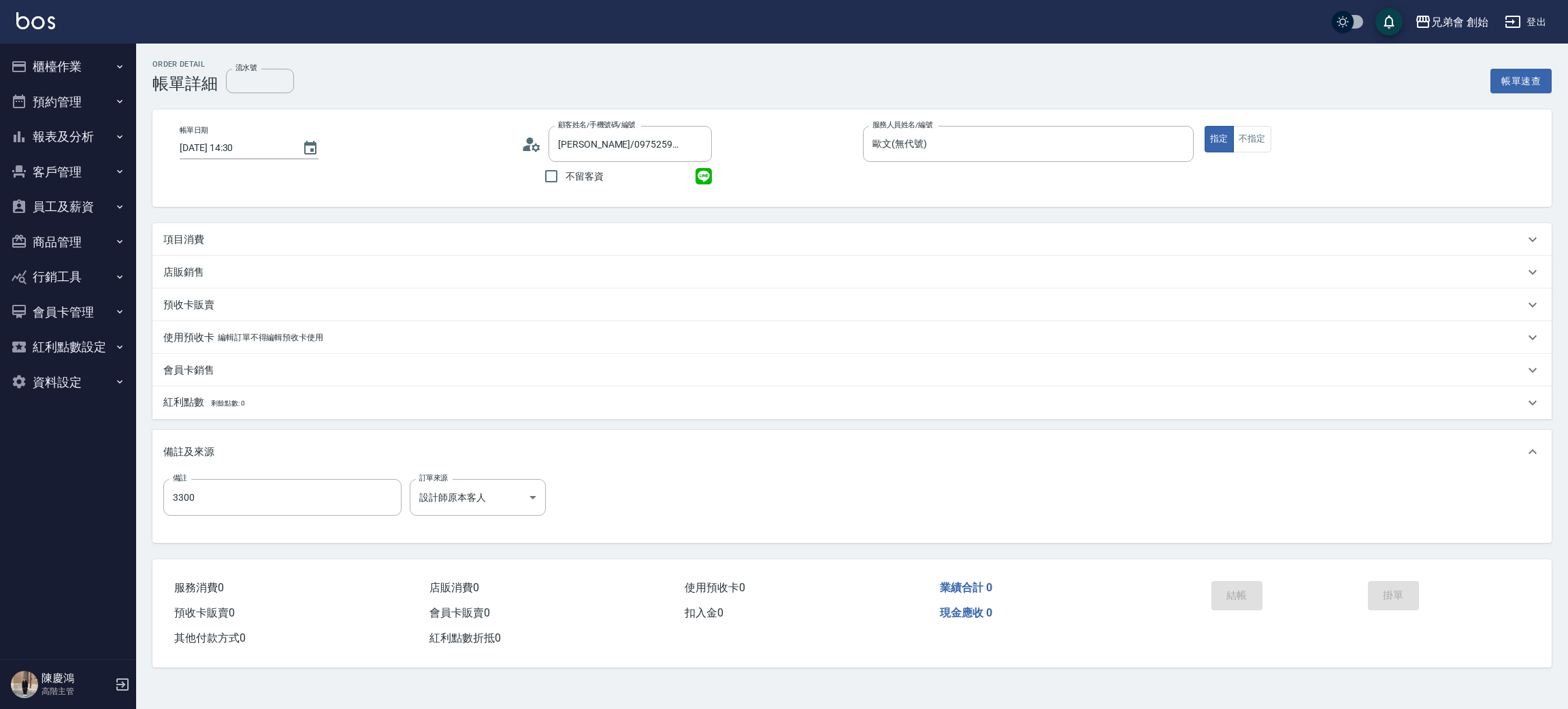
click at [185, 233] on p "項目消費" at bounding box center [184, 240] width 41 height 15
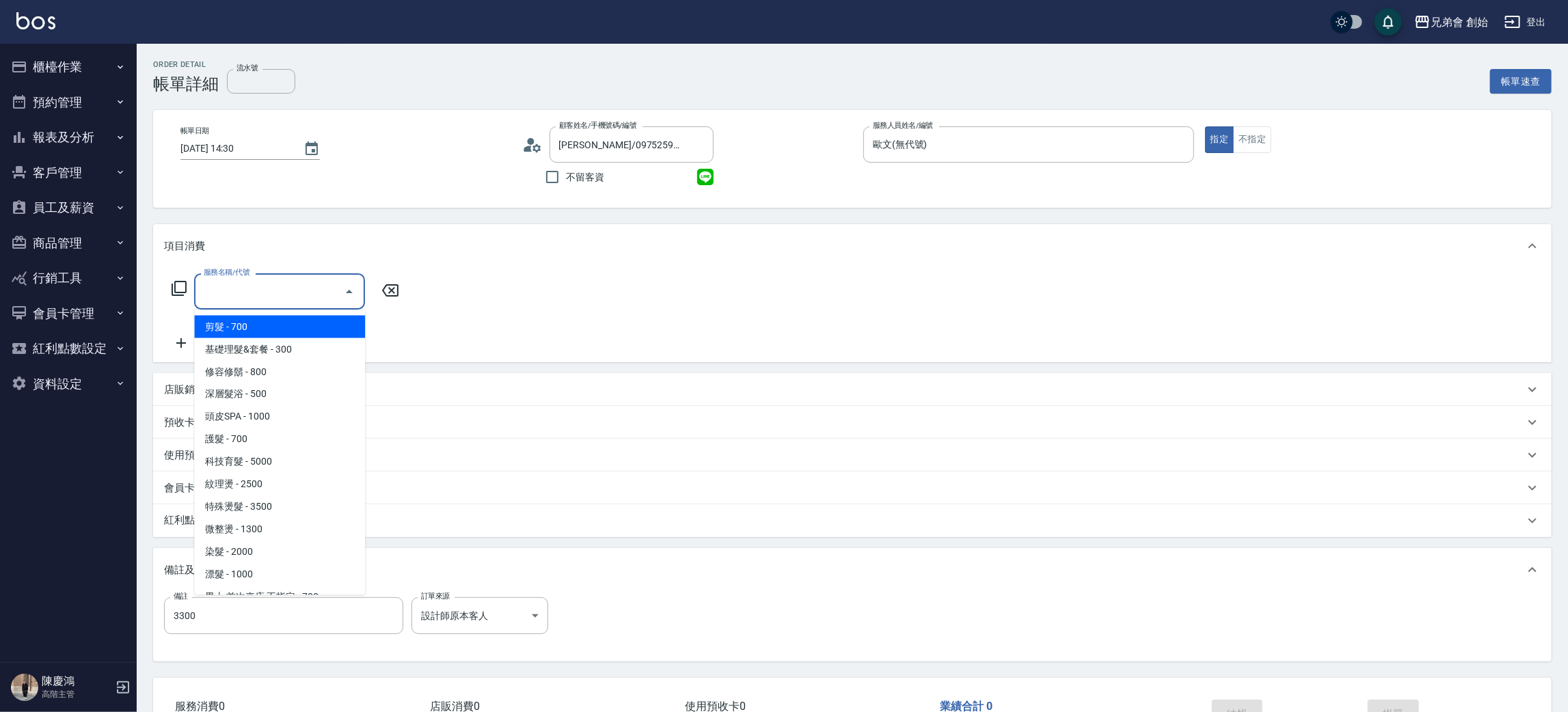
click at [222, 298] on input "服務名稱/代號" at bounding box center [269, 291] width 138 height 24
click at [311, 474] on span "紋理燙 - 2500" at bounding box center [280, 485] width 171 height 22
type input "紋理燙(D01)"
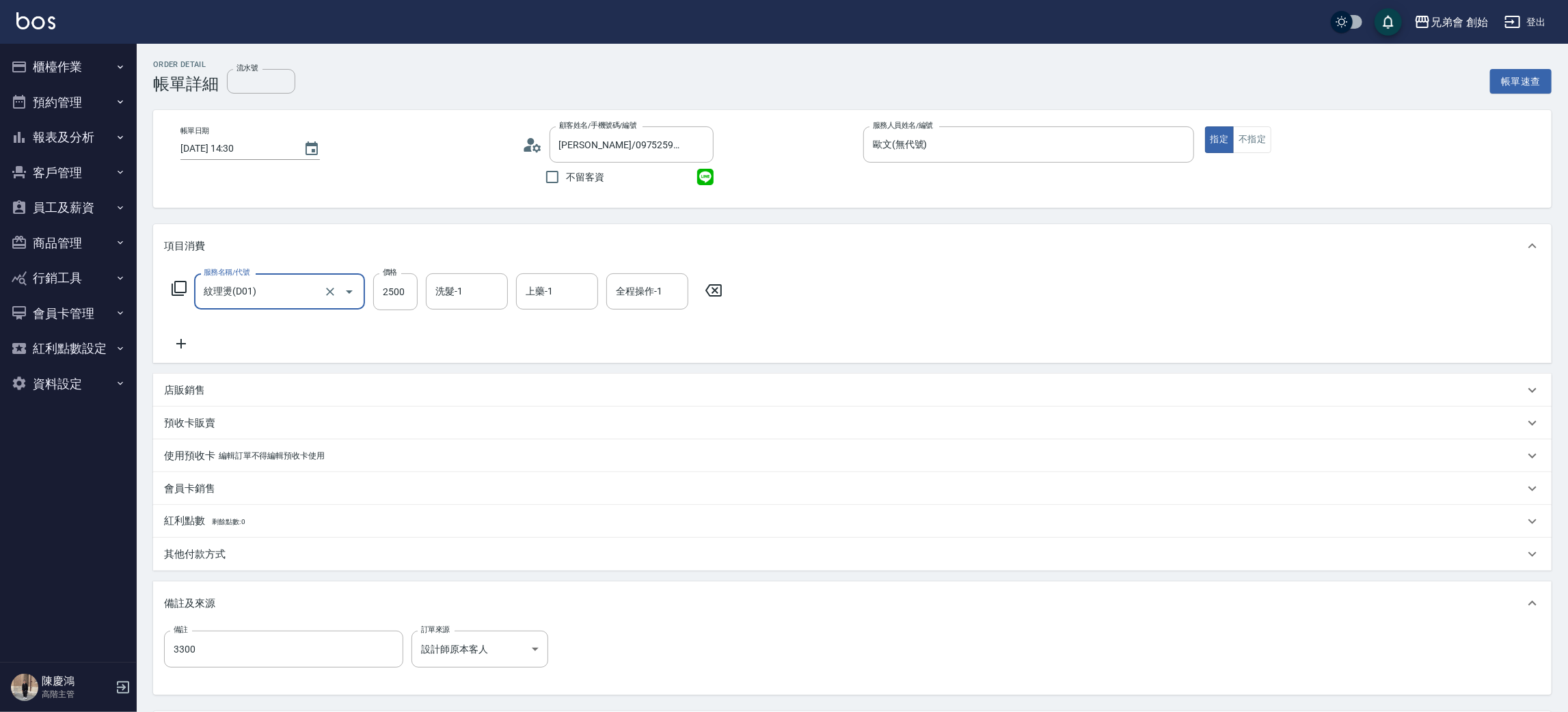
click at [186, 342] on icon at bounding box center [181, 344] width 34 height 17
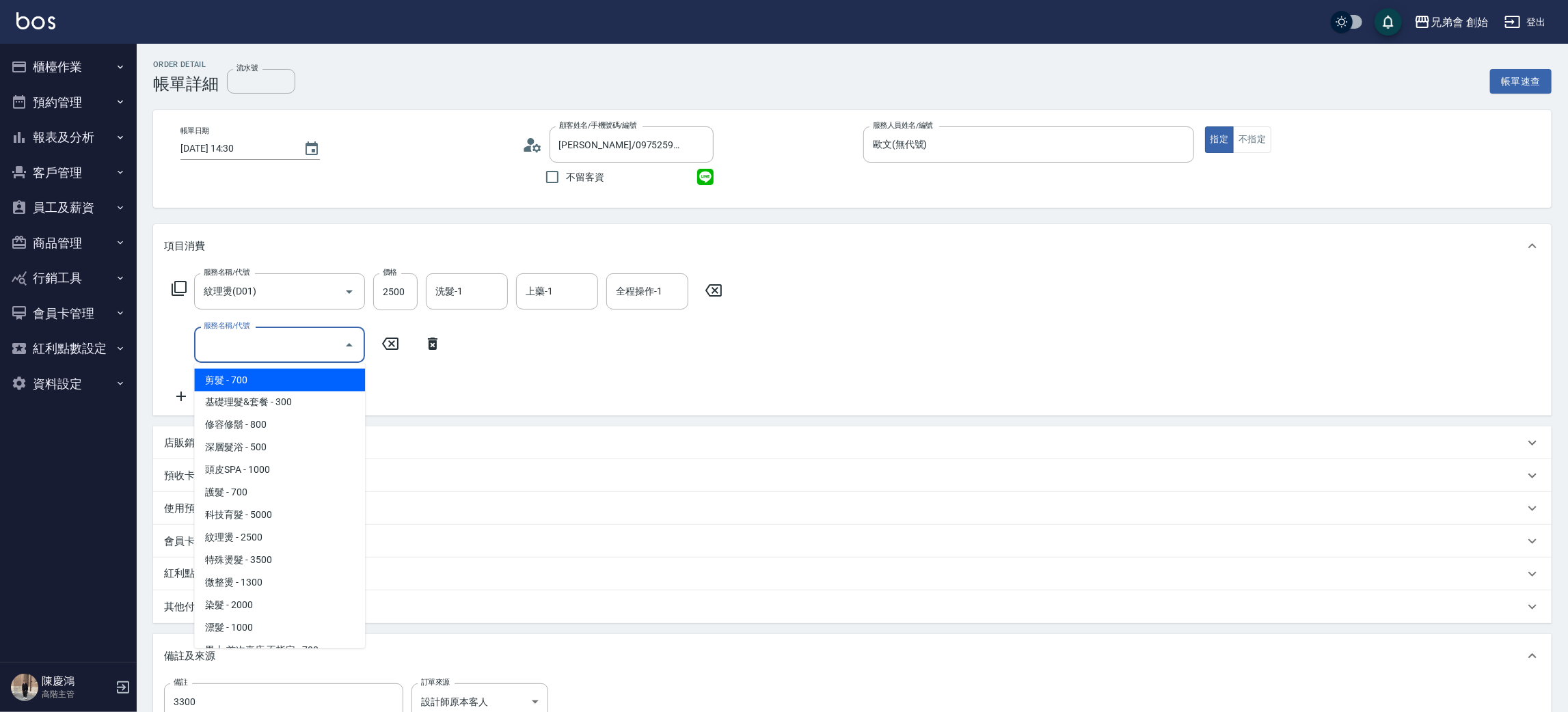
click at [234, 343] on input "服務名稱/代號" at bounding box center [269, 345] width 138 height 24
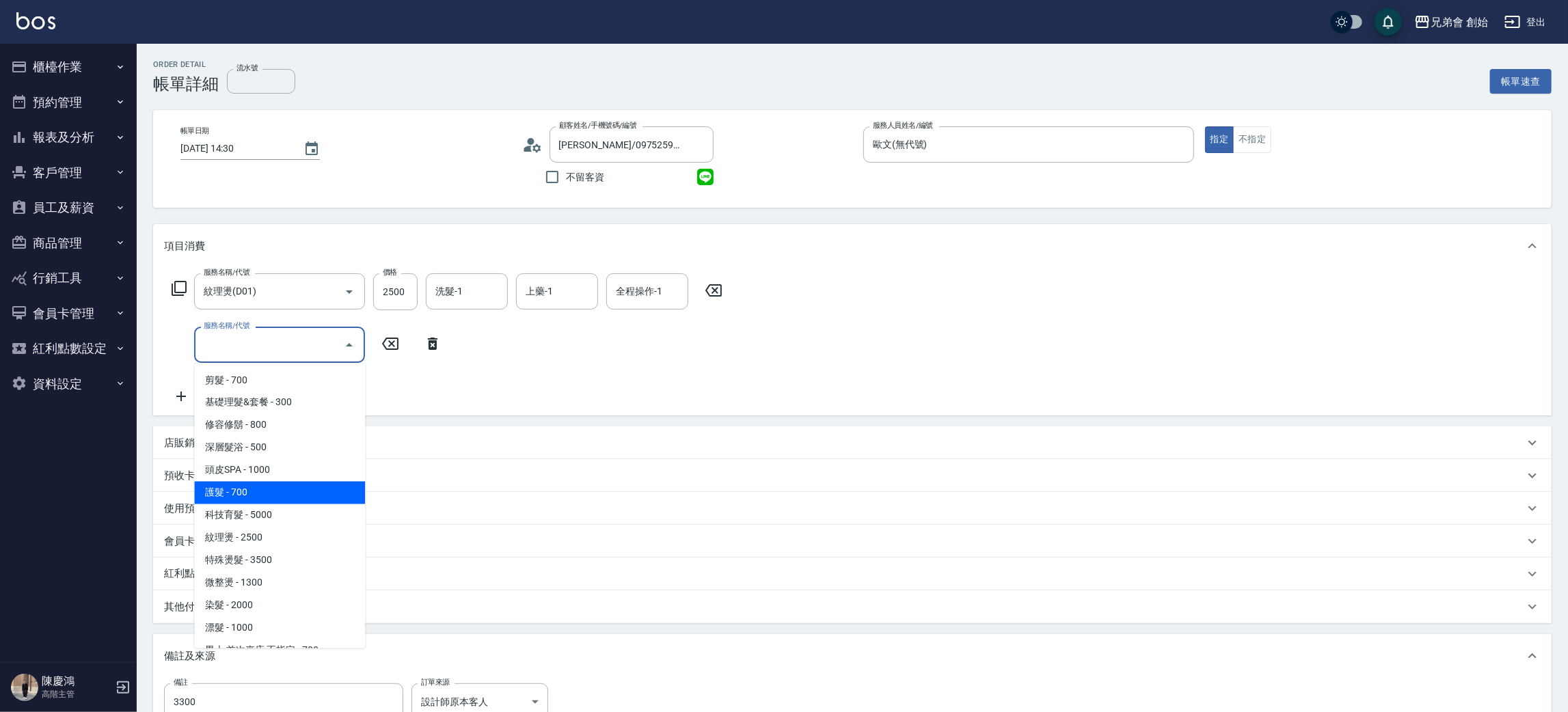
click at [297, 484] on span "護髮 - 700" at bounding box center [280, 492] width 171 height 22
type input "護髮(B03)"
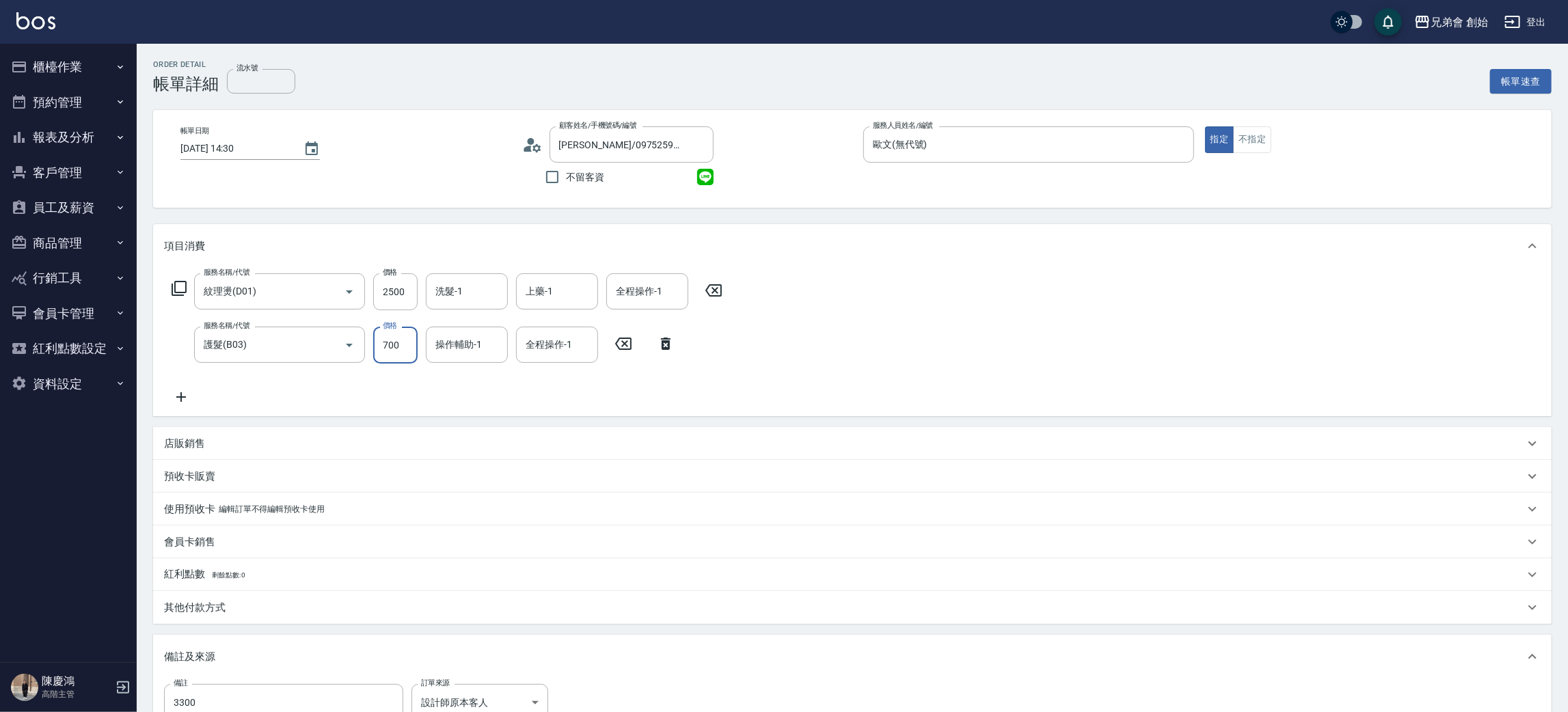
click at [388, 348] on input "700" at bounding box center [395, 345] width 45 height 37
type input "800"
click at [536, 138] on icon at bounding box center [532, 145] width 20 height 20
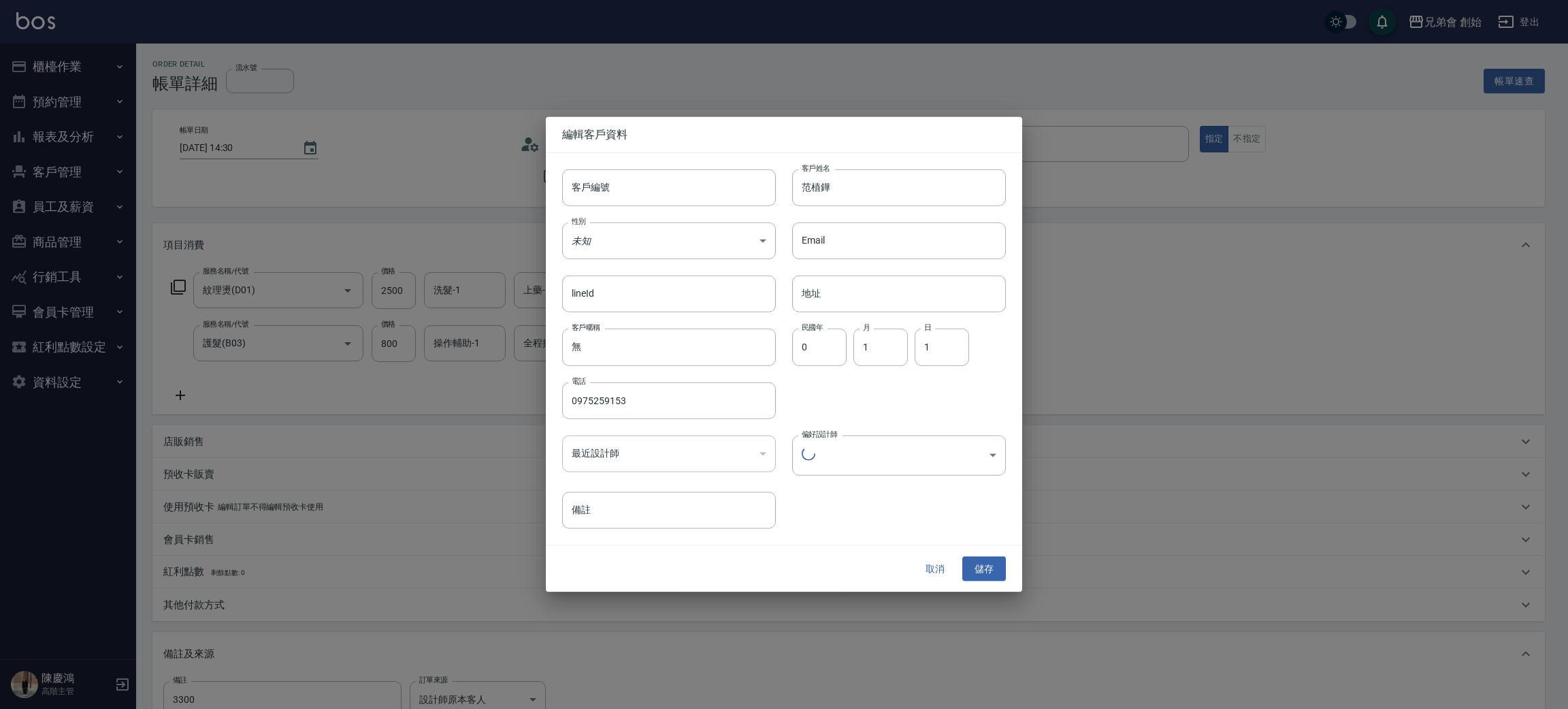
type input "1456ae5b-d9bb-440a-9f01-028db65cd7e3"
click at [934, 563] on button "取消" at bounding box center [934, 568] width 44 height 25
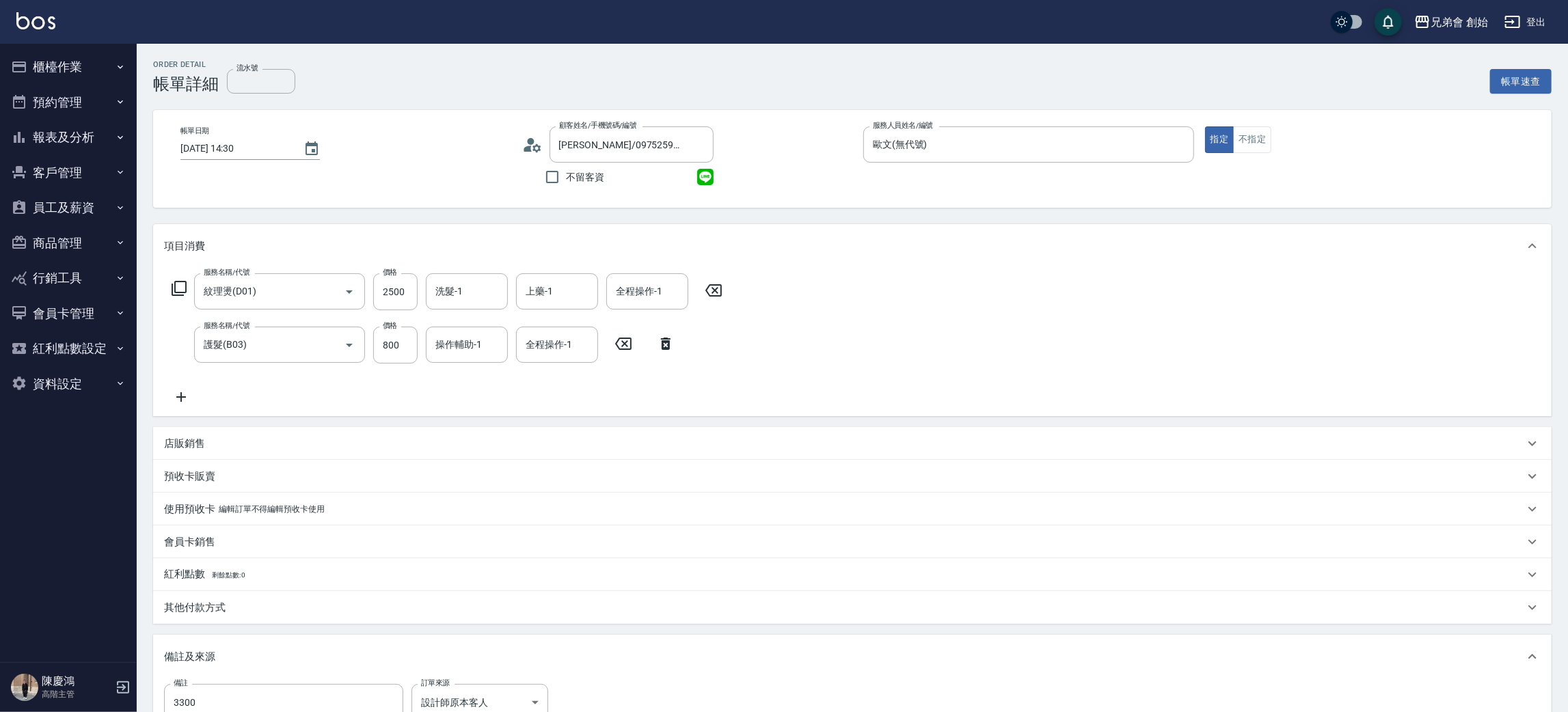
scroll to position [182, 0]
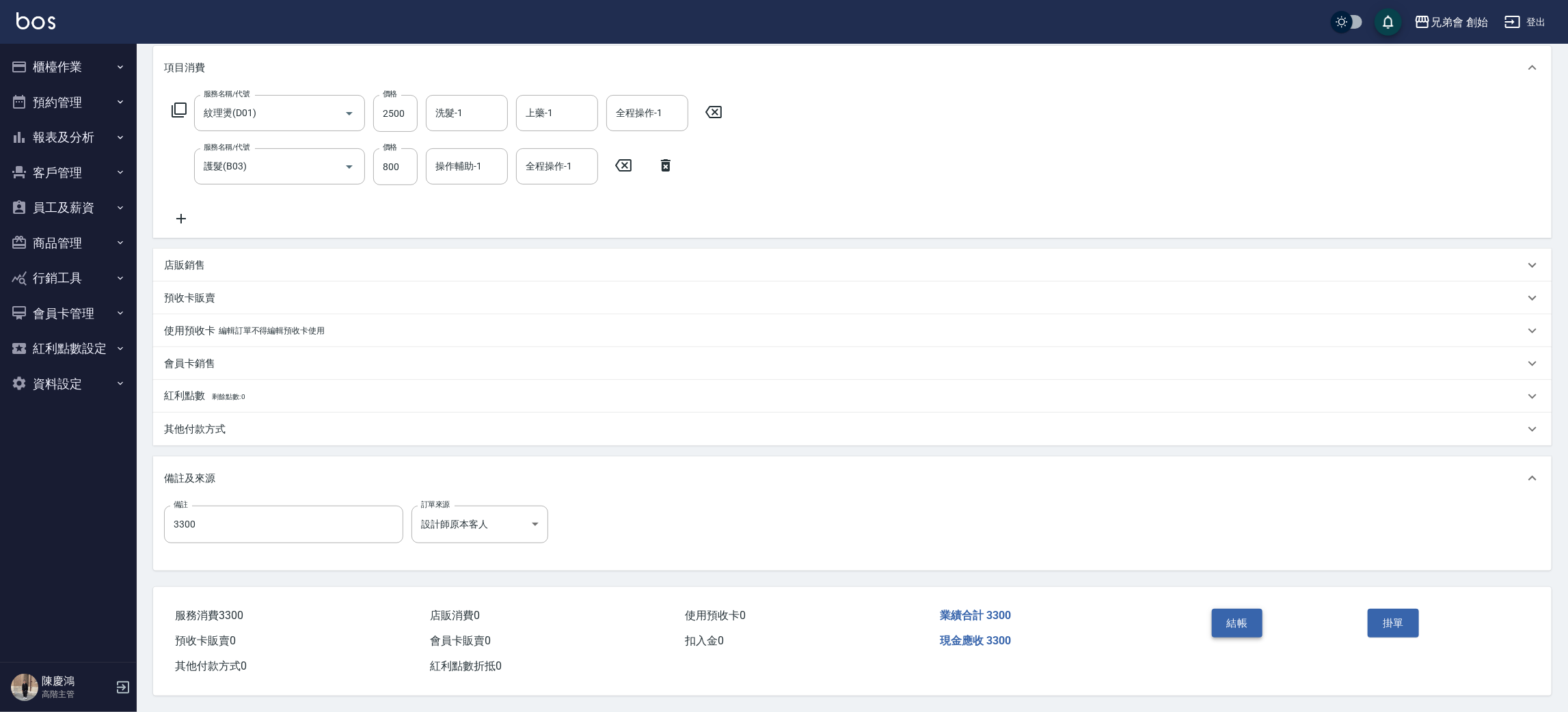
click at [1232, 627] on button "結帳" at bounding box center [1237, 624] width 51 height 29
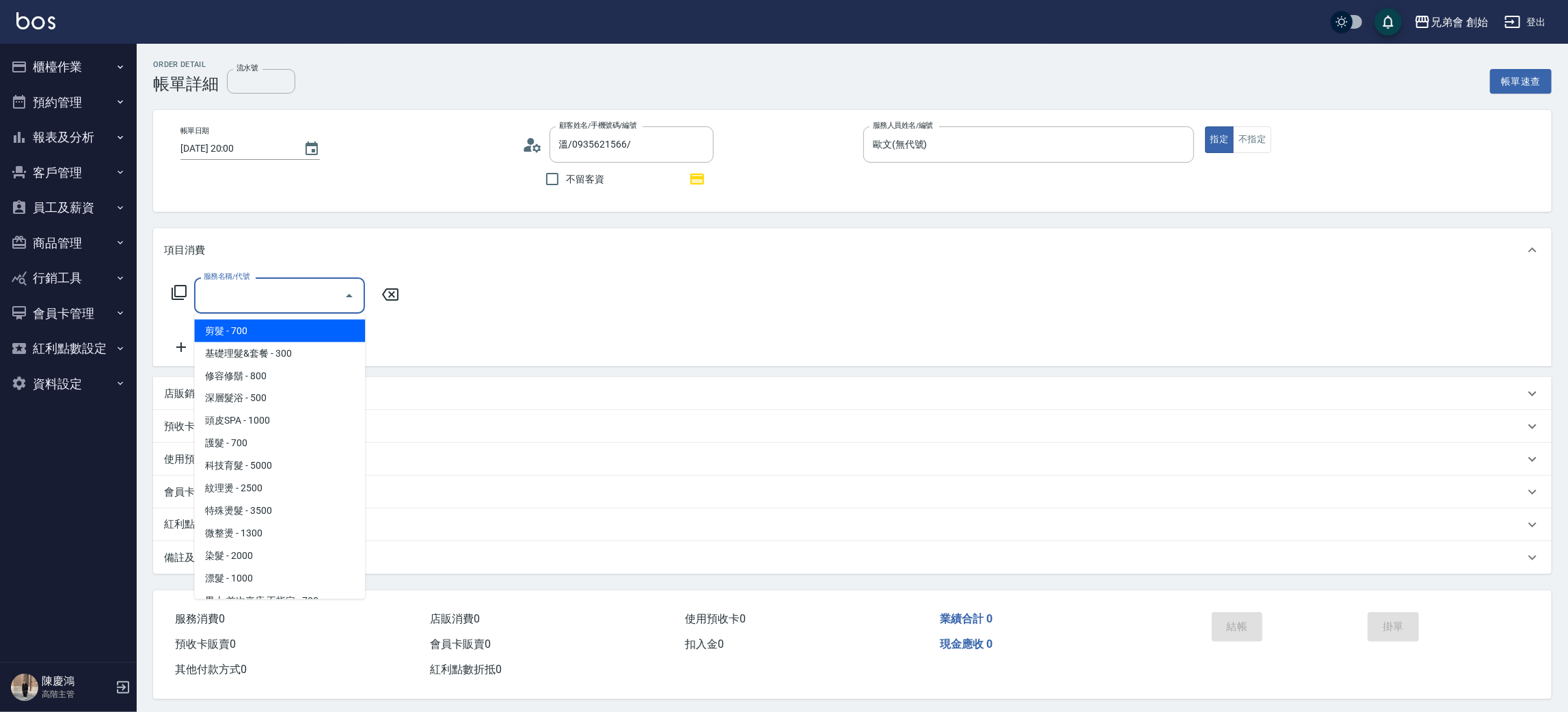
click at [247, 320] on span "剪髮 - 700" at bounding box center [280, 330] width 171 height 22
type input "剪髮(A01)"
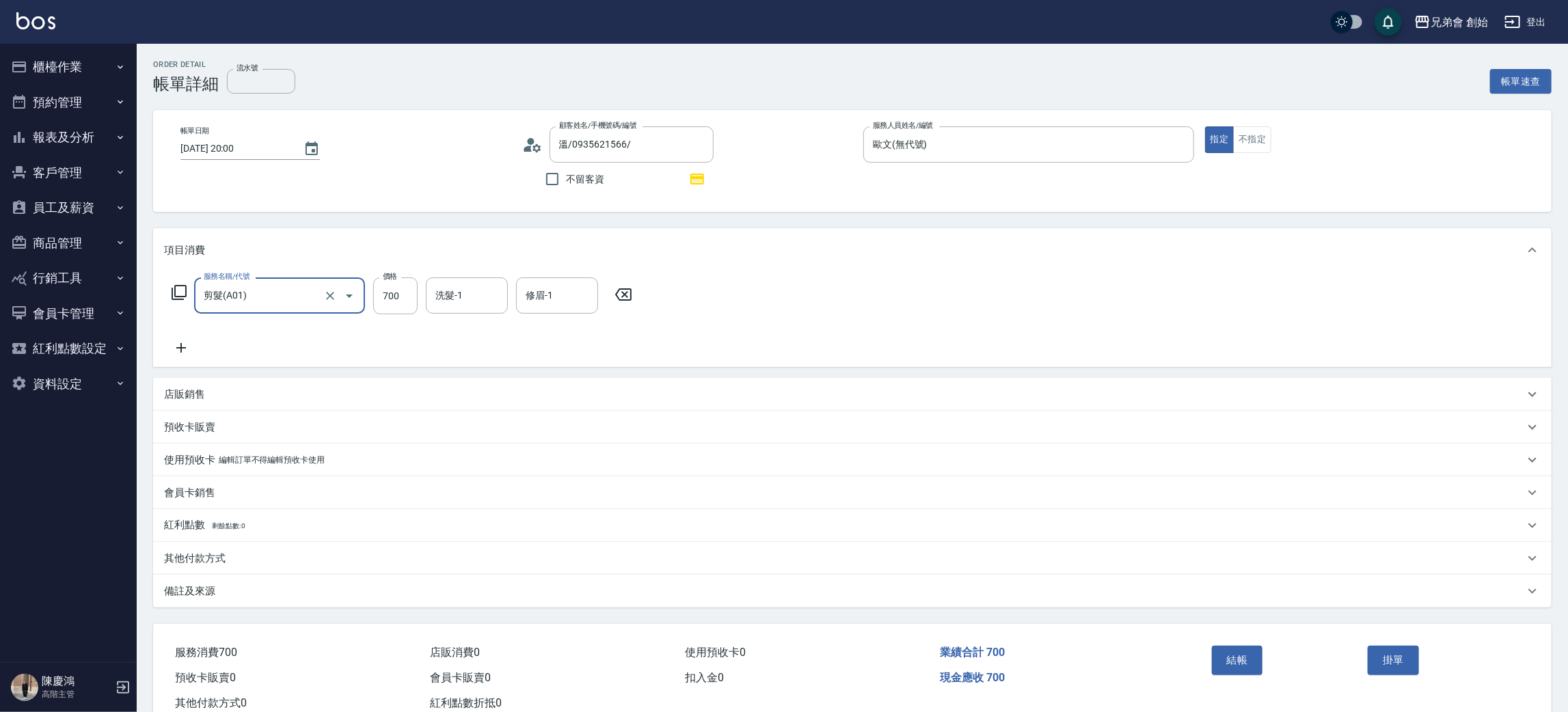
scroll to position [40, 0]
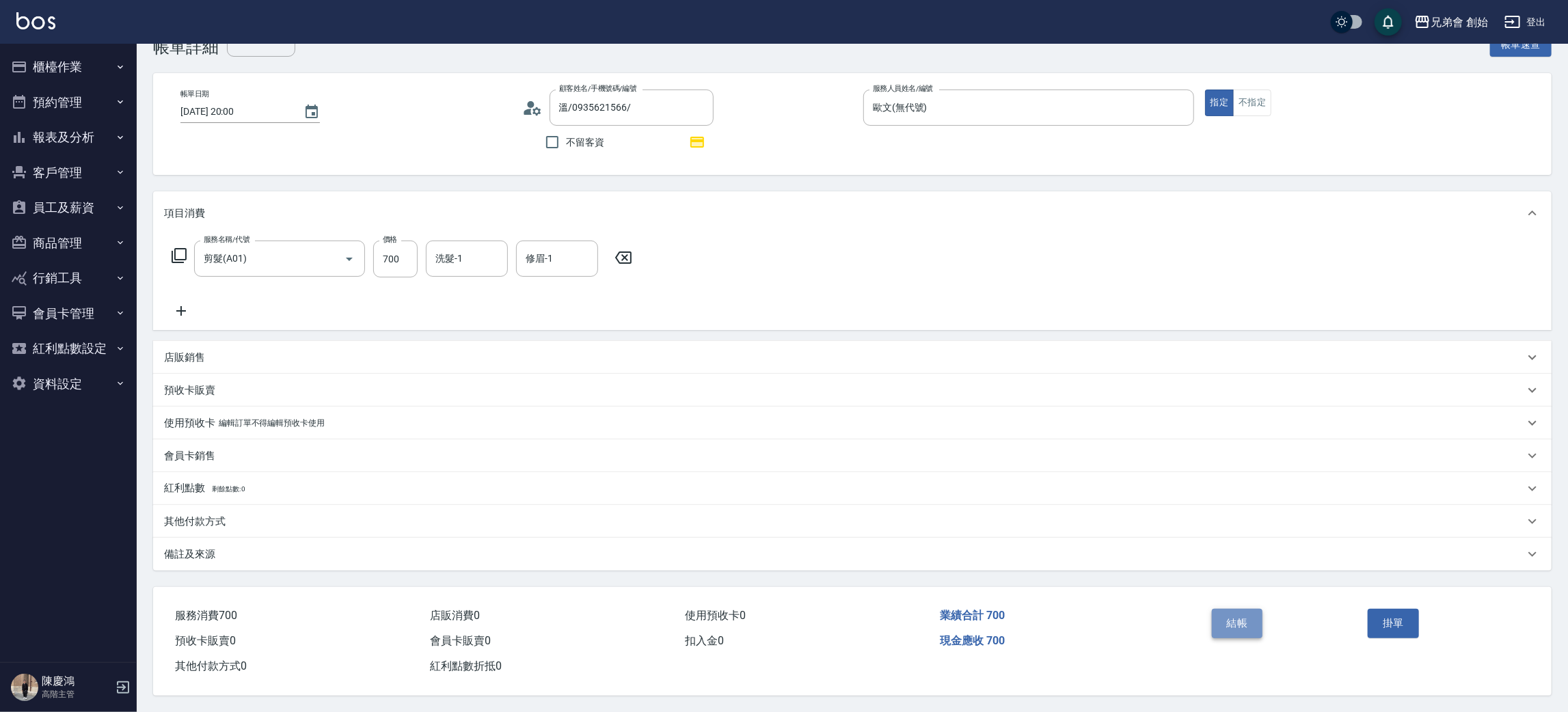
click at [1231, 624] on button "結帳" at bounding box center [1237, 624] width 51 height 29
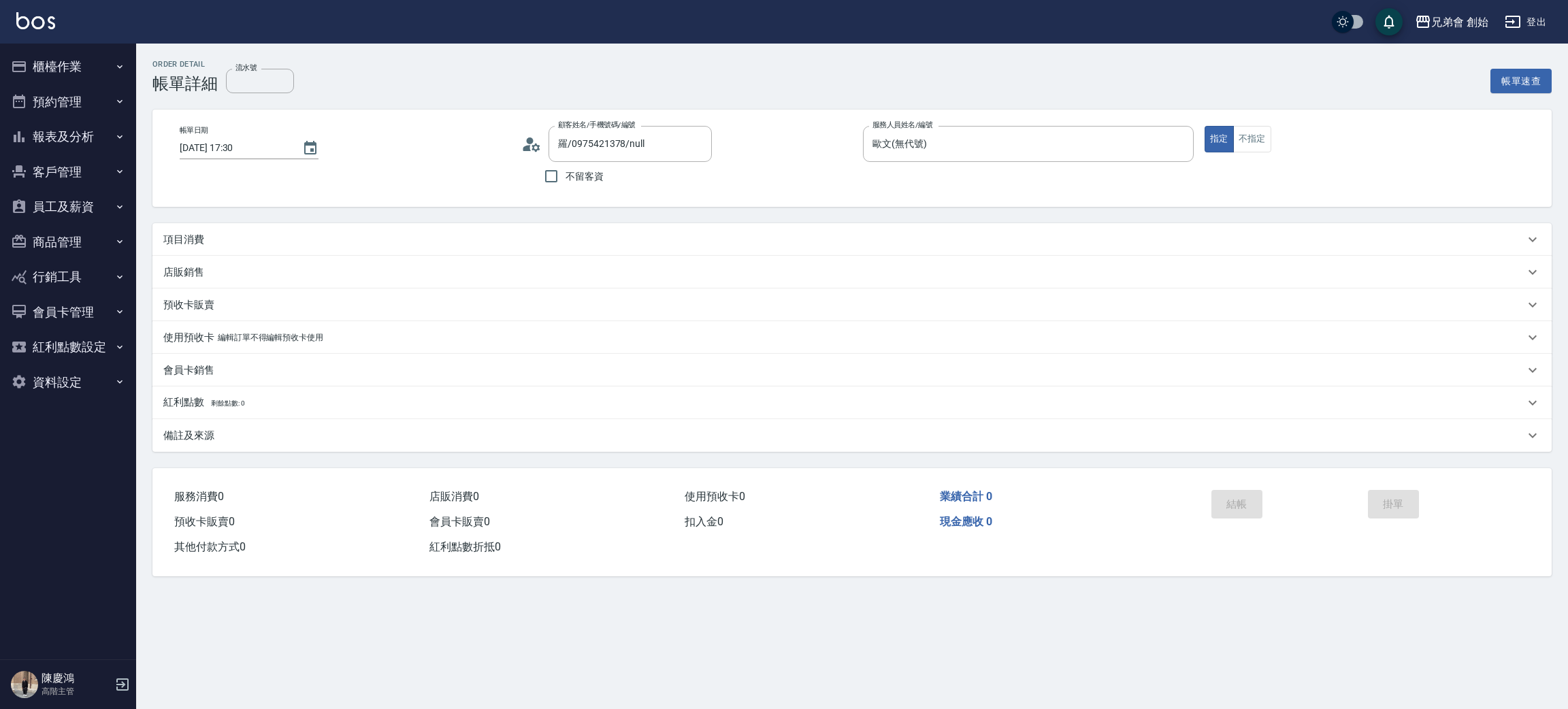
click at [176, 243] on p "項目消費" at bounding box center [184, 240] width 41 height 15
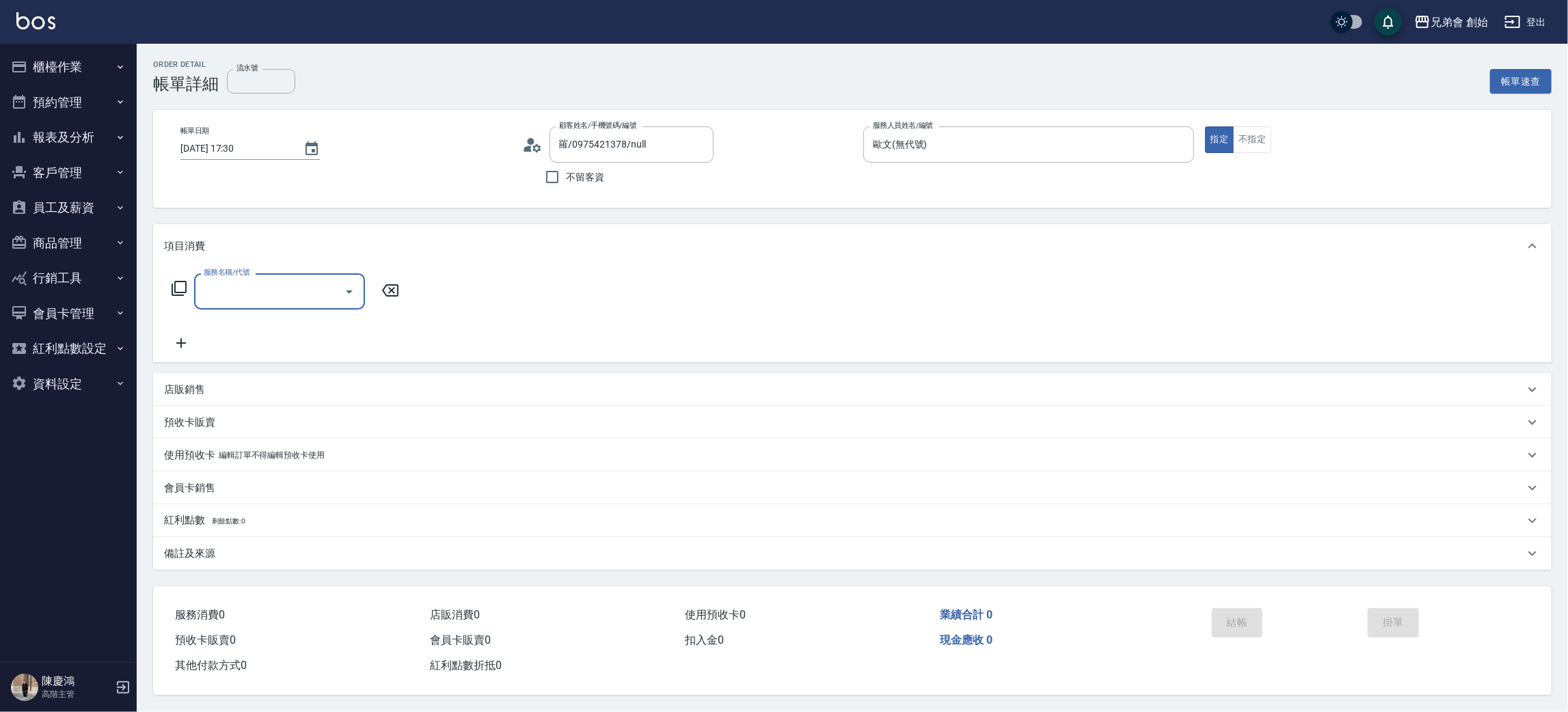
click at [225, 295] on input "服務名稱/代號" at bounding box center [269, 291] width 138 height 24
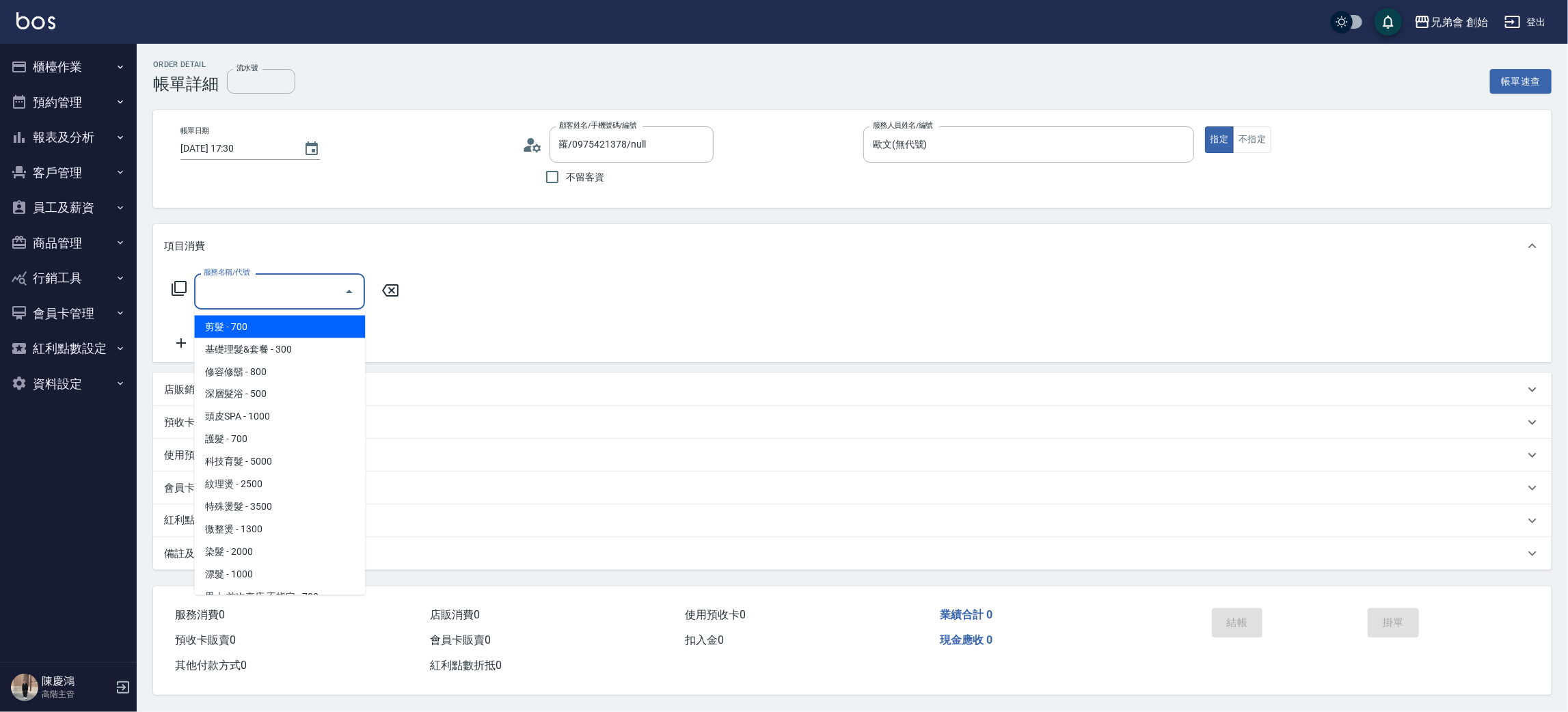
click at [239, 329] on span "剪髮 - 700" at bounding box center [280, 326] width 171 height 22
type input "剪髮(A01)"
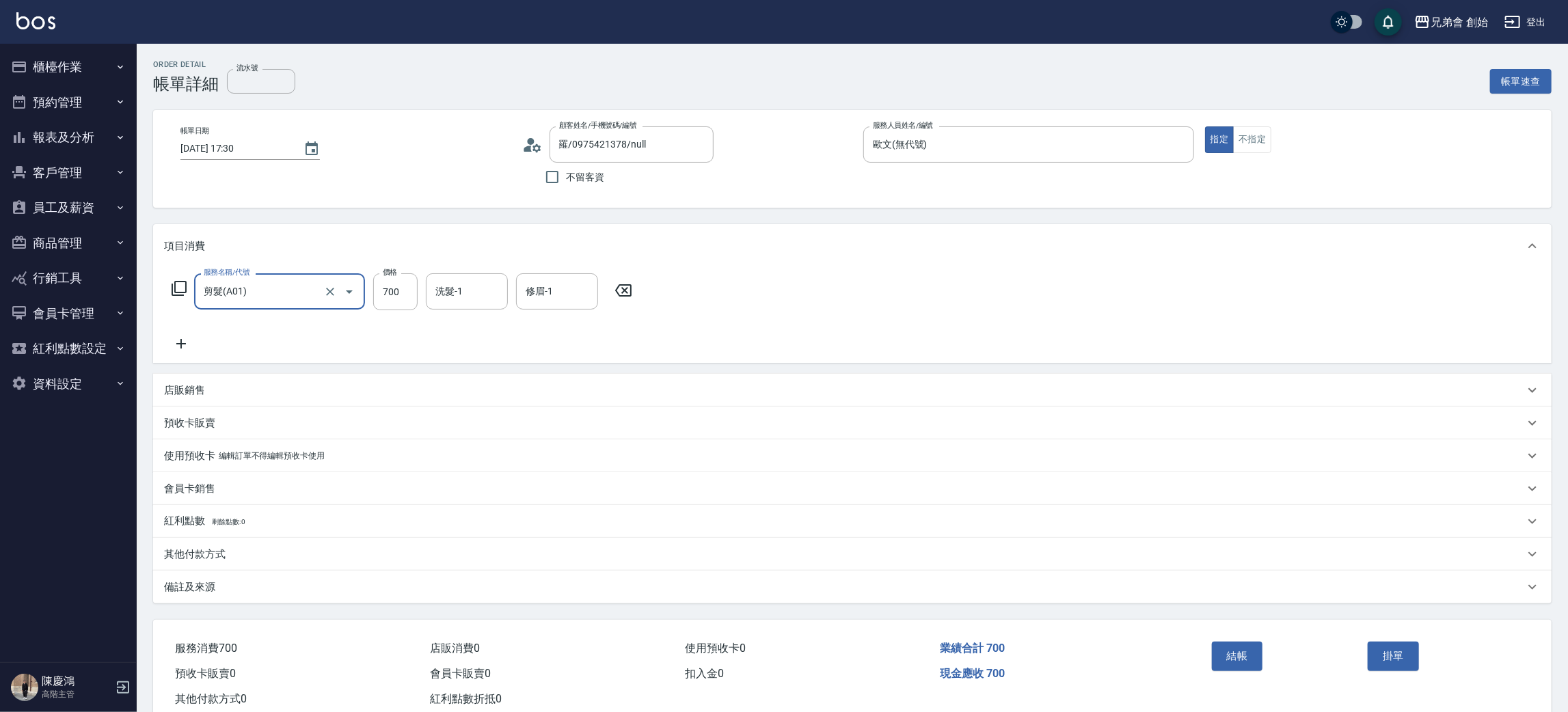
click at [528, 147] on icon at bounding box center [527, 149] width 8 height 6
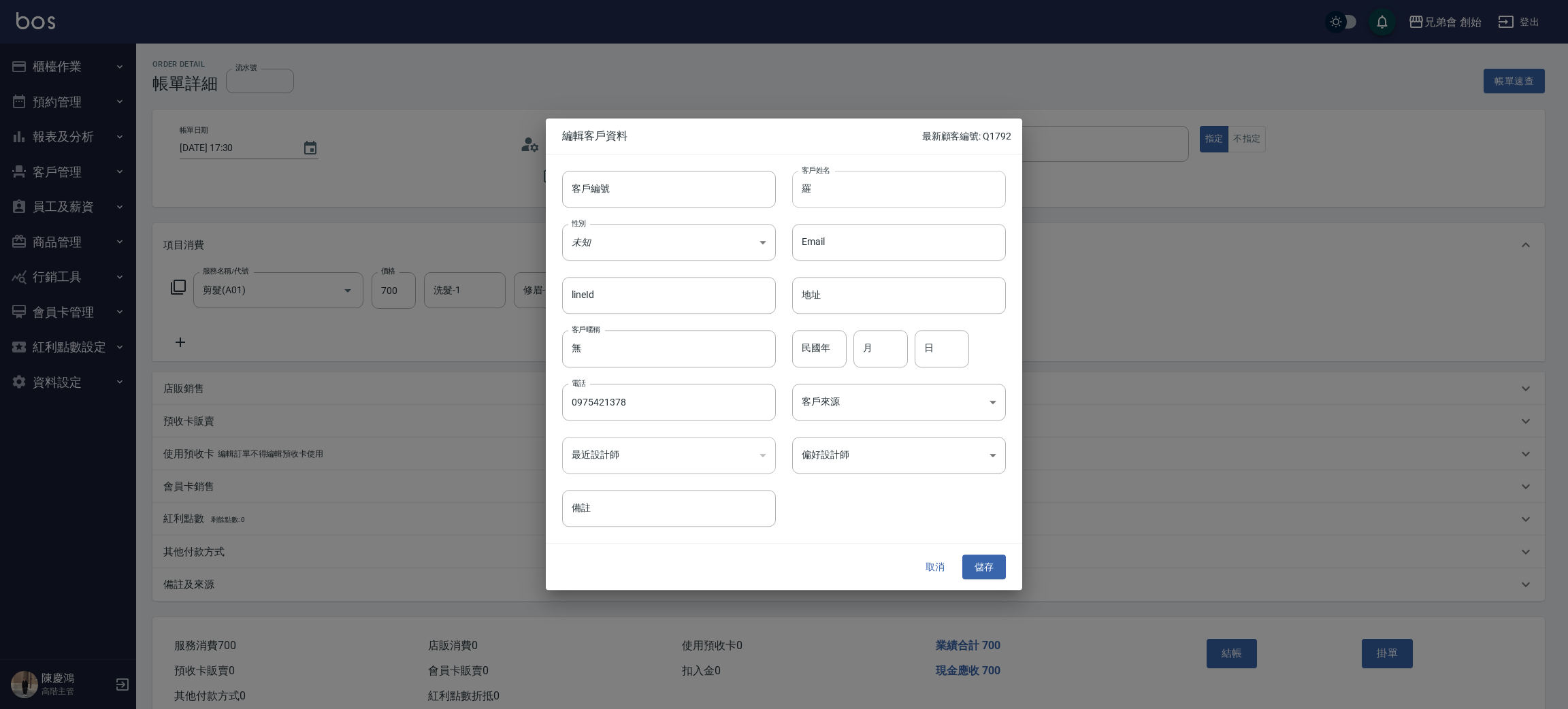
click at [856, 203] on input "羅" at bounding box center [898, 190] width 214 height 37
type input "羅文傑"
click at [833, 459] on body "兄弟會 創始 登出 櫃檯作業 打帳單 帳單列表 掛單列表 座位開單 營業儀表板 現金收支登錄 高階收支登錄 材料自購登錄 每日結帳 排班表 現場電腦打卡 掃碼…" at bounding box center [784, 370] width 1568 height 742
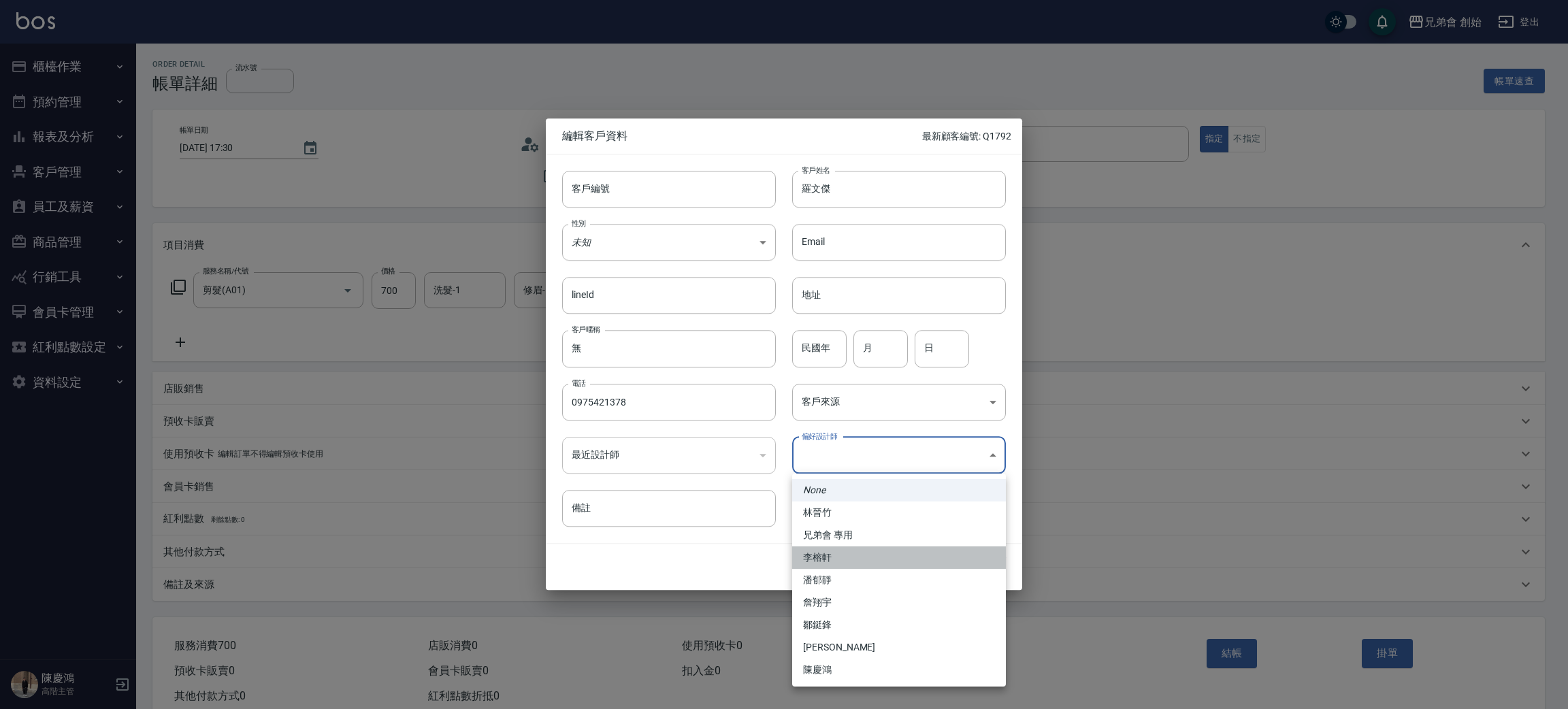
click at [852, 553] on li "李榕軒" at bounding box center [898, 557] width 214 height 22
type input "1456ae5b-d9bb-440a-9f01-028db65cd7e3"
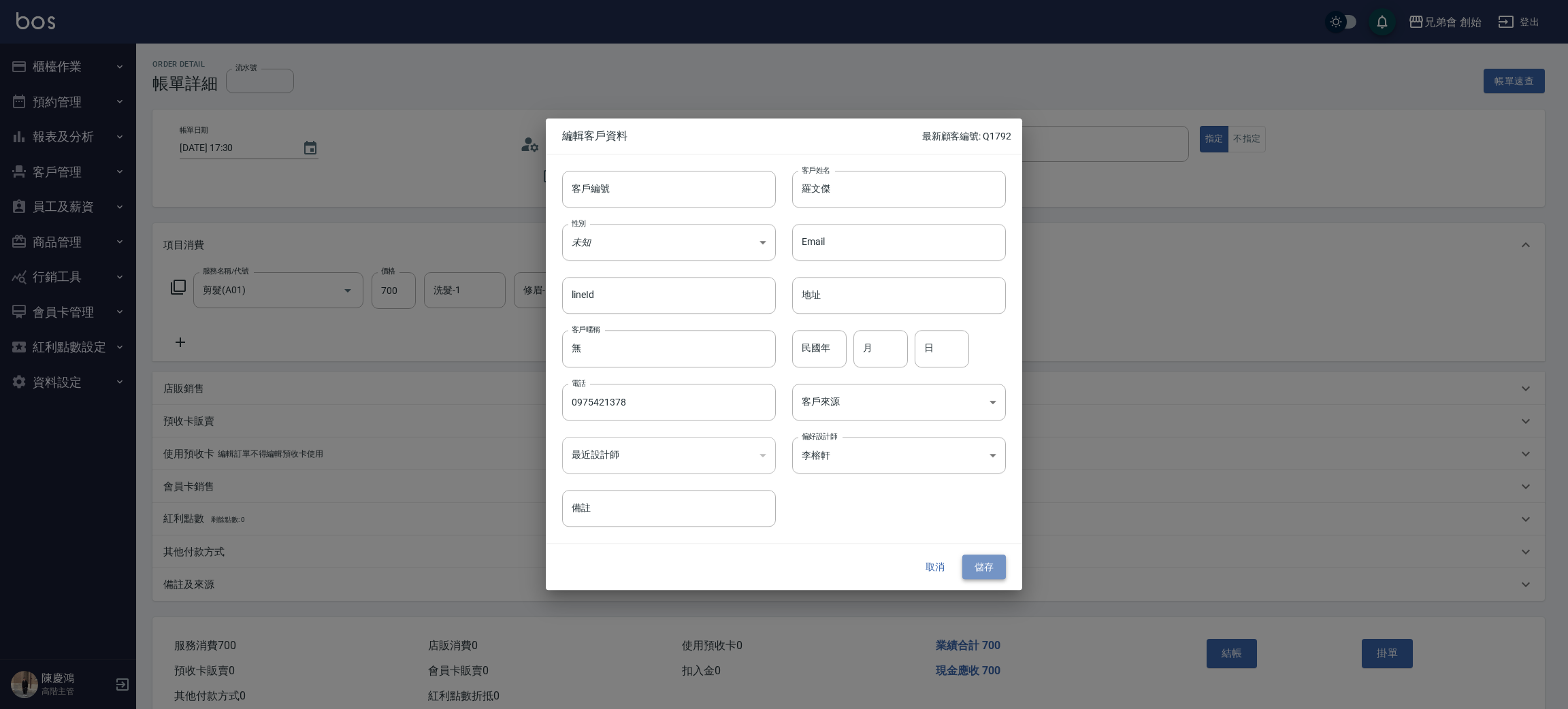
click at [971, 567] on button "儲存" at bounding box center [983, 568] width 44 height 25
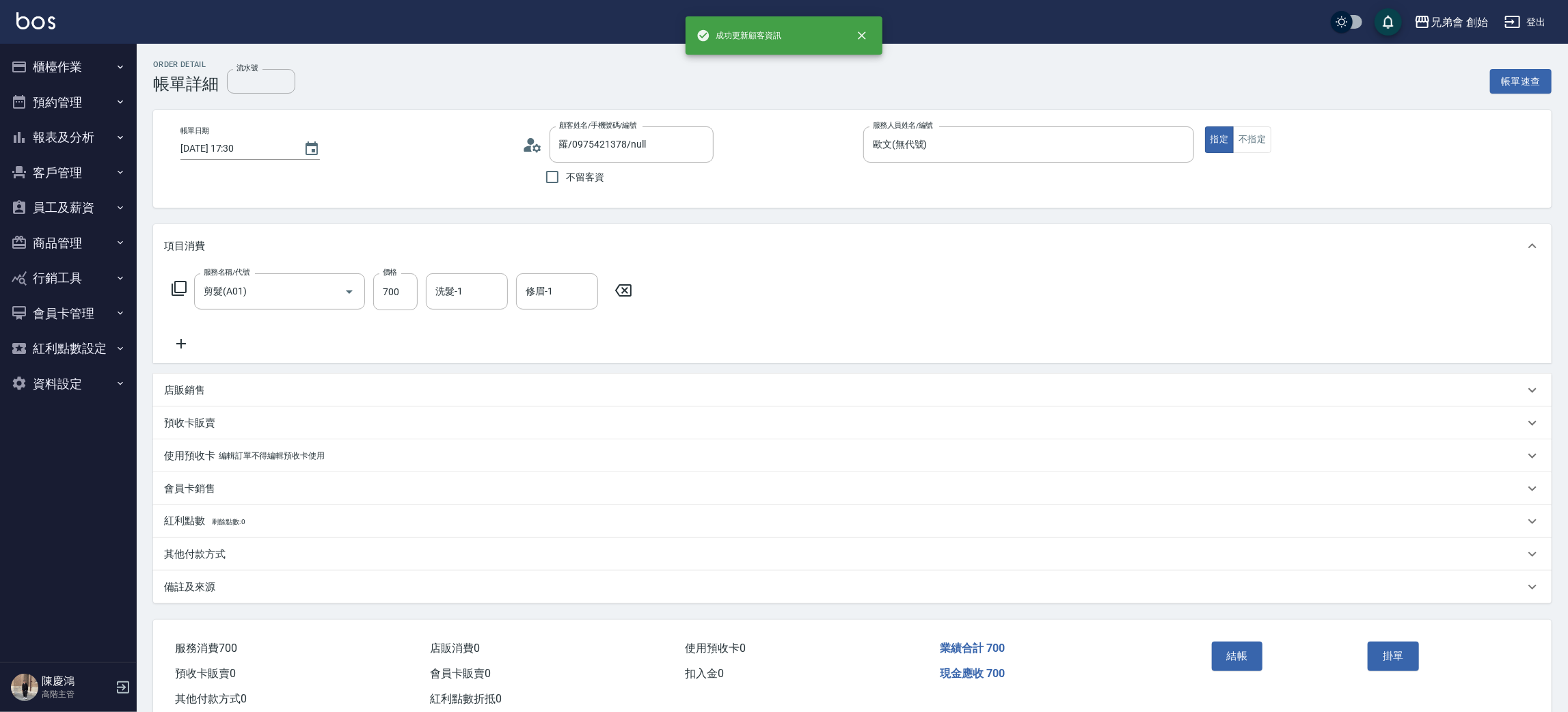
type input "[PERSON_NAME]/0975421378/"
click at [1251, 661] on button "結帳" at bounding box center [1237, 657] width 51 height 29
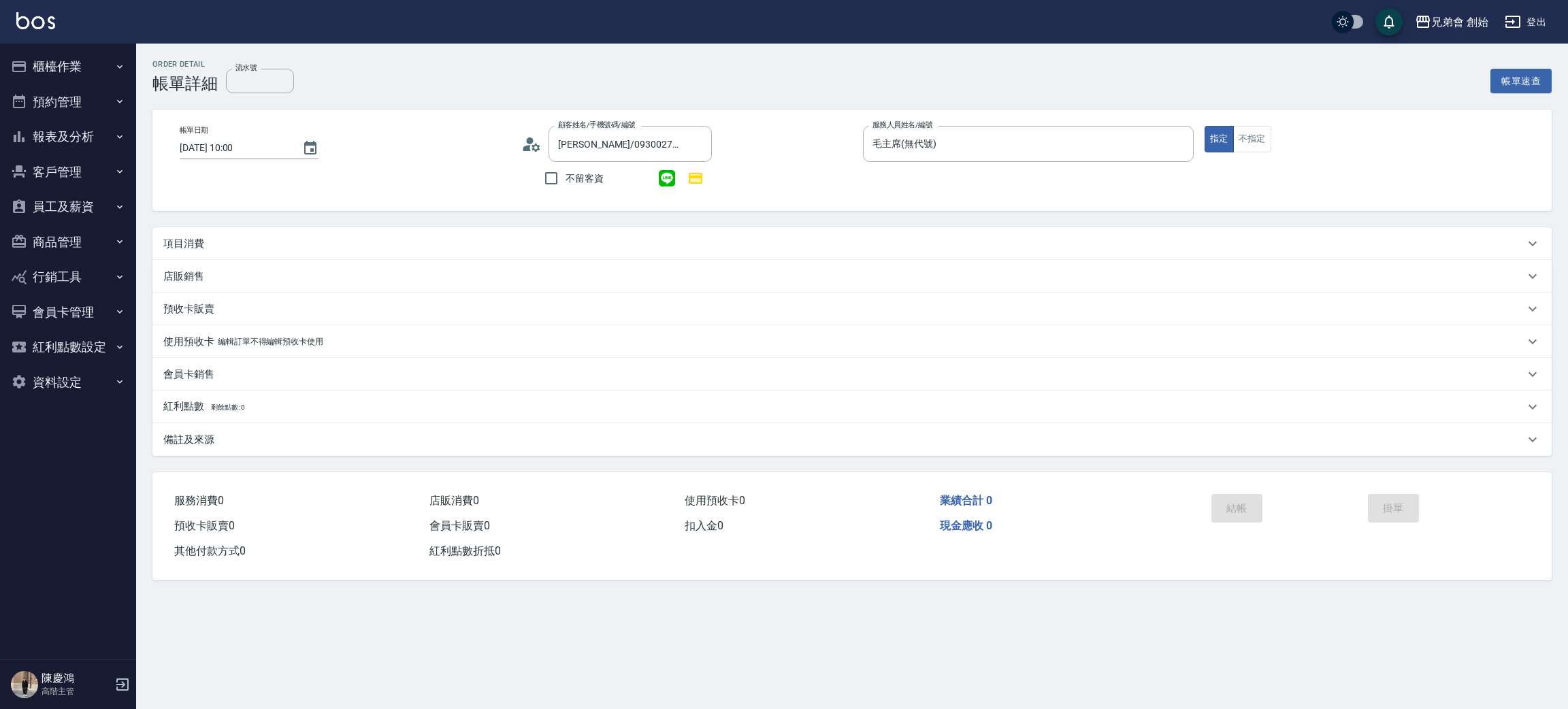
click at [191, 234] on div "項目消費" at bounding box center [852, 244] width 1399 height 33
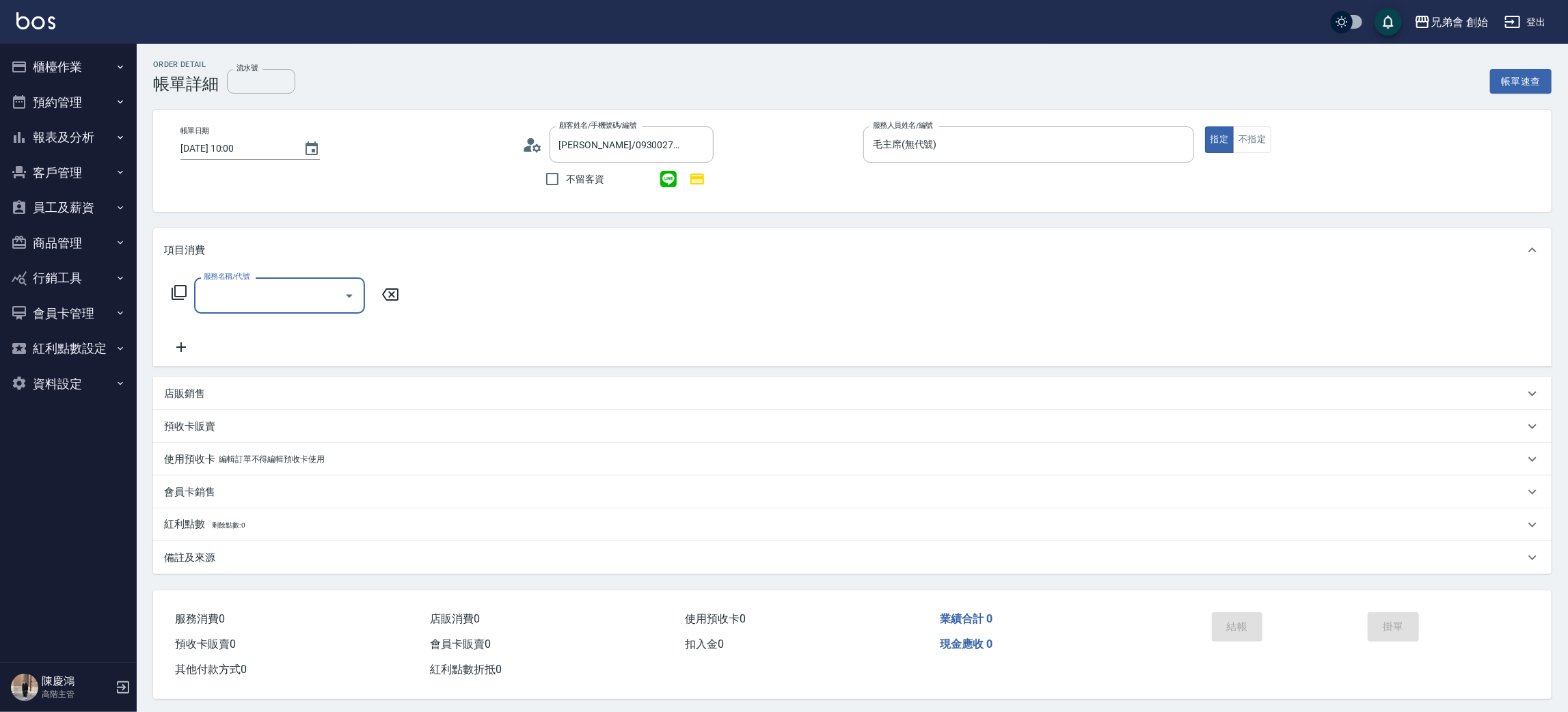
click at [248, 277] on label "服務名稱/代號" at bounding box center [226, 276] width 46 height 11
click at [248, 284] on input "服務名稱/代號" at bounding box center [269, 295] width 138 height 24
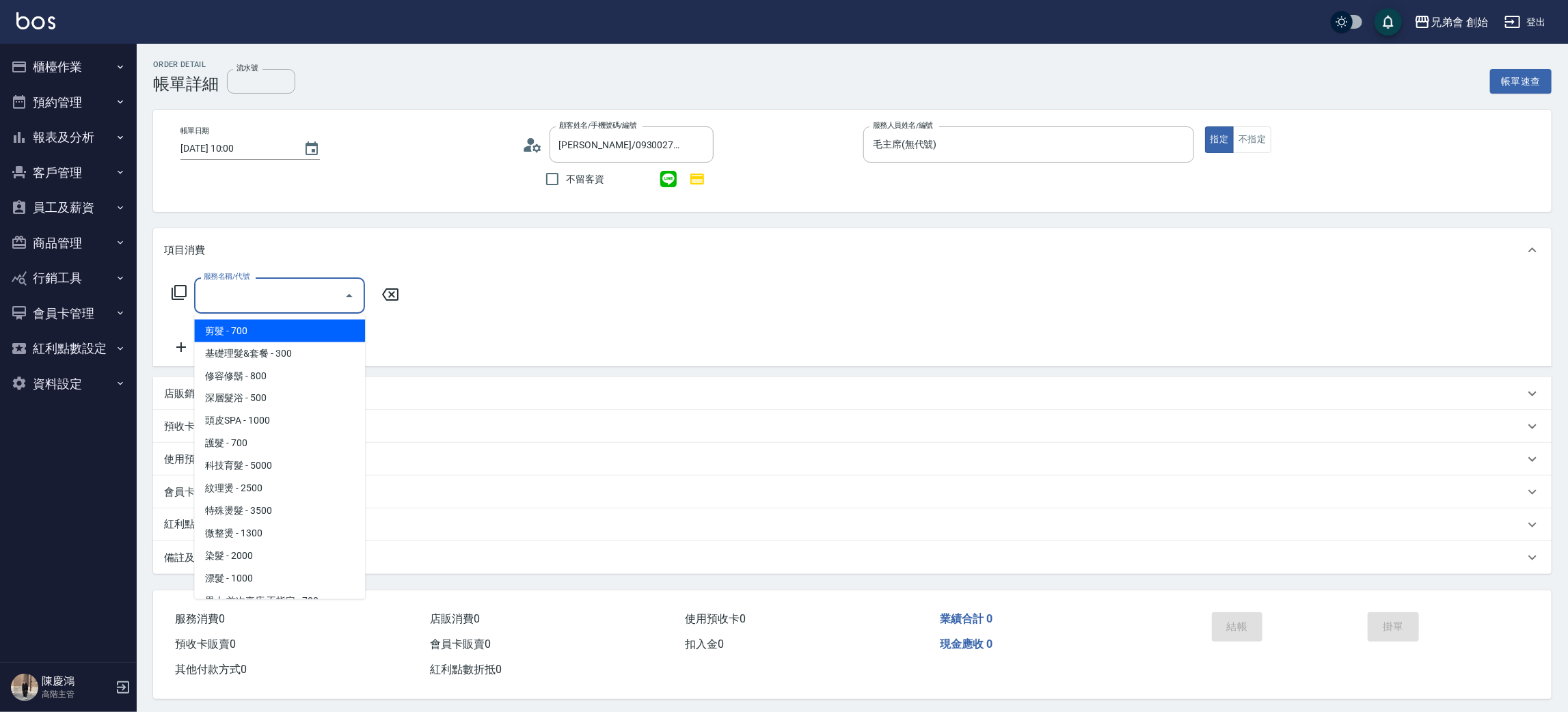
click at [256, 292] on input "服務名稱/代號" at bounding box center [269, 295] width 138 height 24
click at [274, 344] on span "基礎理髮&套餐 - 300" at bounding box center [280, 354] width 171 height 22
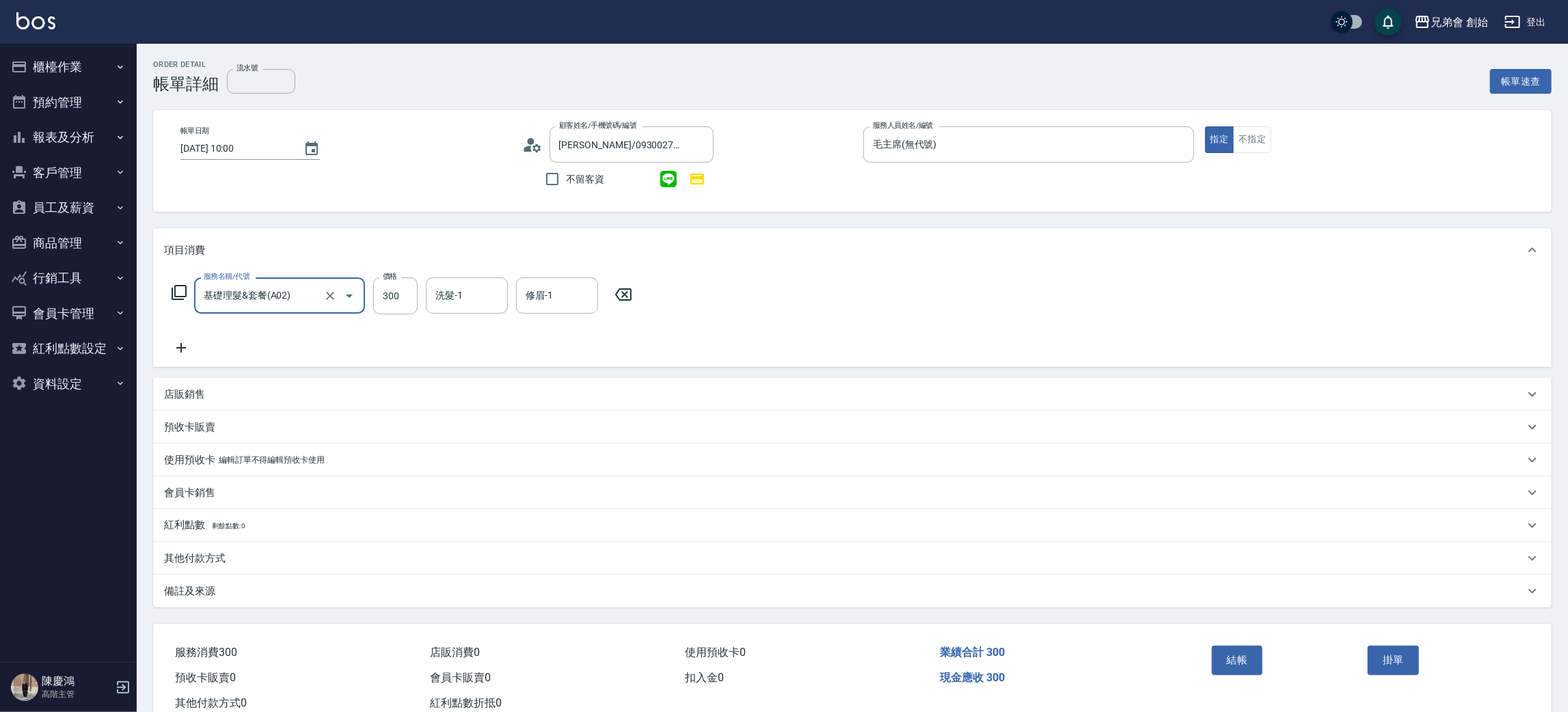
click at [278, 303] on input "基礎理髮&套餐(A02)" at bounding box center [260, 295] width 120 height 24
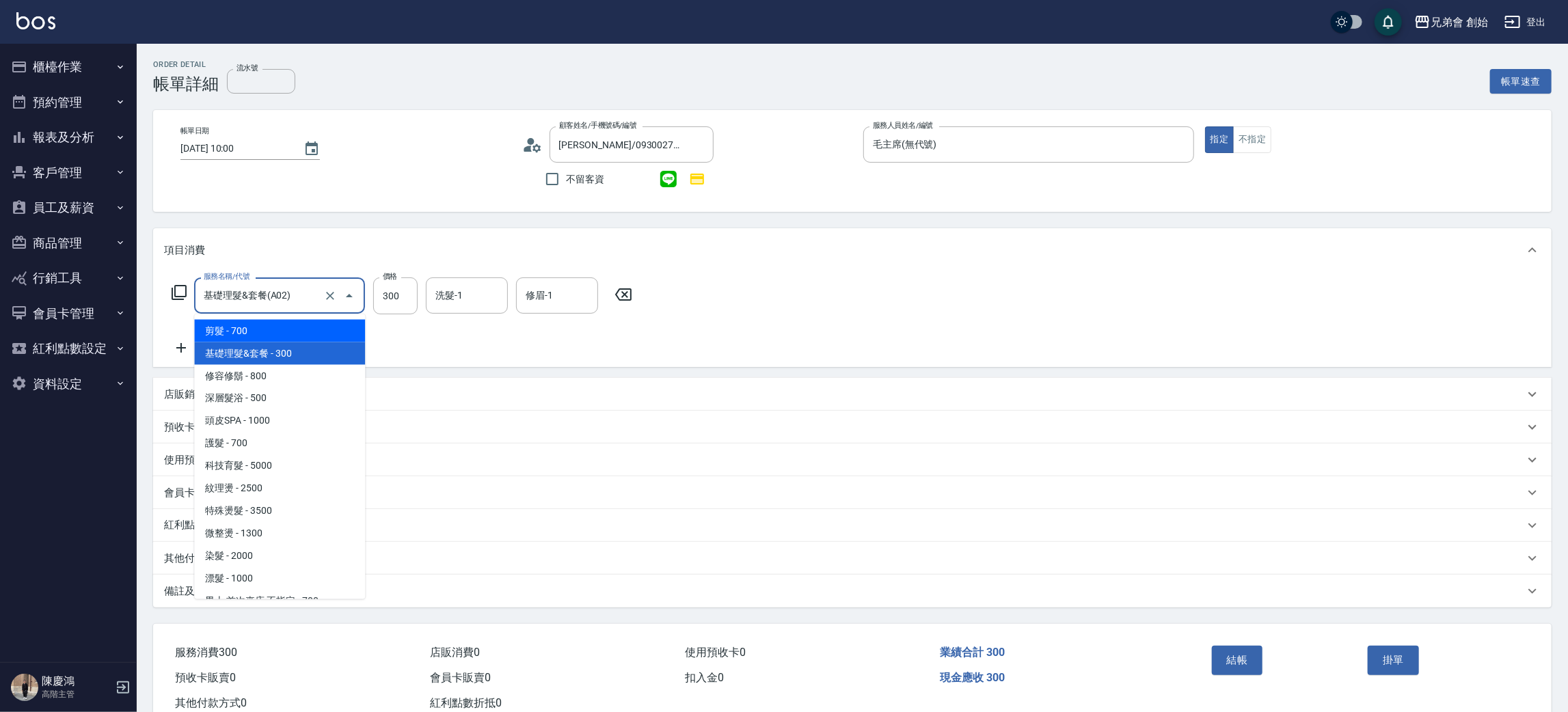
click at [285, 326] on span "剪髮 - 700" at bounding box center [280, 330] width 171 height 22
type input "剪髮(A01)"
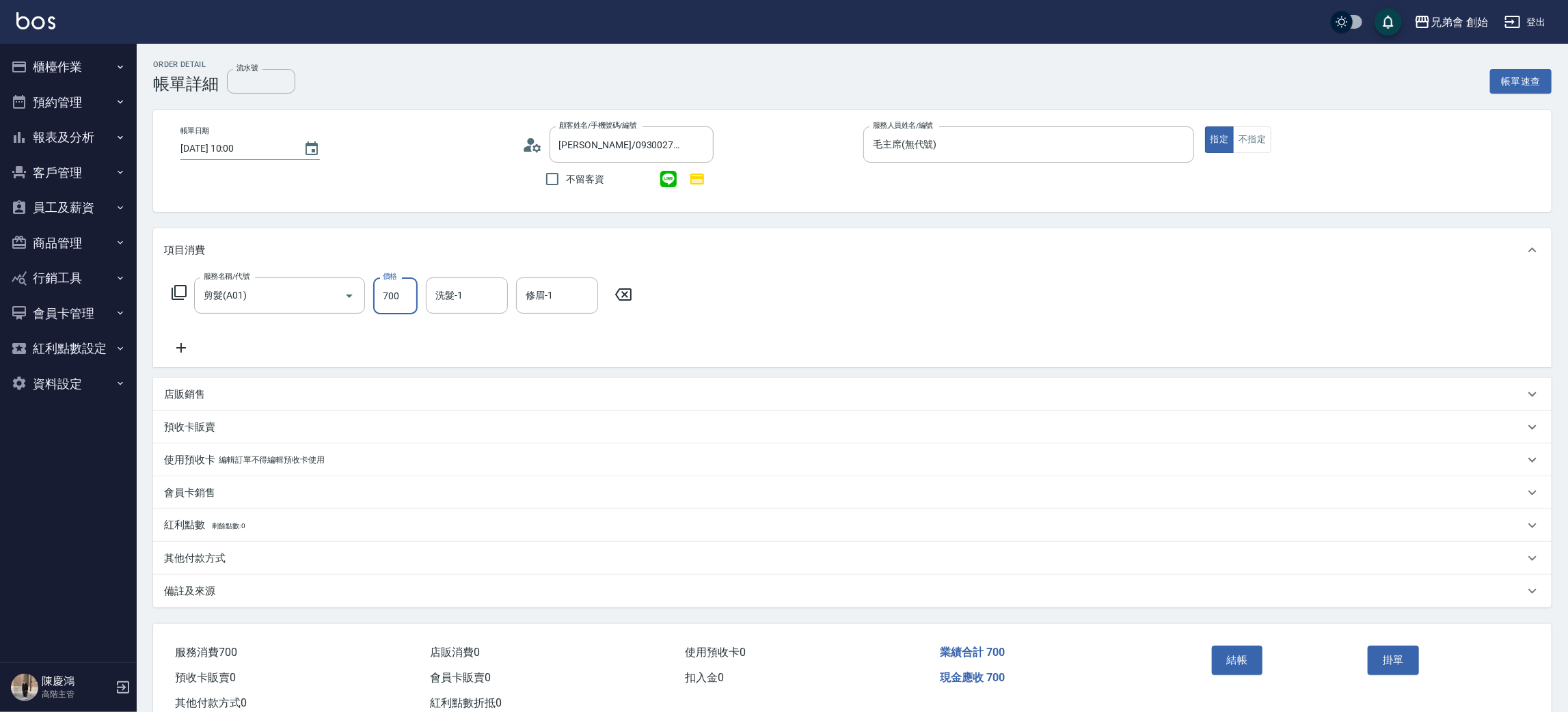
drag, startPoint x: 383, startPoint y: 288, endPoint x: 392, endPoint y: 286, distance: 9.2
click at [384, 288] on input "700" at bounding box center [395, 296] width 45 height 37
type input "1000"
click at [187, 340] on icon at bounding box center [181, 348] width 34 height 17
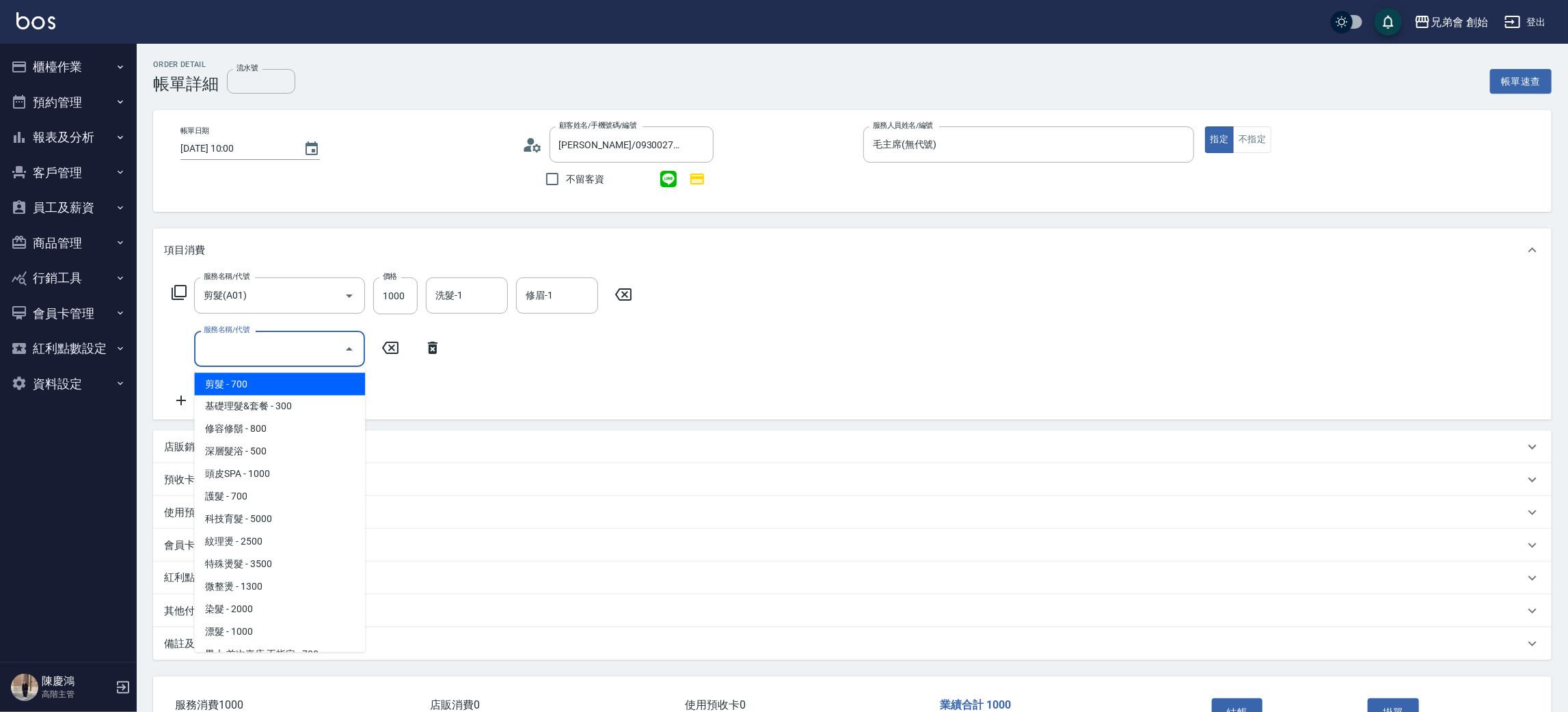
click at [269, 342] on input "服務名稱/代號" at bounding box center [269, 349] width 138 height 24
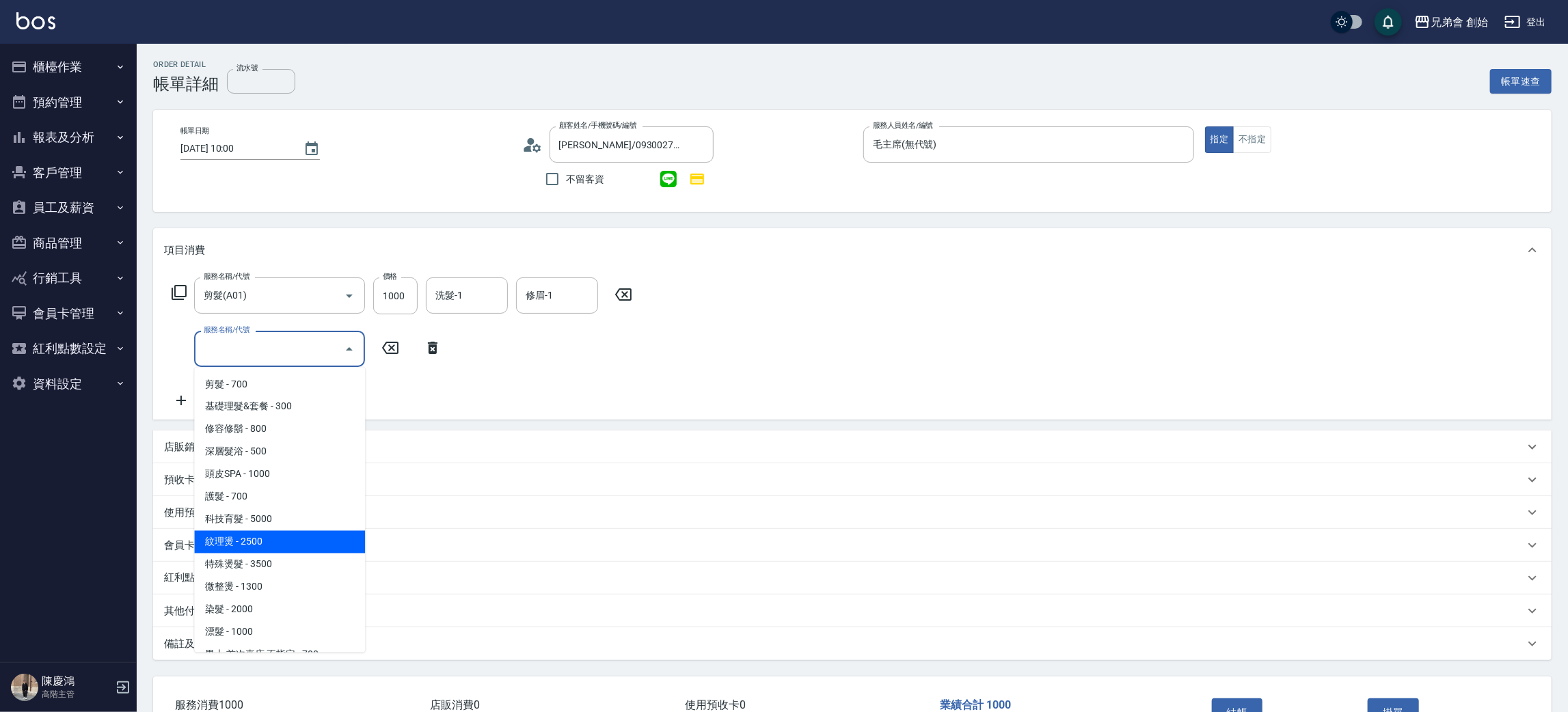
drag, startPoint x: 285, startPoint y: 544, endPoint x: 253, endPoint y: 467, distance: 83.4
click at [285, 543] on span "紋理燙 - 2500" at bounding box center [280, 542] width 171 height 22
type input "紋理燙(D01)"
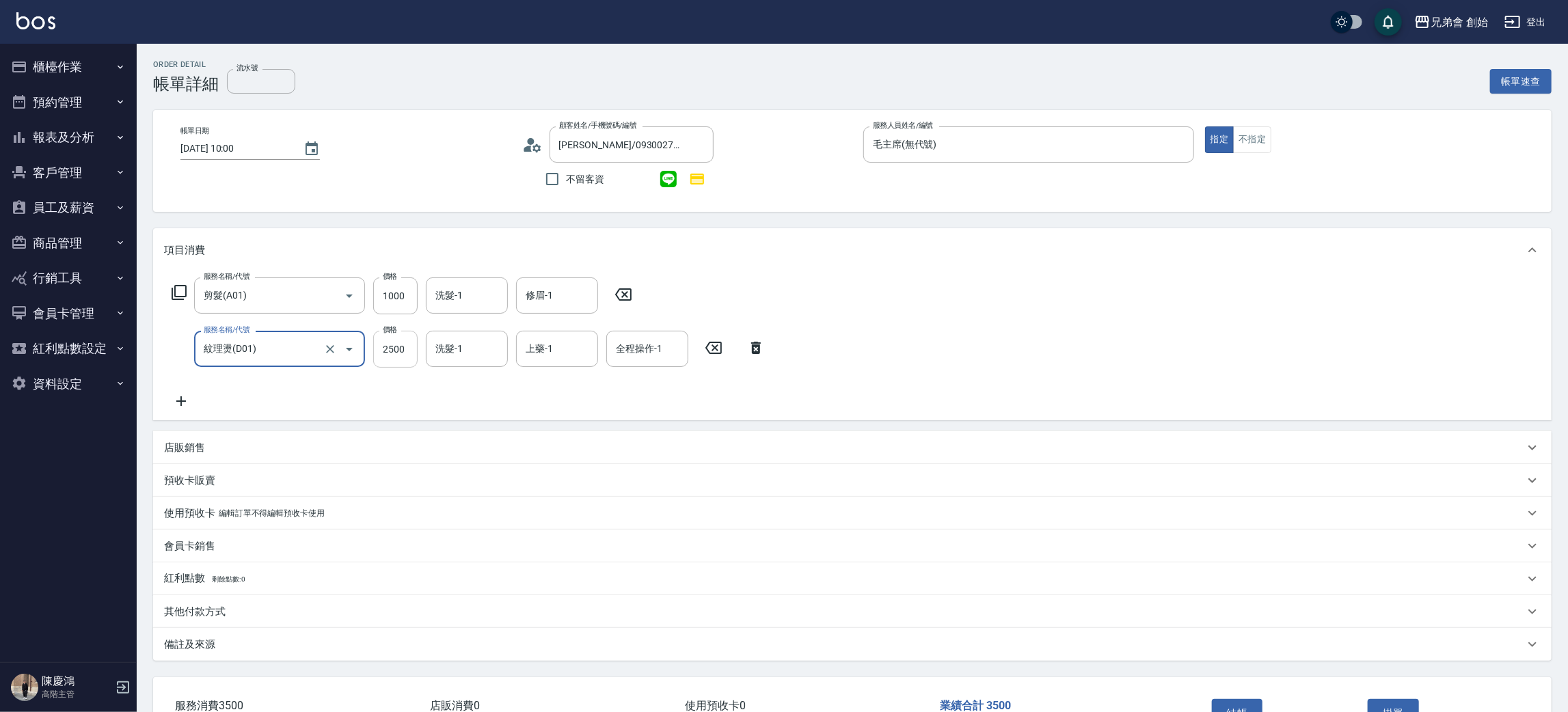
click at [410, 343] on input "2500" at bounding box center [395, 350] width 45 height 37
type input "2250"
click at [183, 389] on div "服務名稱/代號 剪髮(A01) 服務名稱/代號 價格 1000 價格 洗髮-1 洗髮-1 修眉-1 修眉-1 服務名稱/代號 紋理燙(D01) 服務名稱/代號…" at bounding box center [468, 344] width 609 height 132
click at [182, 408] on icon at bounding box center [181, 401] width 34 height 17
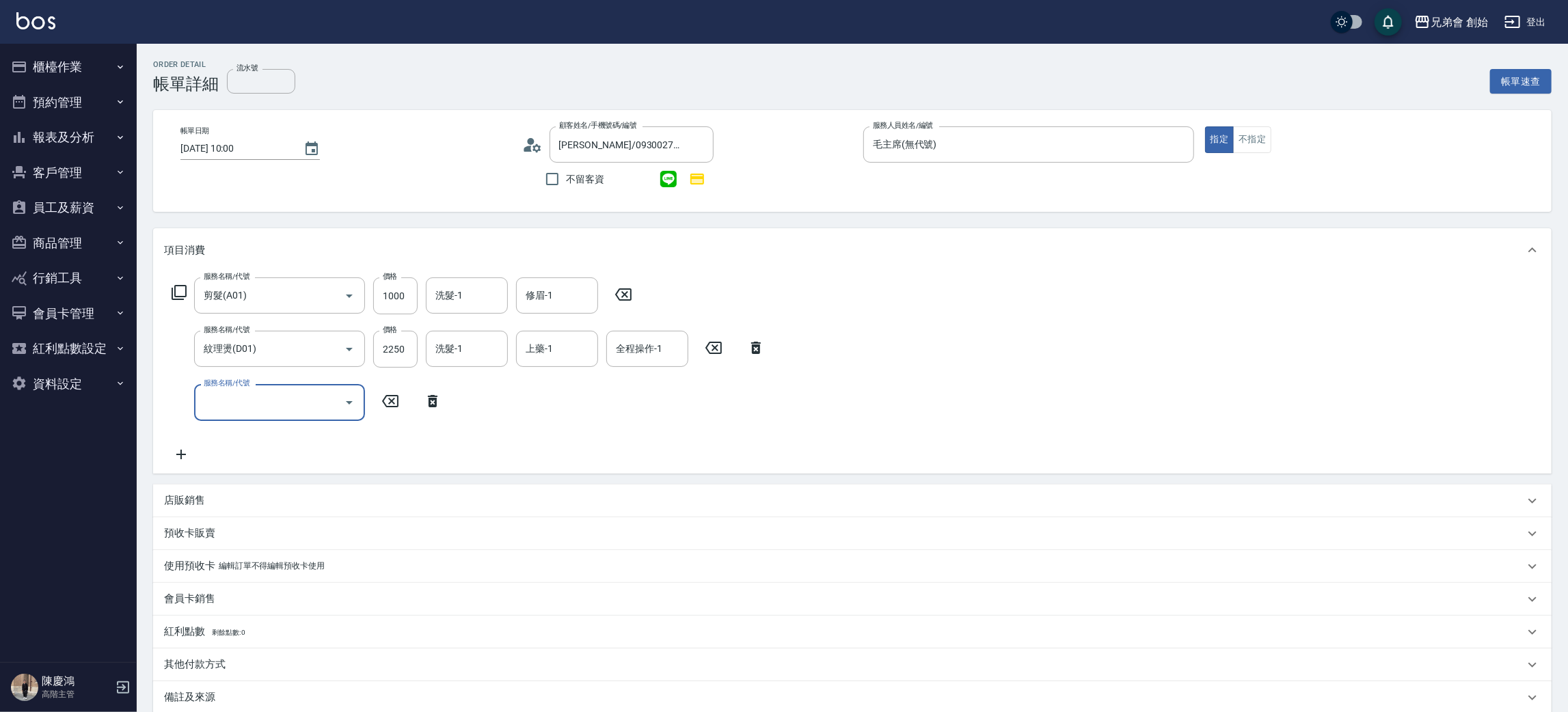
drag, startPoint x: 235, startPoint y: 396, endPoint x: 244, endPoint y: 404, distance: 12.0
click at [236, 397] on input "服務名稱/代號" at bounding box center [269, 402] width 138 height 24
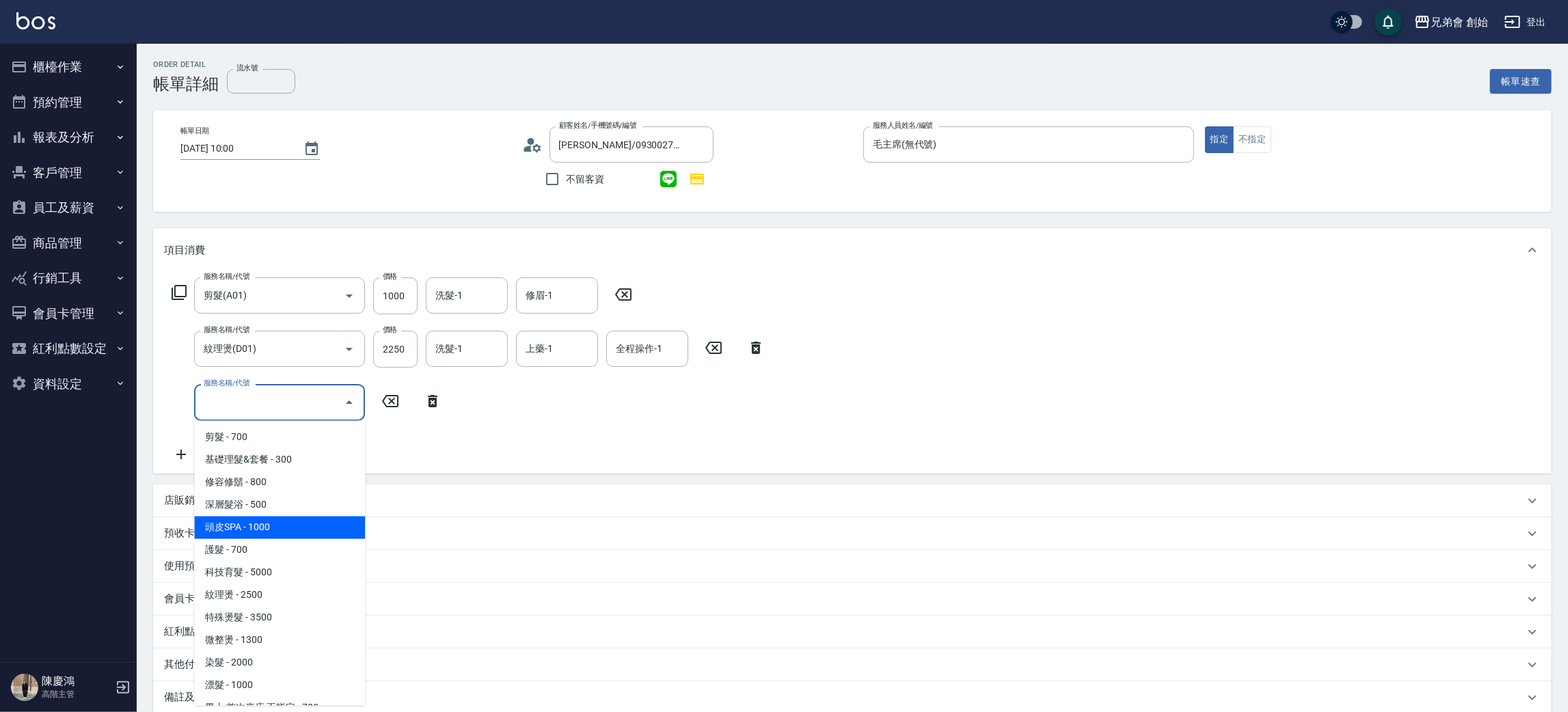
scroll to position [85, 0]
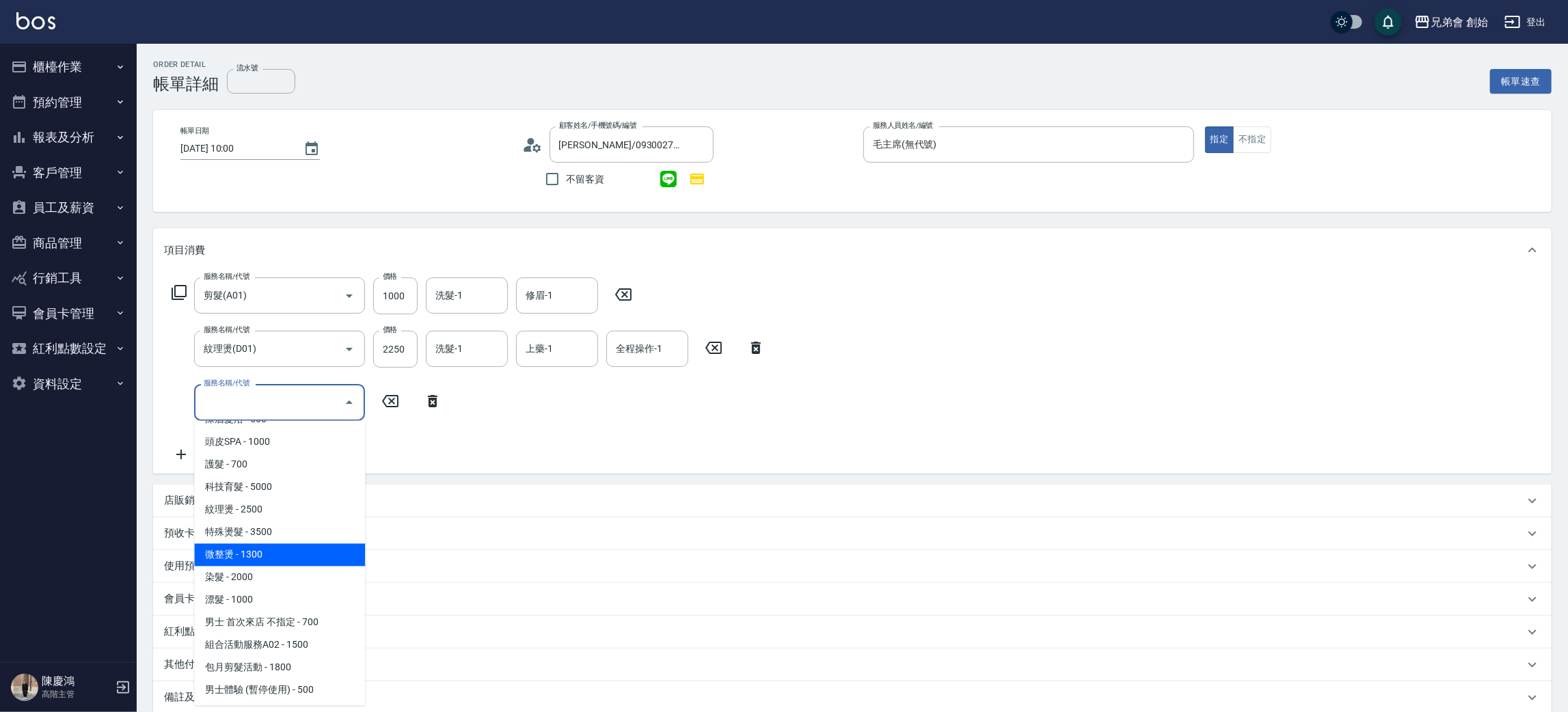
click at [278, 545] on span "微整燙 - 1300" at bounding box center [280, 555] width 171 height 22
type input "微整燙(D03)"
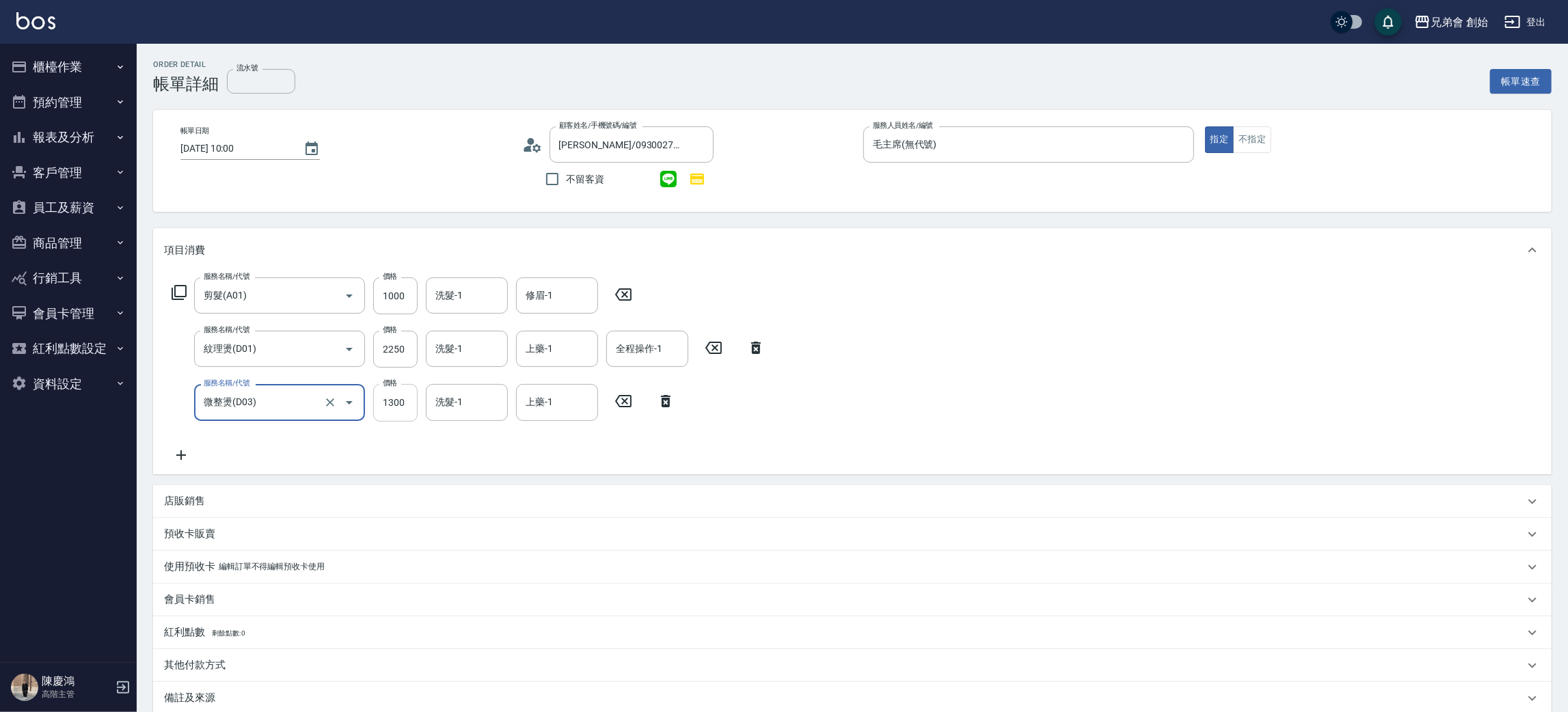
click at [409, 397] on input "1300" at bounding box center [395, 403] width 45 height 37
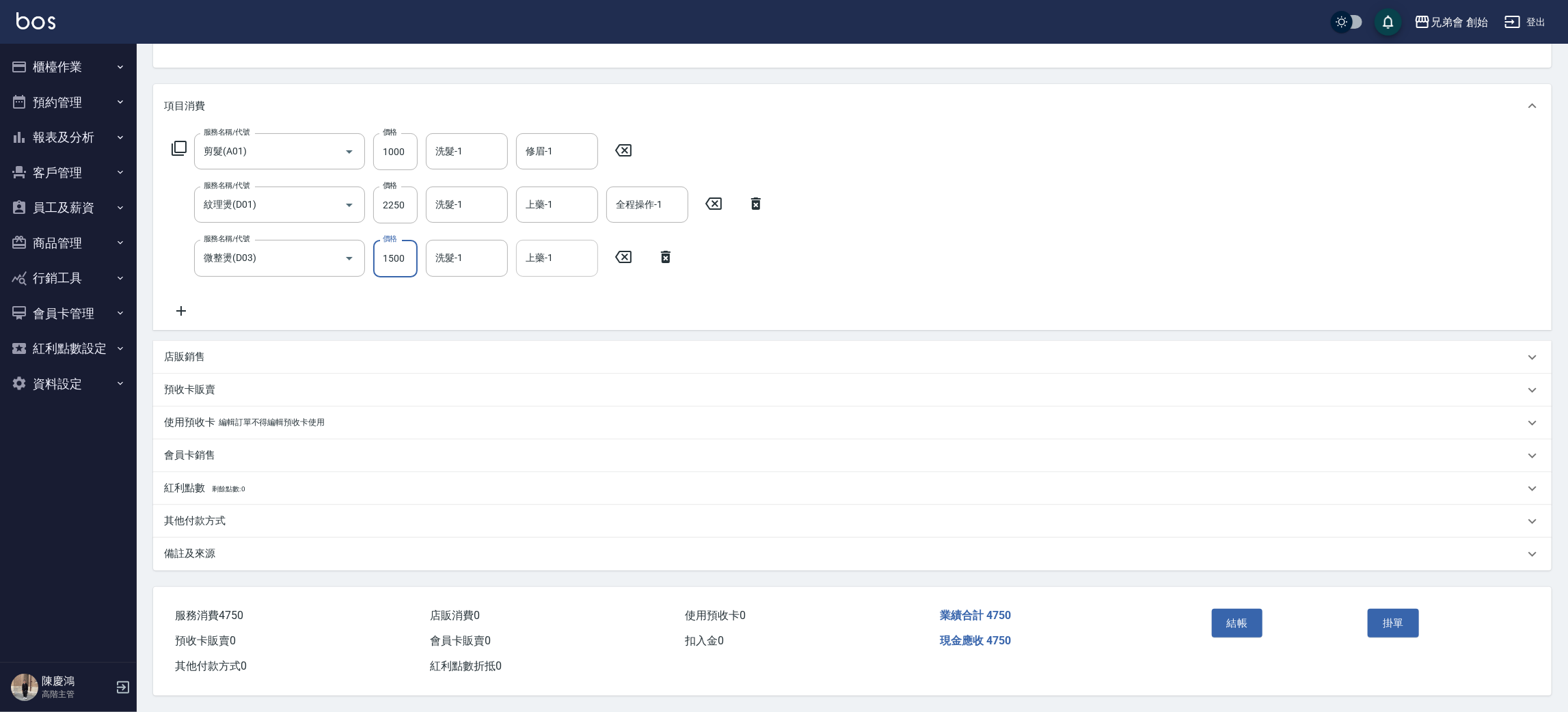
scroll to position [0, 0]
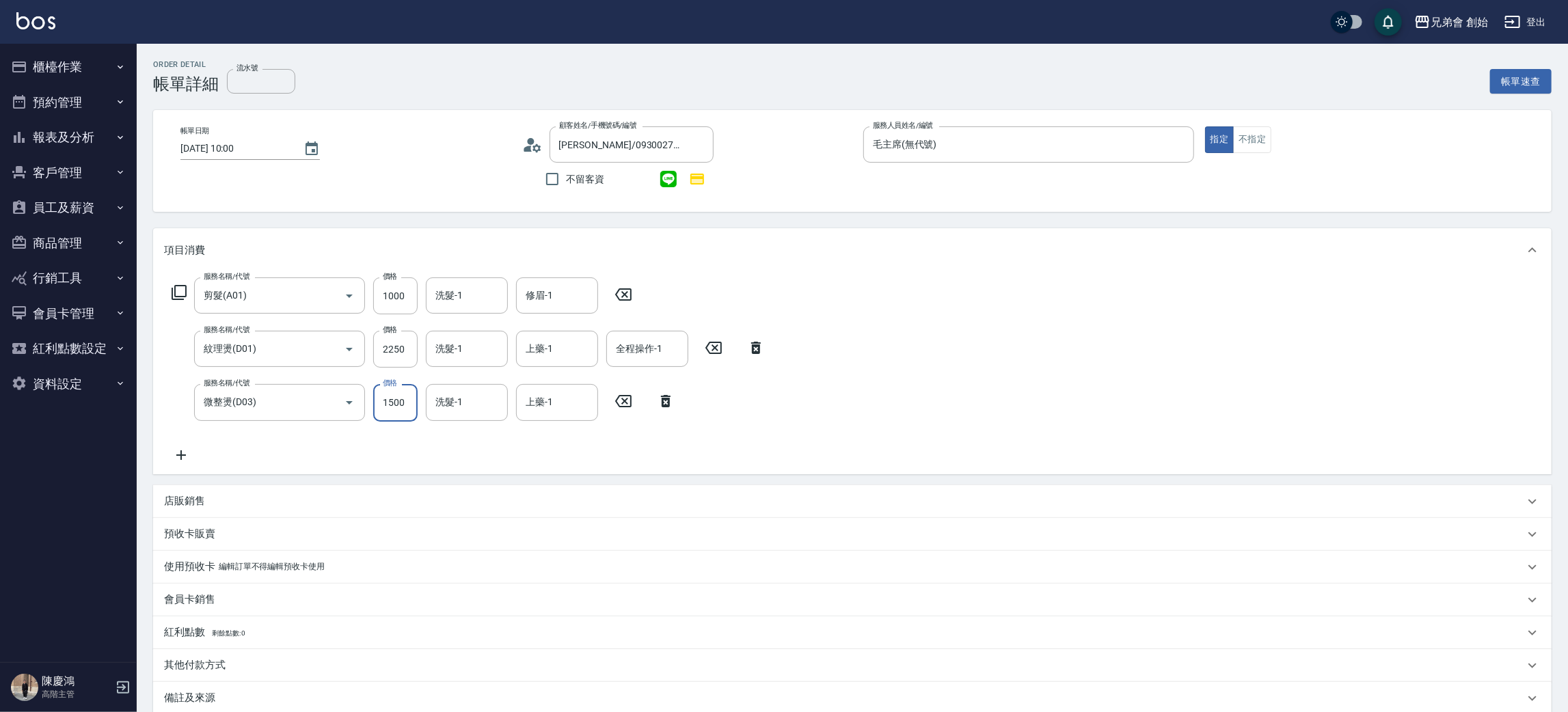
click at [403, 407] on input "1500" at bounding box center [395, 403] width 45 height 37
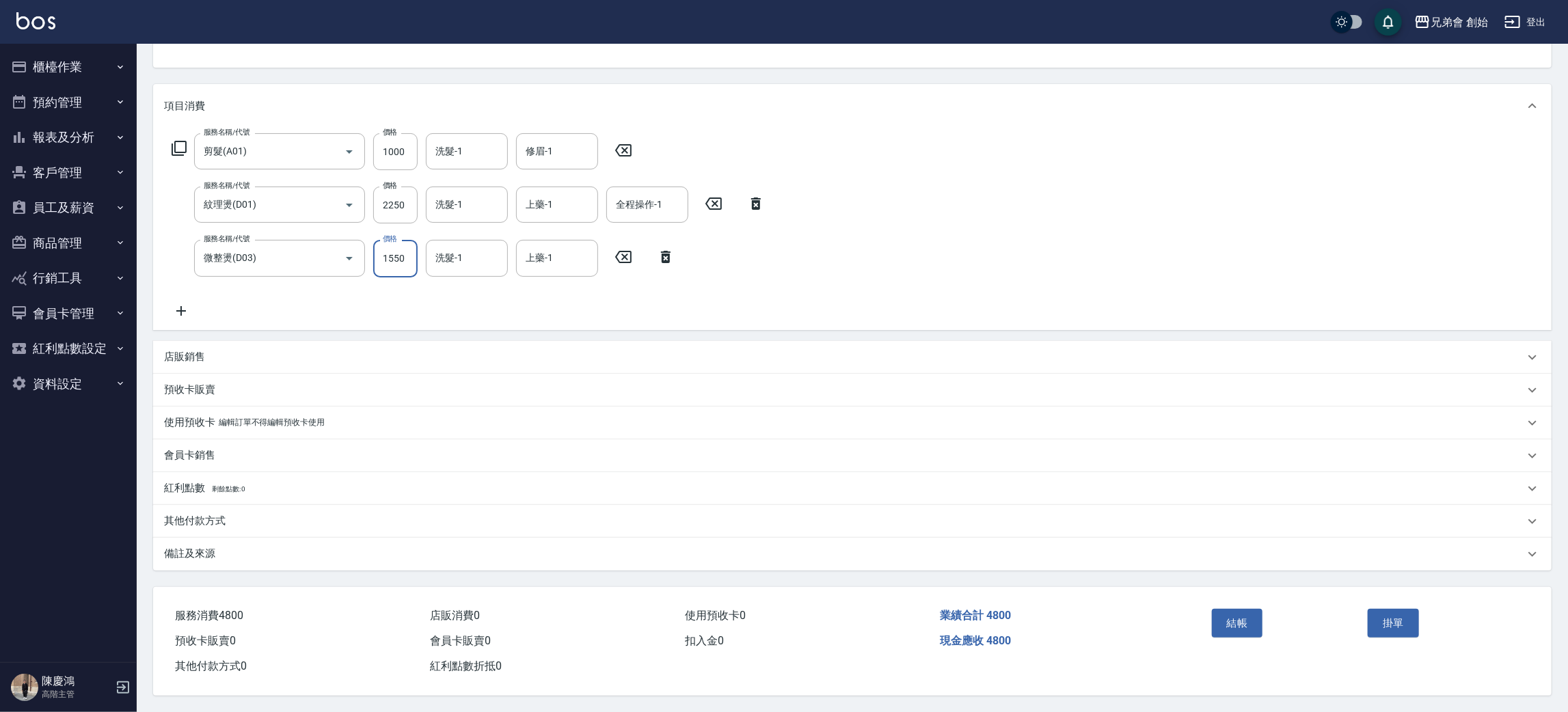
type input "1550"
click at [635, 144] on icon at bounding box center [622, 150] width 34 height 17
click at [1235, 609] on button "結帳" at bounding box center [1237, 624] width 51 height 29
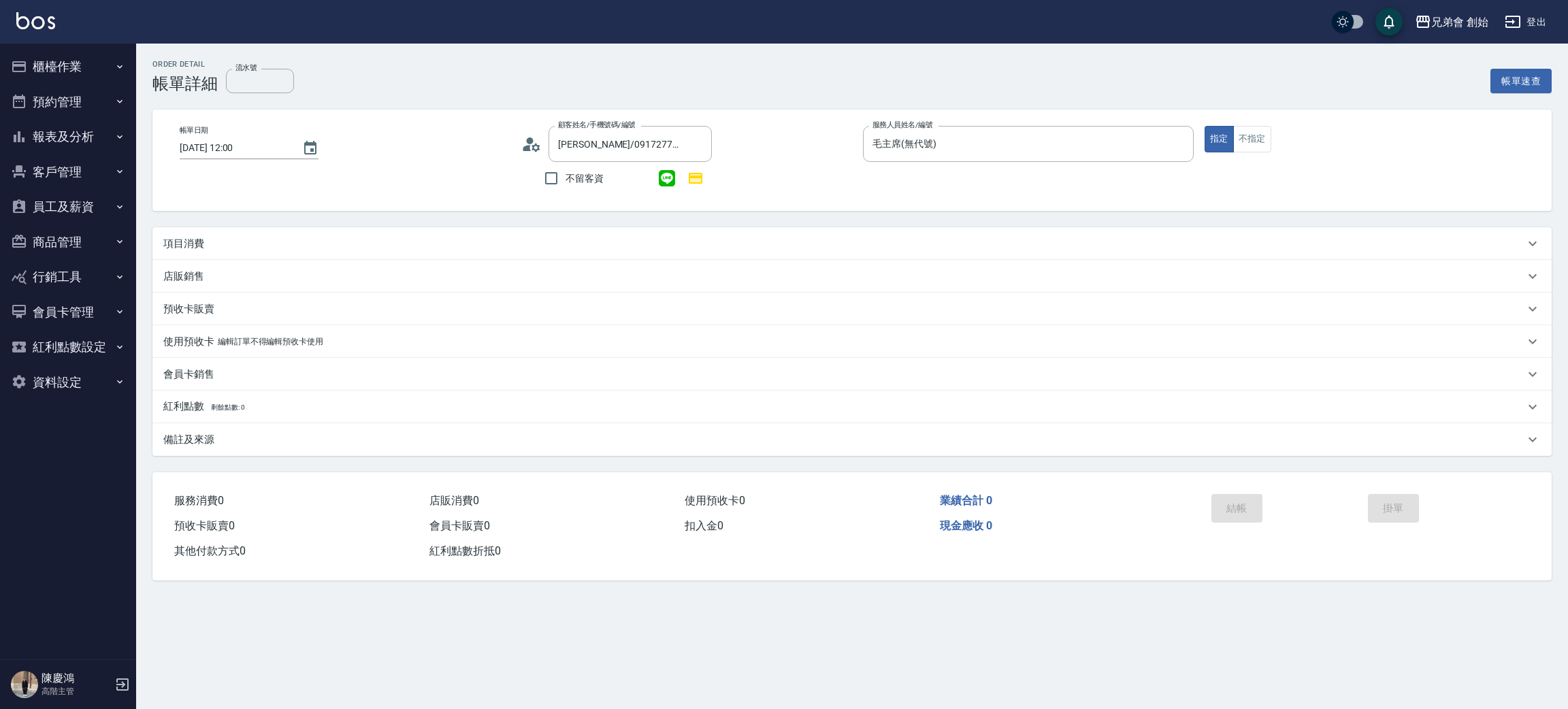
click at [199, 233] on div "項目消費" at bounding box center [852, 244] width 1399 height 33
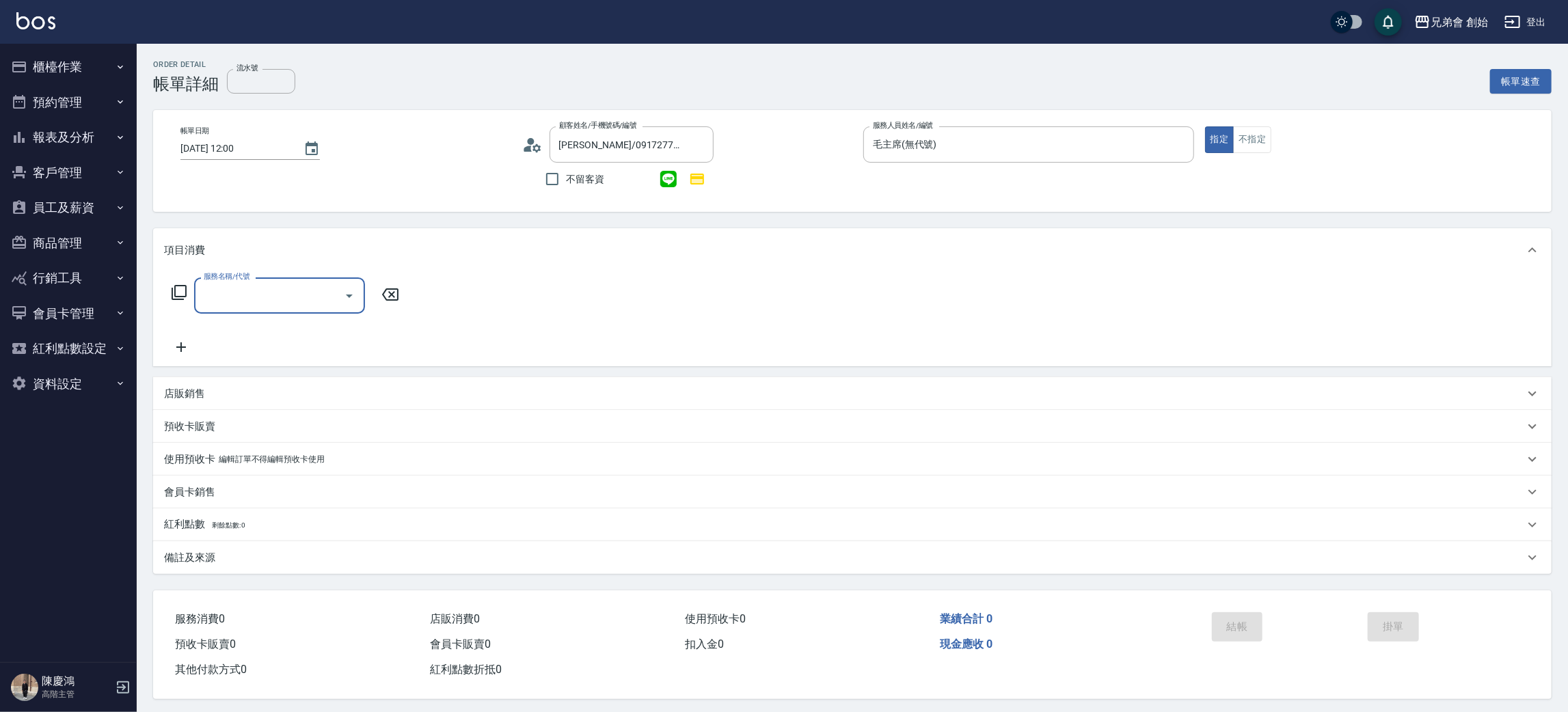
drag, startPoint x: 255, startPoint y: 281, endPoint x: 257, endPoint y: 294, distance: 13.2
click at [255, 282] on div "服務名稱/代號" at bounding box center [280, 295] width 171 height 36
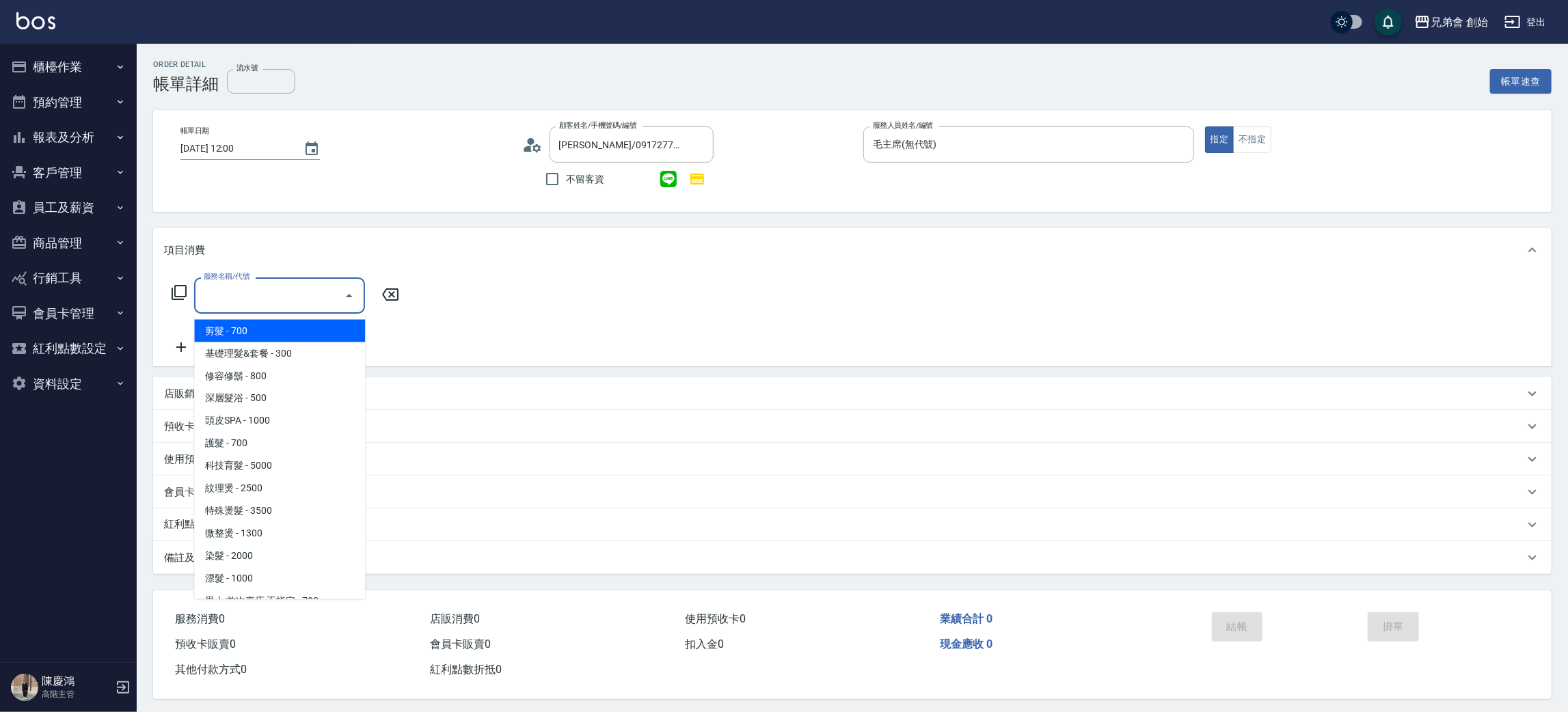
click at [264, 338] on span "剪髮 - 700" at bounding box center [280, 330] width 171 height 22
type input "剪髮(A01)"
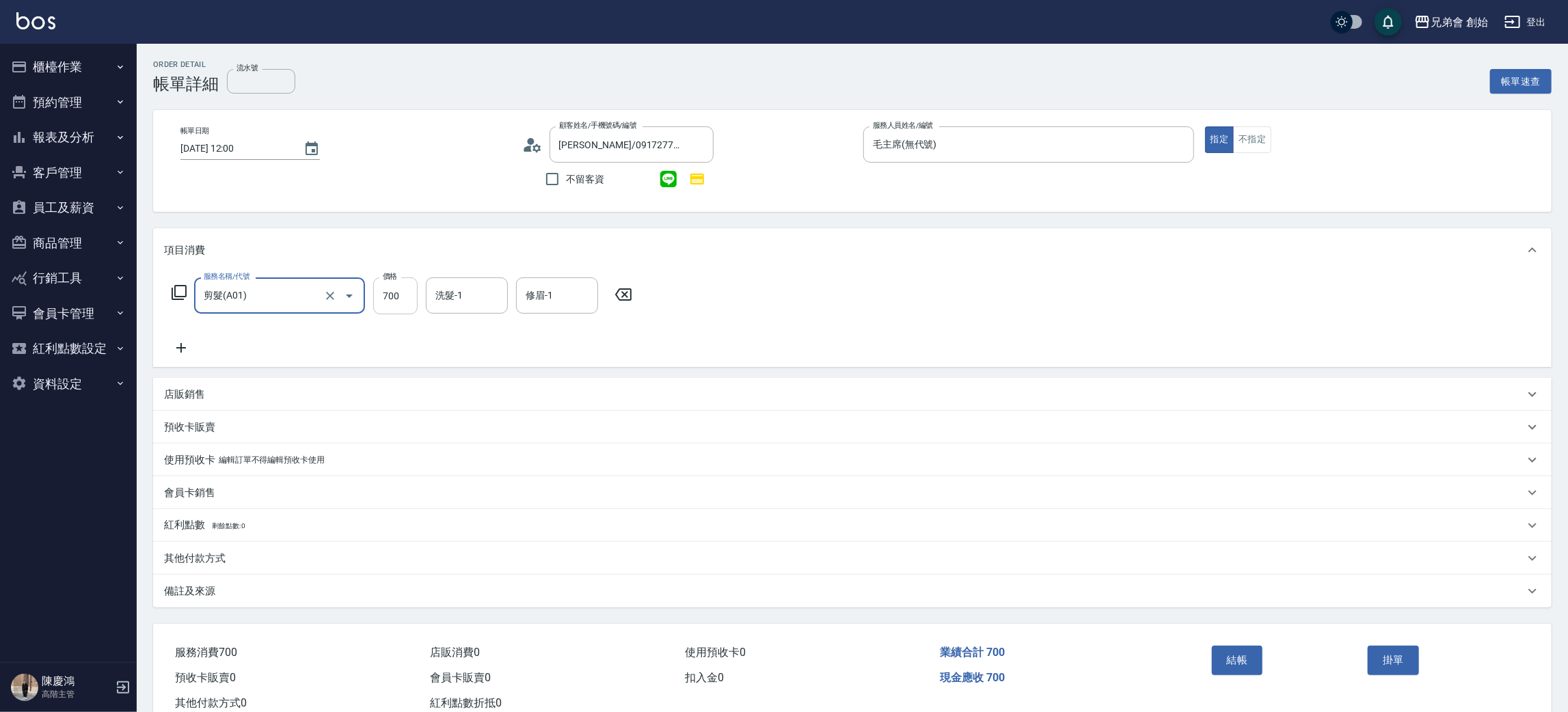
click at [395, 294] on input "700" at bounding box center [395, 296] width 45 height 37
type input "1000"
click at [179, 343] on icon at bounding box center [181, 348] width 34 height 17
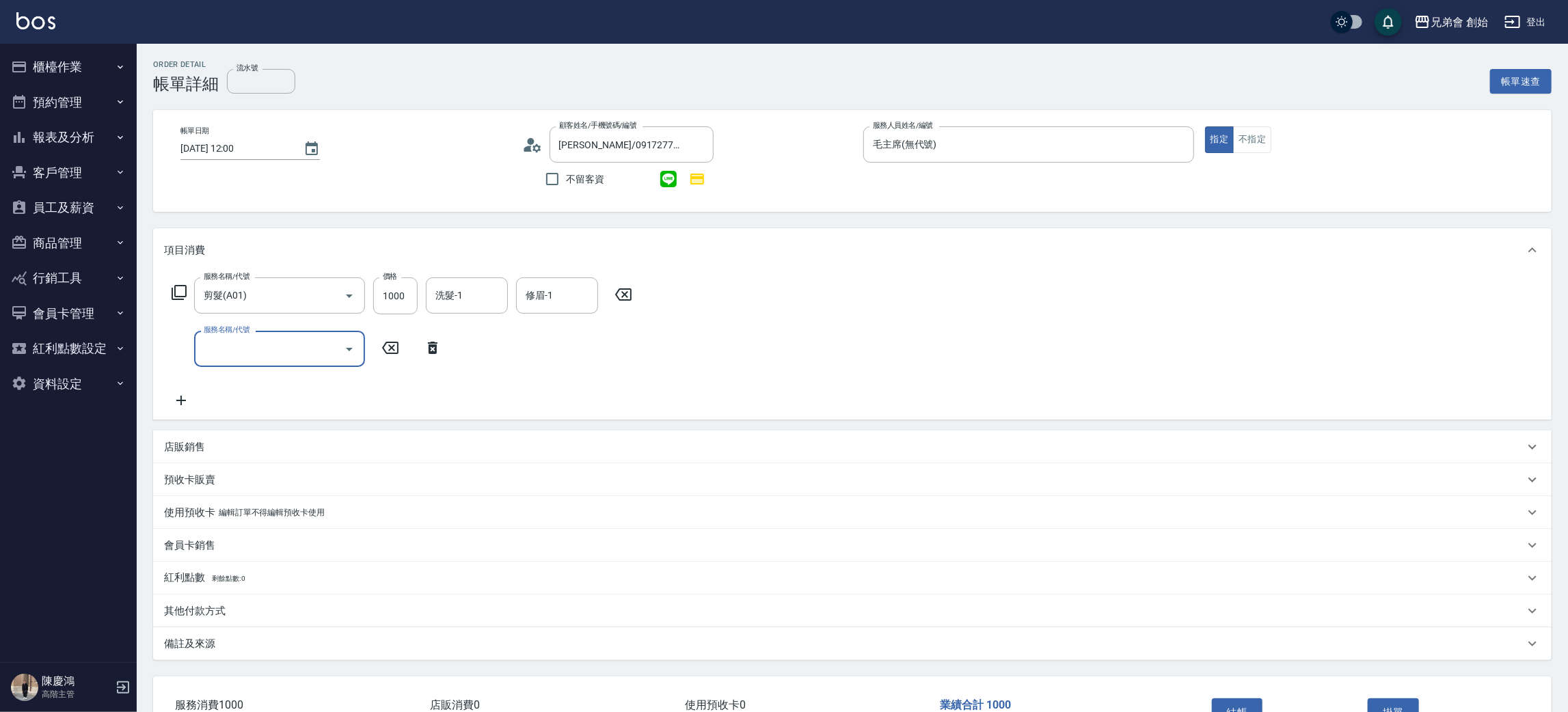
drag, startPoint x: 277, startPoint y: 358, endPoint x: 289, endPoint y: 356, distance: 12.2
click at [278, 358] on input "服務名稱/代號" at bounding box center [269, 349] width 138 height 24
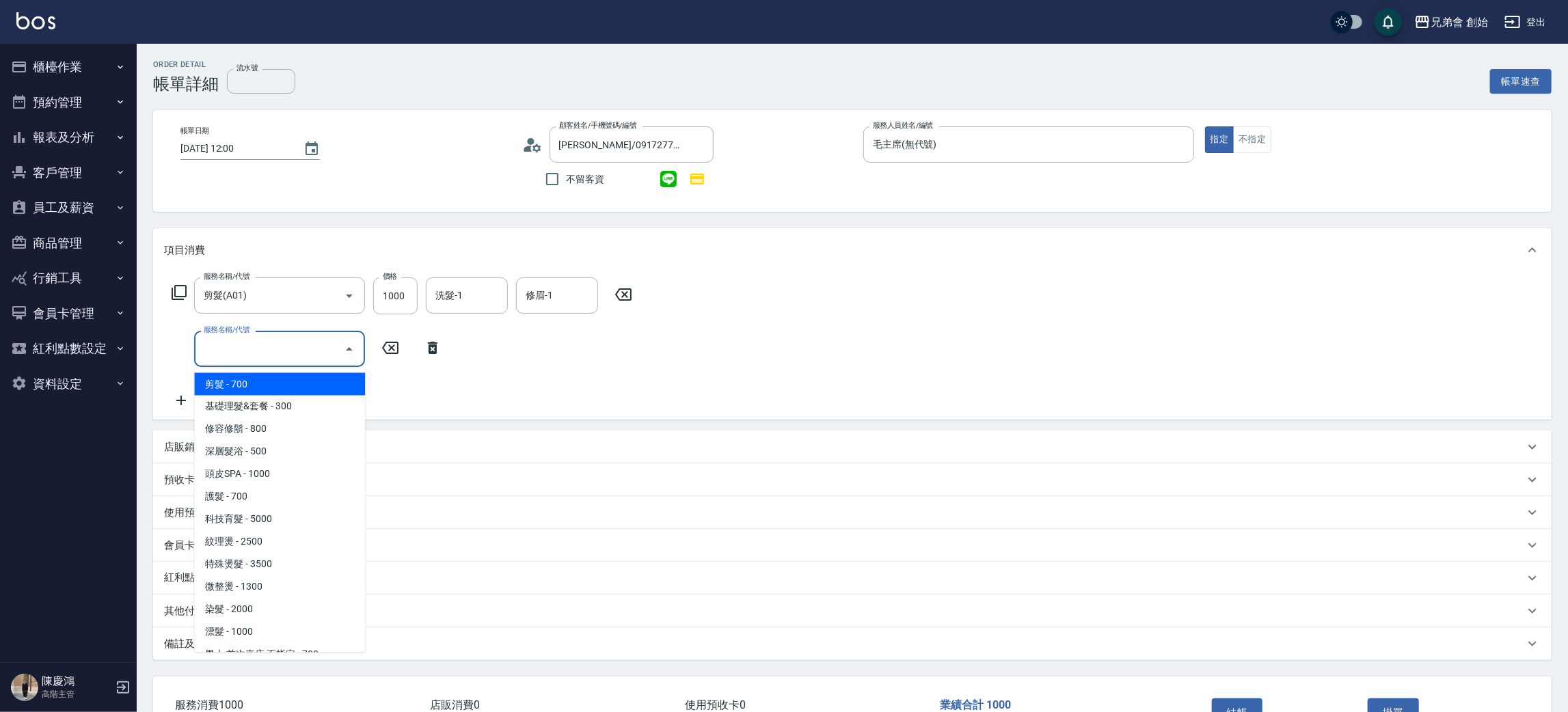
click at [304, 381] on span "剪髮 - 700" at bounding box center [280, 384] width 171 height 22
type input "剪髮(A01)"
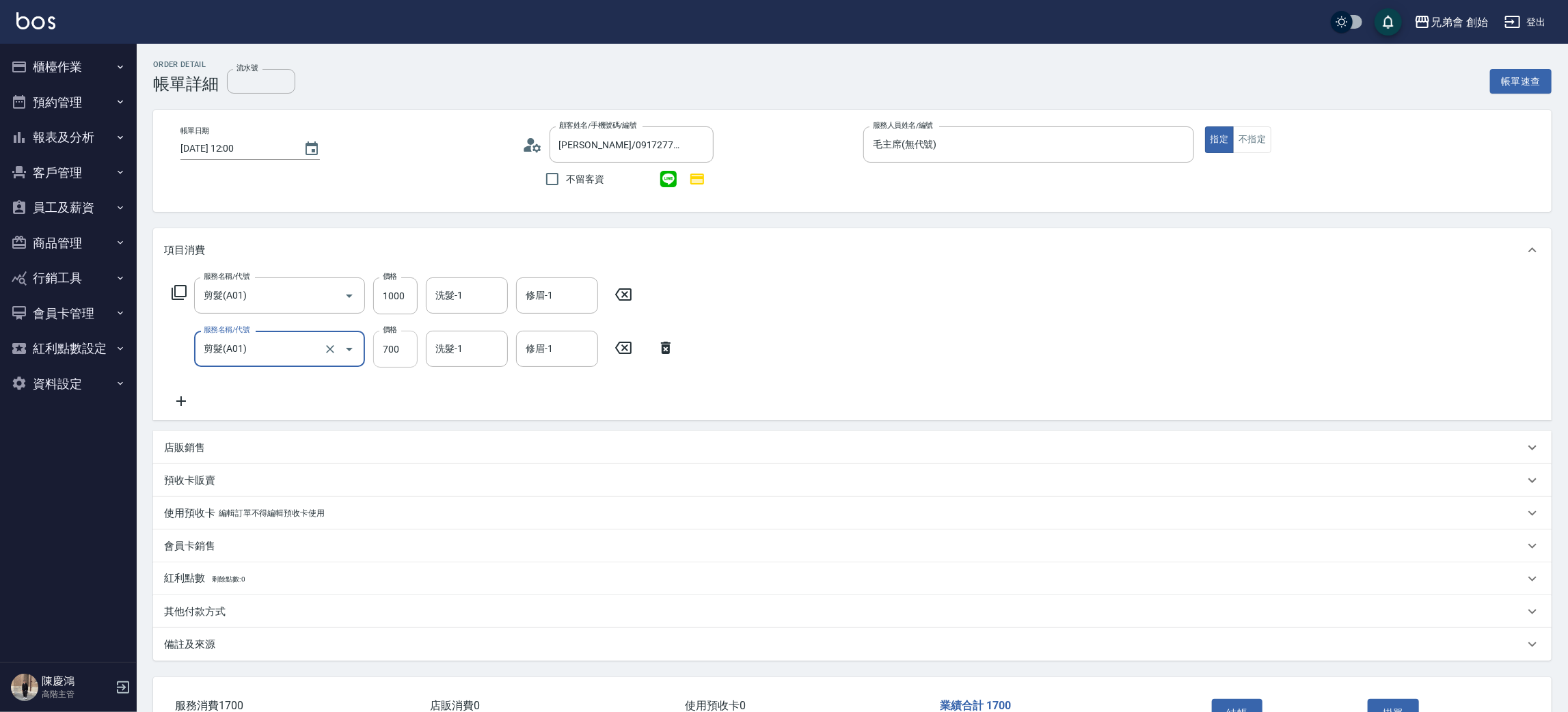
click at [398, 348] on input "700" at bounding box center [395, 350] width 45 height 37
type input "800"
click at [182, 399] on icon at bounding box center [181, 401] width 34 height 17
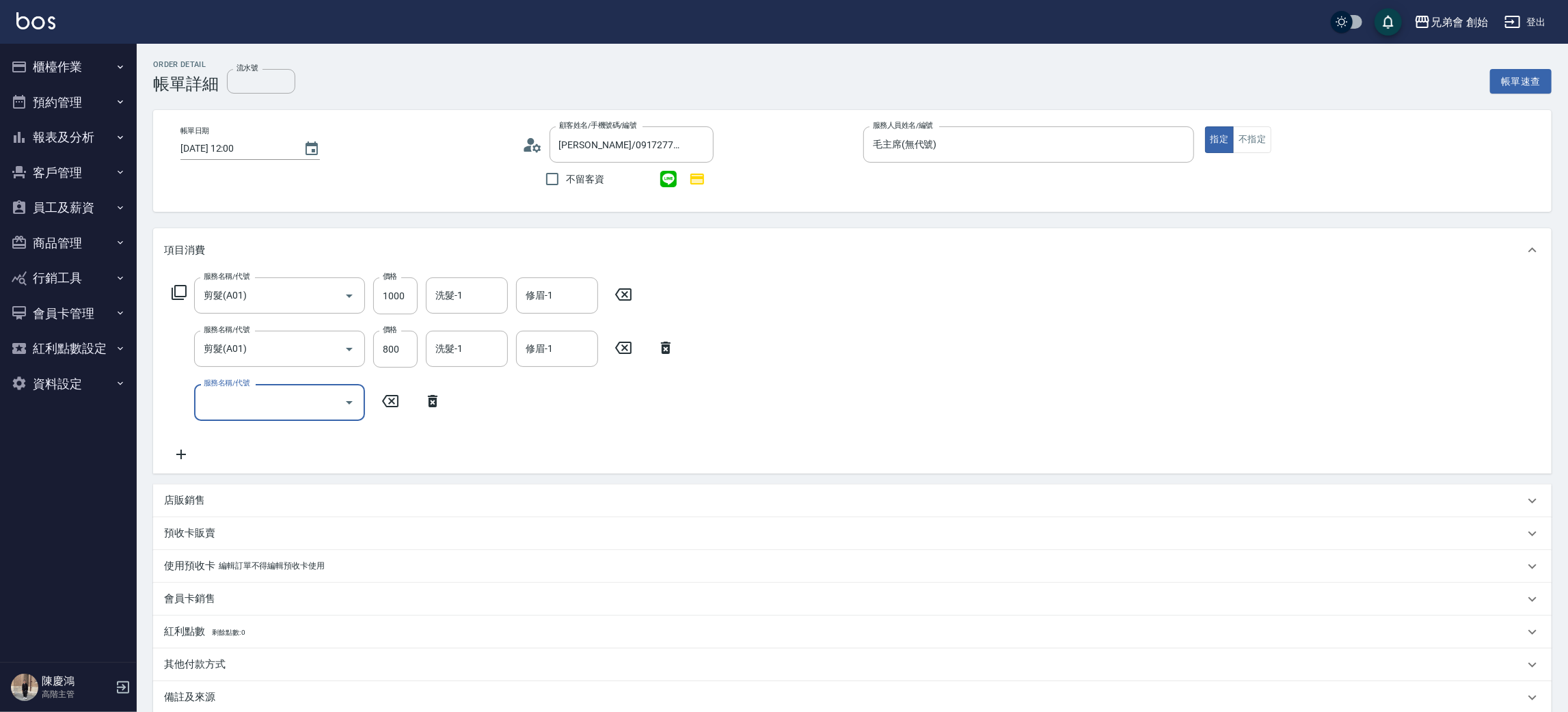
click at [265, 405] on input "服務名稱/代號" at bounding box center [269, 402] width 138 height 24
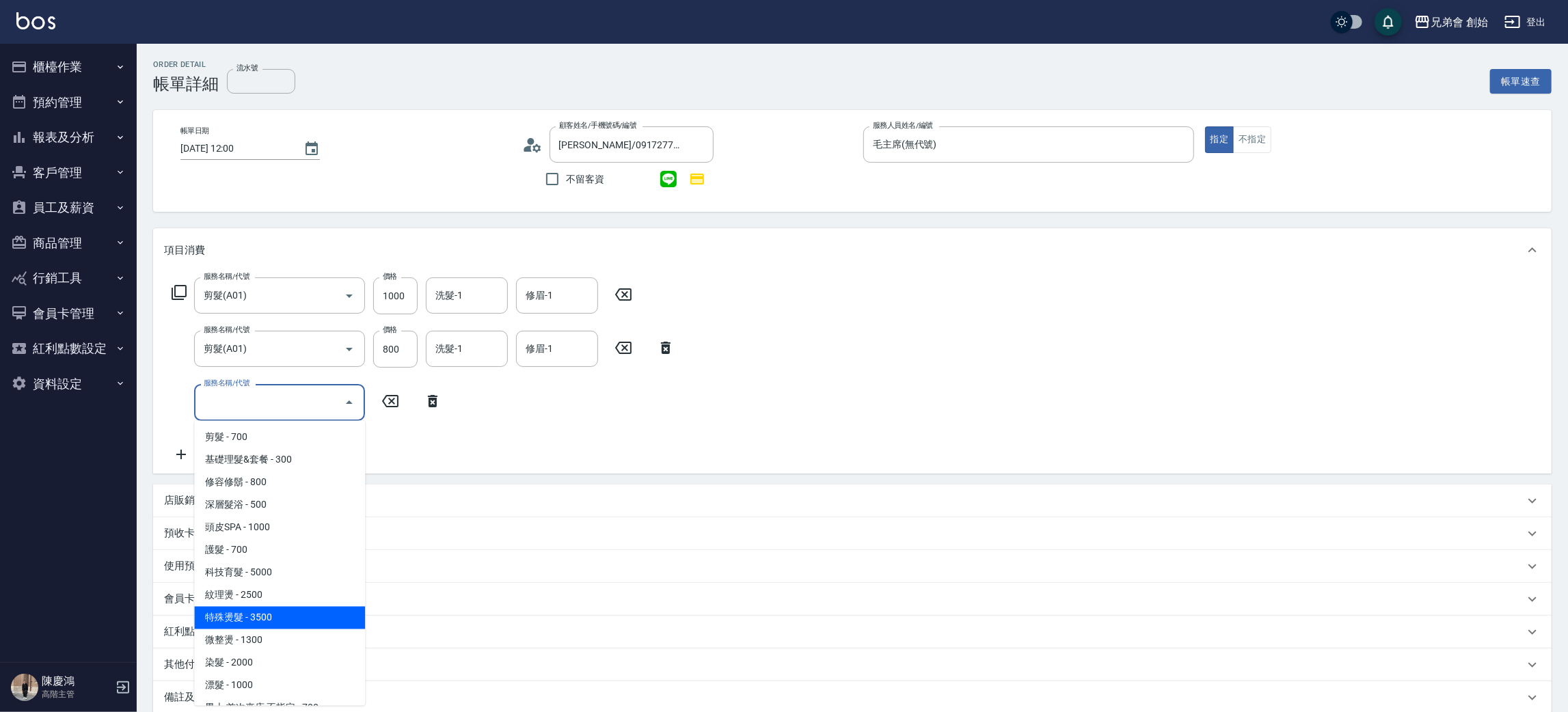
click at [292, 624] on span "特殊燙髮 - 3500" at bounding box center [280, 618] width 171 height 22
type input "特殊燙髮(D02)"
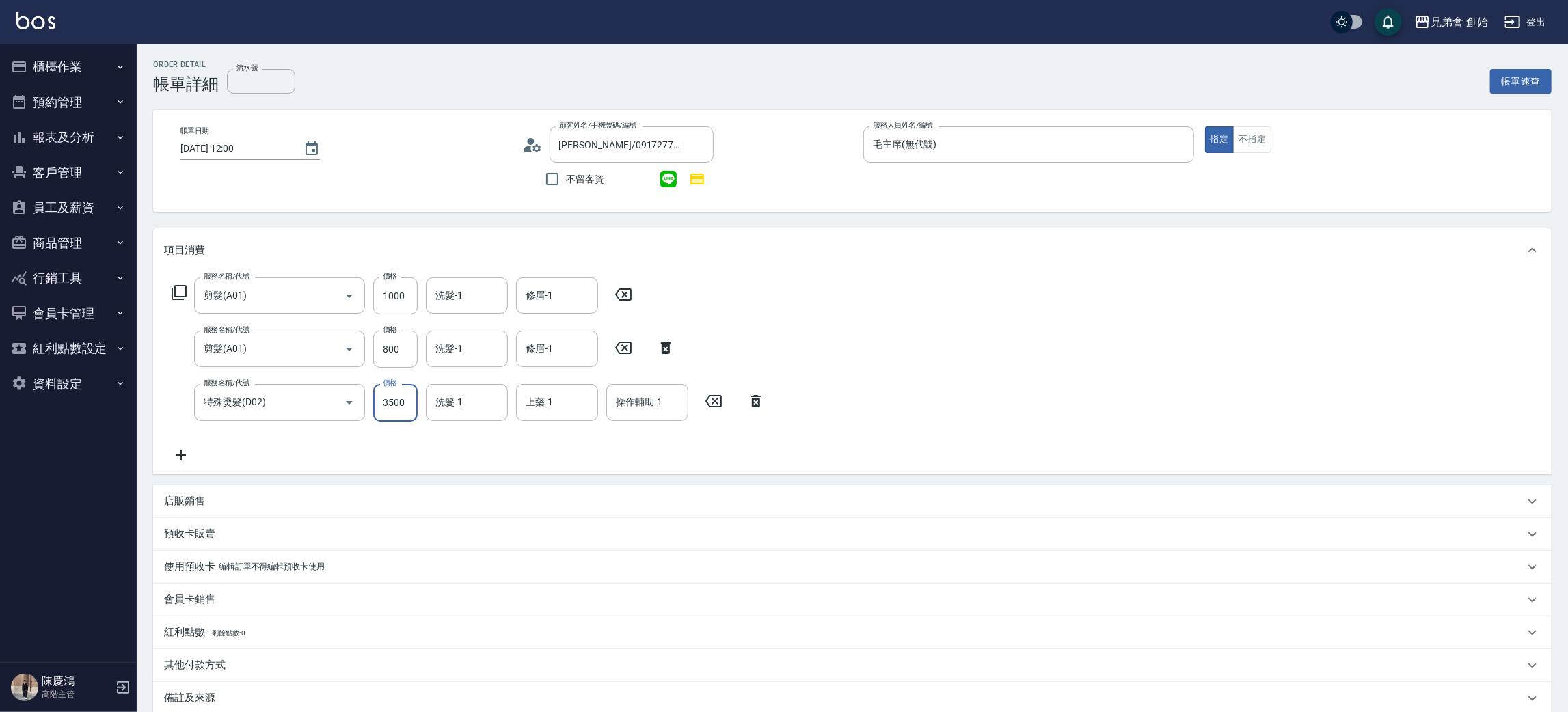
click at [399, 396] on input "3500" at bounding box center [395, 403] width 45 height 37
type input "3150"
click at [495, 348] on input "洗髮-1" at bounding box center [467, 349] width 70 height 24
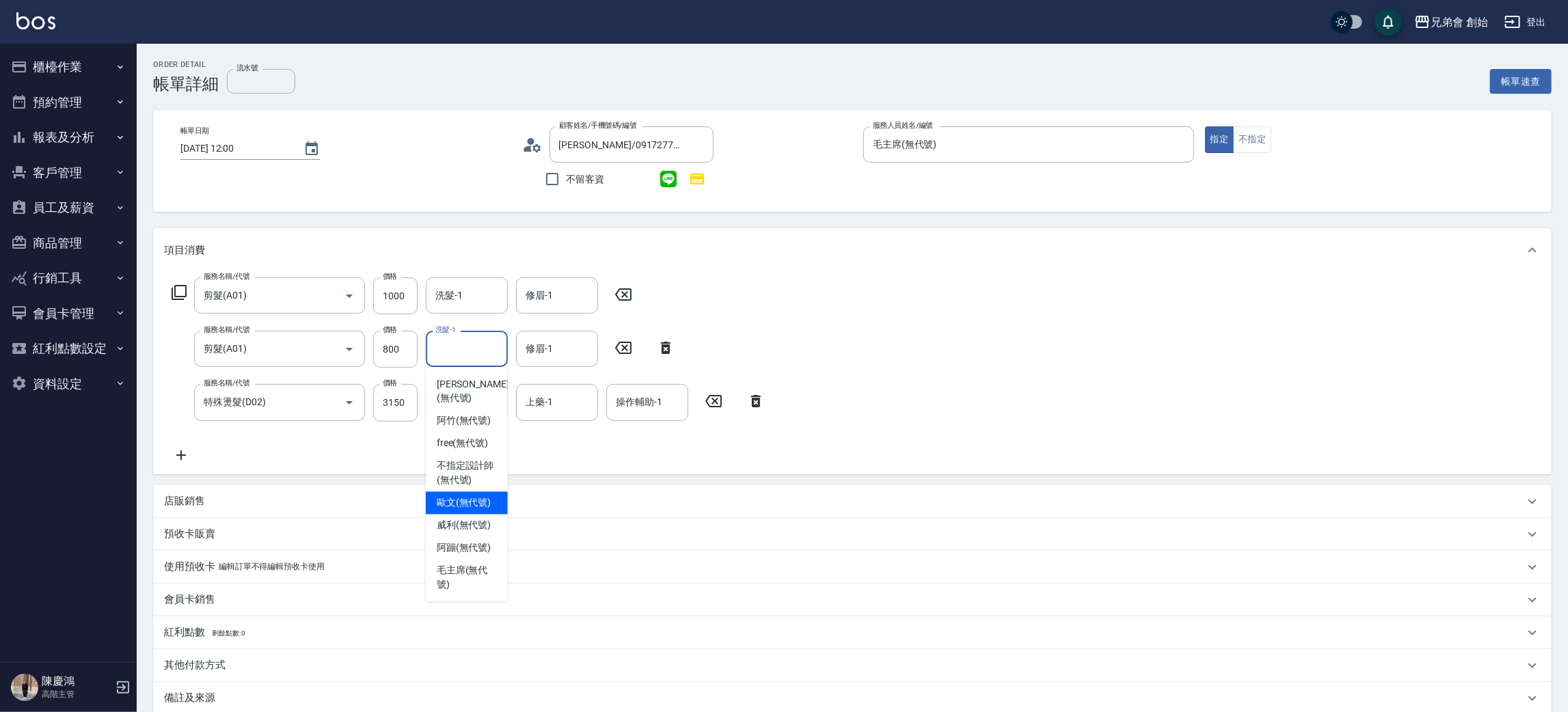
drag, startPoint x: 479, startPoint y: 497, endPoint x: 503, endPoint y: 398, distance: 101.9
click at [479, 496] on div "歐文 (無代號)" at bounding box center [466, 503] width 82 height 22
type input "歐文(無代號)"
click at [550, 338] on div "修眉-1 修眉-1" at bounding box center [556, 349] width 82 height 36
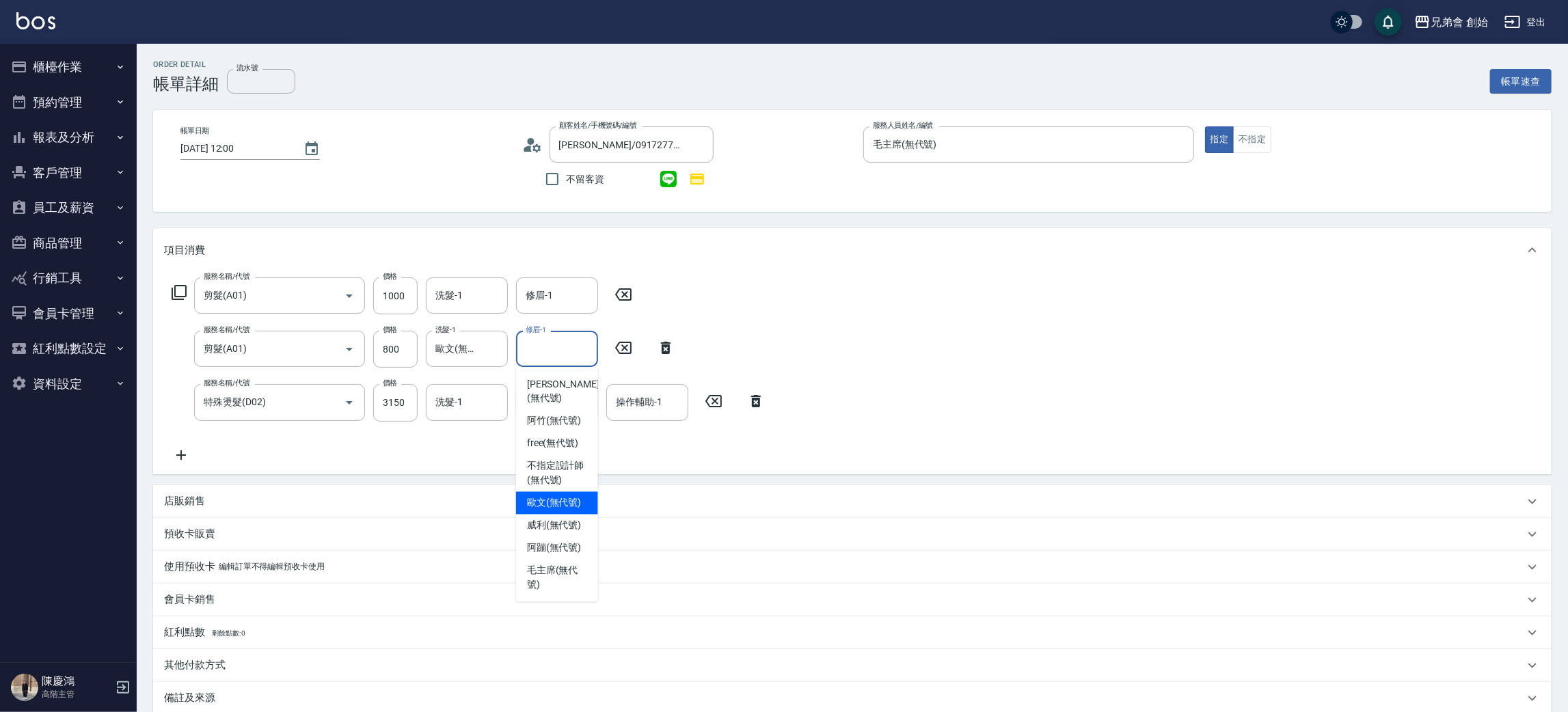
click at [565, 496] on span "歐文 (無代號)" at bounding box center [554, 503] width 54 height 15
type input "歐文(無代號)"
click at [447, 407] on input "洗髮-1" at bounding box center [467, 402] width 70 height 24
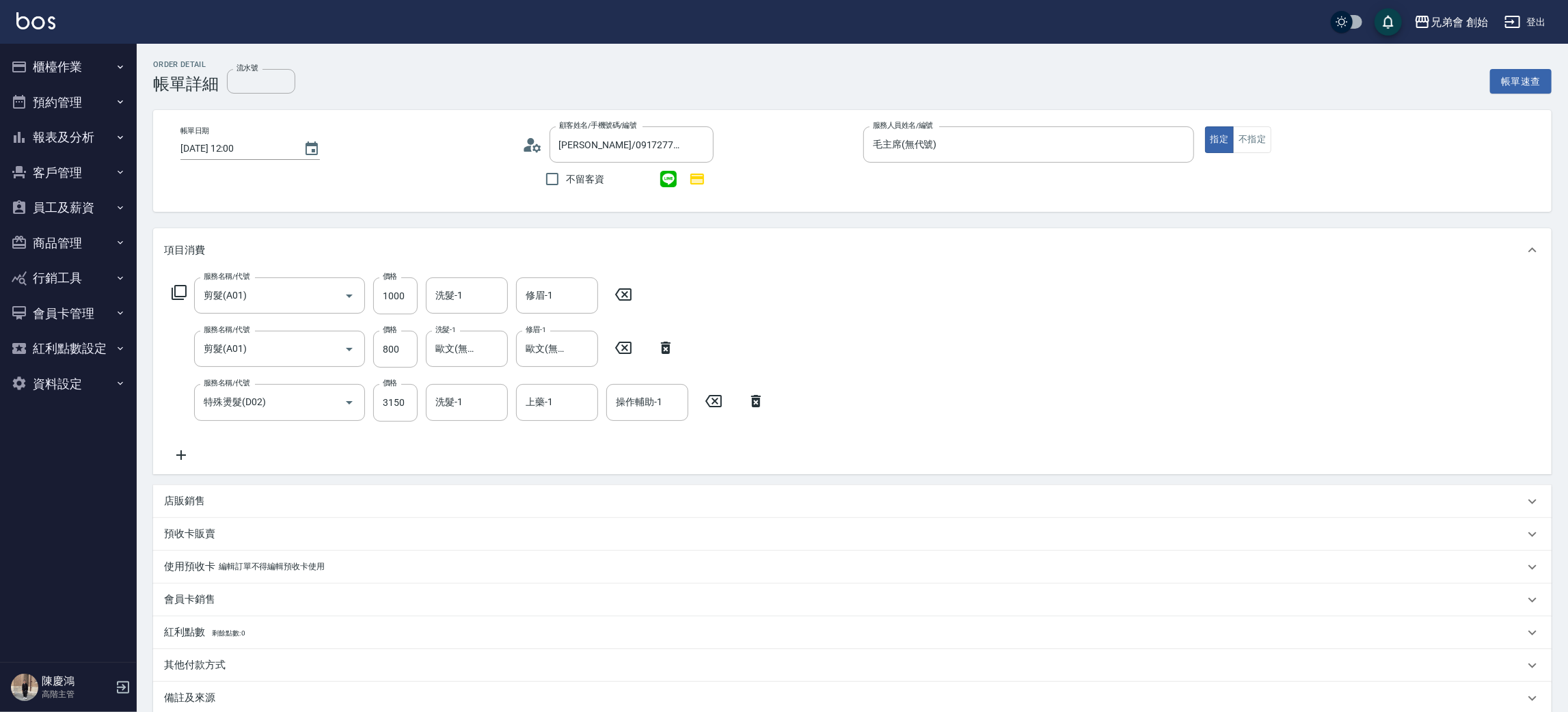
click at [1037, 390] on div "服務名稱/代號 剪髮(A01) 服務名稱/代號 價格 1000 價格 洗髮-1 洗髮-1 修眉-1 修眉-1 服務名稱/代號 剪髮(A01) 服務名稱/代號 …" at bounding box center [852, 373] width 1398 height 202
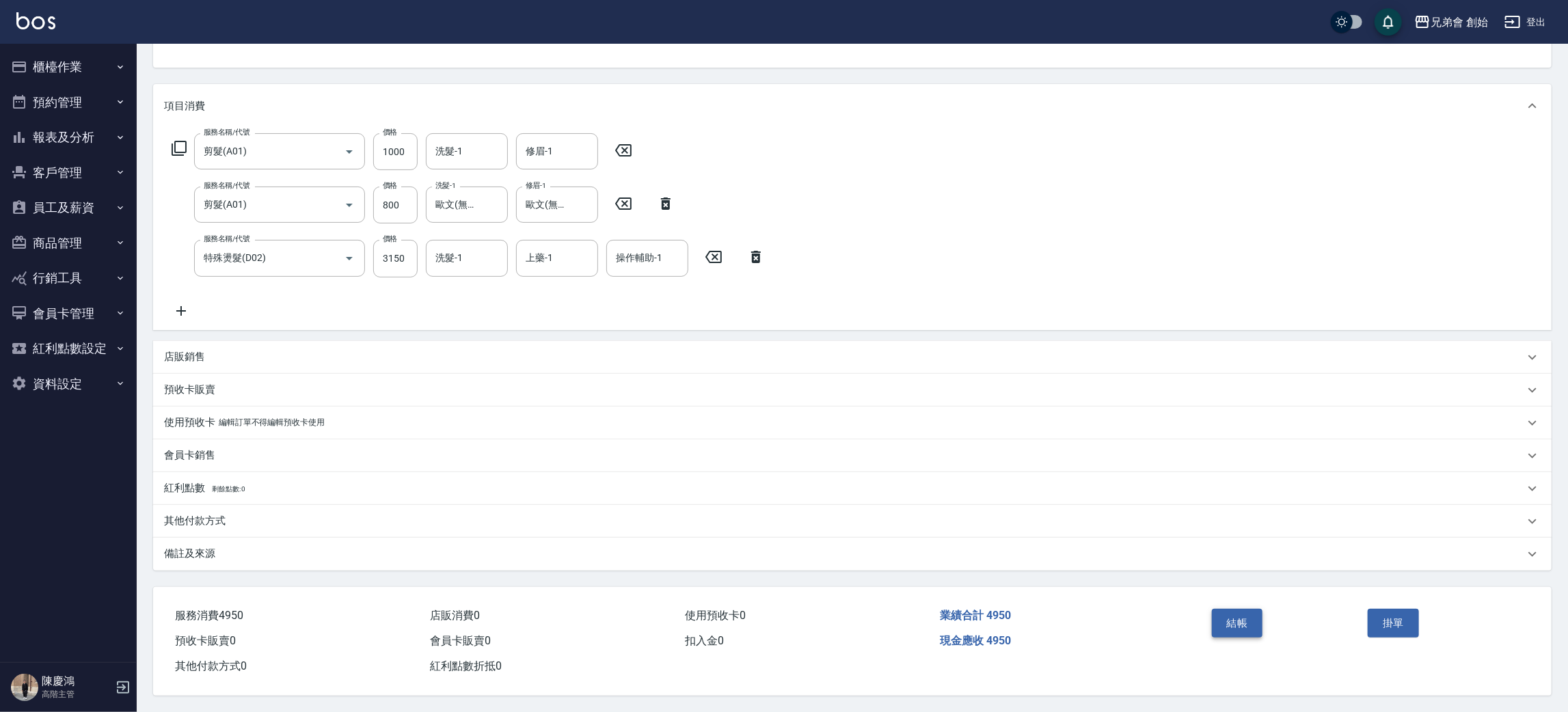
click at [1247, 615] on button "結帳" at bounding box center [1237, 624] width 51 height 29
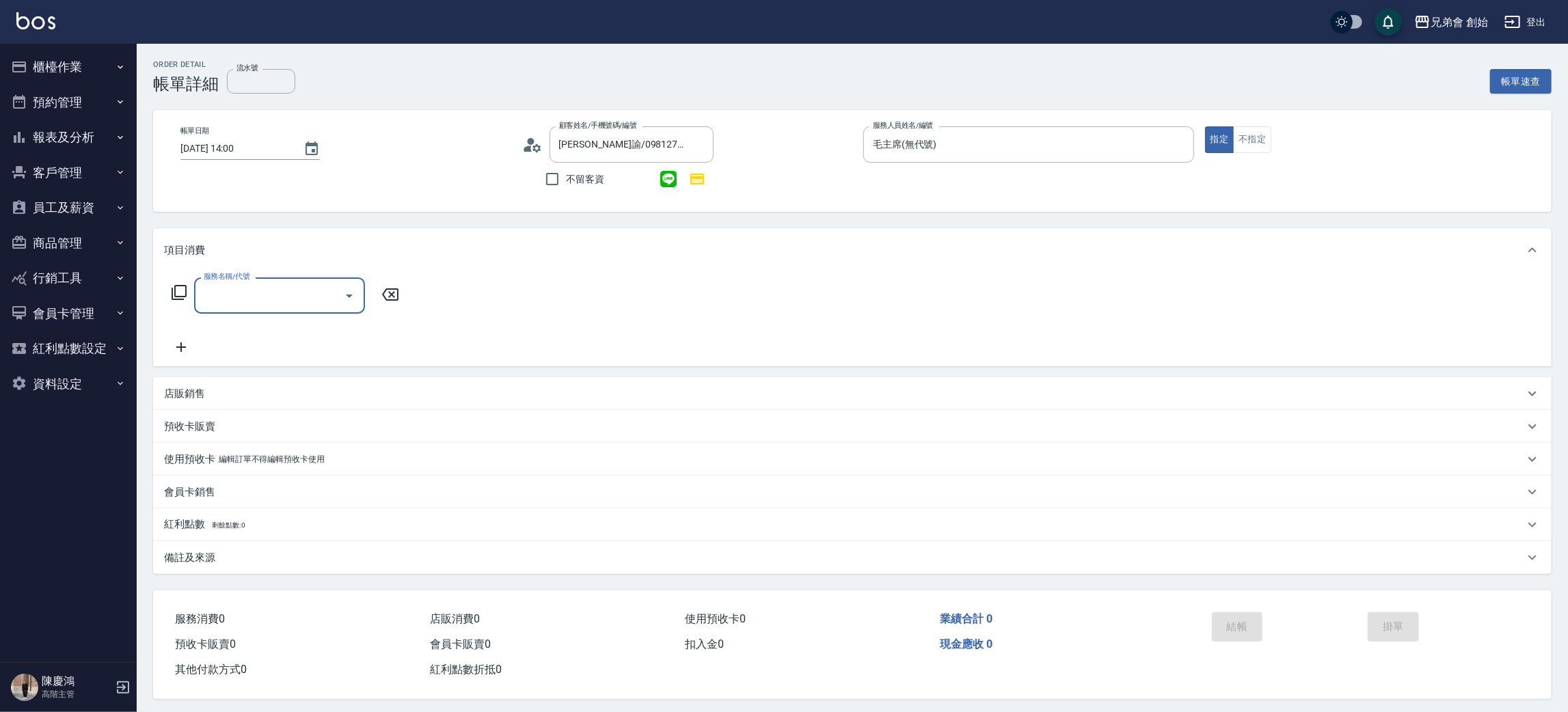
drag, startPoint x: 255, startPoint y: 297, endPoint x: 262, endPoint y: 303, distance: 9.2
click at [255, 298] on input "服務名稱/代號" at bounding box center [269, 295] width 138 height 24
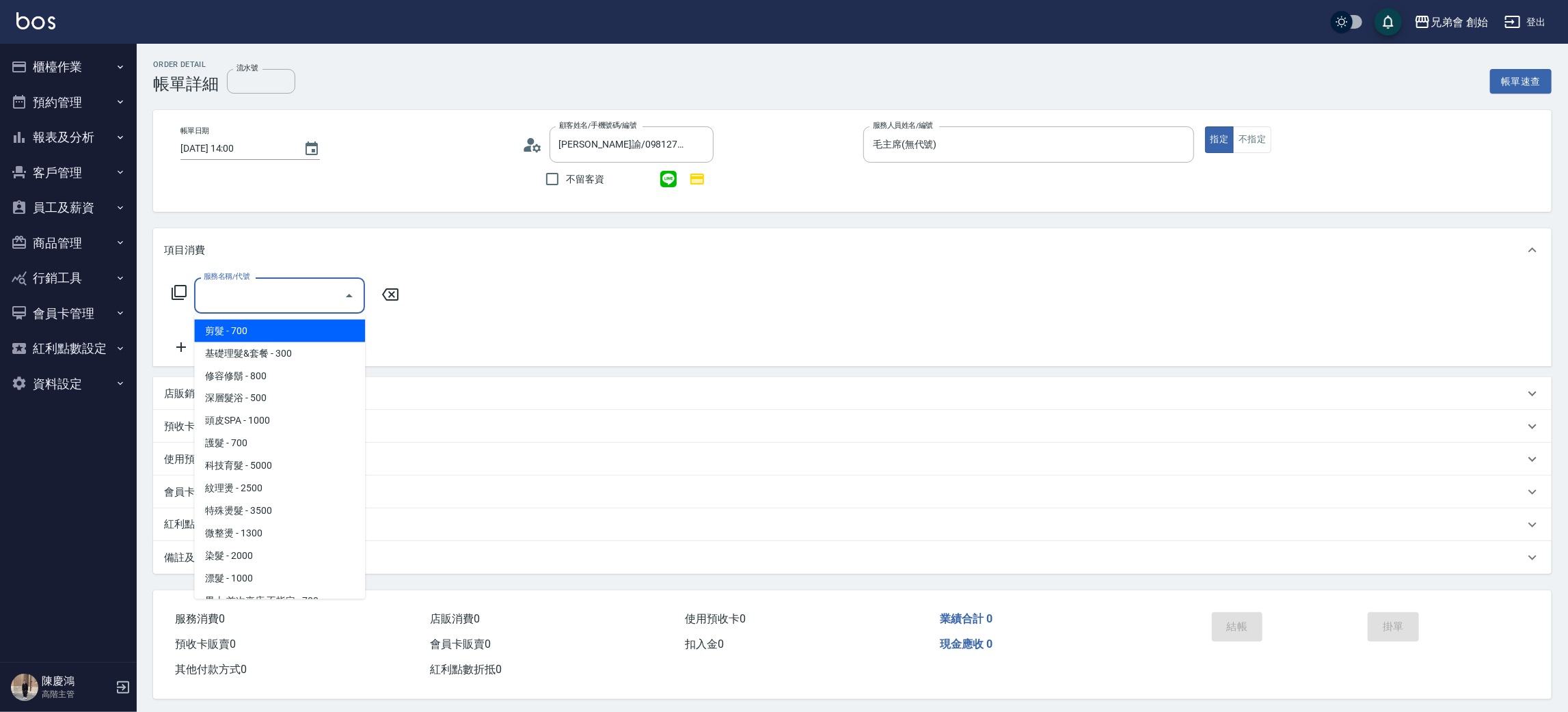
drag, startPoint x: 292, startPoint y: 332, endPoint x: 302, endPoint y: 323, distance: 13.5
click at [292, 332] on span "剪髮 - 700" at bounding box center [280, 330] width 171 height 22
type input "剪髮(A01)"
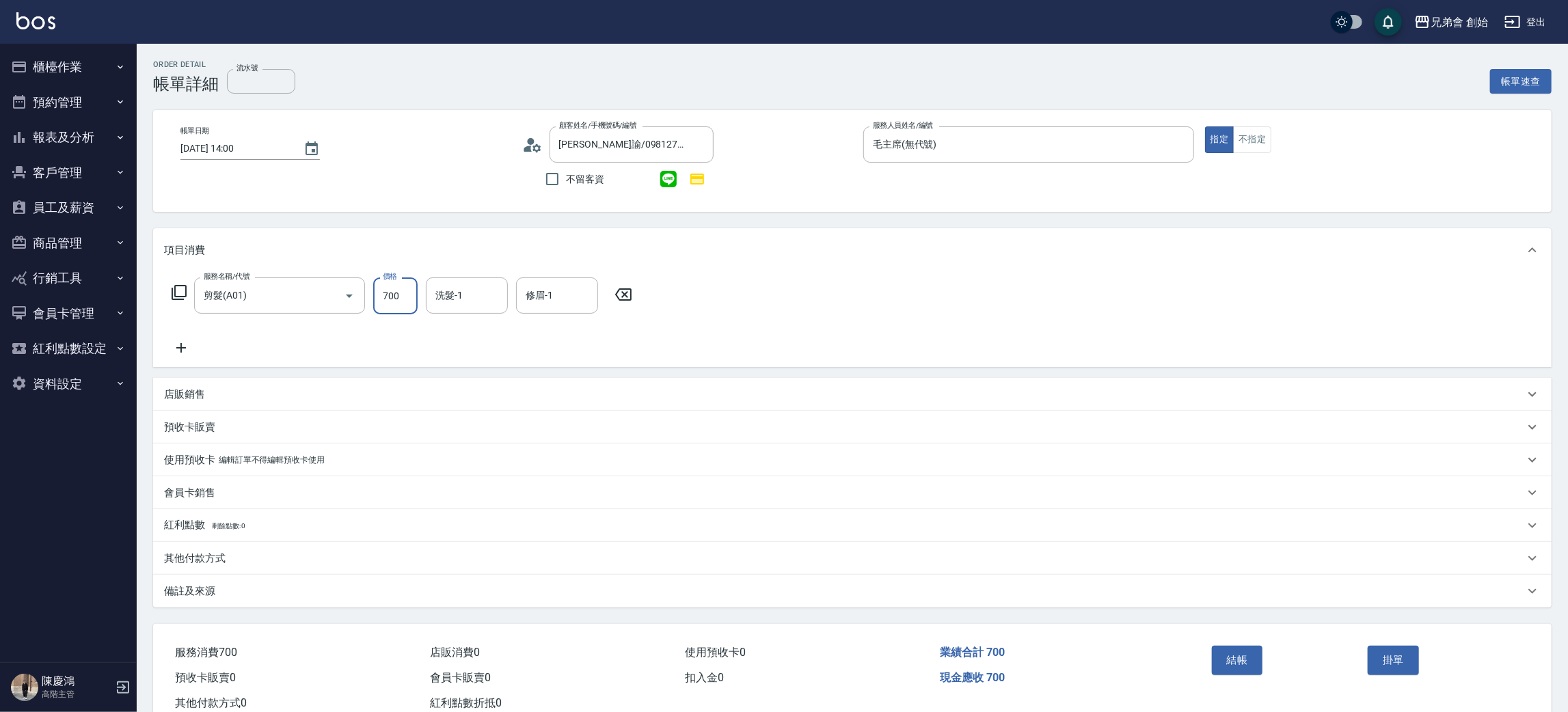
click at [397, 293] on input "700" at bounding box center [395, 296] width 45 height 37
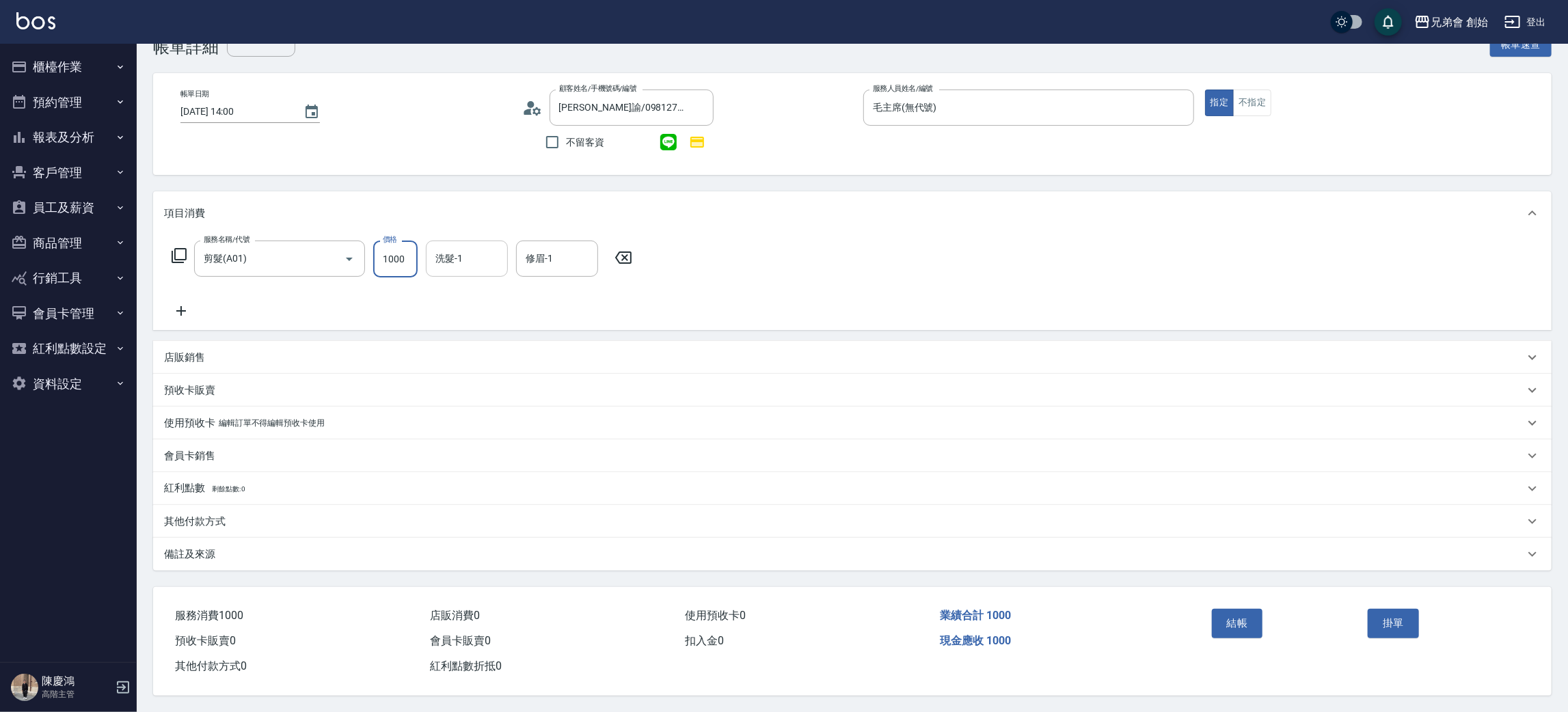
type input "1000"
click at [462, 247] on input "洗髮-1" at bounding box center [467, 258] width 70 height 24
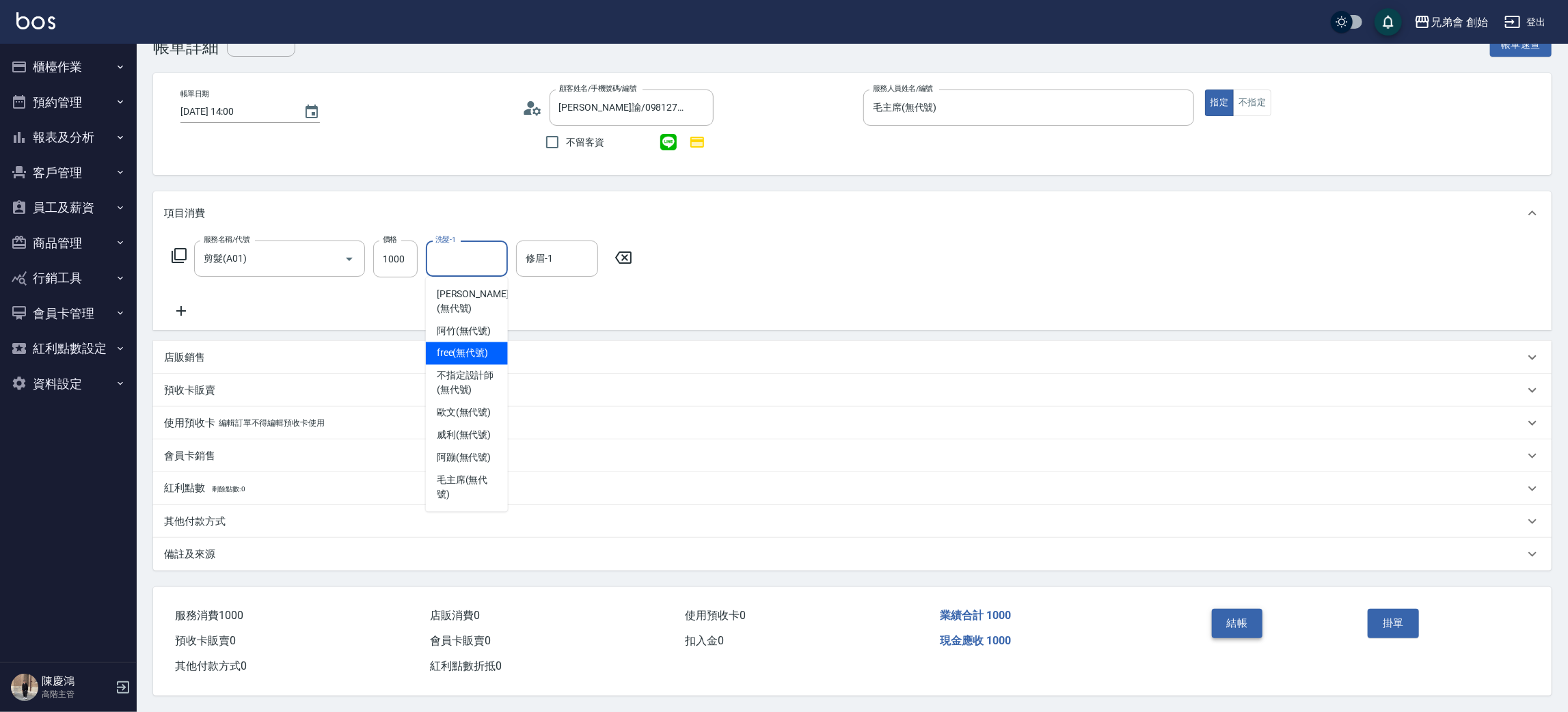
click at [1227, 614] on button "結帳" at bounding box center [1237, 624] width 51 height 29
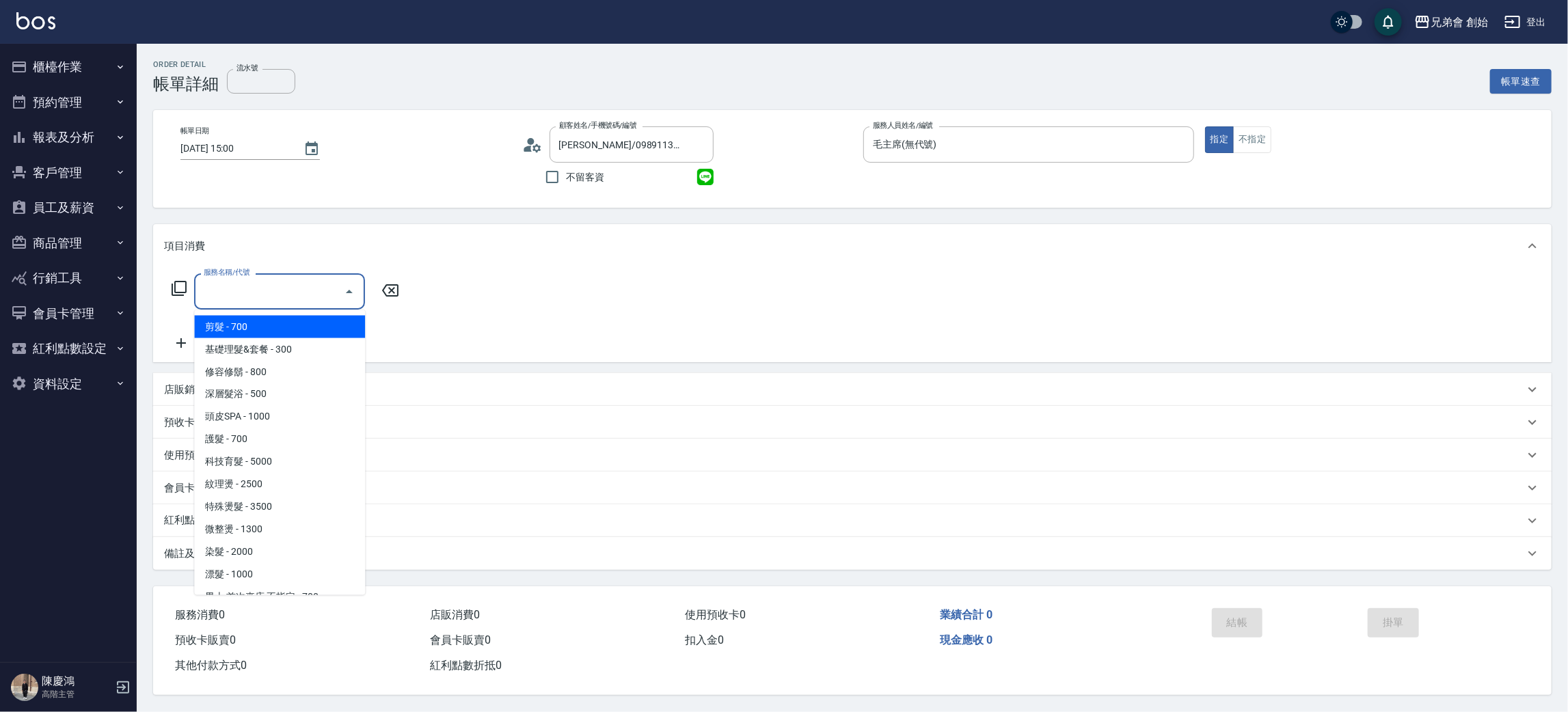
click at [309, 280] on input "服務名稱/代號" at bounding box center [269, 291] width 138 height 24
click at [307, 328] on span "剪髮 - 700" at bounding box center [280, 326] width 171 height 22
type input "剪髮(A01)"
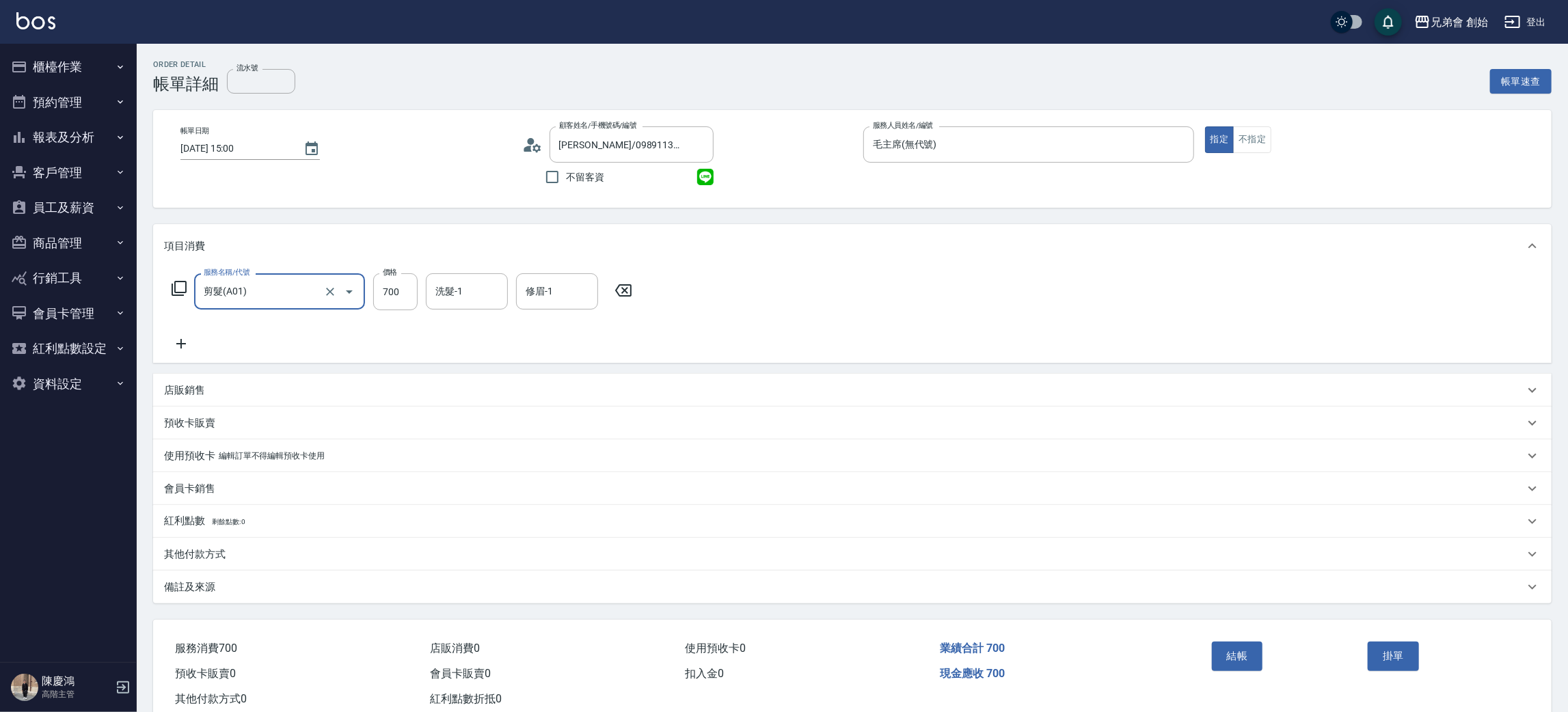
click at [425, 289] on div "洗髮-1" at bounding box center [466, 291] width 82 height 36
click at [397, 291] on input "700" at bounding box center [395, 292] width 45 height 37
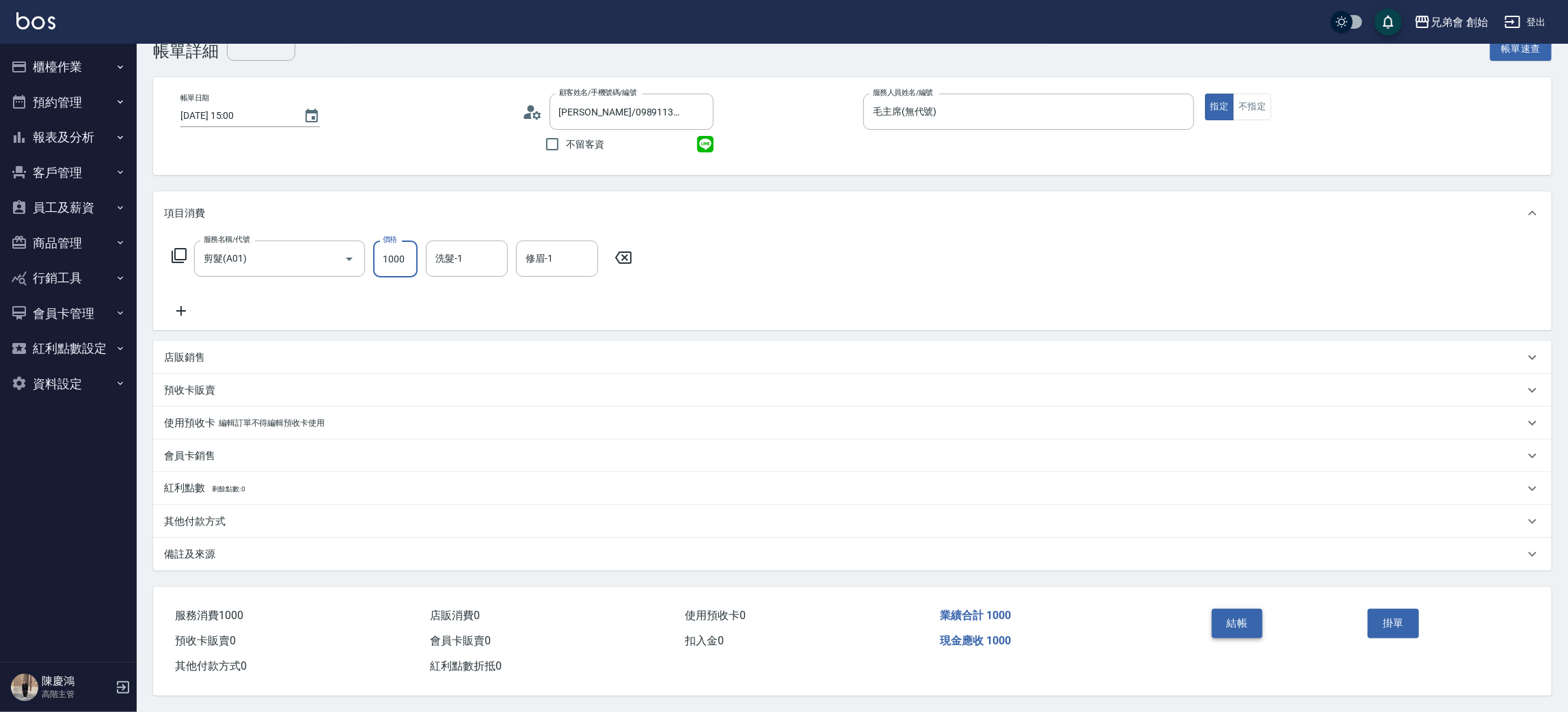
type input "1000"
click at [1231, 609] on button "結帳" at bounding box center [1237, 624] width 51 height 29
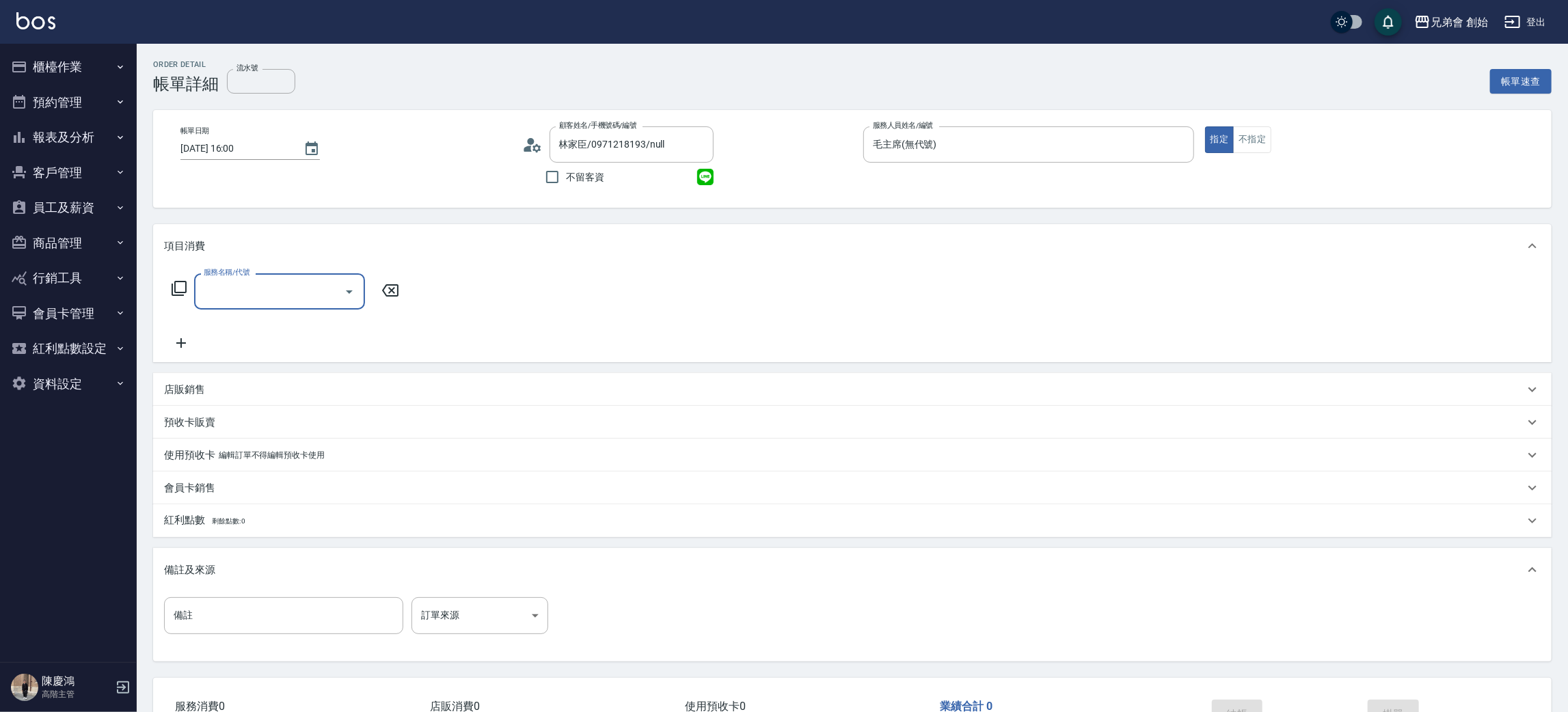
click at [271, 291] on input "服務名稱/代號" at bounding box center [269, 291] width 138 height 24
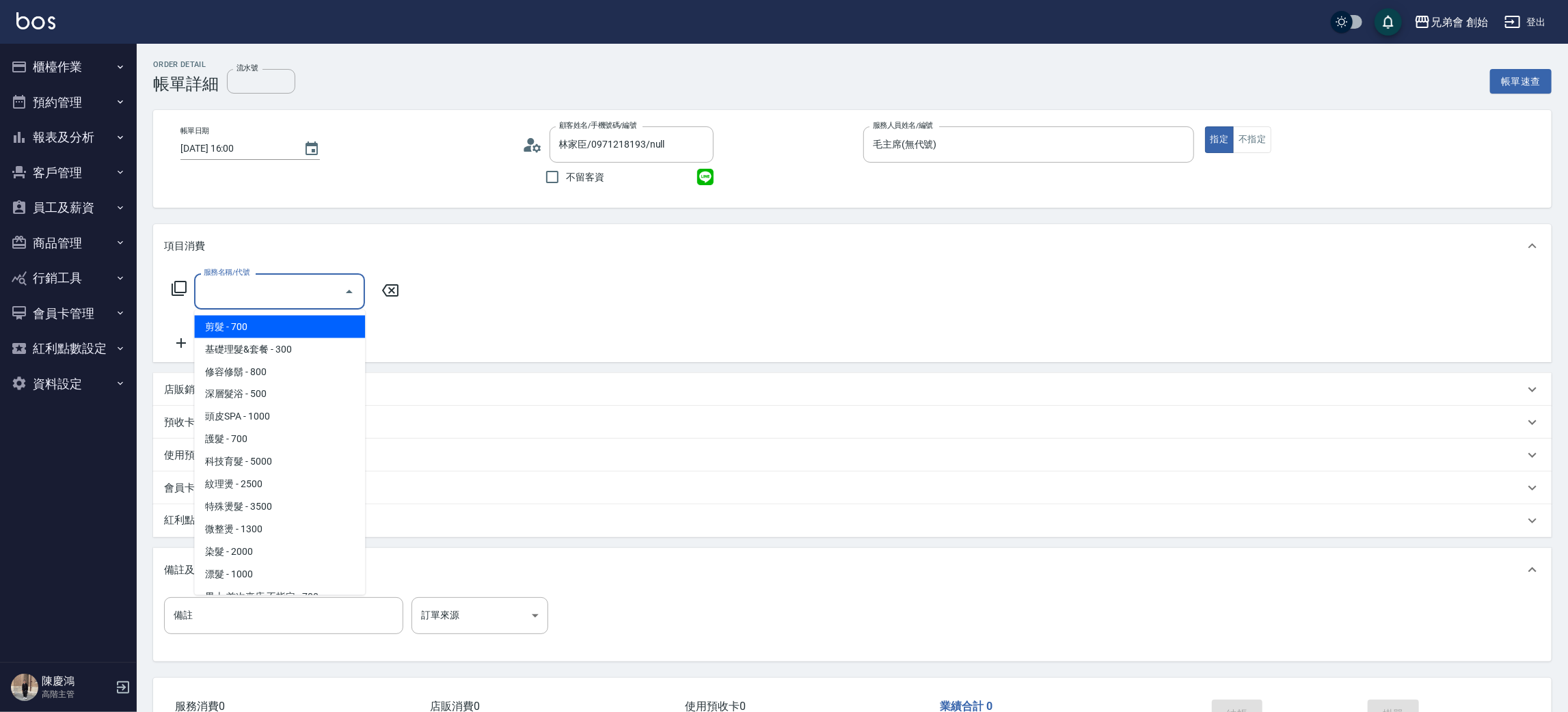
click at [274, 323] on span "剪髮 - 700" at bounding box center [280, 326] width 171 height 22
type input "剪髮(A01)"
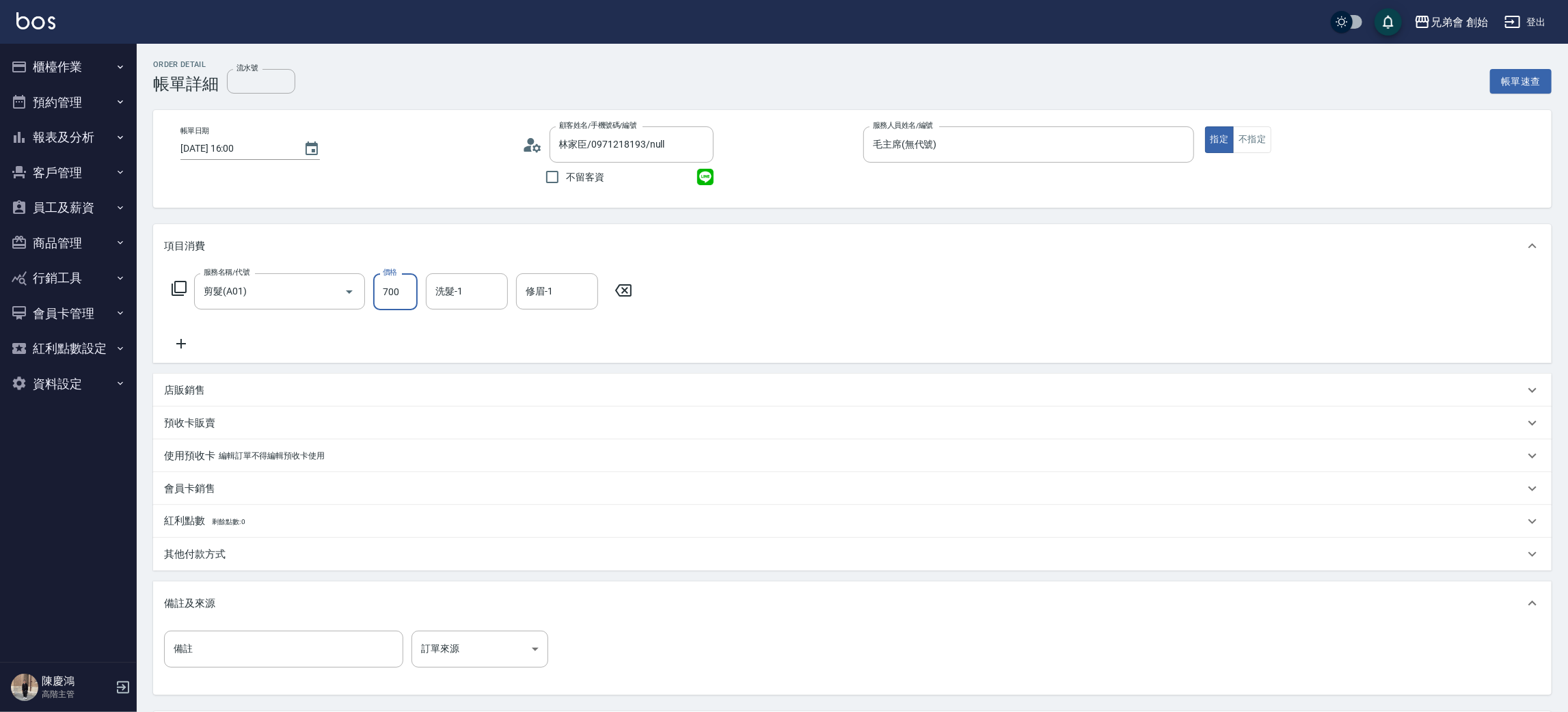
click at [377, 298] on input "700" at bounding box center [395, 292] width 45 height 37
type input "1000"
click at [185, 343] on icon at bounding box center [181, 344] width 34 height 17
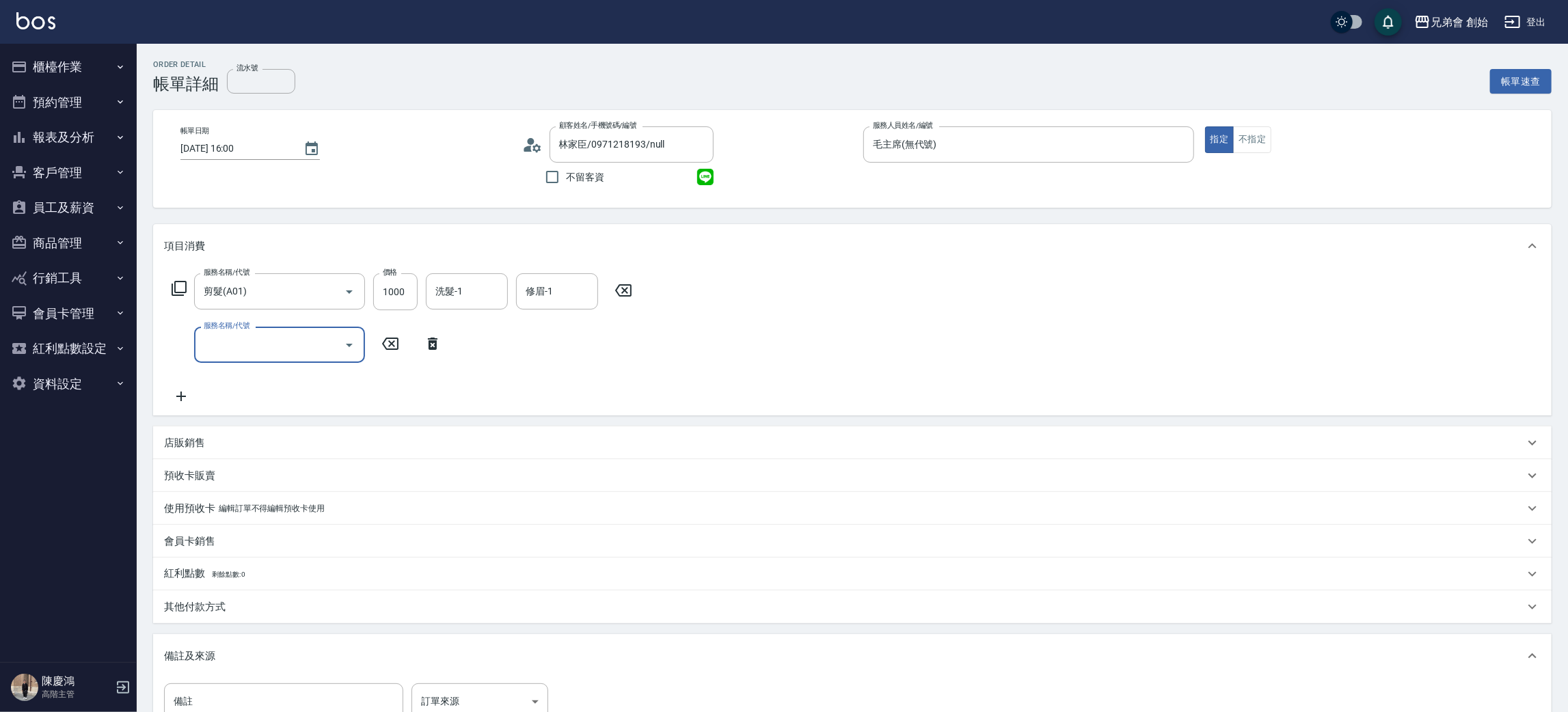
click at [278, 346] on input "服務名稱/代號" at bounding box center [269, 345] width 138 height 24
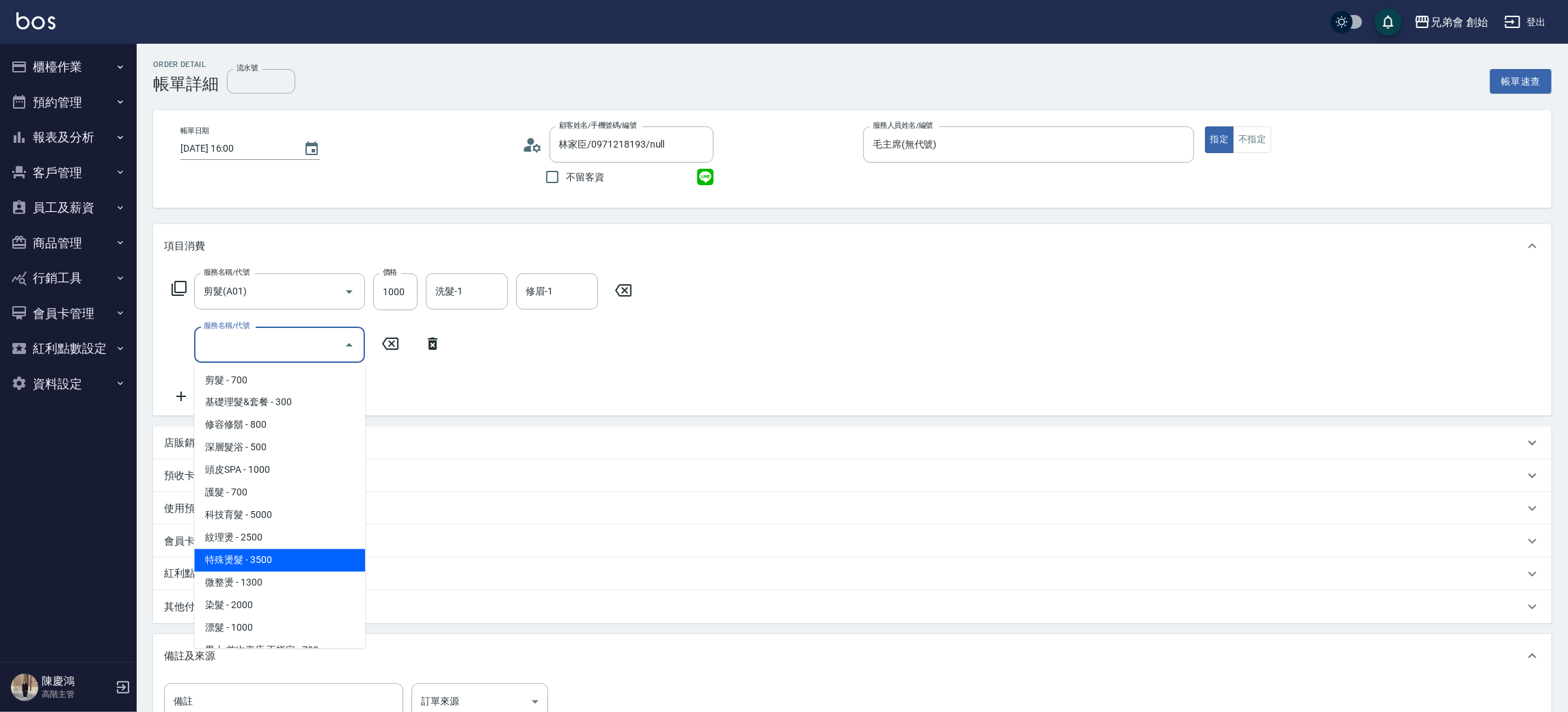
click at [268, 558] on span "特殊燙髮 - 3500" at bounding box center [280, 560] width 171 height 22
type input "特殊燙髮(D02)"
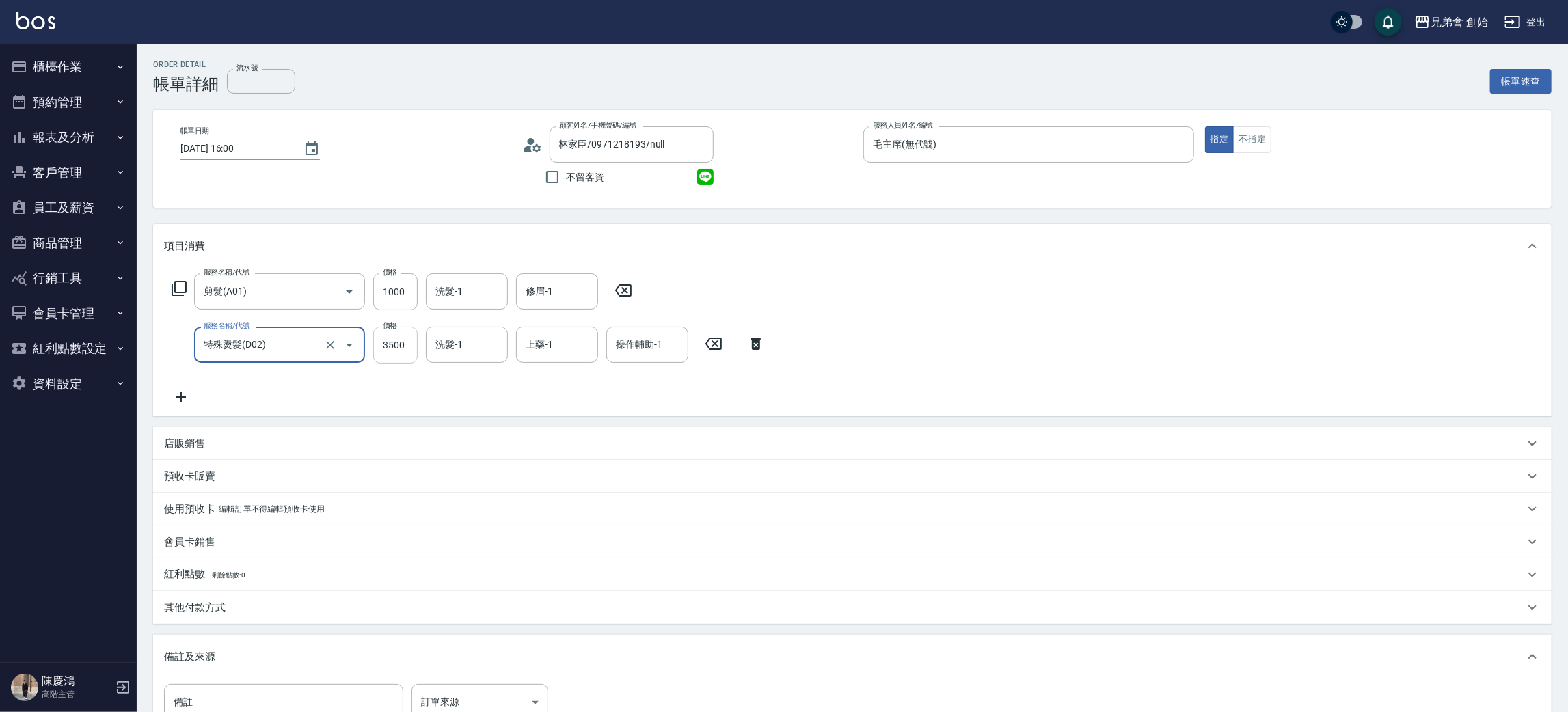
click at [386, 340] on input "3500" at bounding box center [395, 345] width 45 height 37
type input "3150"
click at [192, 432] on div "店販銷售" at bounding box center [852, 444] width 1398 height 33
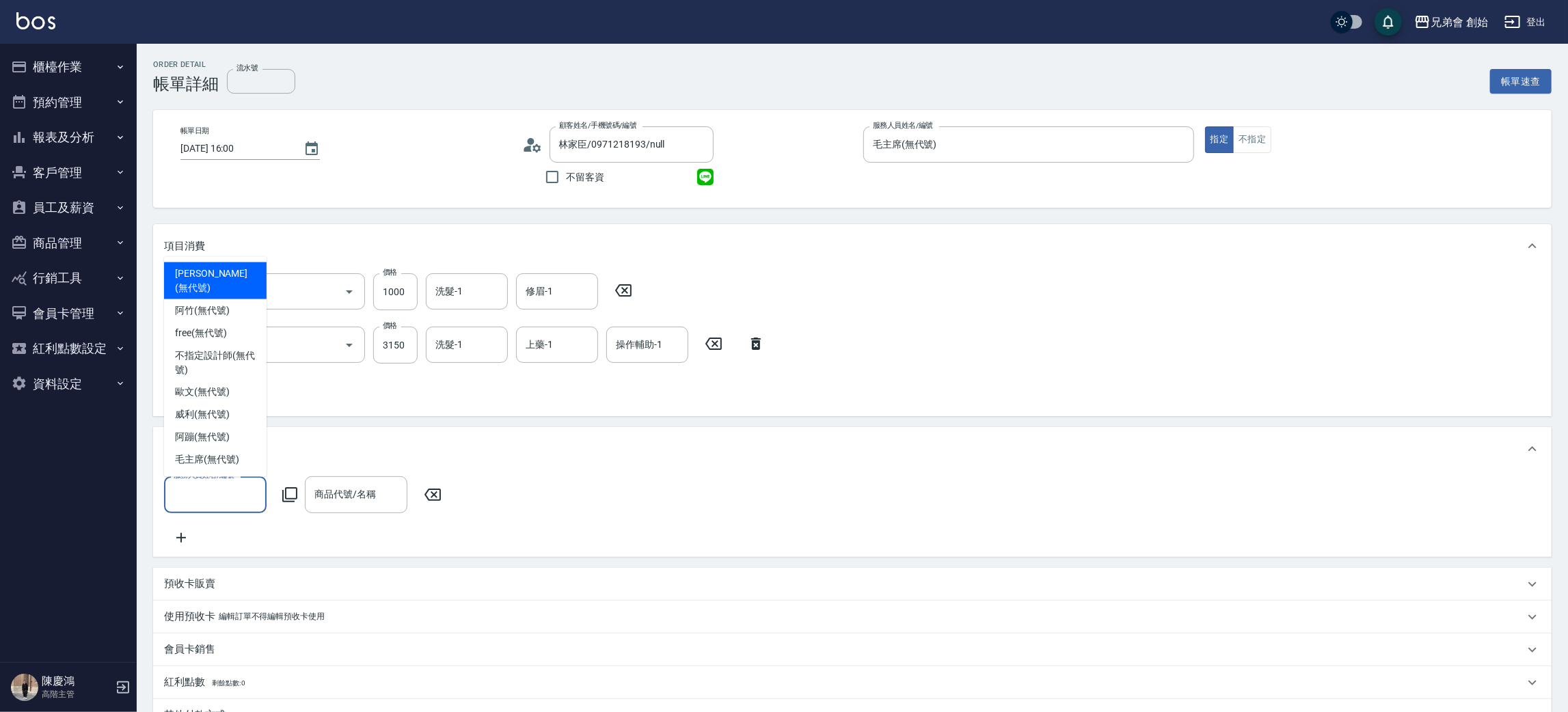
click at [216, 507] on input "服務人員姓名/編號" at bounding box center [215, 494] width 90 height 24
click at [200, 461] on span "毛主席 (無代號)" at bounding box center [207, 460] width 64 height 15
type input "毛主席(無代號)"
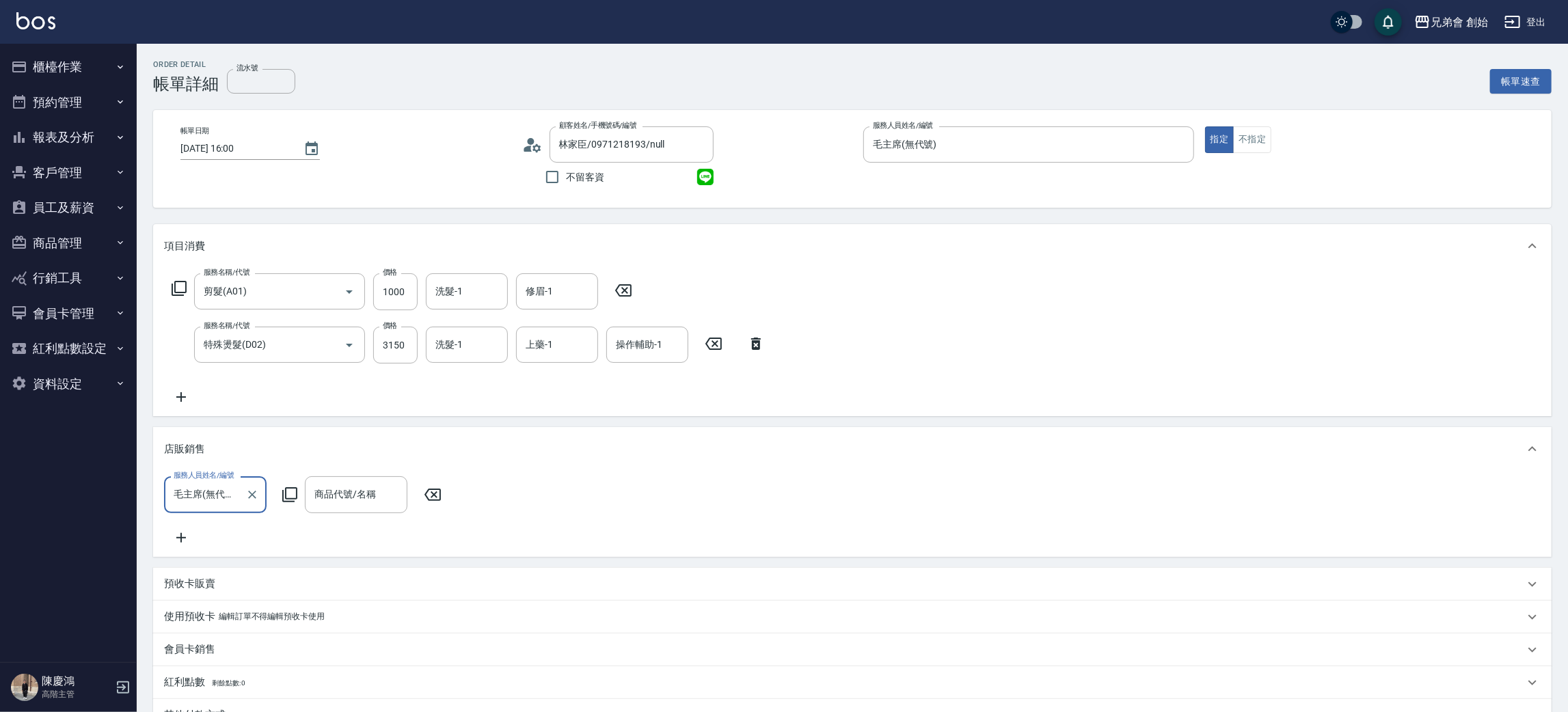
click at [388, 513] on div "服務人員姓名/編號 毛主席(無代號) 服務人員姓名/編號 商品代號/名稱 商品代號/名稱" at bounding box center [851, 511] width 1376 height 69
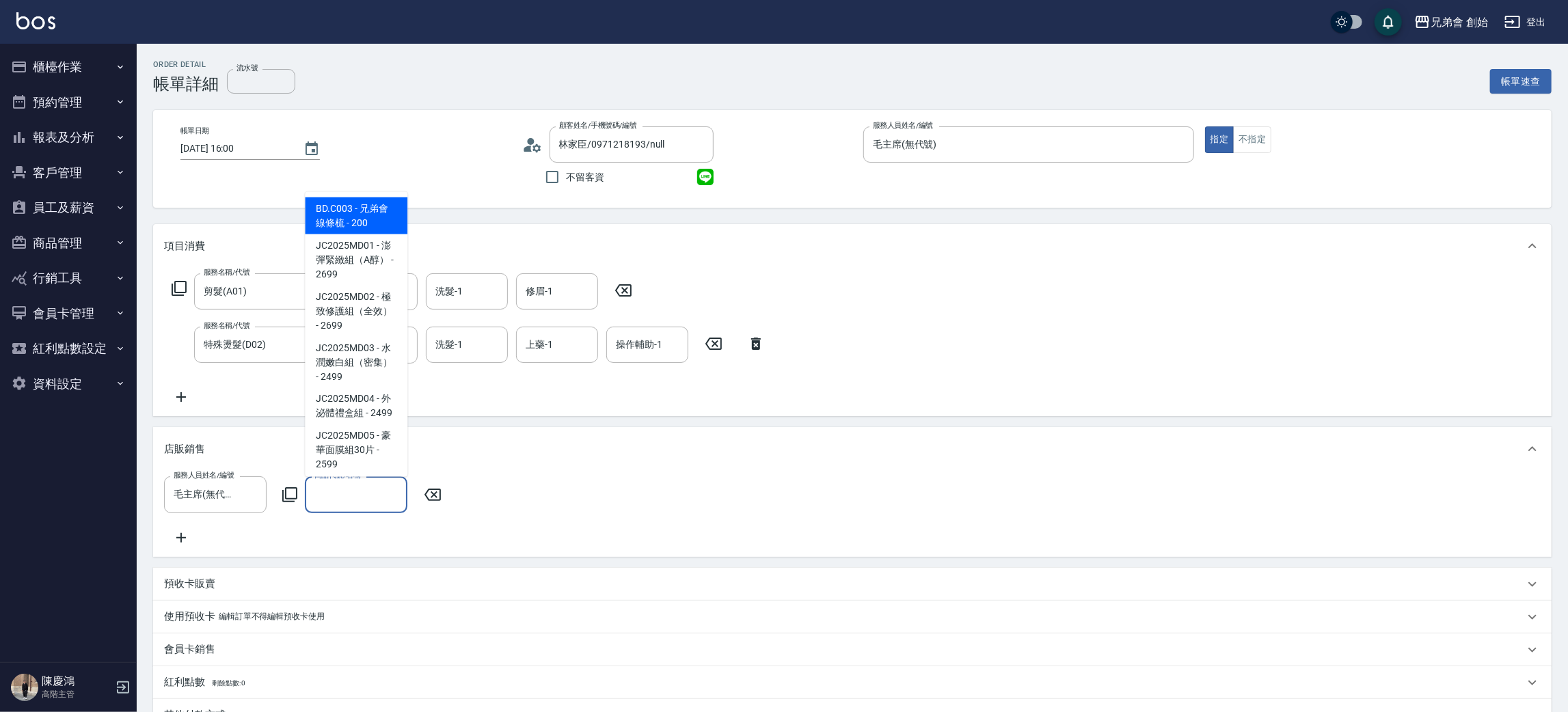
click at [382, 495] on input "商品代號/名稱" at bounding box center [355, 494] width 90 height 24
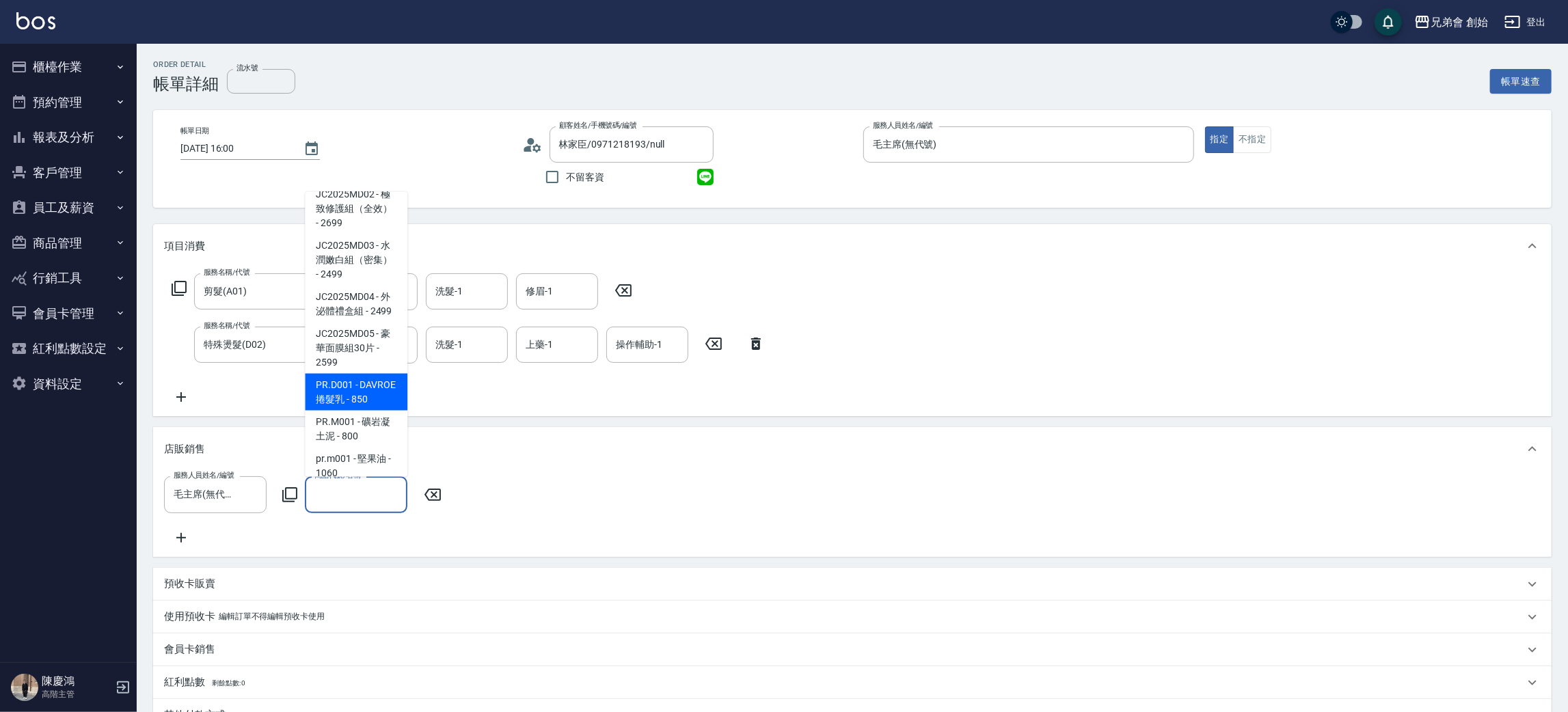
click at [366, 400] on span "PR.D001 - DAVROE捲髮乳 - 850" at bounding box center [356, 392] width 103 height 37
type input "DAVROE捲髮乳"
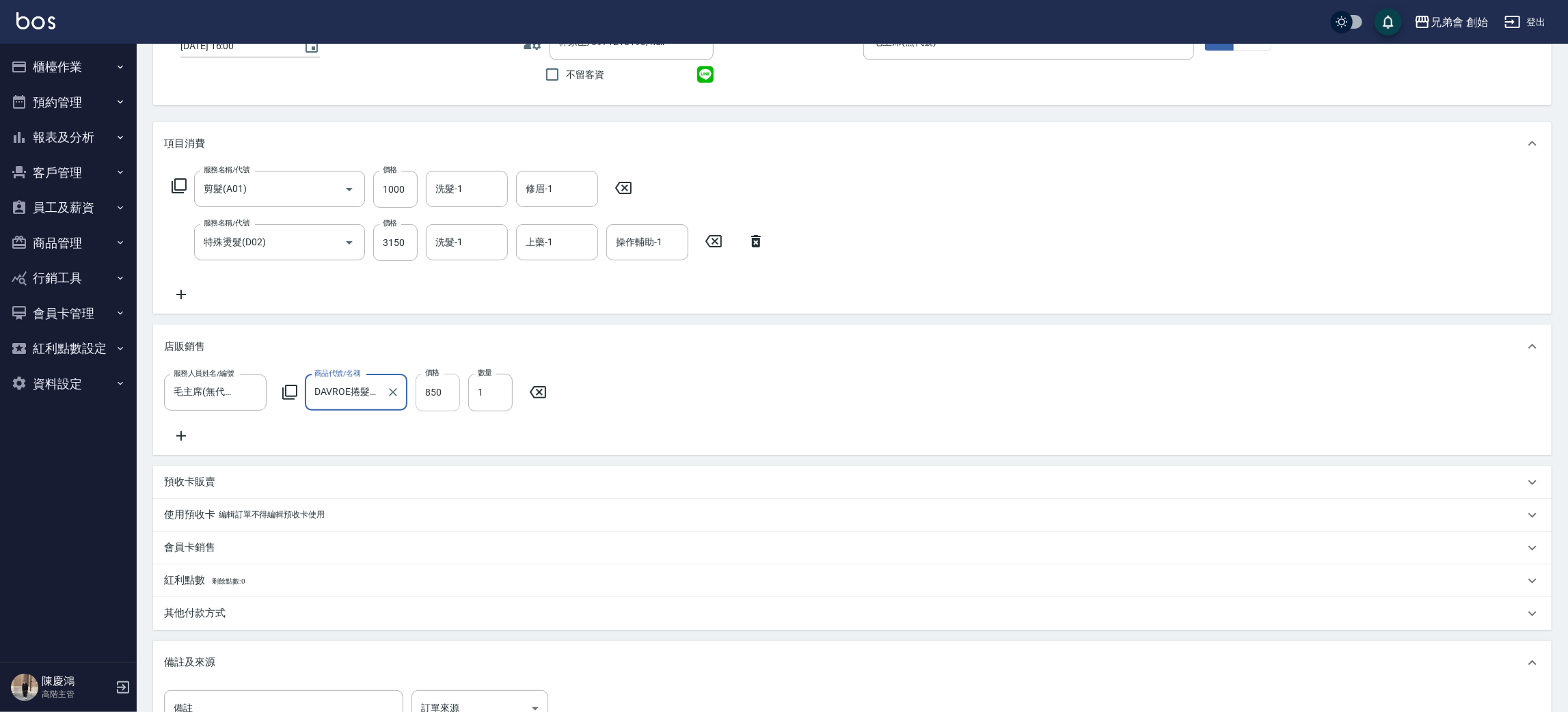
click at [444, 387] on input "850" at bounding box center [438, 392] width 45 height 37
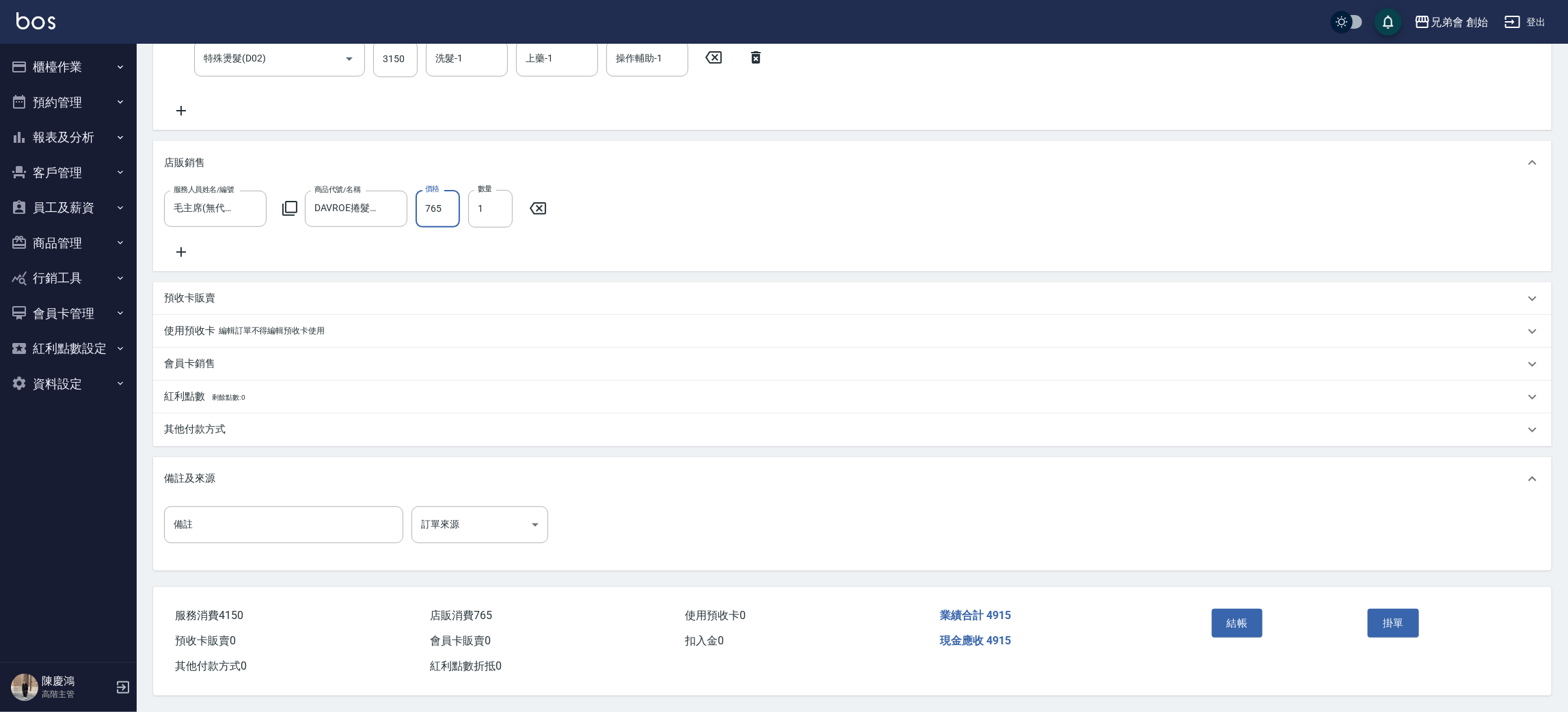
scroll to position [0, 0]
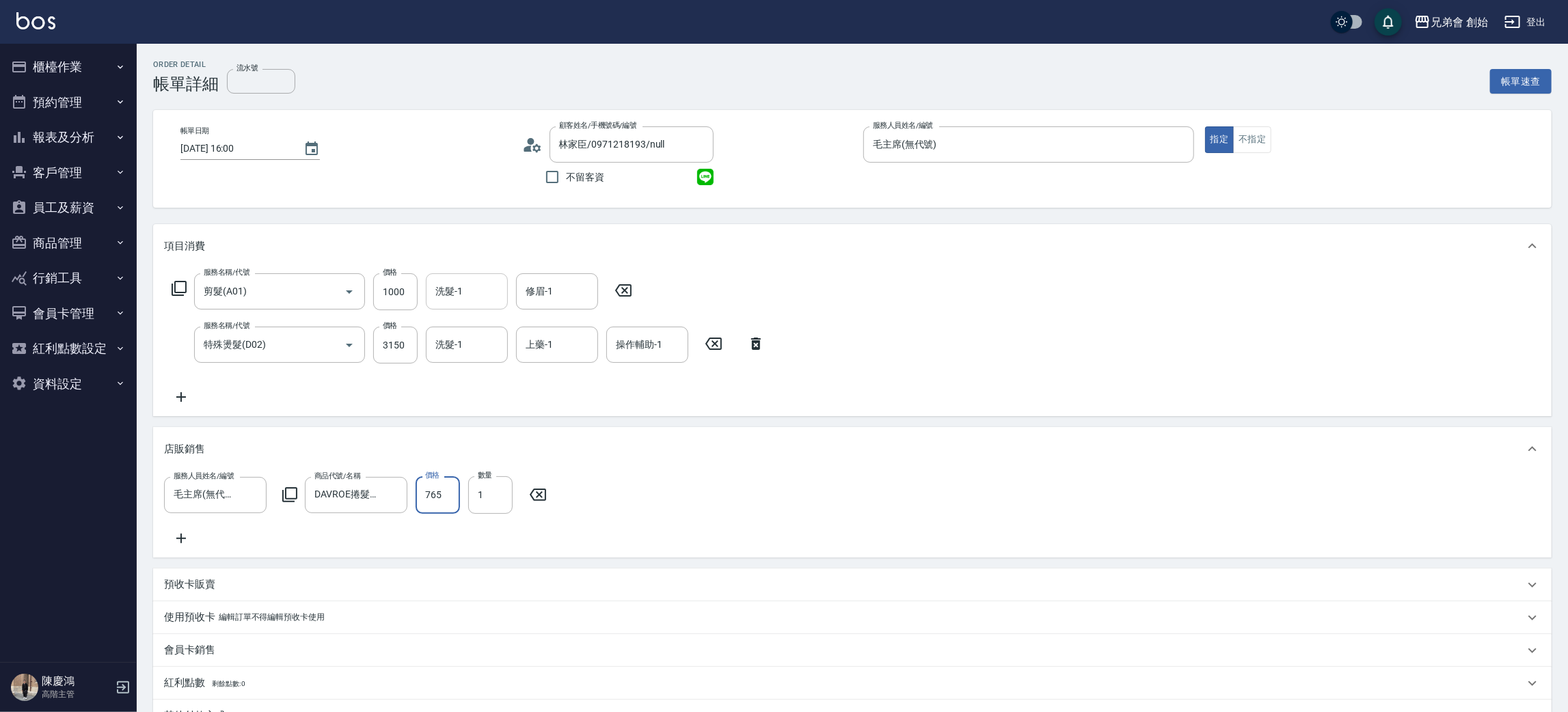
type input "765"
click at [485, 288] on input "洗髮-1" at bounding box center [467, 291] width 70 height 24
click at [468, 380] on span "free (無代號)" at bounding box center [462, 387] width 51 height 15
type input "free(無代號)"
drag, startPoint x: 539, startPoint y: 283, endPoint x: 544, endPoint y: 293, distance: 11.2
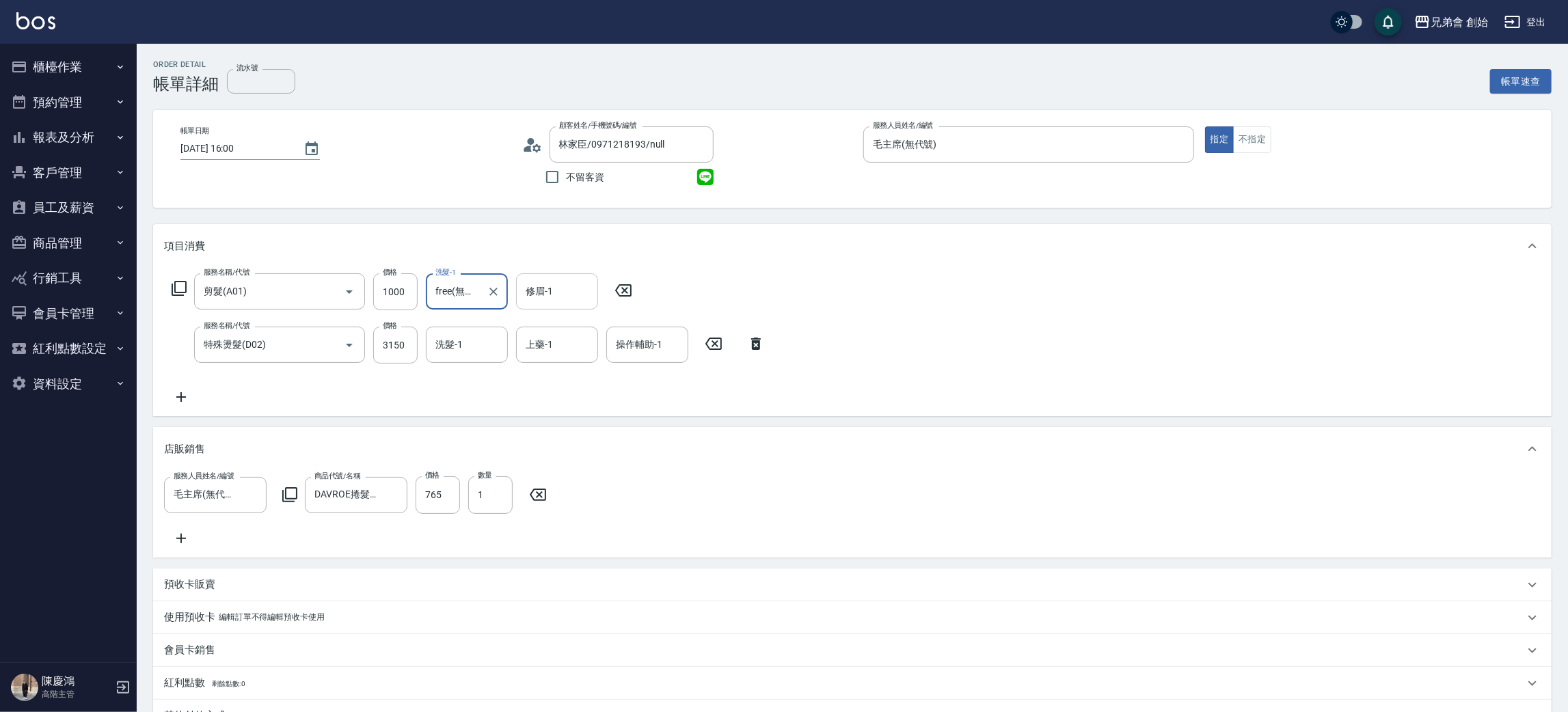
click at [539, 283] on div "修眉-1" at bounding box center [556, 291] width 82 height 36
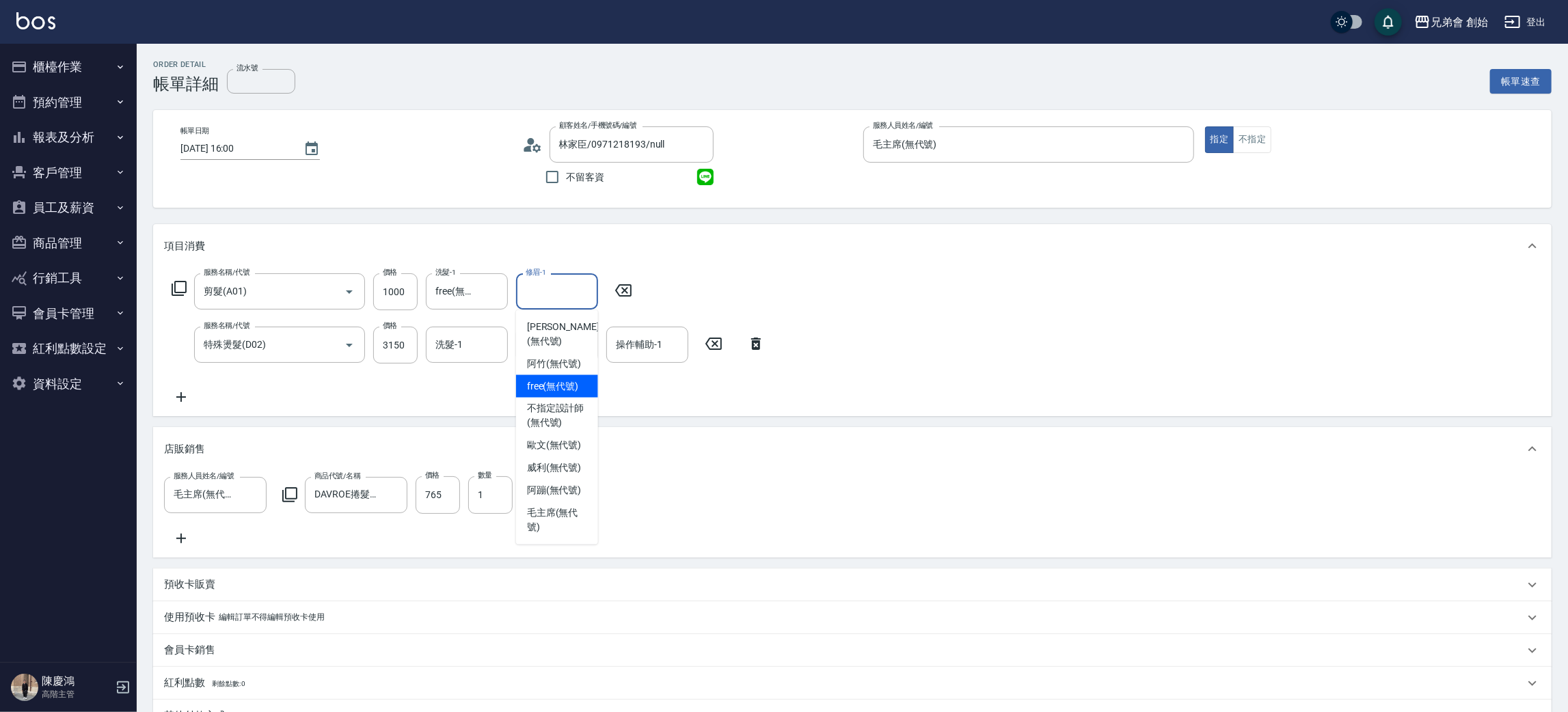
drag, startPoint x: 567, startPoint y: 368, endPoint x: 753, endPoint y: 389, distance: 187.2
click at [567, 380] on span "free (無代號)" at bounding box center [552, 387] width 51 height 15
type input "free(無代號)"
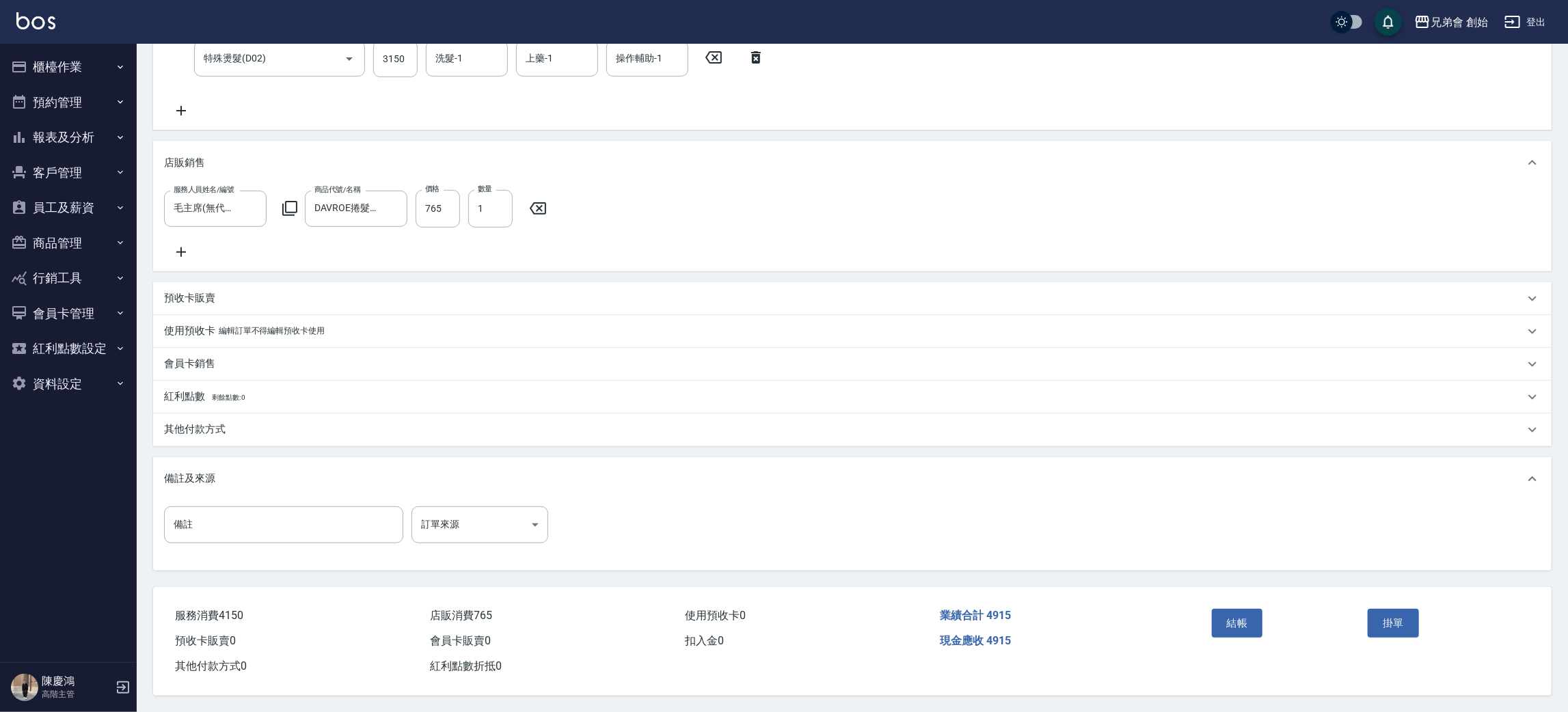
click at [1235, 629] on button "結帳" at bounding box center [1237, 624] width 51 height 29
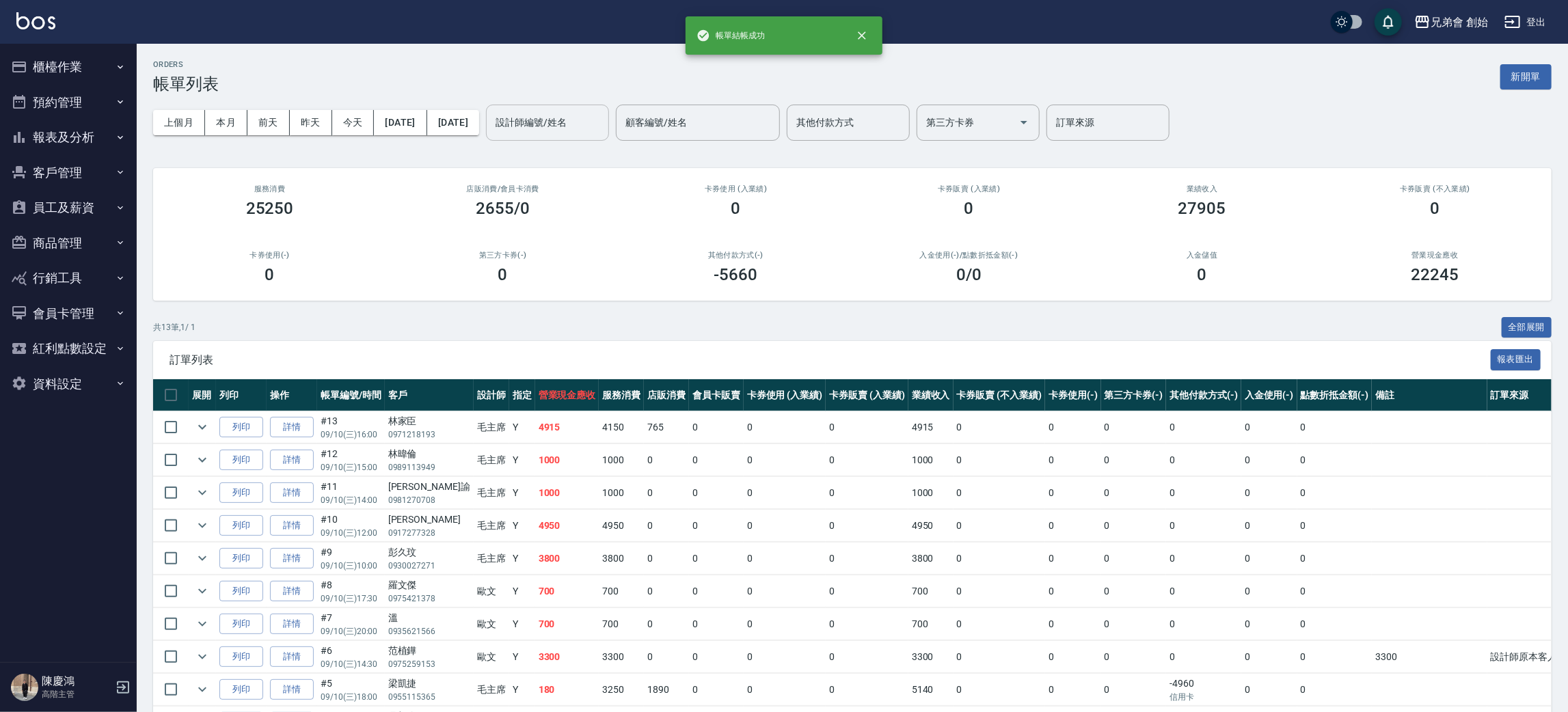
drag, startPoint x: 610, startPoint y: 105, endPoint x: 606, endPoint y: 133, distance: 28.3
click at [608, 108] on div "設計師編號/姓名" at bounding box center [547, 122] width 123 height 36
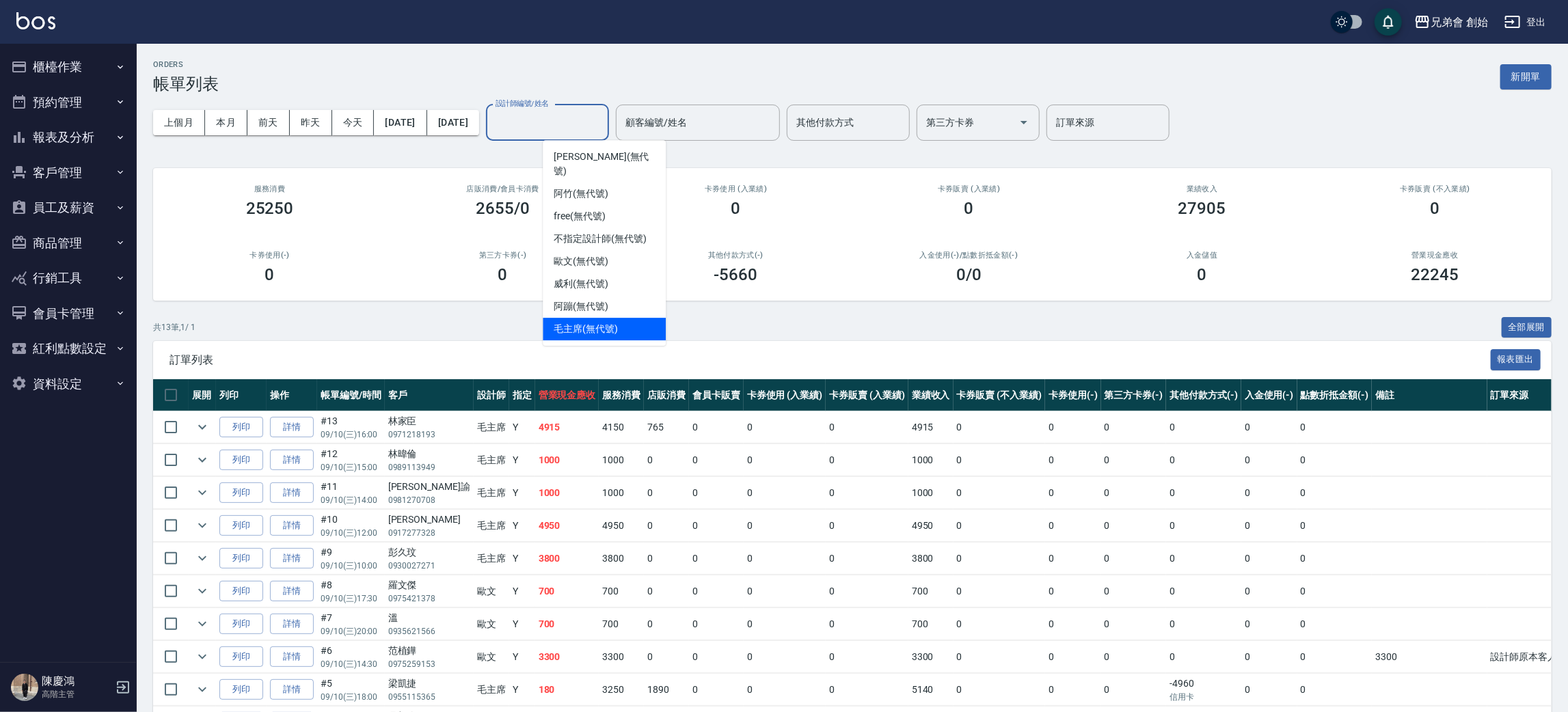
click at [608, 322] on span "毛主席 (無代號)" at bounding box center [585, 328] width 64 height 15
type input "毛主席(無代號)"
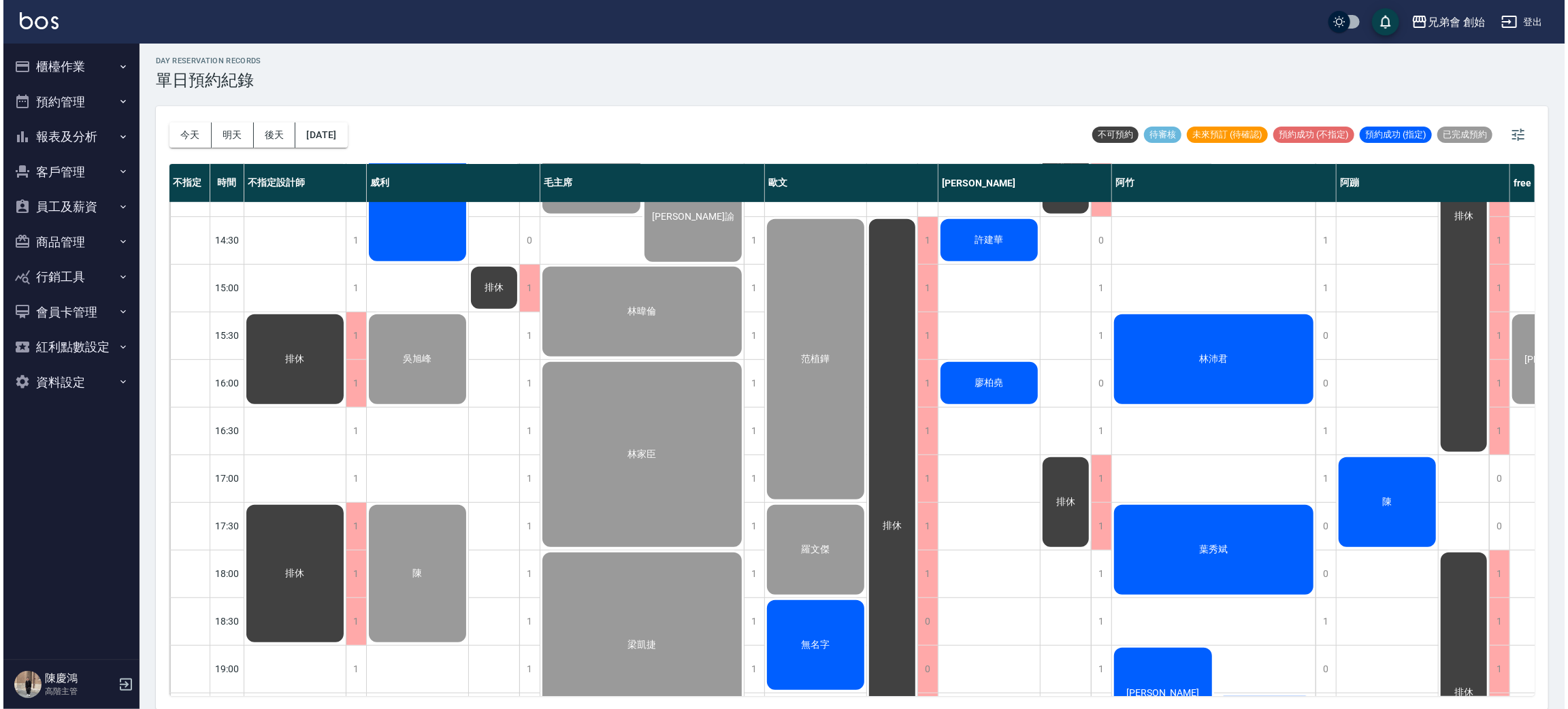
scroll to position [903, 0]
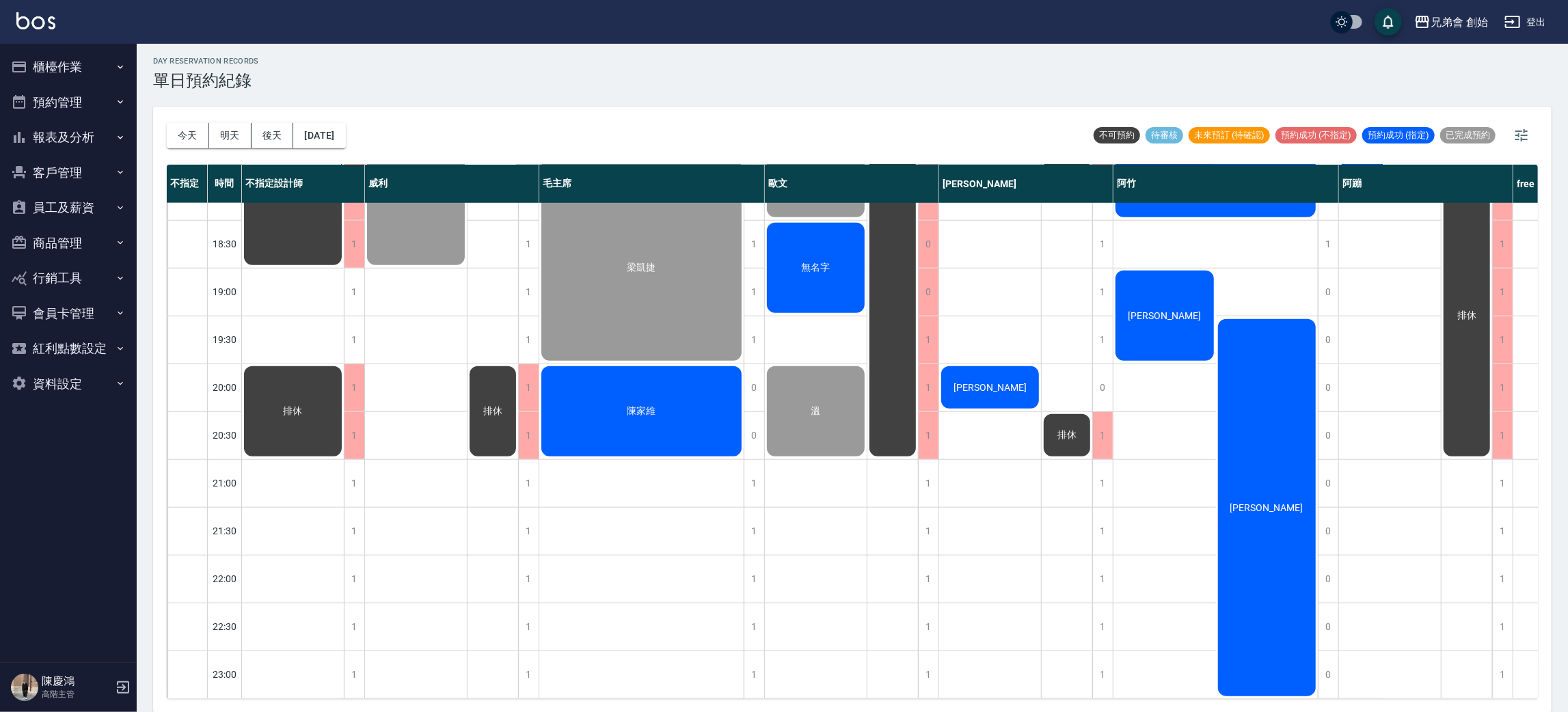
click at [603, 400] on div "陳家維" at bounding box center [641, 411] width 204 height 94
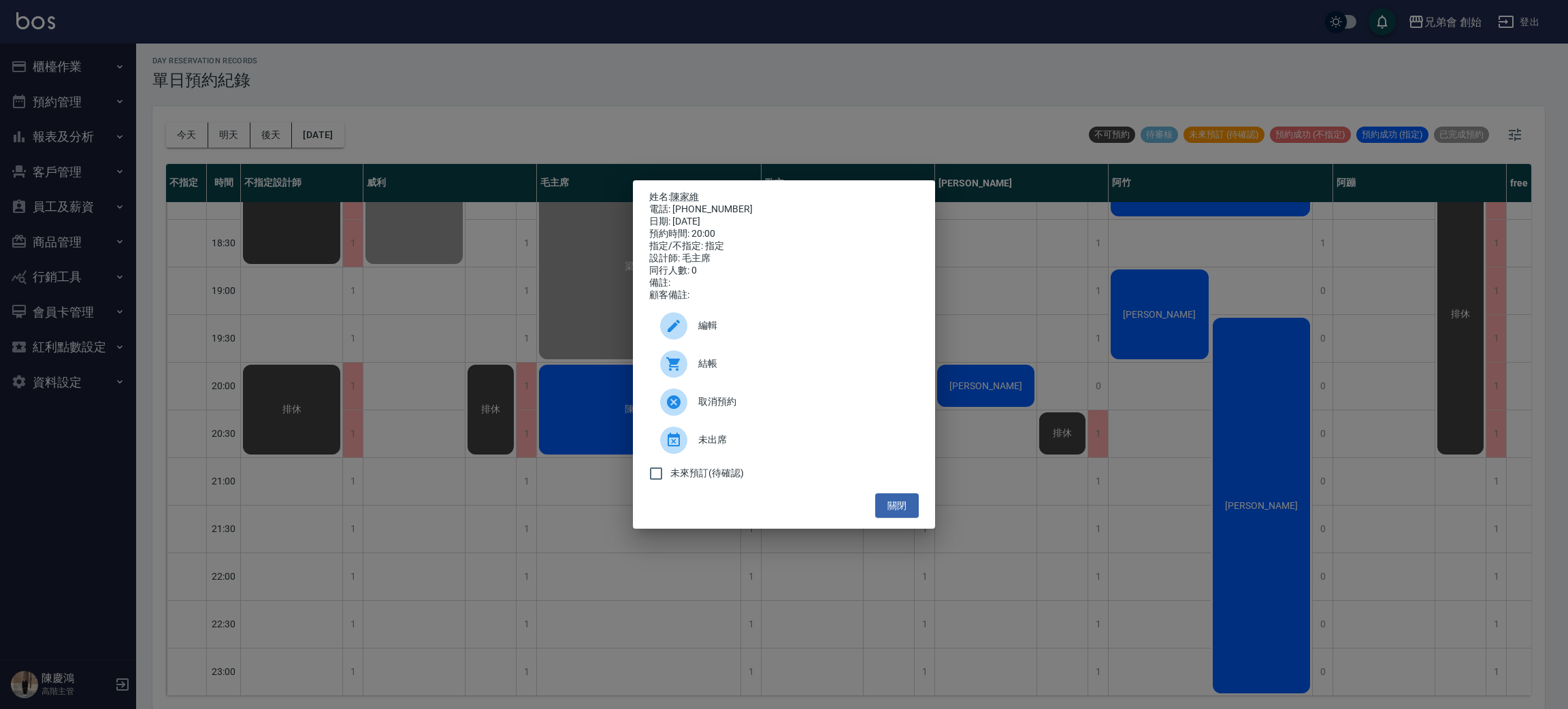
click at [677, 363] on div at bounding box center [674, 364] width 27 height 27
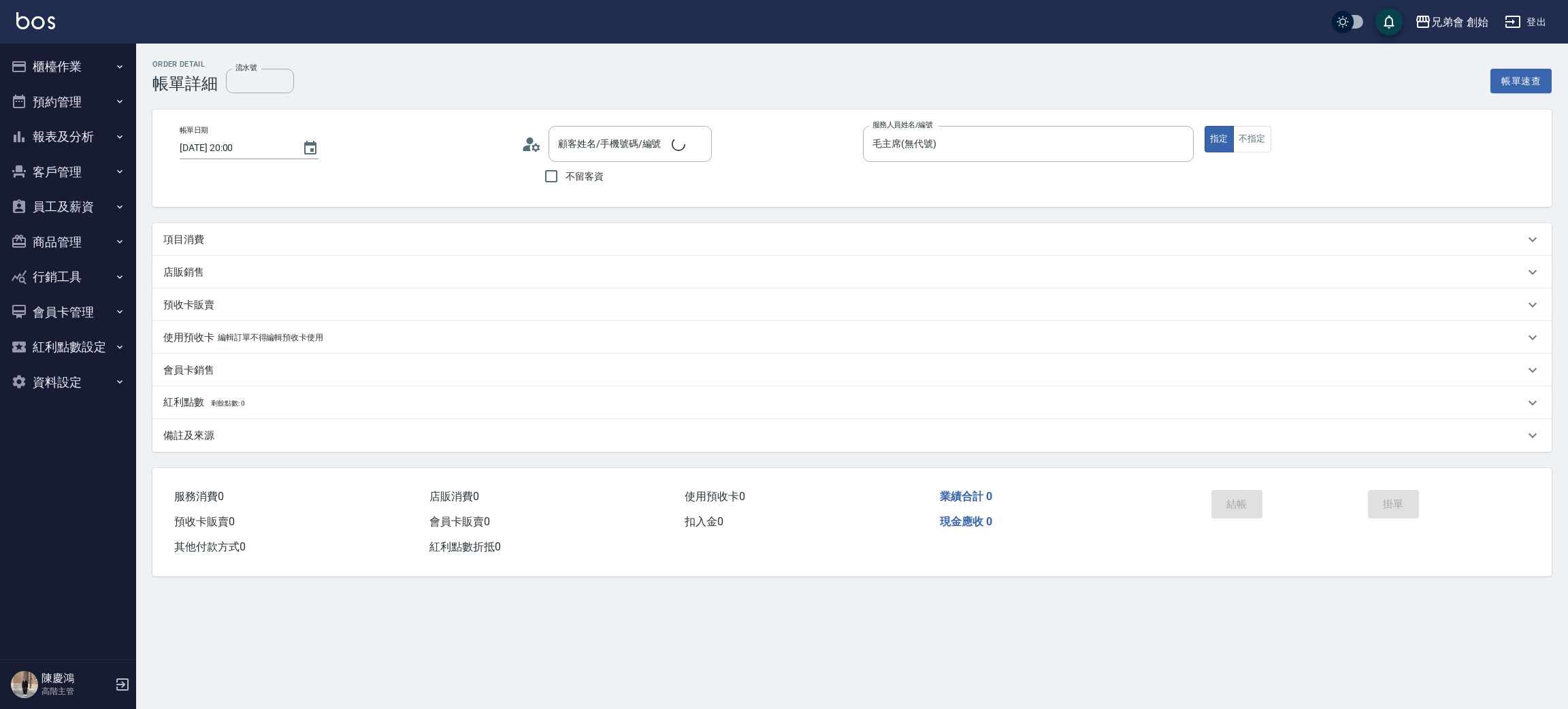
type input "[DATE] 20:00"
type input "毛主席(無代號)"
click at [210, 236] on div "項目消費" at bounding box center [844, 240] width 1361 height 15
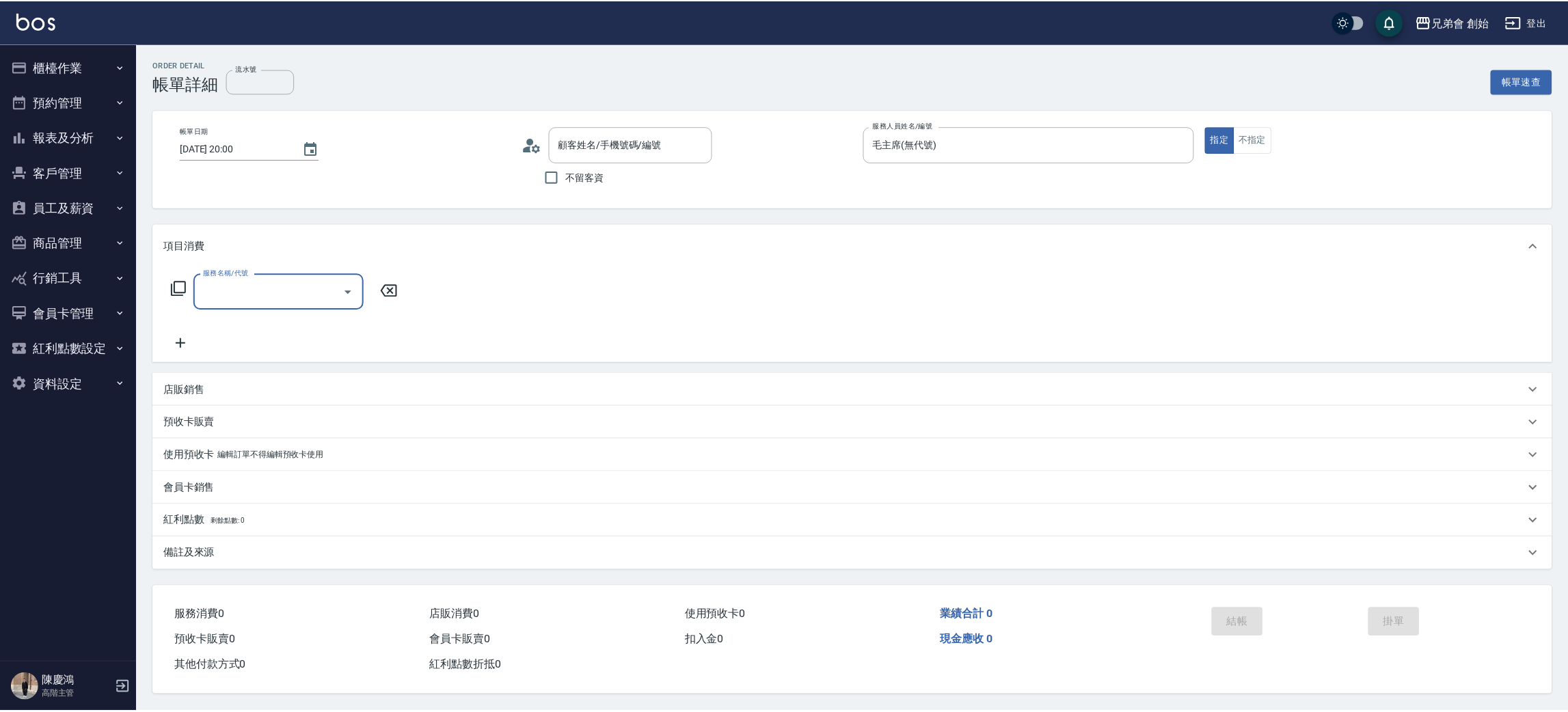
scroll to position [3, 0]
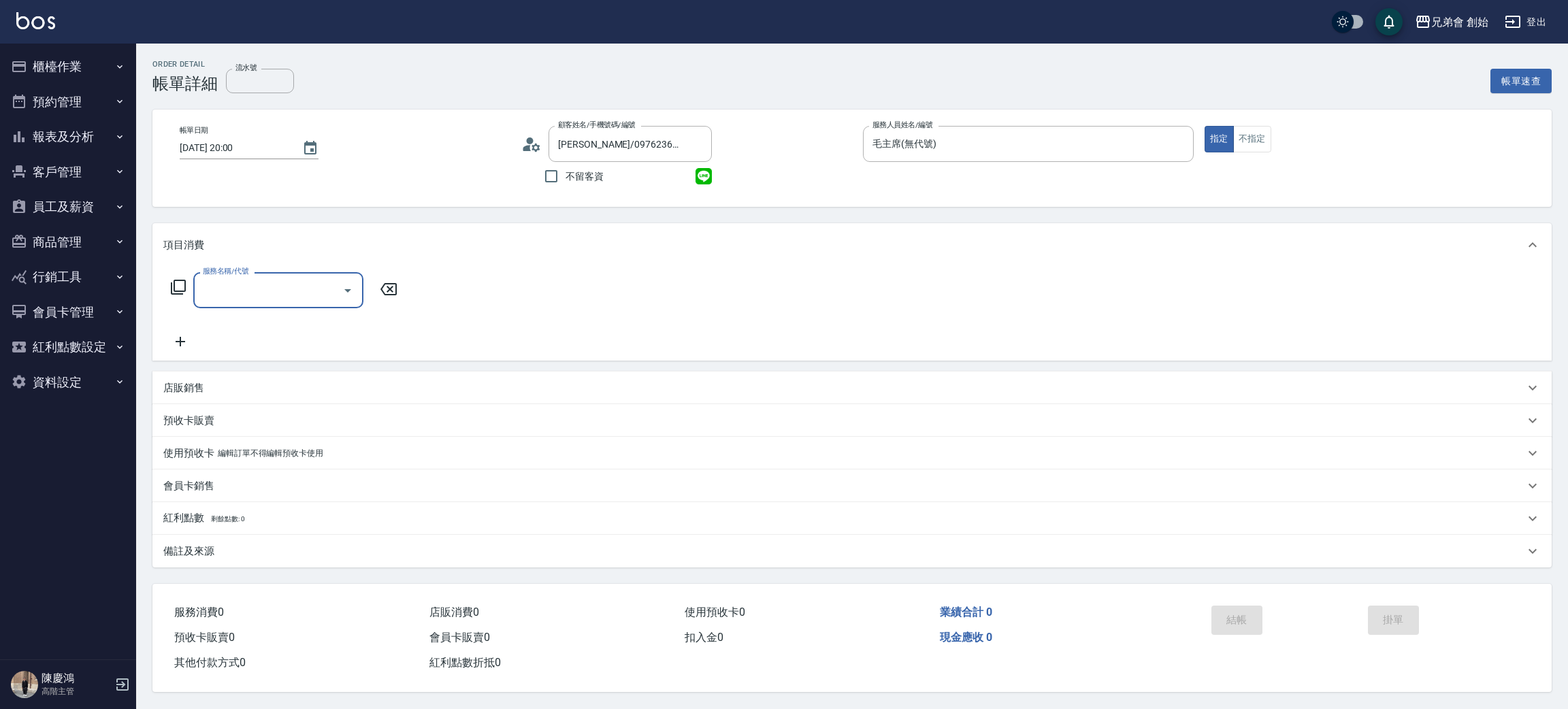
type input "[PERSON_NAME]/0976236778/null"
click at [293, 295] on input "服務名稱/代號" at bounding box center [268, 290] width 137 height 24
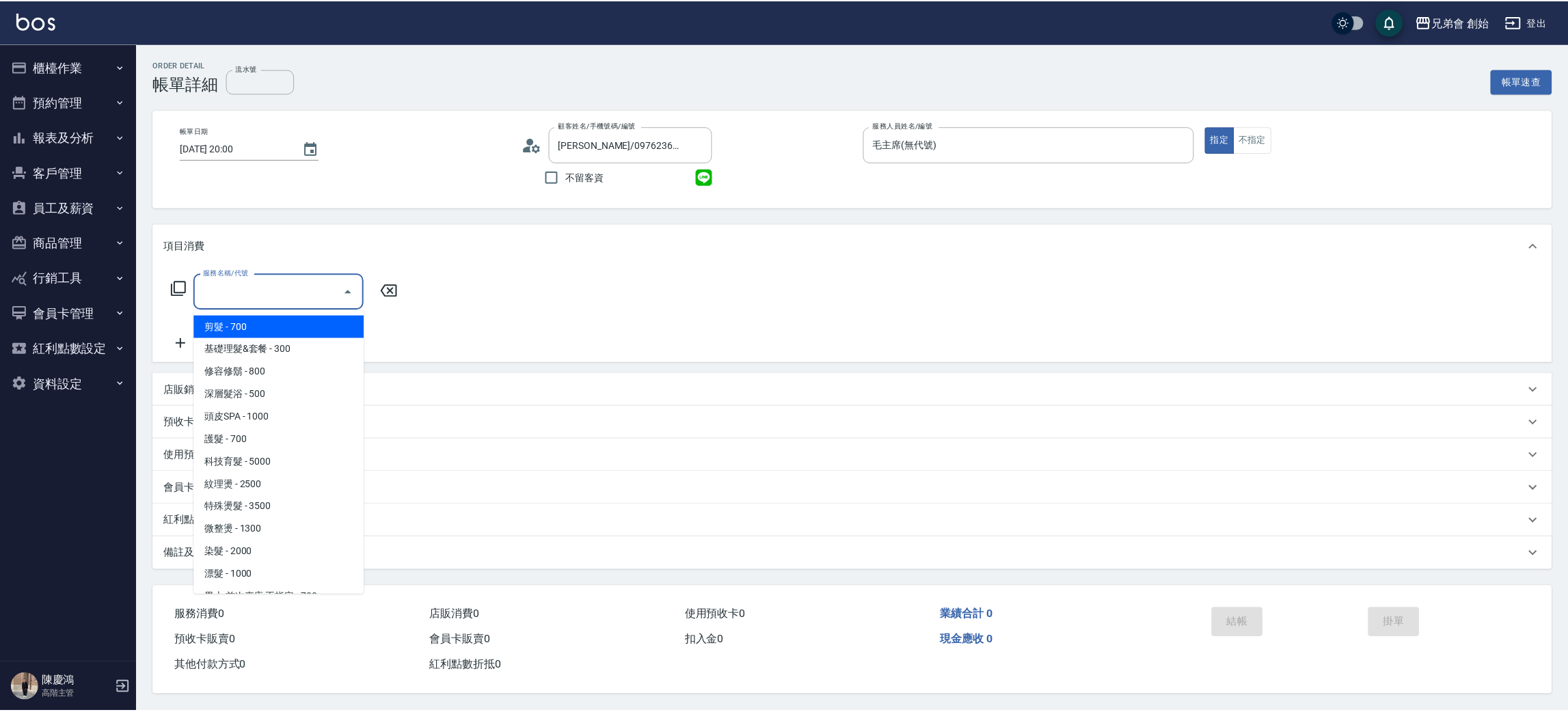
scroll to position [0, 0]
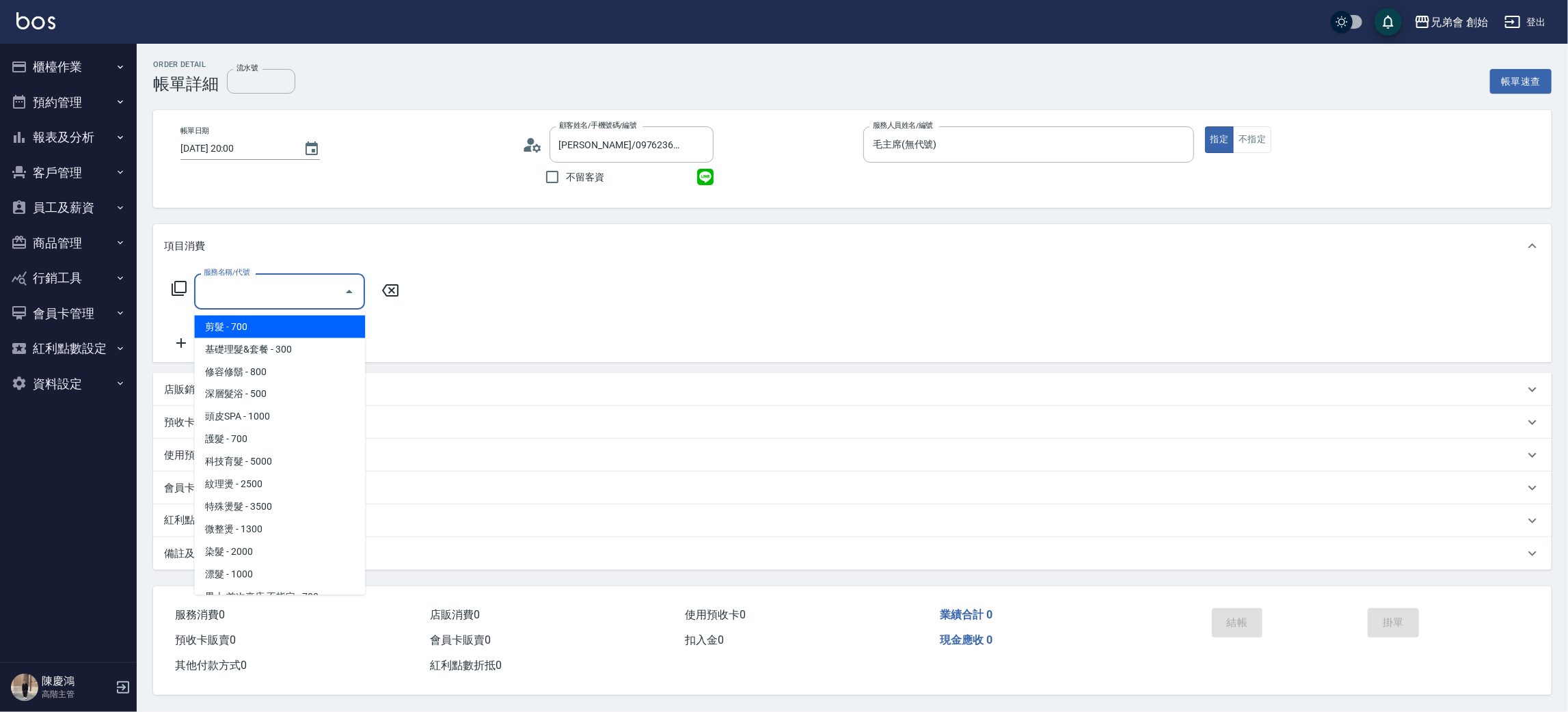
drag, startPoint x: 292, startPoint y: 328, endPoint x: 335, endPoint y: 322, distance: 43.4
click at [292, 329] on span "剪髮 - 700" at bounding box center [280, 326] width 171 height 22
type input "剪髮(A01)"
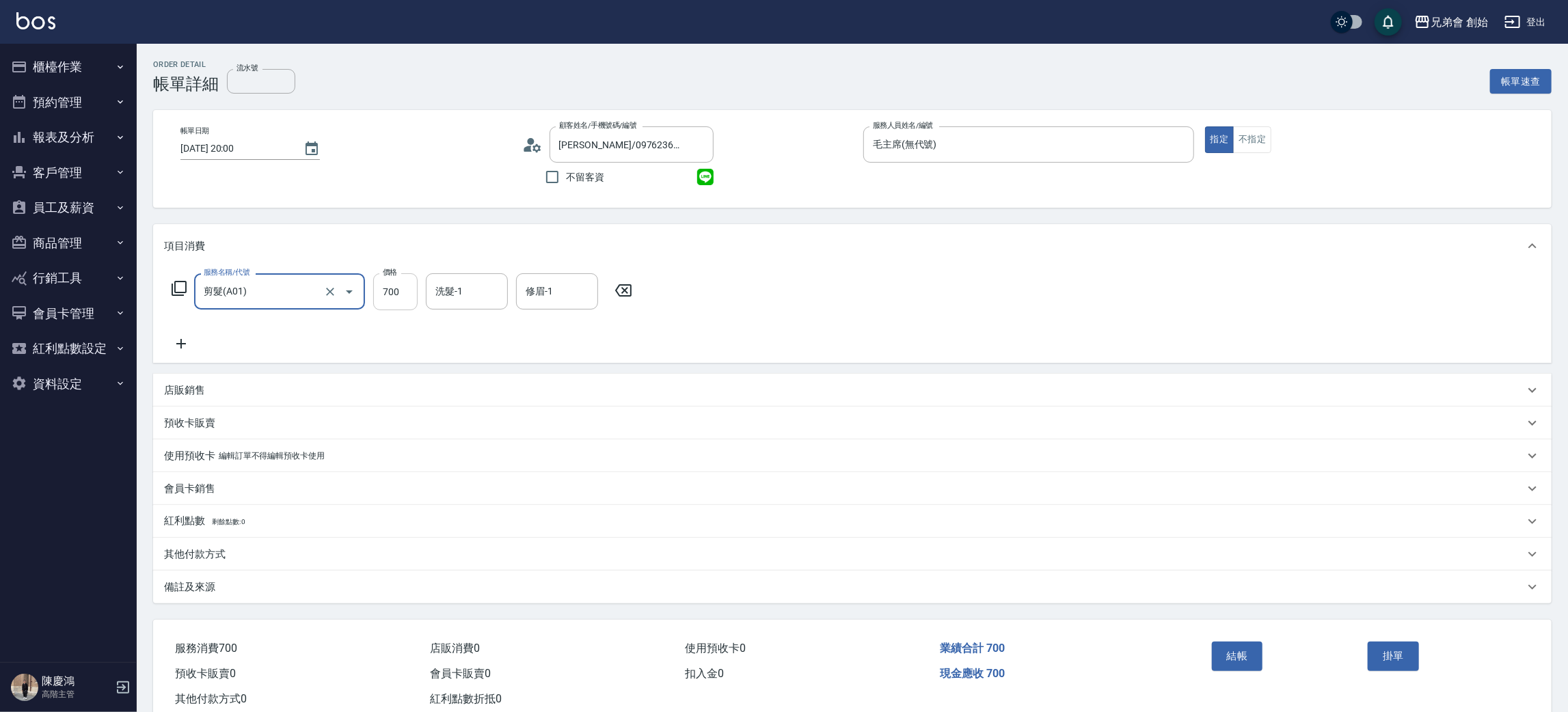
drag, startPoint x: 405, startPoint y: 290, endPoint x: 396, endPoint y: 283, distance: 11.4
click at [405, 290] on input "700" at bounding box center [395, 292] width 45 height 37
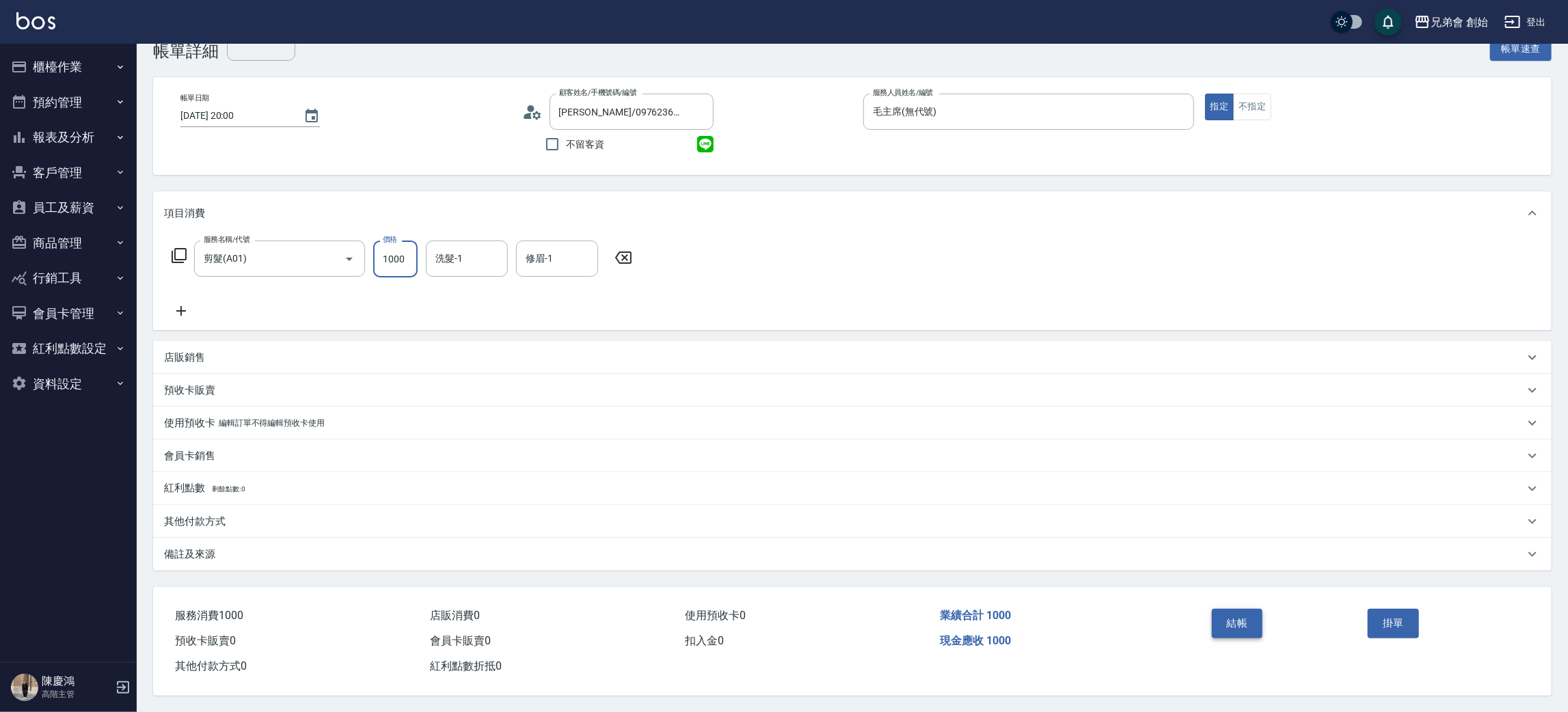
type input "1000"
click at [1243, 614] on button "結帳" at bounding box center [1237, 624] width 51 height 29
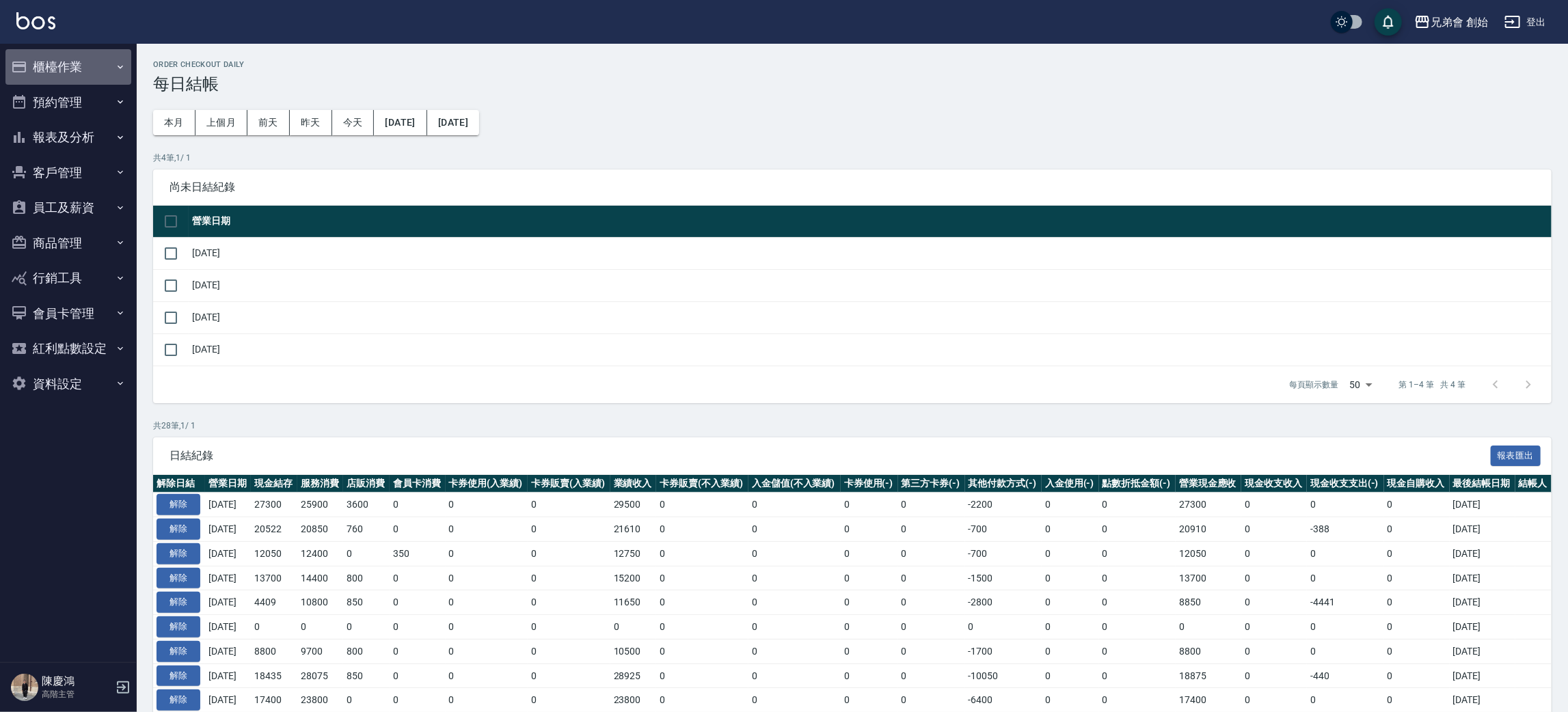
click at [75, 56] on button "櫃檯作業" at bounding box center [68, 67] width 125 height 36
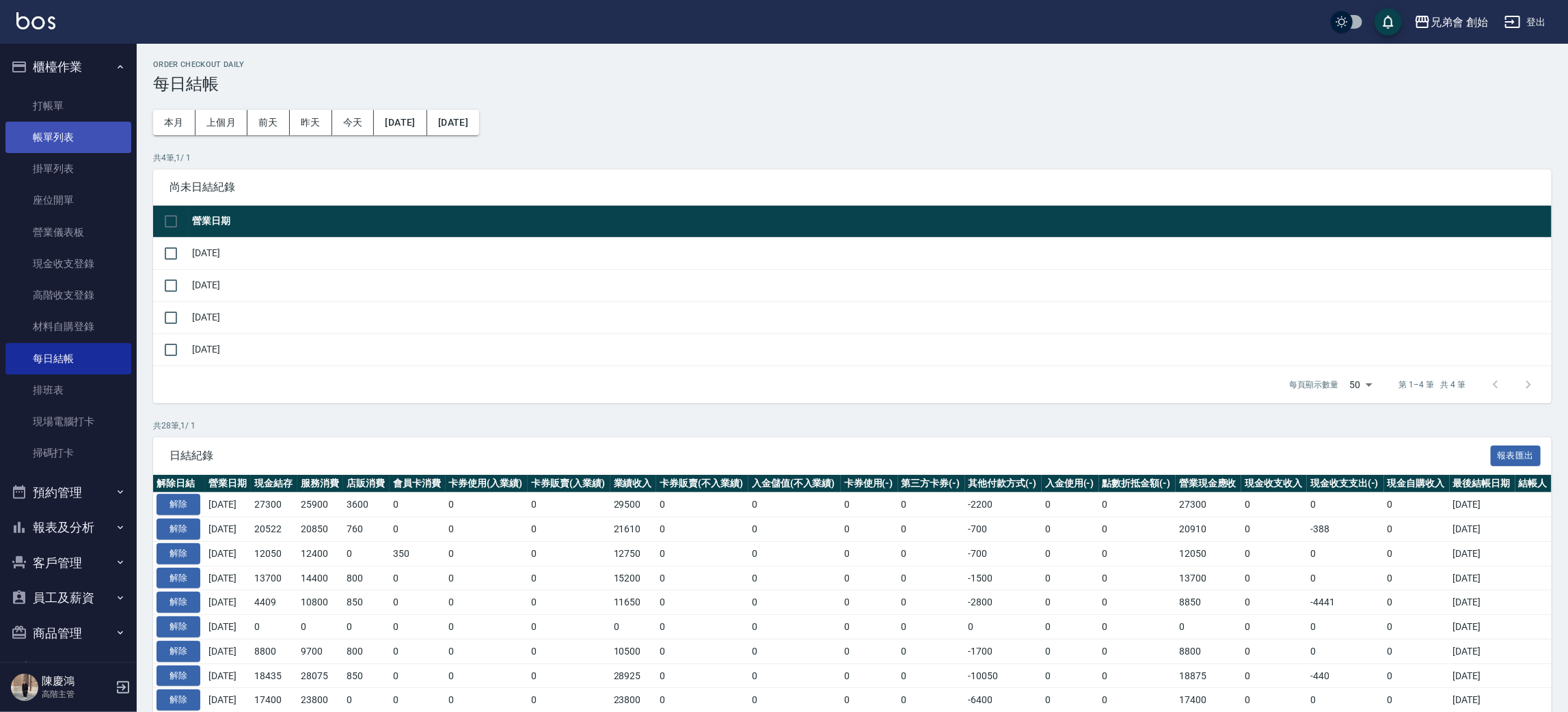
drag, startPoint x: 88, startPoint y: 142, endPoint x: 96, endPoint y: 148, distance: 10.0
click at [88, 143] on link "帳單列表" at bounding box center [68, 137] width 125 height 31
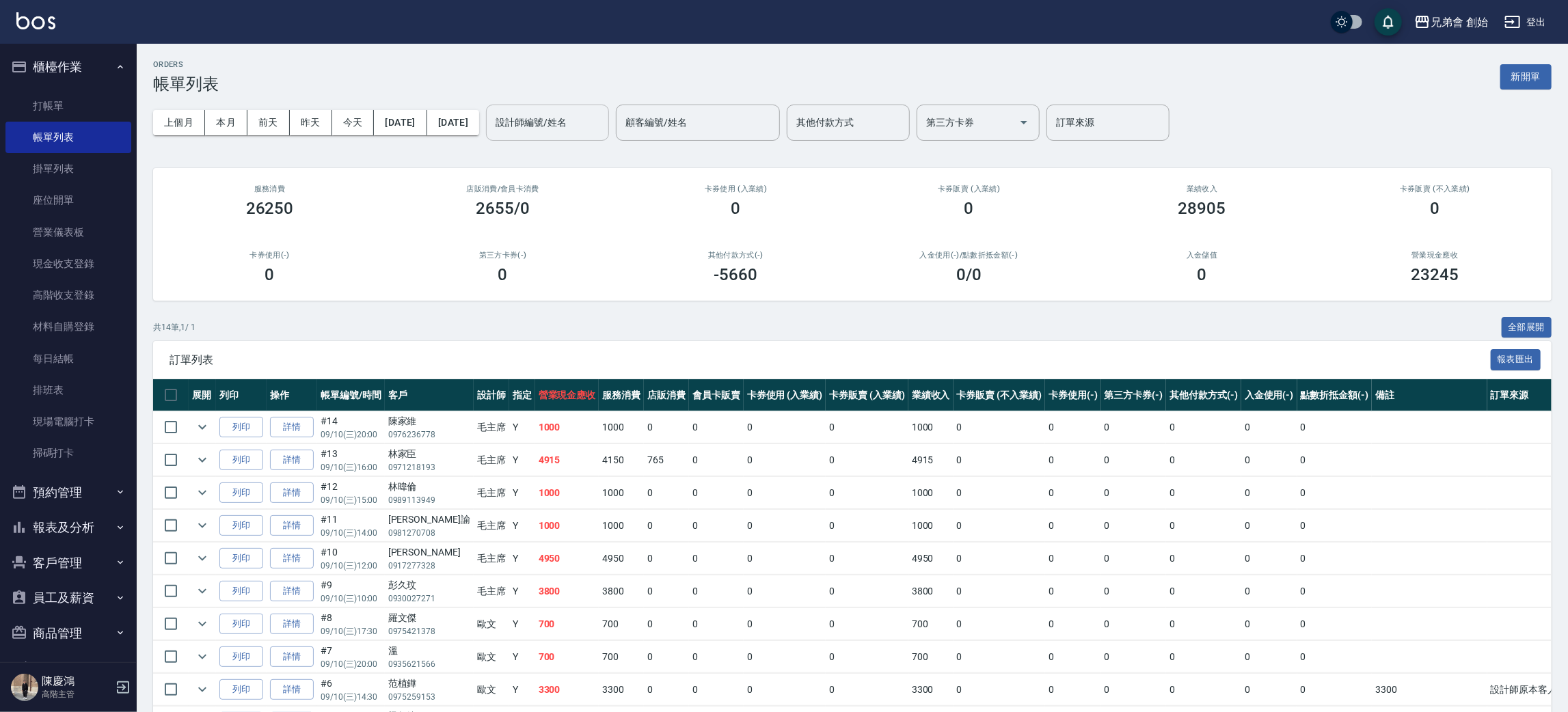
click at [603, 115] on input "設計師編號/姓名" at bounding box center [548, 122] width 111 height 24
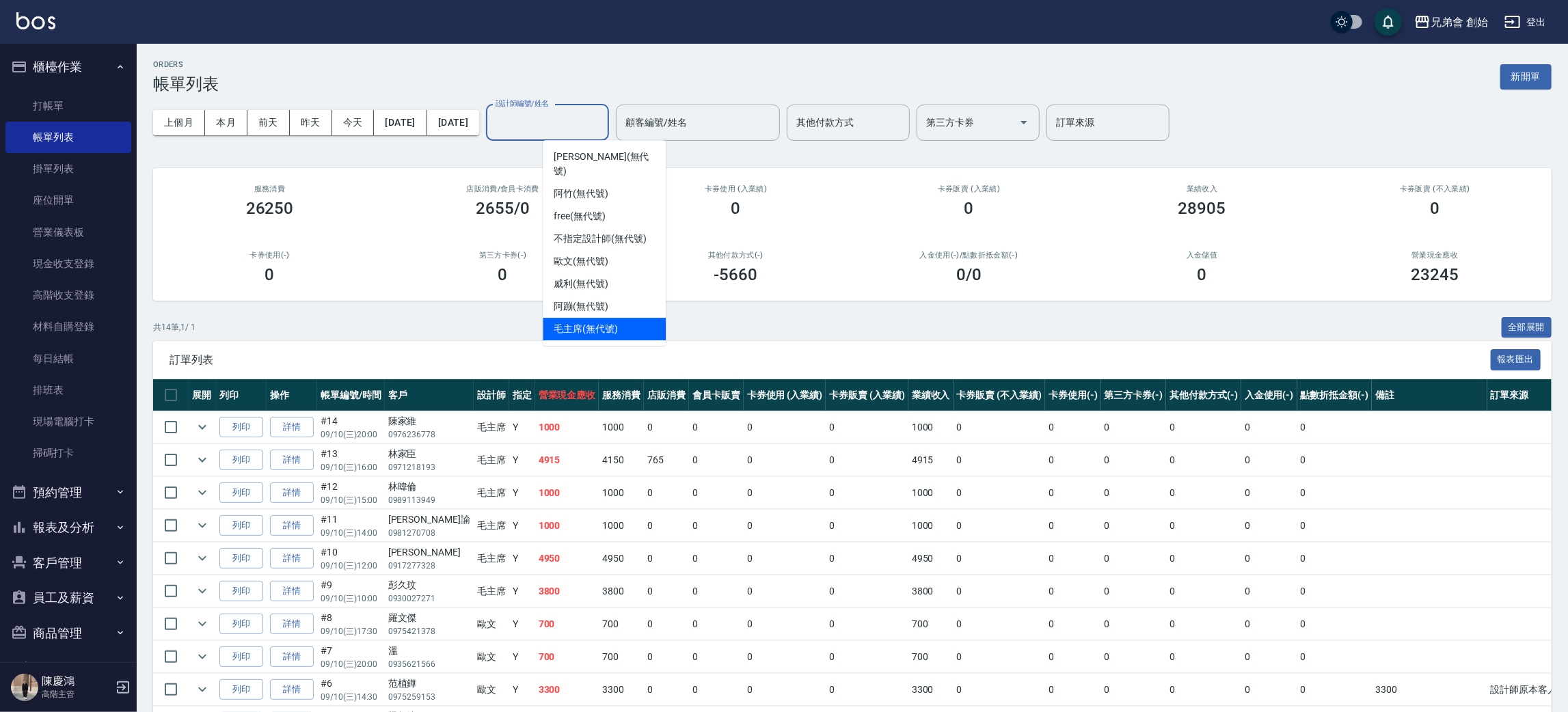
click at [617, 299] on span "毛主席 (無代號)" at bounding box center [585, 328] width 64 height 15
type input "毛主席(無代號)"
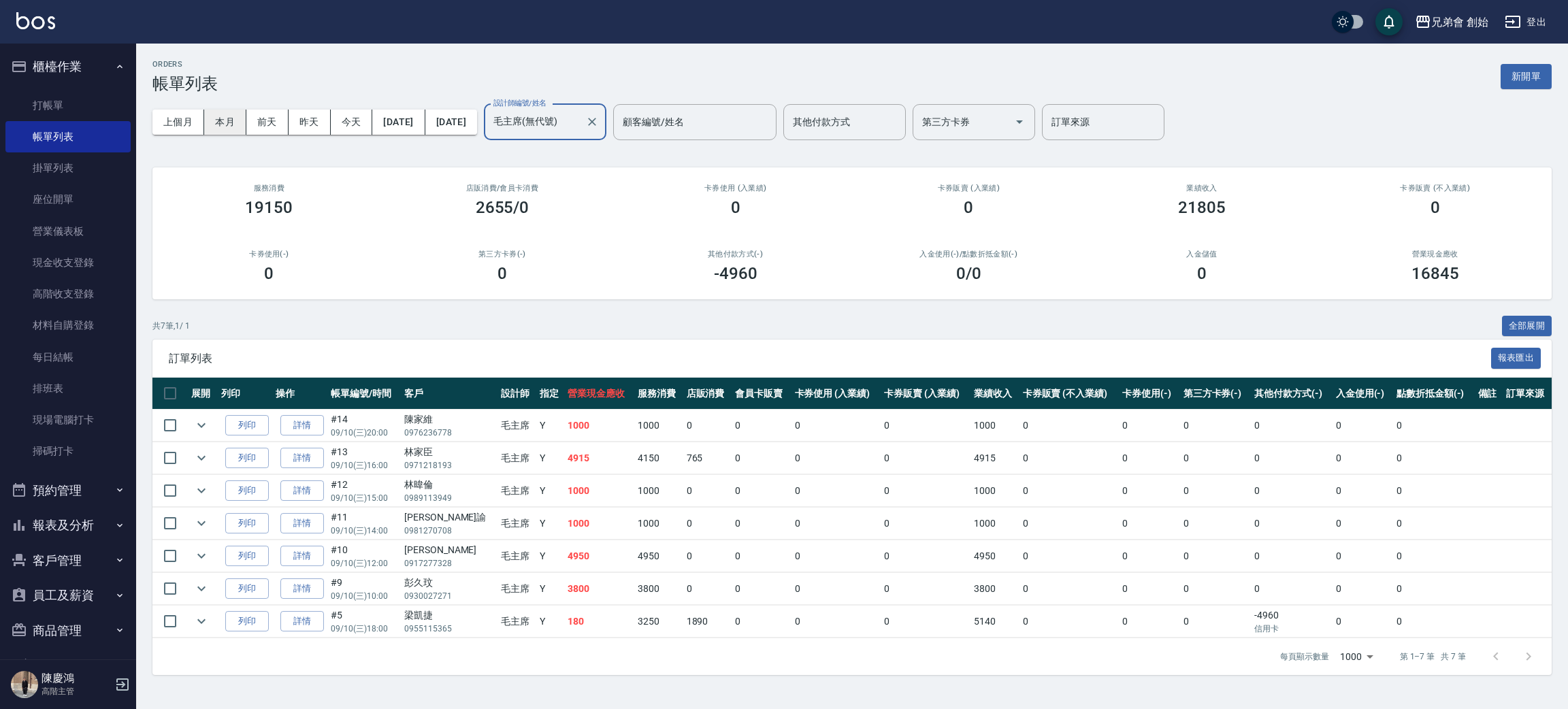
click at [215, 125] on button "本月" at bounding box center [225, 122] width 43 height 25
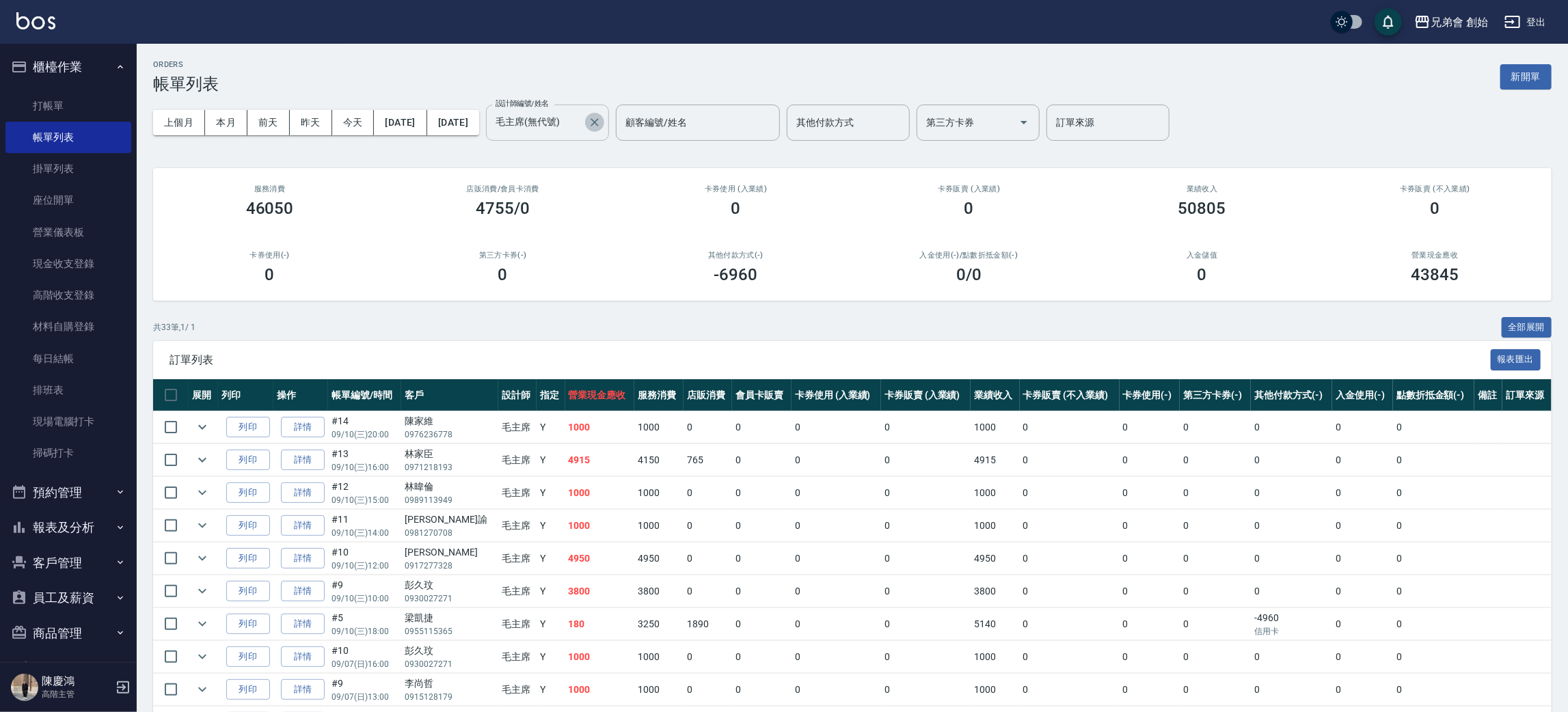
click at [601, 125] on icon "Clear" at bounding box center [594, 122] width 14 height 14
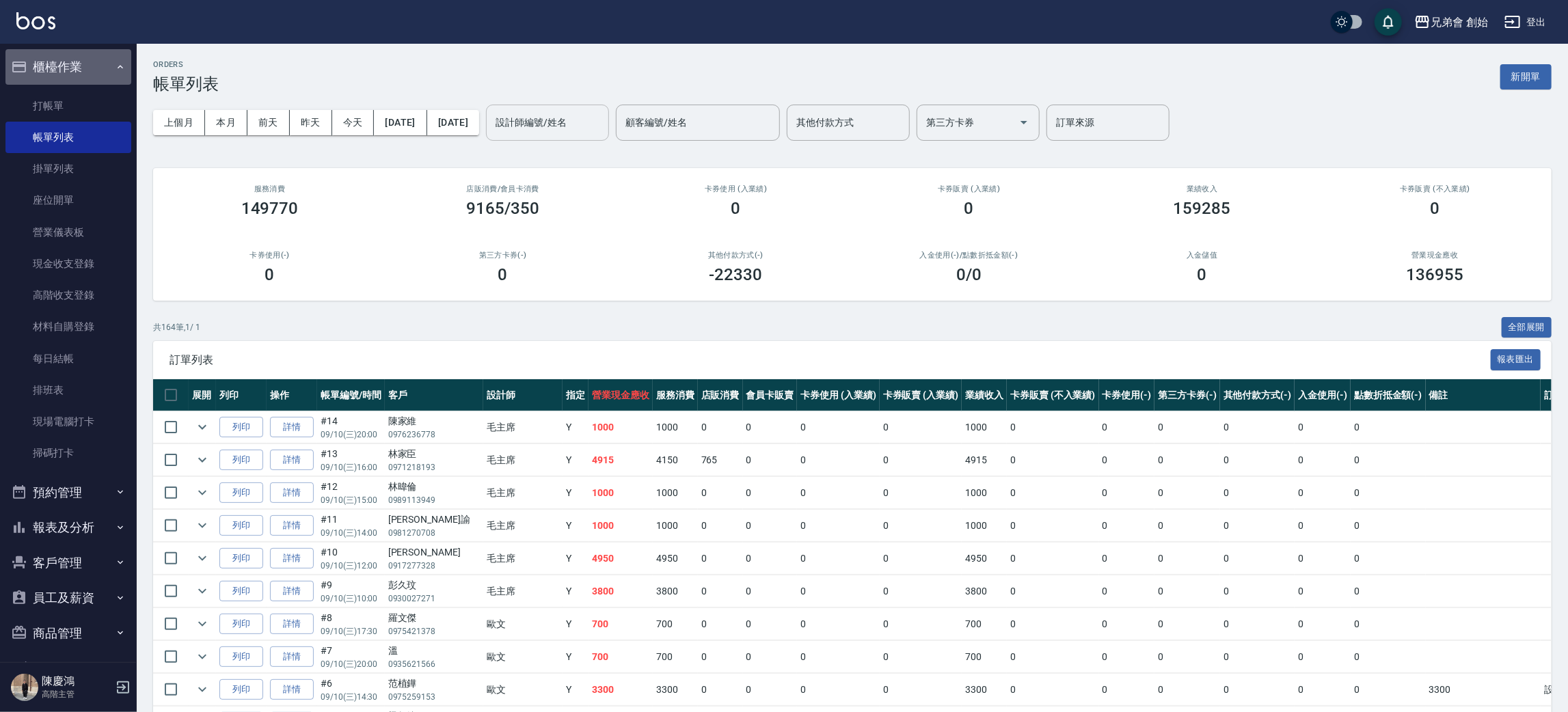
click at [93, 72] on button "櫃檯作業" at bounding box center [68, 67] width 125 height 36
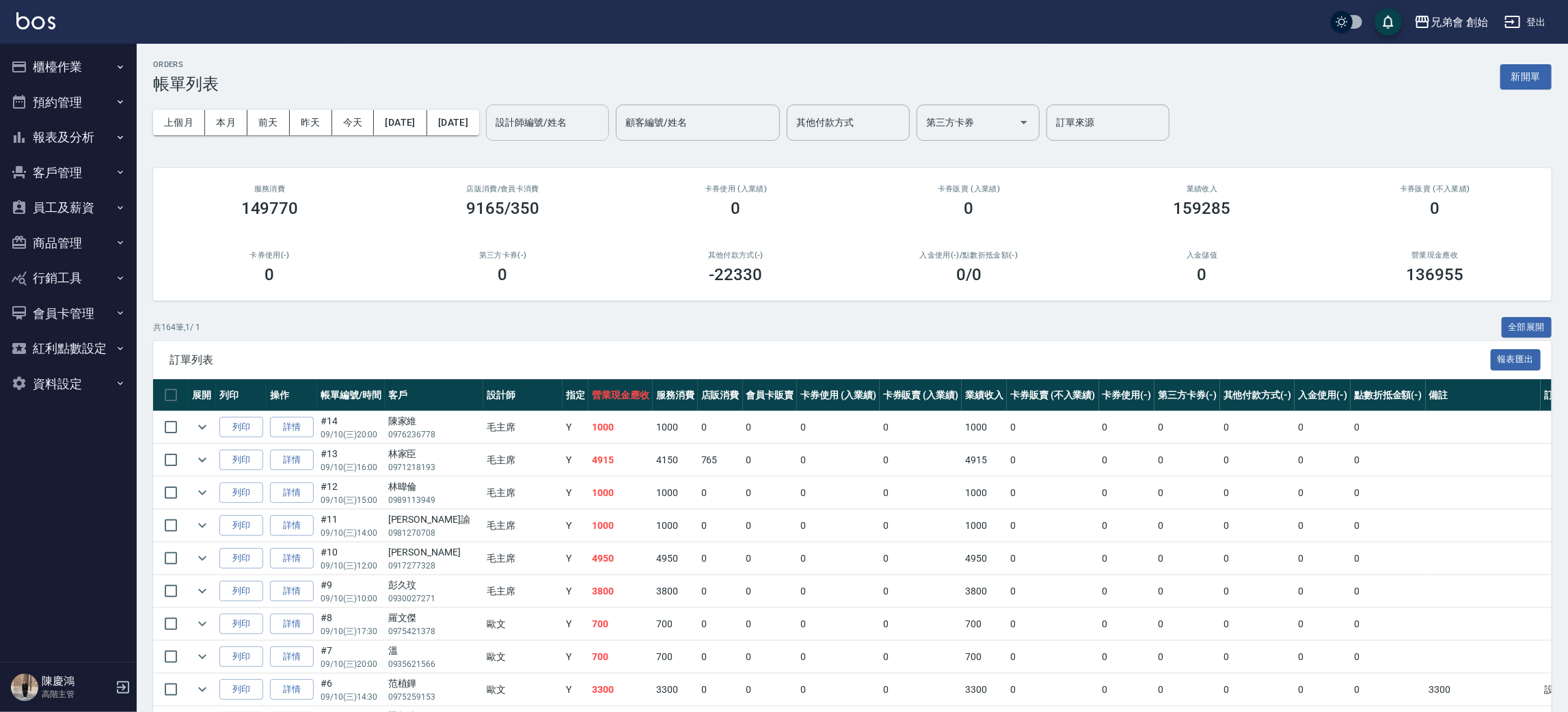
click at [96, 110] on button "預約管理" at bounding box center [68, 102] width 125 height 36
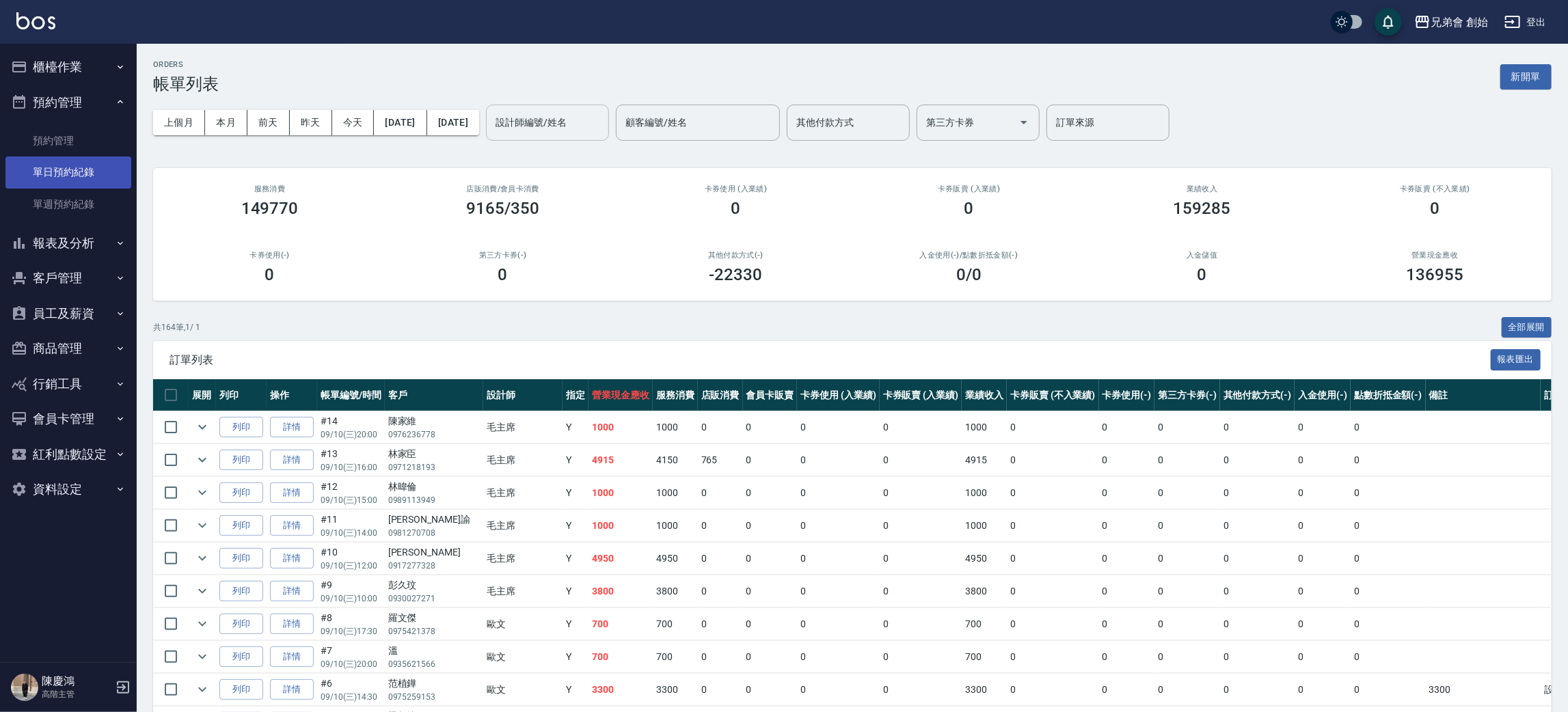
click at [106, 176] on link "單日預約紀錄" at bounding box center [68, 172] width 125 height 31
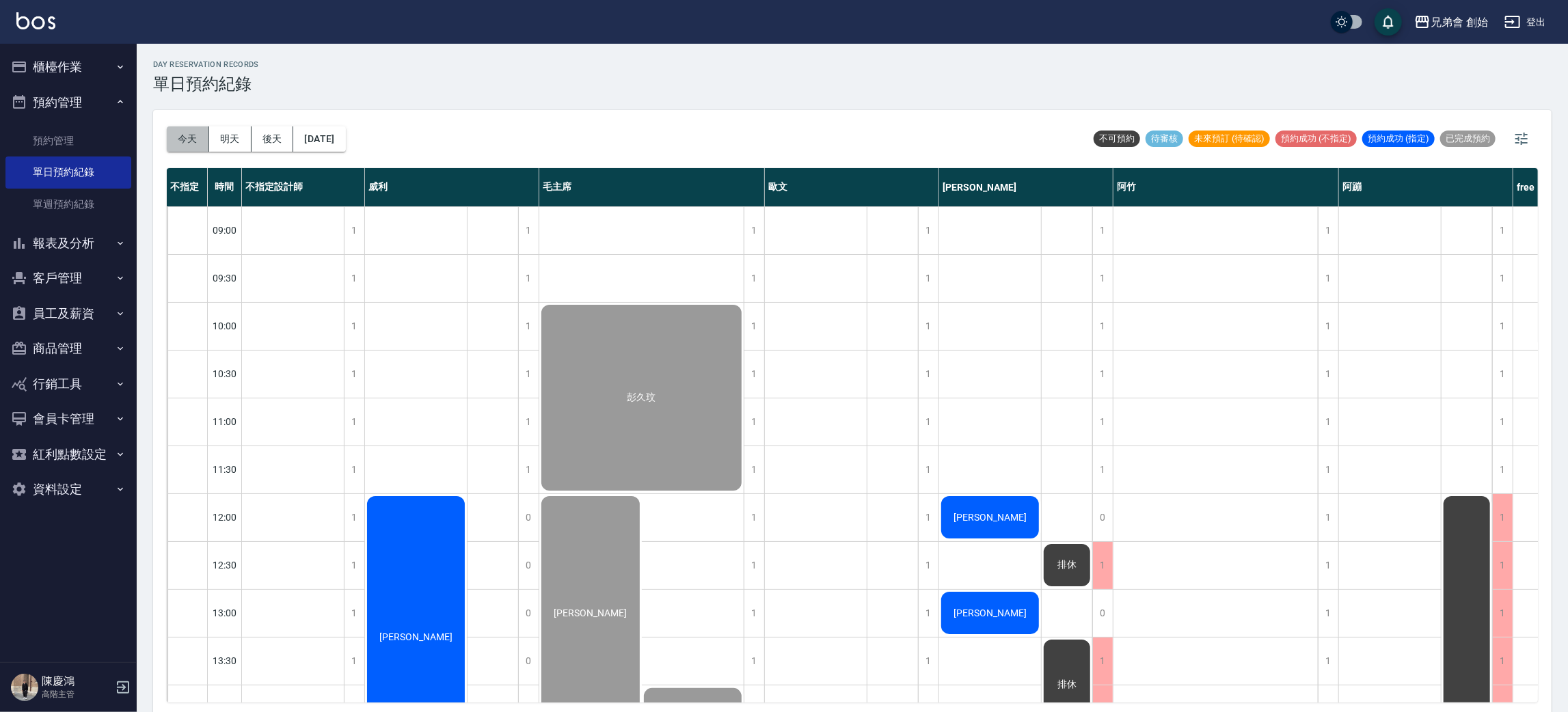
click at [180, 142] on button "今天" at bounding box center [188, 139] width 43 height 25
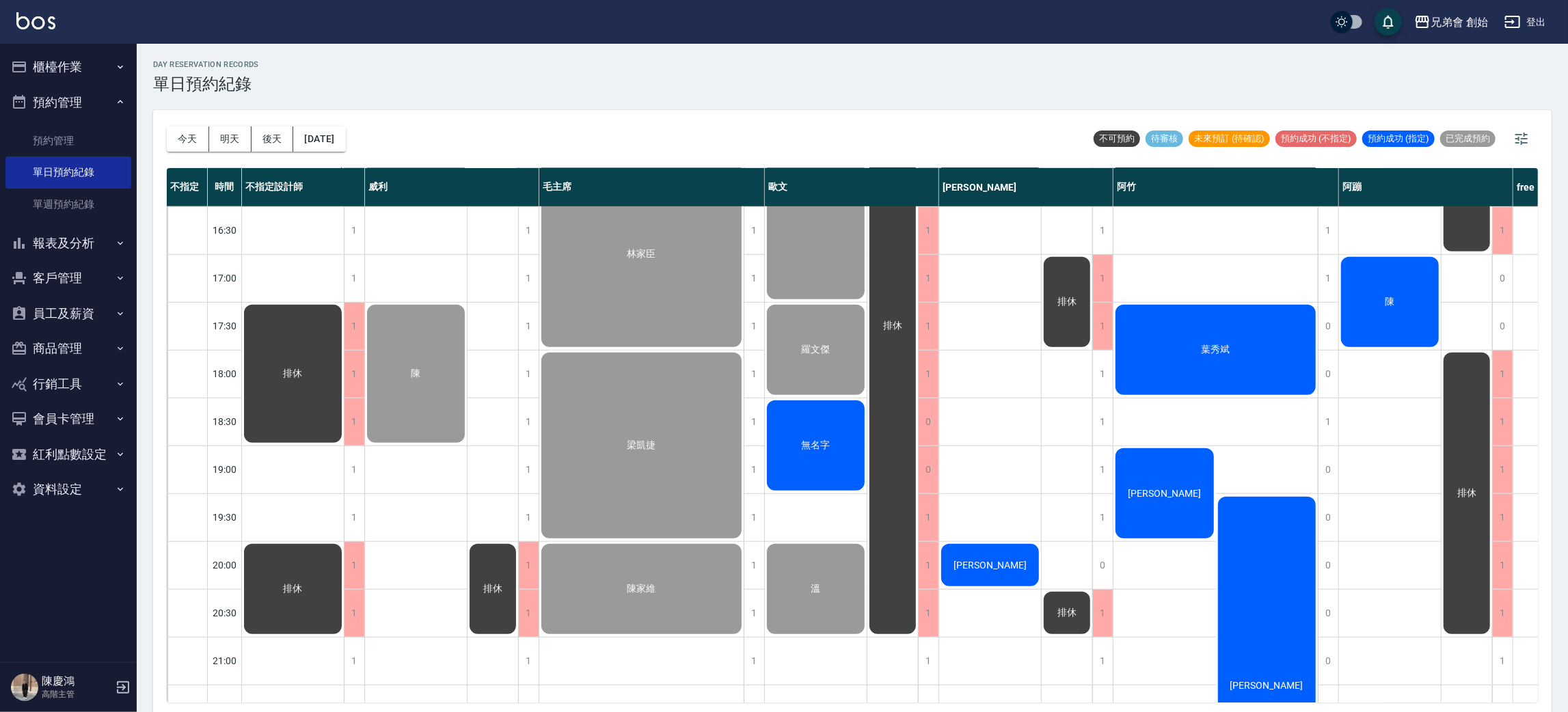
scroll to position [821, 0]
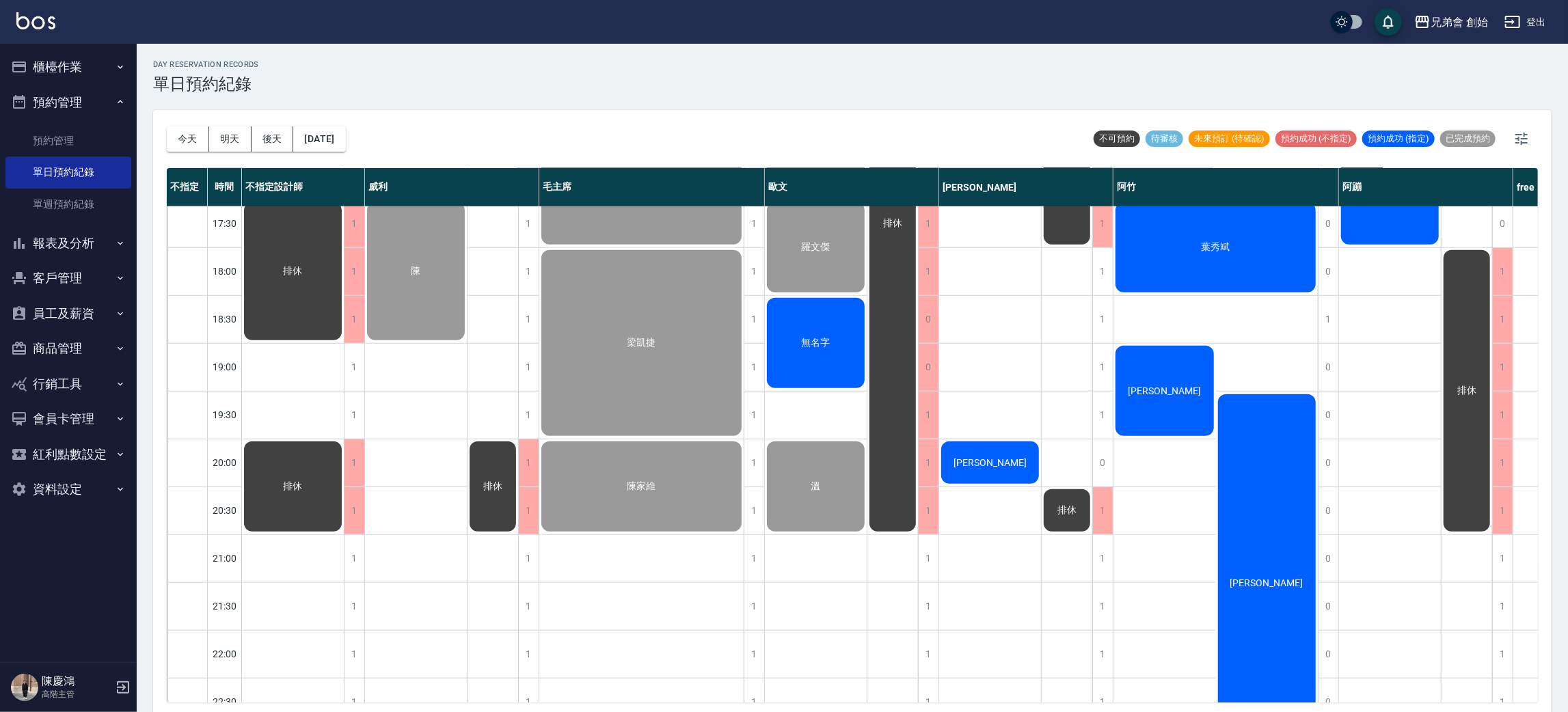
click at [797, 299] on div "無名字" at bounding box center [816, 343] width 102 height 94
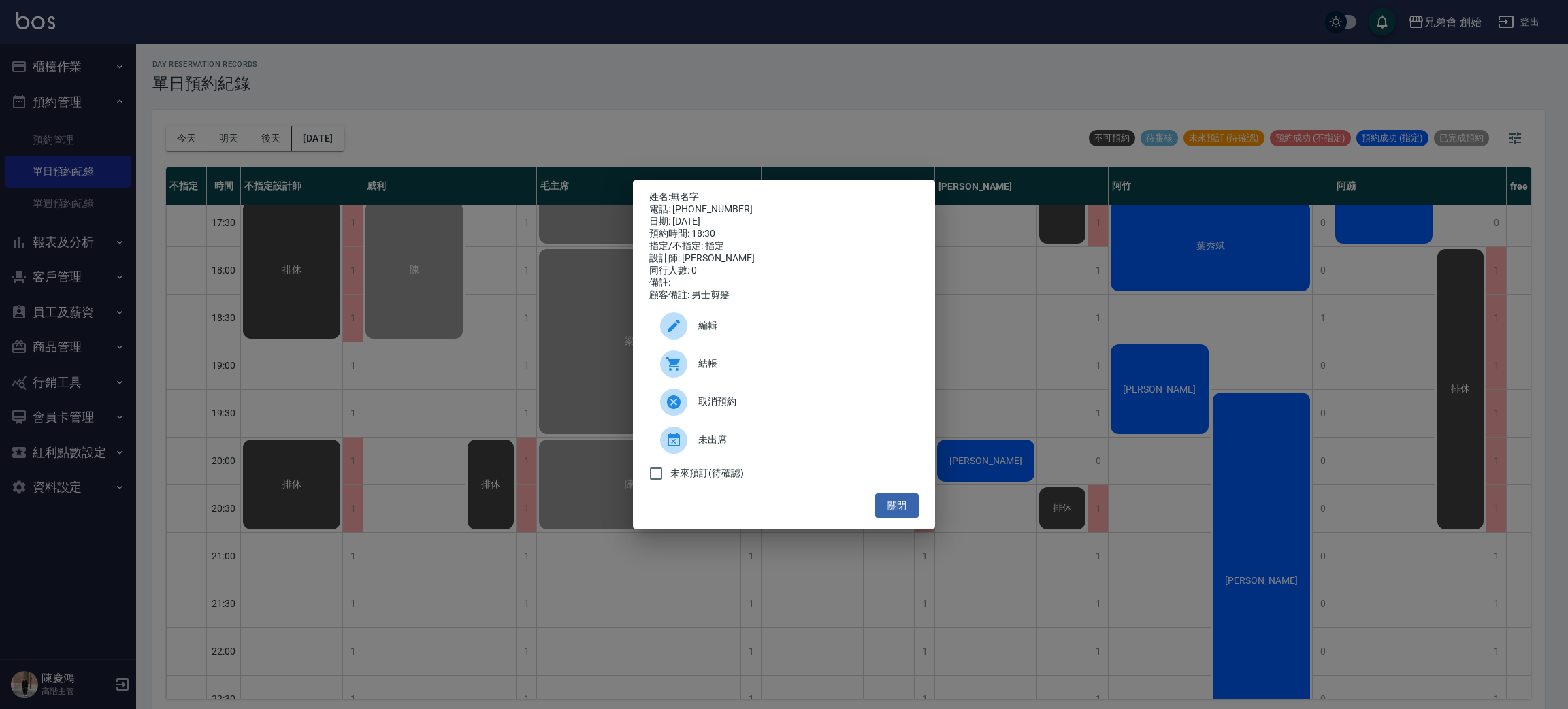
click at [741, 298] on div "結帳" at bounding box center [783, 364] width 270 height 38
click at [512, 206] on div "姓名: 無名字 電話: [PHONE_NUMBER] 日期: [DATE] 預約時間: 18:30 指定/不指定: 指定 設計師: [PERSON_NAME]…" at bounding box center [784, 354] width 1568 height 709
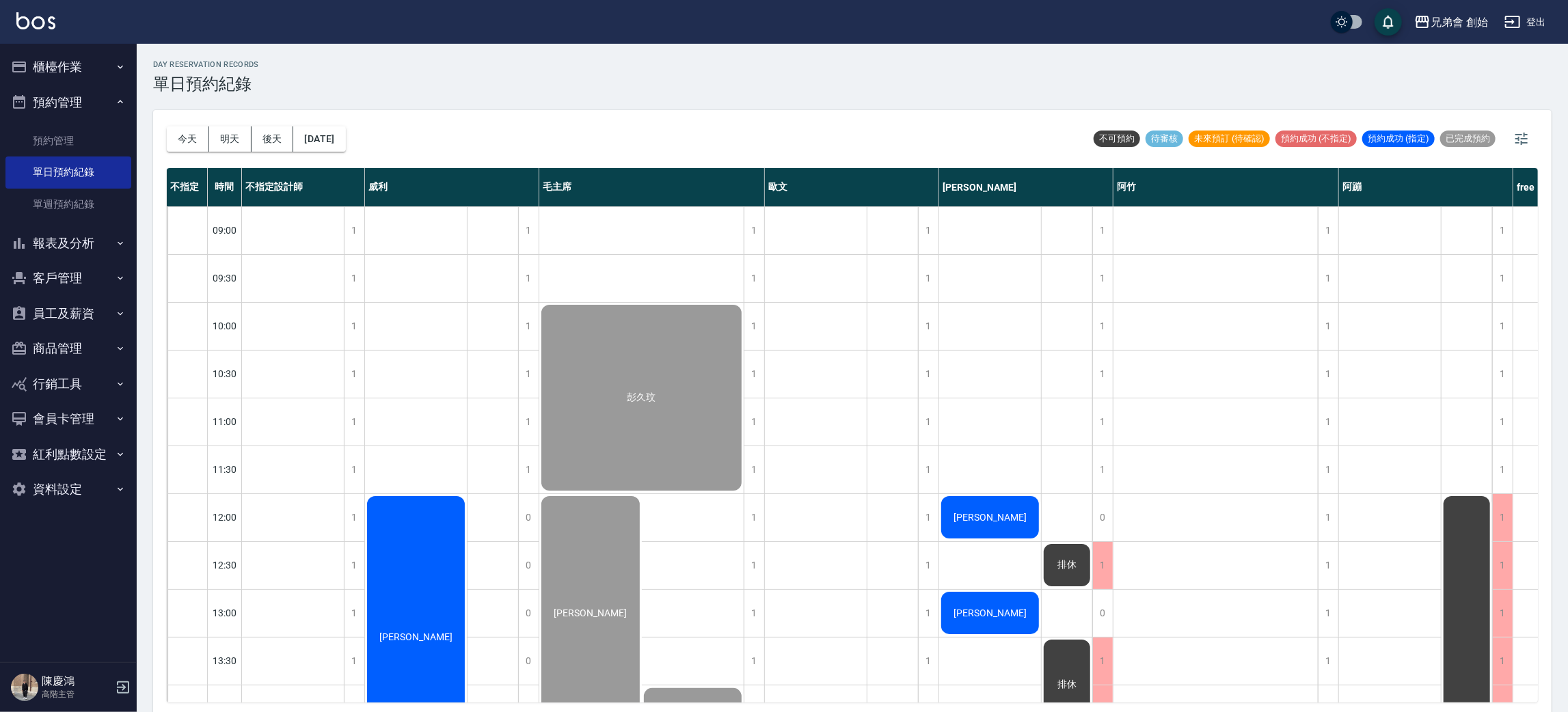
scroll to position [615, 0]
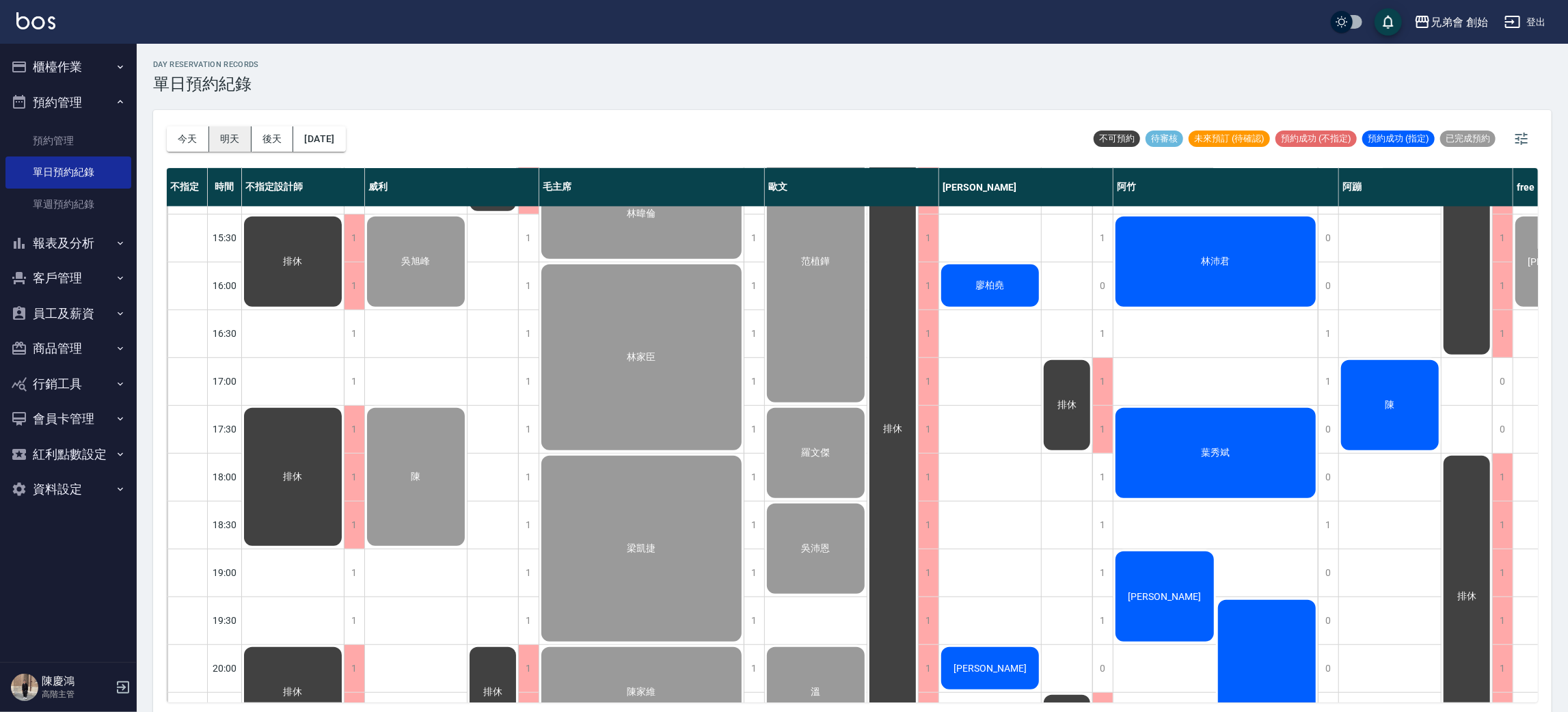
click at [237, 143] on button "明天" at bounding box center [230, 139] width 43 height 25
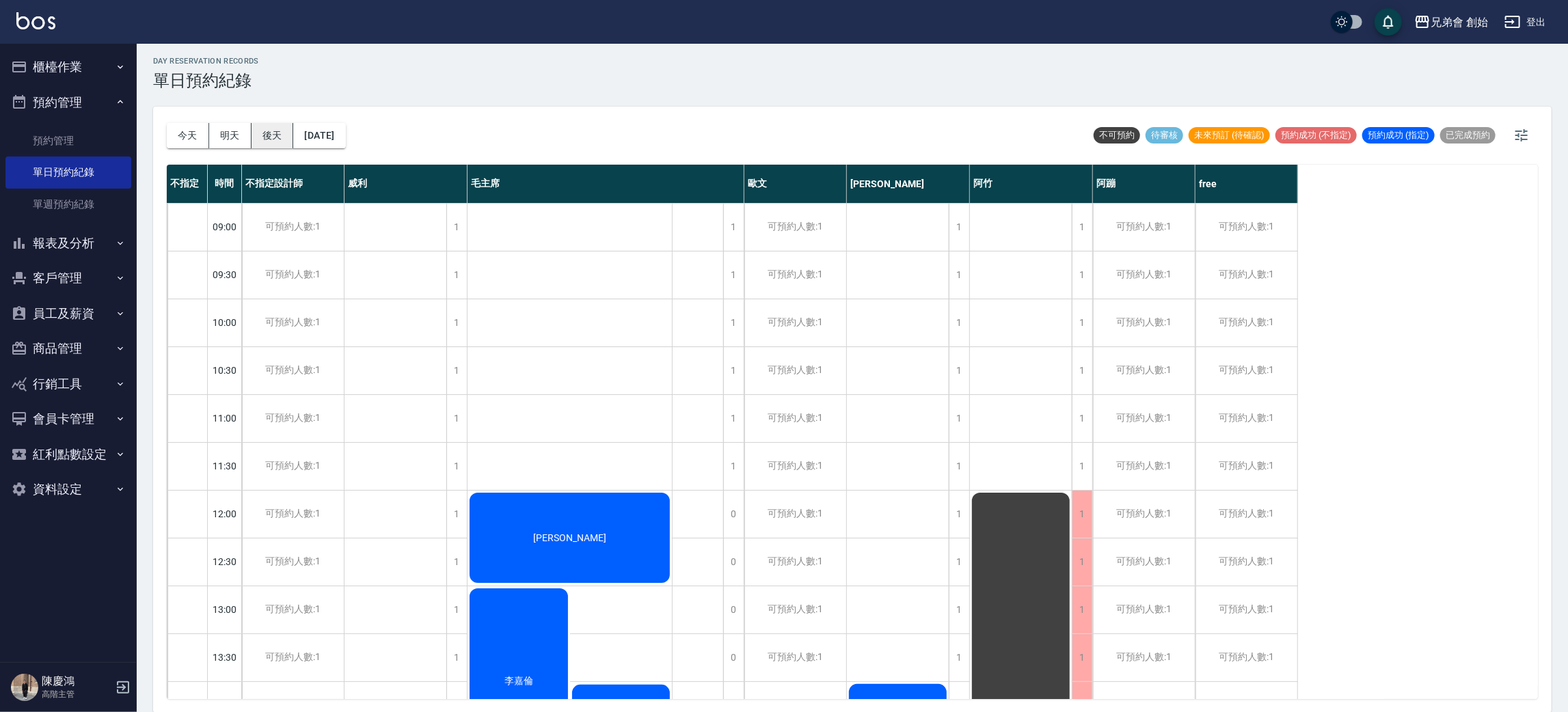
click at [268, 130] on button "後天" at bounding box center [273, 136] width 43 height 25
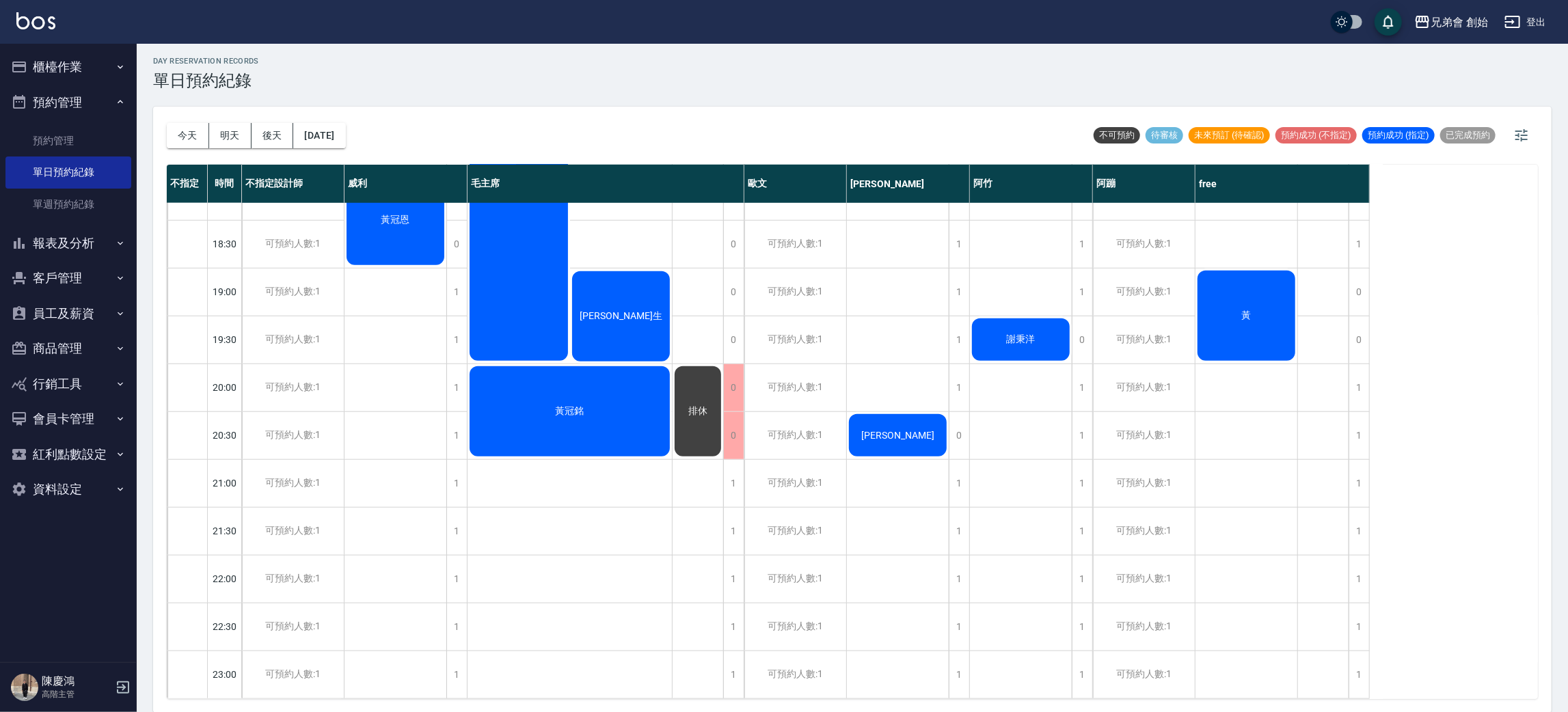
scroll to position [702, 0]
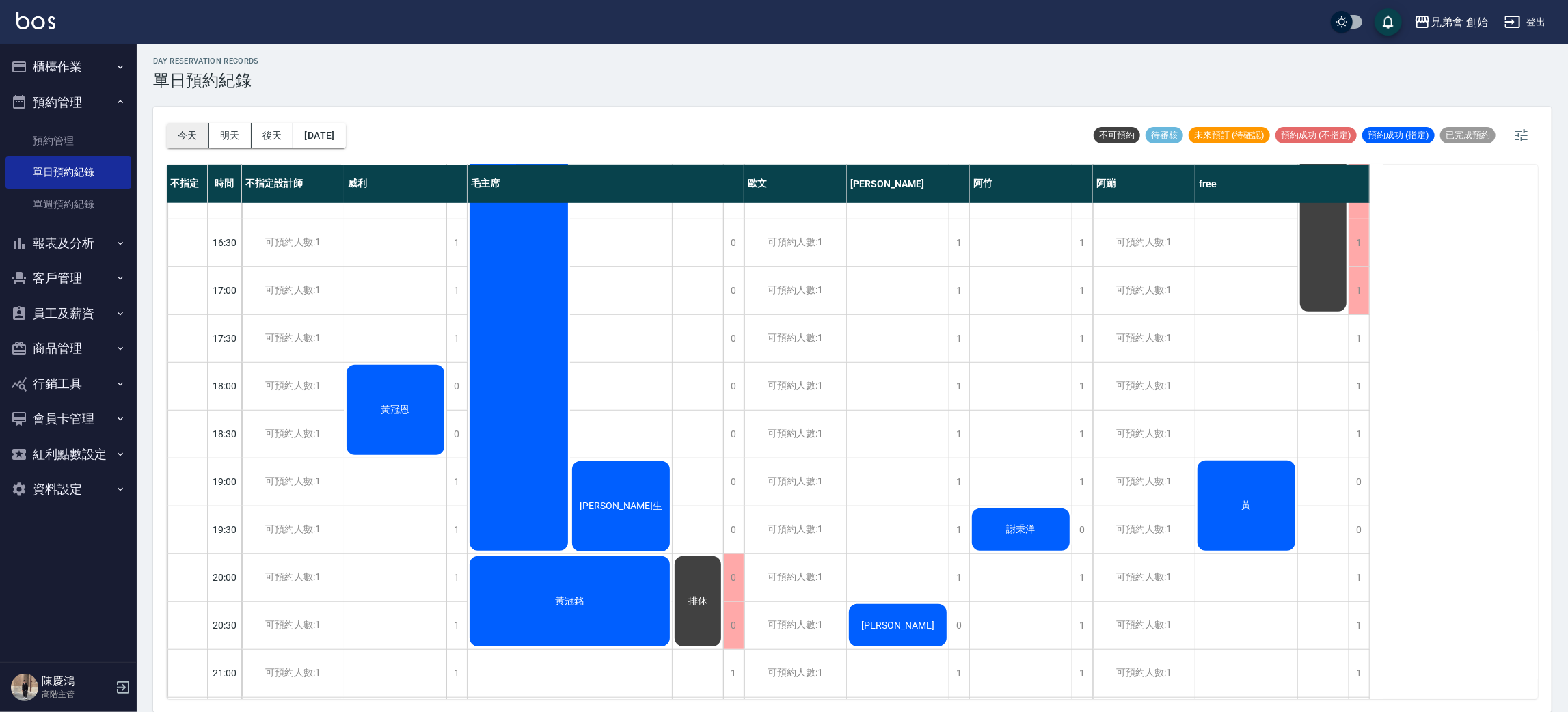
click at [191, 139] on button "今天" at bounding box center [188, 136] width 43 height 25
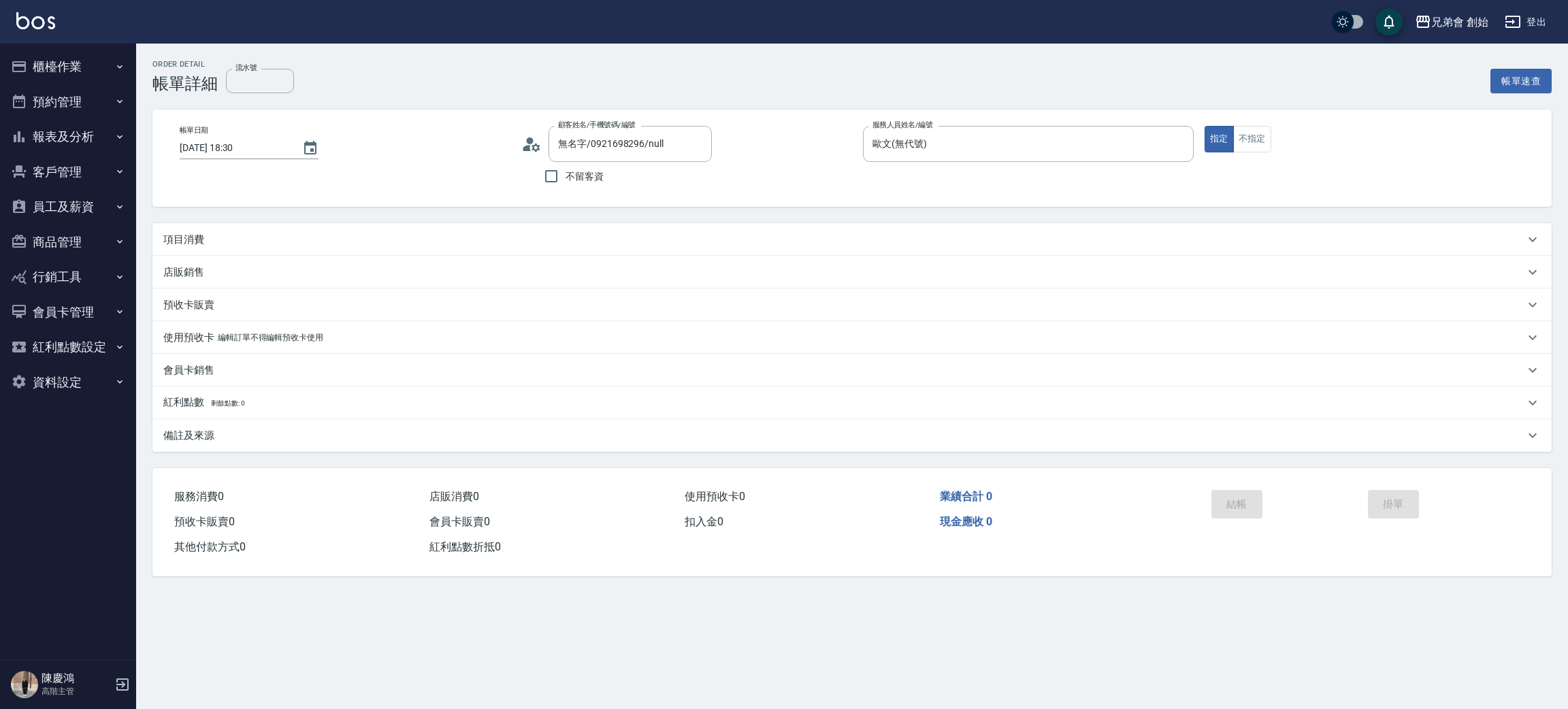
click at [527, 143] on icon at bounding box center [531, 144] width 20 height 20
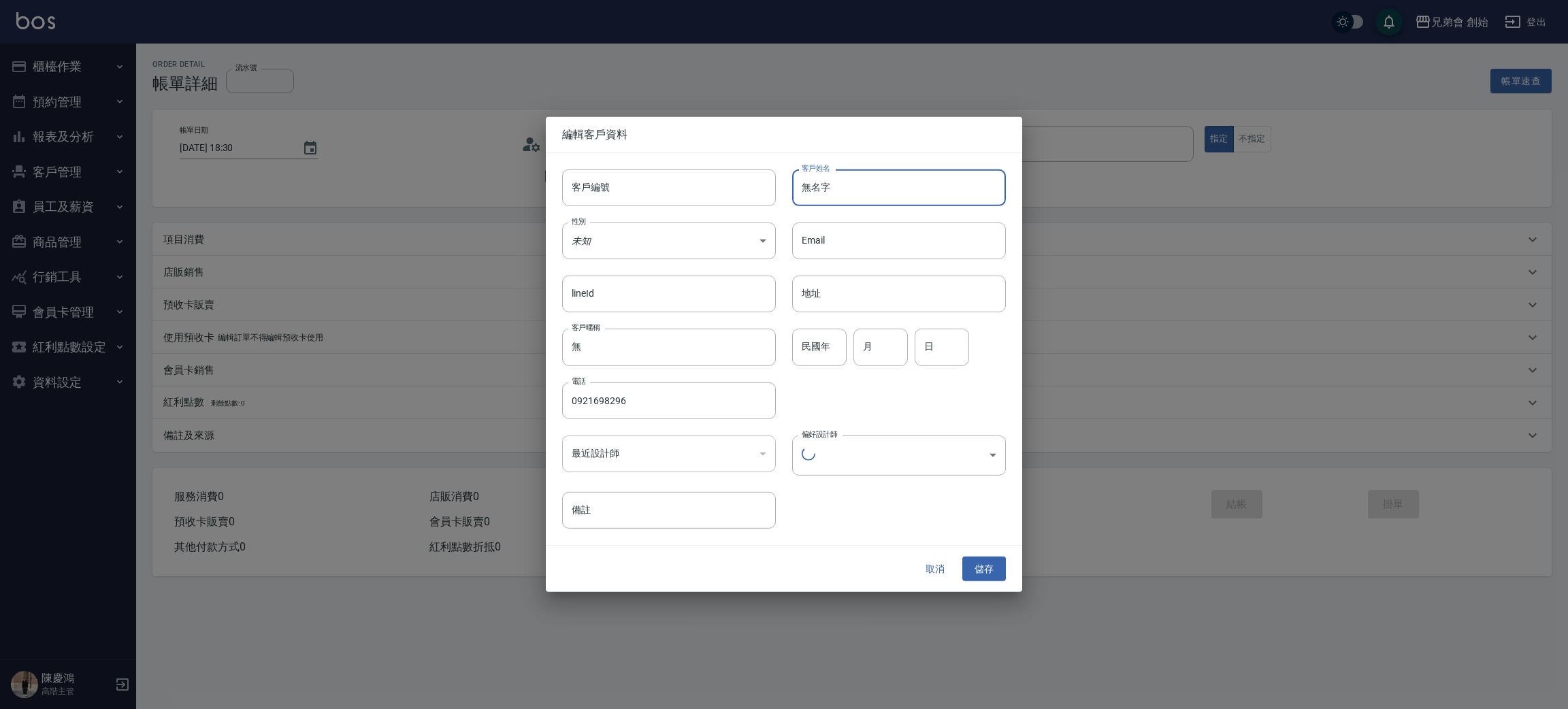
drag, startPoint x: 842, startPoint y: 178, endPoint x: 765, endPoint y: 218, distance: 86.8
click at [765, 218] on div "客戶編號 客戶編號 客戶姓名 無名字 客戶姓名 性別 未知 UNKNOWN 性別 Email Email lineId lineId 地址 地址 客戶暱稱 無…" at bounding box center [775, 340] width 460 height 375
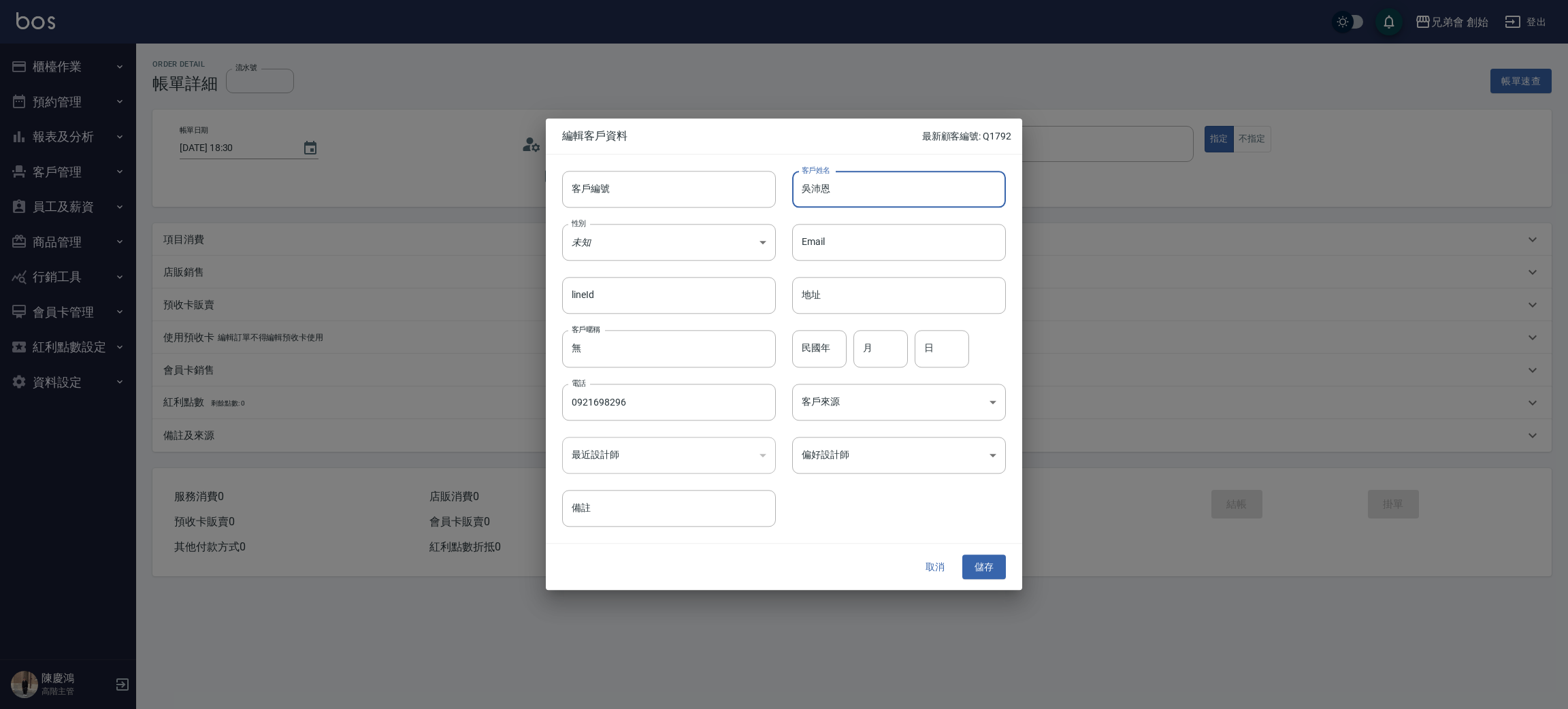
type input "吳沛恩"
click at [956, 481] on div "客戶編號 客戶編號 客戶姓名 [PERSON_NAME]姓名 性別 未知 UNKNOWN 性別 Email Email lineId lineId 地址 地址…" at bounding box center [775, 340] width 460 height 372
click at [953, 464] on body "兄弟會 創始 登出 櫃檯作業 打帳單 帳單列表 掛單列表 座位開單 營業儀表板 現金收支登錄 高階收支登錄 材料自購登錄 每日結帳 排班表 現場電腦打卡 掃碼…" at bounding box center [784, 354] width 1568 height 709
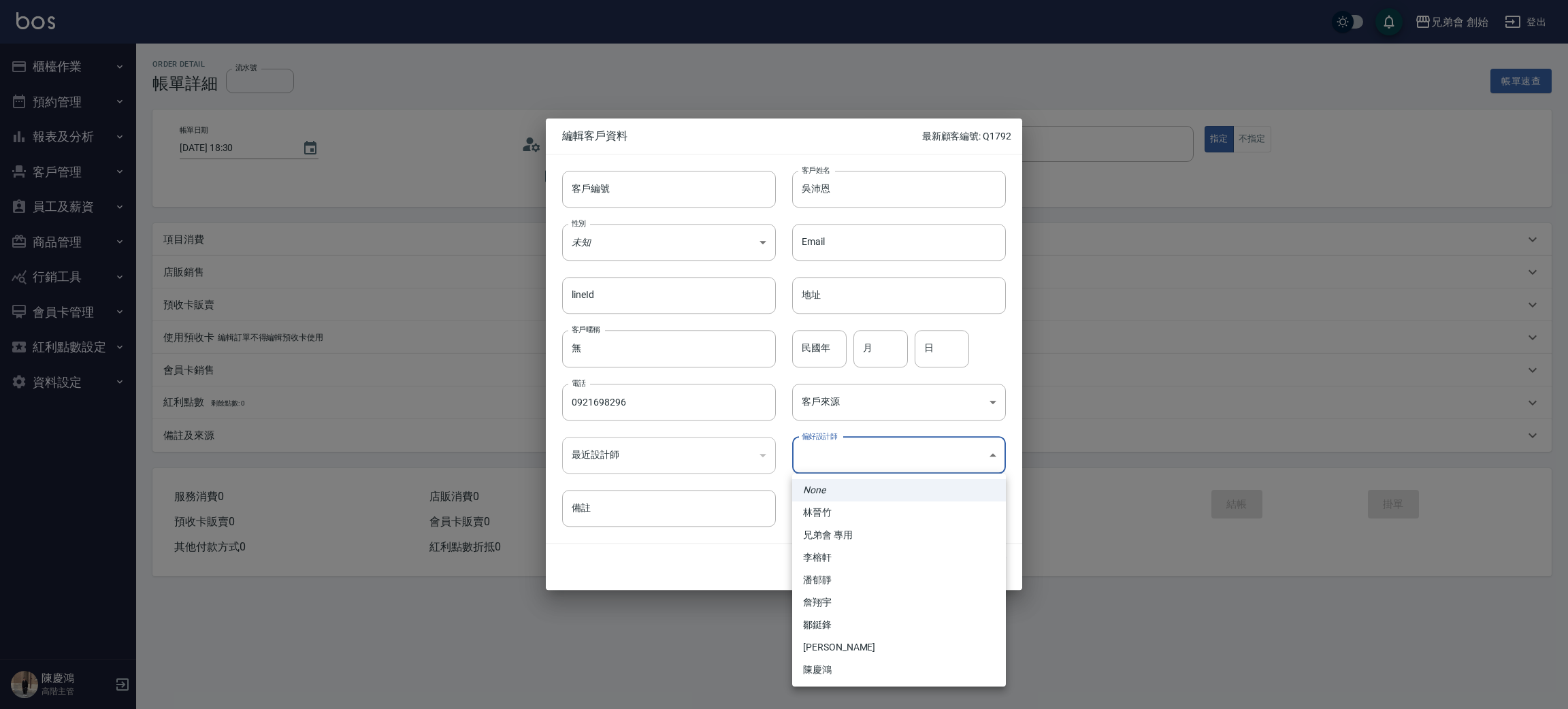
click at [858, 551] on li "李榕軒" at bounding box center [898, 557] width 214 height 22
type input "1456ae5b-d9bb-440a-9f01-028db65cd7e3"
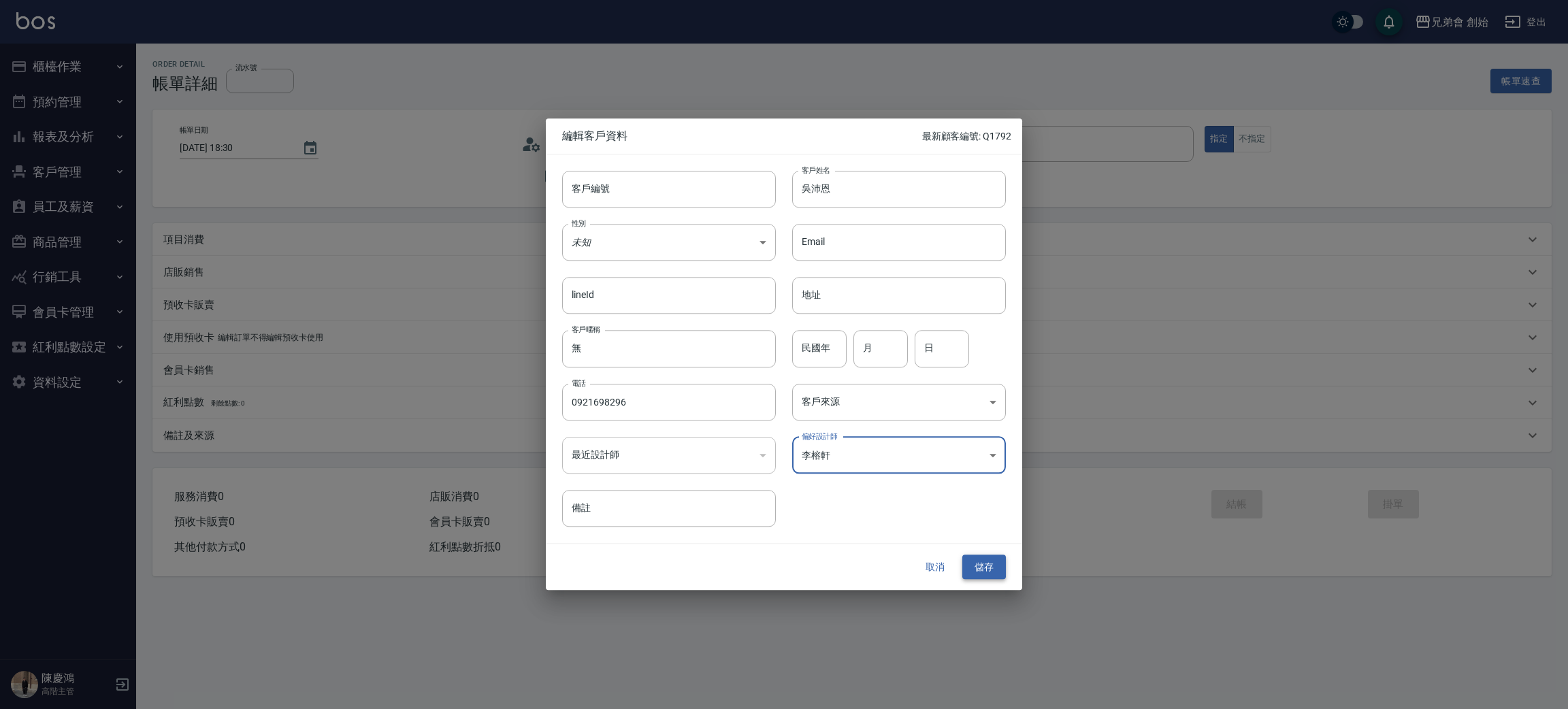
click at [989, 569] on button "儲存" at bounding box center [983, 568] width 44 height 25
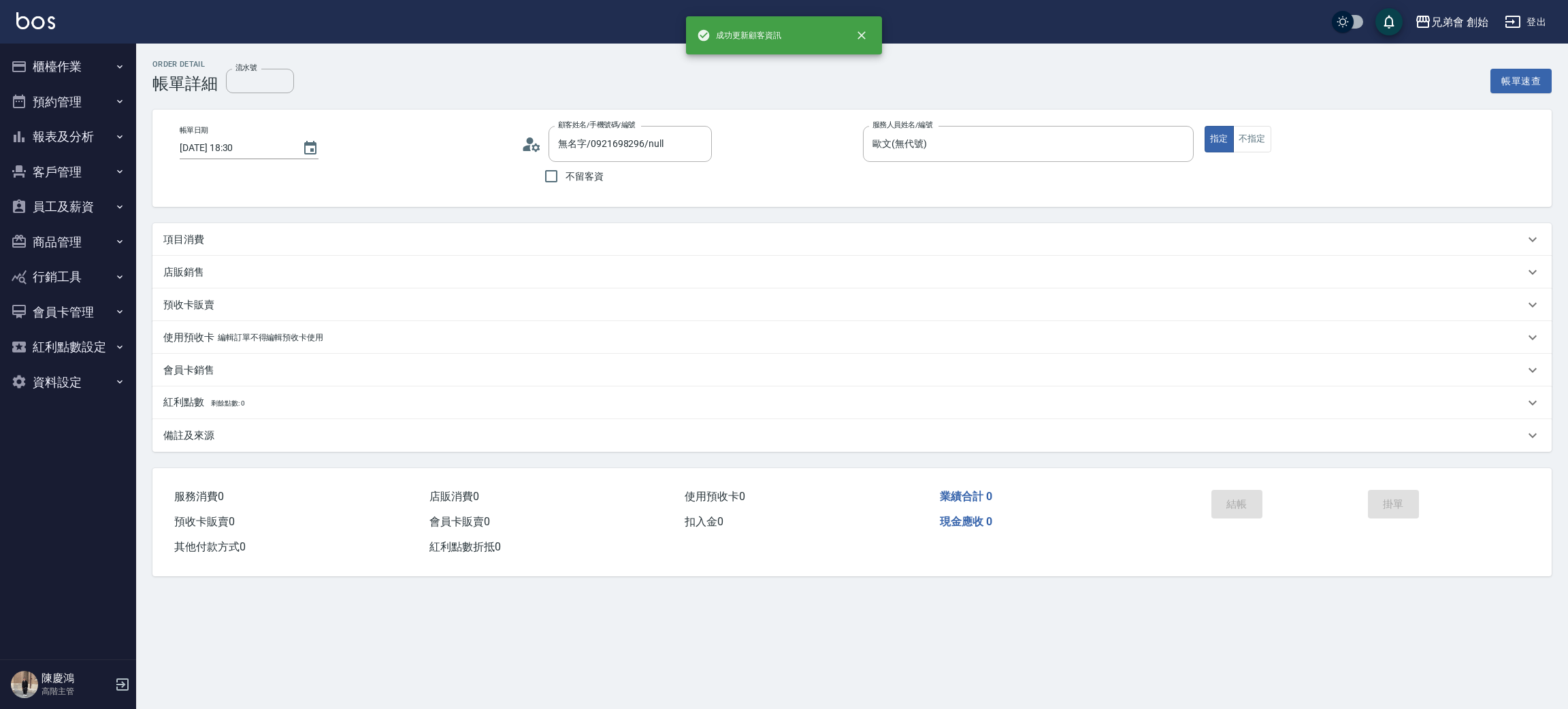
type input "[PERSON_NAME]/0921698296/"
click at [177, 240] on p "項目消費" at bounding box center [184, 240] width 41 height 15
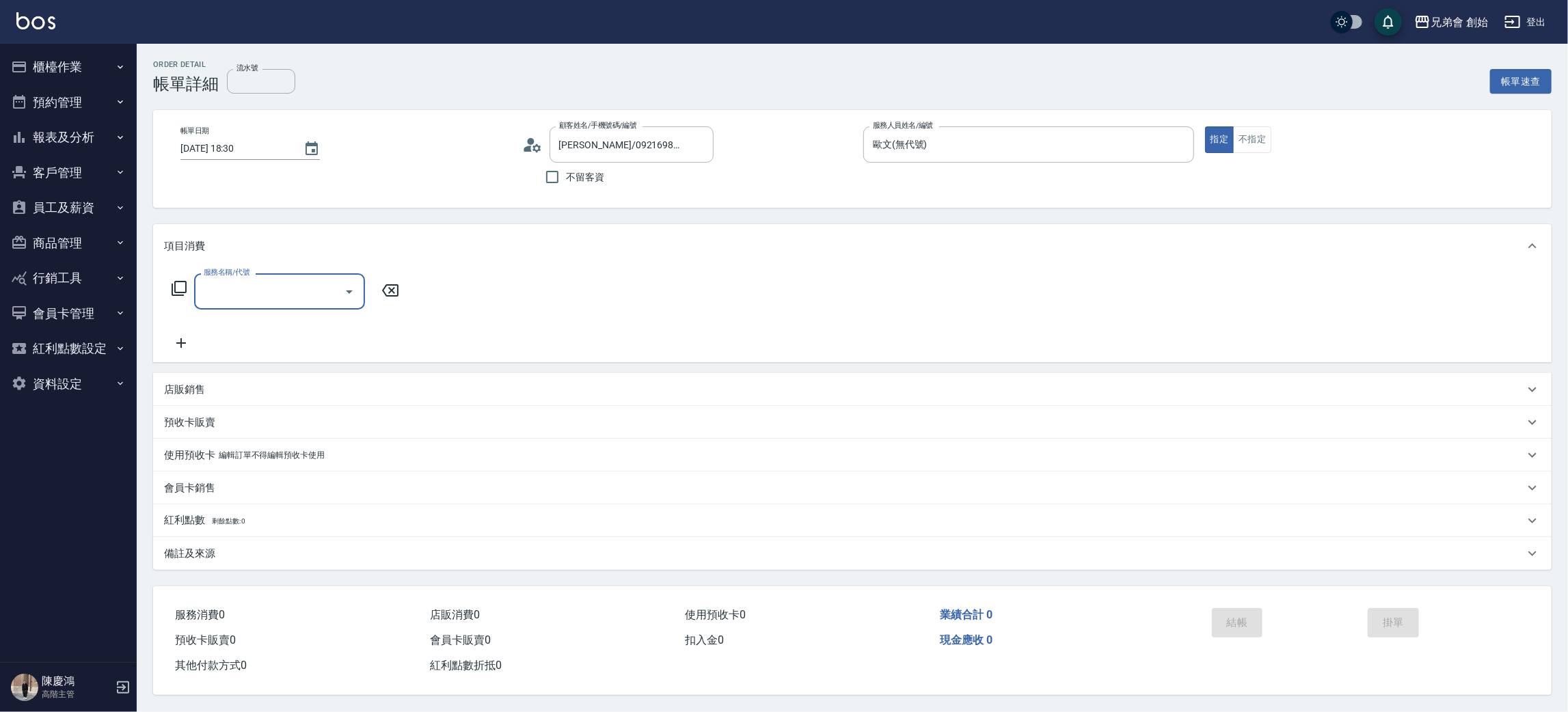
click at [230, 271] on label "服務名稱/代號" at bounding box center [226, 272] width 46 height 11
click at [230, 280] on input "服務名稱/代號" at bounding box center [269, 291] width 138 height 24
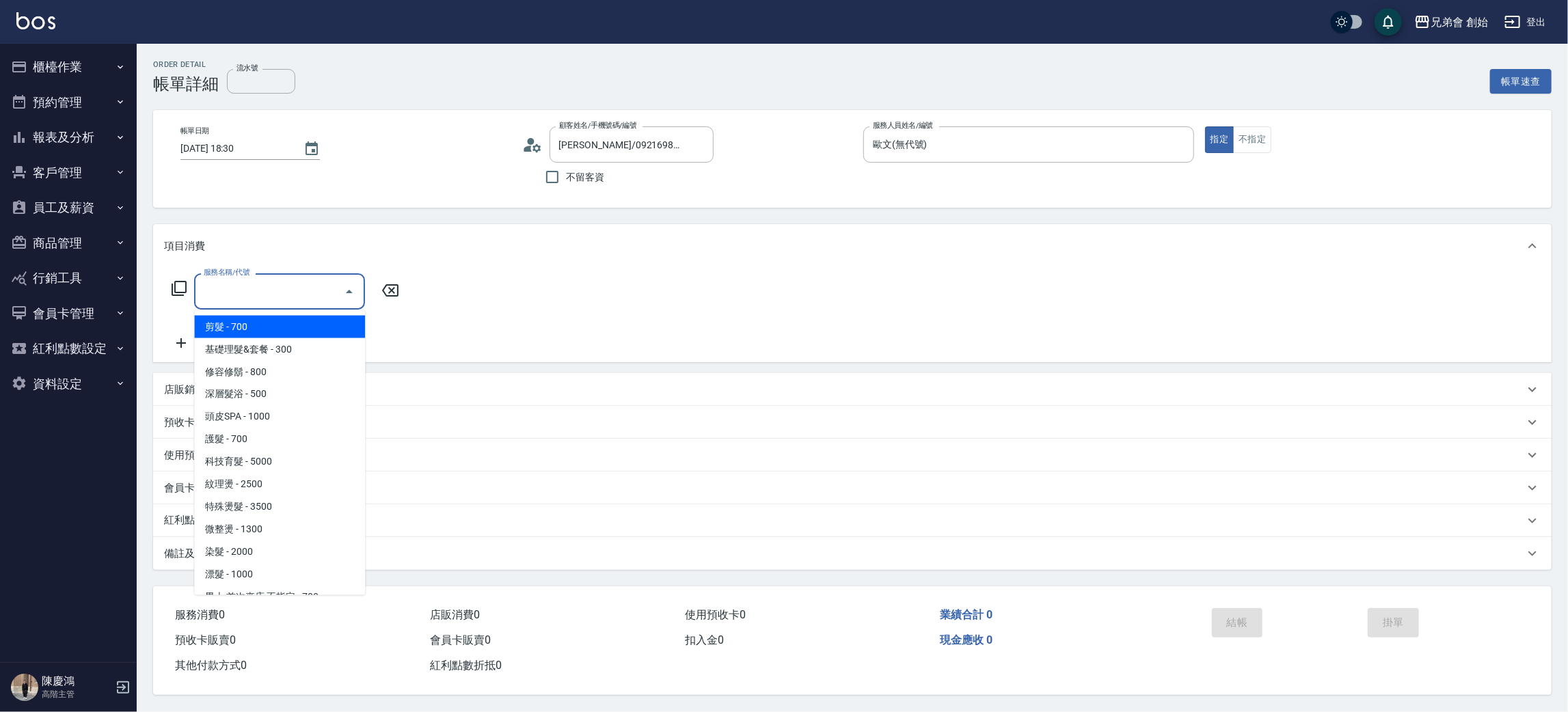
click at [239, 294] on input "服務名稱/代號" at bounding box center [269, 291] width 138 height 24
click at [253, 325] on span "剪髮 - 700" at bounding box center [280, 326] width 171 height 22
type input "剪髮(A01)"
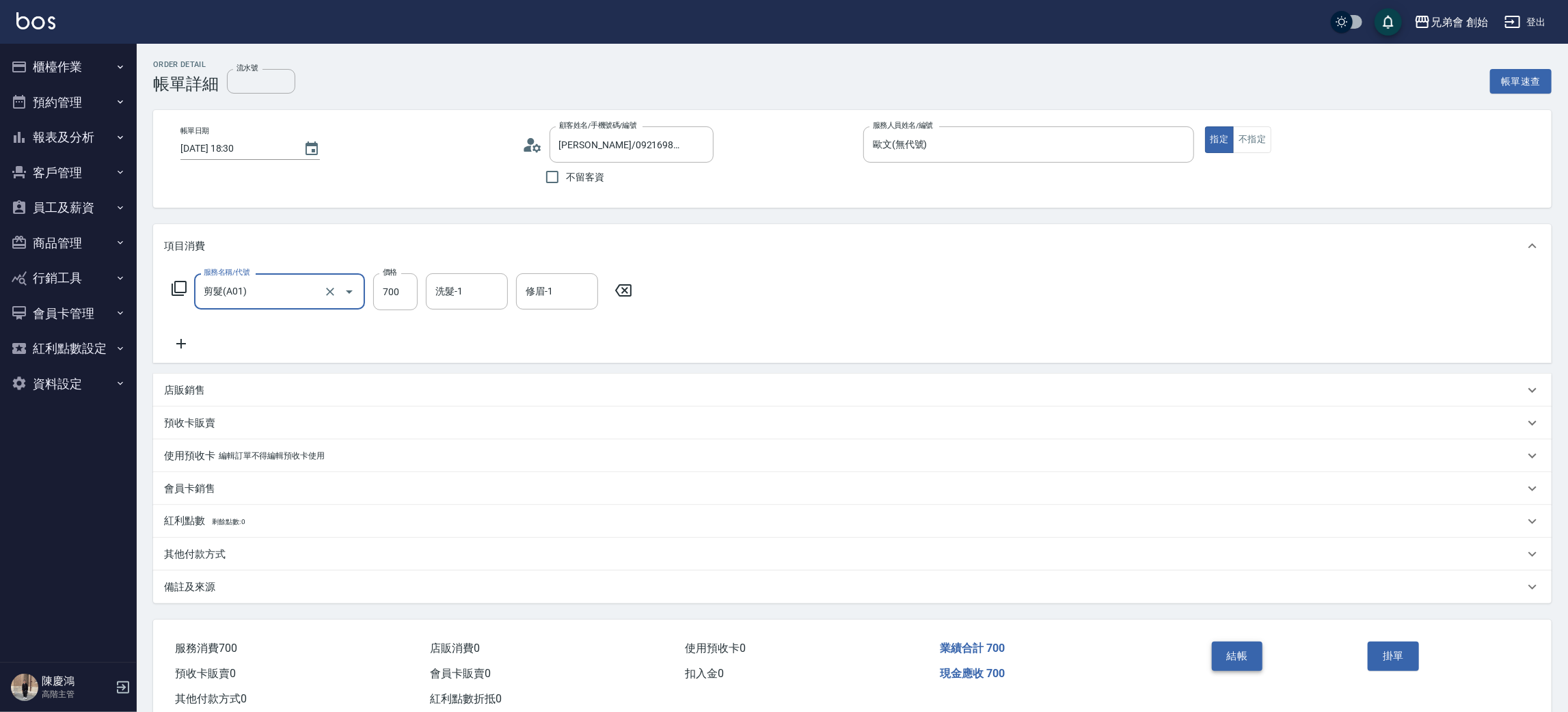
click at [1225, 656] on button "結帳" at bounding box center [1237, 657] width 51 height 29
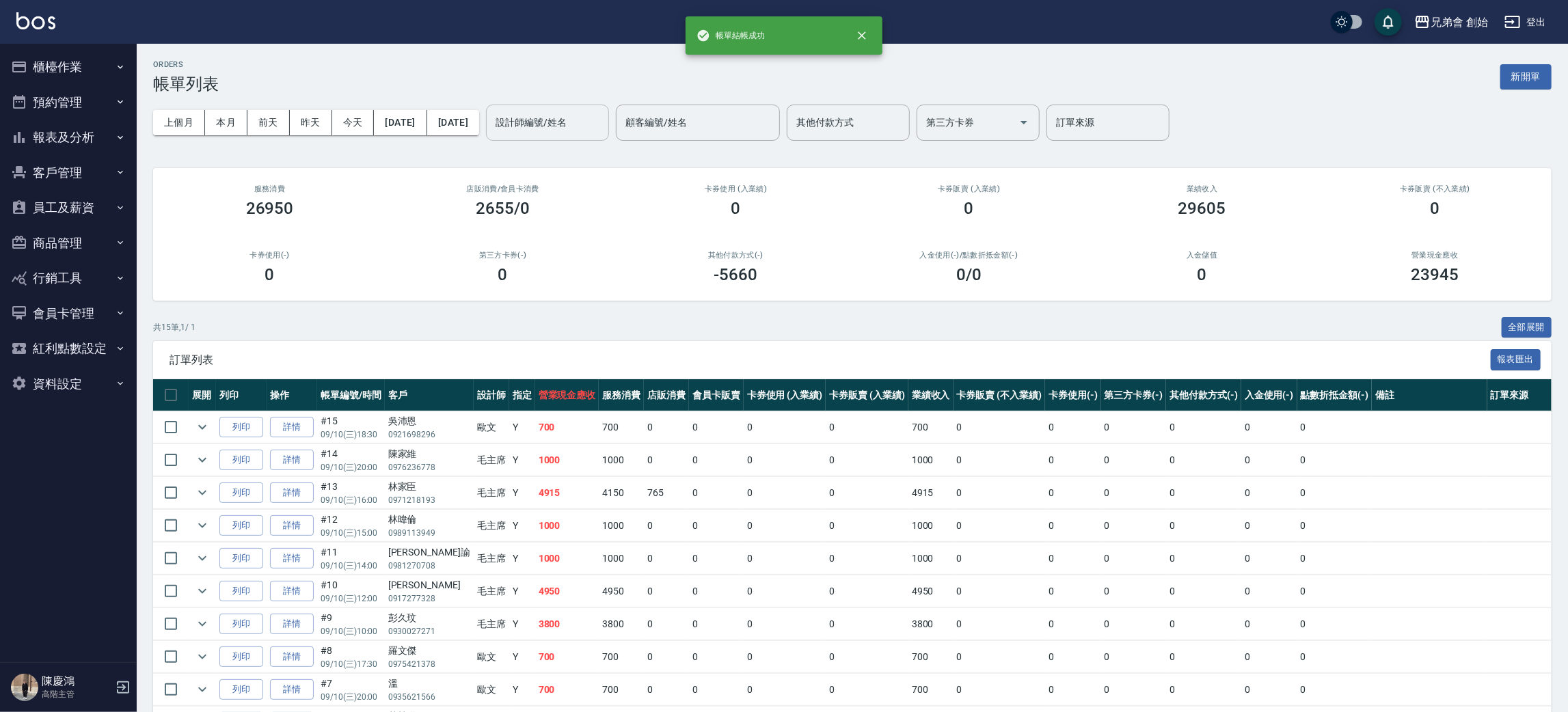
click at [609, 120] on div "設計師編號/姓名" at bounding box center [547, 122] width 123 height 36
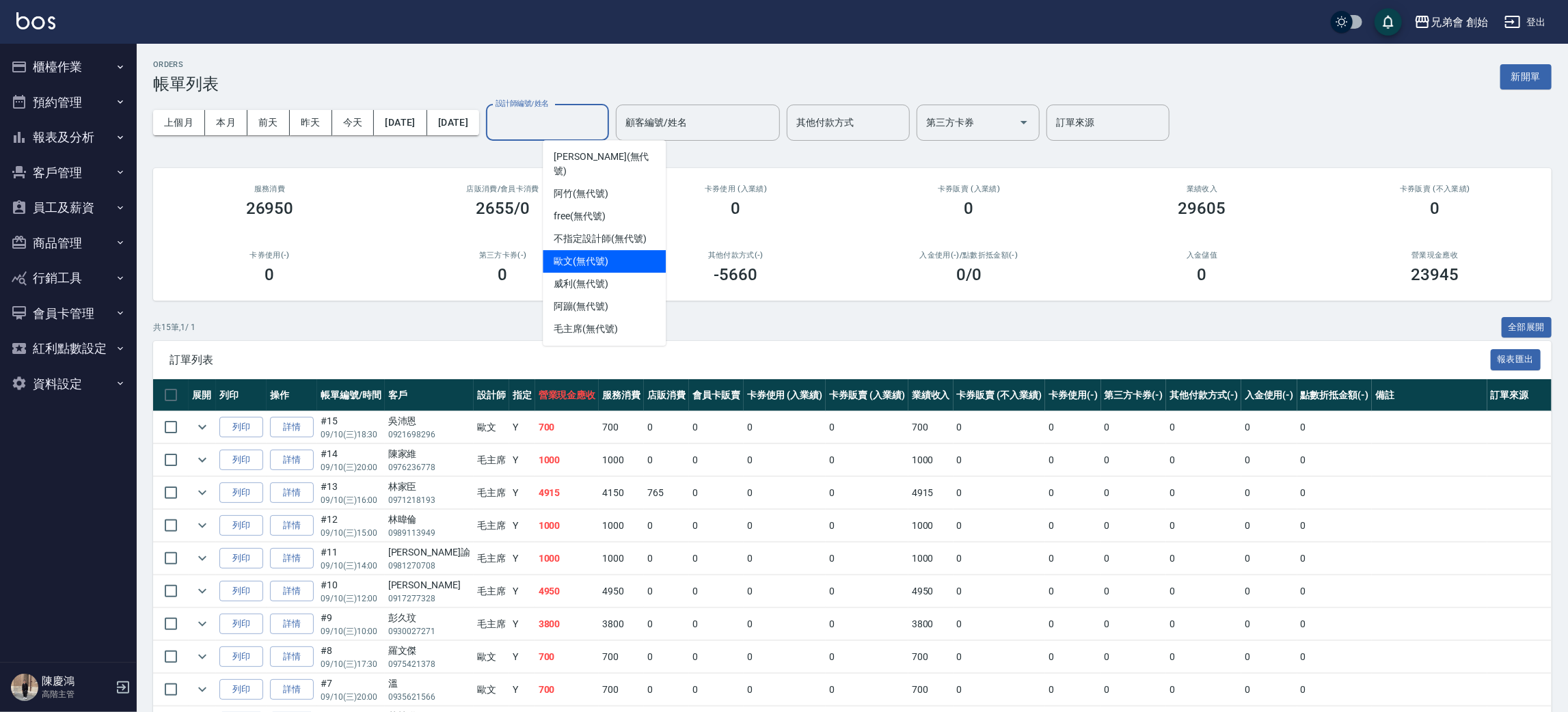
click at [604, 254] on span "歐文 (無代號)" at bounding box center [581, 261] width 54 height 15
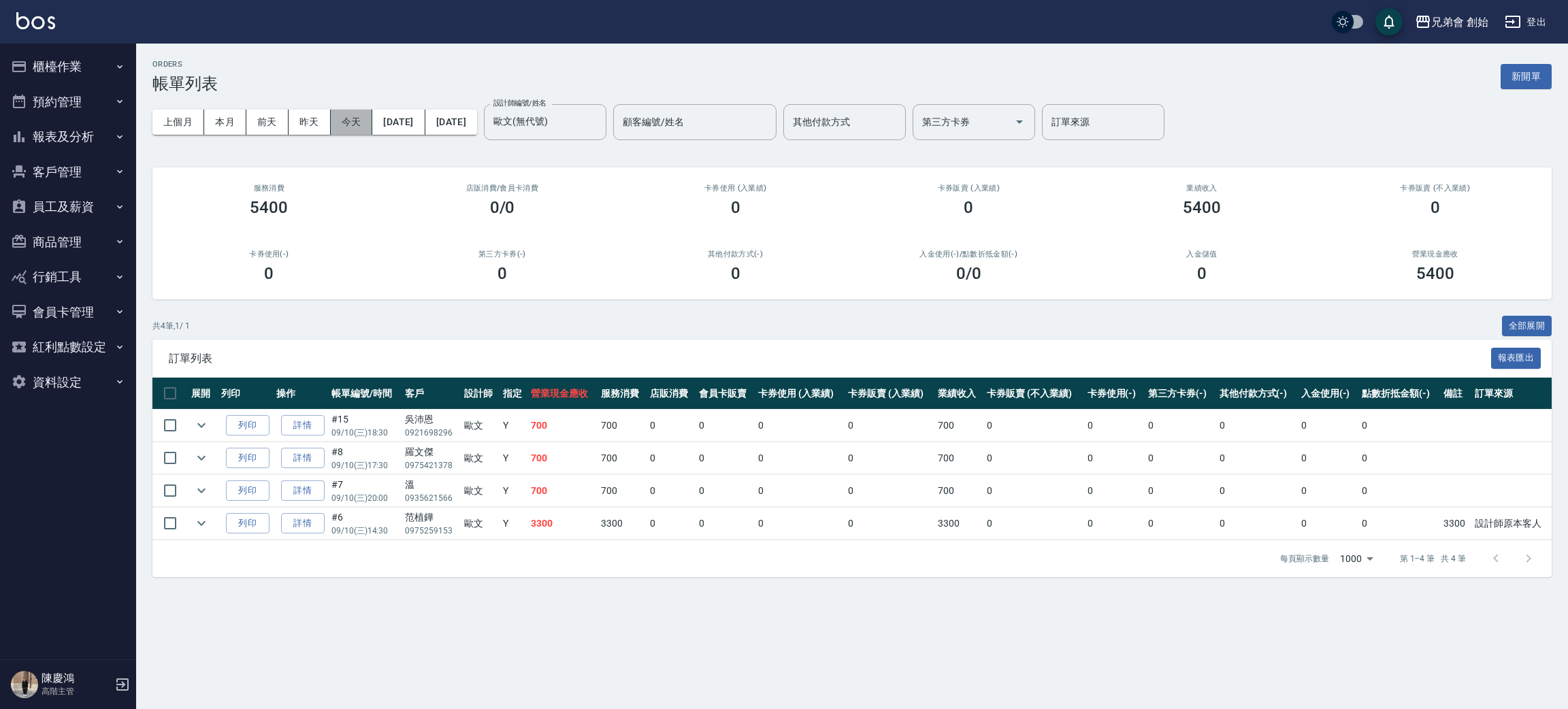
click at [362, 128] on button "今天" at bounding box center [352, 122] width 43 height 25
drag, startPoint x: 230, startPoint y: 210, endPoint x: 304, endPoint y: 208, distance: 74.0
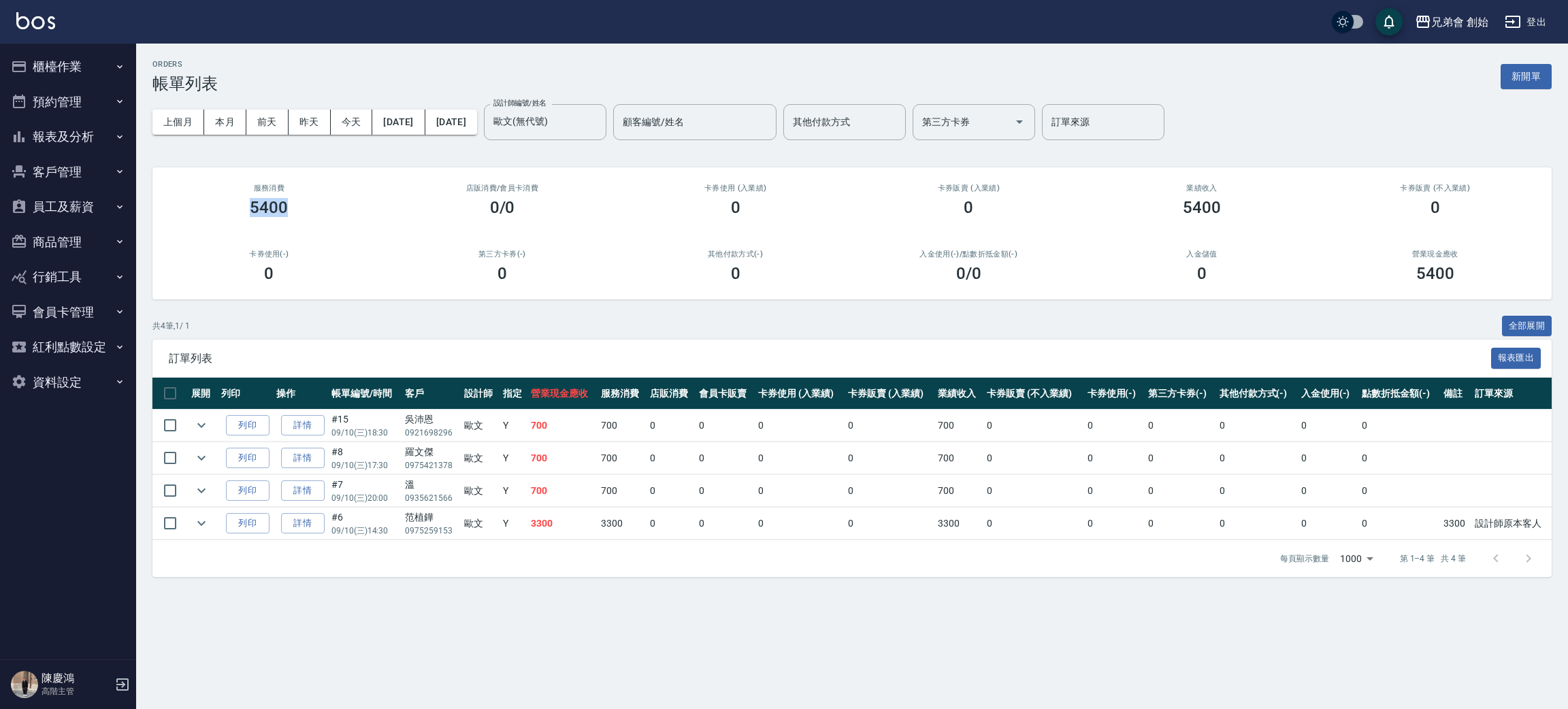
click at [304, 208] on div "5400" at bounding box center [270, 208] width 201 height 19
drag, startPoint x: 251, startPoint y: 204, endPoint x: 320, endPoint y: 221, distance: 71.1
click at [320, 221] on div "服務消費 5400" at bounding box center [269, 200] width 233 height 66
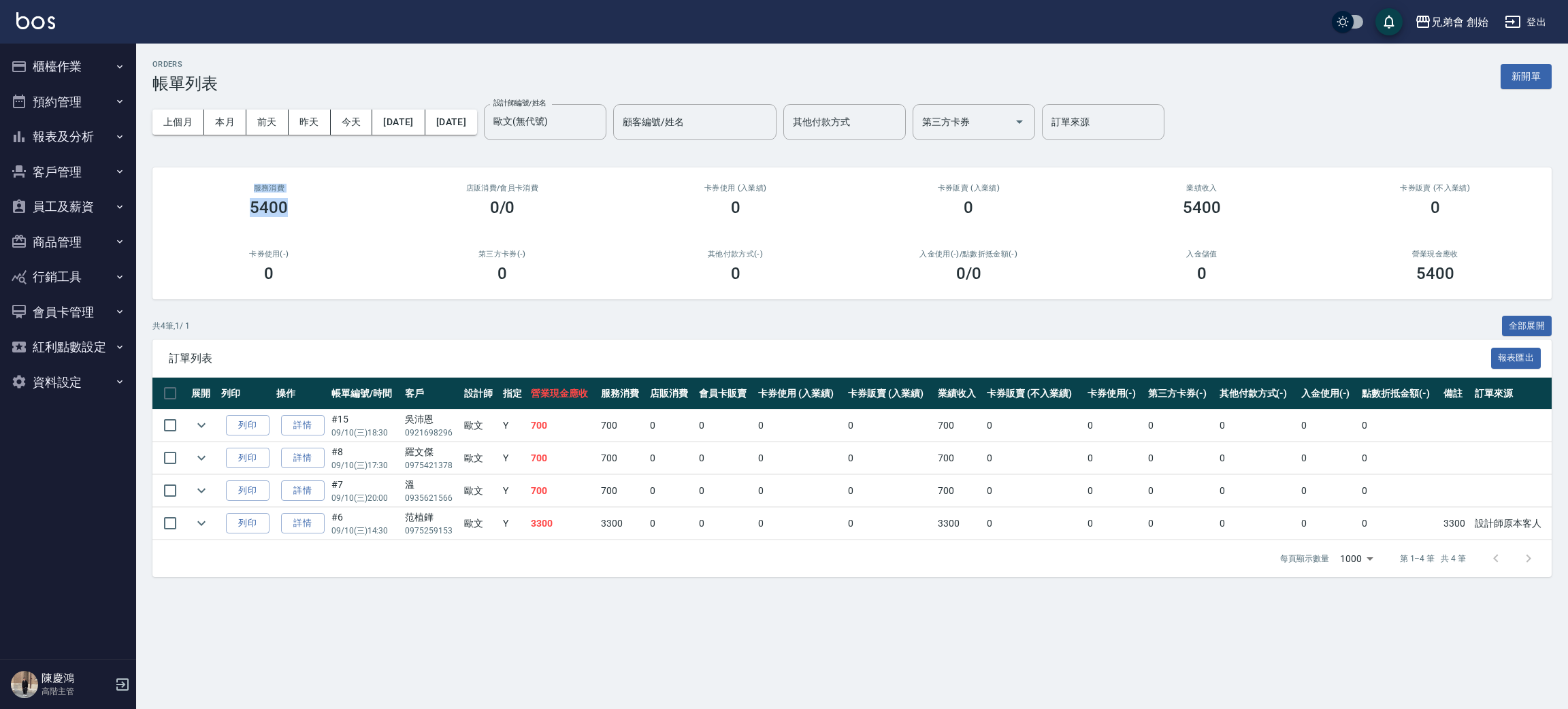
drag, startPoint x: 243, startPoint y: 188, endPoint x: 336, endPoint y: 204, distance: 94.4
click at [336, 203] on div "服務消費 5400" at bounding box center [269, 200] width 233 height 66
click at [336, 204] on div "5400" at bounding box center [270, 208] width 201 height 19
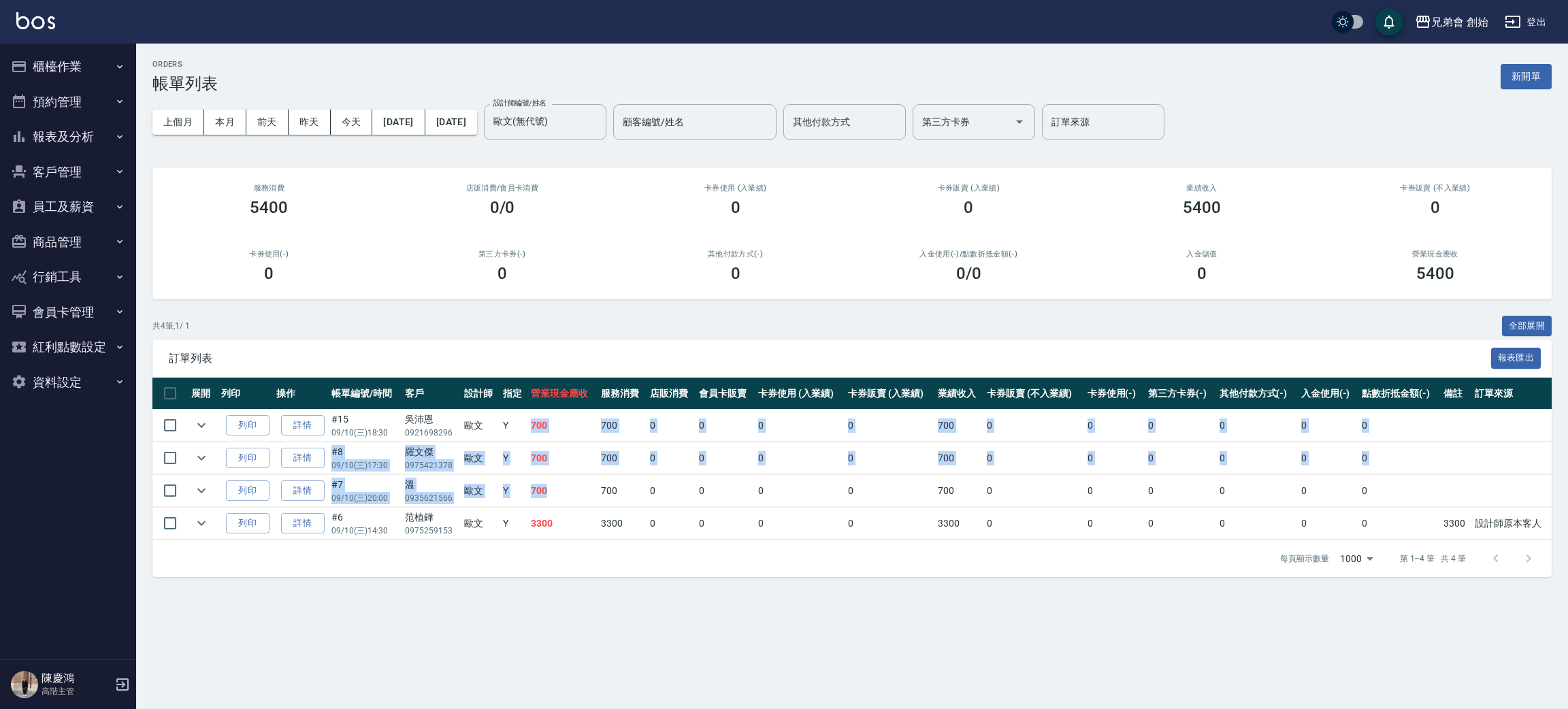
drag, startPoint x: 520, startPoint y: 431, endPoint x: 594, endPoint y: 482, distance: 89.9
click at [594, 482] on tbody "列印 詳情 #15 09/10 (三) 18:30 [PERSON_NAME]0921698296 [PERSON_NAME]Y 700 700 0 0 0 …" at bounding box center [852, 475] width 1399 height 131
click at [594, 482] on td "700" at bounding box center [562, 490] width 70 height 32
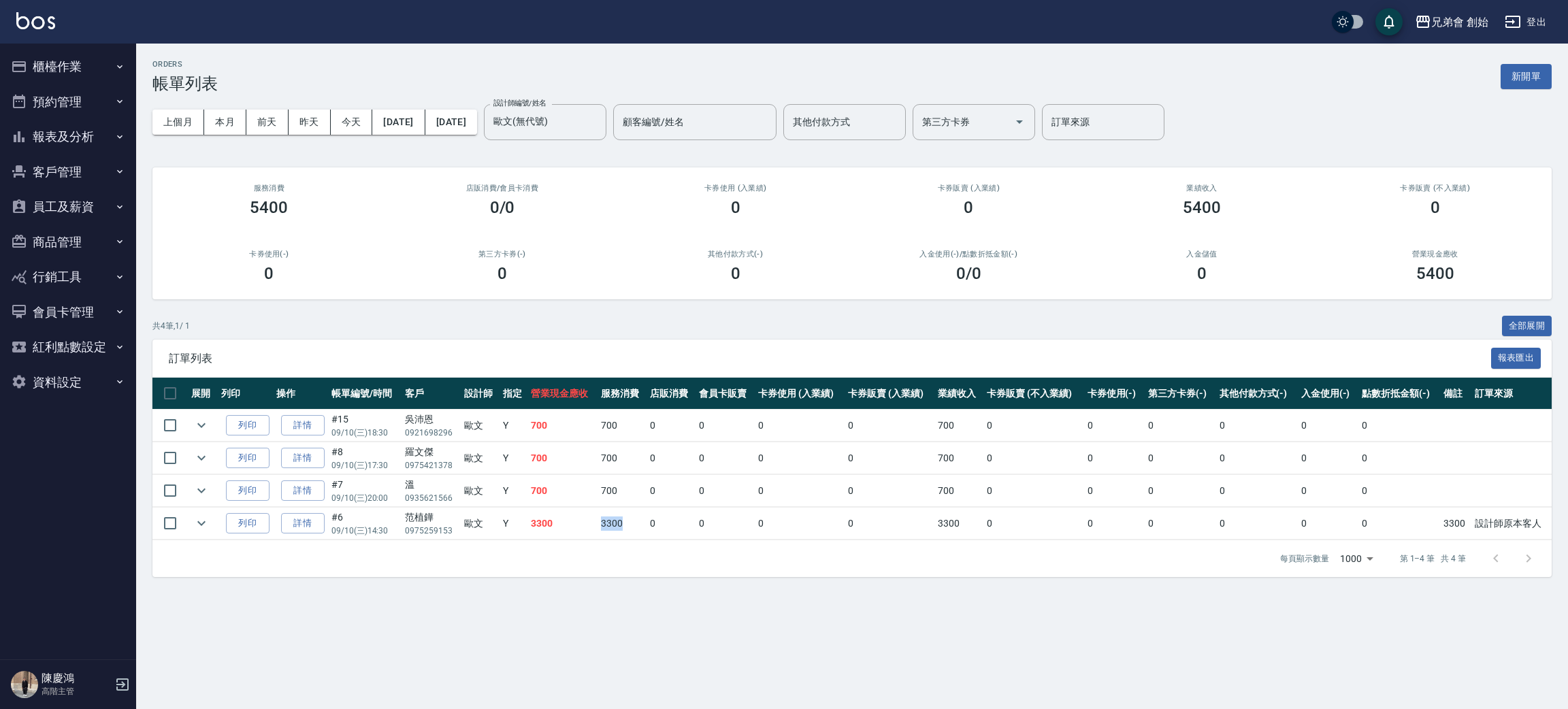
drag, startPoint x: 561, startPoint y: 525, endPoint x: 643, endPoint y: 524, distance: 82.0
click at [643, 524] on tr "列印 詳情 #6 09/10 (三) 14:30 [PERSON_NAME]0975259153 [PERSON_NAME]Y 3300 3300 0 0 0…" at bounding box center [852, 523] width 1399 height 32
drag, startPoint x: 643, startPoint y: 524, endPoint x: 652, endPoint y: 521, distance: 9.5
click at [646, 525] on tr "列印 詳情 #6 09/10 (三) 14:30 [PERSON_NAME]0975259153 [PERSON_NAME]Y 3300 3300 0 0 0…" at bounding box center [852, 523] width 1399 height 32
click at [1499, 518] on td "設計師原本客人" at bounding box center [1511, 523] width 80 height 32
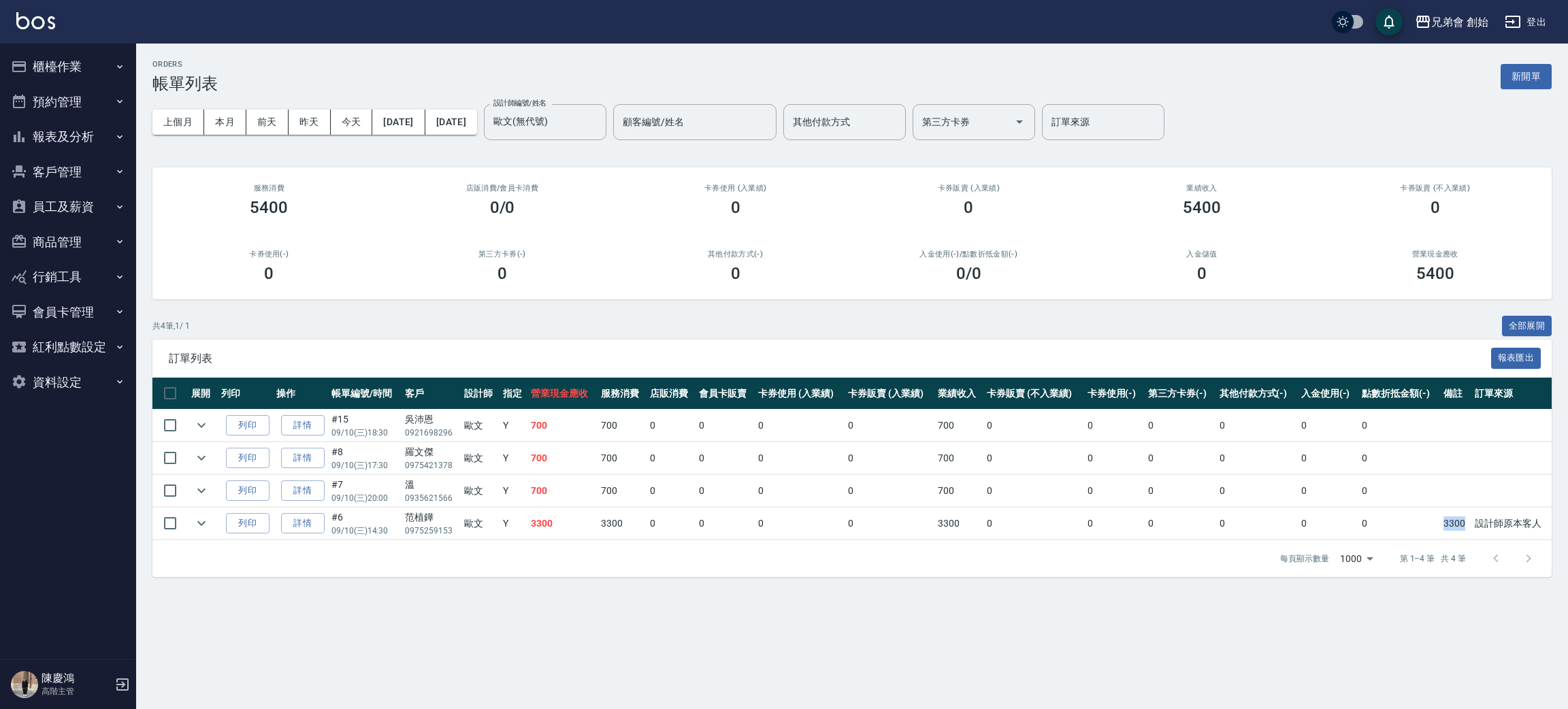
drag, startPoint x: 1440, startPoint y: 532, endPoint x: 1463, endPoint y: 530, distance: 23.1
click at [1463, 530] on td "3300" at bounding box center [1455, 523] width 31 height 32
click at [1379, 460] on td "0" at bounding box center [1399, 458] width 81 height 32
drag, startPoint x: 530, startPoint y: 525, endPoint x: 625, endPoint y: 528, distance: 95.0
click at [625, 528] on tr "列印 詳情 #6 09/10 (三) 14:30 [PERSON_NAME]0975259153 [PERSON_NAME]Y 3300 3300 0 0 0…" at bounding box center [852, 523] width 1399 height 32
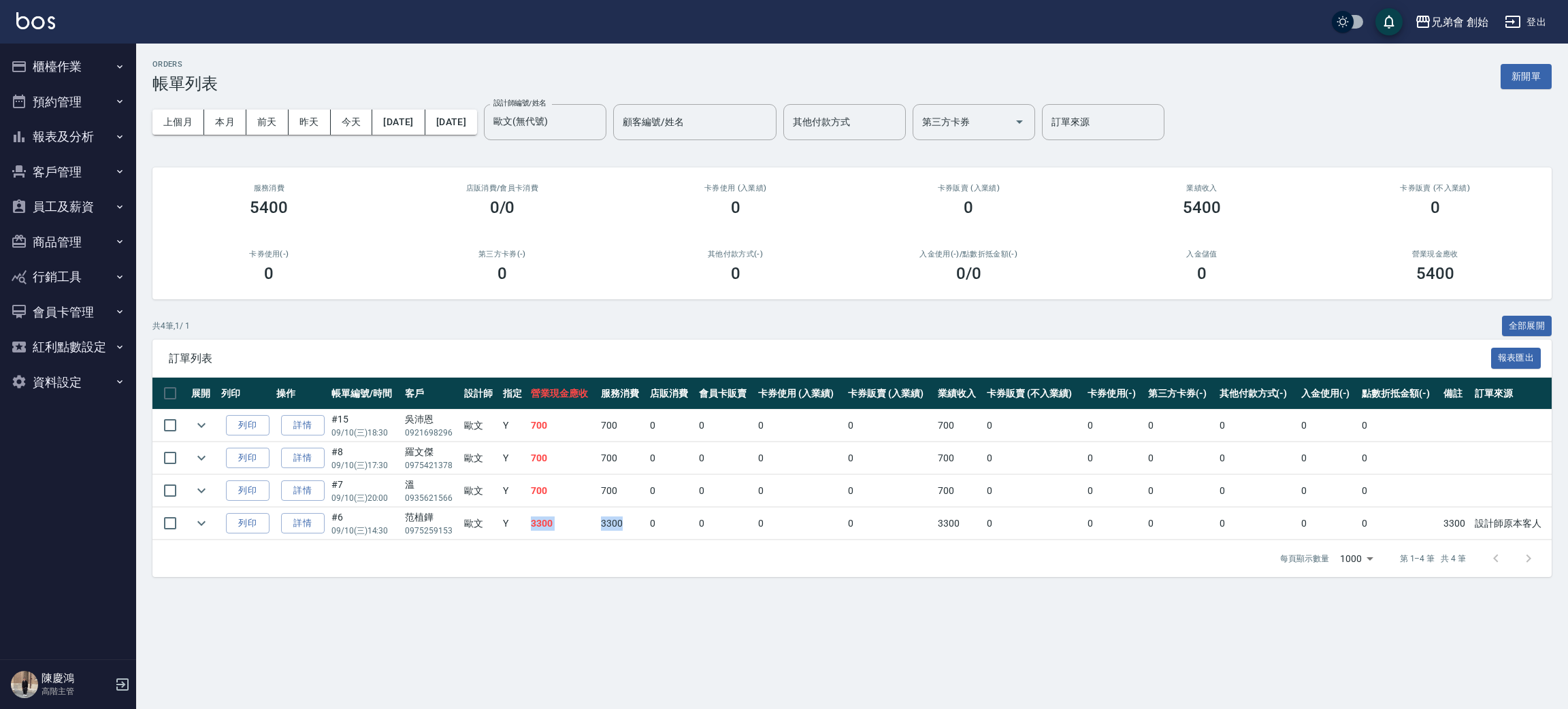
click at [625, 528] on td "3300" at bounding box center [622, 523] width 49 height 32
click at [352, 118] on button "今天" at bounding box center [352, 122] width 43 height 25
click at [226, 121] on button "本月" at bounding box center [225, 122] width 43 height 25
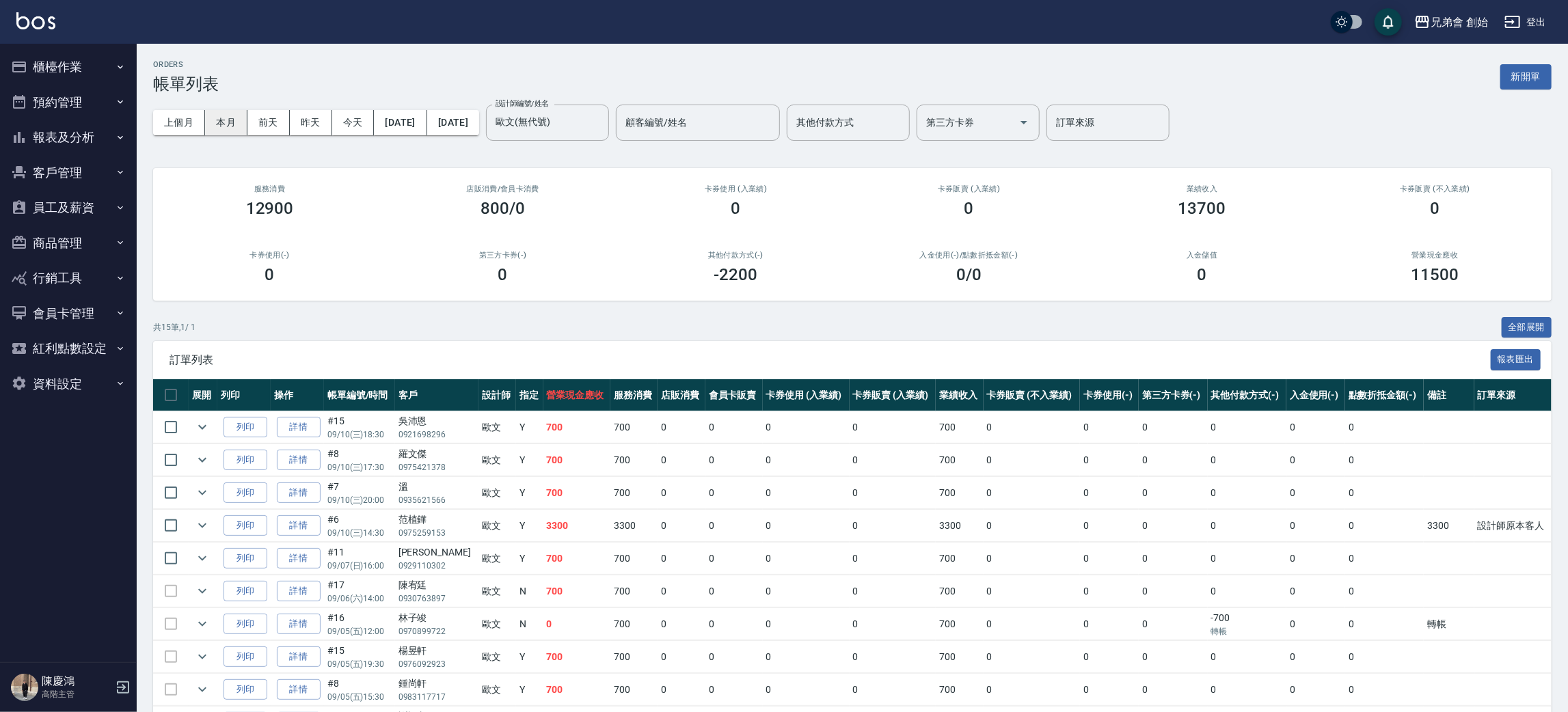
click at [227, 121] on button "本月" at bounding box center [226, 122] width 43 height 25
click at [549, 105] on label "設計師編號/姓名" at bounding box center [521, 103] width 53 height 11
click at [583, 111] on input "歐文(無代號)" at bounding box center [537, 122] width 90 height 24
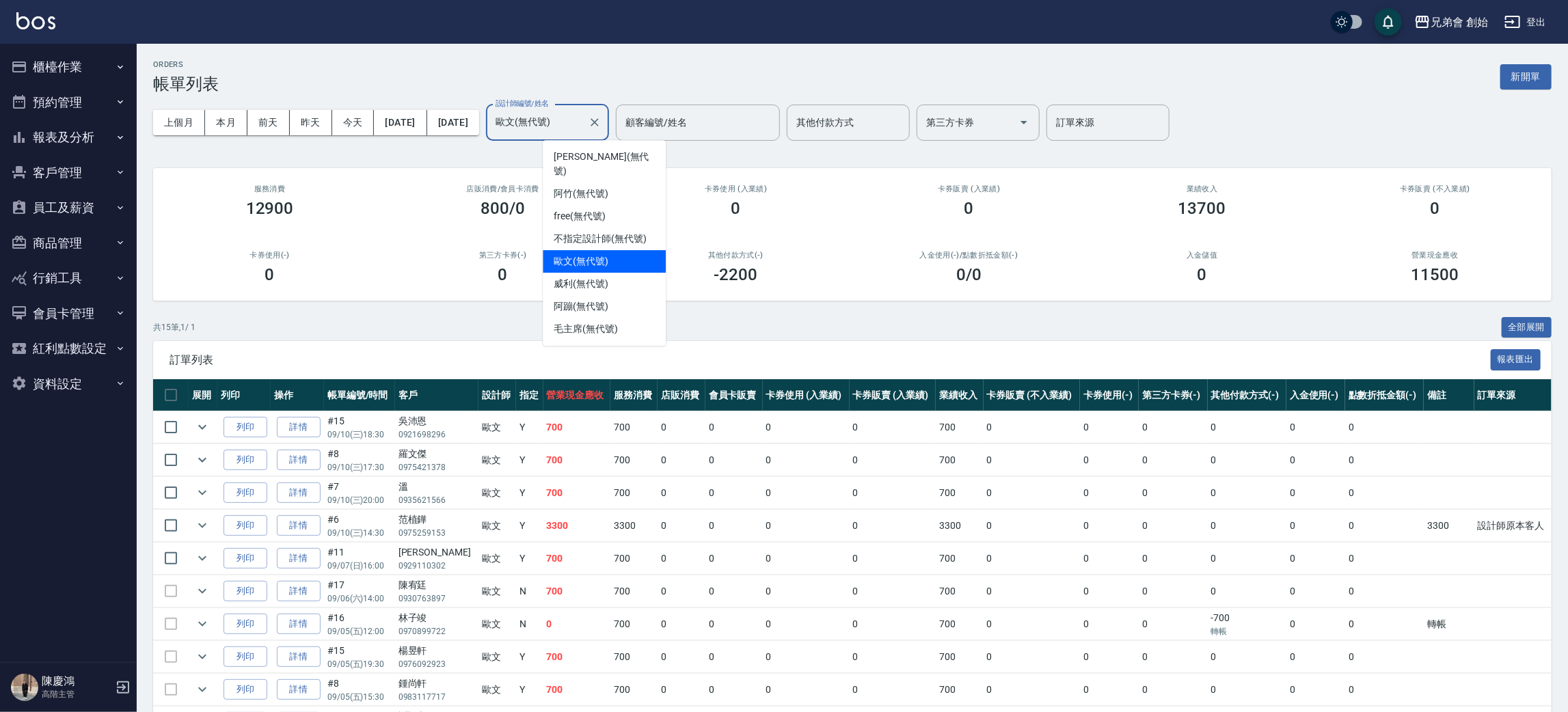
click at [583, 127] on input "歐文(無代號)" at bounding box center [537, 122] width 90 height 24
click at [622, 186] on div "阿竹 (無代號)" at bounding box center [604, 193] width 123 height 22
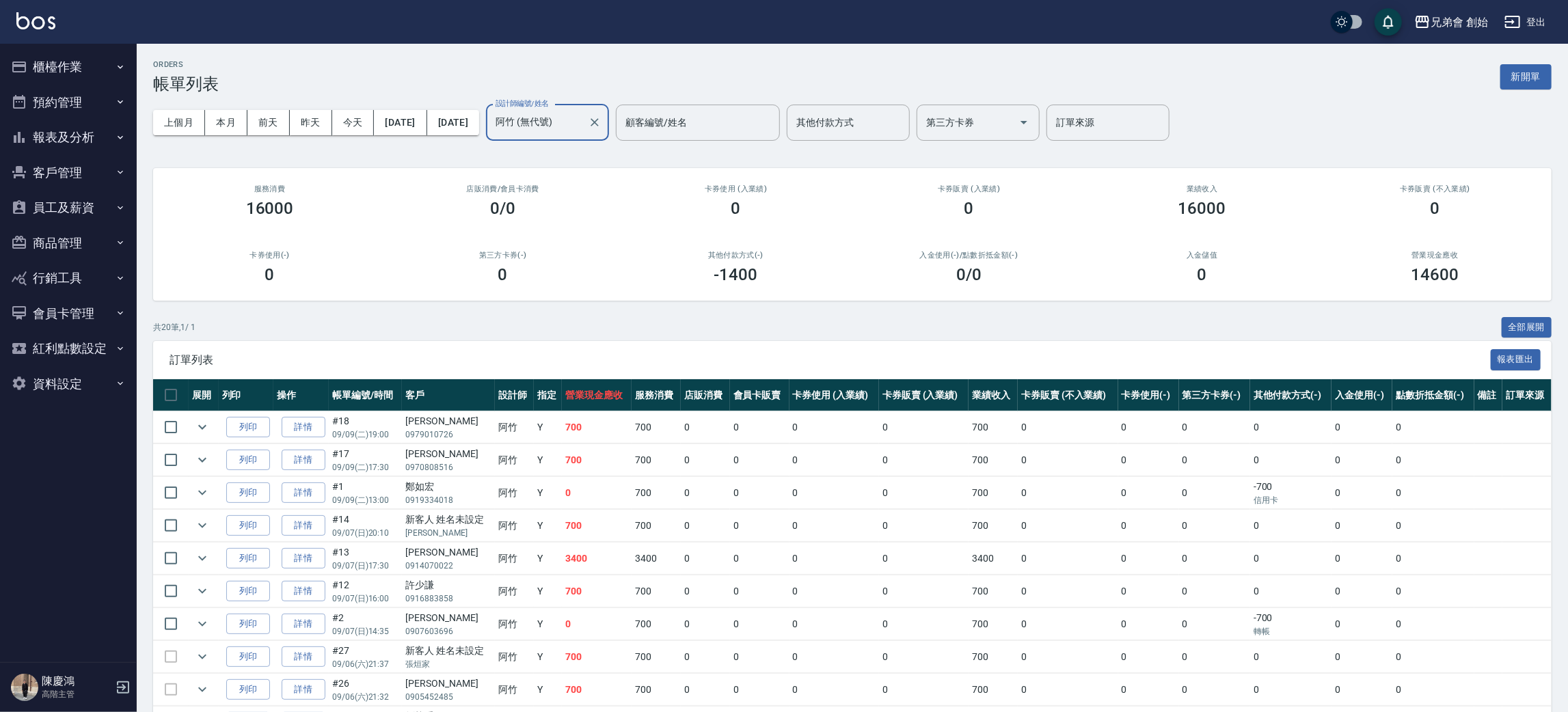
click at [583, 124] on input "阿竹 (無代號)" at bounding box center [537, 122] width 90 height 24
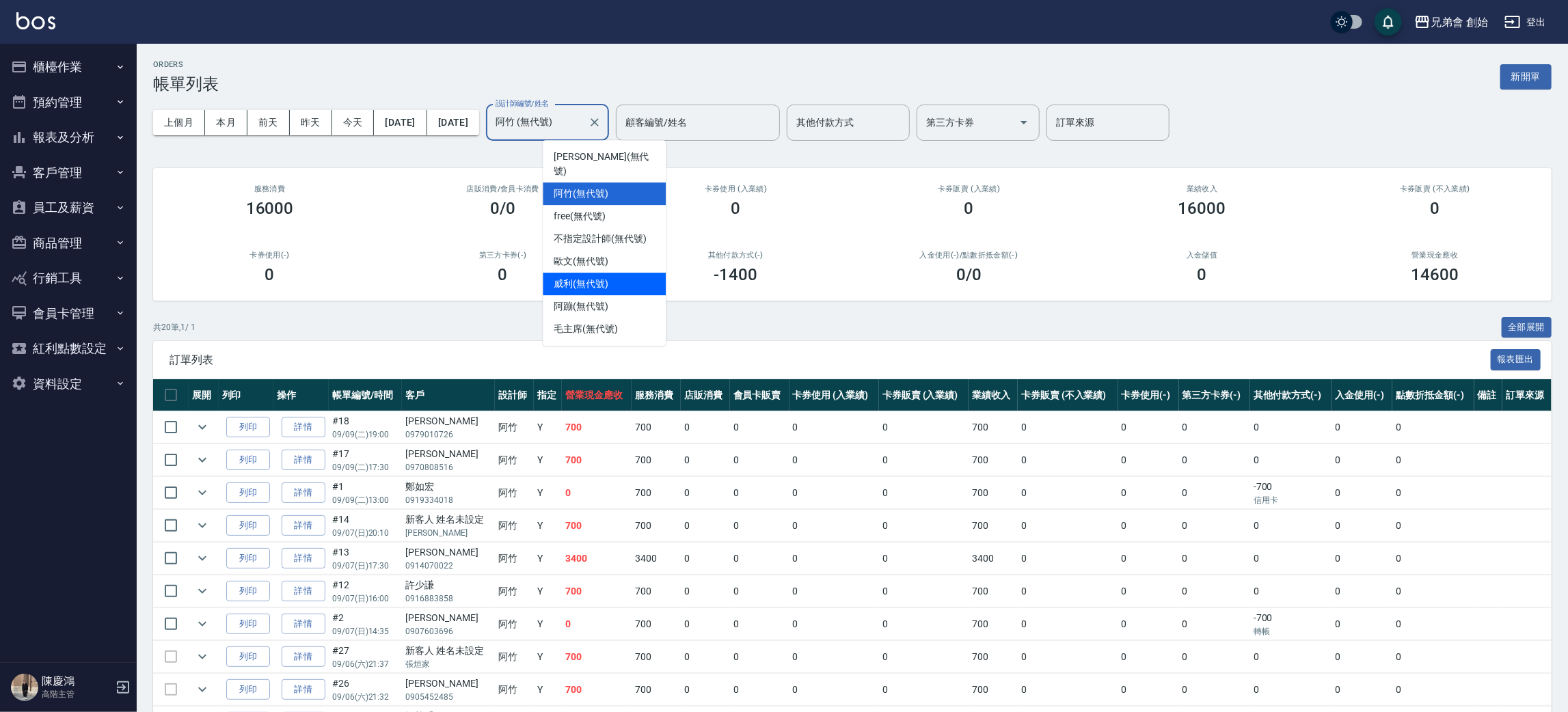
click at [617, 273] on div "[PERSON_NAME] (無代號)" at bounding box center [604, 284] width 123 height 22
type input "[PERSON_NAME](無代號)"
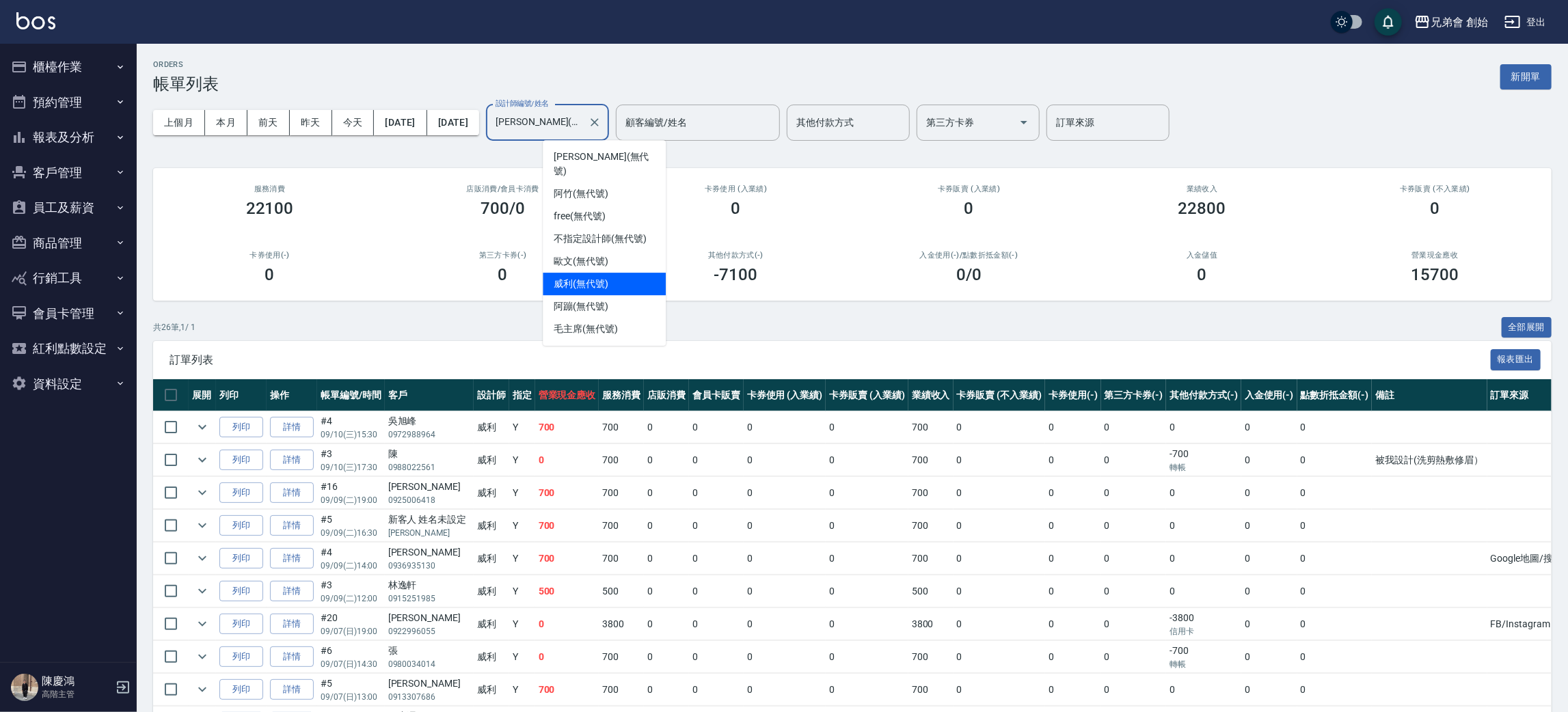
click at [583, 125] on input "[PERSON_NAME](無代號)" at bounding box center [537, 122] width 90 height 24
click at [800, 238] on div "其他付款方式(-) -7100" at bounding box center [736, 267] width 233 height 66
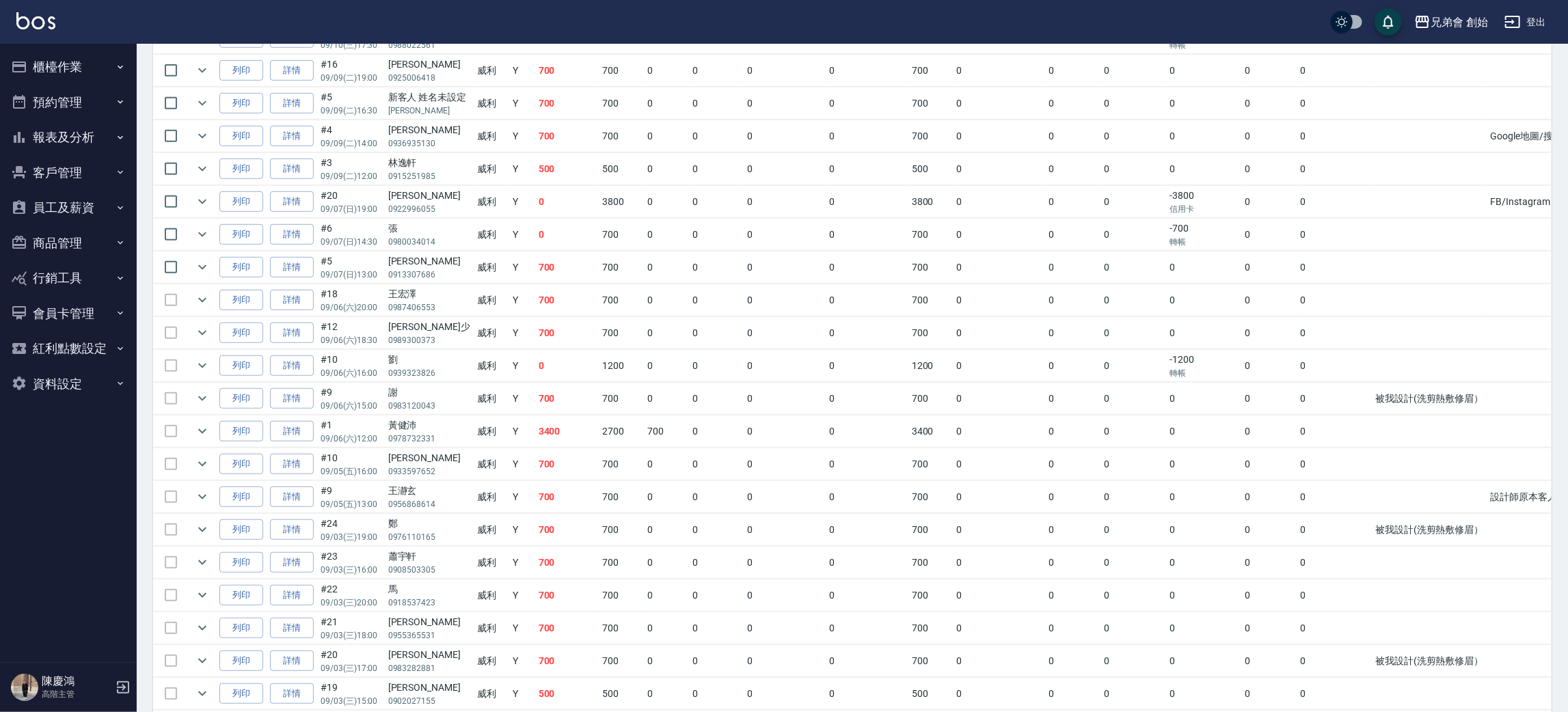
scroll to position [320, 0]
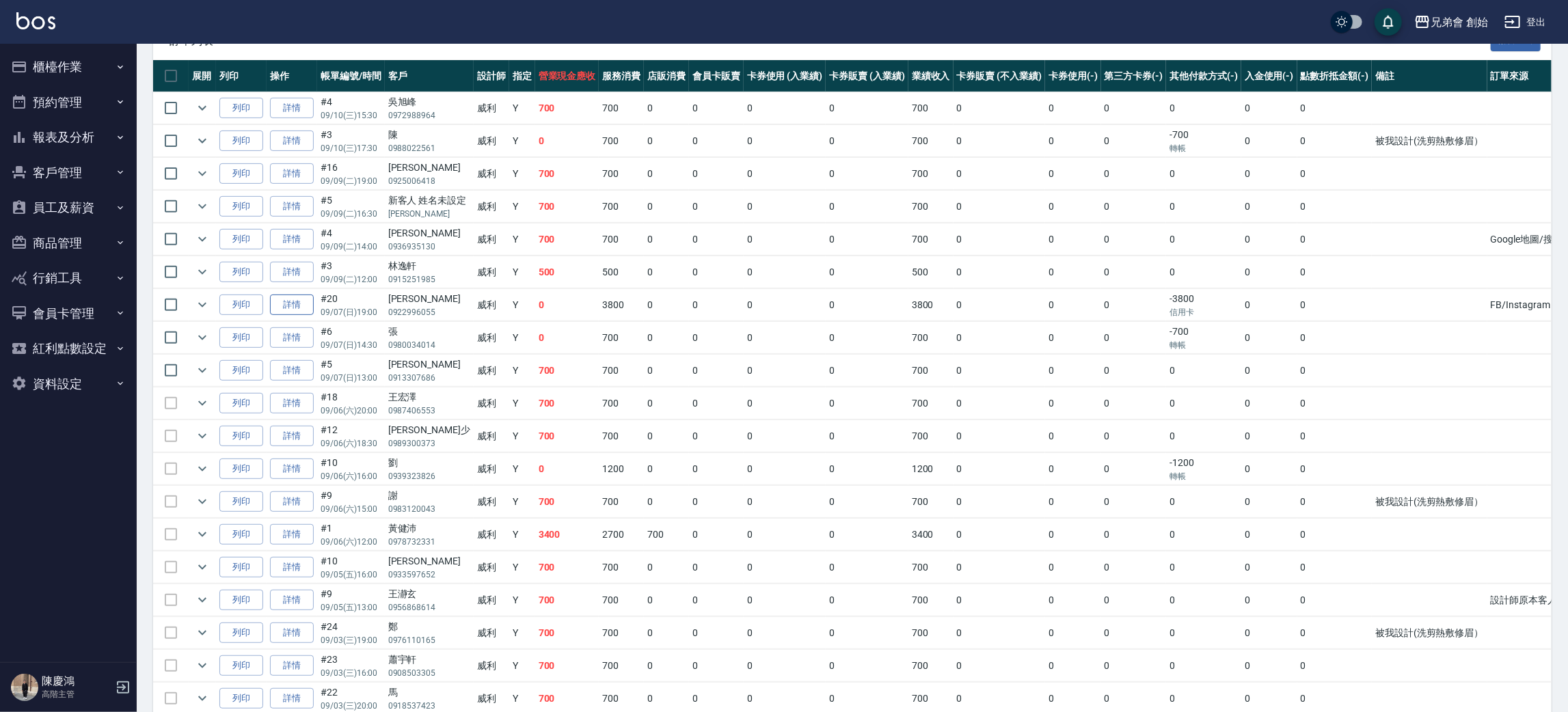
click at [306, 301] on link "詳情" at bounding box center [291, 305] width 44 height 21
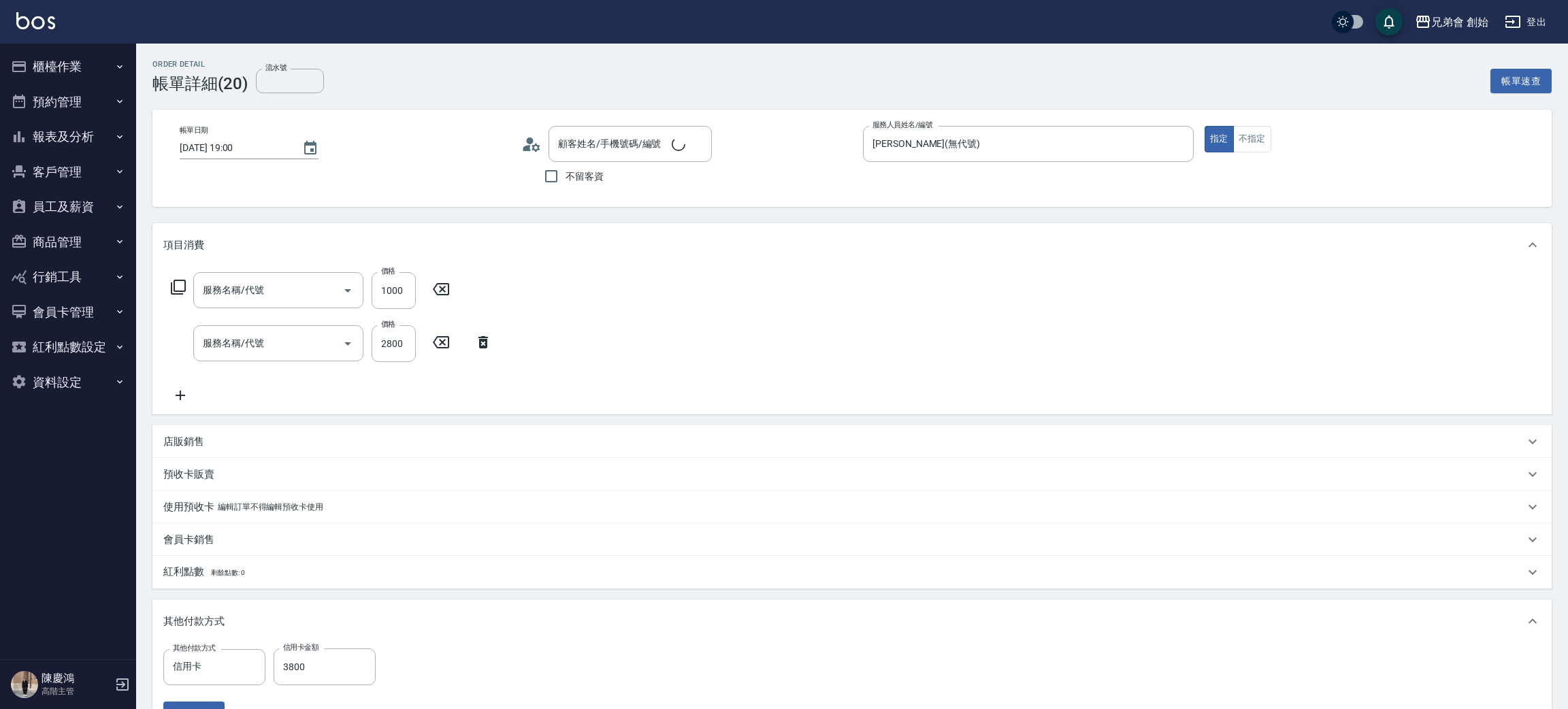
type input "[DATE] 19:00"
type input "[PERSON_NAME](無代號)"
type input "FB/Instagram"
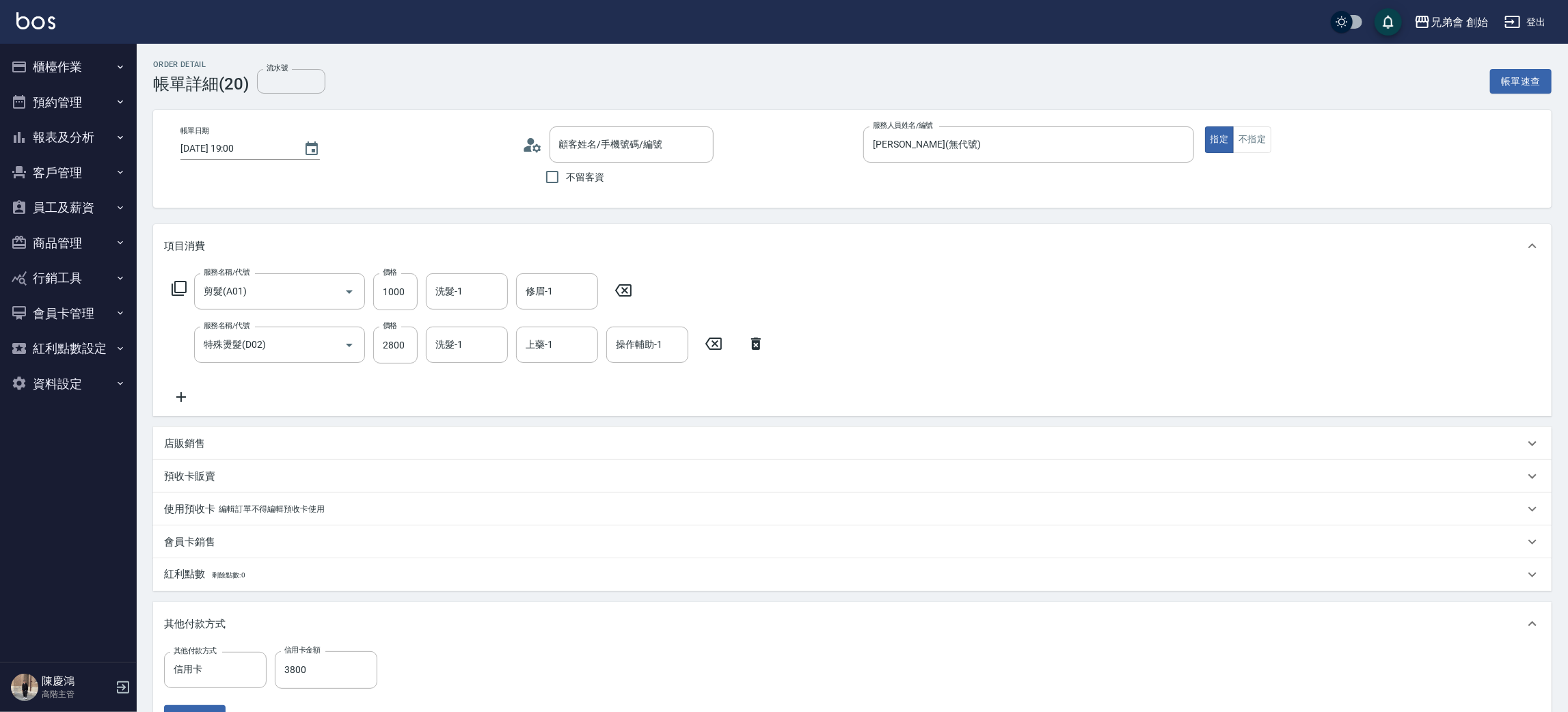
type input "剪髮(A01)"
type input "特殊燙髮(D02)"
type input "[PERSON_NAME]/0922996055/null"
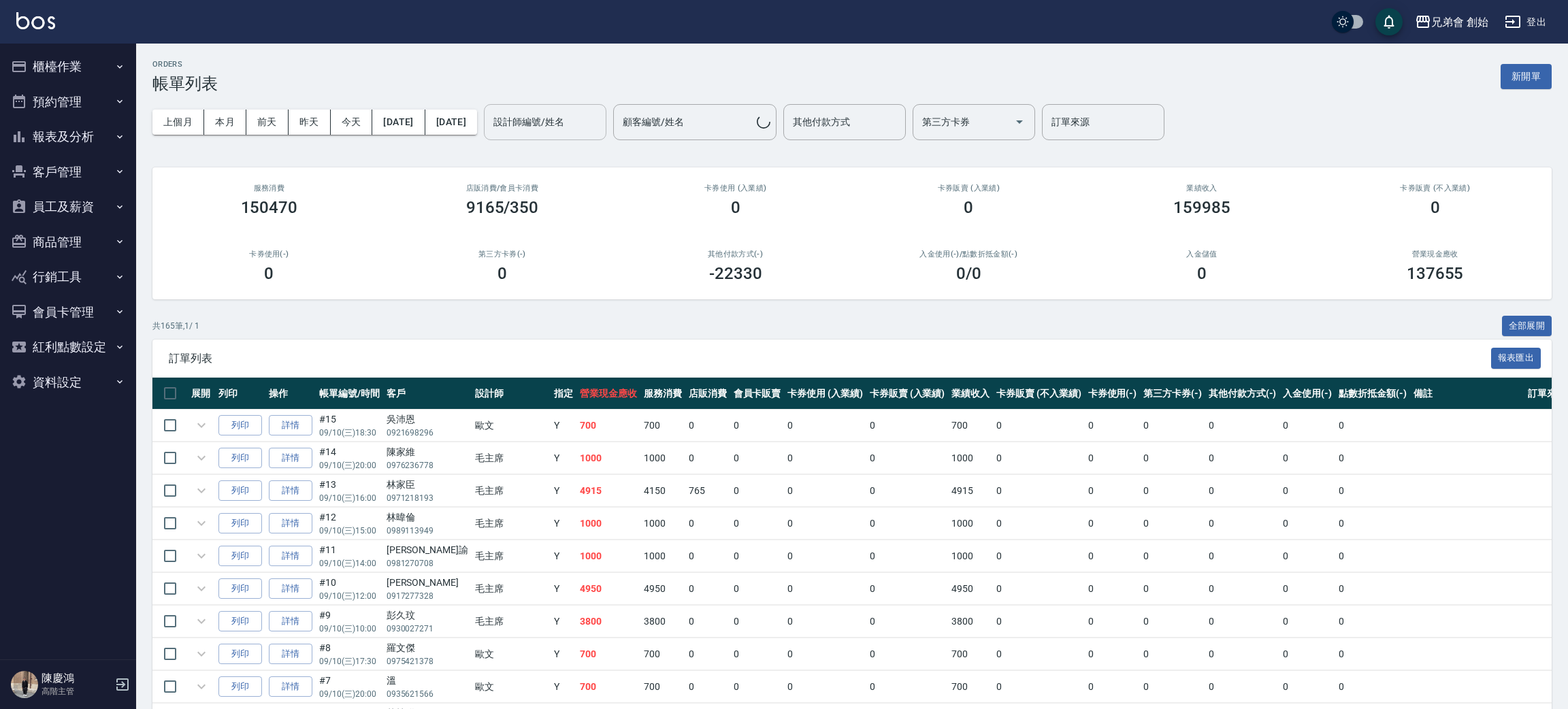
click at [596, 125] on div "設計師編號/姓名 設計師編號/姓名" at bounding box center [544, 122] width 123 height 36
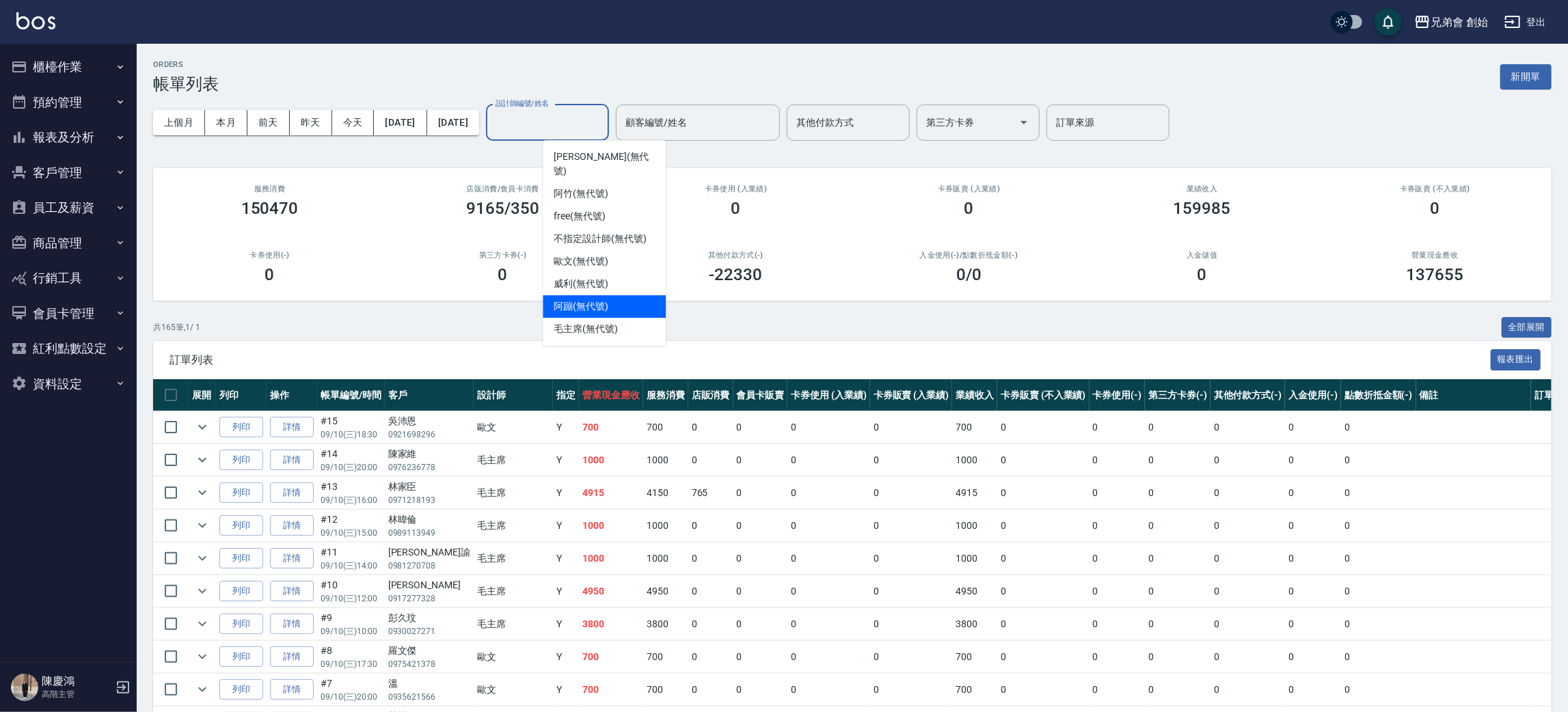
click at [610, 295] on div "阿蹦 (無代號)" at bounding box center [604, 306] width 123 height 22
type input "阿蹦(無代號)"
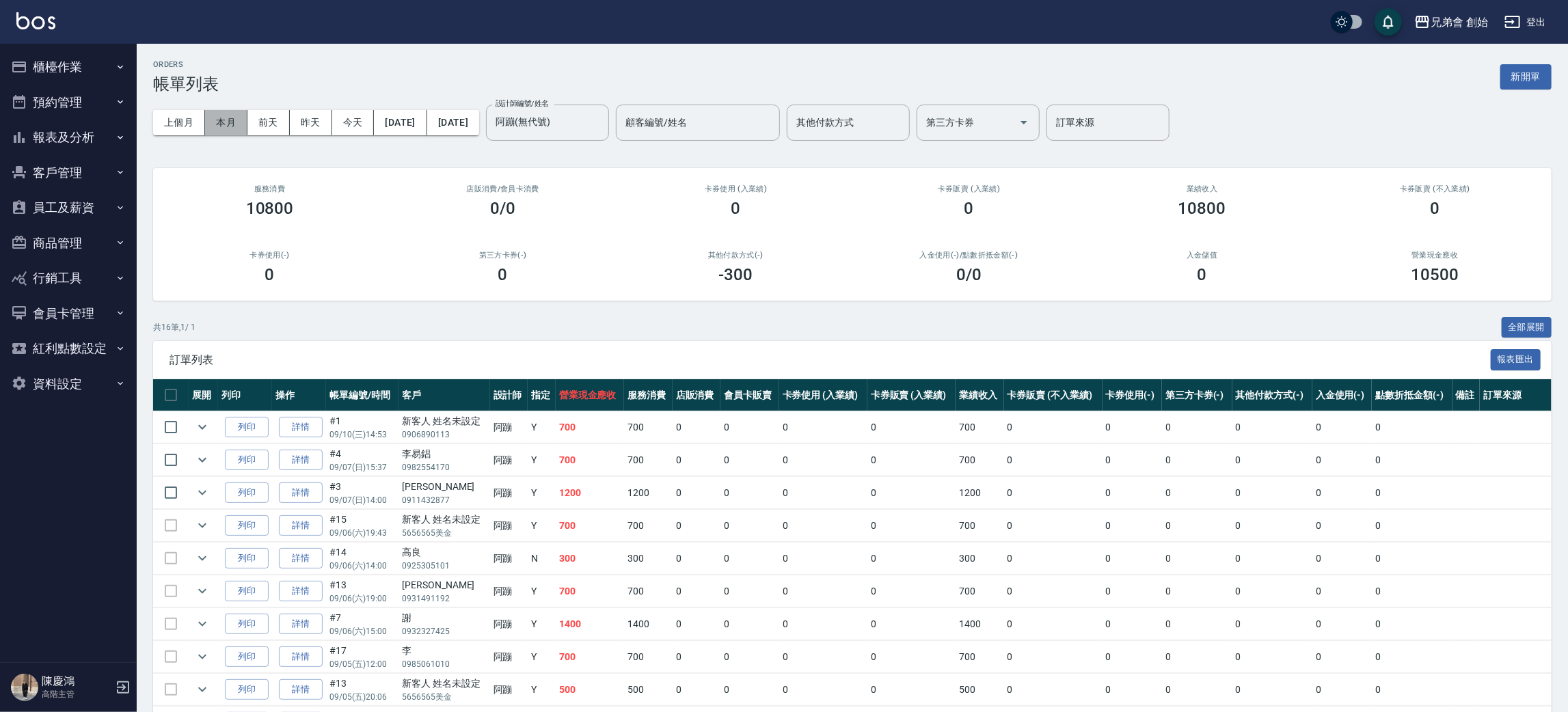
click at [214, 123] on button "本月" at bounding box center [226, 122] width 43 height 25
click at [215, 127] on button "本月" at bounding box center [226, 122] width 43 height 25
click at [222, 125] on button "本月" at bounding box center [226, 122] width 43 height 25
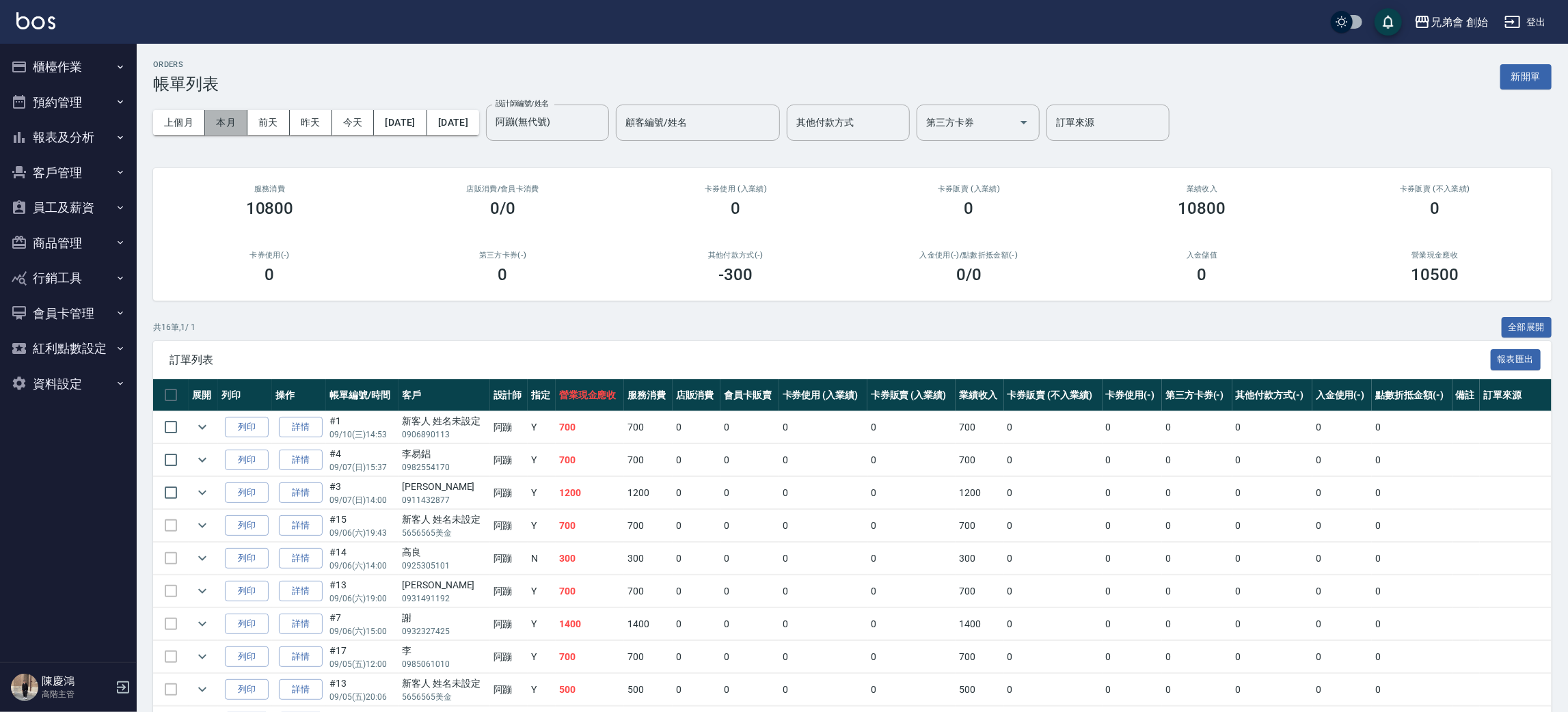
click at [222, 125] on button "本月" at bounding box center [226, 122] width 43 height 25
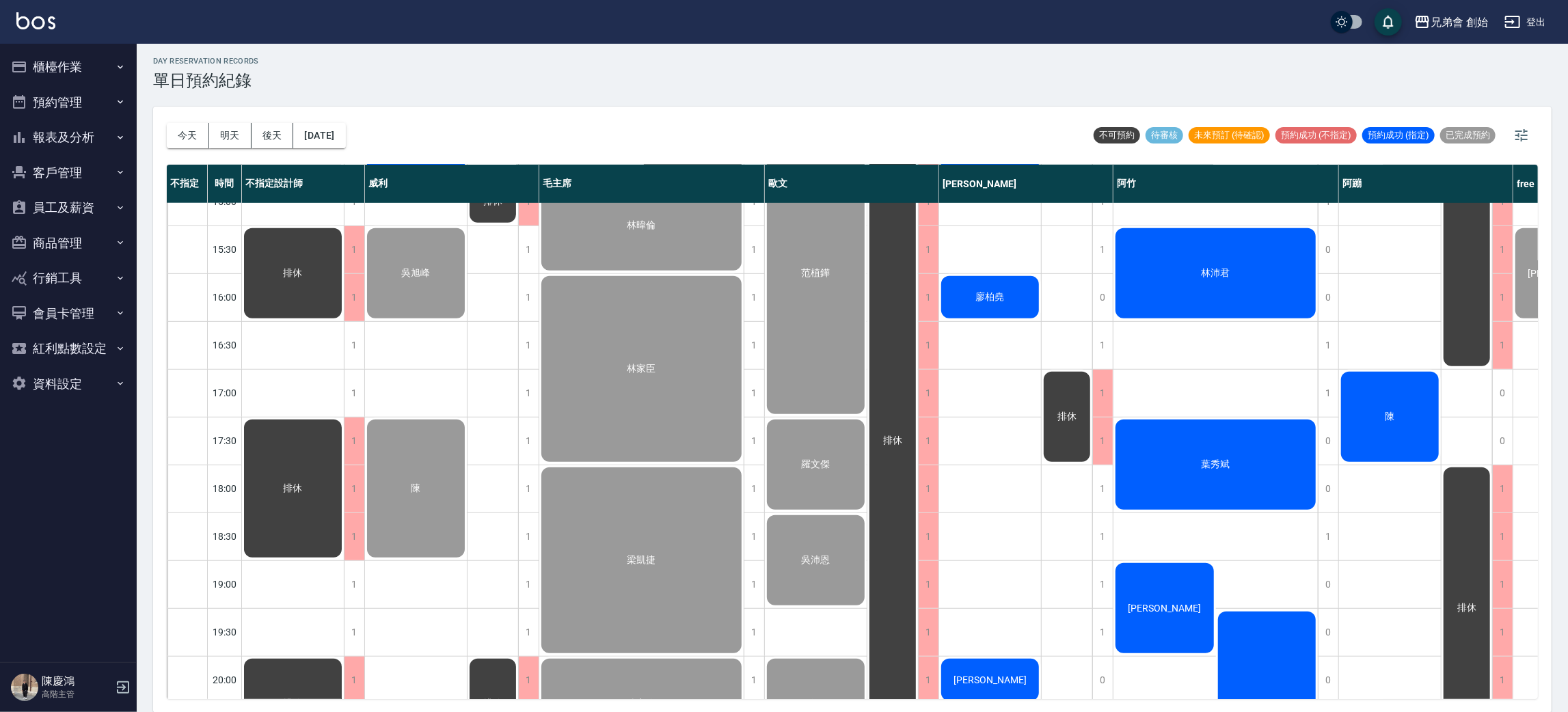
scroll to position [497, 0]
